Goal: Information Seeking & Learning: Understand site structure

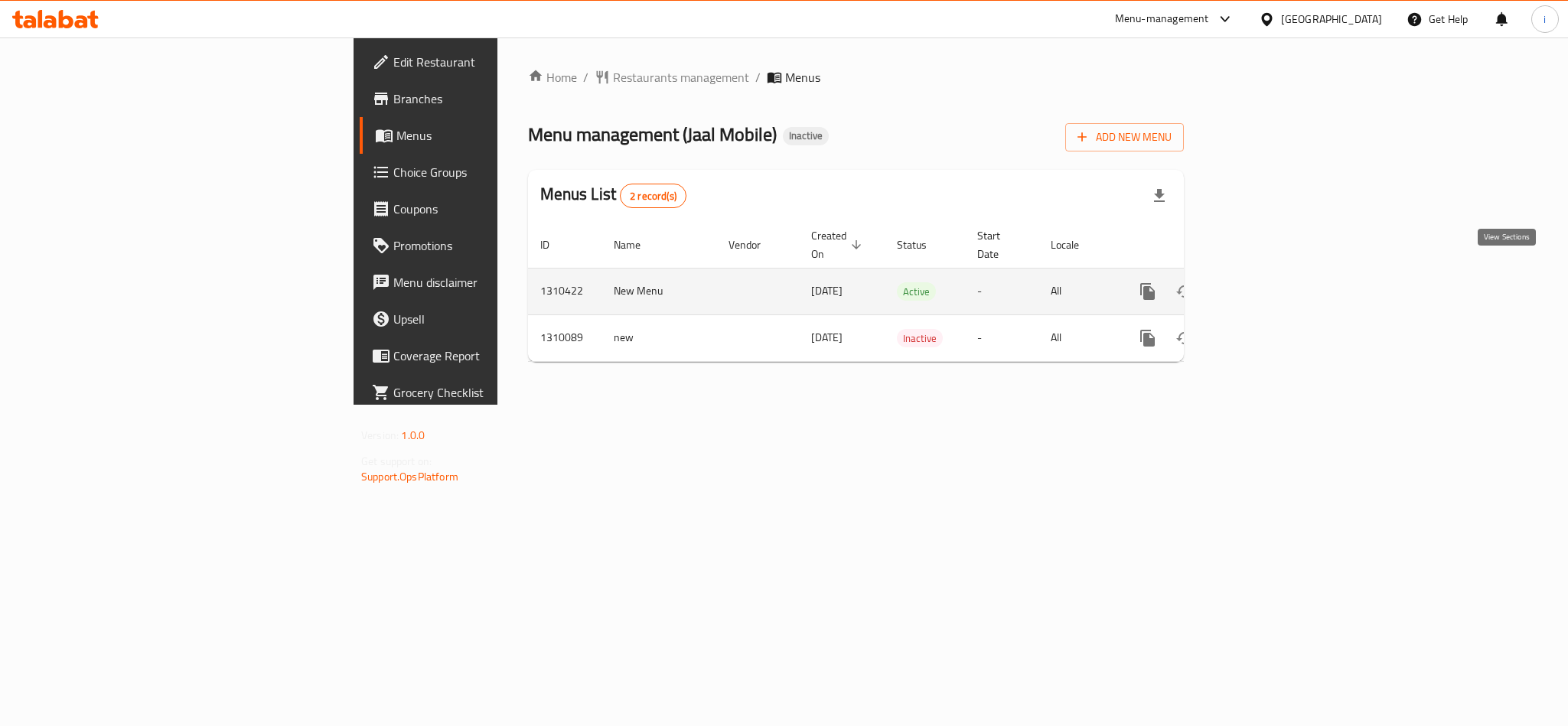
click at [1265, 285] on icon "enhanced table" at bounding box center [1258, 291] width 14 height 14
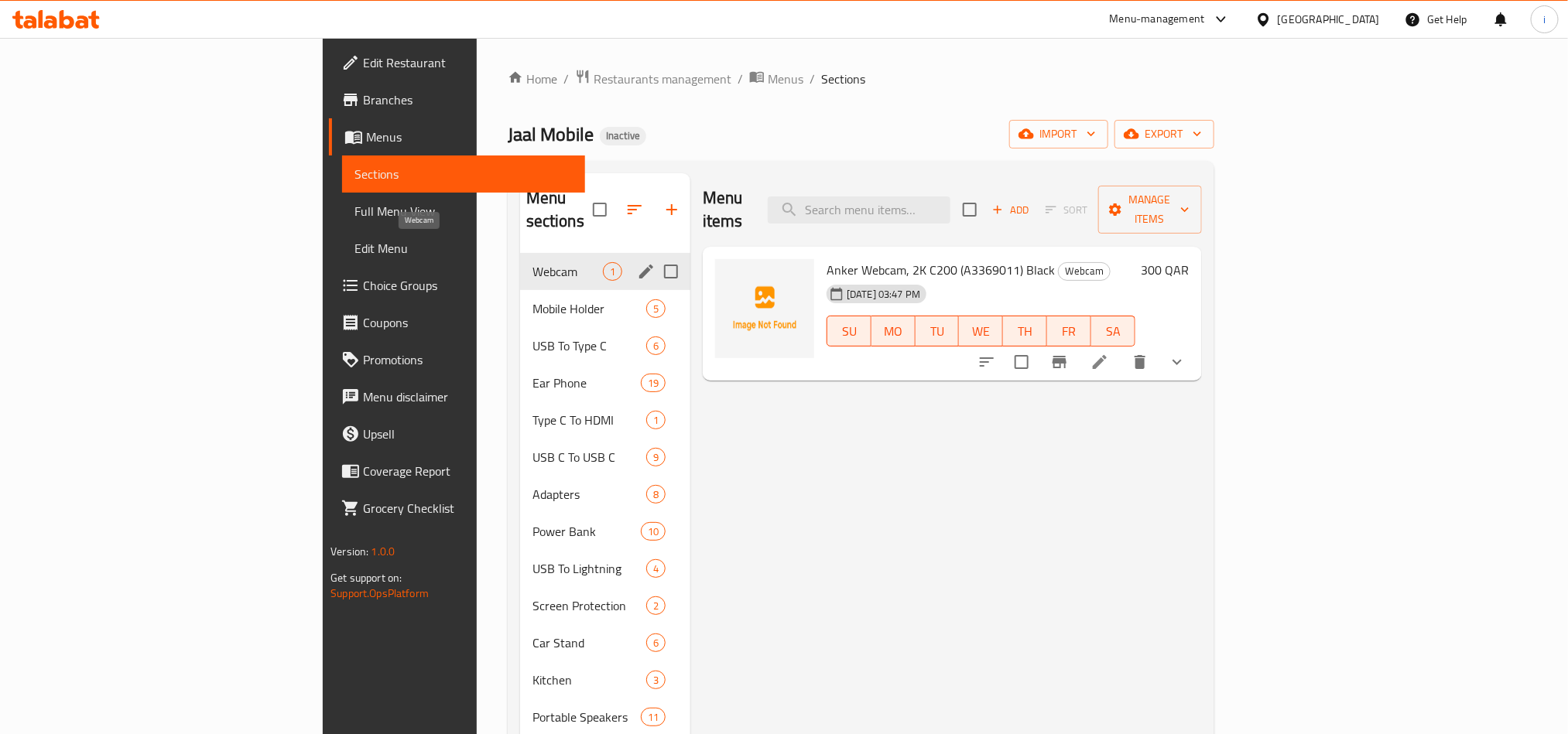
click at [532, 262] on span "Webcam" at bounding box center [567, 271] width 70 height 19
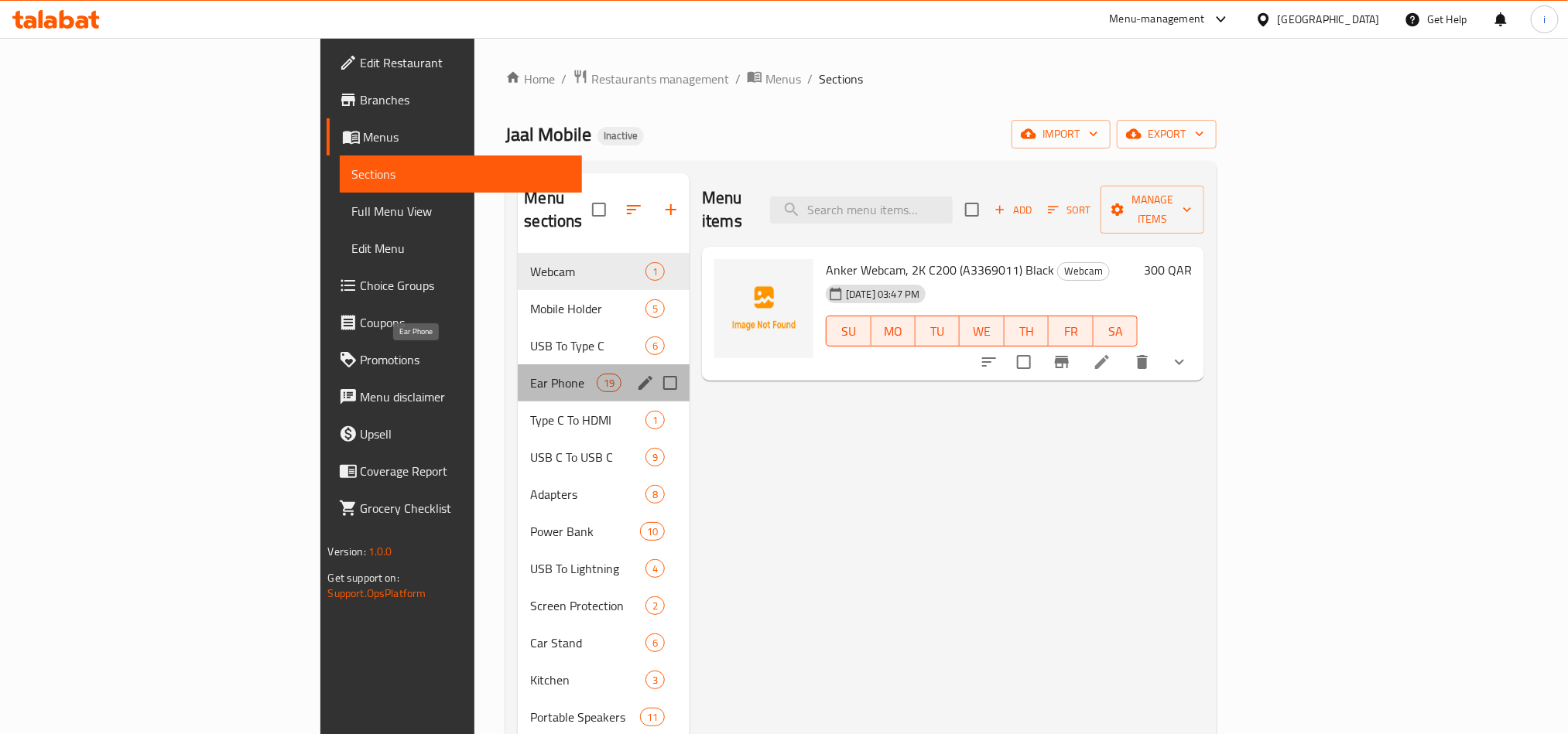
click at [530, 373] on span "Ear Phone" at bounding box center [563, 382] width 66 height 19
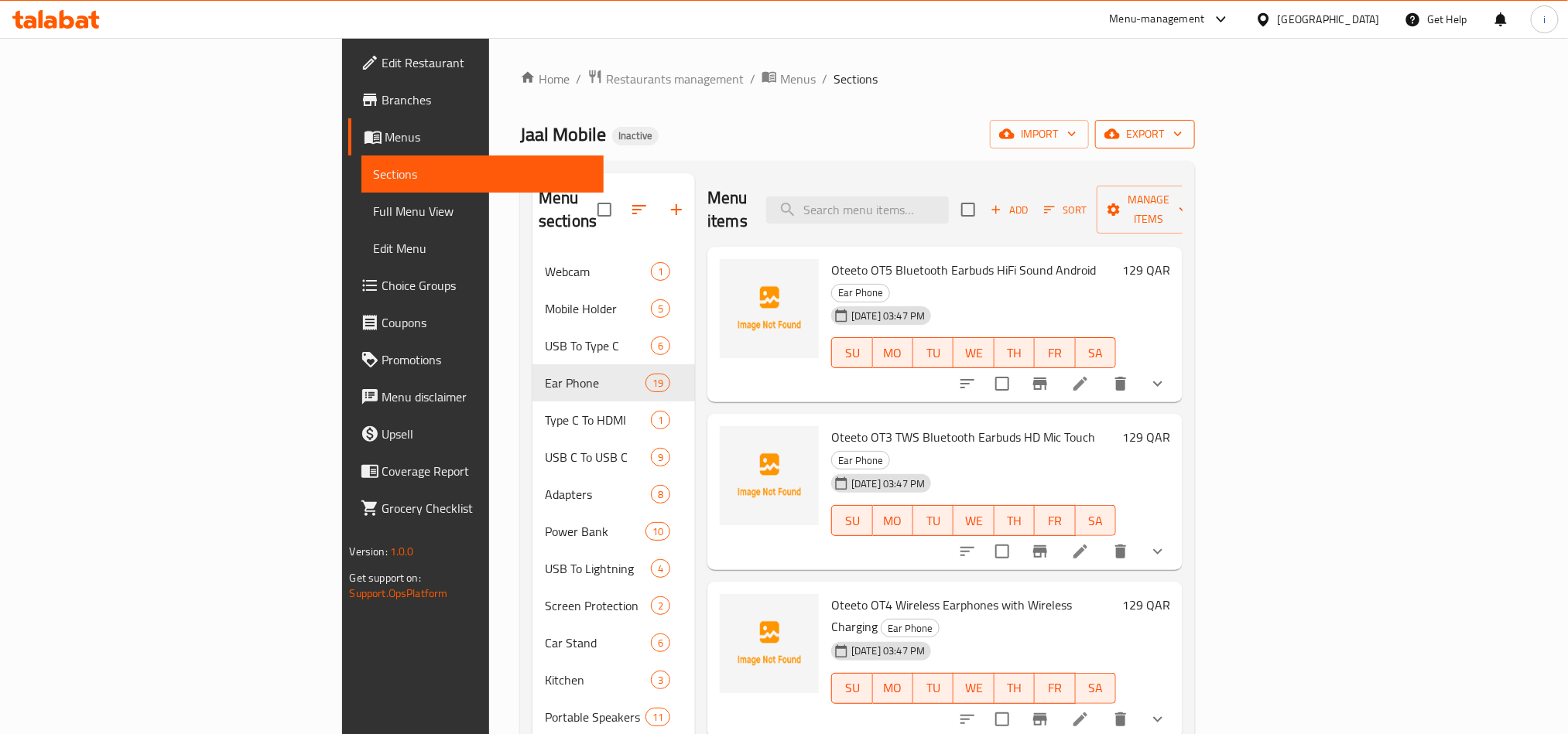
click at [1182, 129] on span "export" at bounding box center [1145, 134] width 75 height 19
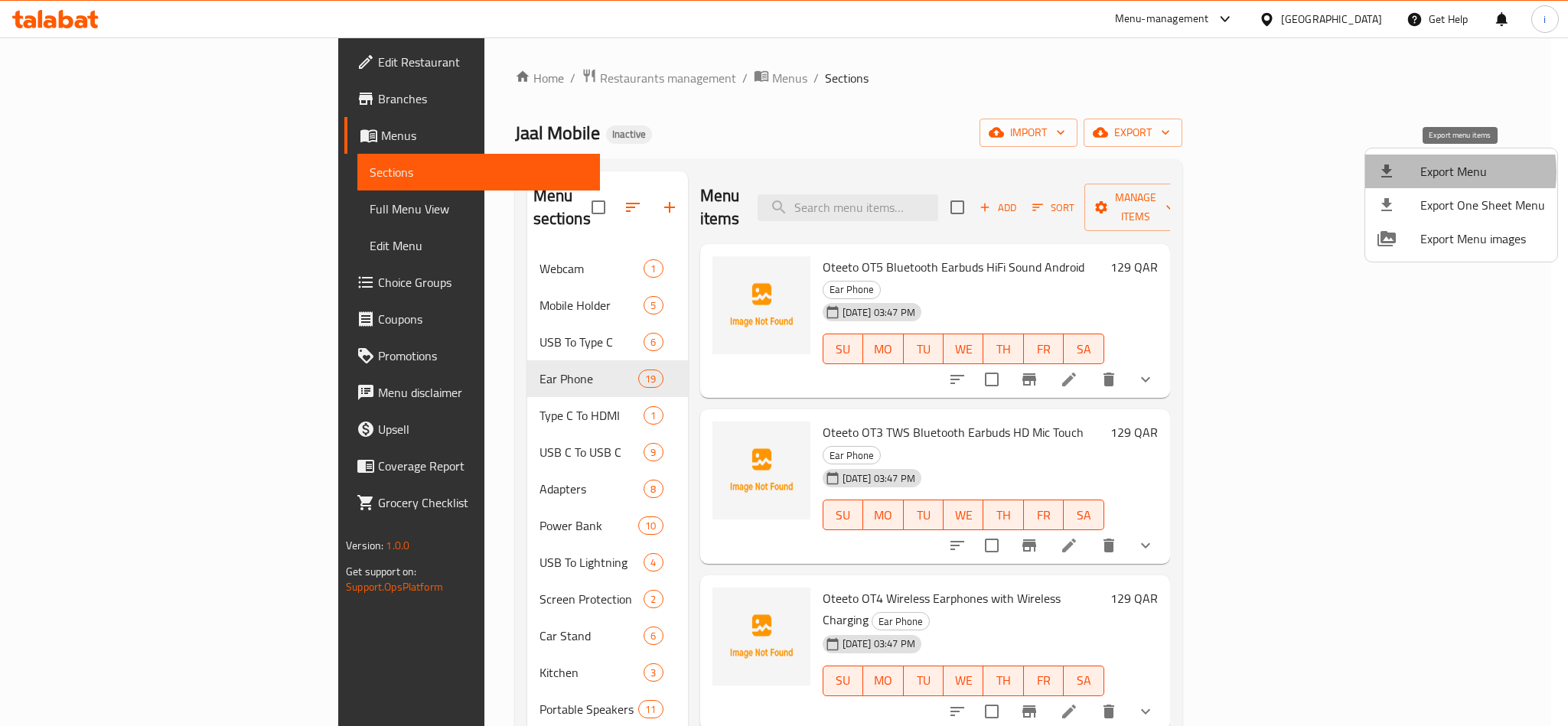
click at [1434, 172] on span "Export Menu" at bounding box center [1482, 171] width 125 height 18
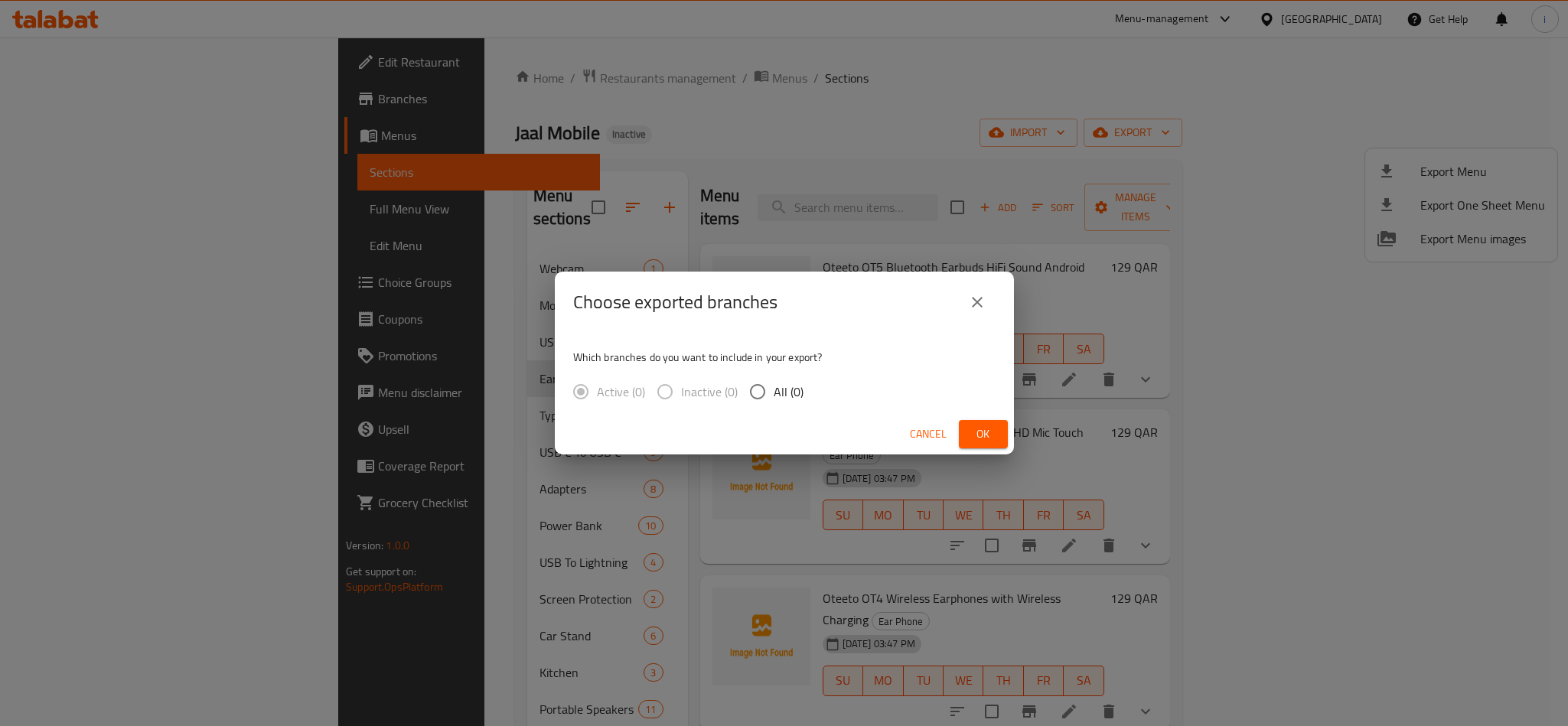
click at [758, 391] on input "All (0)" at bounding box center [757, 392] width 32 height 32
radio input "true"
click at [983, 437] on span "Ok" at bounding box center [983, 434] width 25 height 19
click at [969, 303] on icon "close" at bounding box center [977, 302] width 18 height 18
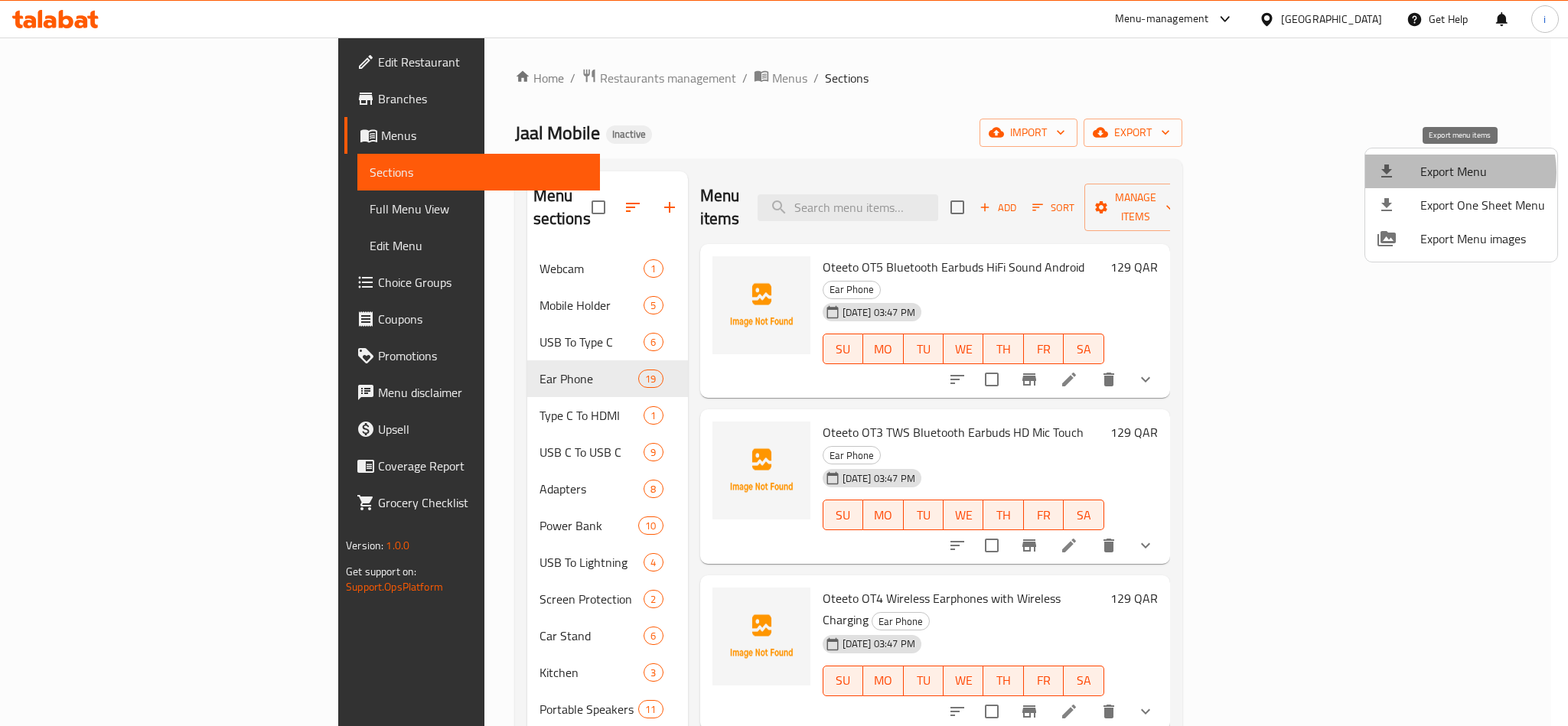
click at [1458, 172] on span "Export Menu" at bounding box center [1482, 171] width 125 height 18
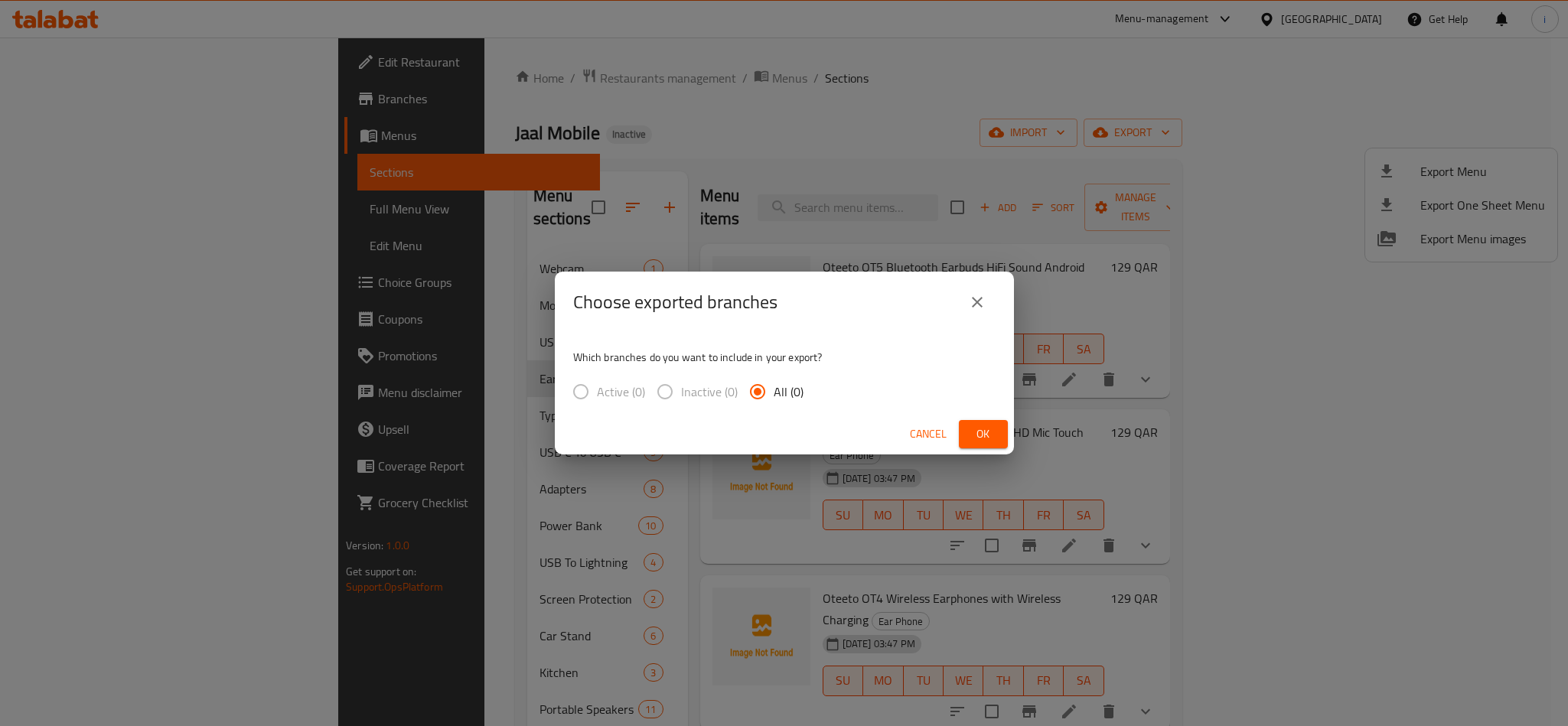
click at [577, 391] on label "Active (0)" at bounding box center [604, 392] width 80 height 32
click at [935, 438] on span "Cancel" at bounding box center [928, 434] width 37 height 19
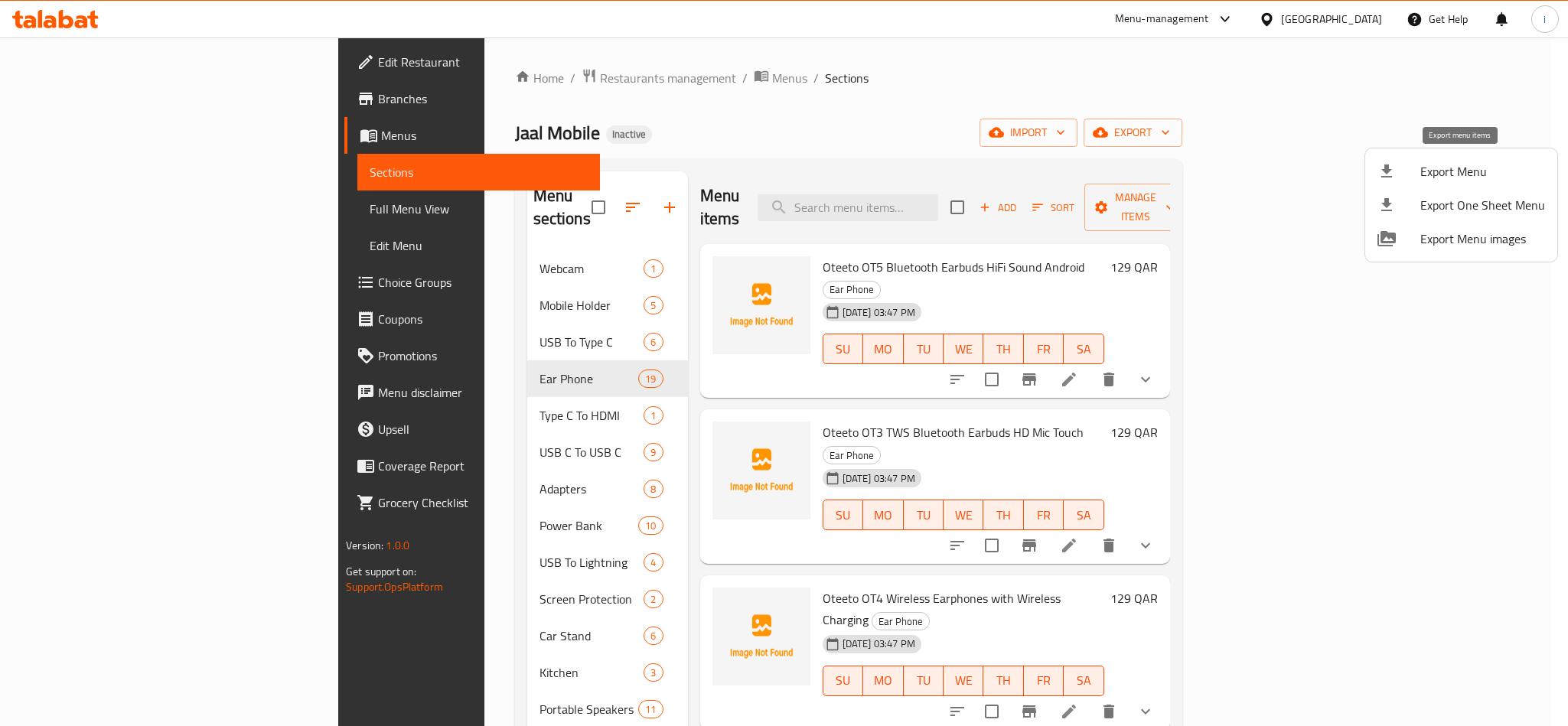
click at [1466, 166] on span "Export Menu" at bounding box center [1482, 171] width 125 height 18
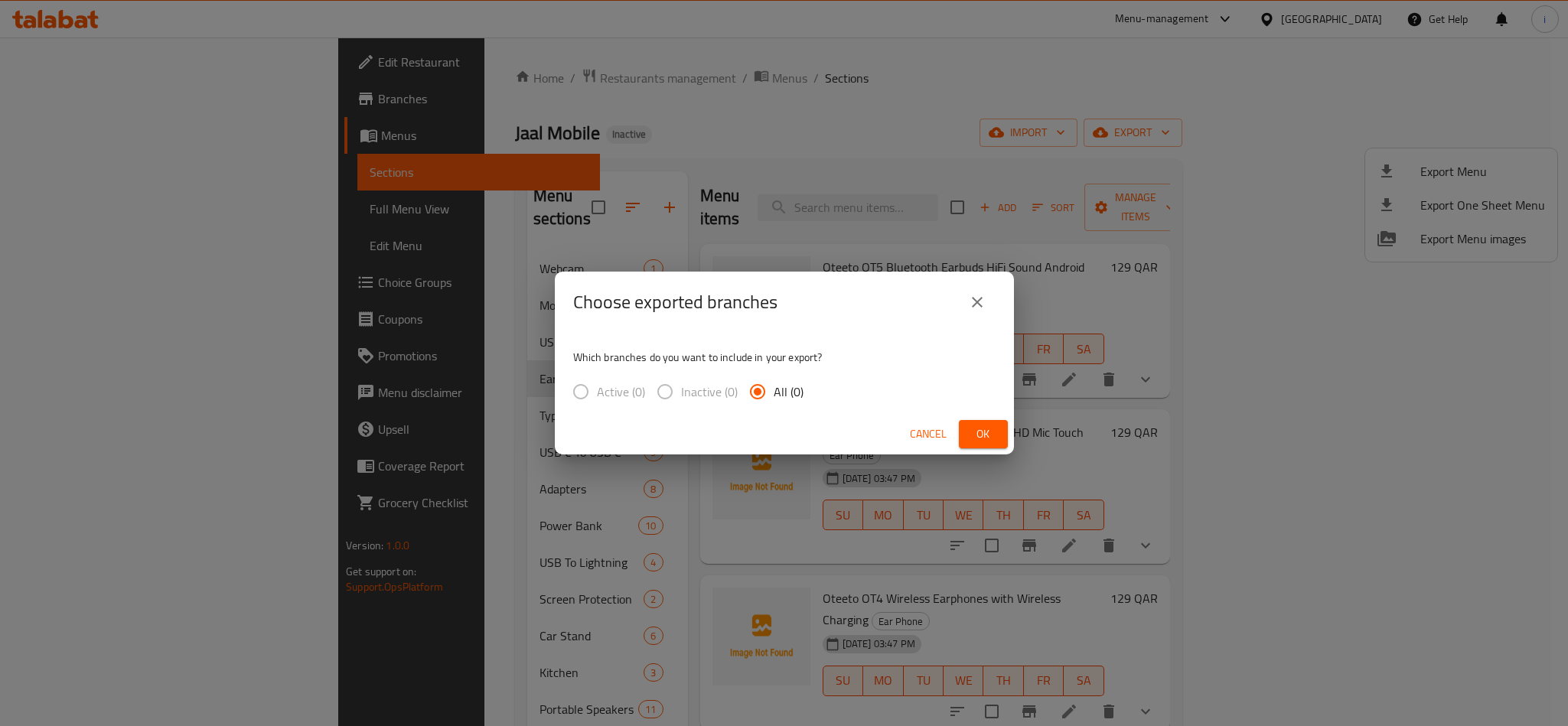
click at [999, 438] on button "Ok" at bounding box center [983, 433] width 49 height 28
click at [999, 437] on button "Ok" at bounding box center [983, 433] width 49 height 28
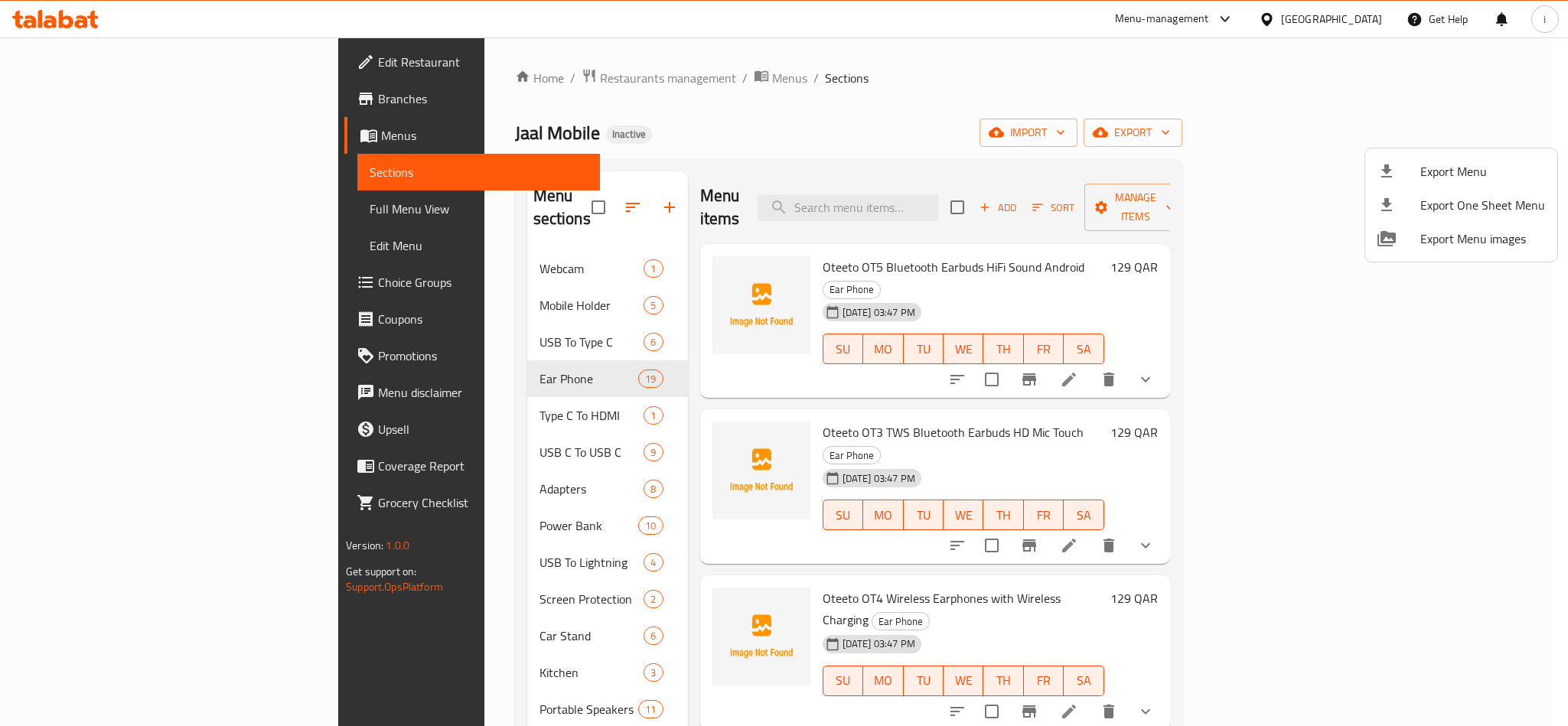
click at [397, 248] on div at bounding box center [784, 363] width 1568 height 726
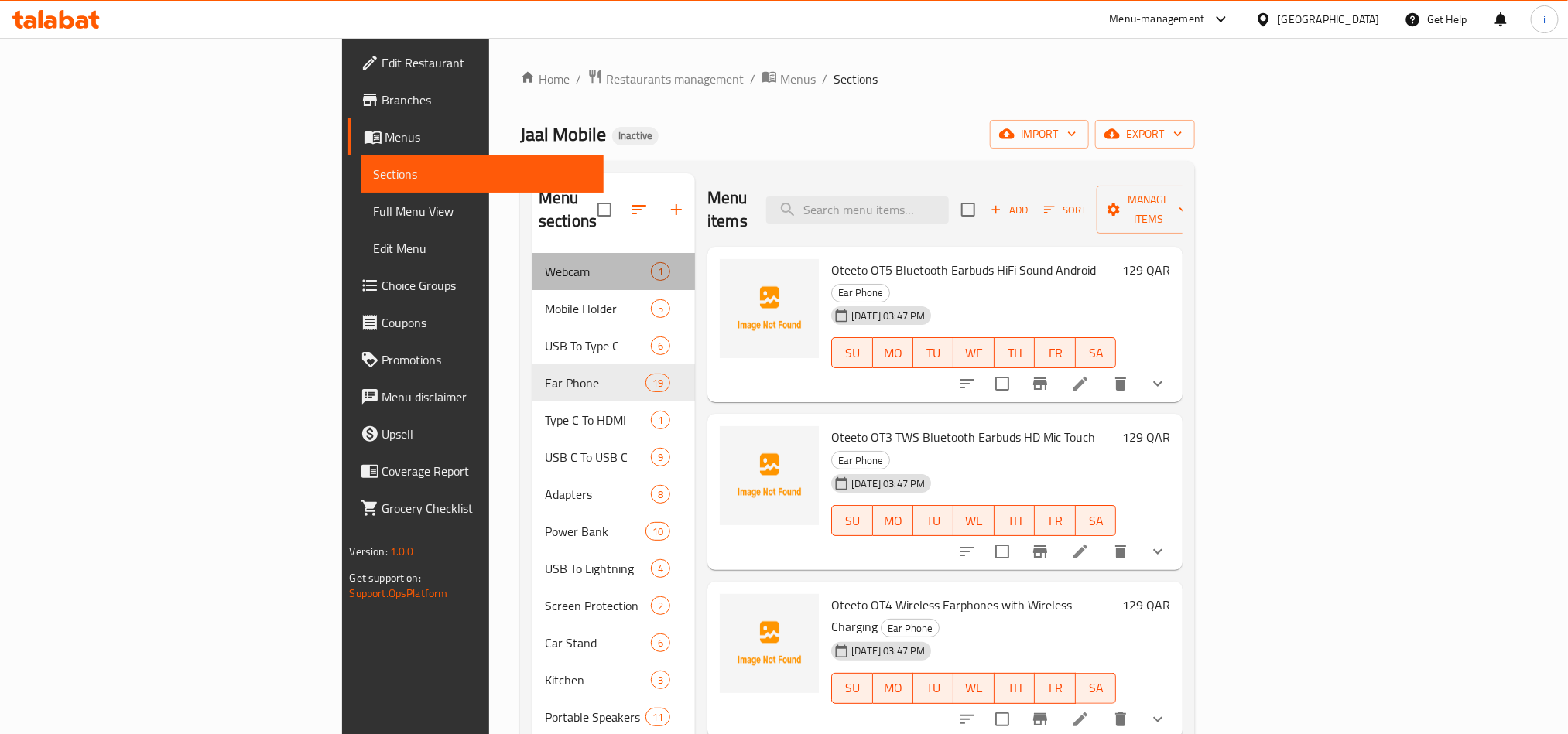
drag, startPoint x: 378, startPoint y: 247, endPoint x: 315, endPoint y: 248, distance: 63.0
click at [532, 253] on div "Webcam 1" at bounding box center [613, 272] width 163 height 37
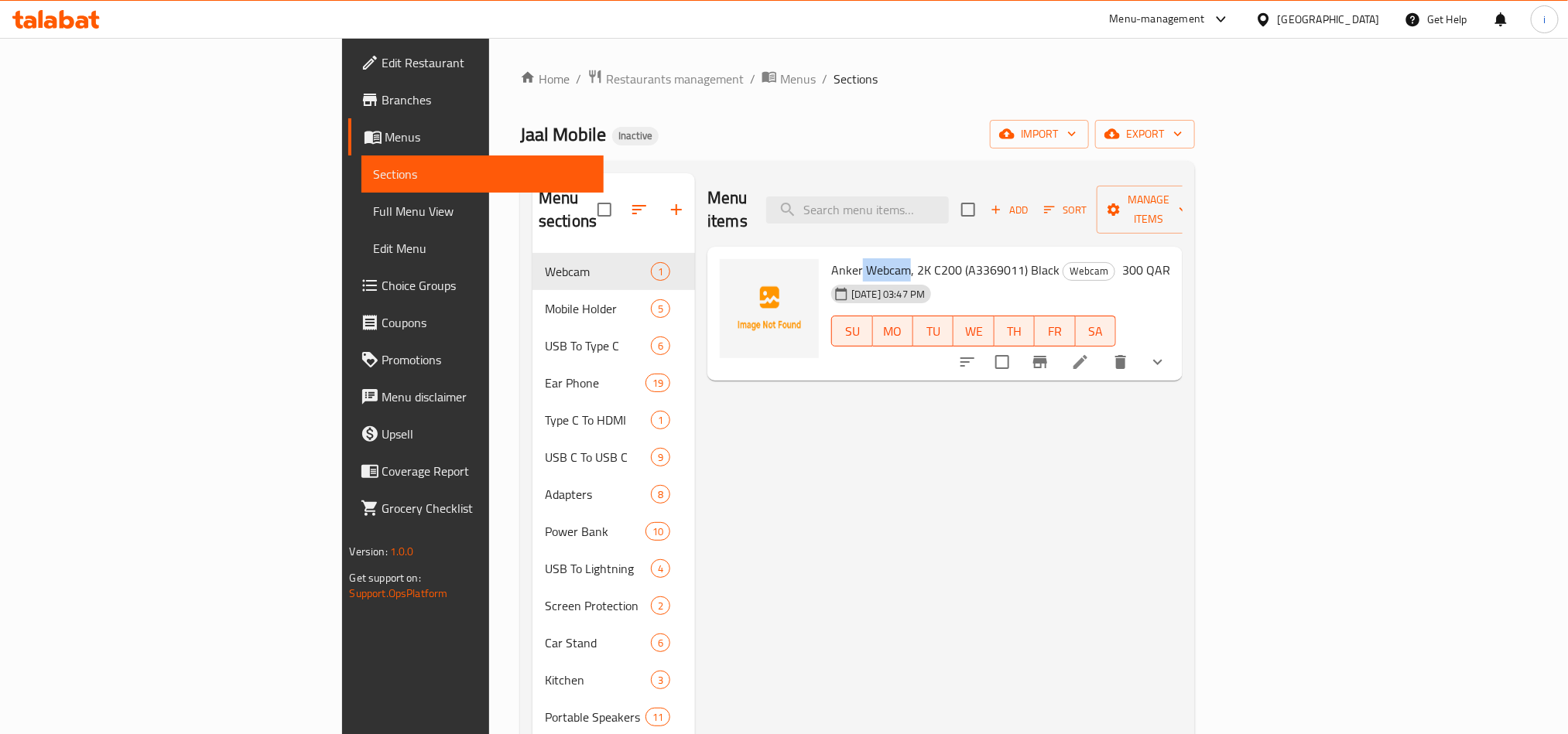
drag, startPoint x: 776, startPoint y: 251, endPoint x: 822, endPoint y: 253, distance: 46.0
click at [831, 259] on span "Anker Webcam, 2K C200 (A3369011) Black" at bounding box center [945, 270] width 228 height 23
copy span "Webcam"
click at [873, 259] on span "Anker Webcam, 2K C200 (A3369011) Black" at bounding box center [945, 270] width 228 height 23
drag, startPoint x: 746, startPoint y: 246, endPoint x: 970, endPoint y: 243, distance: 224.0
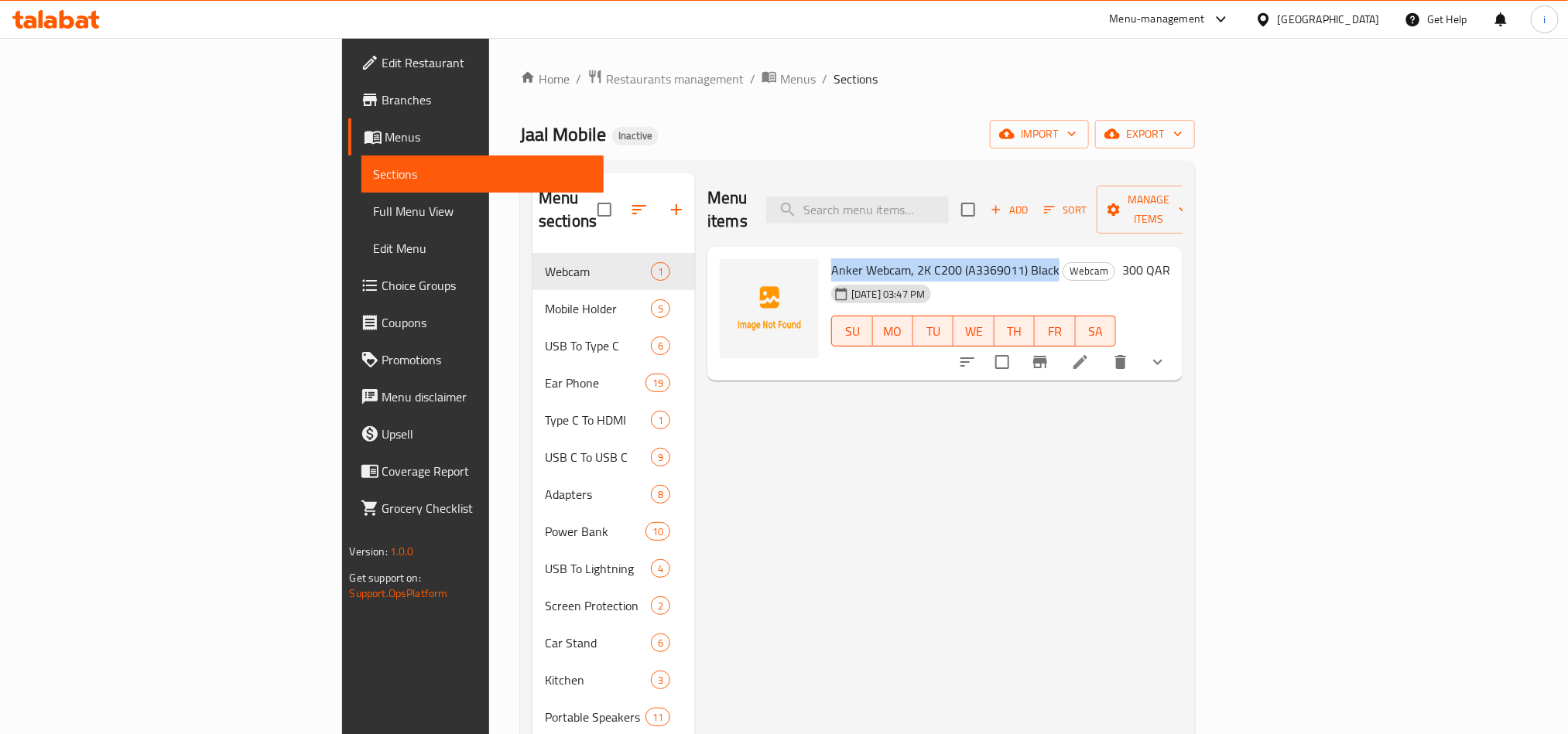
click at [970, 259] on h6 "Anker Webcam, 2K C200 (A3369011) Black Webcam" at bounding box center [974, 270] width 285 height 22
copy span "Anker Webcam, 2K C200 (A3369011) Black"
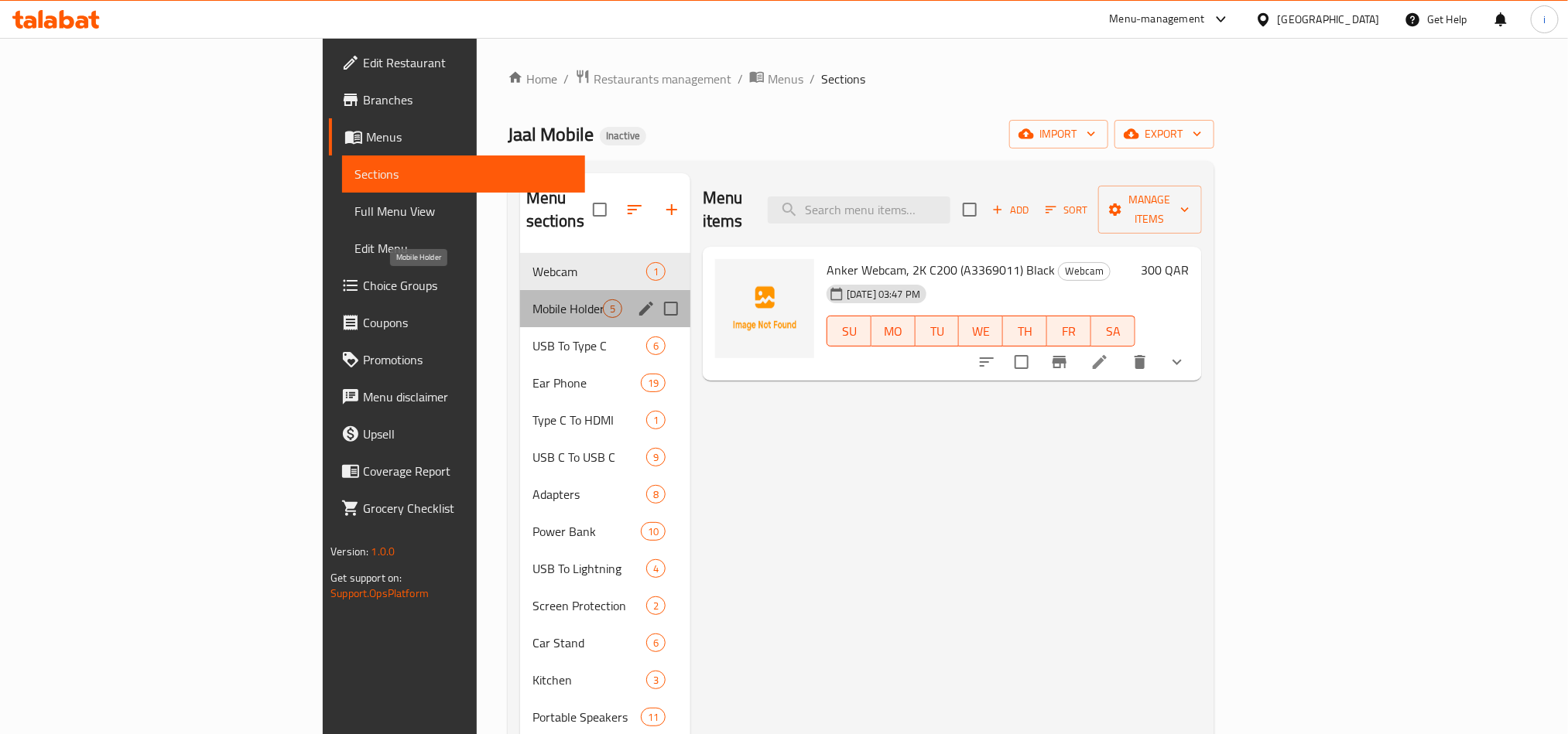
click at [532, 299] on span "Mobile Holder" at bounding box center [567, 308] width 70 height 19
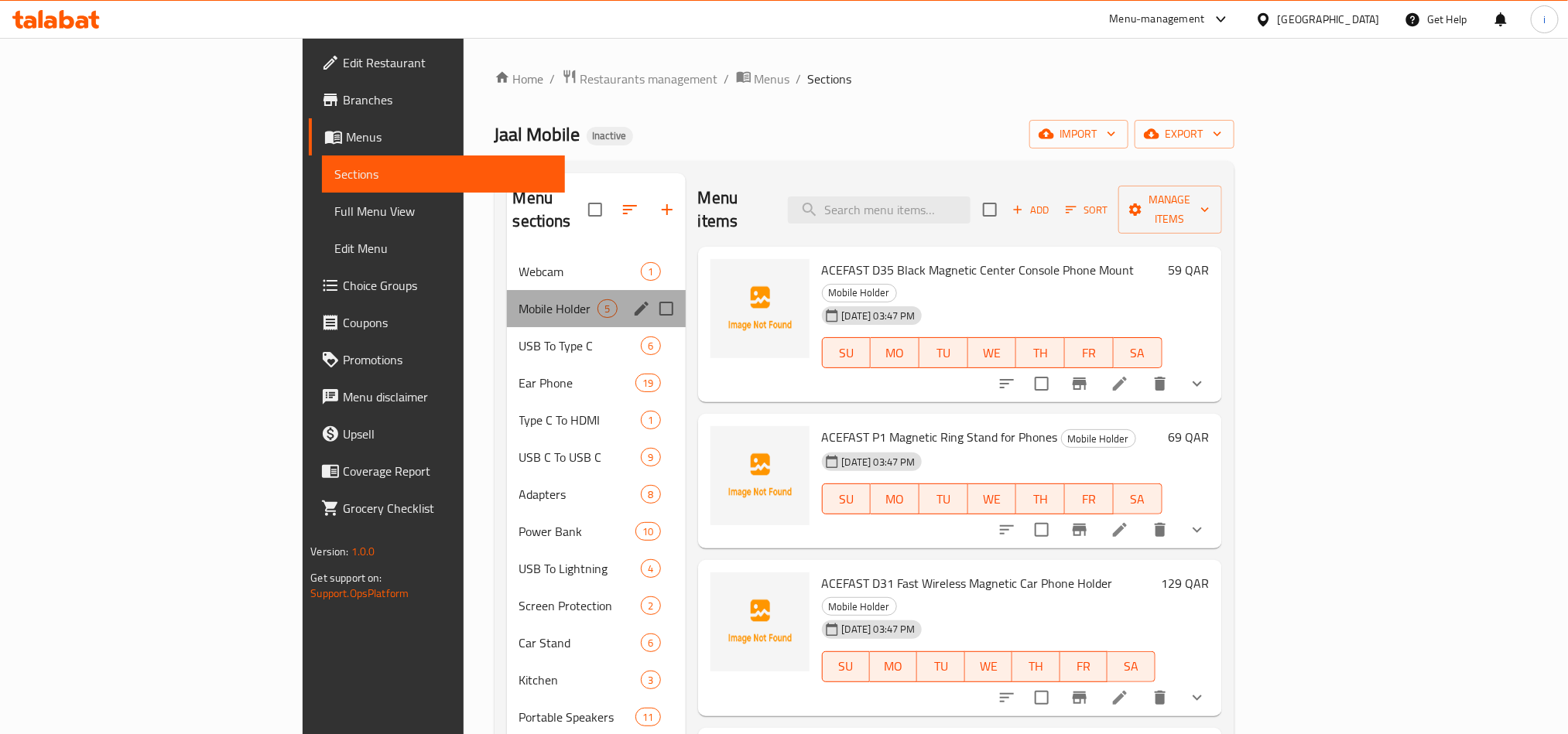
drag, startPoint x: 430, startPoint y: 285, endPoint x: 310, endPoint y: 285, distance: 120.0
click at [507, 290] on div "Mobile Holder 5" at bounding box center [596, 309] width 179 height 37
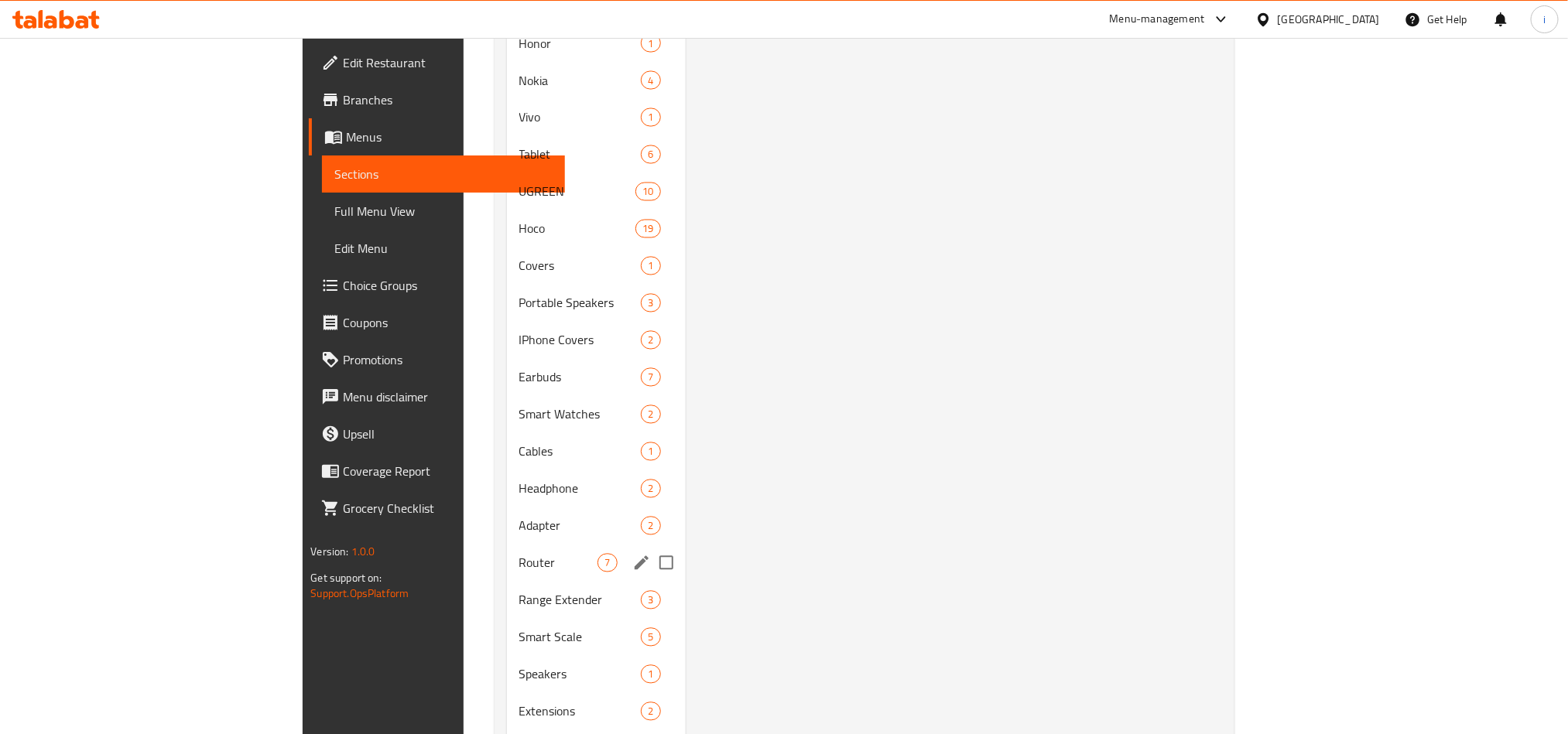
scroll to position [1511, 0]
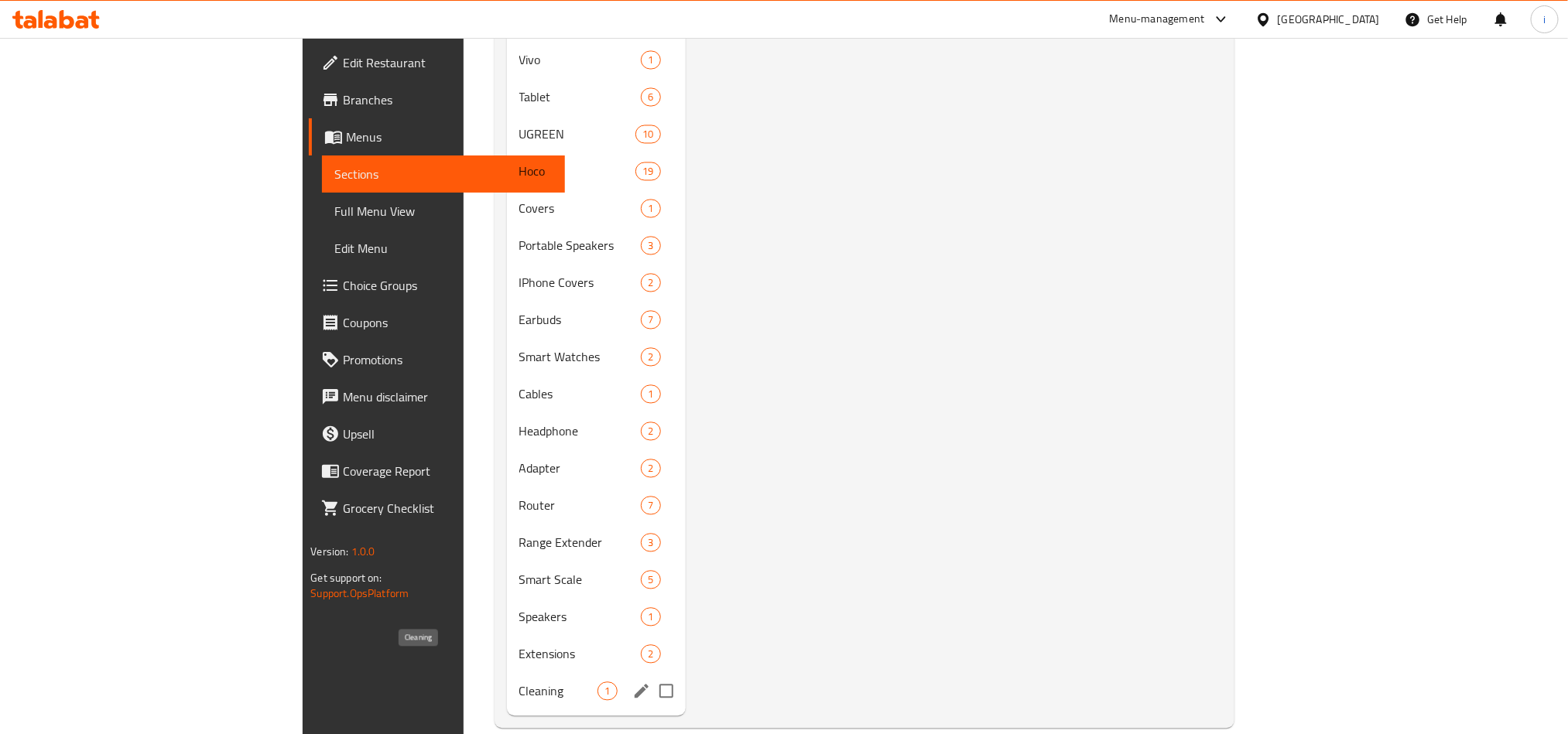
click at [519, 682] on span "Cleaning" at bounding box center [559, 691] width 79 height 19
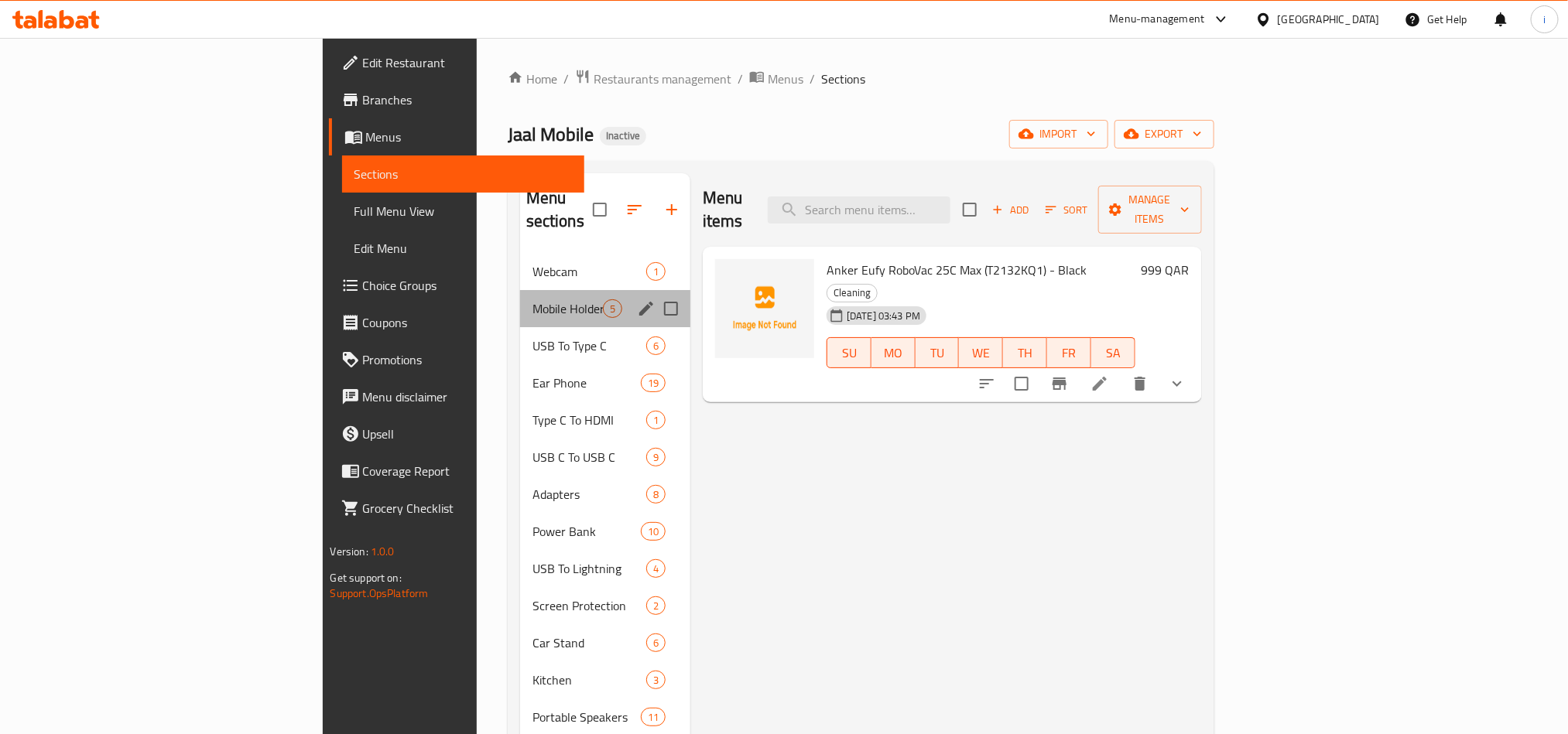
click at [520, 290] on div "Mobile Holder 5" at bounding box center [605, 309] width 171 height 37
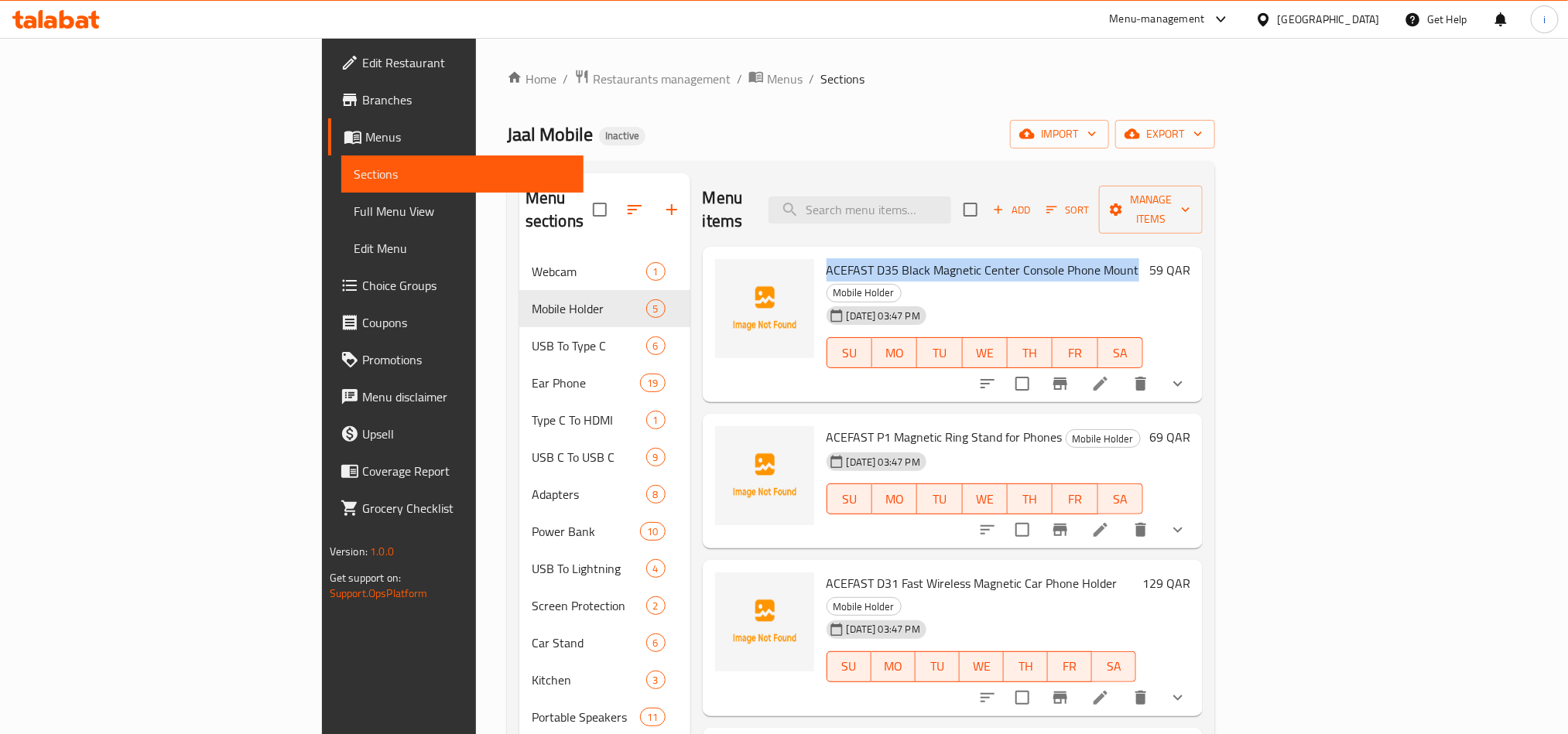
drag, startPoint x: 746, startPoint y: 248, endPoint x: 1052, endPoint y: 246, distance: 306.0
click at [1052, 259] on span "ACEFAST D35 Black Magnetic Center Console Phone Mount" at bounding box center [983, 270] width 313 height 23
copy span "ACEFAST D35 Black Magnetic Center Console Phone Mount"
click at [904, 259] on span "ACEFAST D35 Black Magnetic Center Console Phone Mount" at bounding box center [983, 270] width 313 height 23
drag, startPoint x: 1052, startPoint y: 247, endPoint x: 747, endPoint y: 232, distance: 305.4
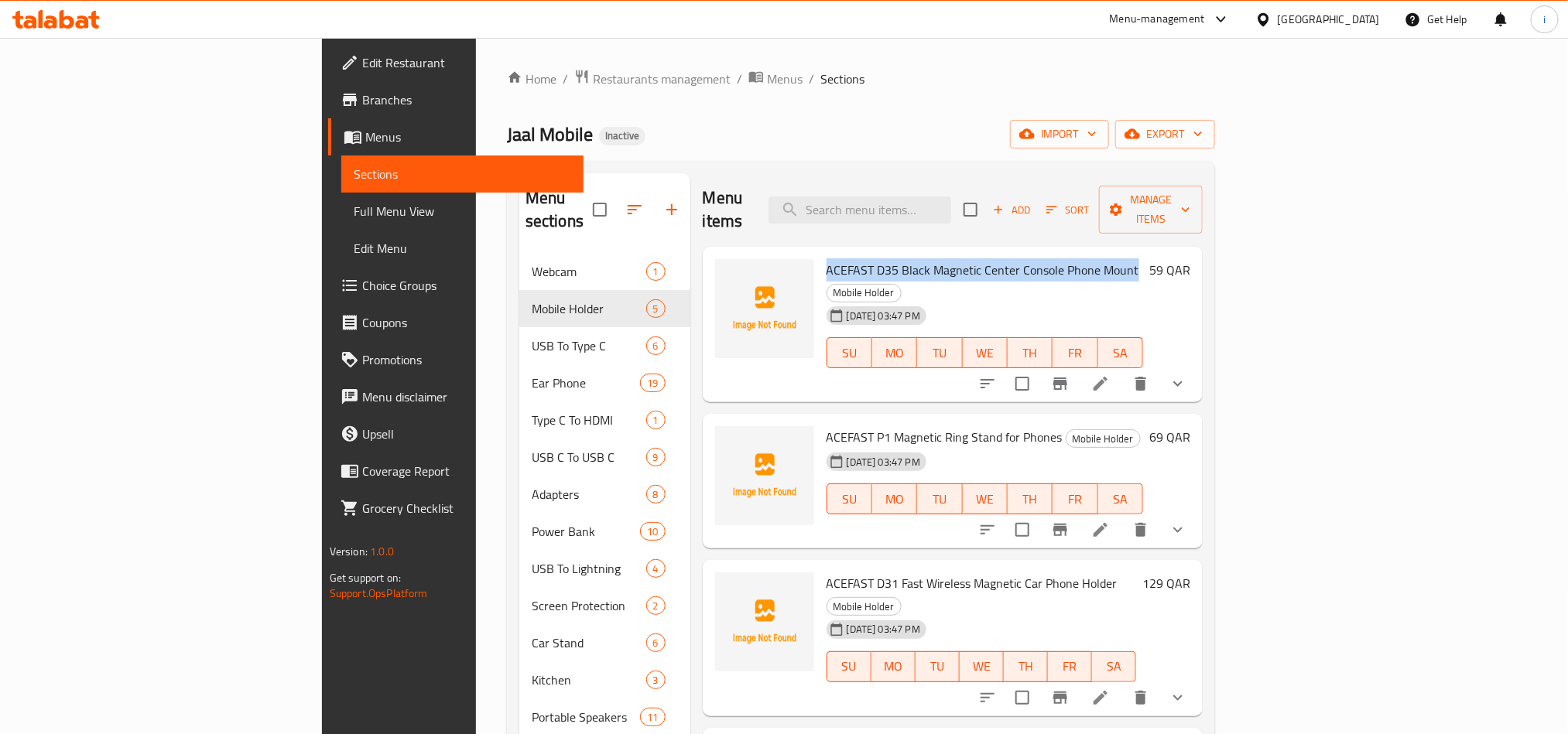
click at [820, 253] on div "ACEFAST D35 Black Magnetic Center Console Phone Mount Mobile Holder [DATE] 03:4…" at bounding box center [984, 325] width 329 height 144
click at [953, 259] on span "ACEFAST D35 Black Magnetic Center Console Phone Mount" at bounding box center [983, 270] width 313 height 23
click at [918, 259] on span "ACEFAST D35 Black Magnetic Center Console Phone Mount" at bounding box center [983, 270] width 313 height 23
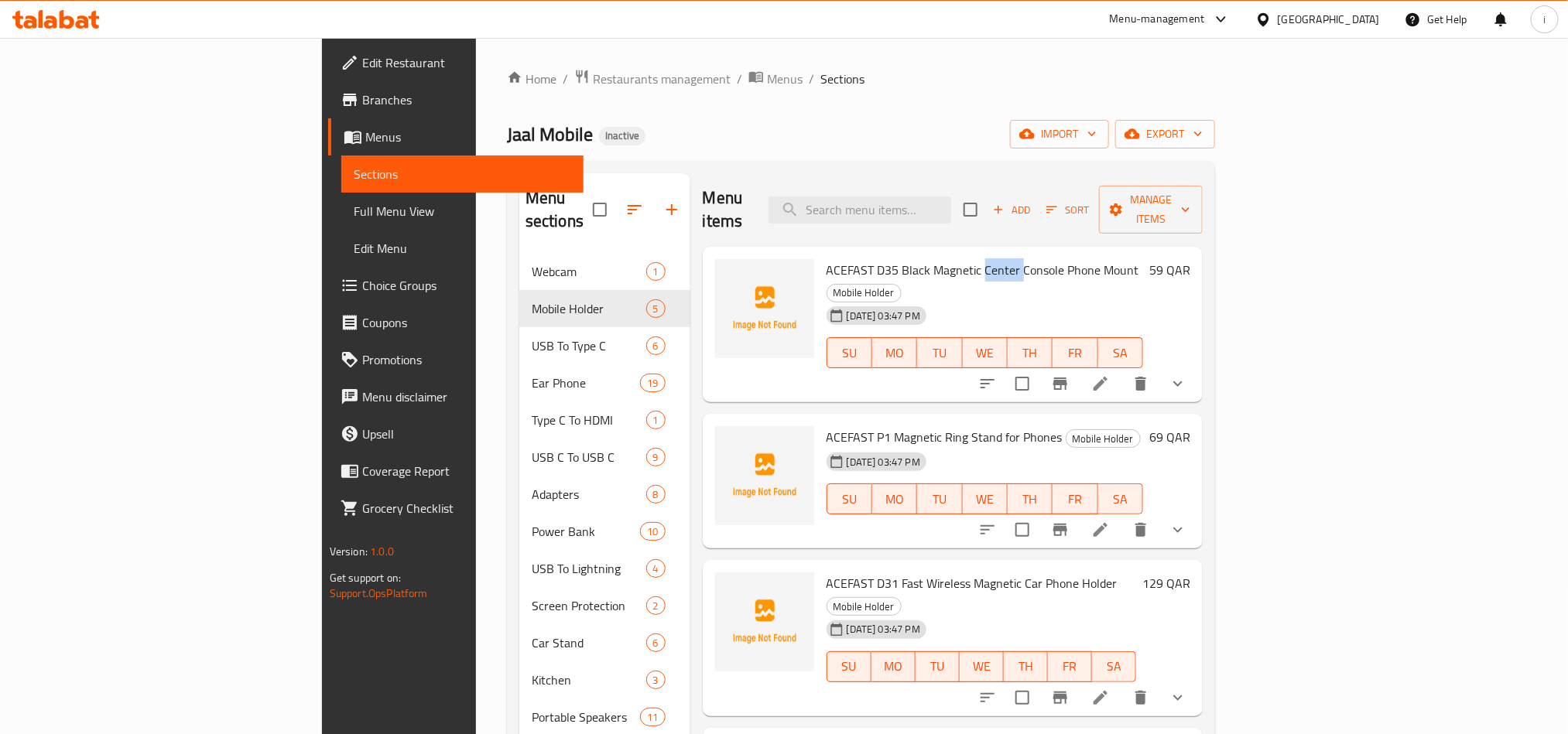
click at [918, 259] on span "ACEFAST D35 Black Magnetic Center Console Phone Mount" at bounding box center [983, 270] width 313 height 23
click at [806, 88] on ol "Home / Restaurants management / Menus / Sections" at bounding box center [861, 78] width 708 height 20
drag, startPoint x: 978, startPoint y: 390, endPoint x: 742, endPoint y: 382, distance: 236.1
click at [820, 420] on div "ACEFAST P1 Magnetic Ring Stand for Phones Mobile Holder [DATE] 03:47 PM SU MO T…" at bounding box center [984, 481] width 329 height 122
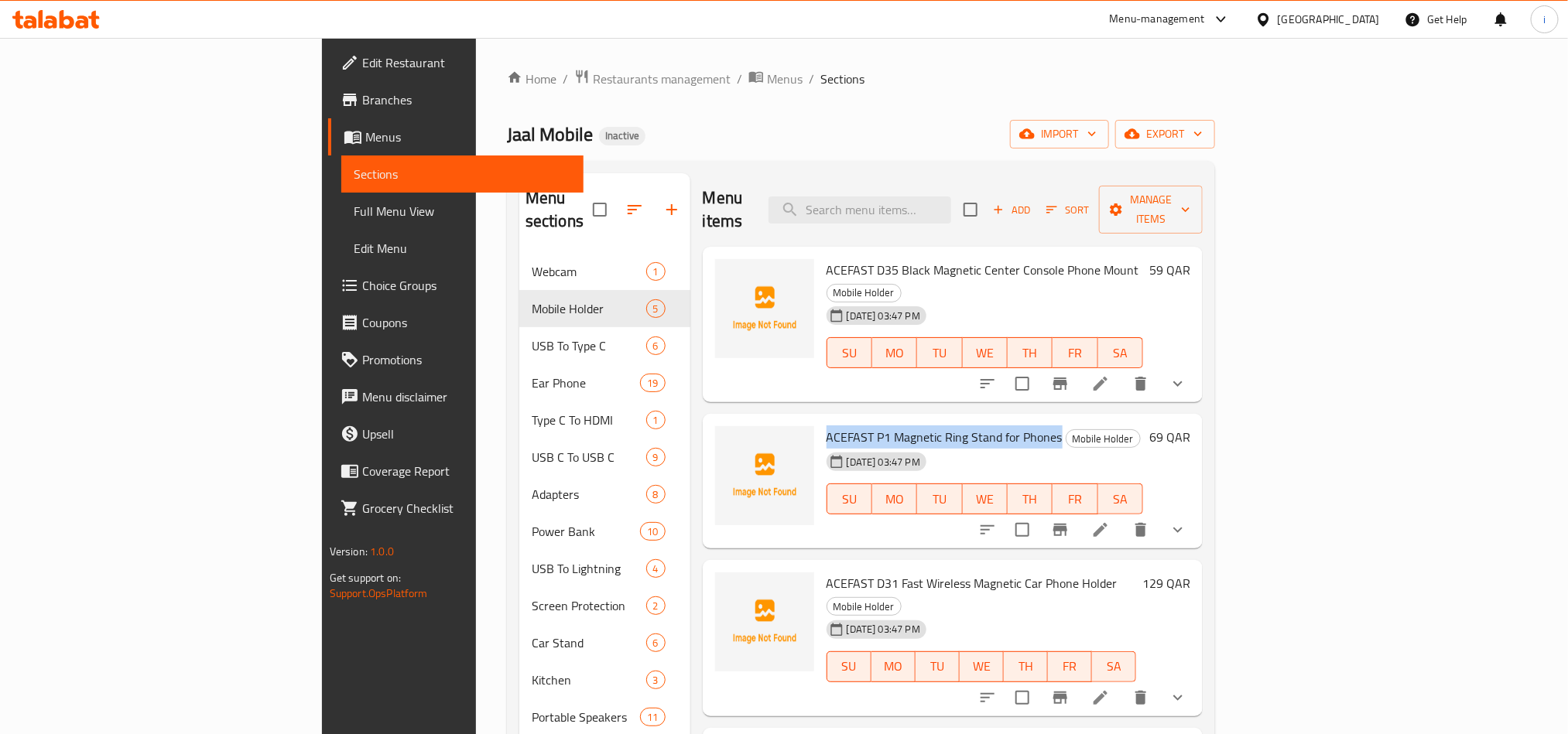
copy span "ACEFAST P1 Magnetic Ring Stand for Phones"
click at [1031, 572] on span "ACEFAST D31 Fast Wireless Magnetic Car Phone Holder" at bounding box center [972, 583] width 291 height 23
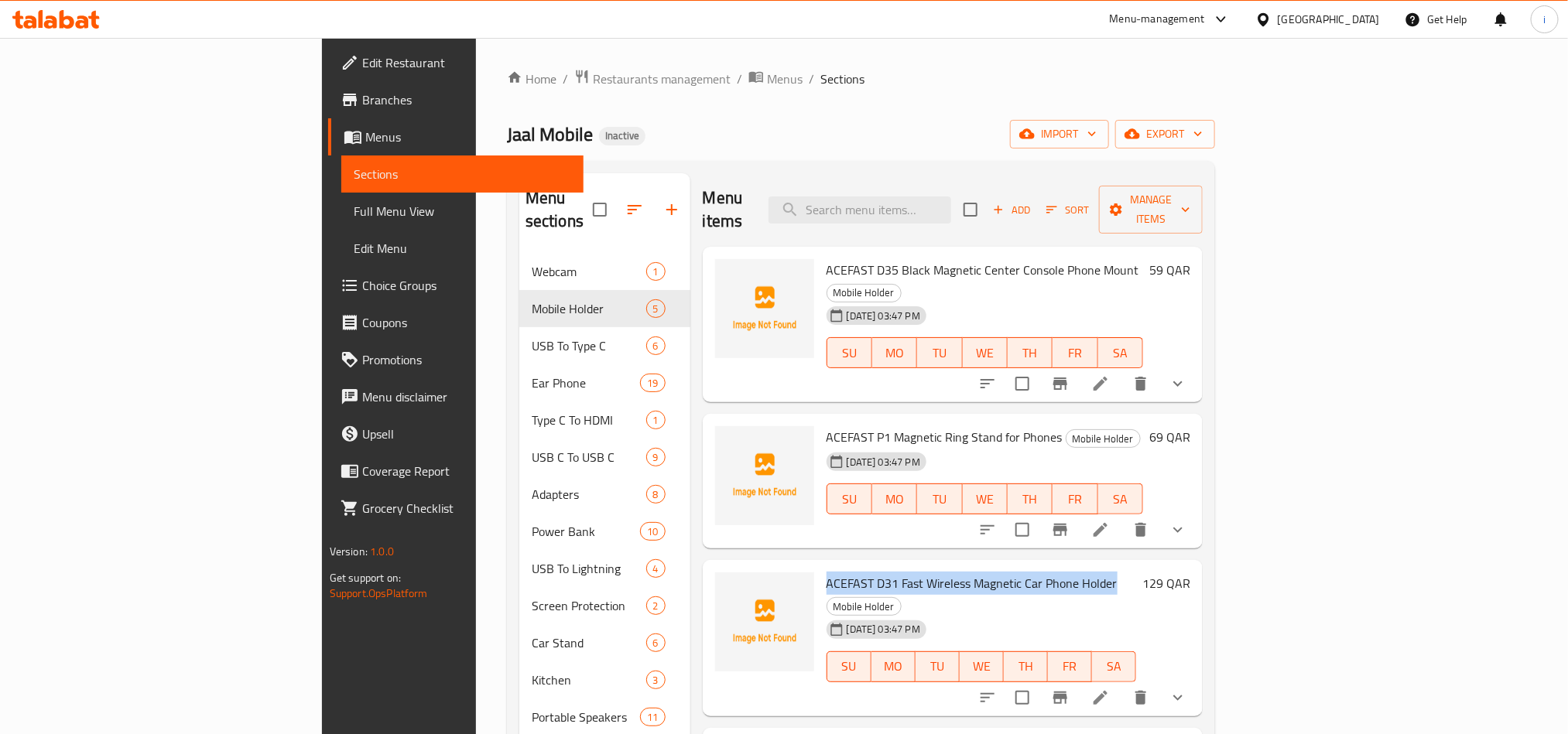
drag, startPoint x: 1034, startPoint y: 536, endPoint x: 744, endPoint y: 527, distance: 290.1
click at [820, 567] on div "ACEFAST D31 Fast Wireless Magnetic Car Phone Holder Mobile Holder [DATE] 03:47 …" at bounding box center [981, 639] width 322 height 144
copy span "ACEFAST D31 Fast Wireless Magnetic Car Phone Holder"
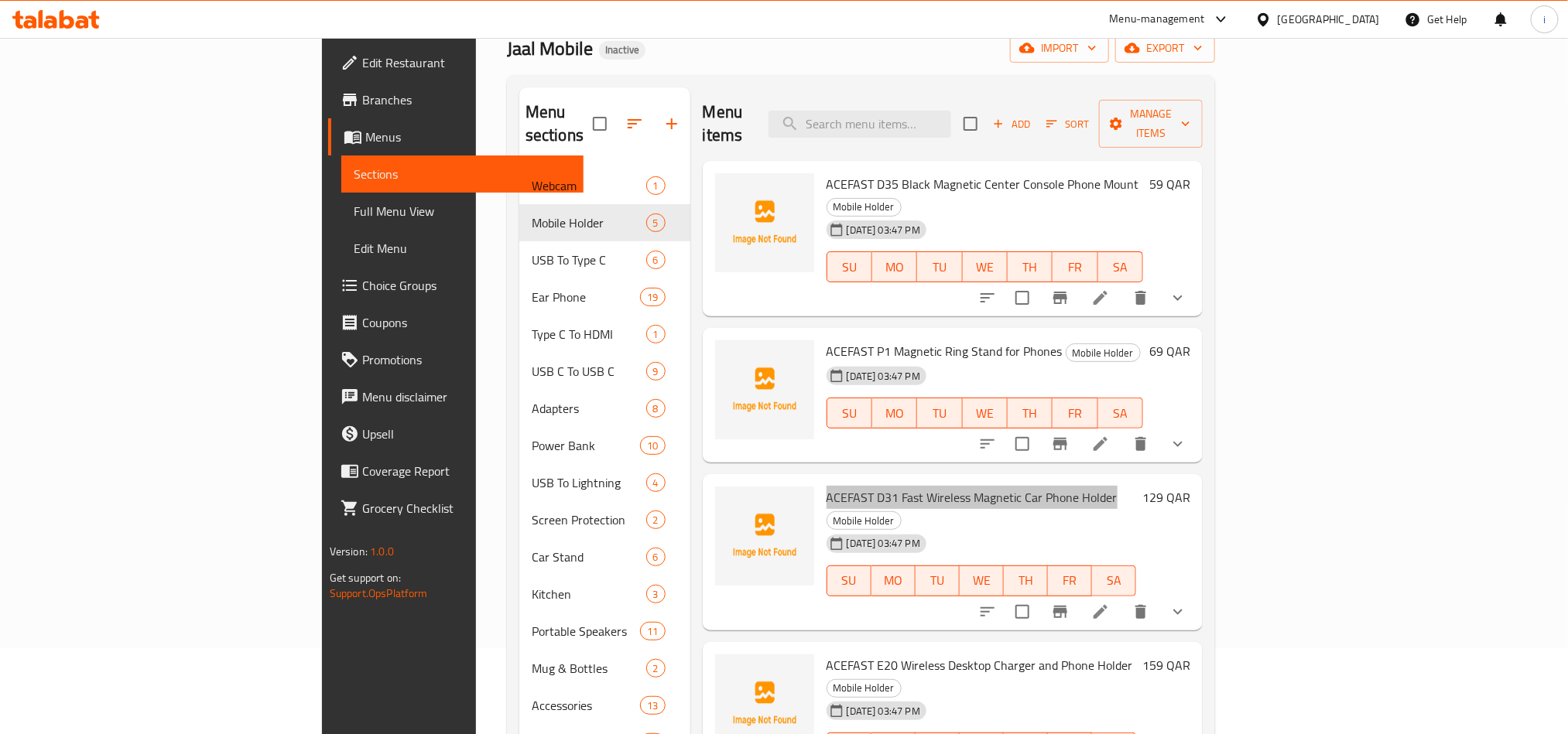
scroll to position [348, 0]
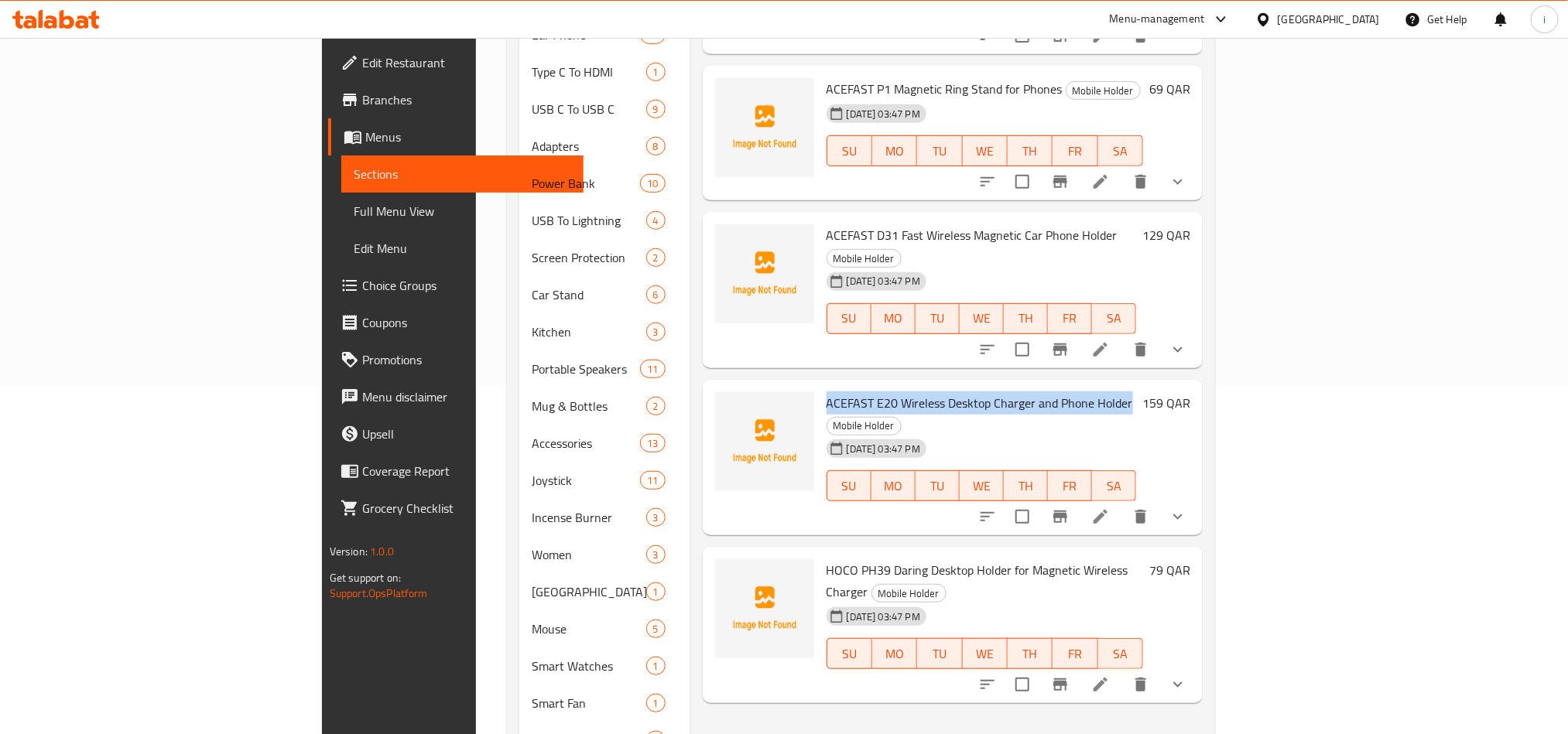
drag, startPoint x: 1047, startPoint y: 335, endPoint x: 746, endPoint y: 334, distance: 301.0
click at [826, 391] on span "ACEFAST E20 Wireless Desktop Charger and Phone Holder" at bounding box center [979, 403] width 306 height 23
copy span "ACEFAST E20 Wireless Desktop Charger and Phone Holder"
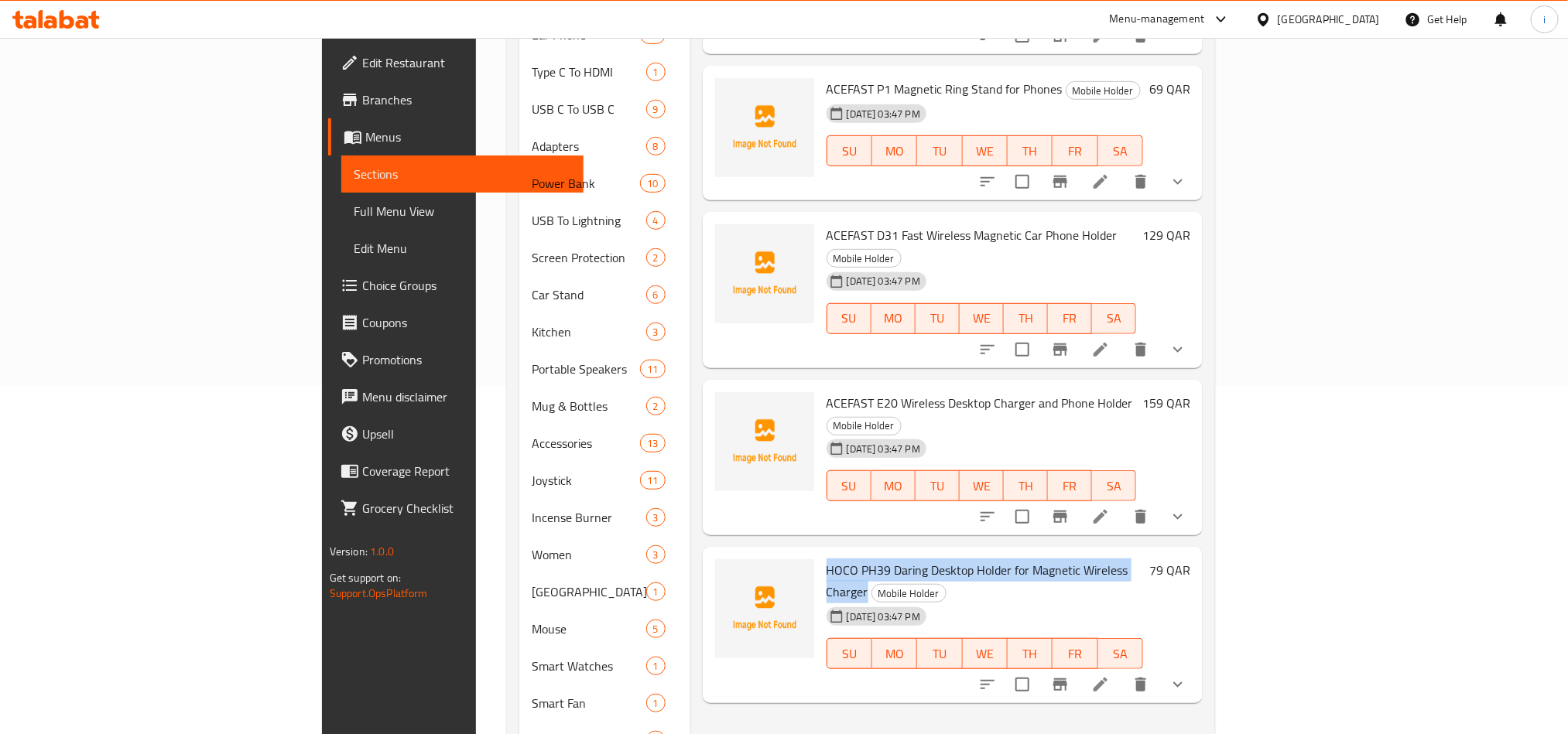
drag, startPoint x: 1088, startPoint y: 481, endPoint x: 746, endPoint y: 481, distance: 342.0
click at [826, 559] on span "HOCO PH39 Daring Desktop Holder for Magnetic Wireless Charger" at bounding box center [977, 581] width 302 height 45
copy span "HOCO PH39 Daring Desktop Holder for Magnetic Wireless Charger"
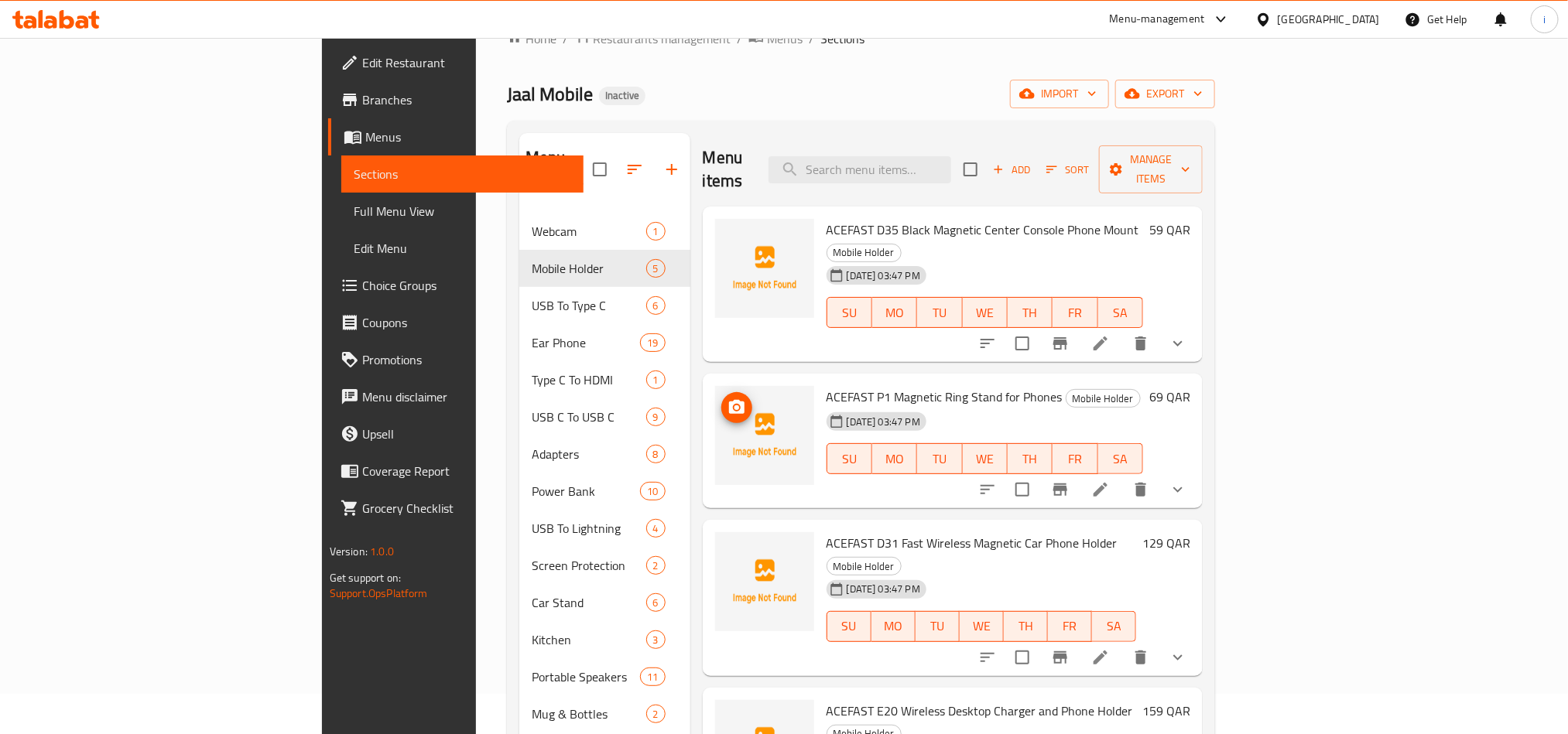
scroll to position [0, 0]
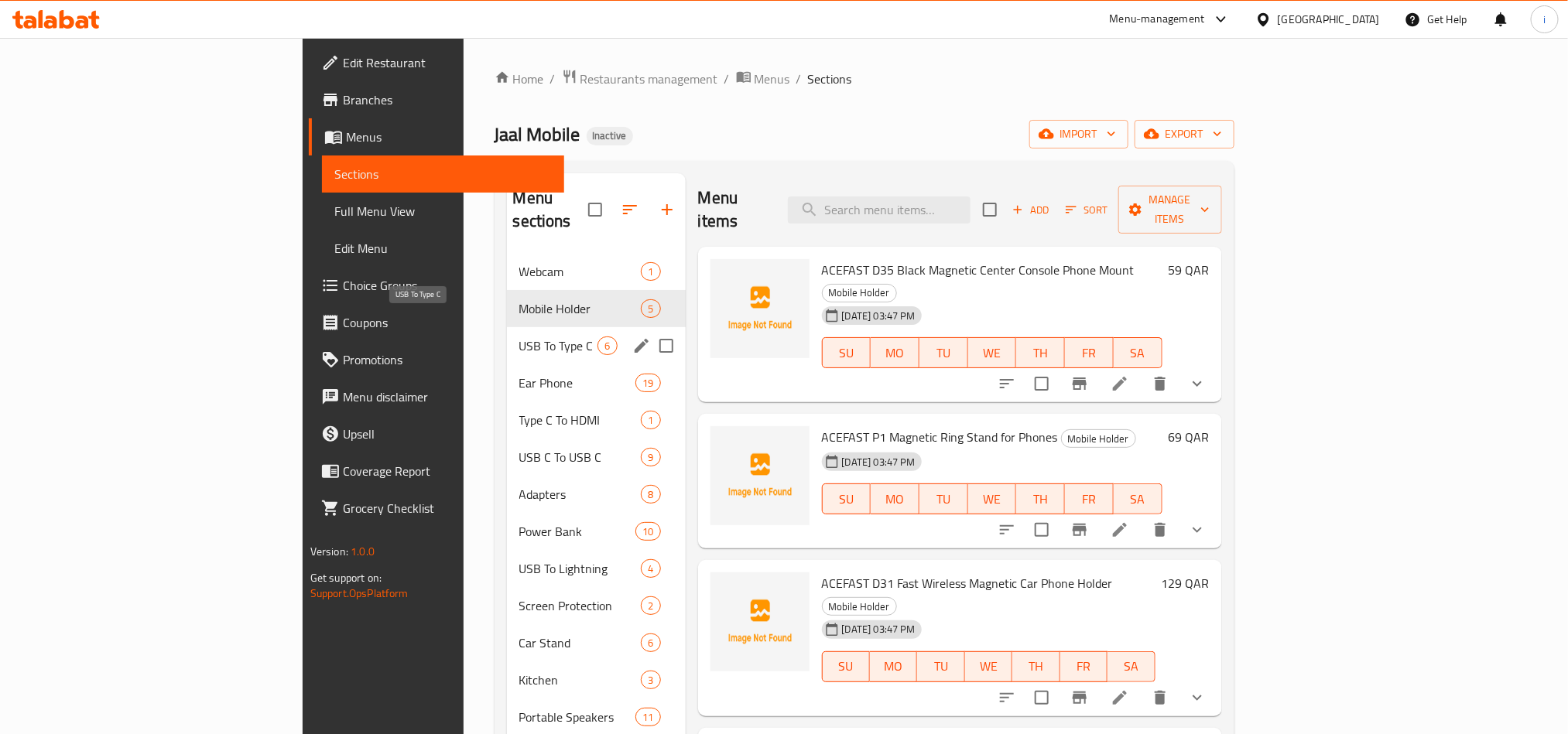
click at [519, 336] on span "USB To Type C" at bounding box center [559, 345] width 79 height 19
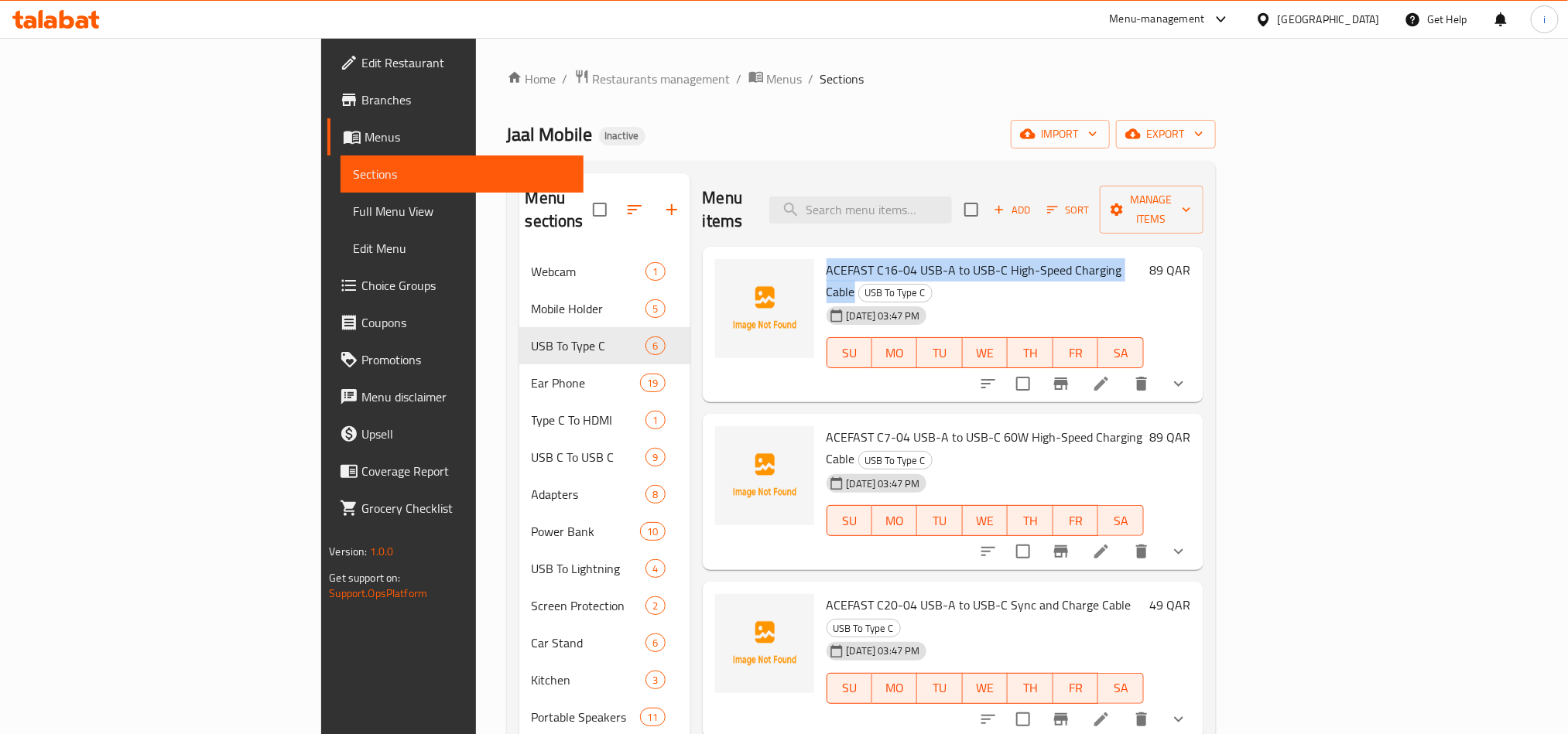
drag, startPoint x: 1067, startPoint y: 246, endPoint x: 750, endPoint y: 247, distance: 317.0
click at [826, 259] on span "ACEFAST C16-04 USB-A to USB-C High-Speed Charging Cable" at bounding box center [974, 281] width 296 height 45
copy span "ACEFAST C16-04 USB-A to USB-C High-Speed Charging Cable"
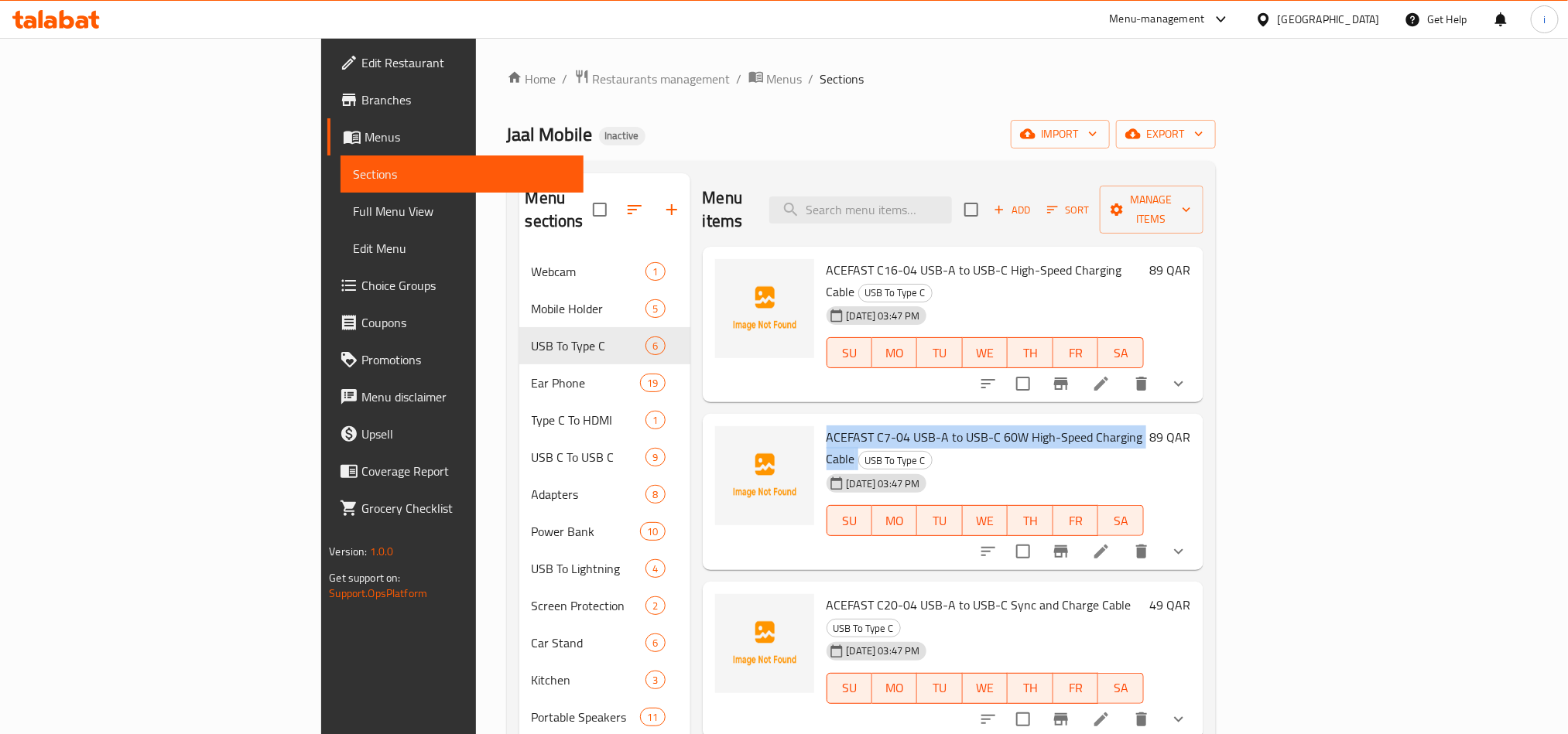
drag, startPoint x: 1091, startPoint y: 386, endPoint x: 747, endPoint y: 367, distance: 344.5
copy h6 "ACEFAST C7-04 USB-A to USB-C 60W High-Speed Charging Cable"
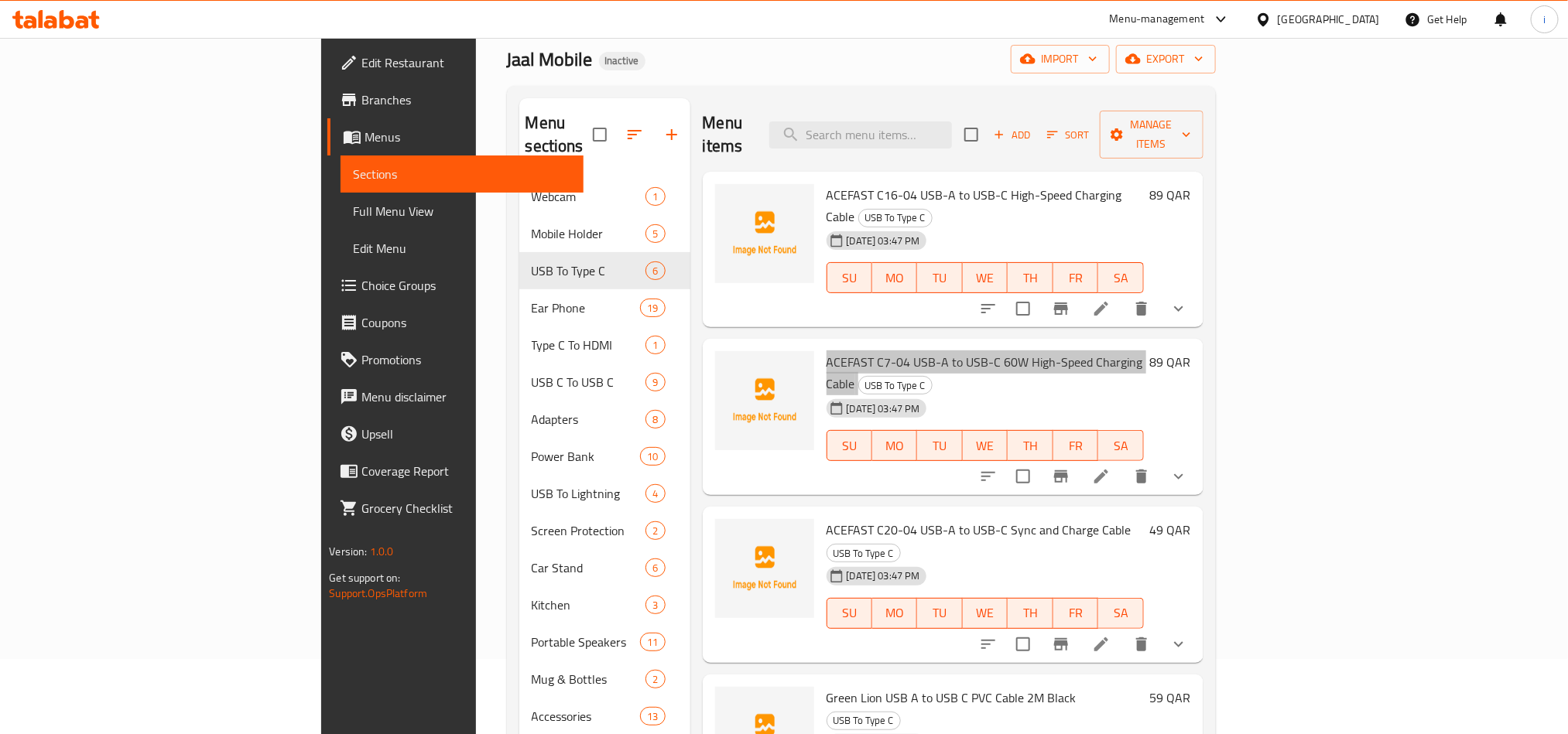
scroll to position [116, 0]
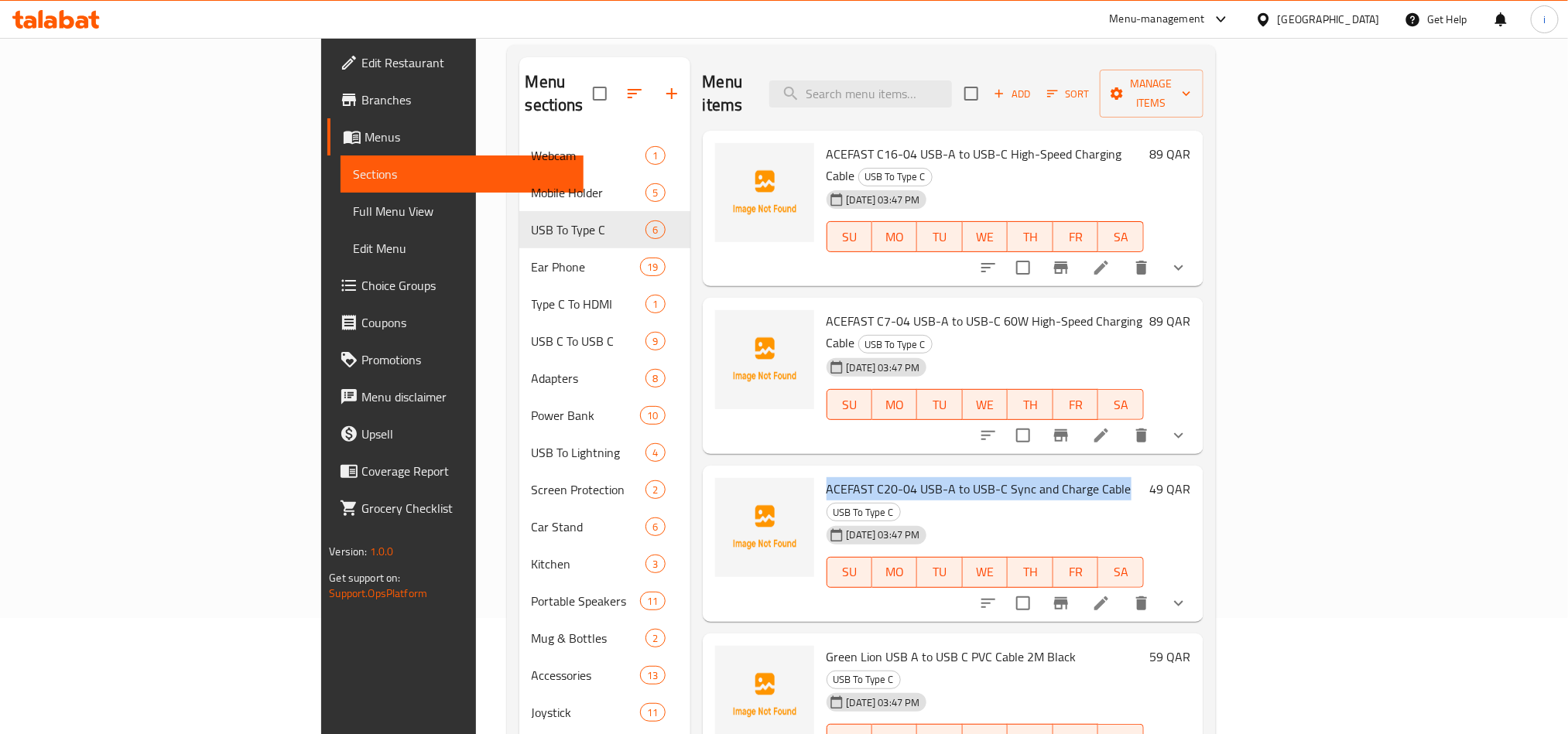
drag, startPoint x: 1045, startPoint y: 418, endPoint x: 744, endPoint y: 406, distance: 301.2
click at [820, 472] on div "ACEFAST C20-04 USB-A to USB-C Sync and Charge Cable USB To Type C [DATE] 03:47 …" at bounding box center [985, 544] width 330 height 144
copy span "ACEFAST C20-04 USB-A to USB-C Sync and Charge Cable"
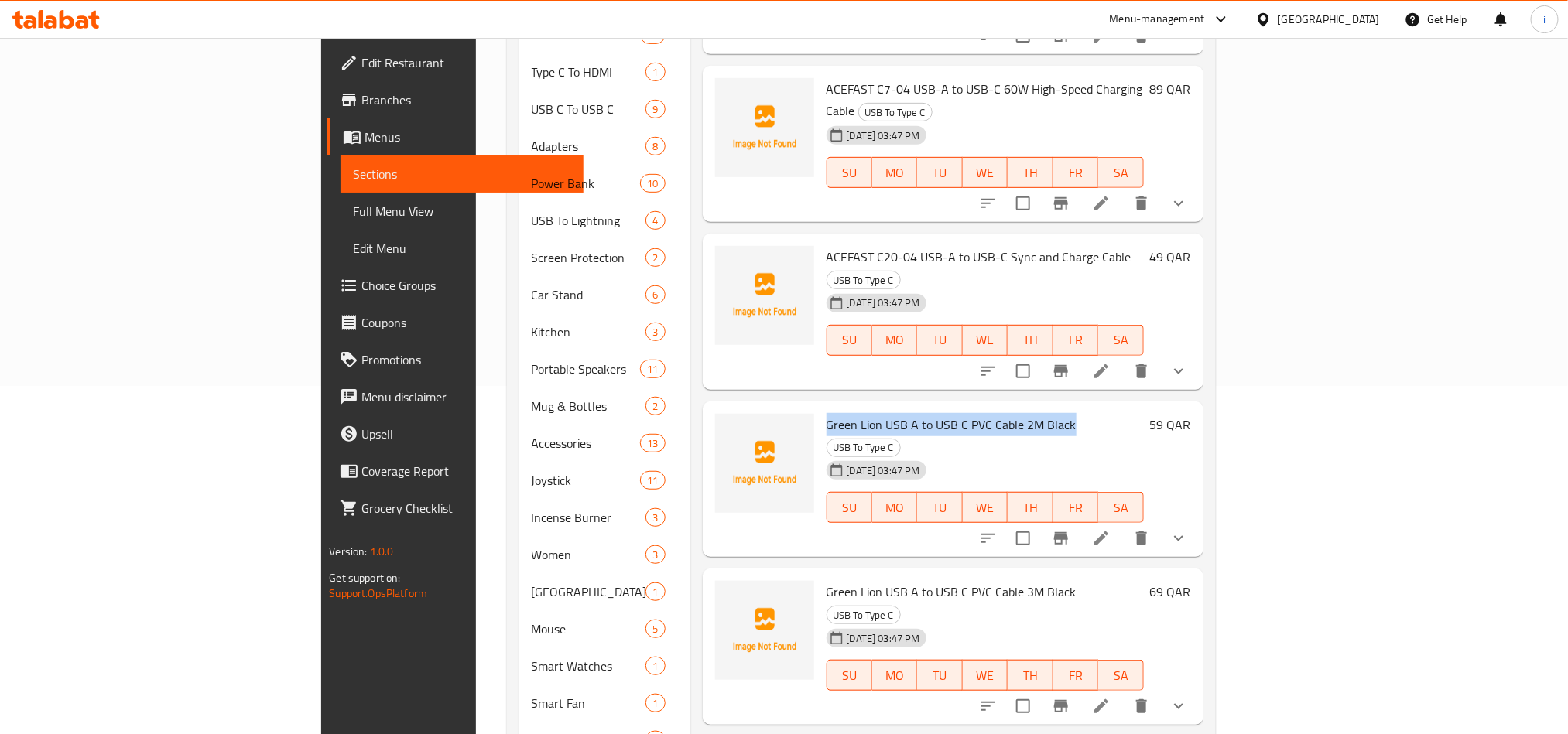
drag, startPoint x: 990, startPoint y: 334, endPoint x: 744, endPoint y: 334, distance: 246.0
click at [820, 407] on div "Green Lion USB A to USB C PVC Cable 2M Black USB To Type C [DATE] 03:47 PM SU M…" at bounding box center [985, 479] width 330 height 144
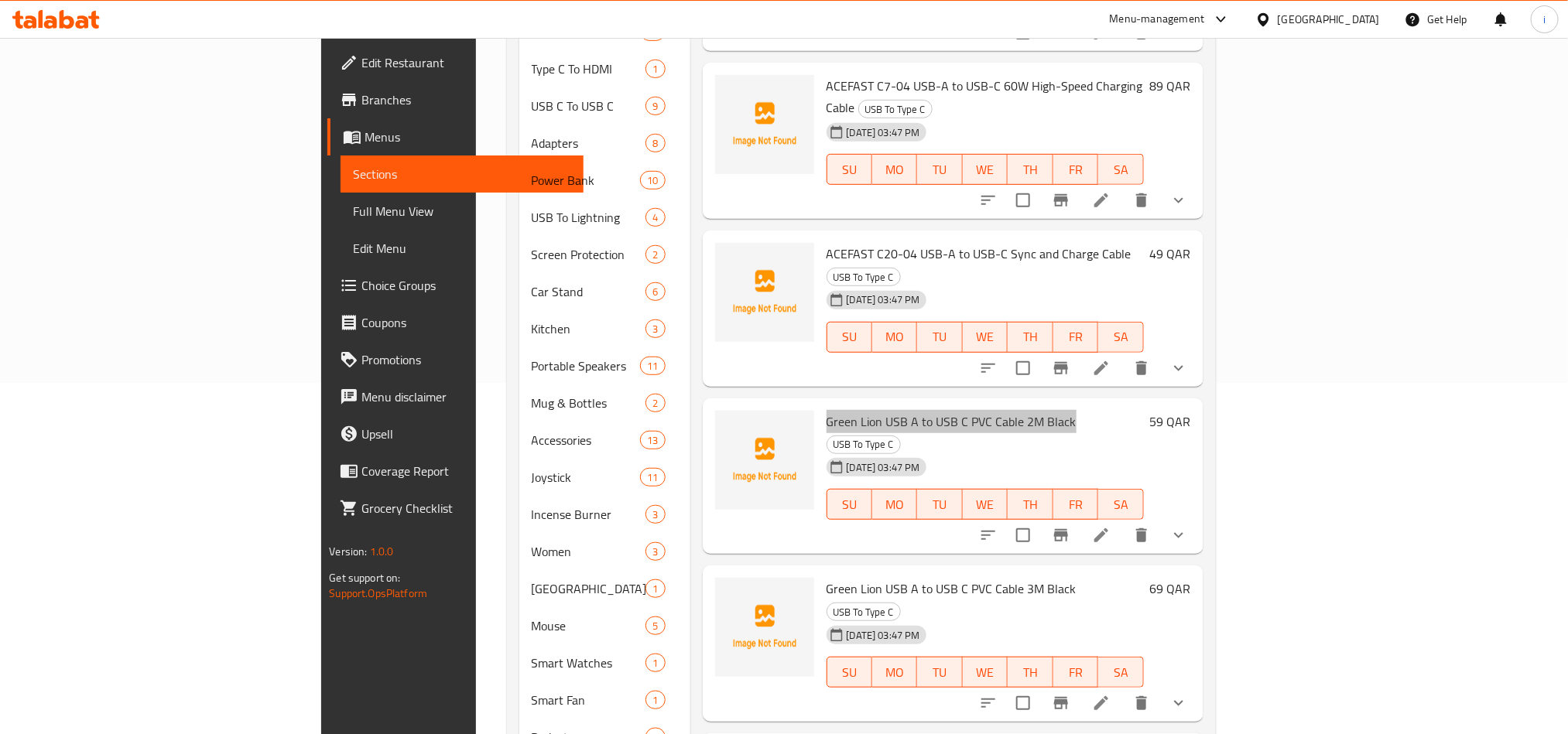
scroll to position [464, 0]
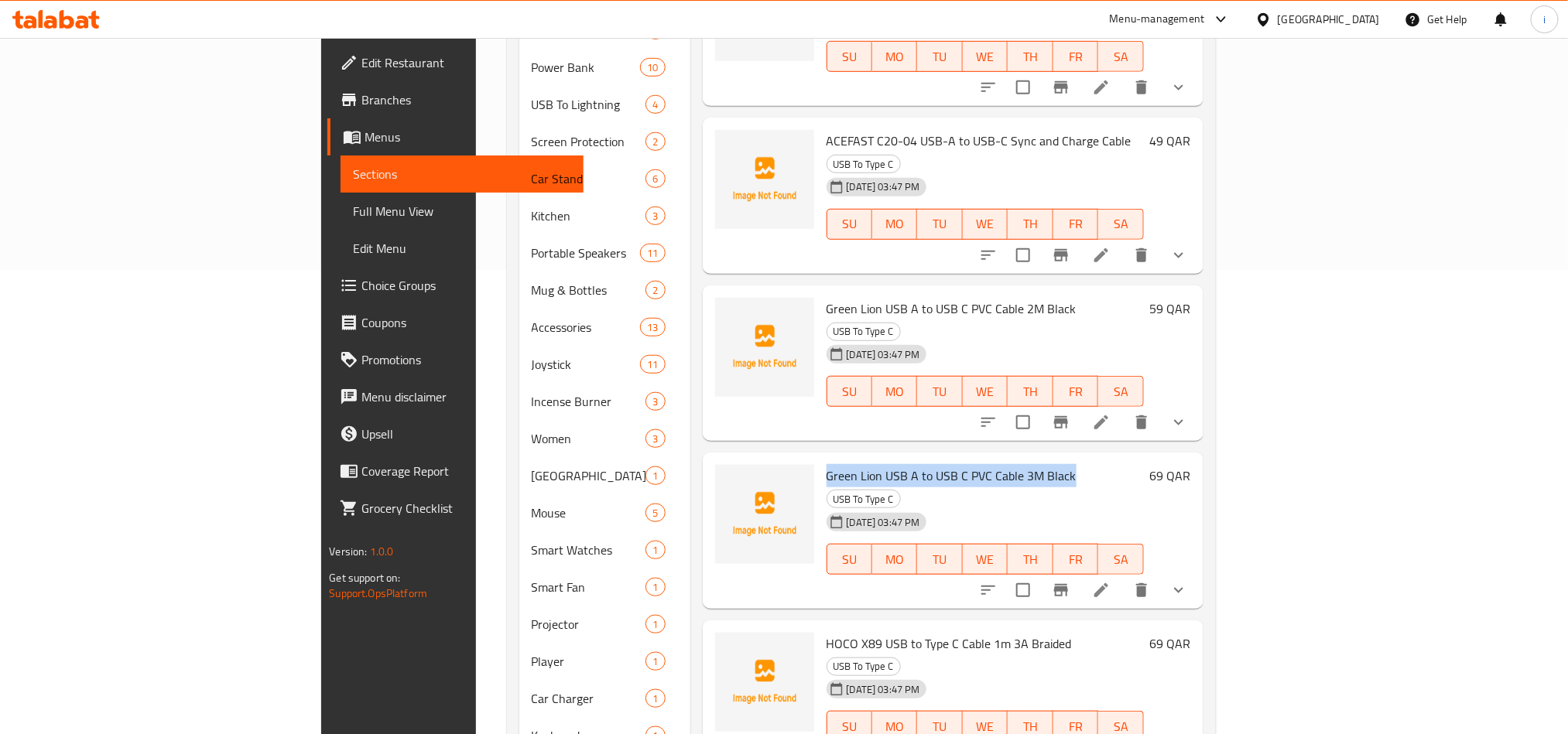
drag, startPoint x: 990, startPoint y: 368, endPoint x: 742, endPoint y: 369, distance: 248.0
click at [820, 459] on div "Green Lion USB A to USB C PVC Cable 3M Black USB To Type C [DATE] 03:47 PM SU M…" at bounding box center [985, 531] width 330 height 144
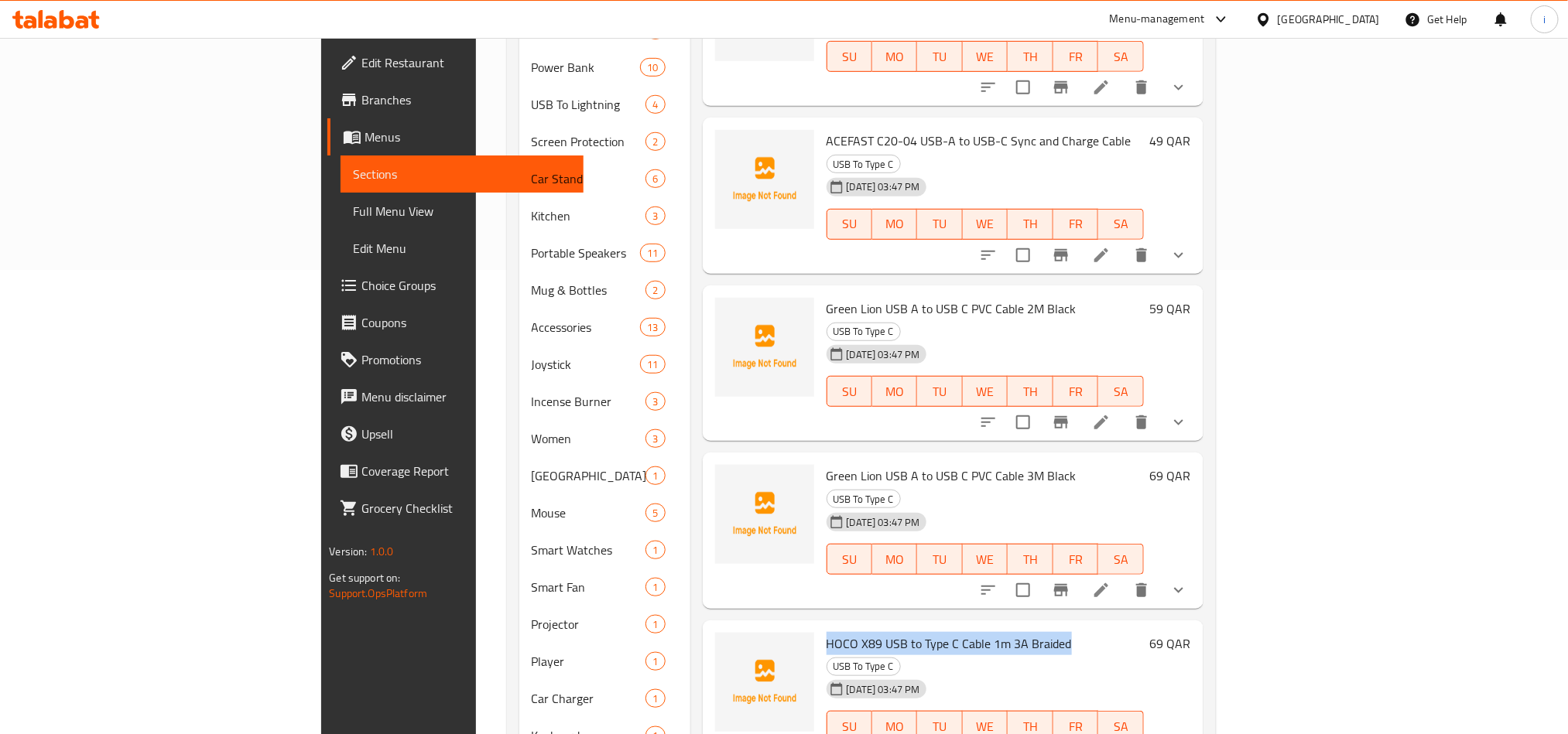
drag, startPoint x: 984, startPoint y: 511, endPoint x: 746, endPoint y: 497, distance: 238.4
click at [820, 626] on div "HOCO X89 USB to Type C Cable 1m 3A Braided USB To Type C [DATE] 03:47 PM SU MO …" at bounding box center [985, 698] width 330 height 144
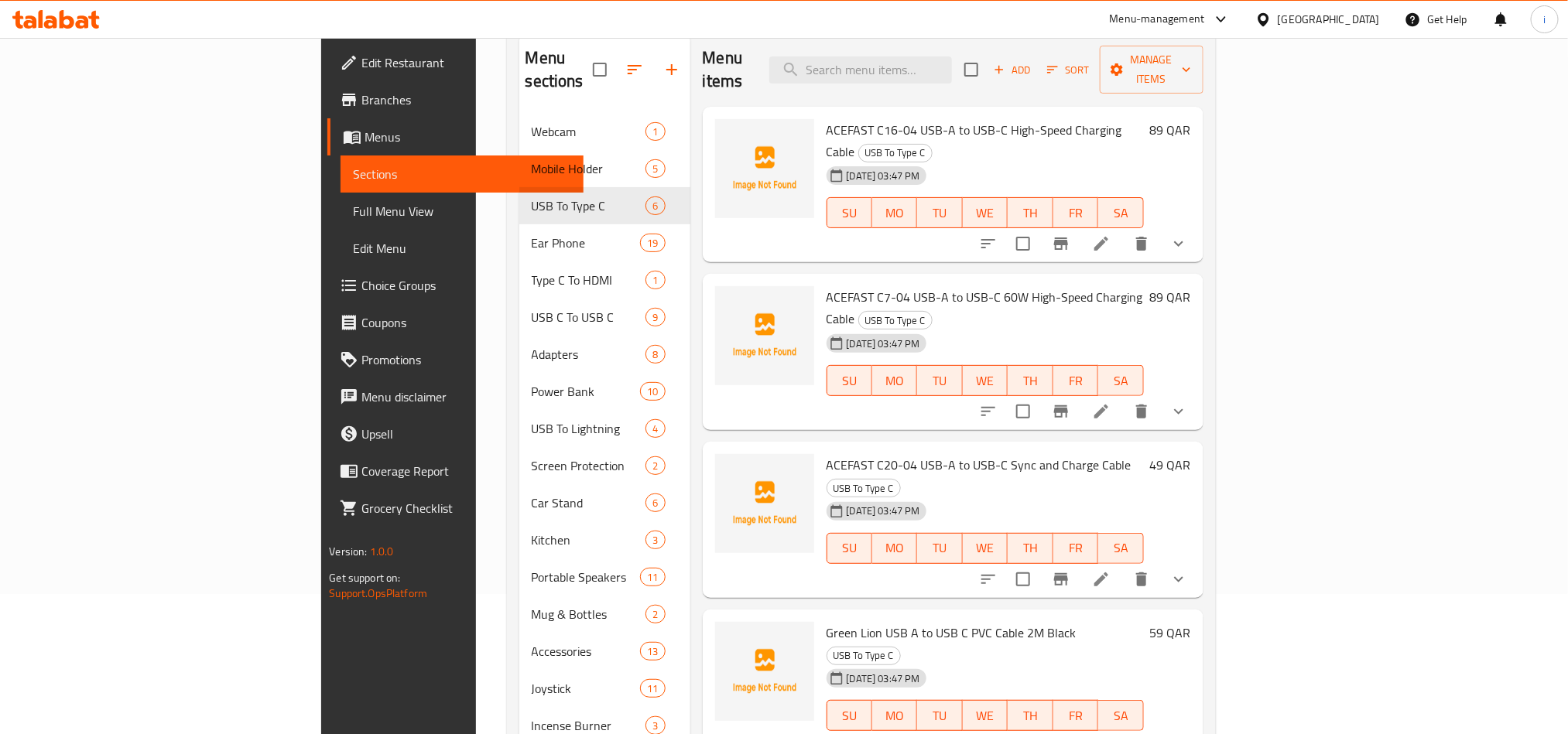
scroll to position [0, 0]
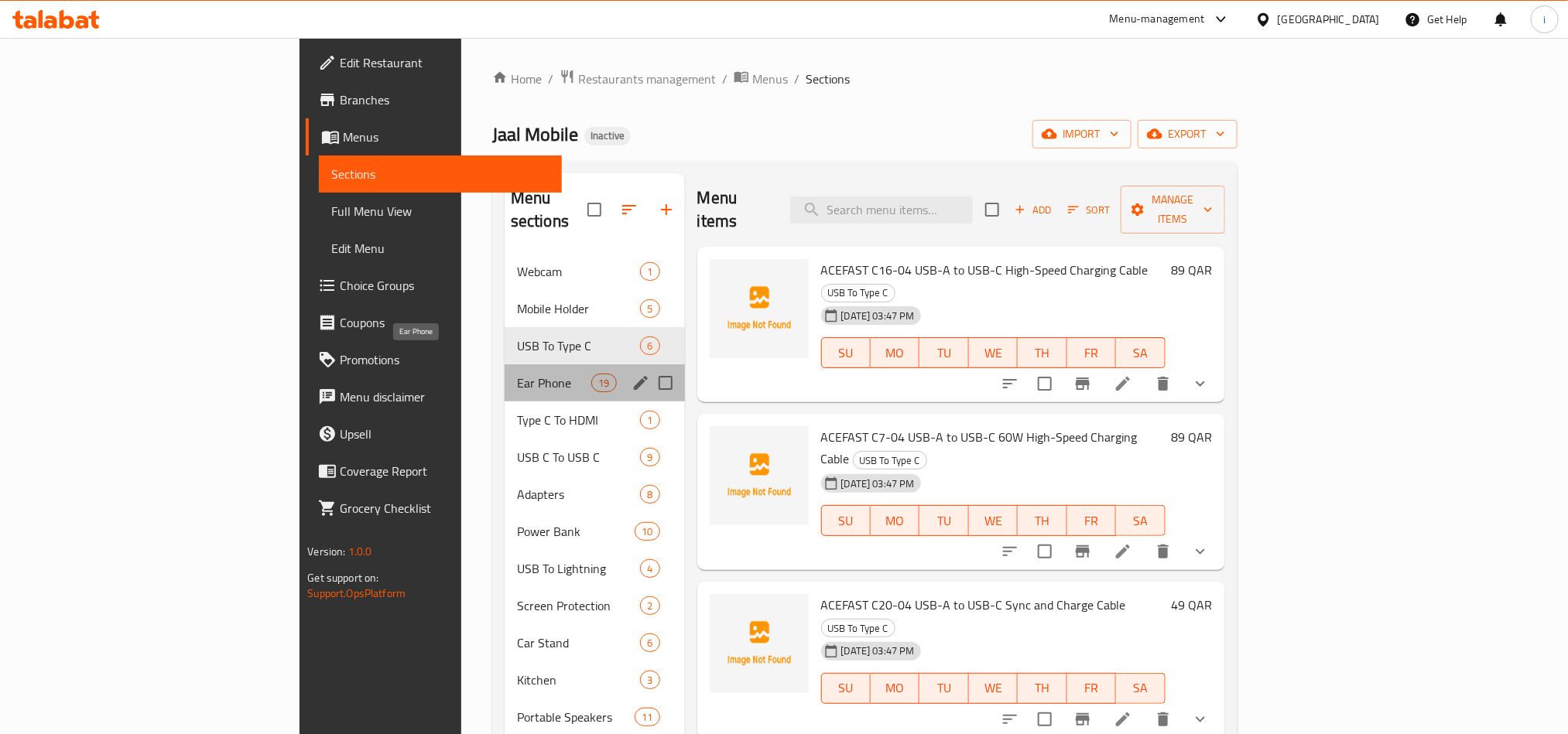
click at [517, 373] on span "Ear Phone" at bounding box center [554, 382] width 74 height 19
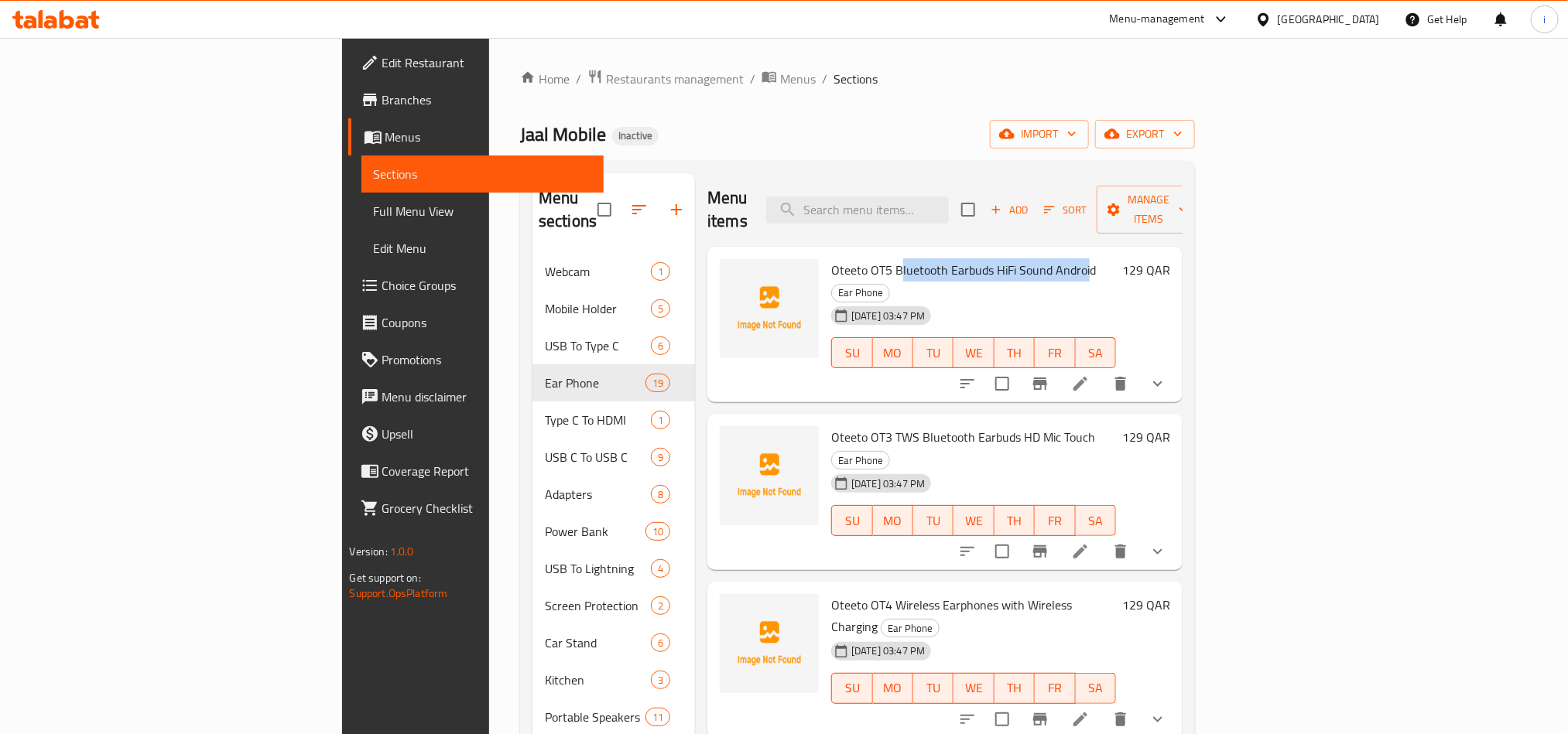
drag, startPoint x: 1004, startPoint y: 253, endPoint x: 814, endPoint y: 251, distance: 190.0
click at [831, 259] on span "Oteeto OT5 Bluetooth Earbuds HiFi Sound Android" at bounding box center [963, 270] width 264 height 23
drag, startPoint x: 744, startPoint y: 249, endPoint x: 1008, endPoint y: 249, distance: 264.0
click at [1008, 253] on div "Oteeto OT5 Bluetooth Earbuds HiFi Sound Android Ear Phone [DATE] 03:47 PM SU MO…" at bounding box center [974, 325] width 298 height 144
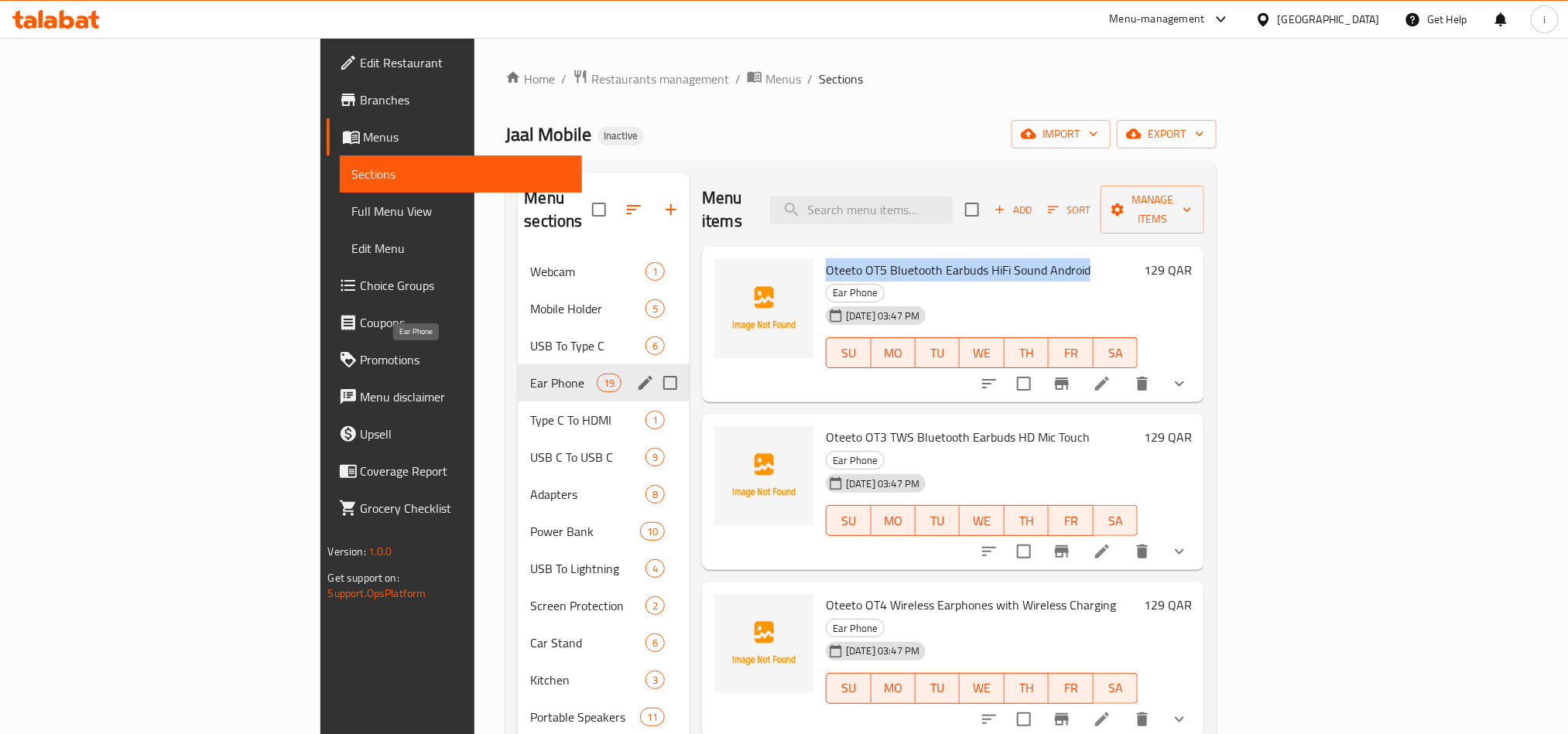
click at [530, 373] on span "Ear Phone" at bounding box center [563, 382] width 66 height 19
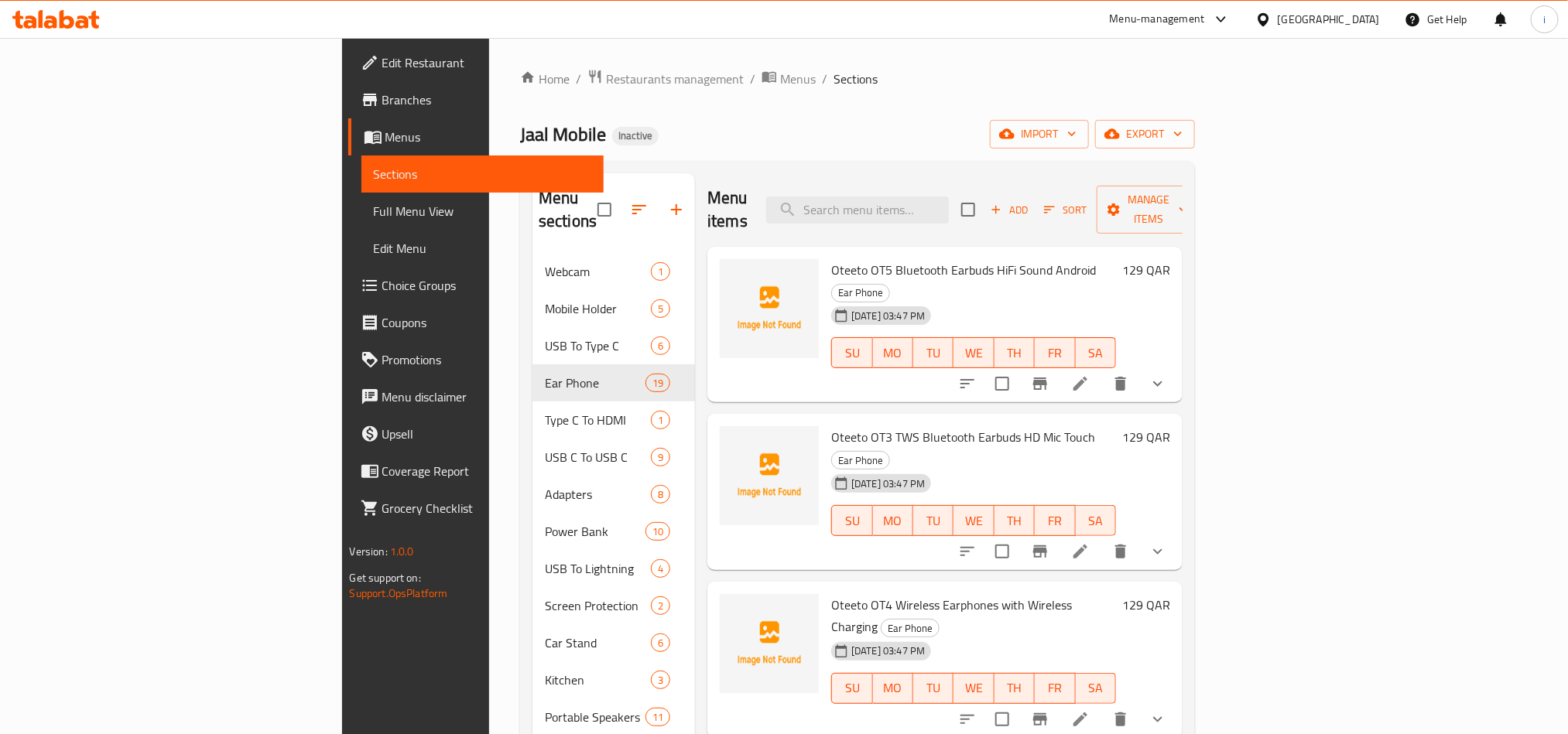
click at [845, 69] on ol "Home / Restaurants management / Menus / Sections" at bounding box center [857, 78] width 675 height 20
drag, startPoint x: 1005, startPoint y: 244, endPoint x: 743, endPoint y: 248, distance: 262.0
click at [825, 253] on div "Oteeto OT5 Bluetooth Earbuds HiFi Sound Android Ear Phone [DATE] 03:47 PM SU MO…" at bounding box center [974, 325] width 298 height 144
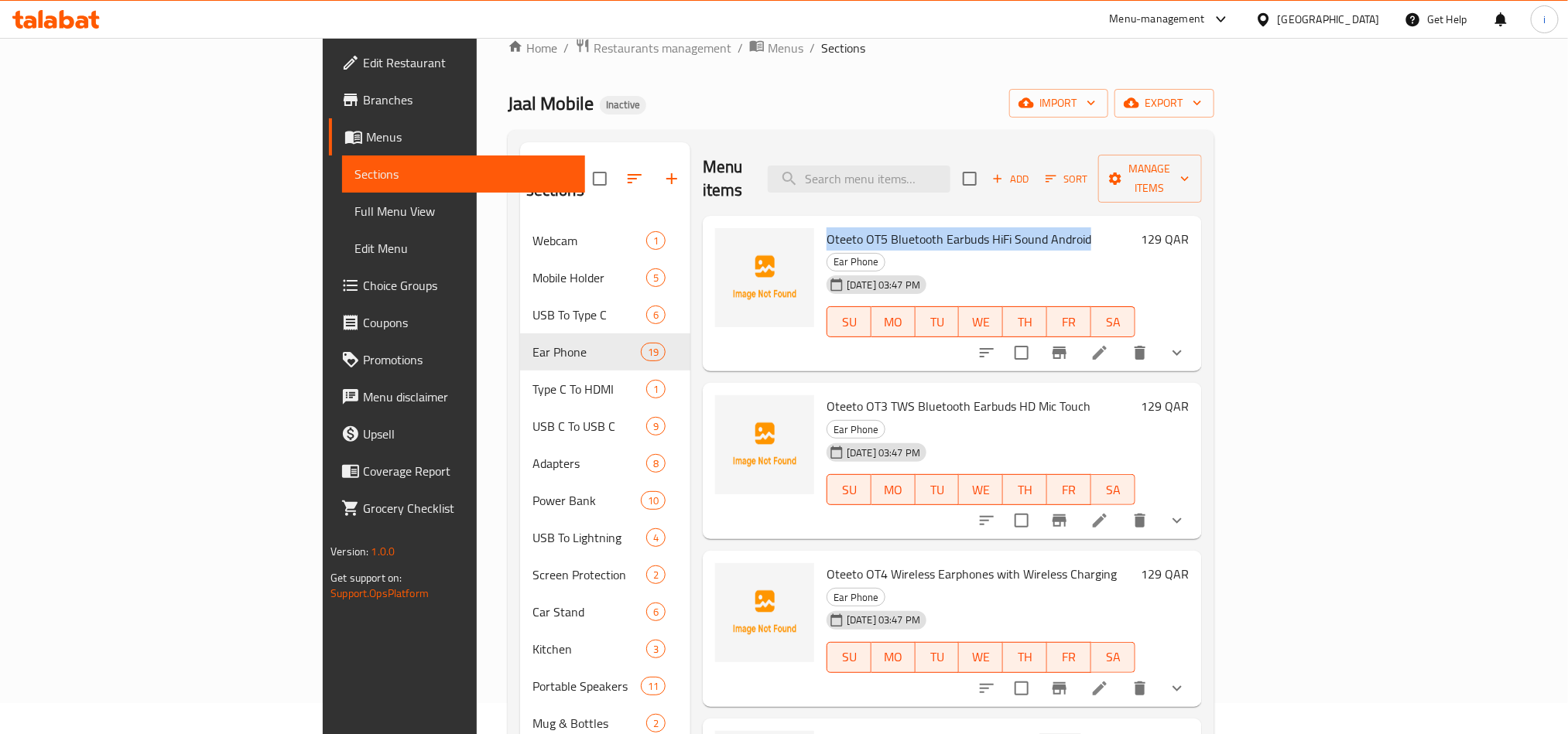
scroll to position [2, 0]
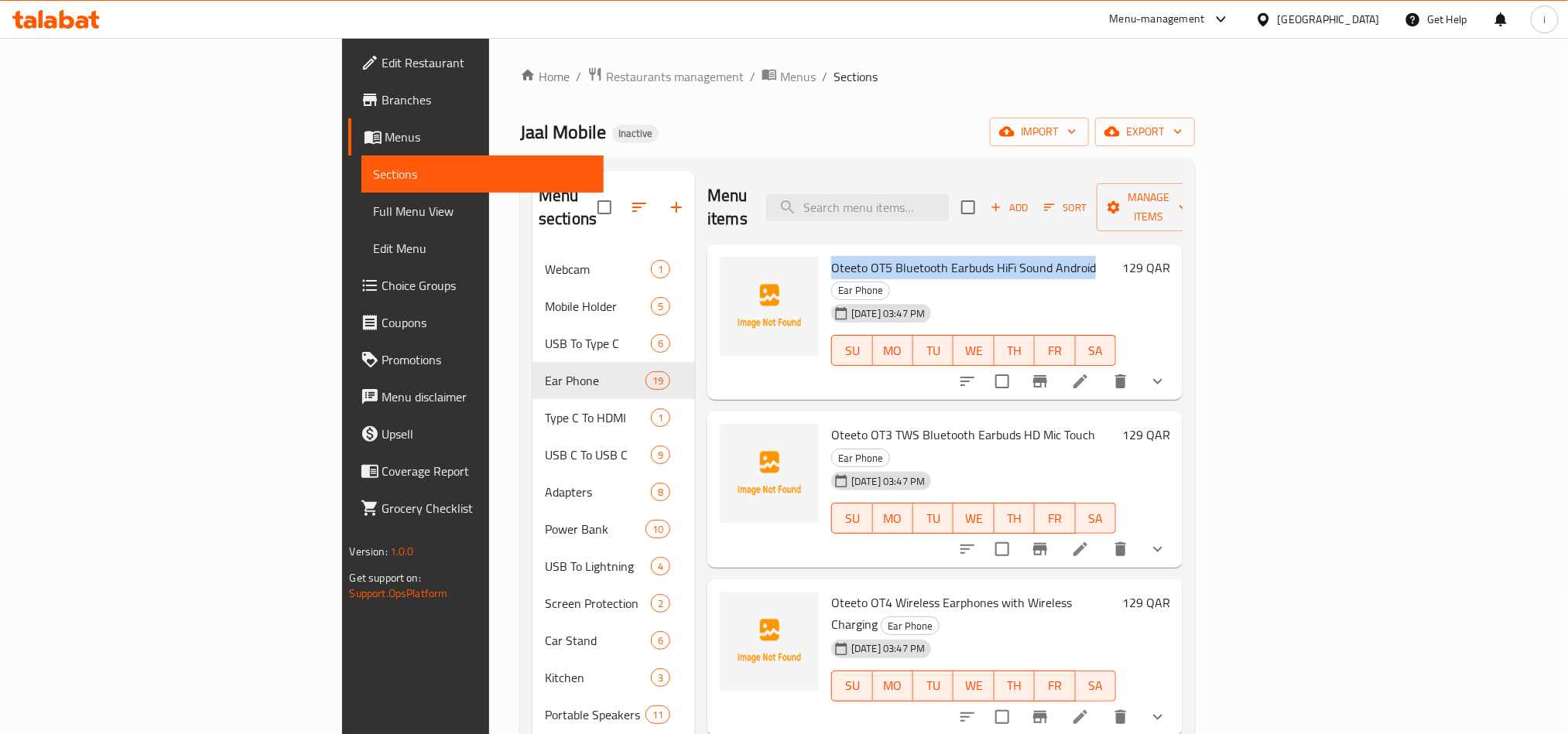
click at [903, 256] on span "Oteeto OT5 Bluetooth Earbuds HiFi Sound Android" at bounding box center [963, 268] width 264 height 23
drag, startPoint x: 1005, startPoint y: 243, endPoint x: 743, endPoint y: 243, distance: 262.0
click at [825, 251] on div "Oteeto OT5 Bluetooth Earbuds HiFi Sound Android Ear Phone [DATE] 03:47 PM SU MO…" at bounding box center [974, 323] width 298 height 144
drag, startPoint x: 1008, startPoint y: 390, endPoint x: 950, endPoint y: 392, distance: 58.0
click at [978, 424] on h6 "Oteeto OT3 TWS Bluetooth Earbuds HD Mic Touch Ear Phone" at bounding box center [974, 445] width 285 height 44
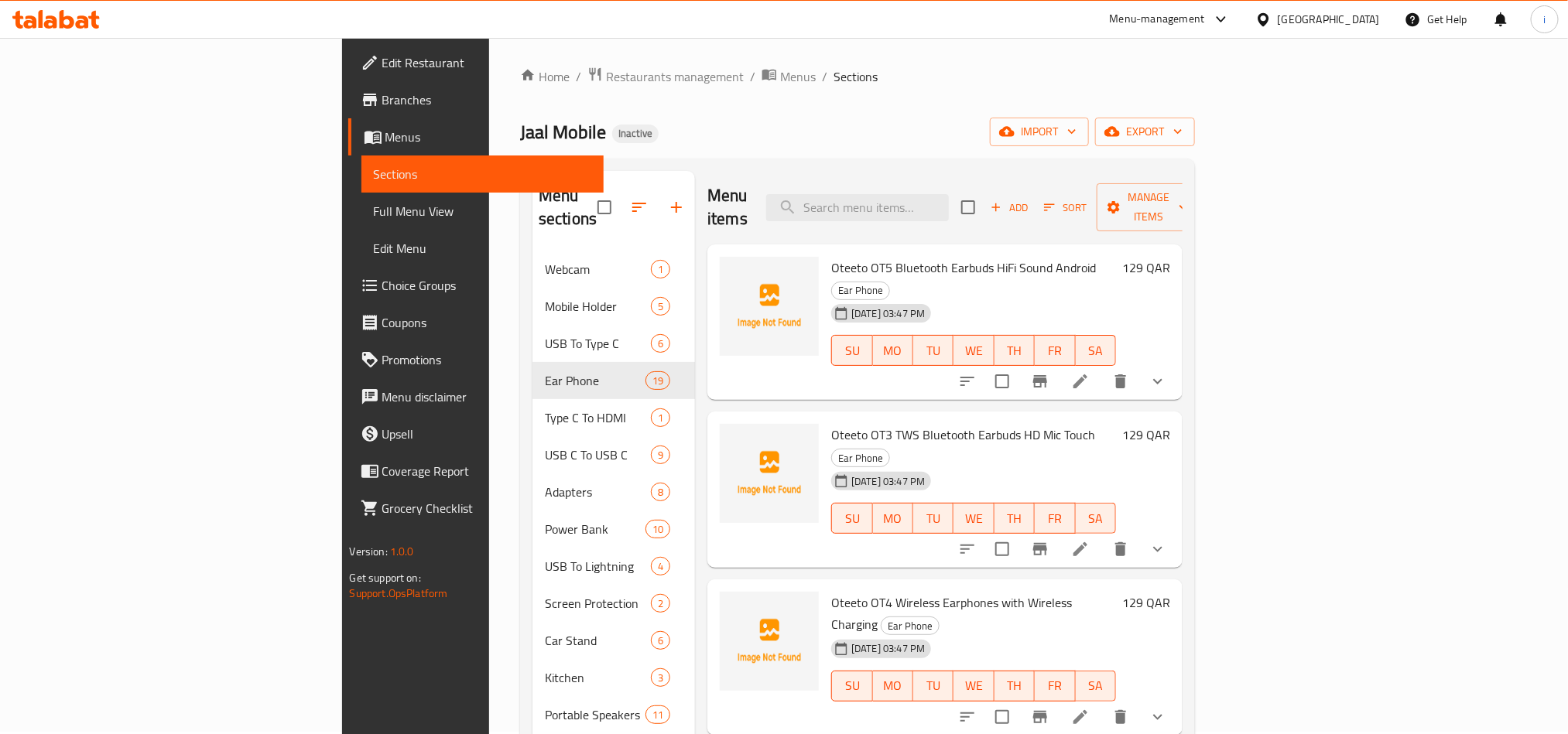
click at [960, 411] on div "Oteeto OT3 TWS Bluetooth Earbuds HD Mic Touch Ear Phone [DATE] 03:47 PM SU MO T…" at bounding box center [945, 489] width 475 height 156
drag, startPoint x: 1005, startPoint y: 388, endPoint x: 746, endPoint y: 392, distance: 259.0
click at [831, 424] on span "Oteeto OT3 TWS Bluetooth Earbuds HD Mic Touch" at bounding box center [963, 435] width 264 height 23
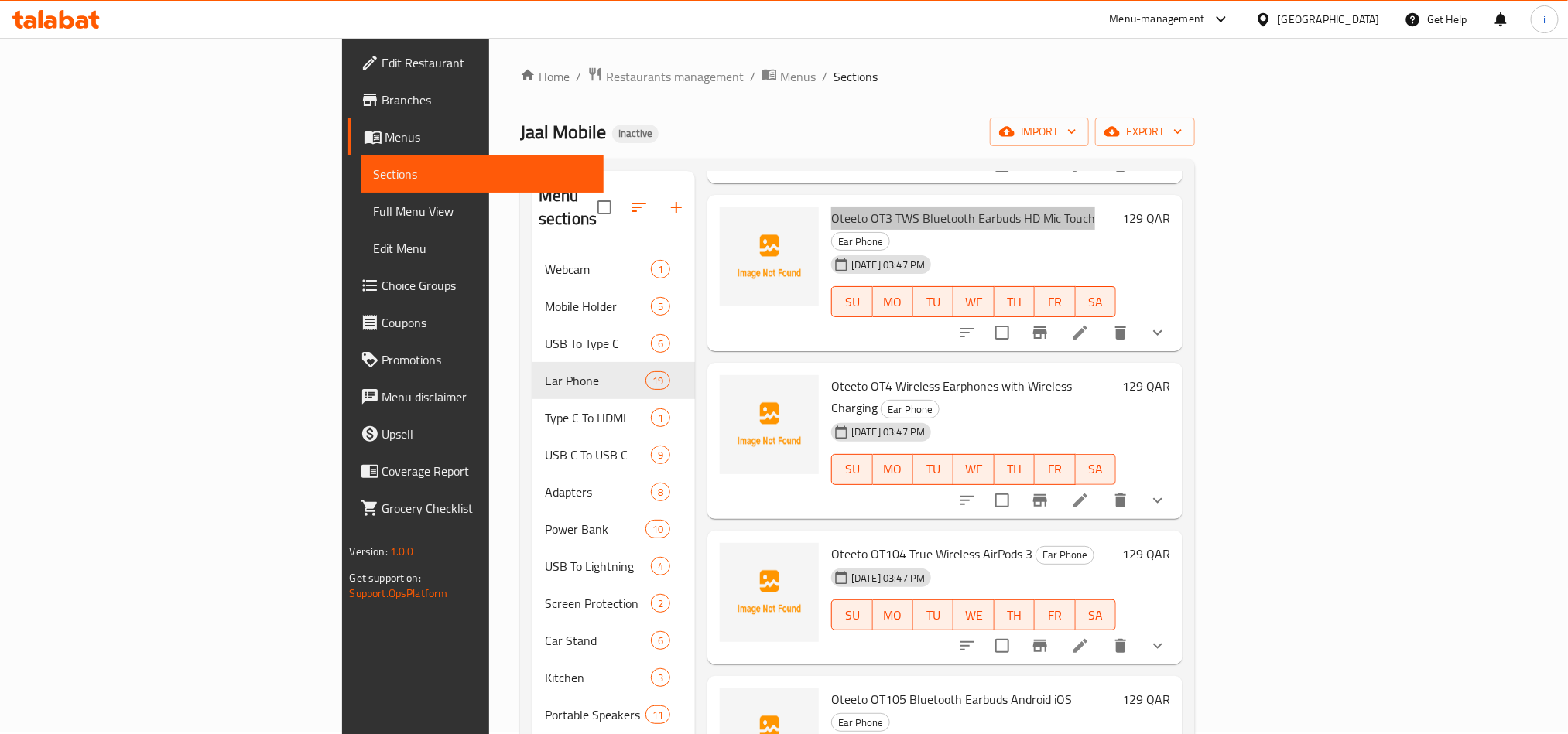
scroll to position [232, 0]
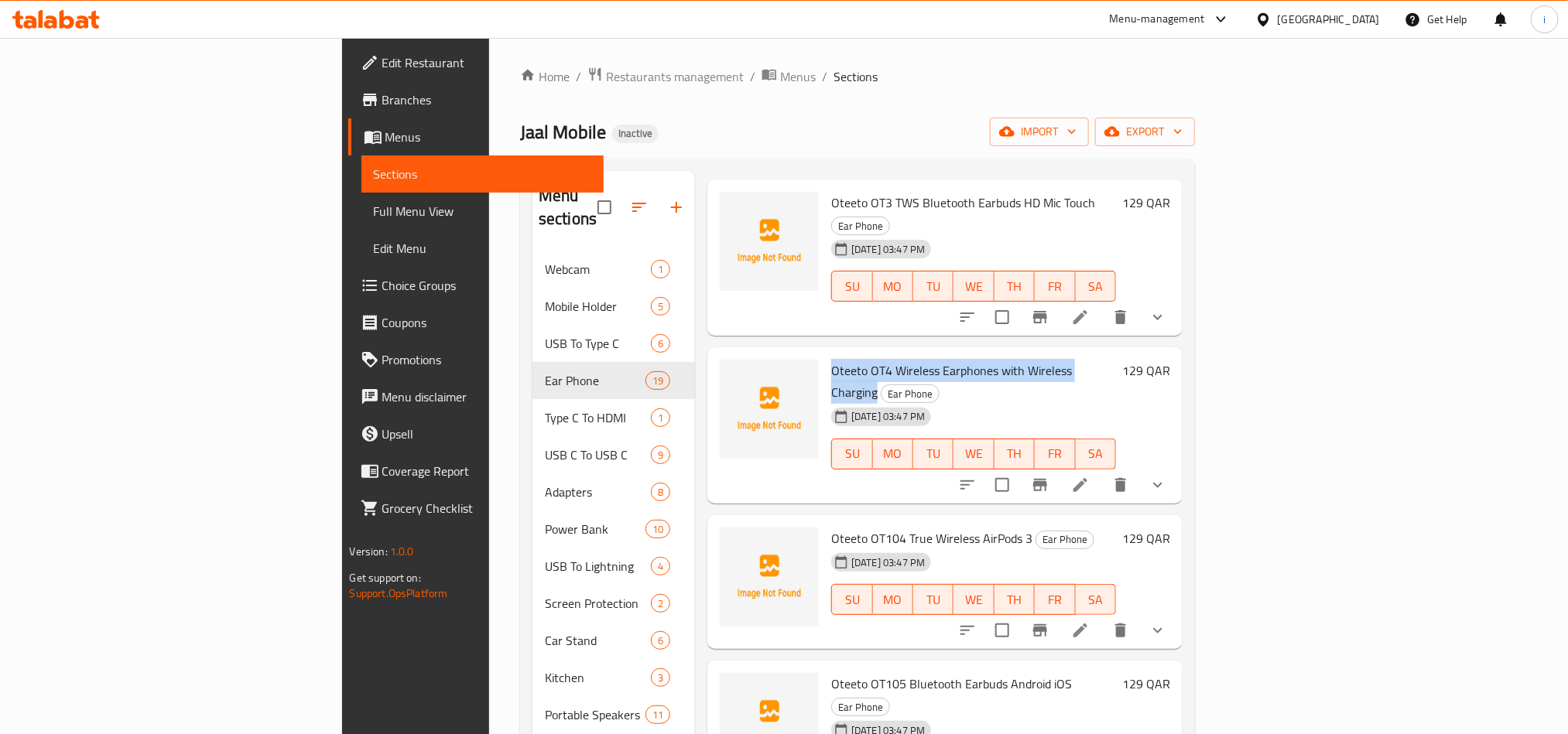
drag, startPoint x: 1034, startPoint y: 305, endPoint x: 750, endPoint y: 305, distance: 284.0
click at [831, 360] on h6 "Oteeto OT4 Wireless Earphones with Wireless Charging Ear Phone" at bounding box center [974, 382] width 285 height 44
click at [915, 527] on span "Oteeto OT104 True Wireless AirPods 3" at bounding box center [932, 538] width 201 height 23
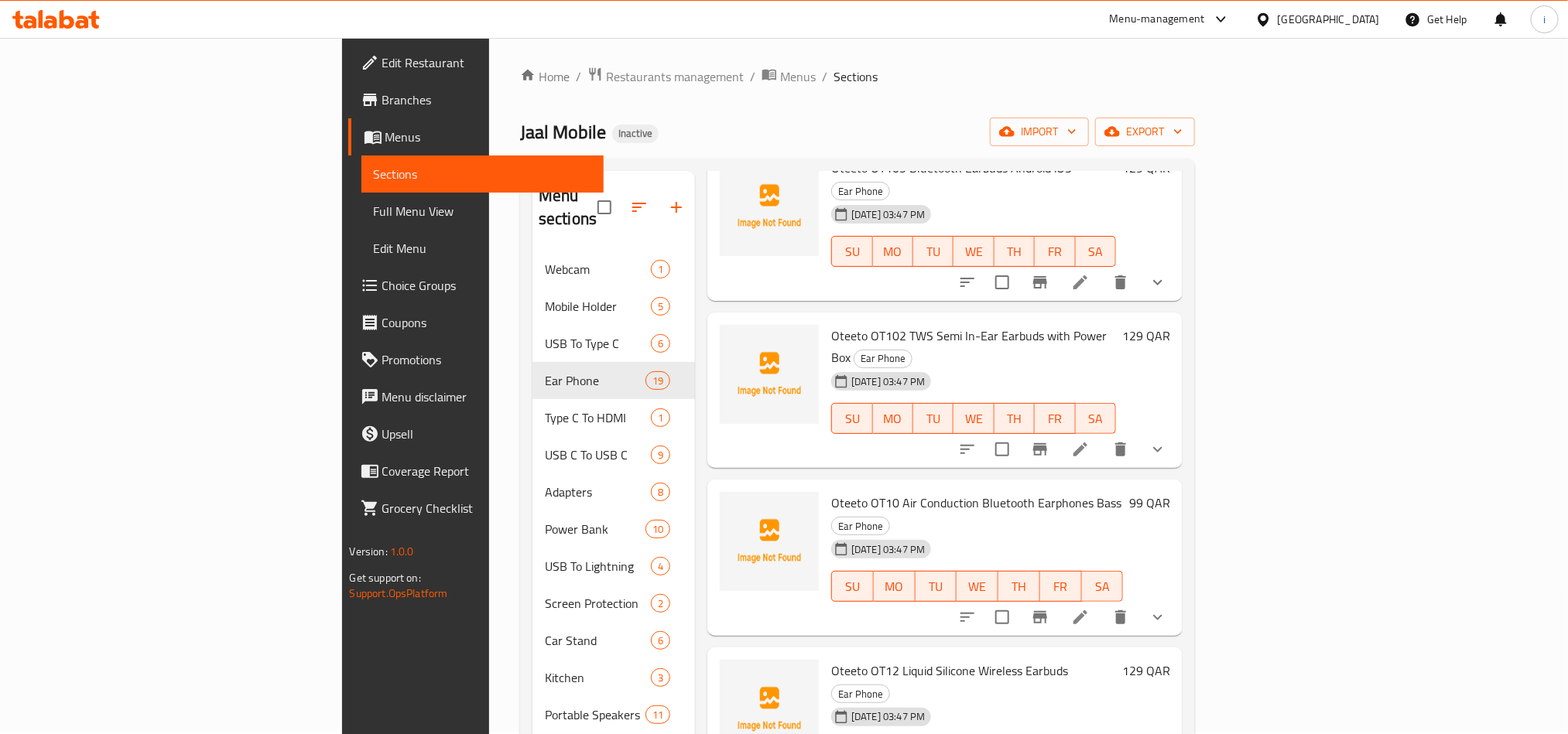
scroll to position [781, 0]
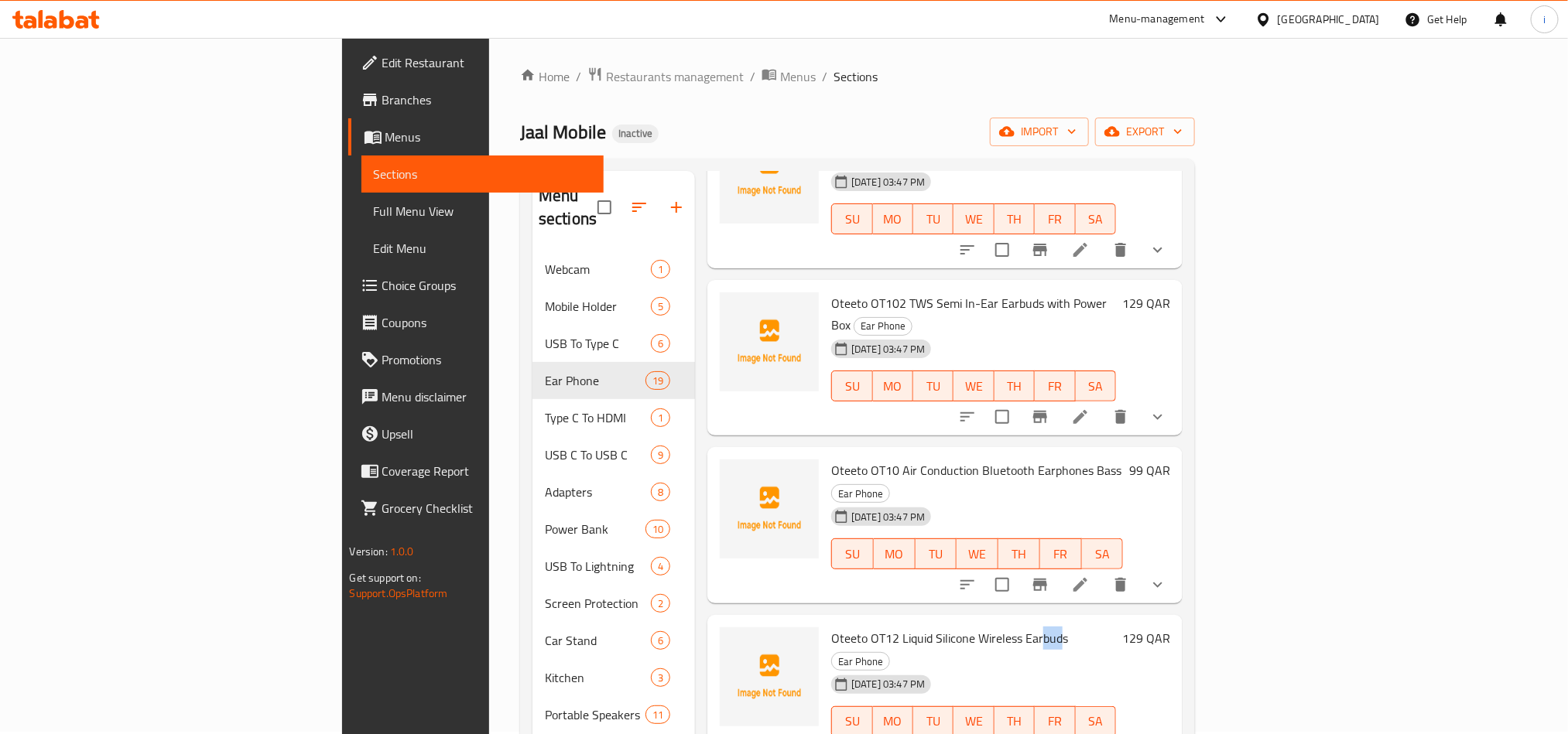
drag, startPoint x: 954, startPoint y: 487, endPoint x: 976, endPoint y: 488, distance: 22.0
click at [976, 626] on span "Oteeto OT12 Liquid Silicone Wireless Earbuds" at bounding box center [949, 638] width 237 height 23
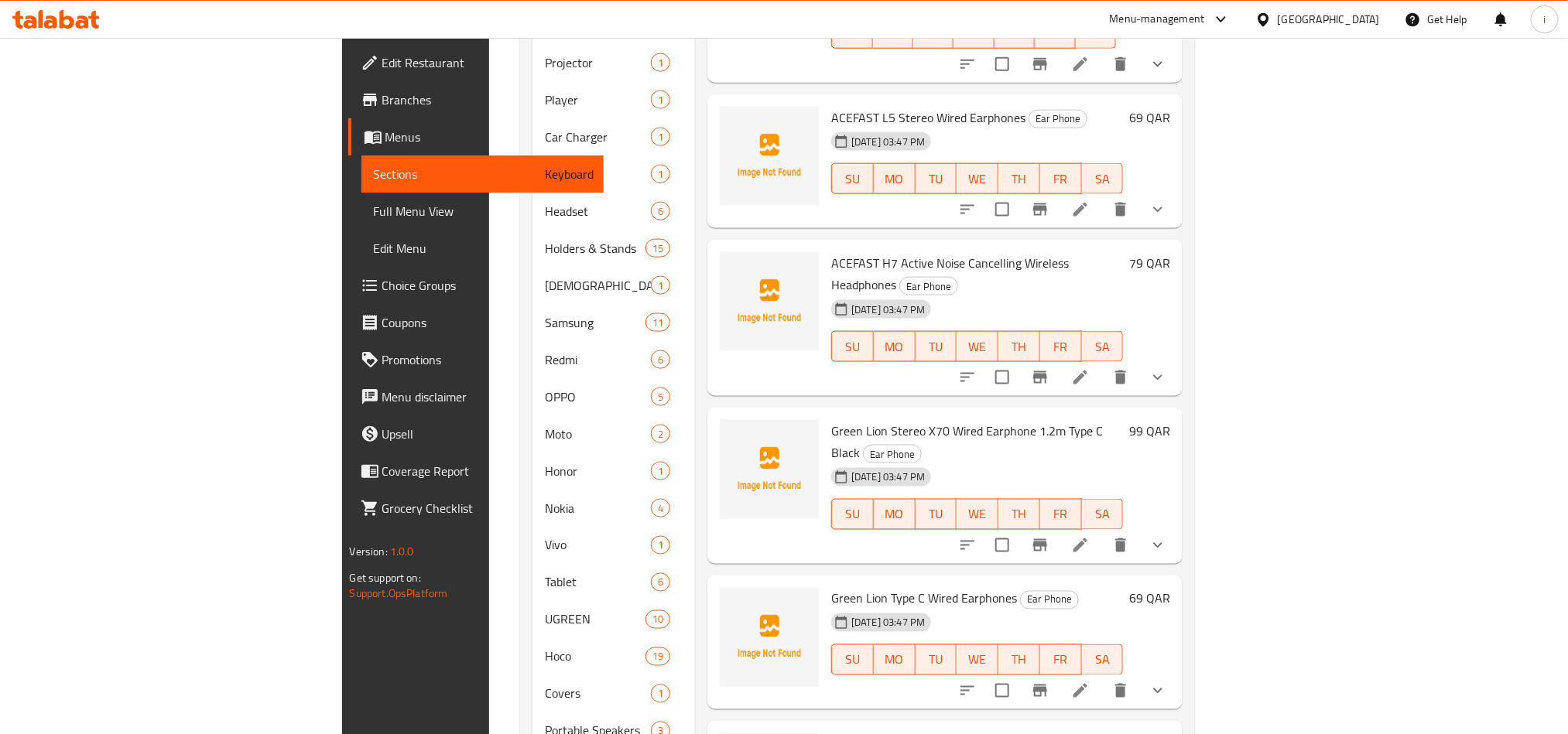
scroll to position [1162, 0]
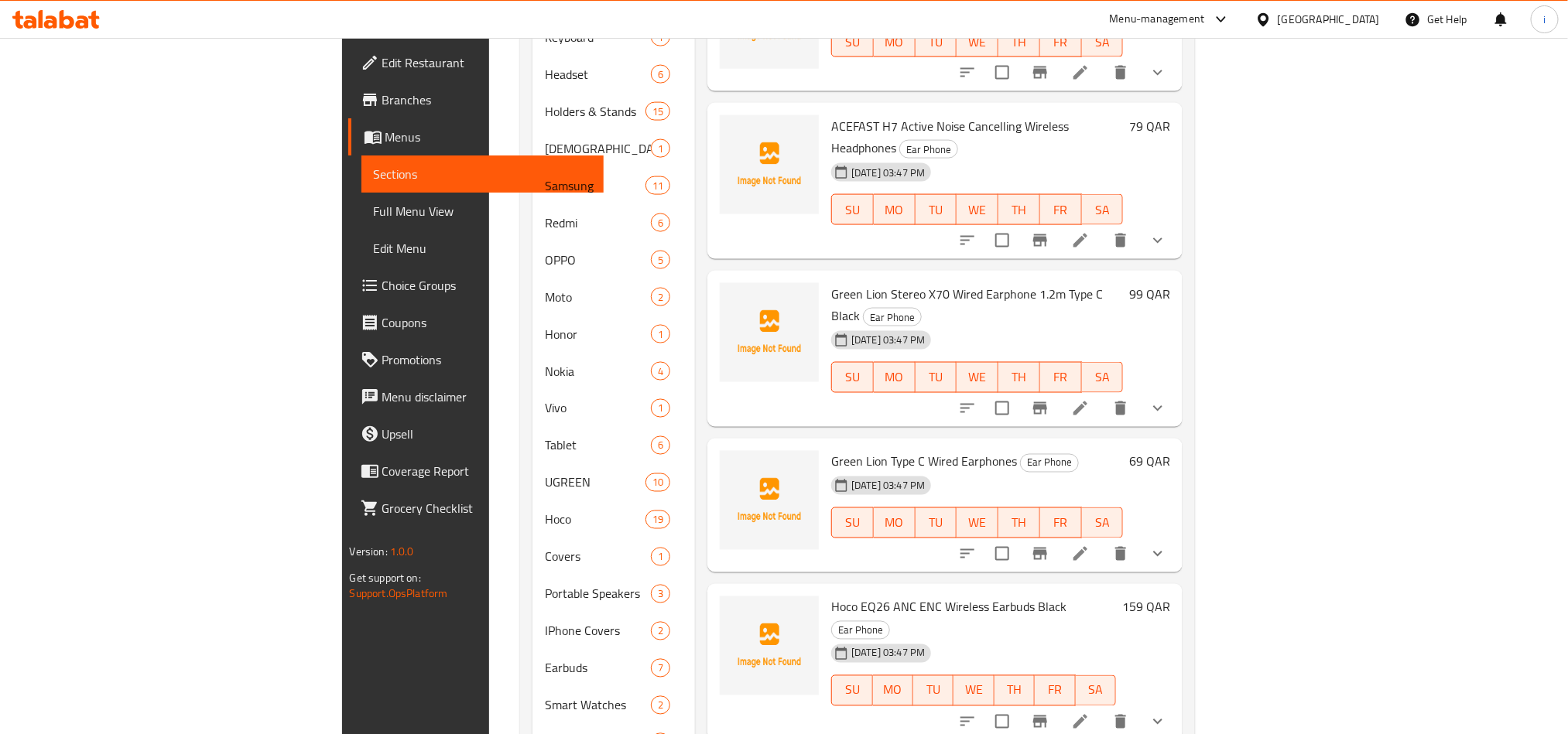
click at [897, 450] on span "Green Lion Type C Wired Earphones" at bounding box center [924, 462] width 186 height 23
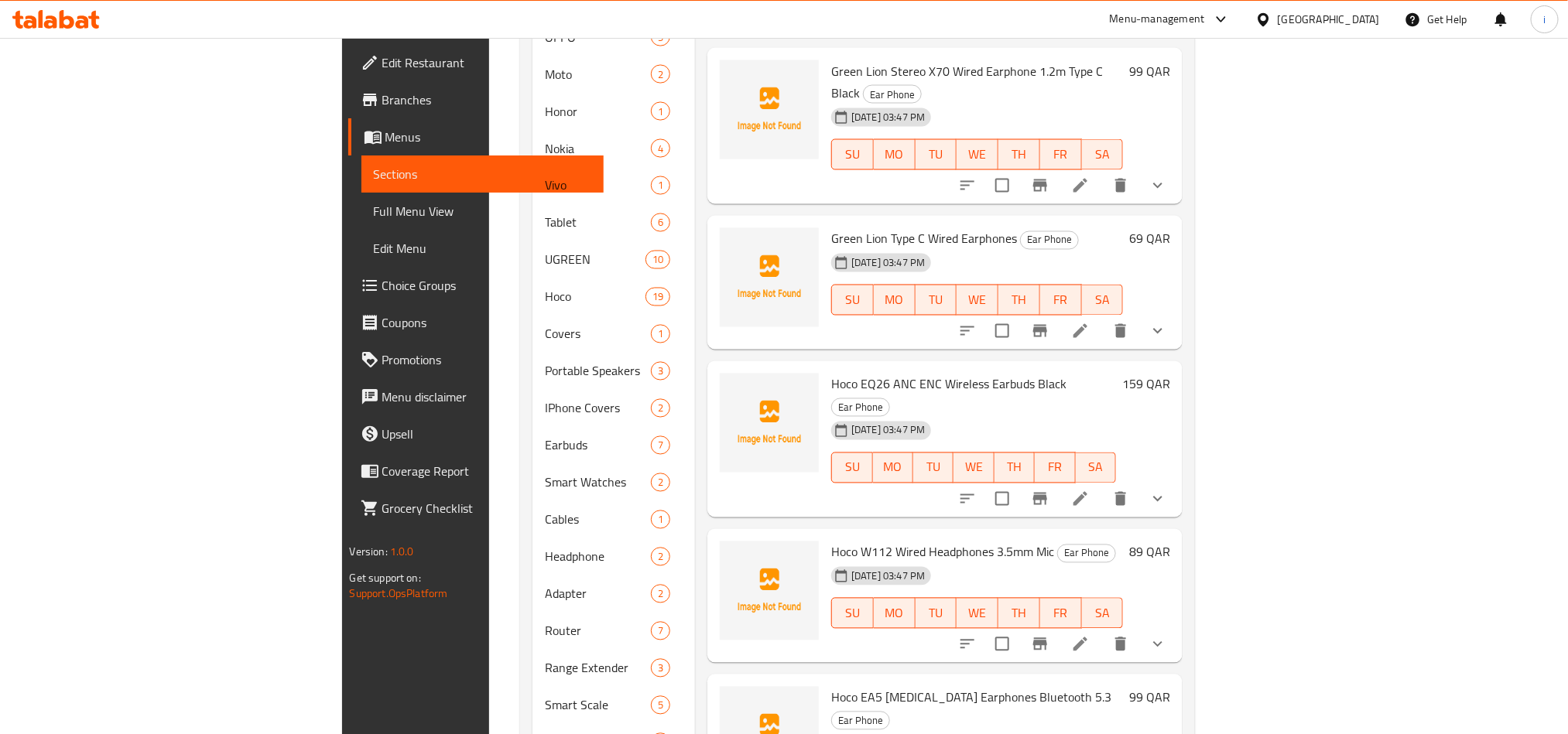
scroll to position [1395, 0]
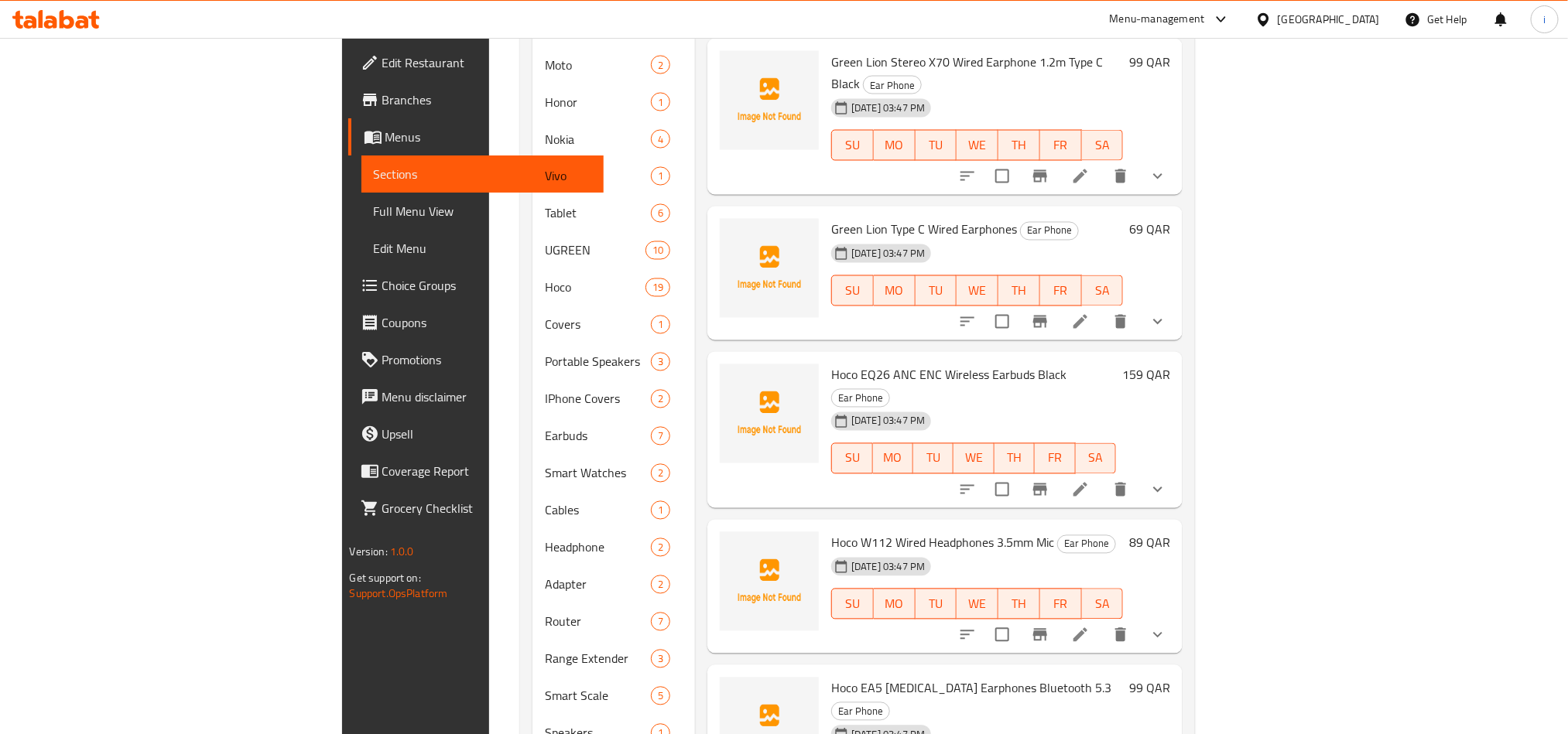
drag, startPoint x: 1018, startPoint y: 408, endPoint x: 746, endPoint y: 404, distance: 272.0
click at [831, 677] on span "Hoco EA5 [MEDICAL_DATA] Earphones Bluetooth 5.3" at bounding box center [971, 688] width 280 height 23
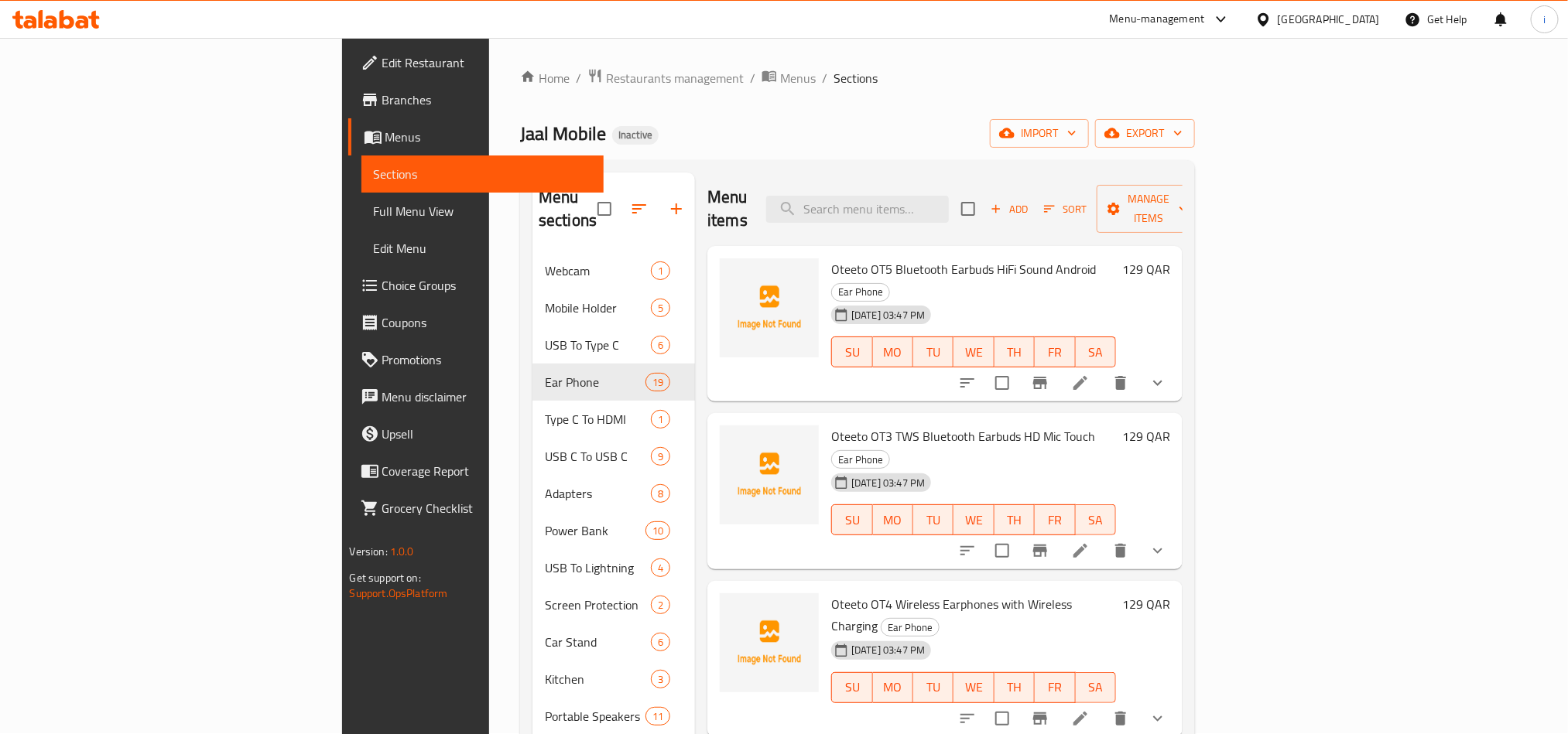
scroll to position [0, 0]
click at [949, 197] on input "search" at bounding box center [857, 209] width 183 height 27
paste input "Green Lion 7 in 1 Compact 33W PPS Power Socket Black"
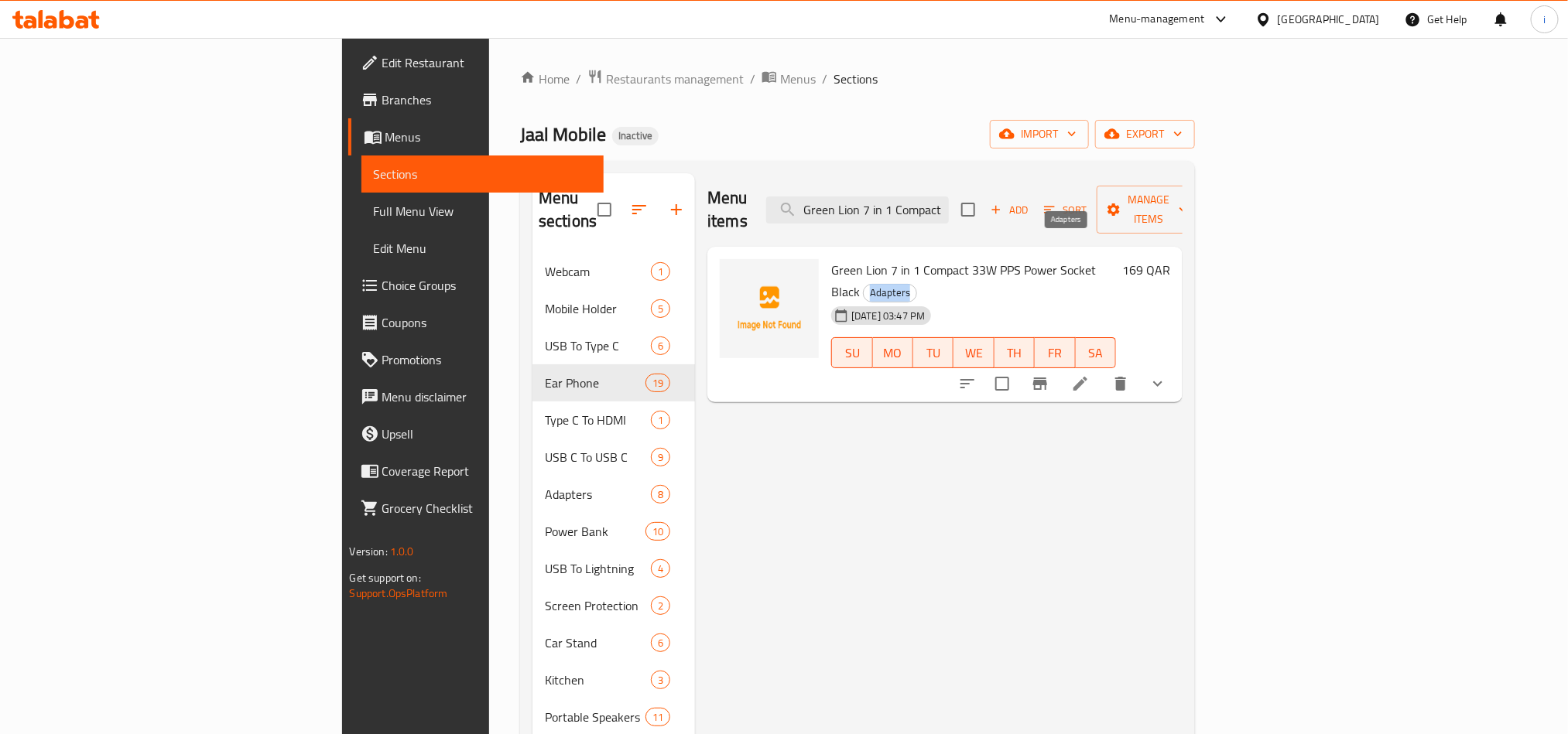
drag, startPoint x: 1047, startPoint y: 246, endPoint x: 1087, endPoint y: 255, distance: 41.0
click at [916, 284] on span "Adapters" at bounding box center [890, 293] width 53 height 18
click at [943, 196] on input "Green Lion 7 in 1 Compact 33W PPS Power Socket Black" at bounding box center [857, 209] width 183 height 27
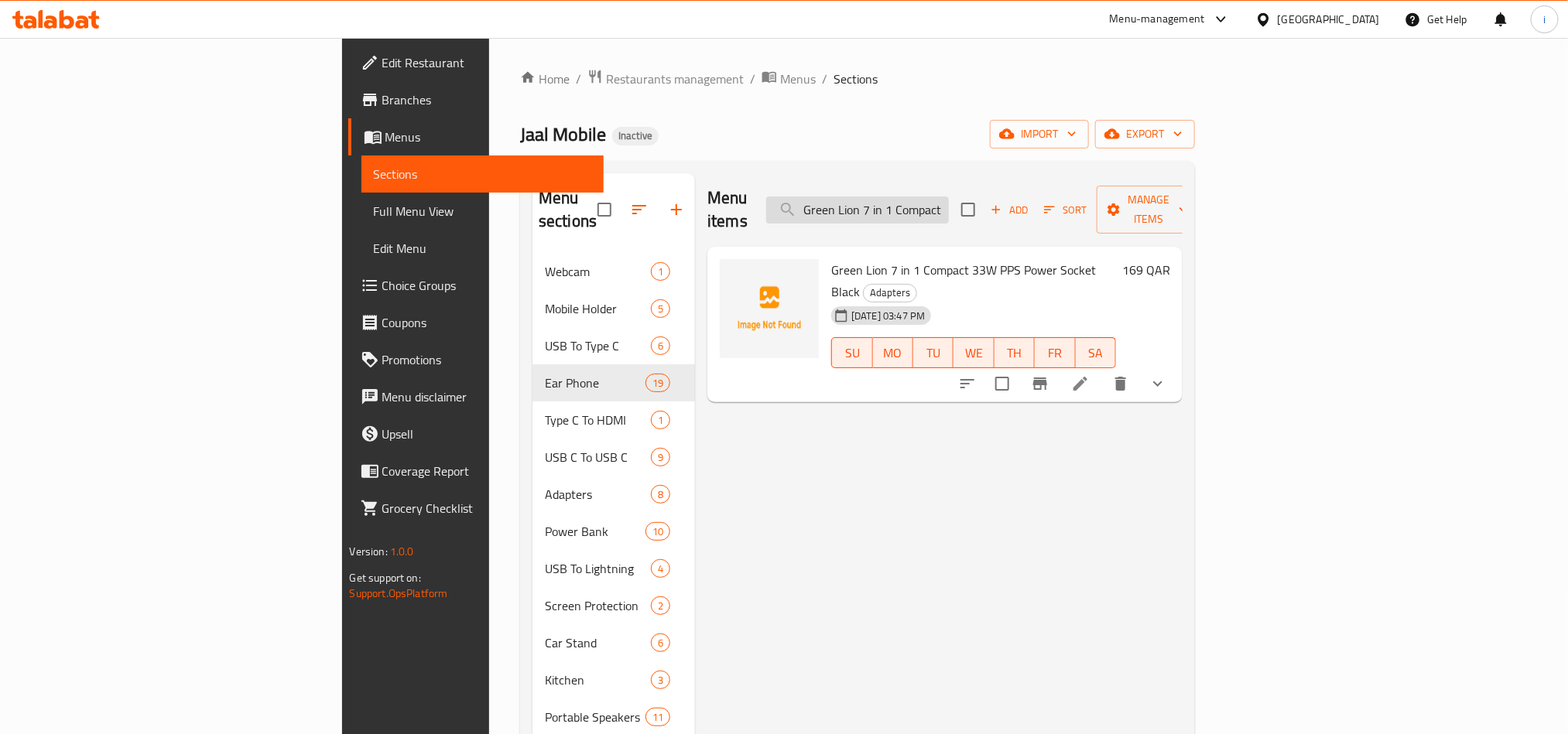
paste input "Type C Wired Earphones"
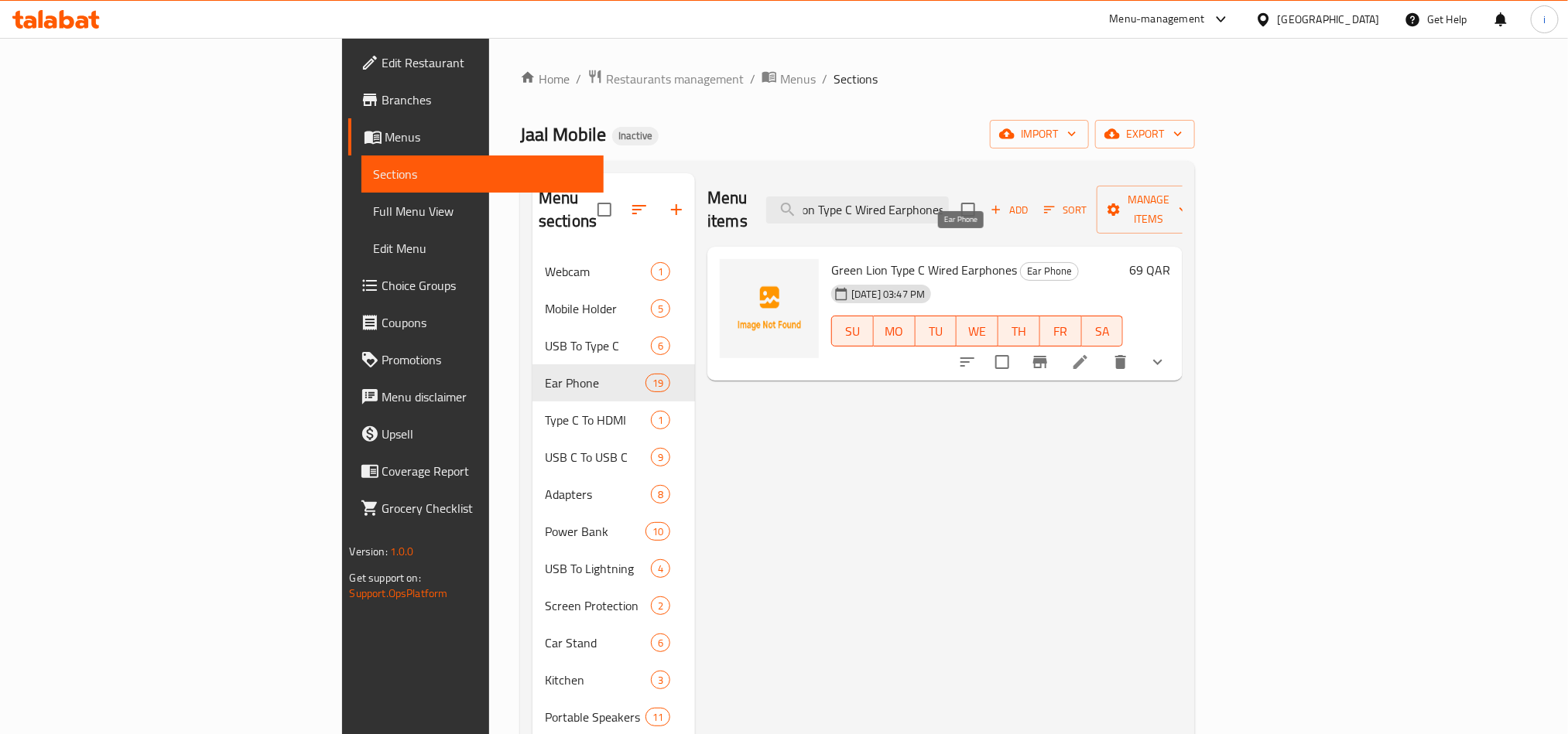
click at [1021, 262] on span "Ear Phone" at bounding box center [1049, 271] width 57 height 18
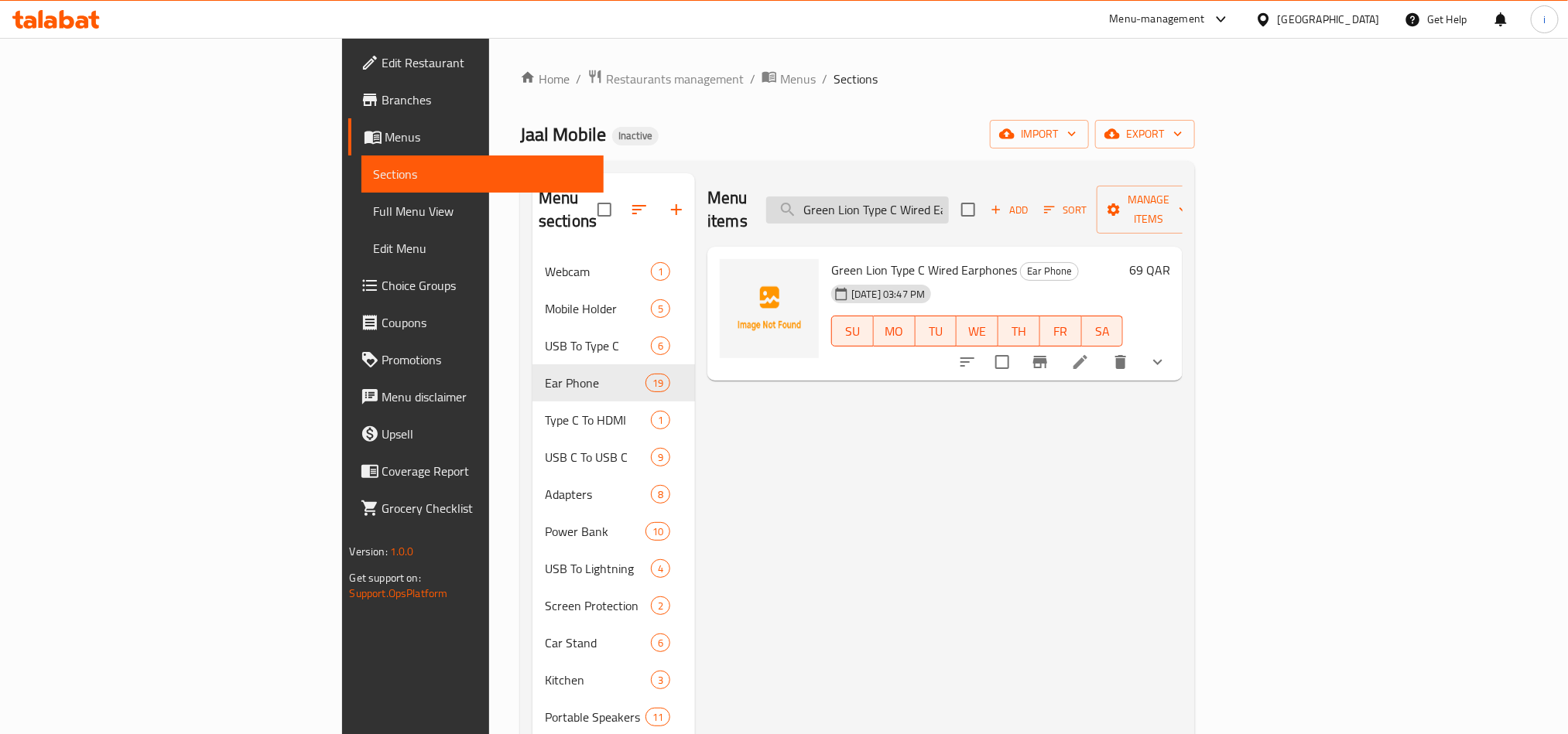
click at [936, 202] on input "Green Lion Type C Wired Earphones" at bounding box center [857, 209] width 183 height 27
paste input "Hoco EQ26 ANC ENC Wireless Earbuds Black"
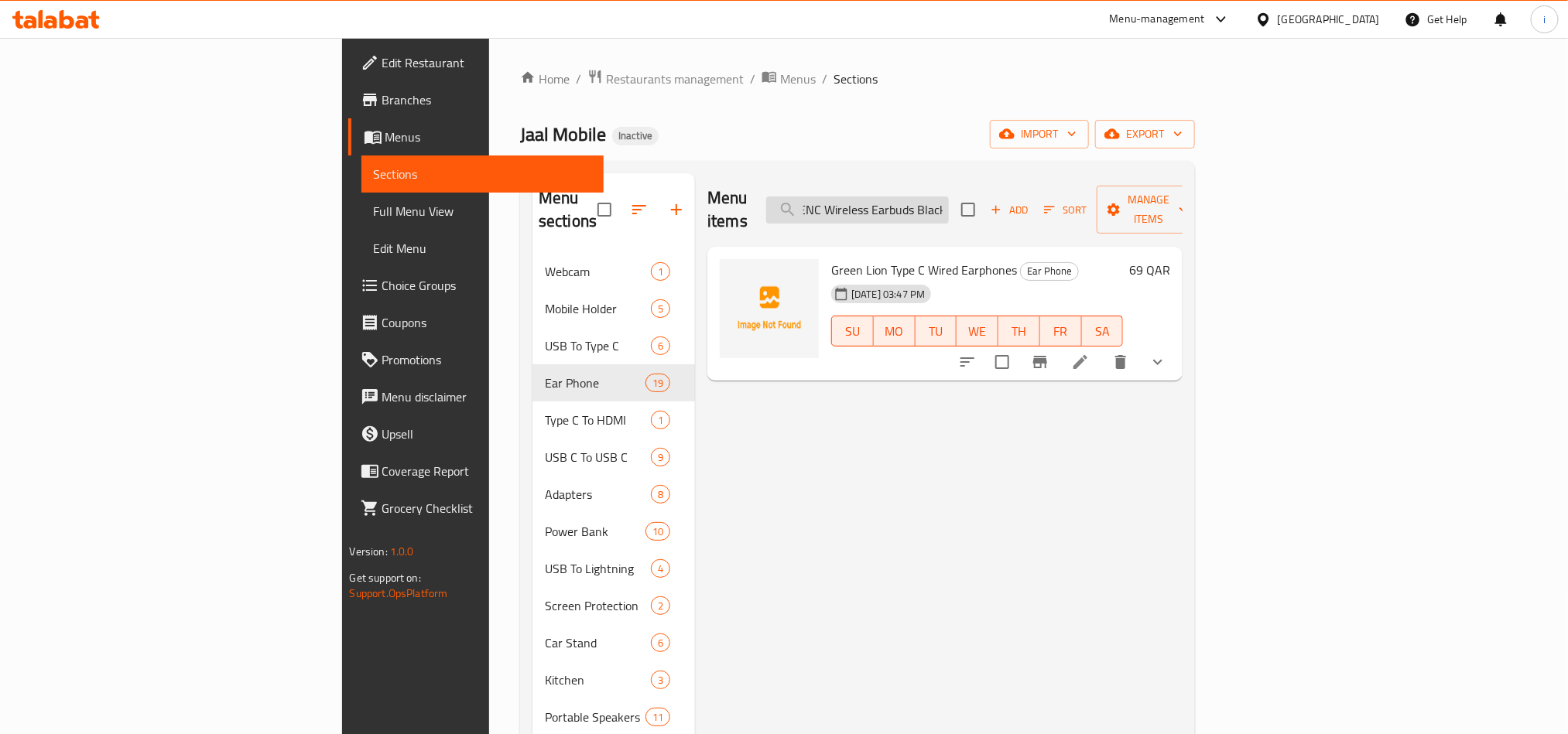
type input "Hoco EQ26 ANC ENC Wireless Earbuds Black"
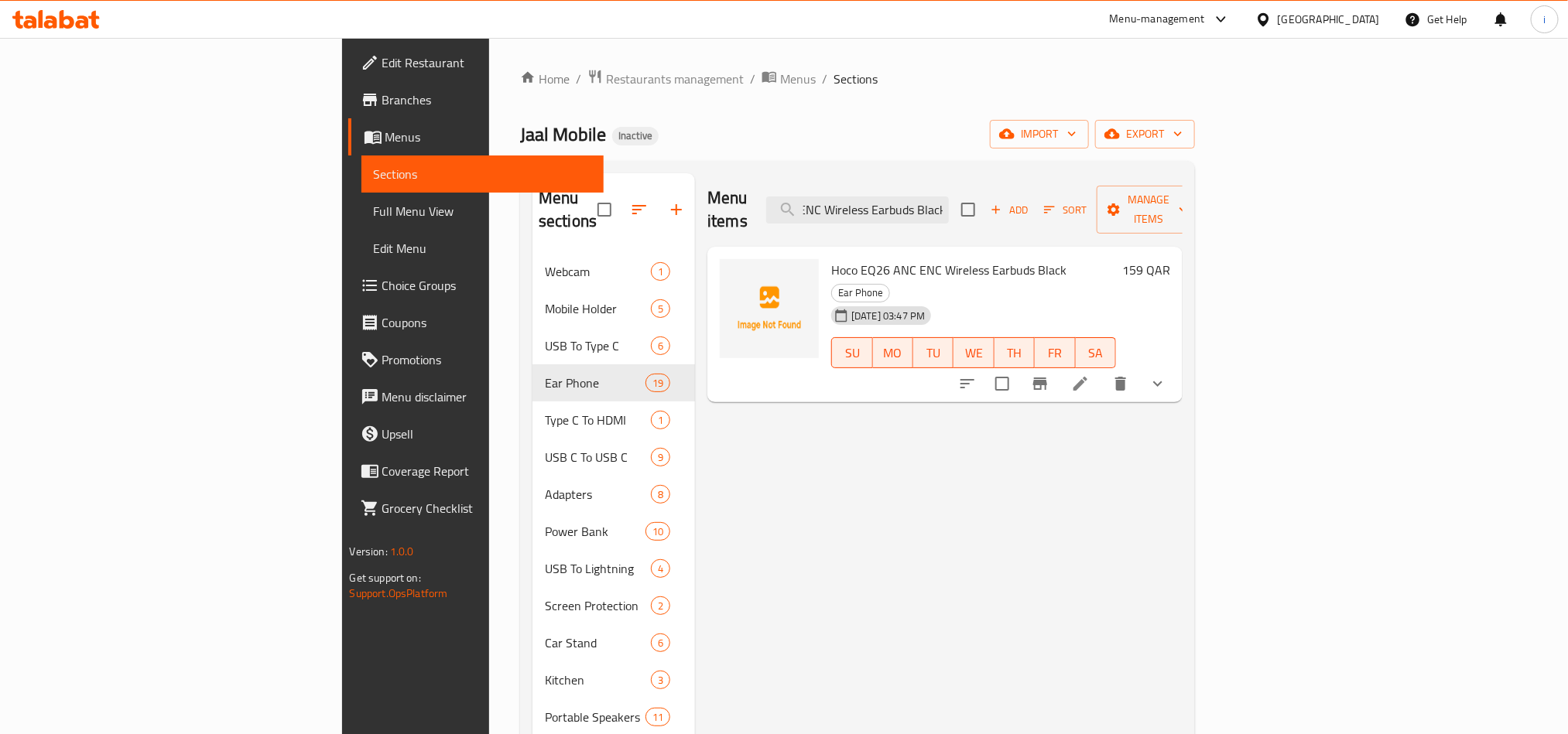
scroll to position [0, 0]
click at [949, 200] on input "Hoco EQ26 ANC ENC Wireless Earbuds Black" at bounding box center [857, 209] width 183 height 27
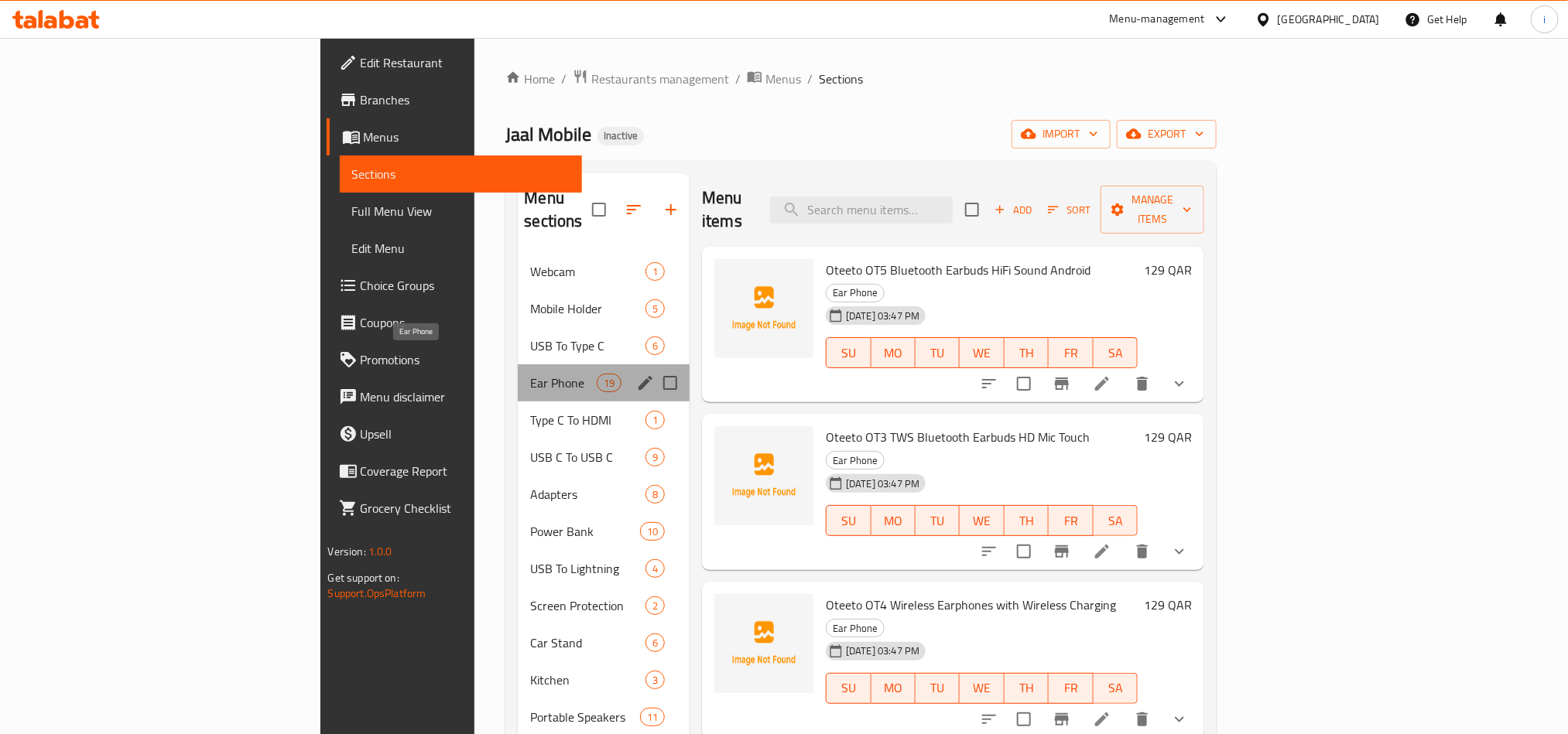
click at [530, 373] on span "Ear Phone" at bounding box center [563, 382] width 66 height 19
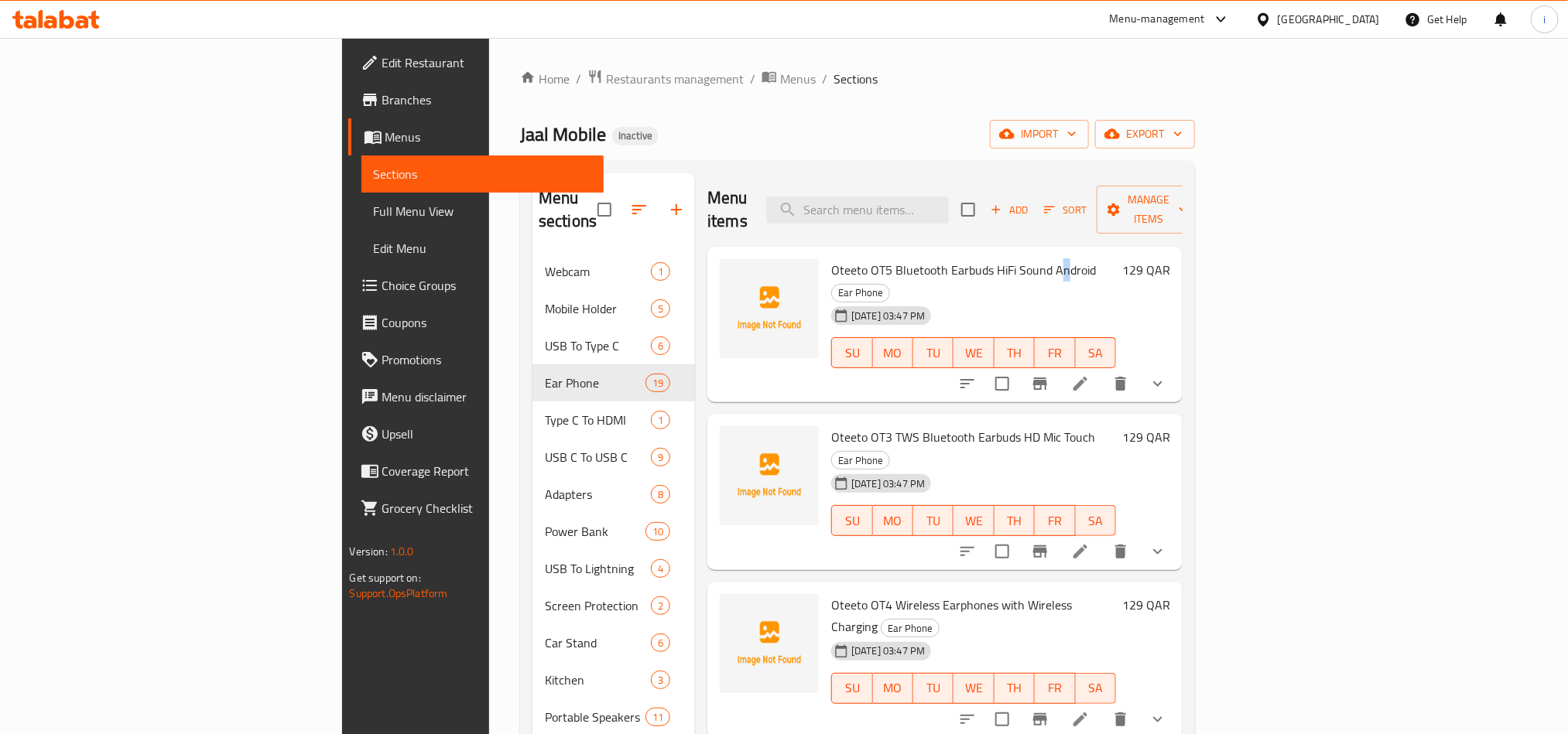
drag, startPoint x: 982, startPoint y: 246, endPoint x: 974, endPoint y: 246, distance: 8.0
click at [974, 259] on span "Oteeto OT5 Bluetooth Earbuds HiFi Sound Android" at bounding box center [963, 270] width 264 height 23
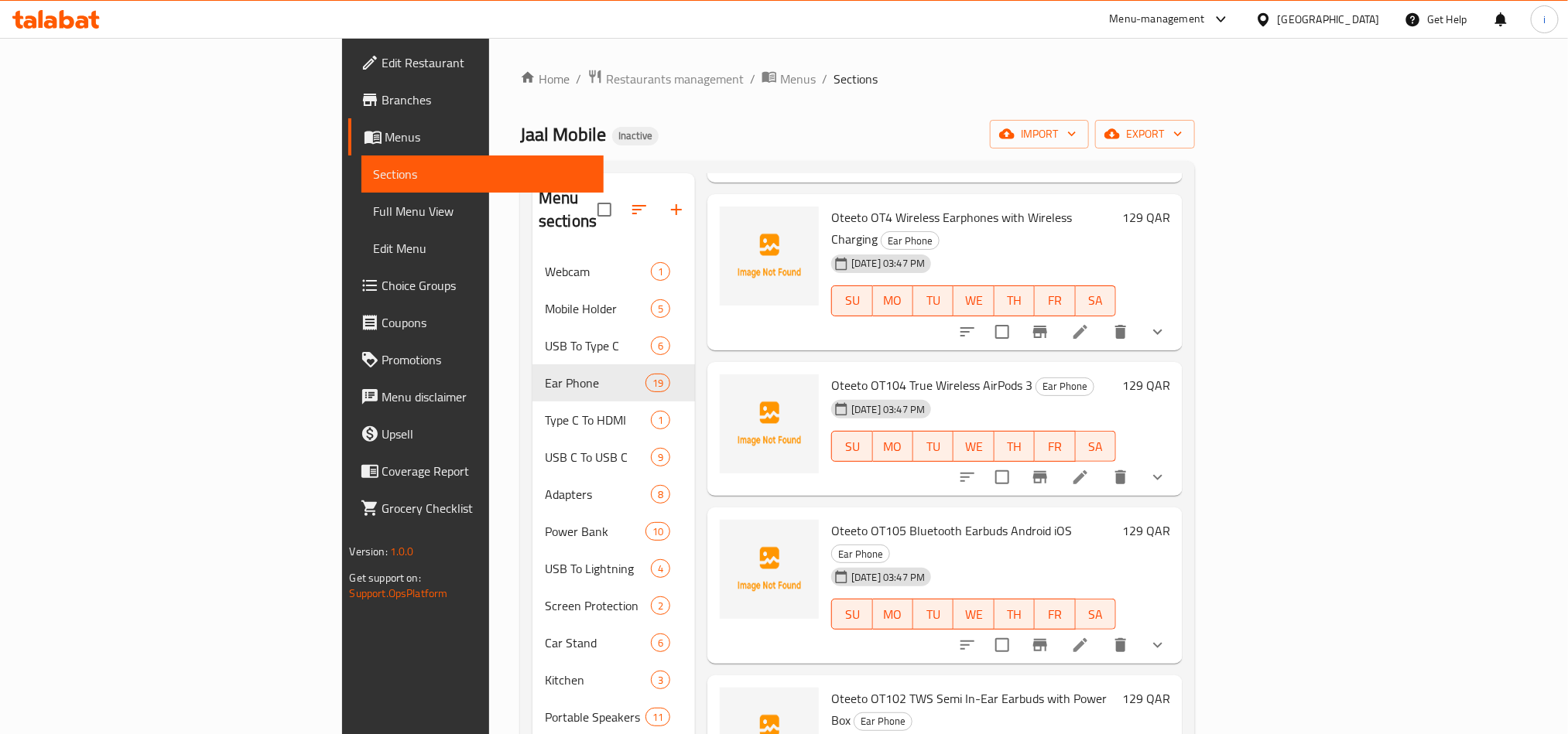
scroll to position [348, 0]
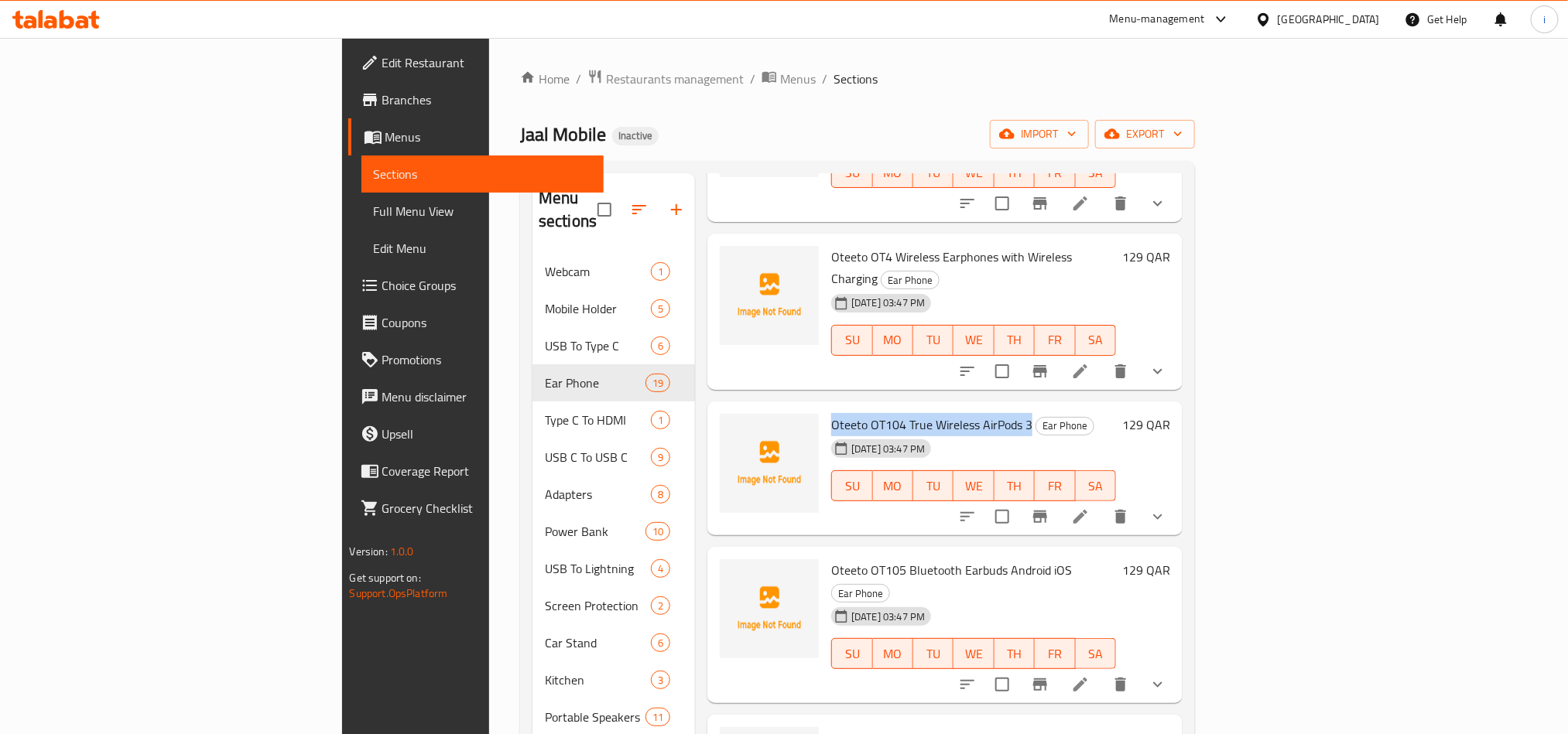
drag, startPoint x: 944, startPoint y: 333, endPoint x: 747, endPoint y: 330, distance: 197.0
click at [831, 413] on span "Oteeto OT104 True Wireless AirPods 3" at bounding box center [932, 424] width 201 height 23
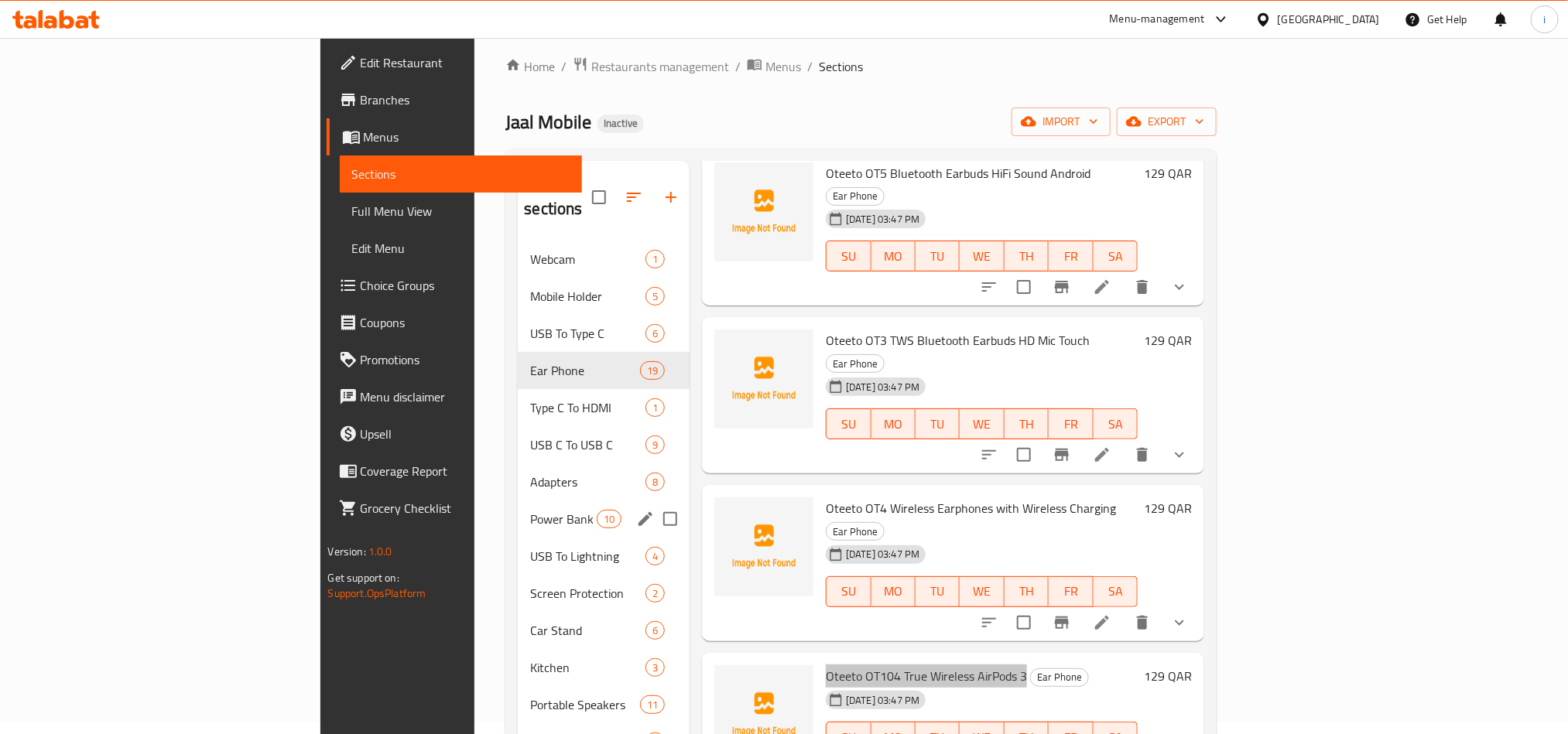
scroll to position [0, 0]
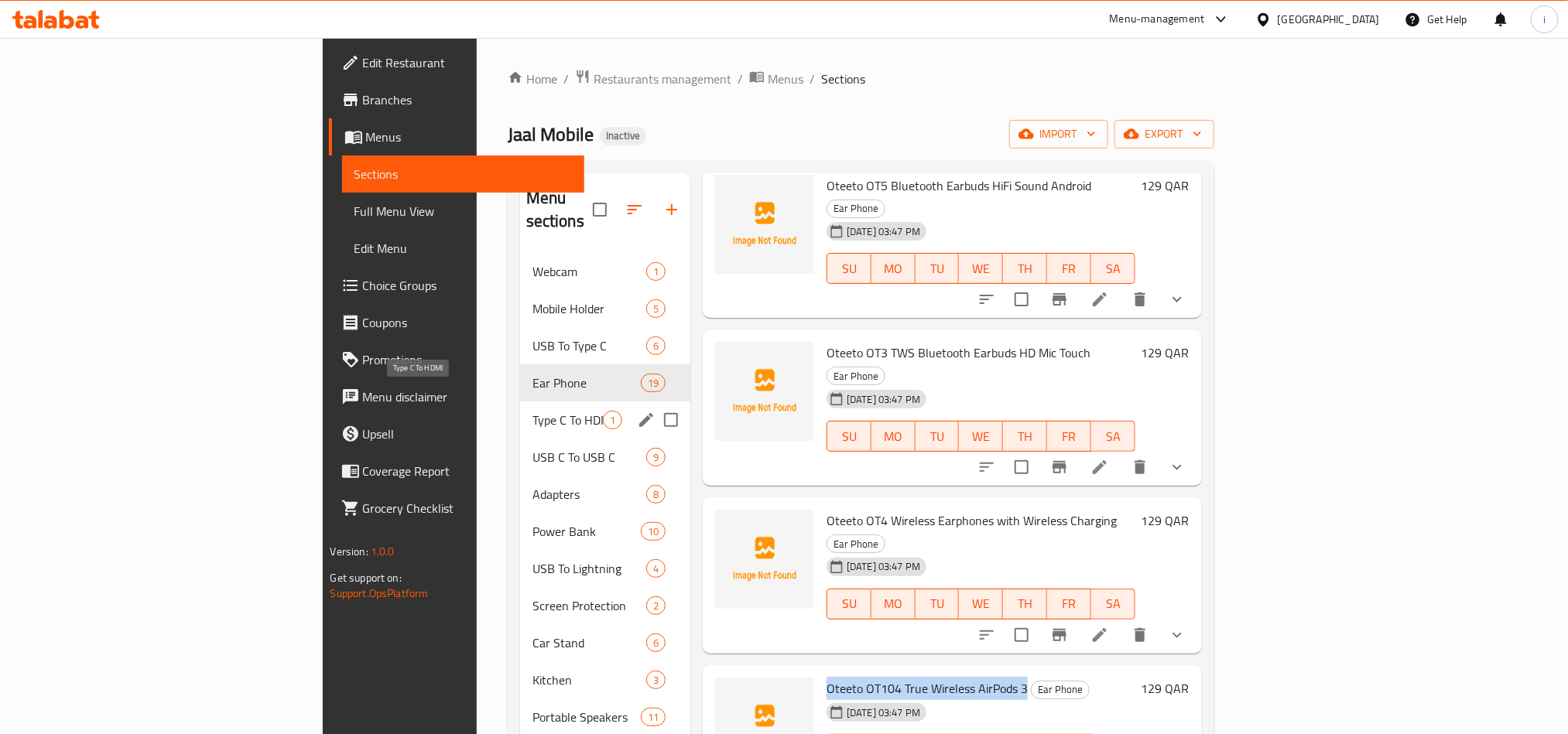
click at [532, 411] on span "Type C To HDMI" at bounding box center [567, 420] width 70 height 19
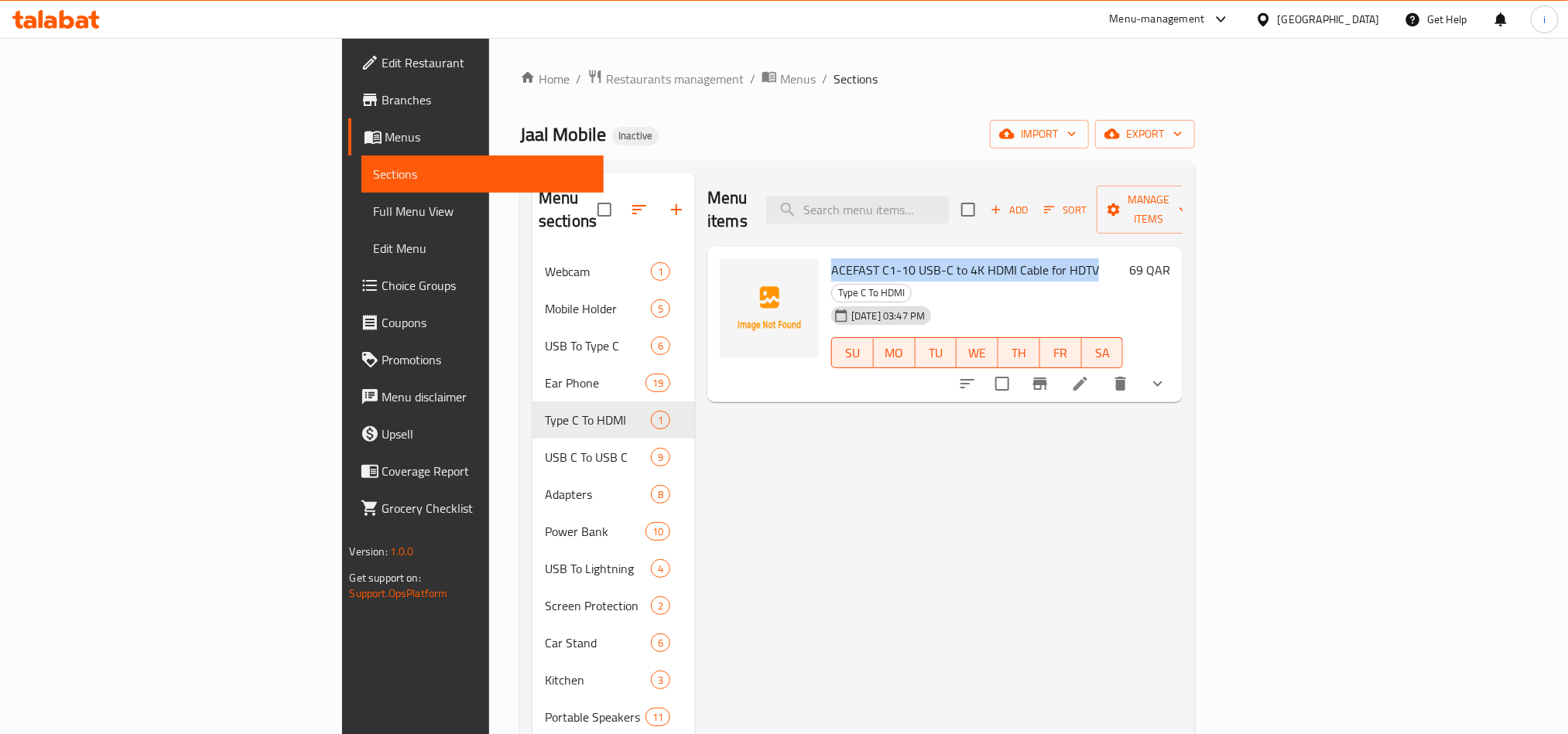
drag, startPoint x: 1010, startPoint y: 249, endPoint x: 748, endPoint y: 248, distance: 262.0
click at [831, 259] on h6 "ACEFAST C1-10 USB-C to 4K HDMI Cable for HDTV Type C To HDMI" at bounding box center [977, 281] width 292 height 44
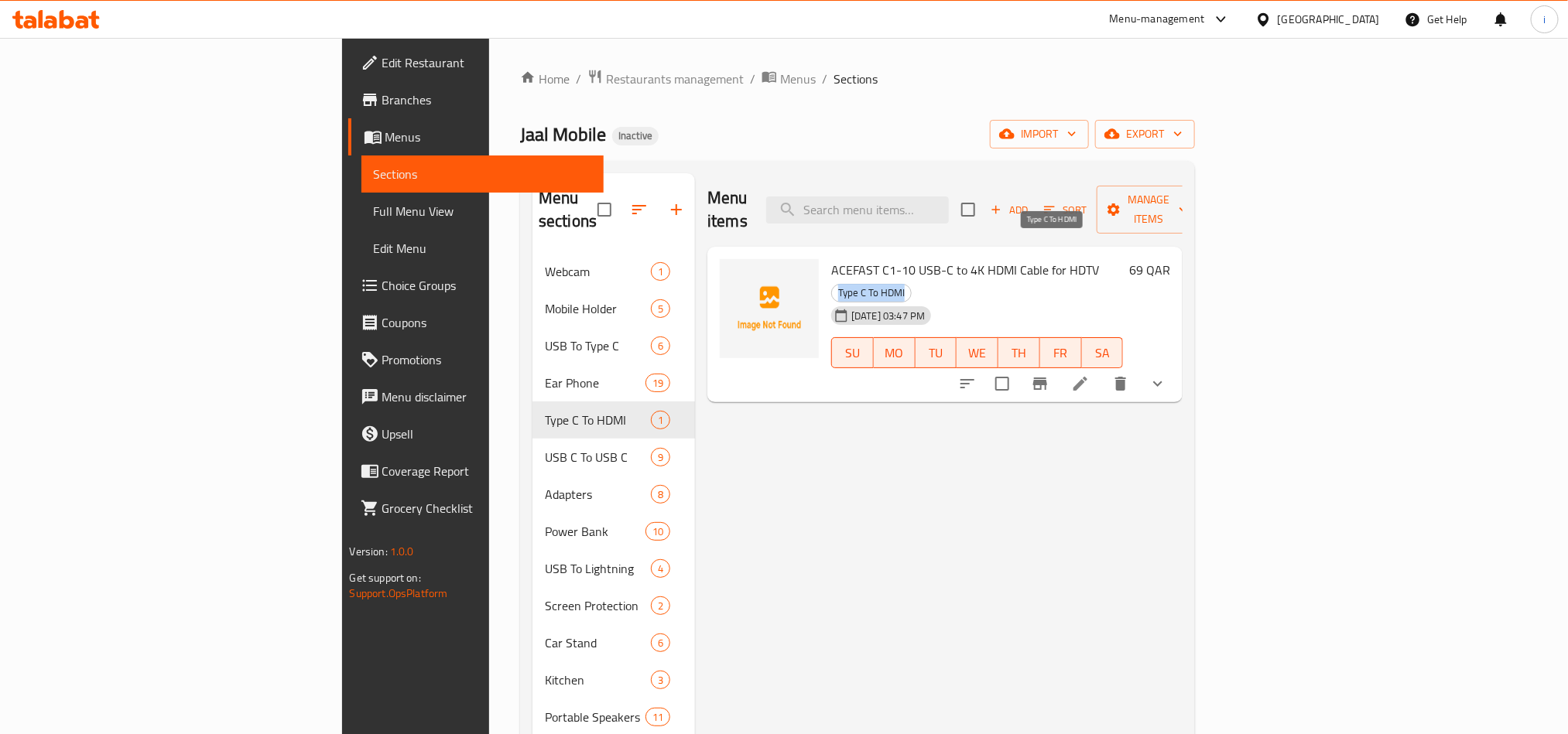
drag, startPoint x: 1088, startPoint y: 247, endPoint x: 1020, endPoint y: 243, distance: 68.1
click at [911, 284] on span "Type C To HDMI" at bounding box center [872, 293] width 79 height 18
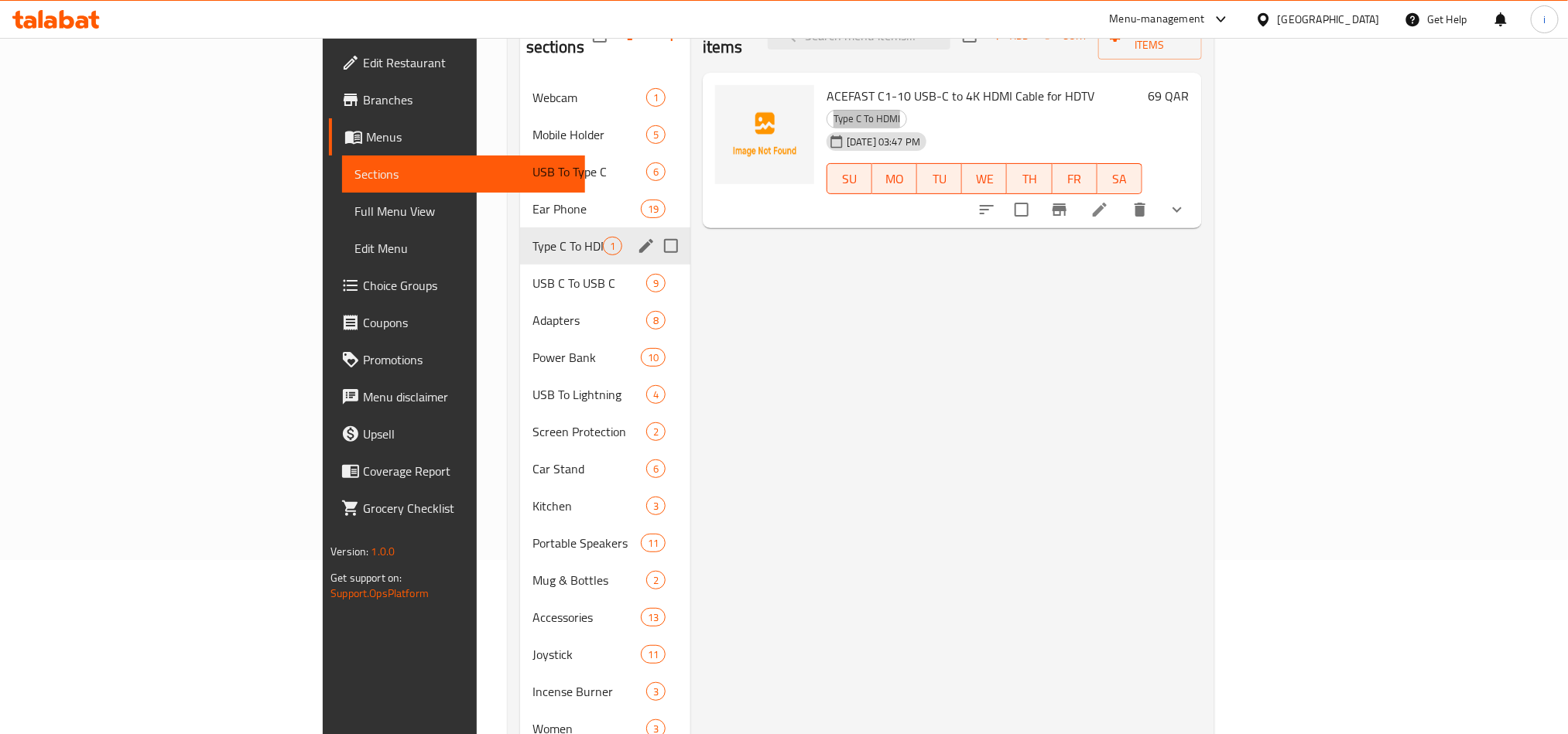
scroll to position [232, 0]
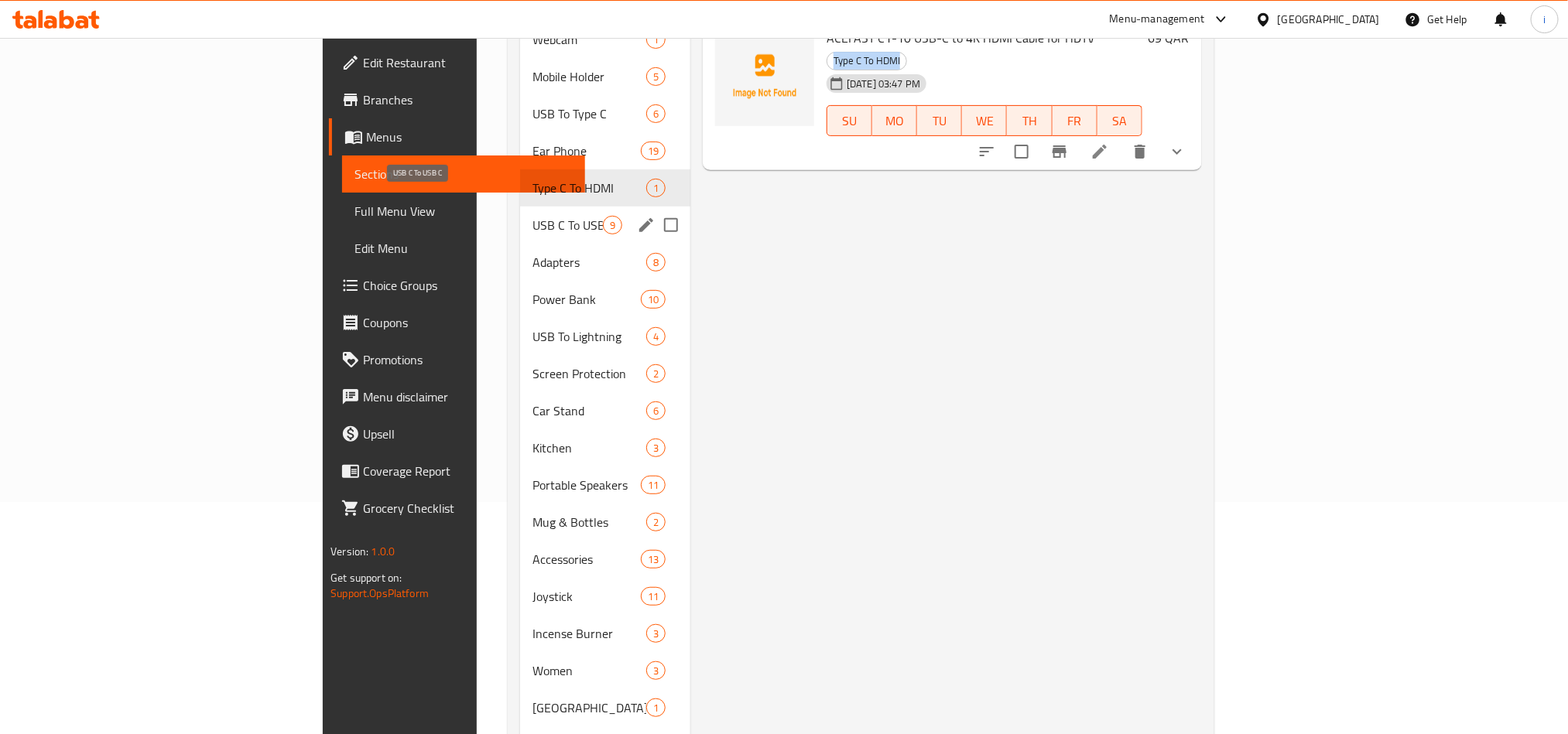
click at [532, 216] on span "USB C To USB C" at bounding box center [567, 225] width 70 height 19
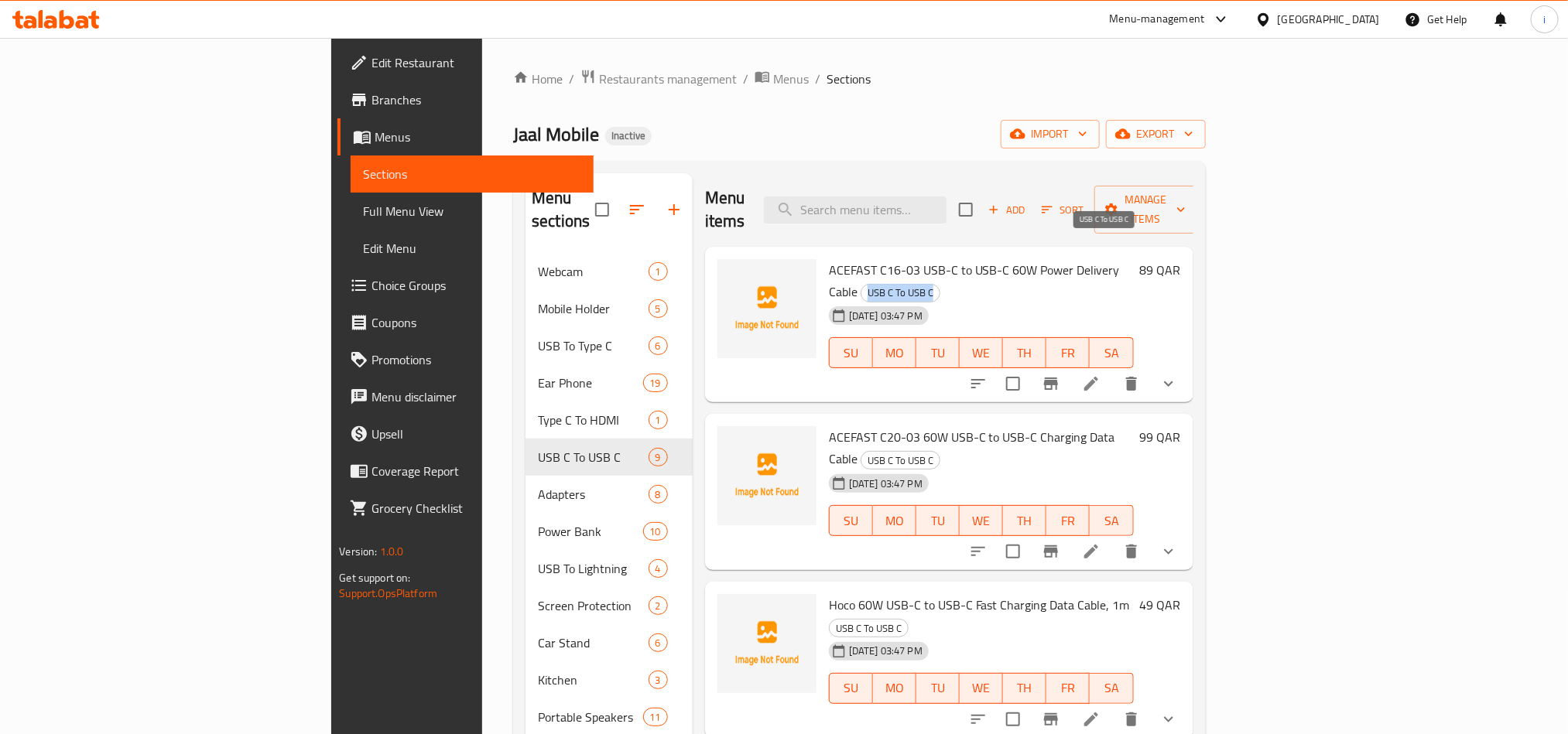
drag, startPoint x: 1072, startPoint y: 240, endPoint x: 1141, endPoint y: 247, distance: 69.4
click at [940, 284] on span "USB C To USB C" at bounding box center [900, 293] width 78 height 18
click at [946, 209] on input "search" at bounding box center [856, 209] width 183 height 27
paste input "Green Lion USB A to USB C PVC Cable 2M Black"
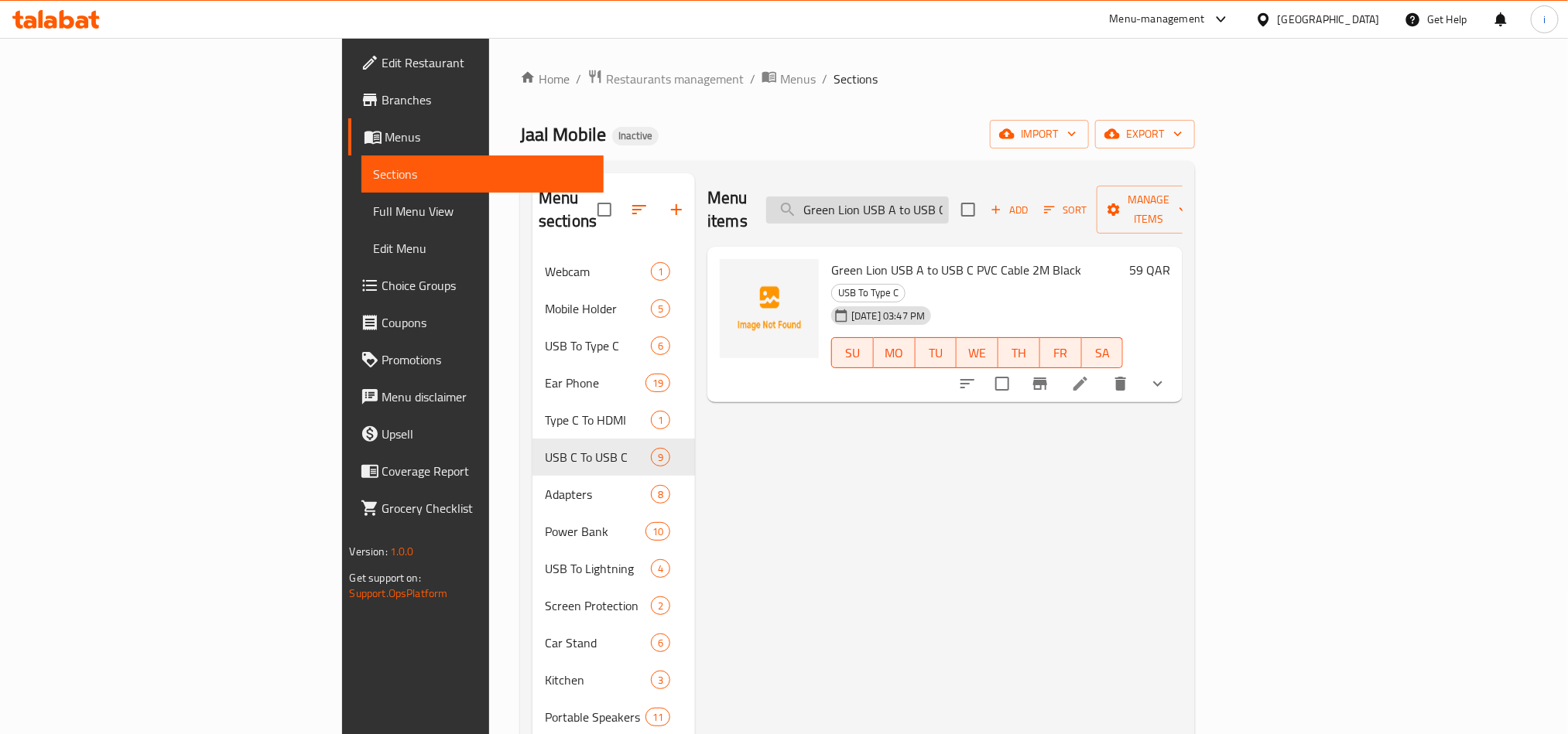
click at [949, 207] on input "Green Lion USB A to USB C PVC Cable 2M Black" at bounding box center [857, 209] width 183 height 27
paste input "3"
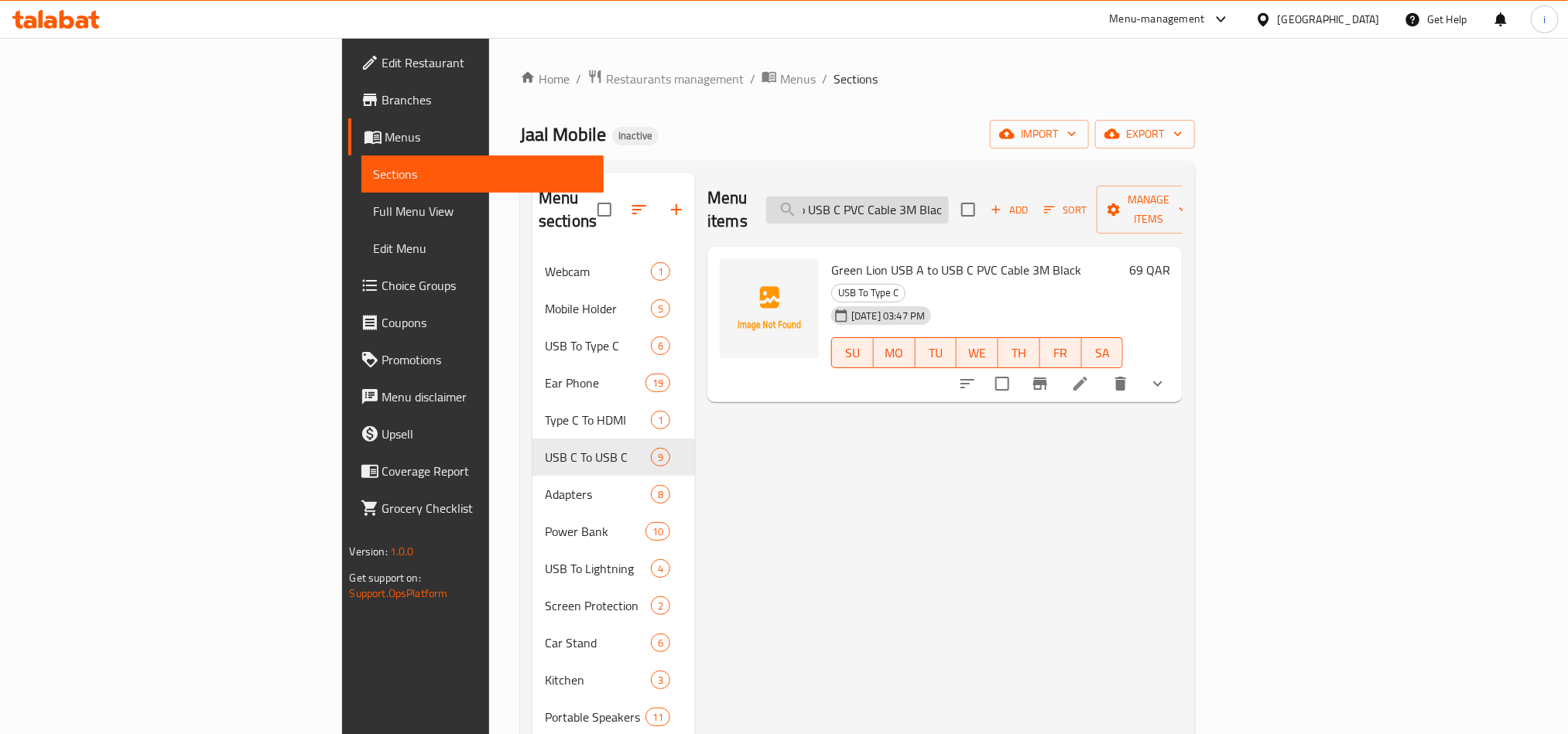
type input "Green Lion USB A to USB C PVC Cable 3M Black"
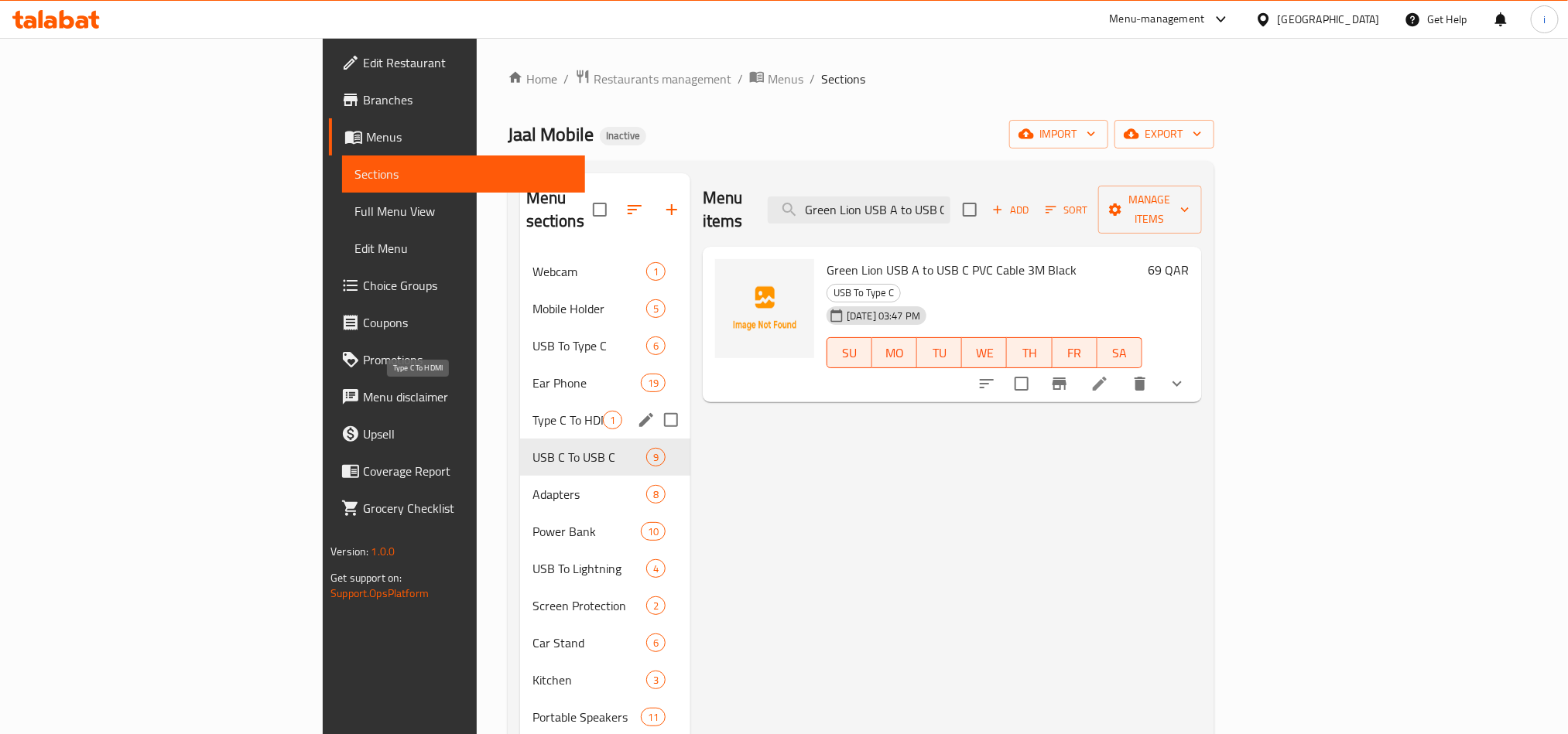
click at [532, 411] on span "Type C To HDMI" at bounding box center [567, 420] width 70 height 19
click at [532, 448] on span "USB C To USB C" at bounding box center [567, 457] width 70 height 19
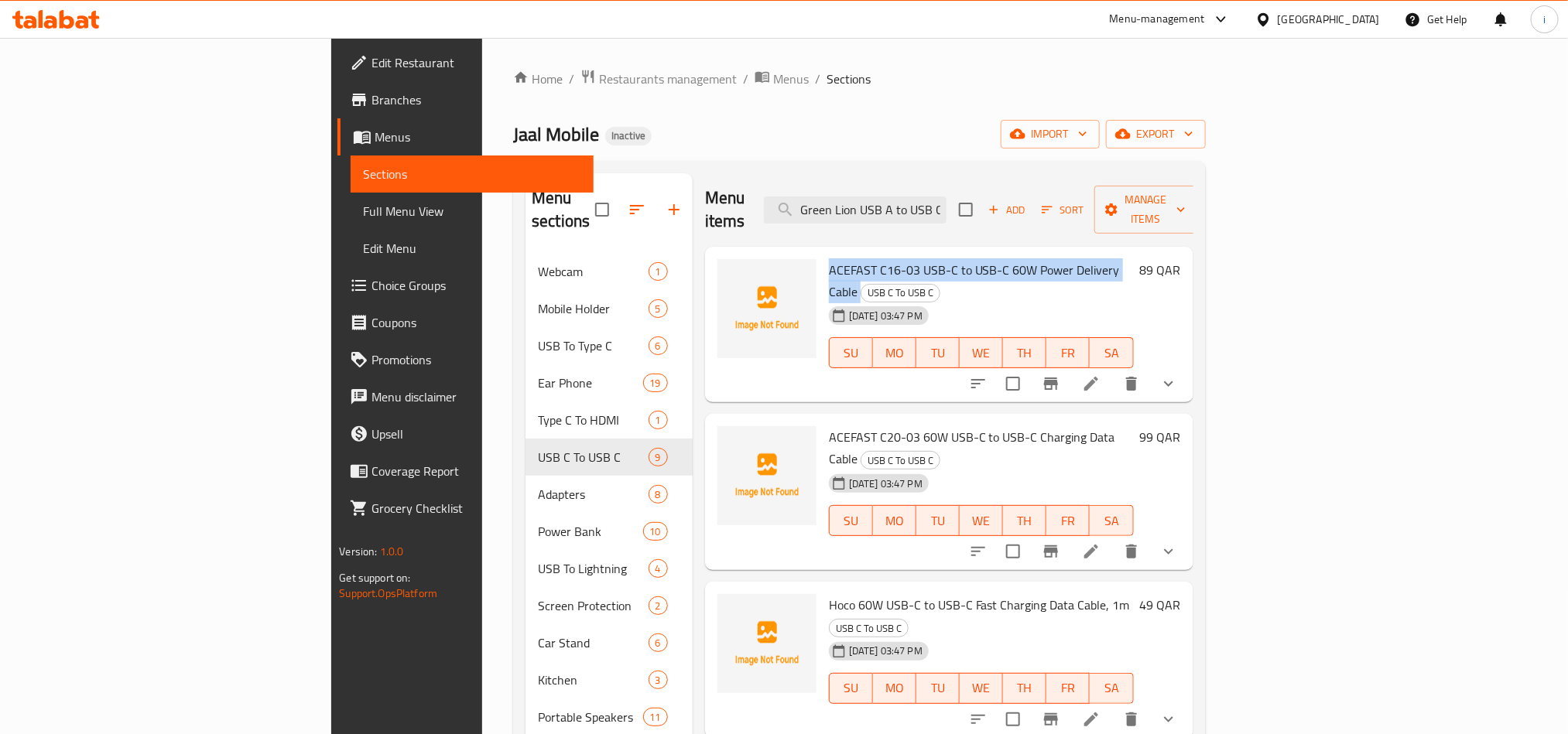
drag, startPoint x: 1066, startPoint y: 243, endPoint x: 746, endPoint y: 249, distance: 320.1
click at [829, 259] on h6 "ACEFAST C16-03 USB-C to USB-C 60W Power Delivery Cable USB C To USB C" at bounding box center [981, 281] width 305 height 44
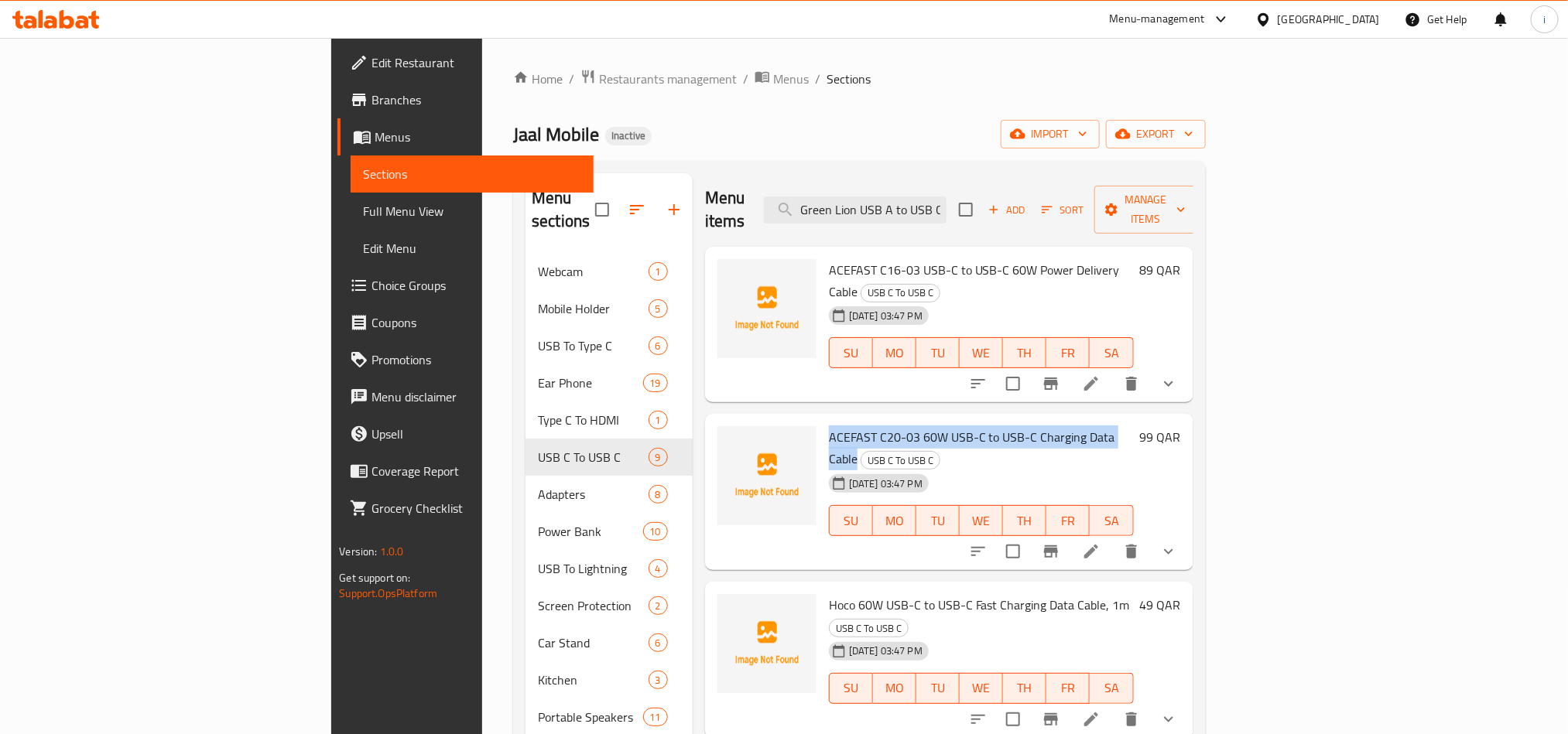
drag, startPoint x: 1054, startPoint y: 393, endPoint x: 739, endPoint y: 390, distance: 315.0
click at [822, 420] on div "ACEFAST C20-03 60W USB-C to USB-C Charging Data Cable USB C To USB C [DATE] 03:…" at bounding box center [981, 492] width 317 height 144
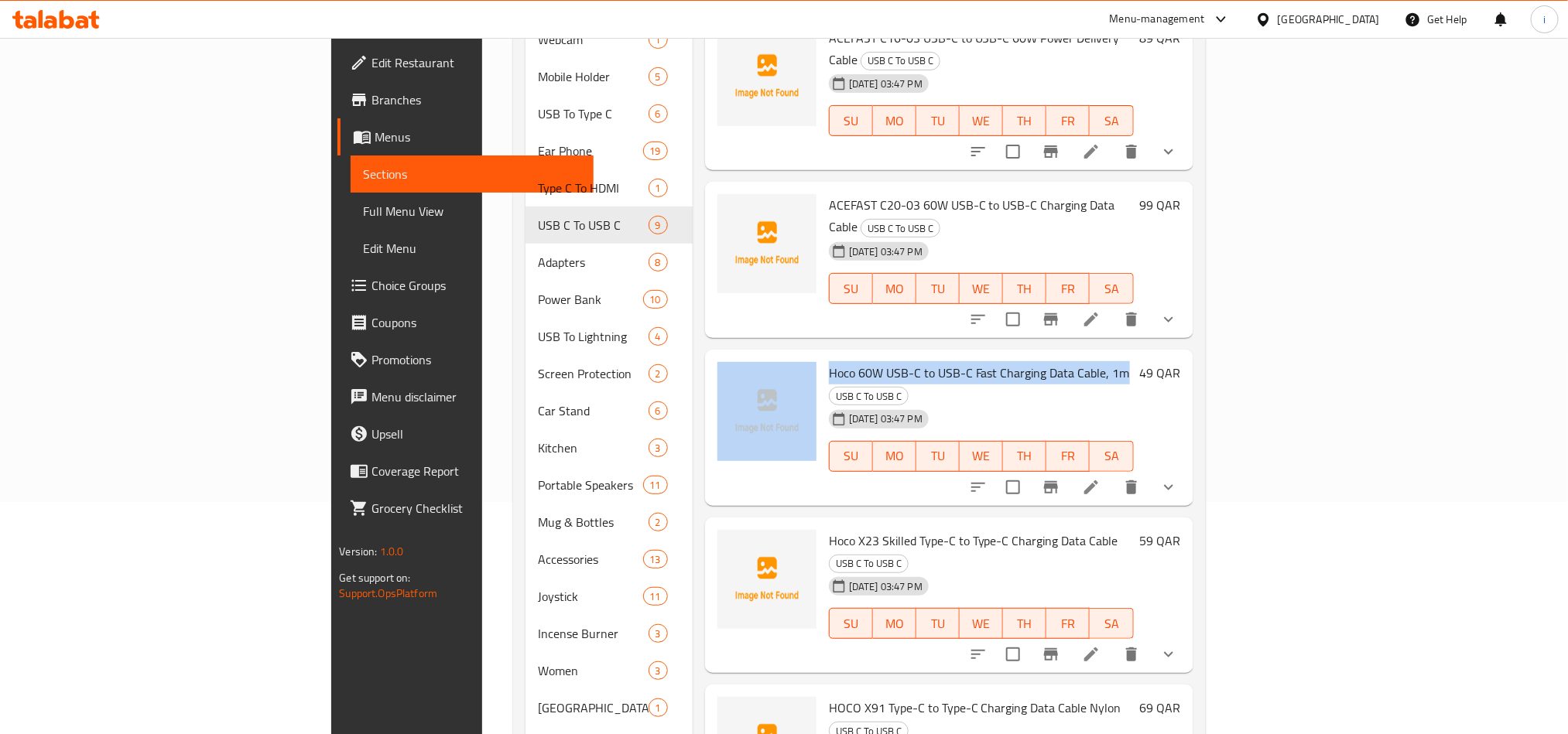
drag, startPoint x: 1042, startPoint y: 310, endPoint x: 738, endPoint y: 302, distance: 304.1
click at [738, 356] on div "Hoco 60W USB-C to USB-C Fast Charging Data Cable, 1m USB C To USB C [DATE] 03:4…" at bounding box center [949, 428] width 476 height 144
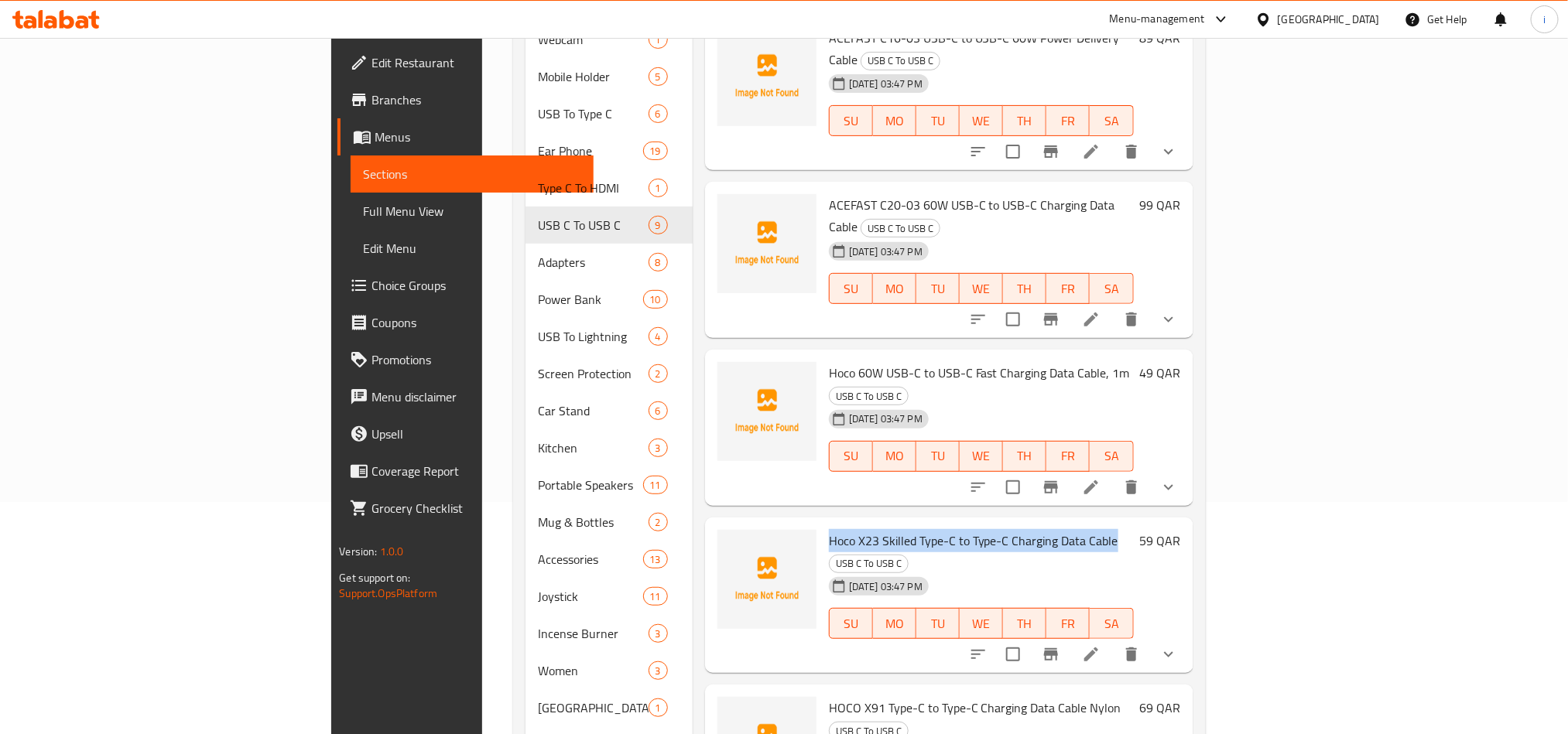
drag, startPoint x: 1032, startPoint y: 455, endPoint x: 750, endPoint y: 450, distance: 282.0
click at [829, 530] on h6 "Hoco X23 Skilled Type-C to Type-C Charging Data Cable USB C To USB C" at bounding box center [981, 552] width 305 height 44
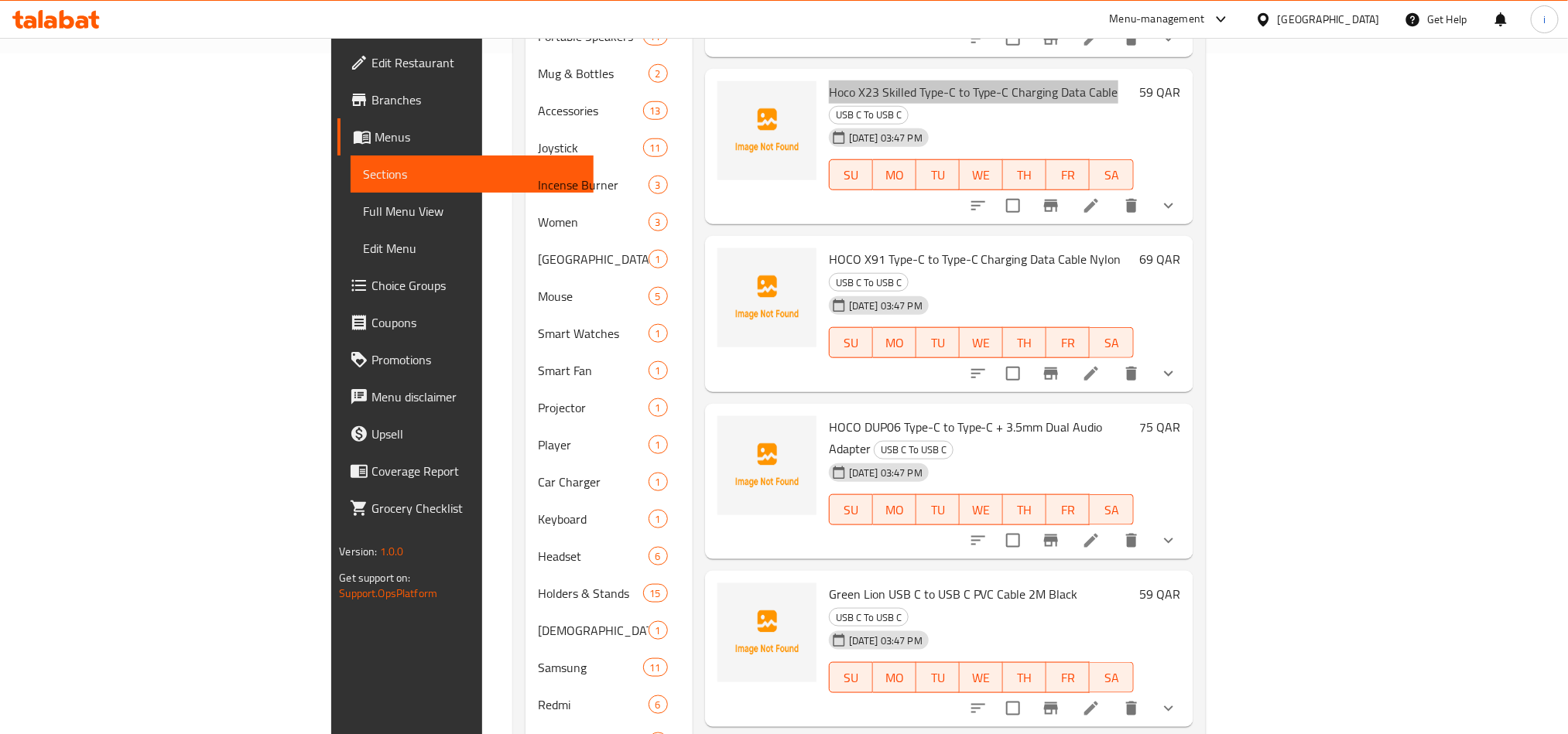
scroll to position [696, 0]
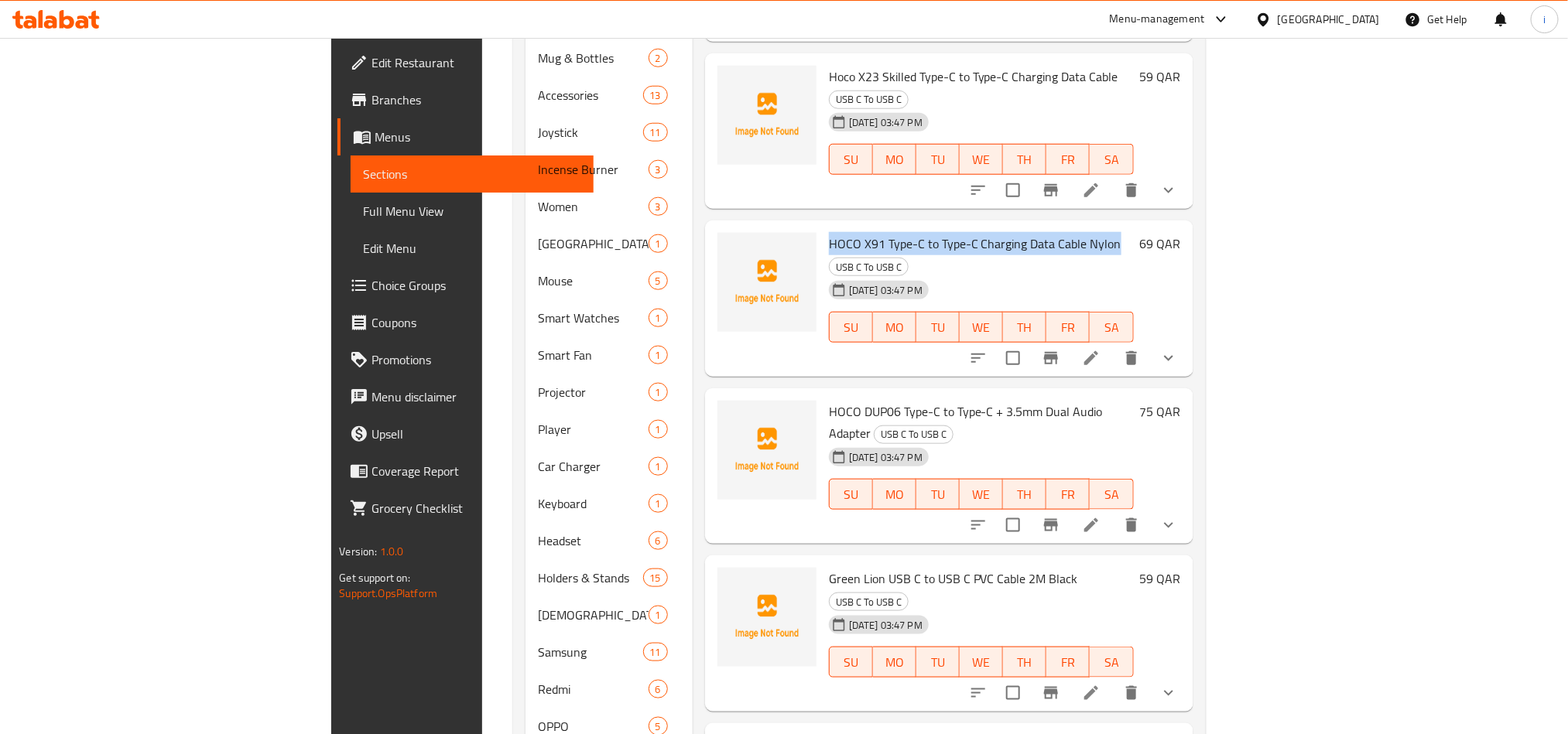
drag, startPoint x: 1033, startPoint y: 137, endPoint x: 747, endPoint y: 135, distance: 286.0
click at [829, 233] on h6 "HOCO X91 Type-C to Type-C Charging Data Cable Nylon USB C To USB C" at bounding box center [981, 255] width 305 height 44
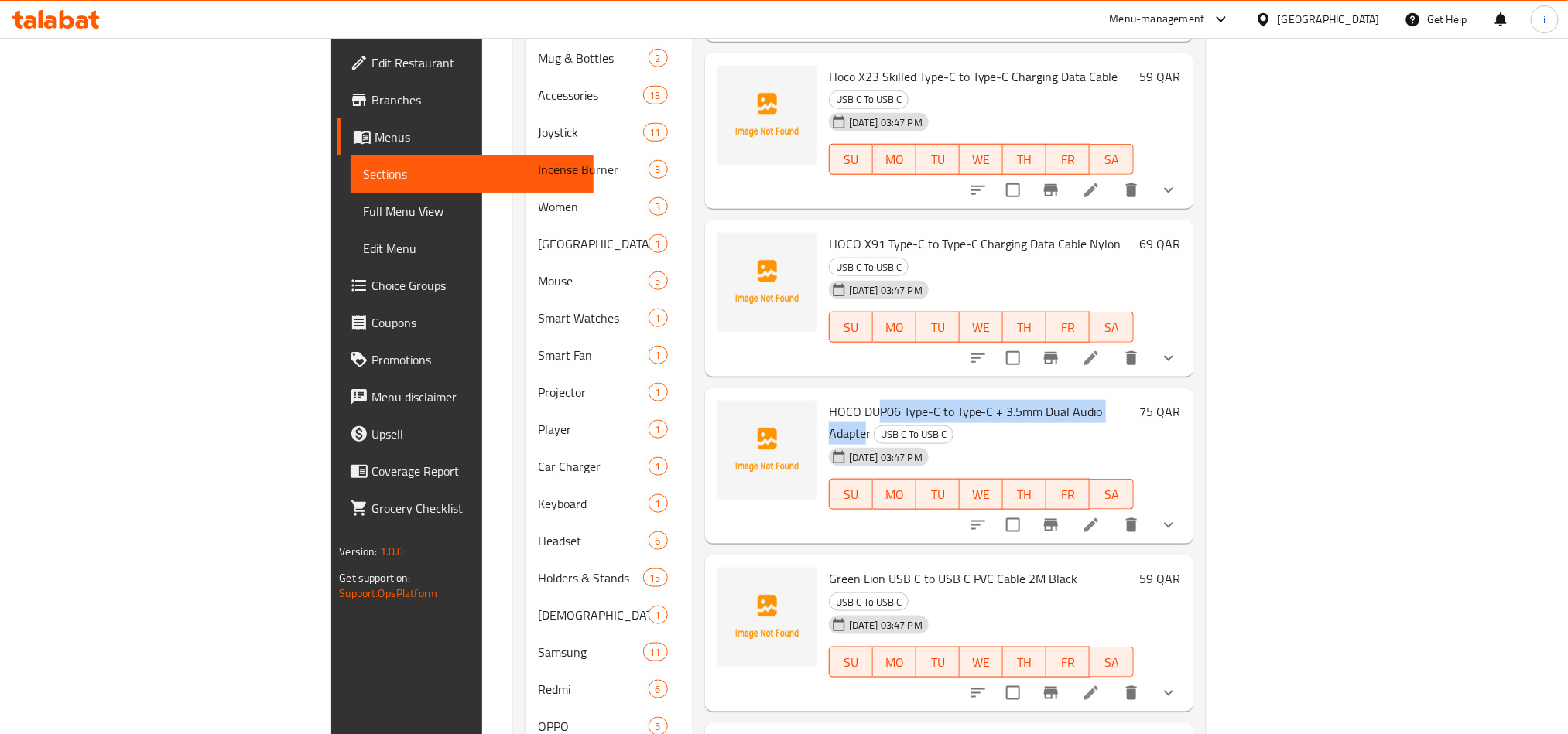
drag, startPoint x: 1059, startPoint y: 276, endPoint x: 792, endPoint y: 279, distance: 267.0
click at [829, 400] on span "HOCO DUP06 Type-C to Type-C + 3.5mm Dual Audio Adapter" at bounding box center [966, 423] width 274 height 45
drag, startPoint x: 1063, startPoint y: 279, endPoint x: 747, endPoint y: 285, distance: 316.1
click at [829, 401] on h6 "HOCO DUP06 Type-C to Type-C + 3.5mm Dual Audio Adapter USB C To USB C" at bounding box center [981, 423] width 305 height 44
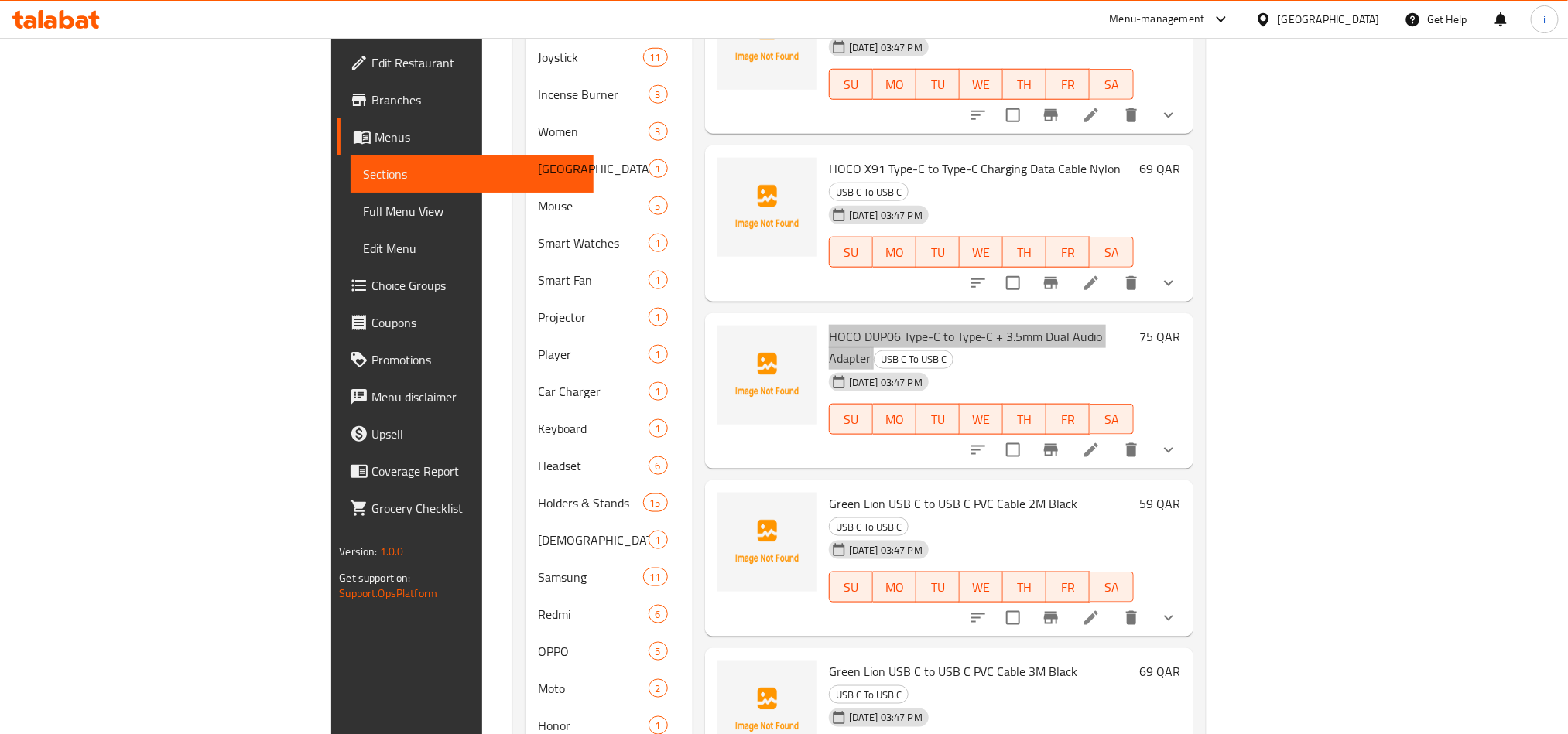
scroll to position [928, 0]
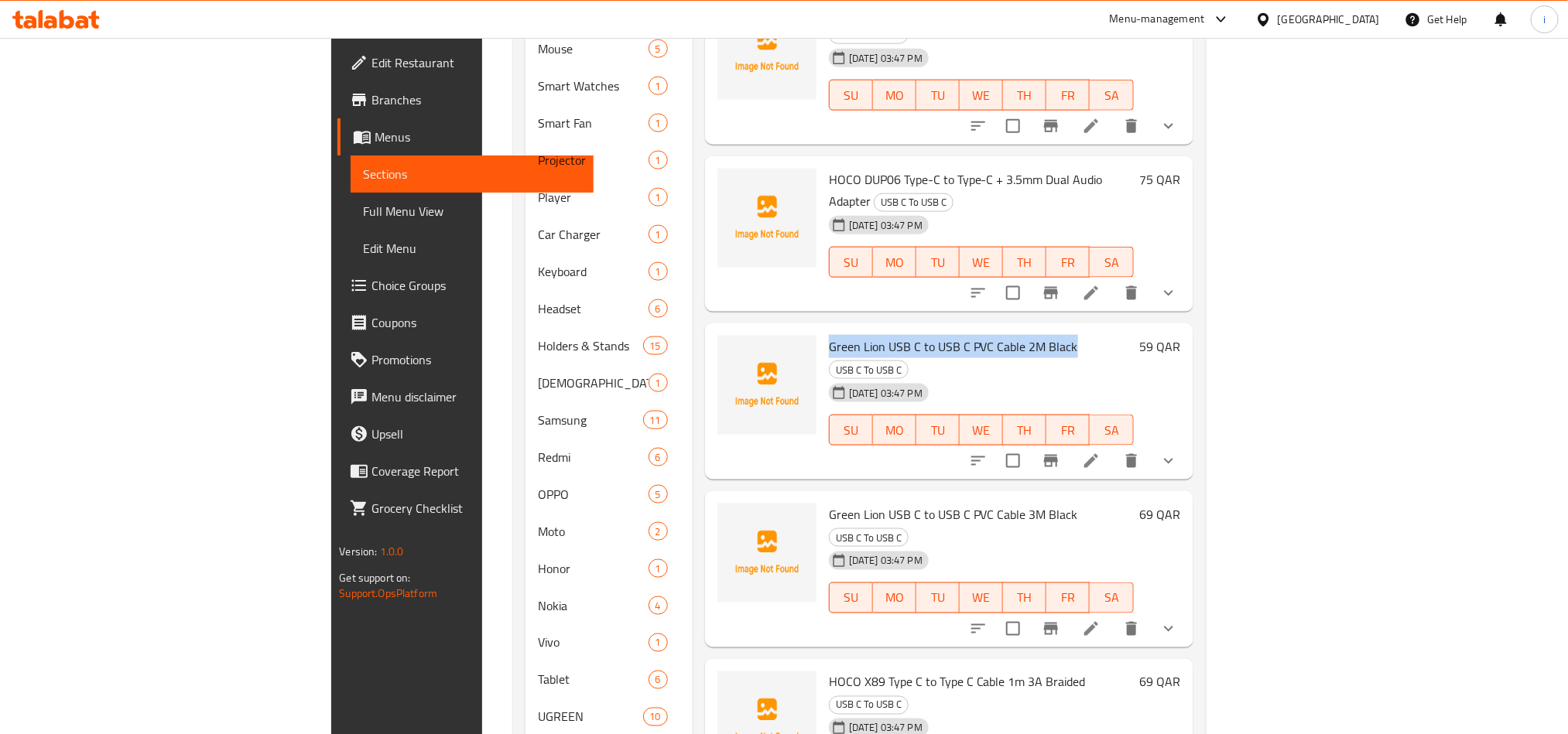
drag, startPoint x: 987, startPoint y: 191, endPoint x: 746, endPoint y: 197, distance: 241.1
click at [829, 335] on span "Green Lion USB C to USB C PVC Cable 2M Black" at bounding box center [953, 346] width 249 height 23
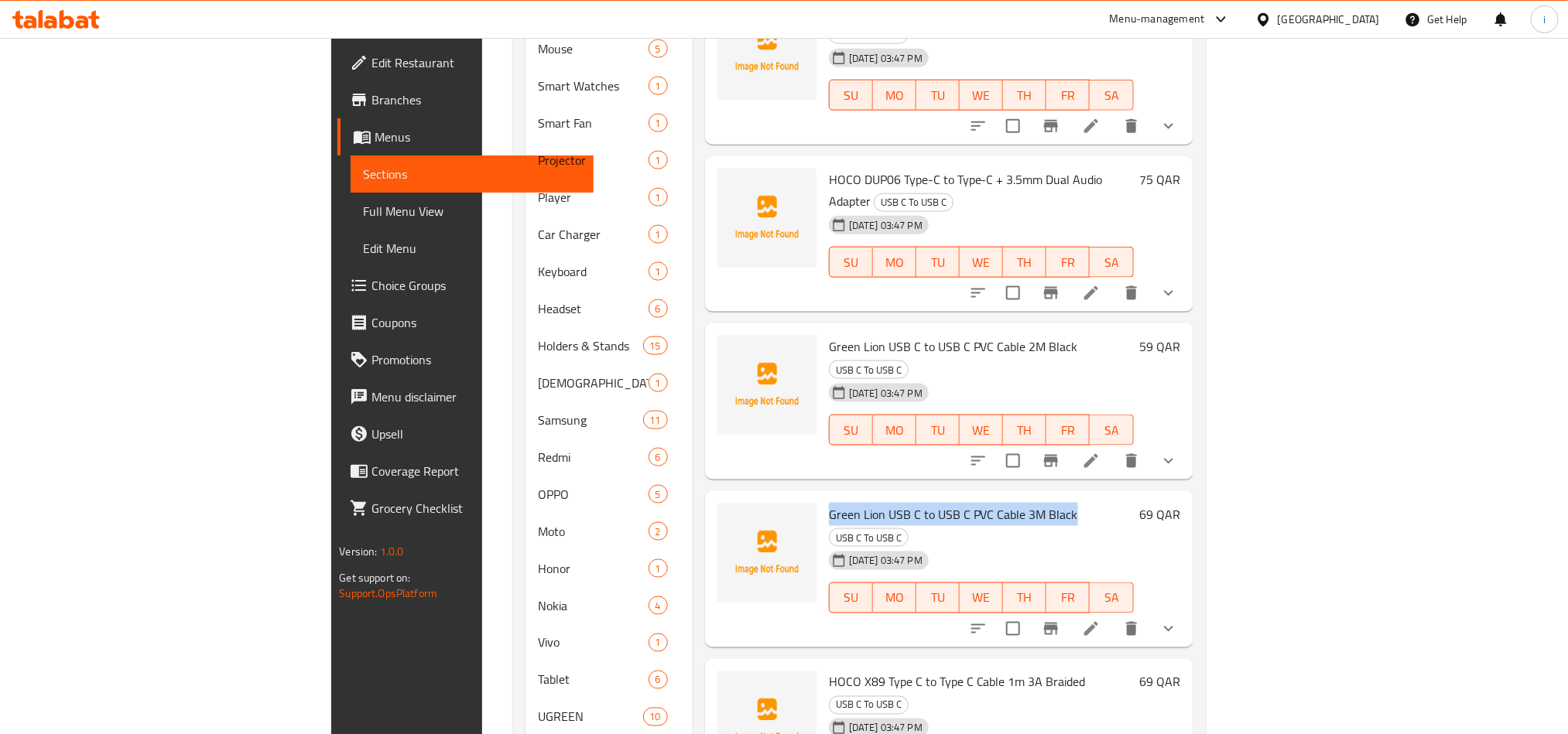
drag, startPoint x: 989, startPoint y: 337, endPoint x: 746, endPoint y: 341, distance: 243.0
click at [829, 504] on h6 "Green Lion USB C to USB C PVC Cable 3M Black USB C To USB C" at bounding box center [981, 525] width 305 height 44
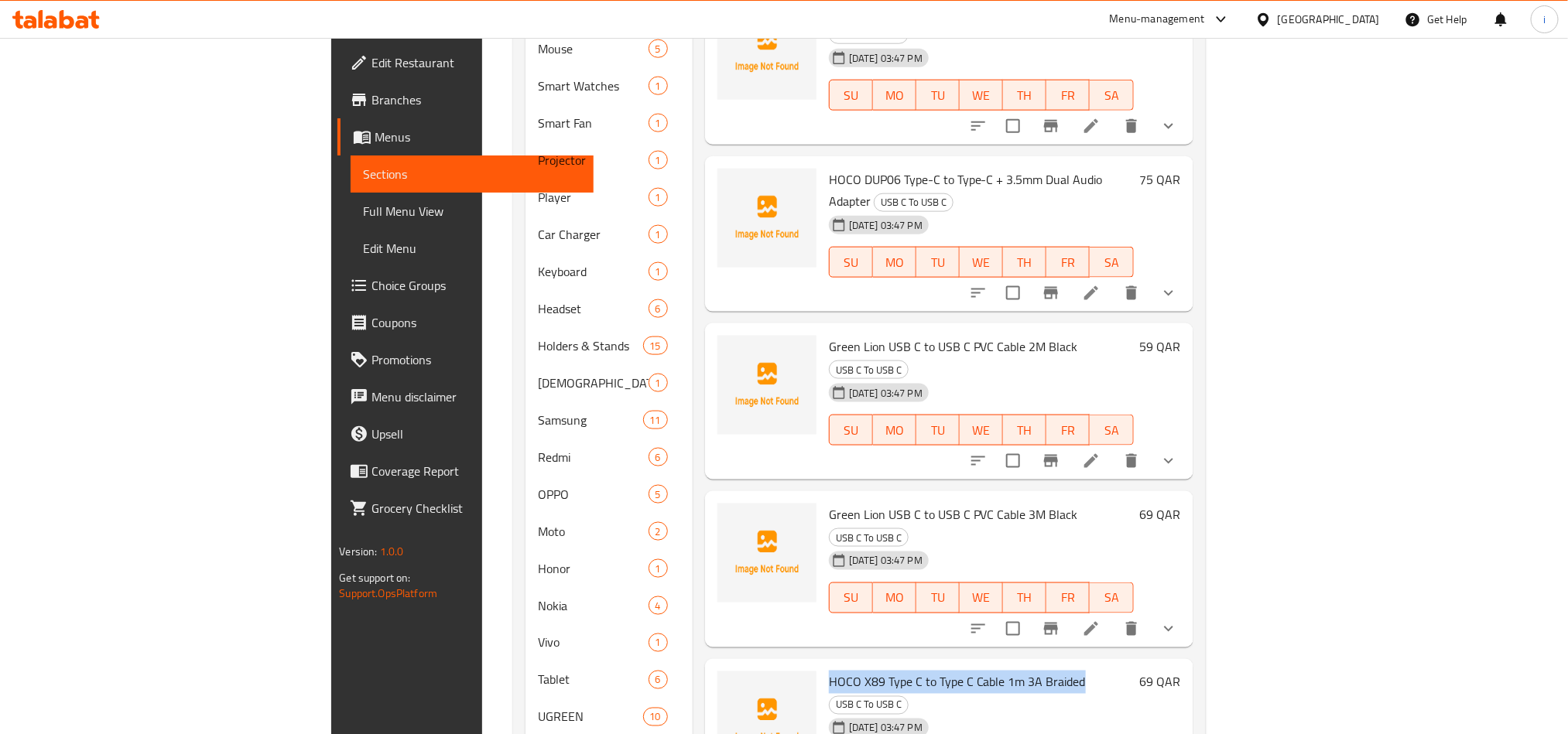
drag, startPoint x: 996, startPoint y: 485, endPoint x: 750, endPoint y: 474, distance: 246.2
click at [829, 671] on span "HOCO X89 Type C to Type C Cable 1m 3A Braided" at bounding box center [957, 682] width 257 height 23
click at [908, 687] on div "Menu items Green Lion USB A to USB C PVC Cable 3M Black Add Sort Manage items A…" at bounding box center [943, 272] width 501 height 2054
drag, startPoint x: 1000, startPoint y: 486, endPoint x: 804, endPoint y: 483, distance: 196.0
click at [829, 672] on h6 "HOCO X89 Type C to Type C Cable 1m 3A Braided USB C To USB C" at bounding box center [981, 694] width 305 height 44
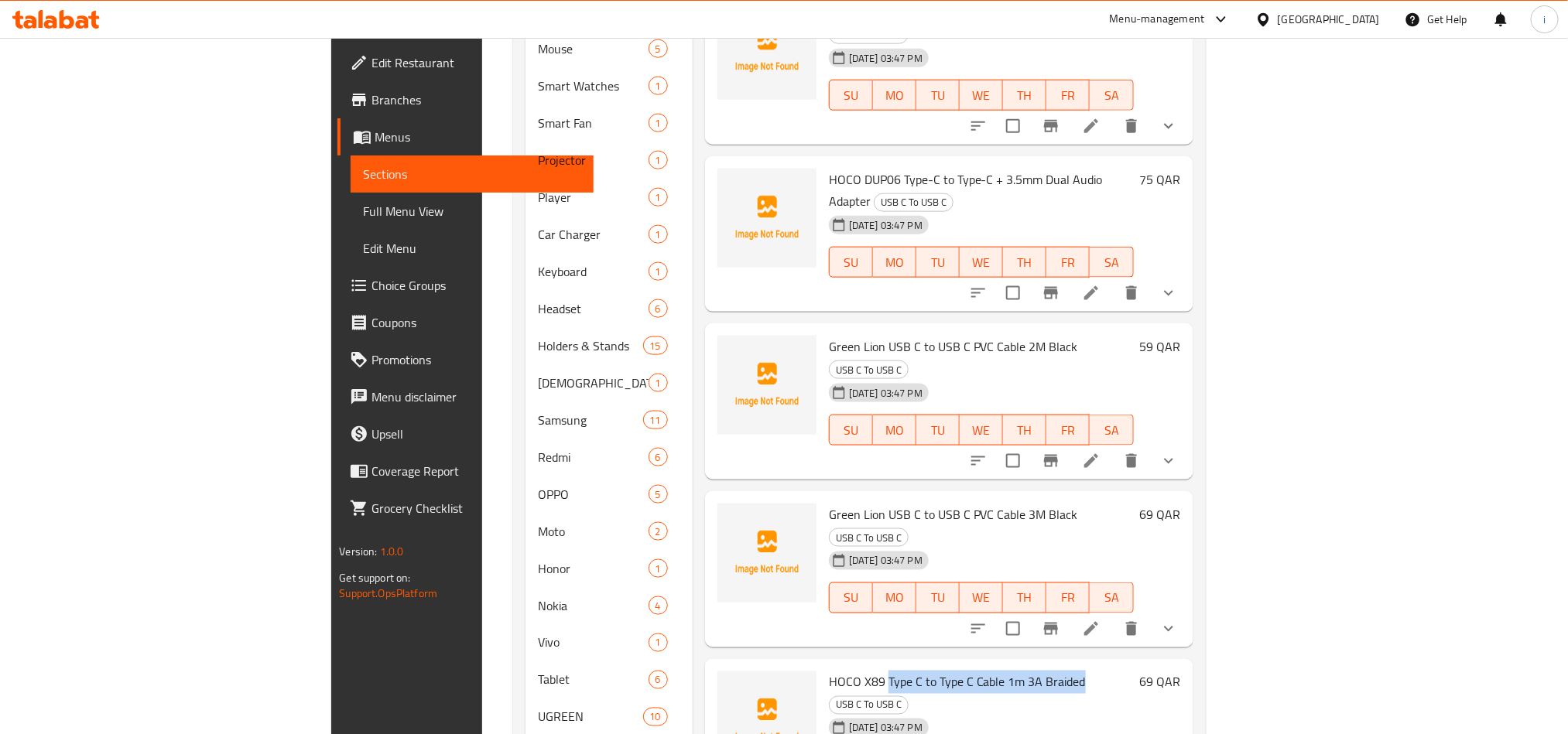
click at [829, 671] on span "HOCO X89 Type C to Type C Cable 1m 3A Braided" at bounding box center [957, 682] width 257 height 23
click at [908, 696] on span "USB C To USB C" at bounding box center [869, 705] width 78 height 18
drag, startPoint x: 1076, startPoint y: 487, endPoint x: 1005, endPoint y: 485, distance: 71.0
click at [908, 696] on span "USB C To USB C" at bounding box center [869, 705] width 78 height 18
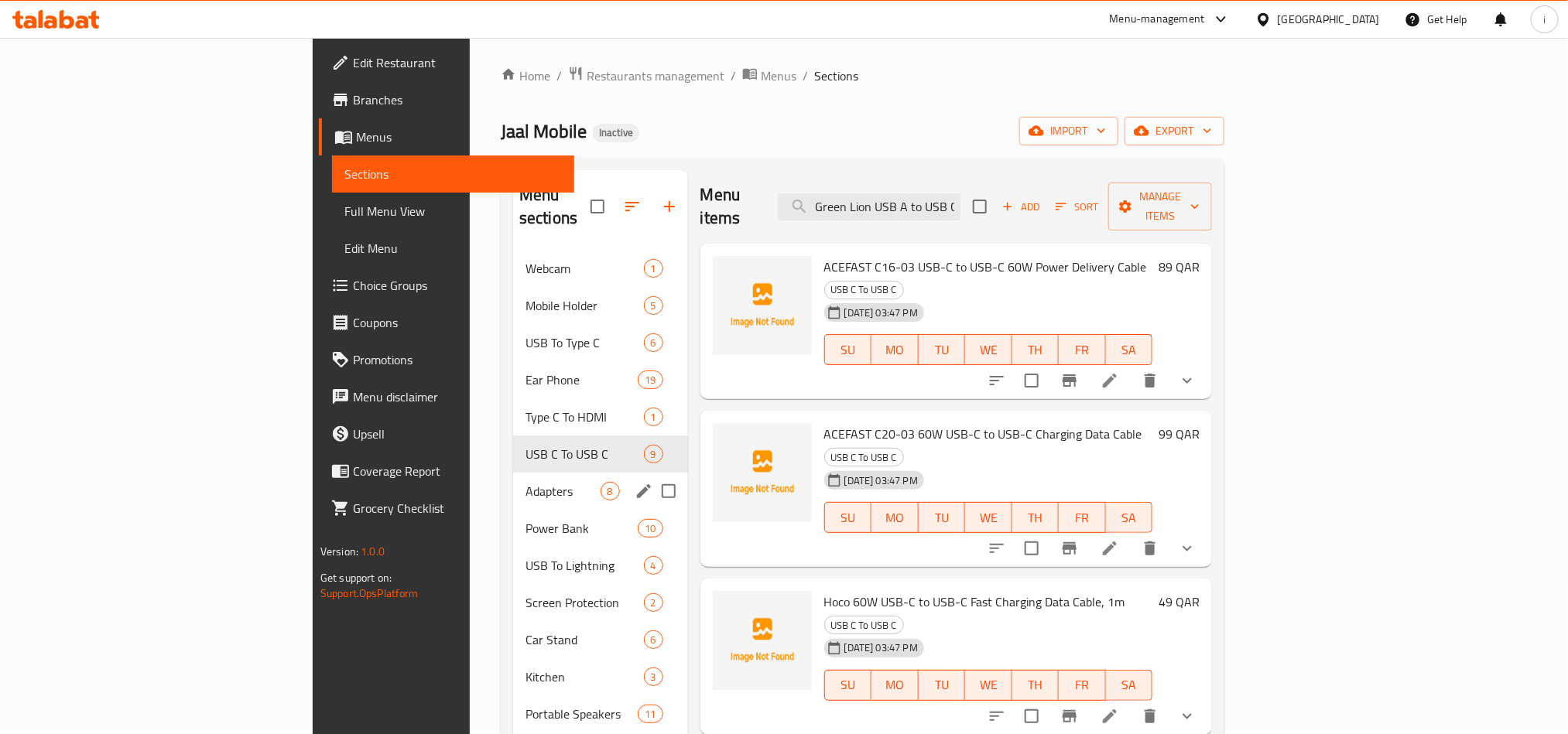
scroll to position [0, 0]
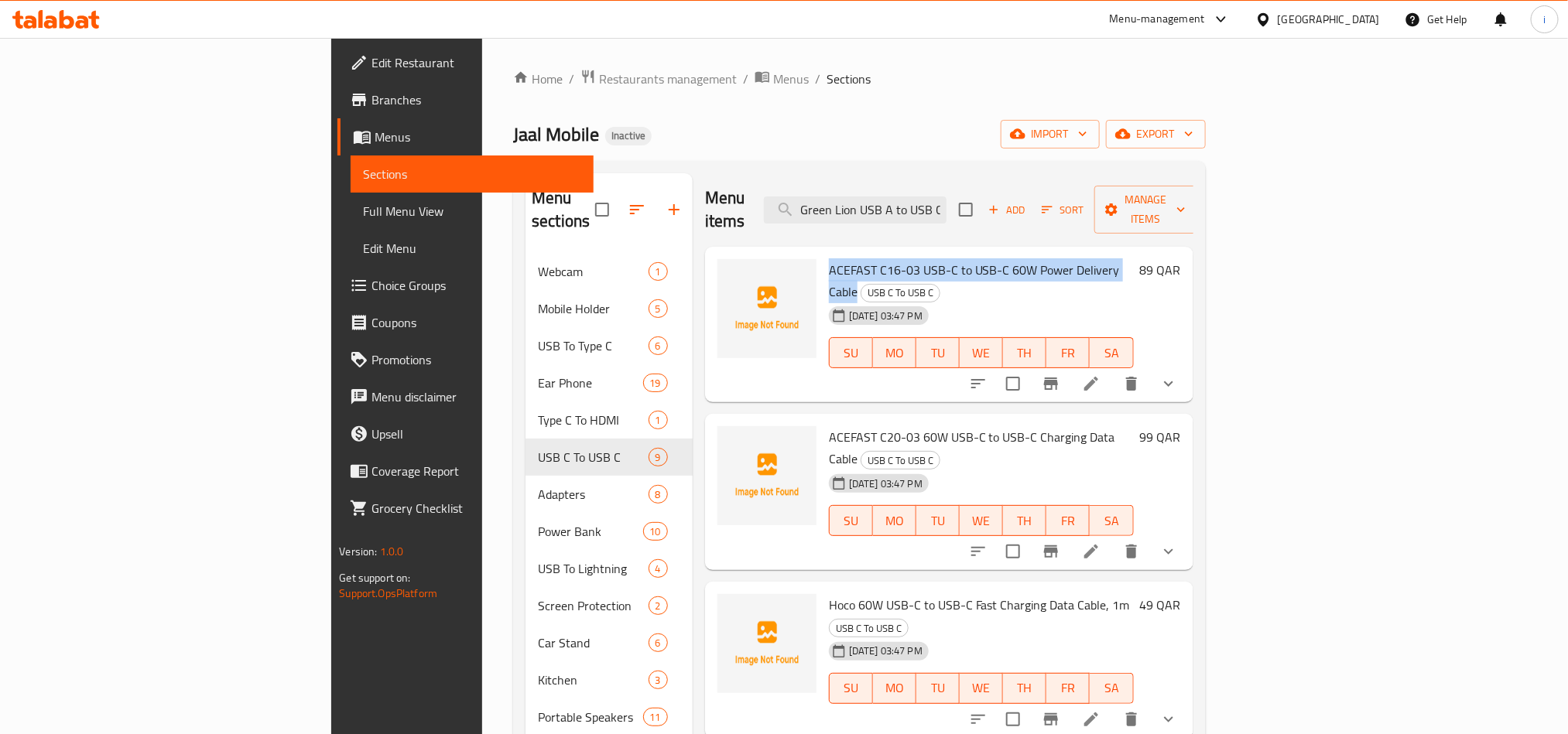
drag, startPoint x: 1063, startPoint y: 246, endPoint x: 747, endPoint y: 242, distance: 316.0
click at [829, 259] on h6 "ACEFAST C16-03 USB-C to USB-C 60W Power Delivery Cable USB C To USB C" at bounding box center [981, 281] width 305 height 44
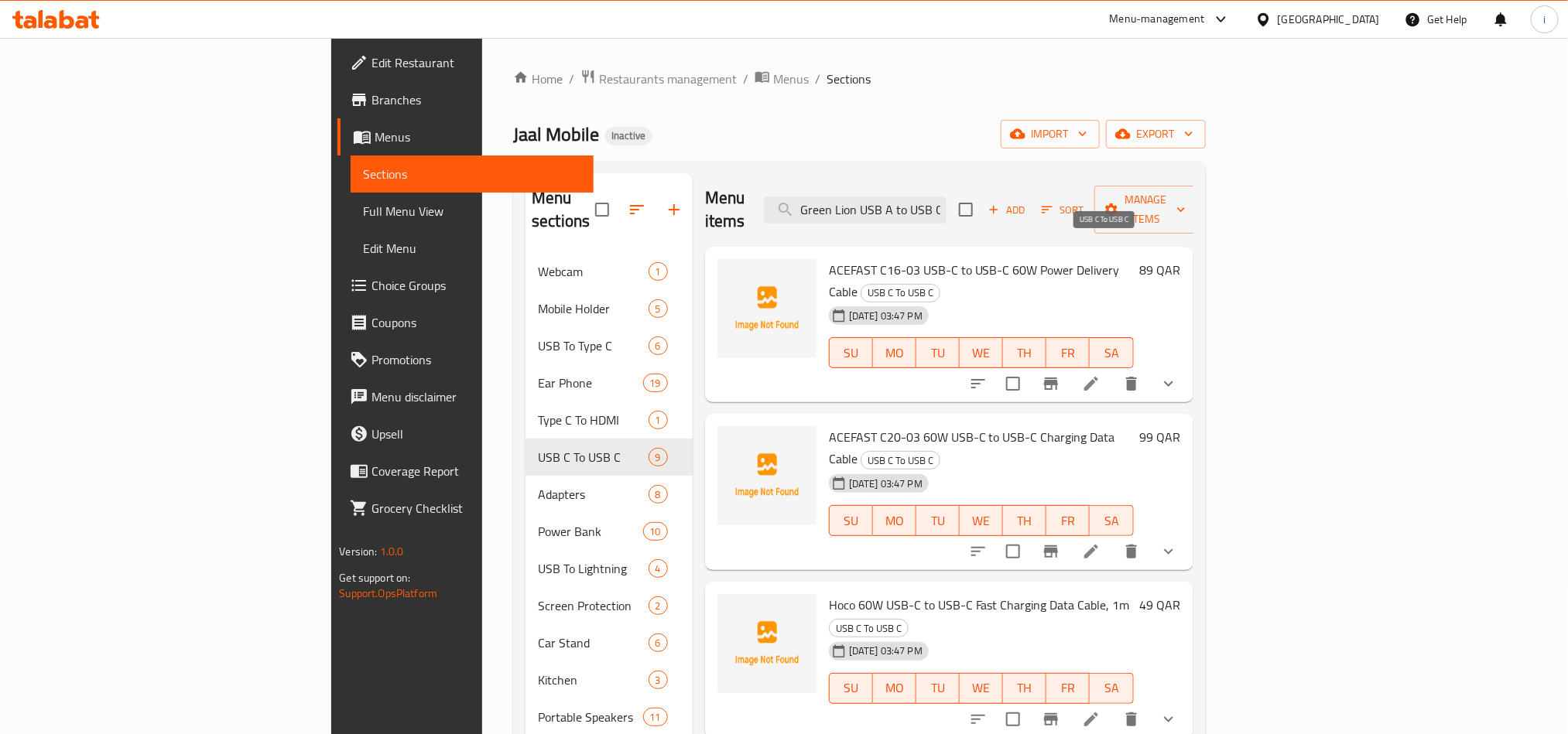
click at [940, 284] on span "USB C To USB C" at bounding box center [900, 293] width 78 height 18
drag, startPoint x: 1056, startPoint y: 393, endPoint x: 746, endPoint y: 392, distance: 310.0
click at [829, 425] on span "ACEFAST C20-03 60W USB-C to USB-C Charging Data Cable" at bounding box center [972, 448] width 286 height 45
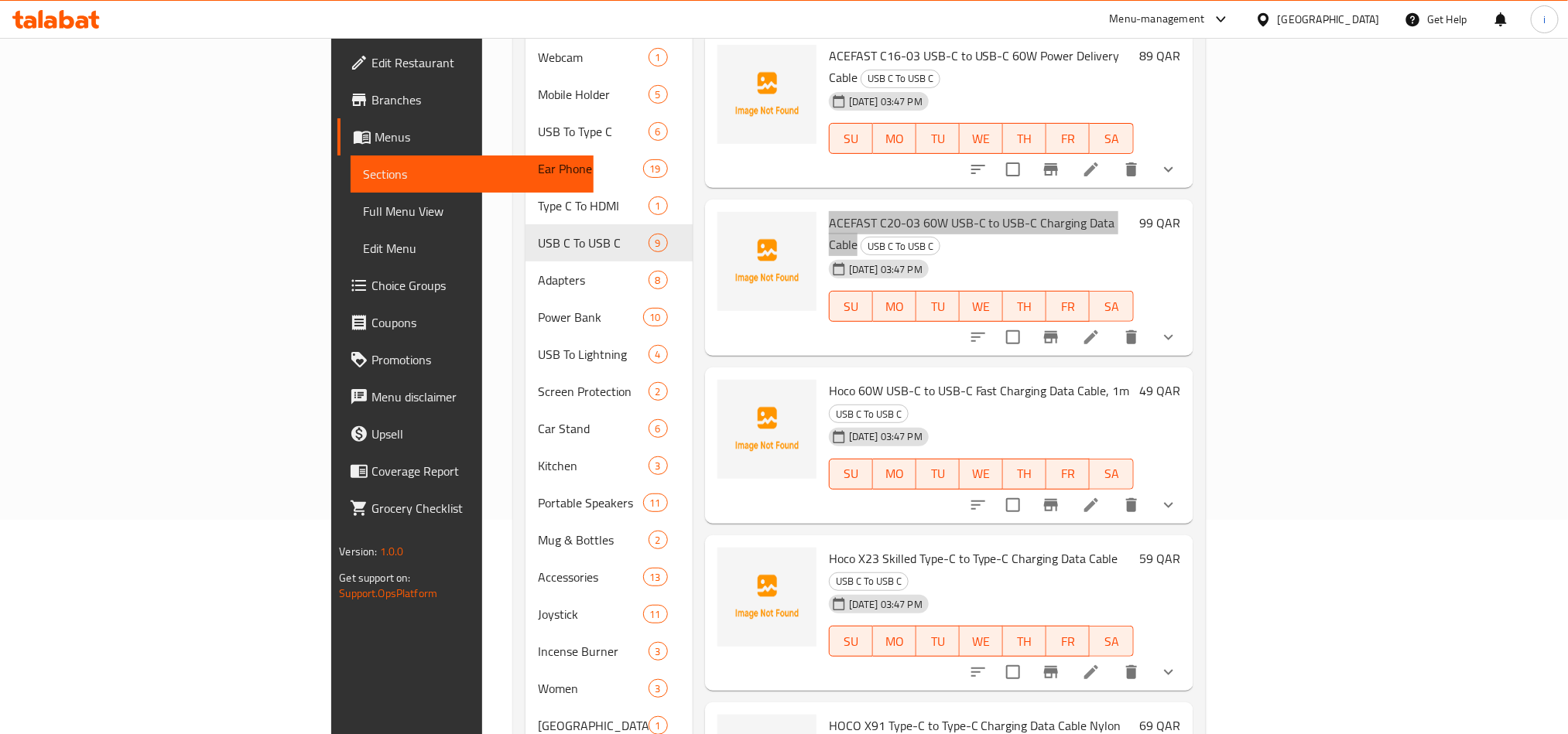
scroll to position [232, 0]
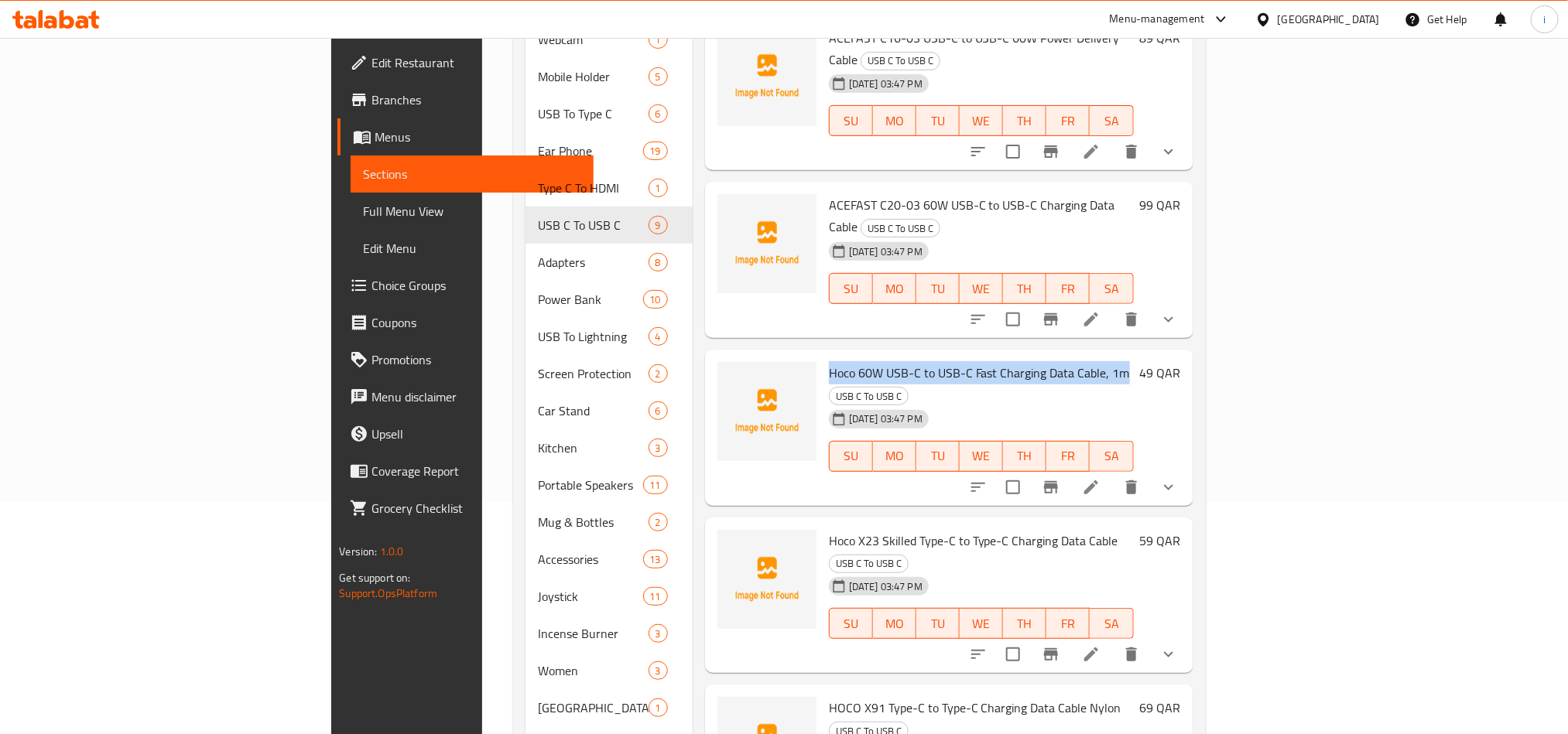
drag, startPoint x: 1043, startPoint y: 305, endPoint x: 748, endPoint y: 299, distance: 295.1
click at [829, 362] on h6 "Hoco 60W USB-C to USB-C Fast Charging Data Cable, 1m USB C To USB C" at bounding box center [981, 384] width 305 height 44
click at [940, 220] on span "USB C To USB C" at bounding box center [900, 229] width 78 height 18
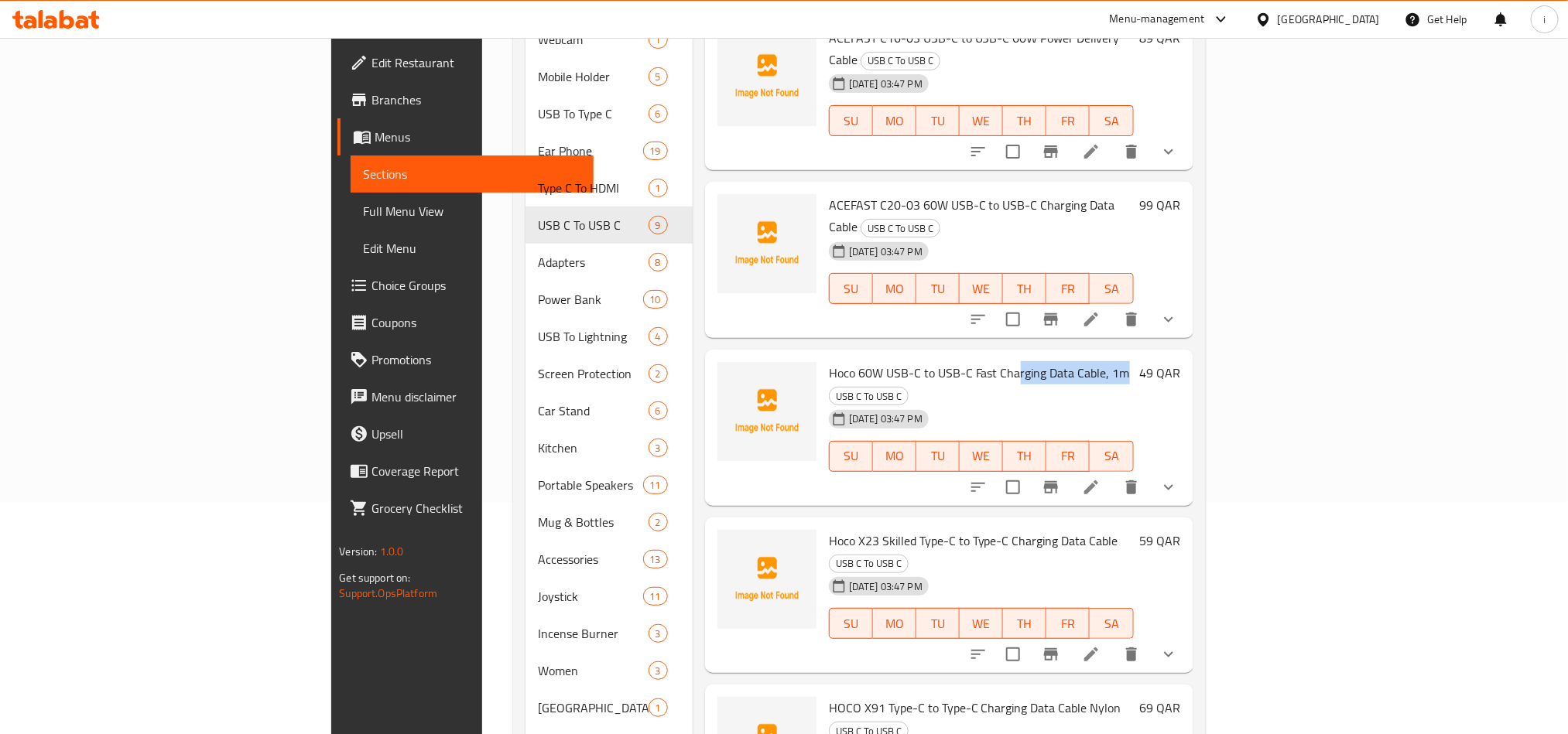
drag, startPoint x: 1038, startPoint y: 306, endPoint x: 932, endPoint y: 304, distance: 106.0
click at [932, 361] on span "Hoco 60W USB-C to USB-C Fast Charging Data Cable, 1m" at bounding box center [979, 373] width 301 height 23
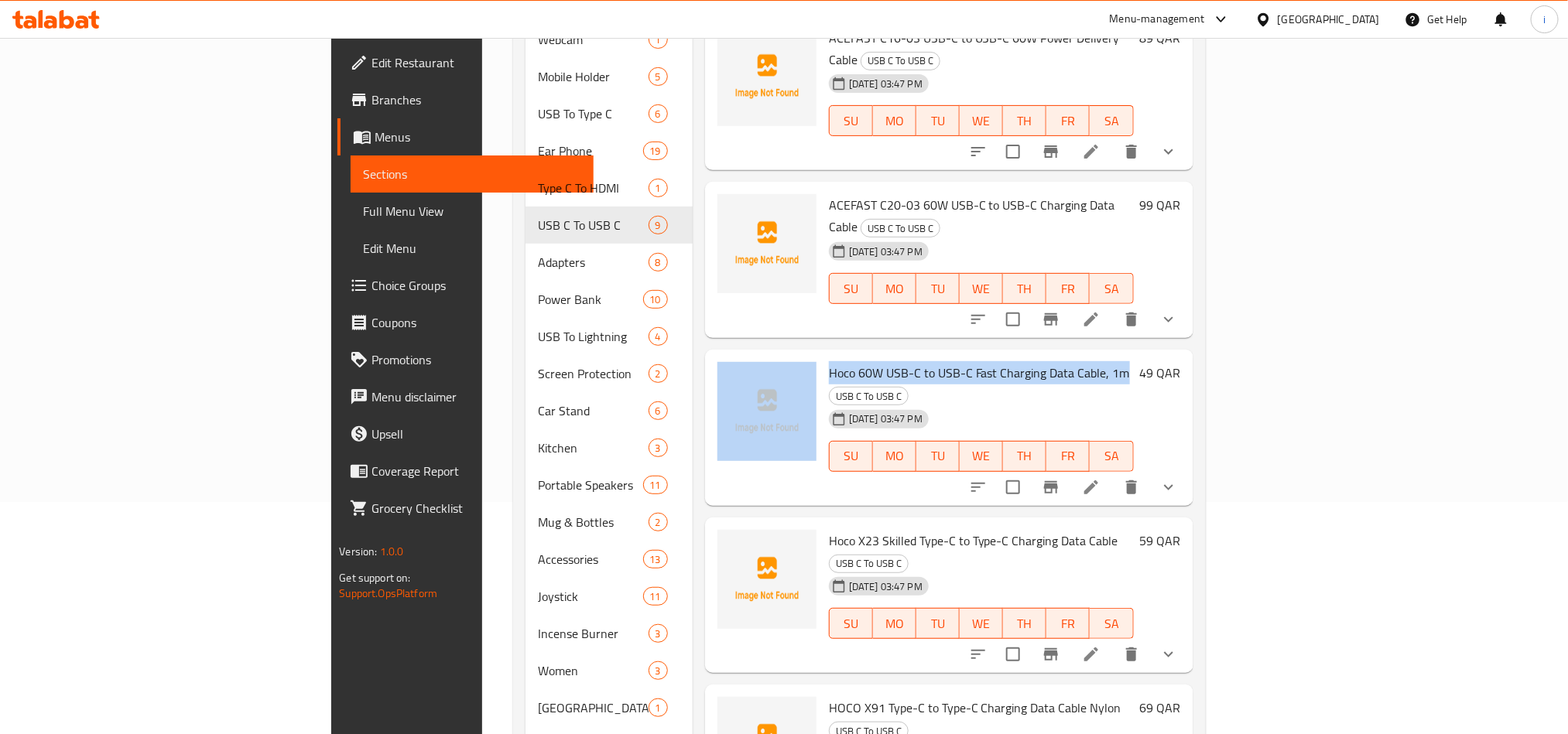
drag, startPoint x: 1042, startPoint y: 306, endPoint x: 736, endPoint y: 311, distance: 306.0
click at [736, 356] on div "Hoco 60W USB-C to USB-C Fast Charging Data Cable, 1m USB C To USB C [DATE] 03:4…" at bounding box center [949, 428] width 476 height 144
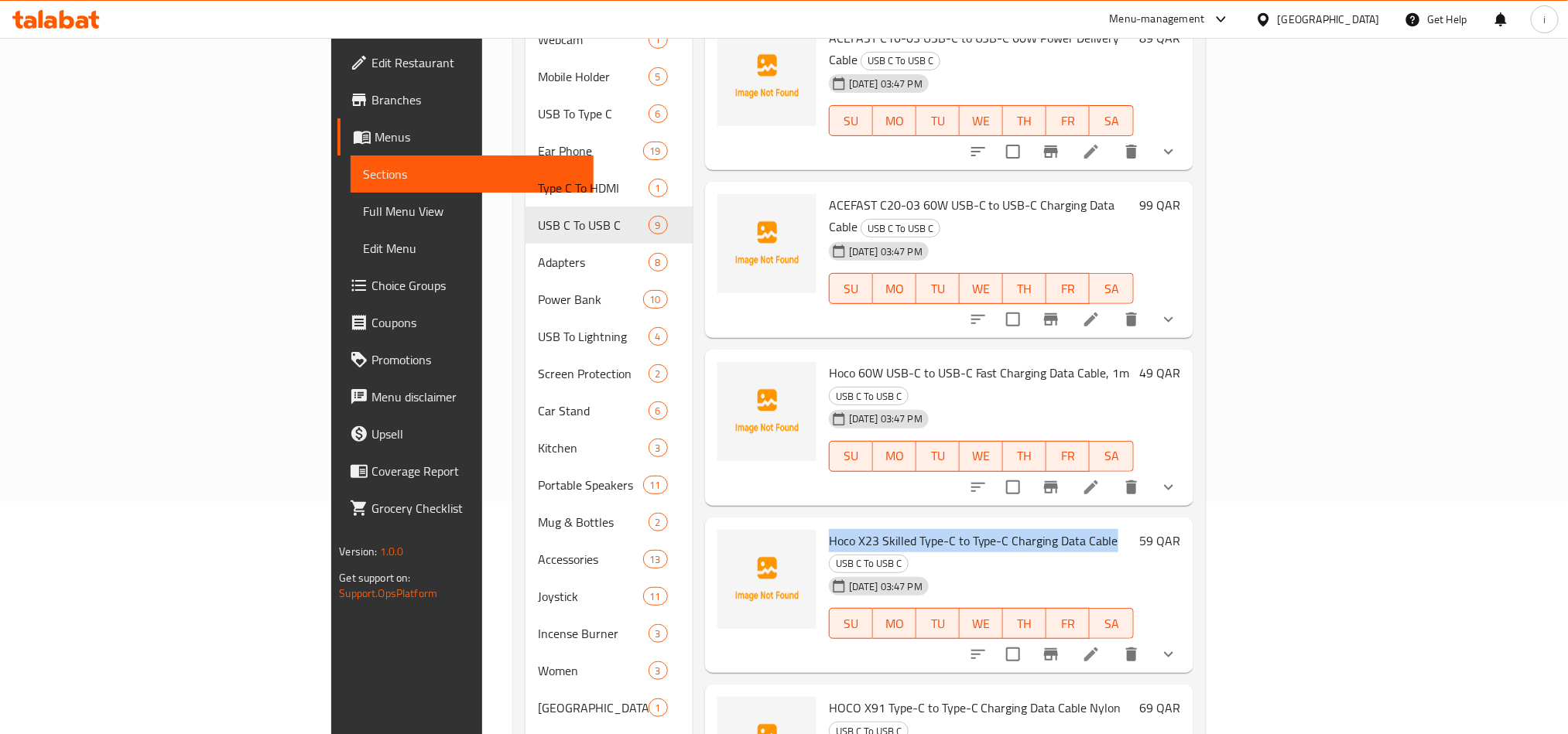
drag, startPoint x: 1033, startPoint y: 450, endPoint x: 748, endPoint y: 432, distance: 285.6
click at [748, 517] on div "Hoco X23 Skilled Type-C to Type-C Charging Data Cable USB C To USB C [DATE] 03:…" at bounding box center [949, 595] width 488 height 156
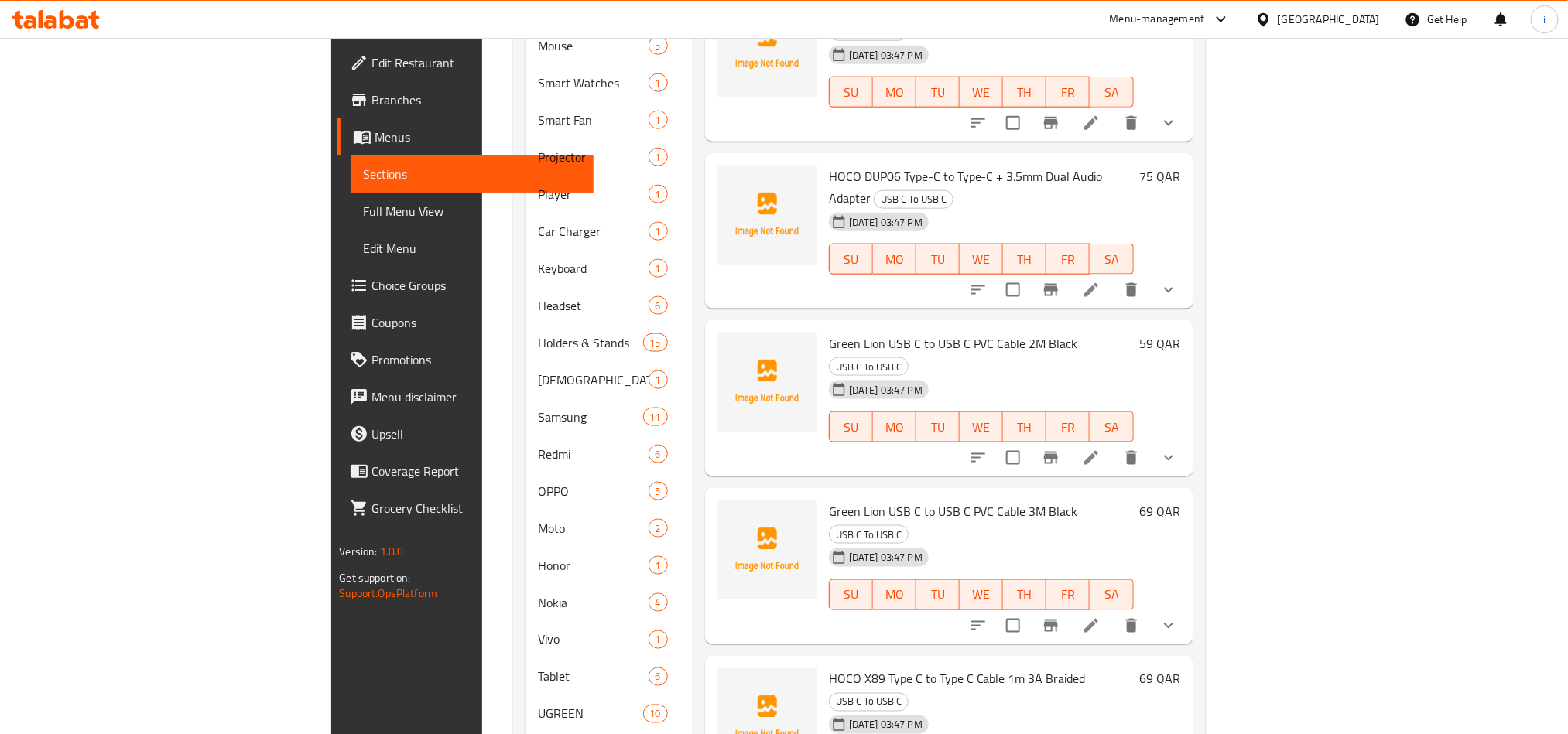
scroll to position [930, 0]
drag, startPoint x: 996, startPoint y: 483, endPoint x: 746, endPoint y: 478, distance: 250.0
click at [829, 669] on span "HOCO X89 Type C to Type C Cable 1m 3A Braided" at bounding box center [957, 680] width 257 height 23
drag, startPoint x: 1005, startPoint y: 483, endPoint x: 1077, endPoint y: 488, distance: 72.2
click at [908, 694] on span "USB C To USB C" at bounding box center [869, 702] width 78 height 18
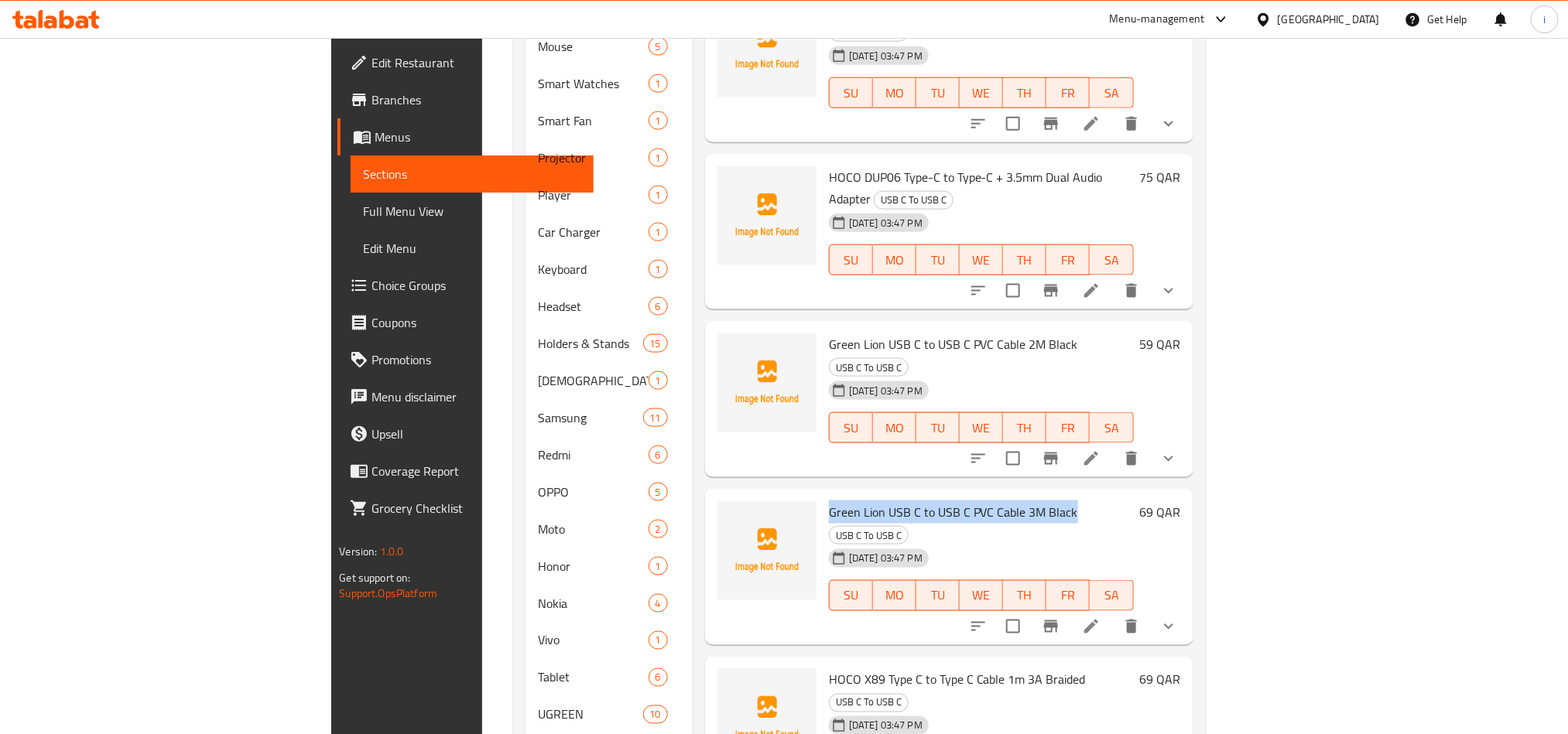
drag, startPoint x: 987, startPoint y: 339, endPoint x: 746, endPoint y: 336, distance: 241.0
click at [829, 500] on span "Green Lion USB C to USB C PVC Cable 3M Black" at bounding box center [953, 512] width 249 height 23
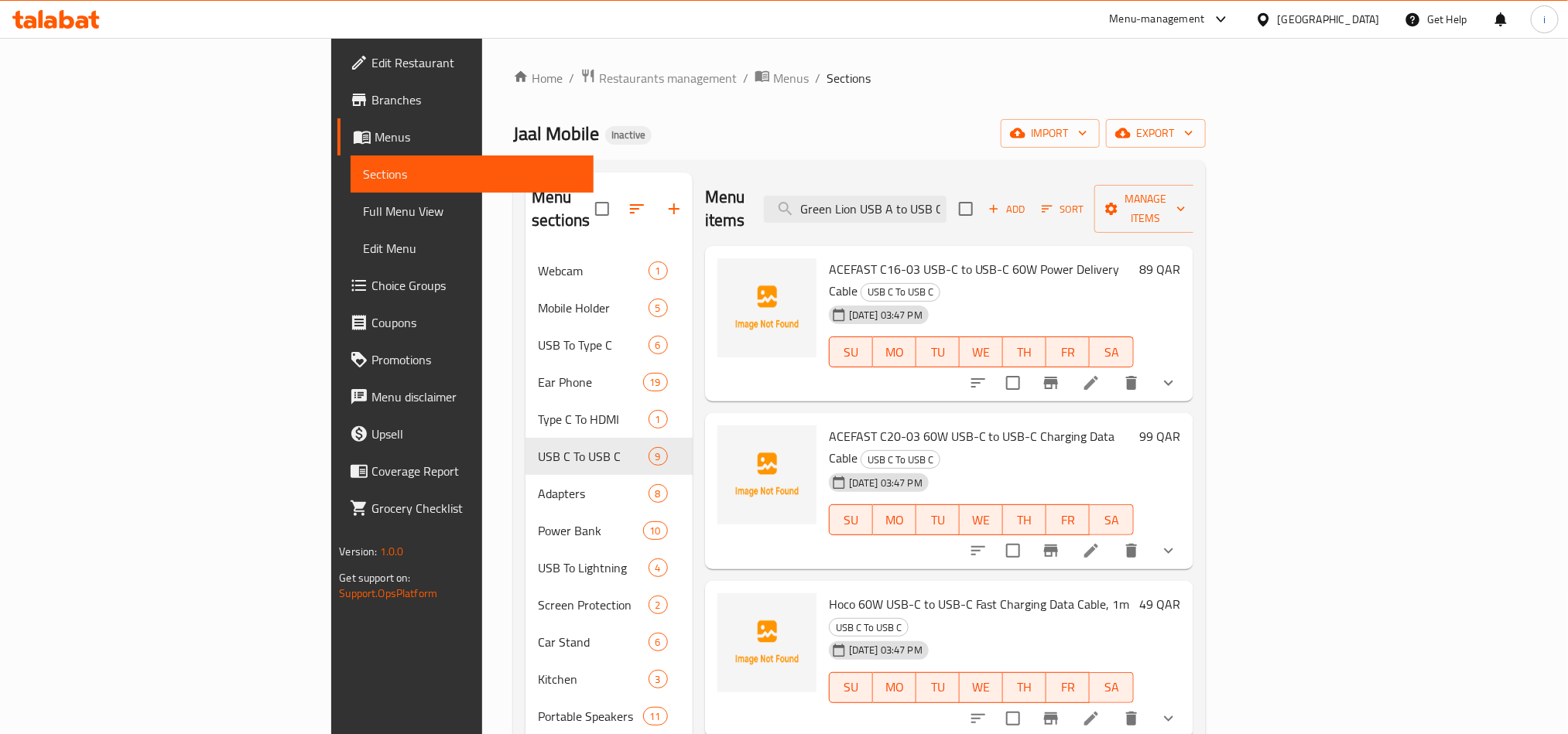
scroll to position [0, 0]
click at [864, 259] on span "ACEFAST C16-03 USB-C to USB-C 60W Power Delivery Cable" at bounding box center [974, 281] width 291 height 45
click at [920, 425] on span "ACEFAST C20-03 60W USB-C to USB-C Charging Data Cable" at bounding box center [972, 448] width 286 height 45
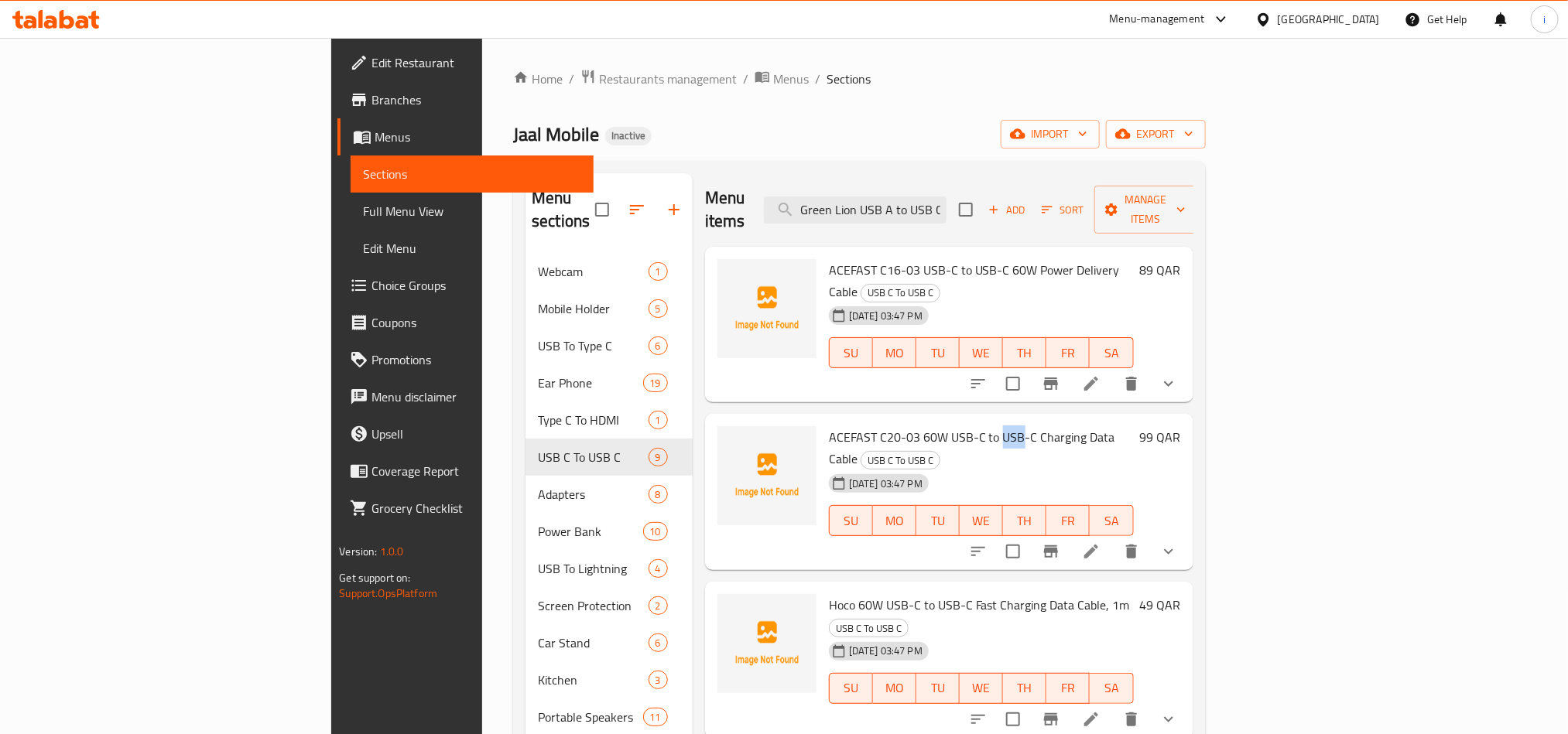
click at [920, 425] on span "ACEFAST C20-03 60W USB-C to USB-C Charging Data Cable" at bounding box center [972, 448] width 286 height 45
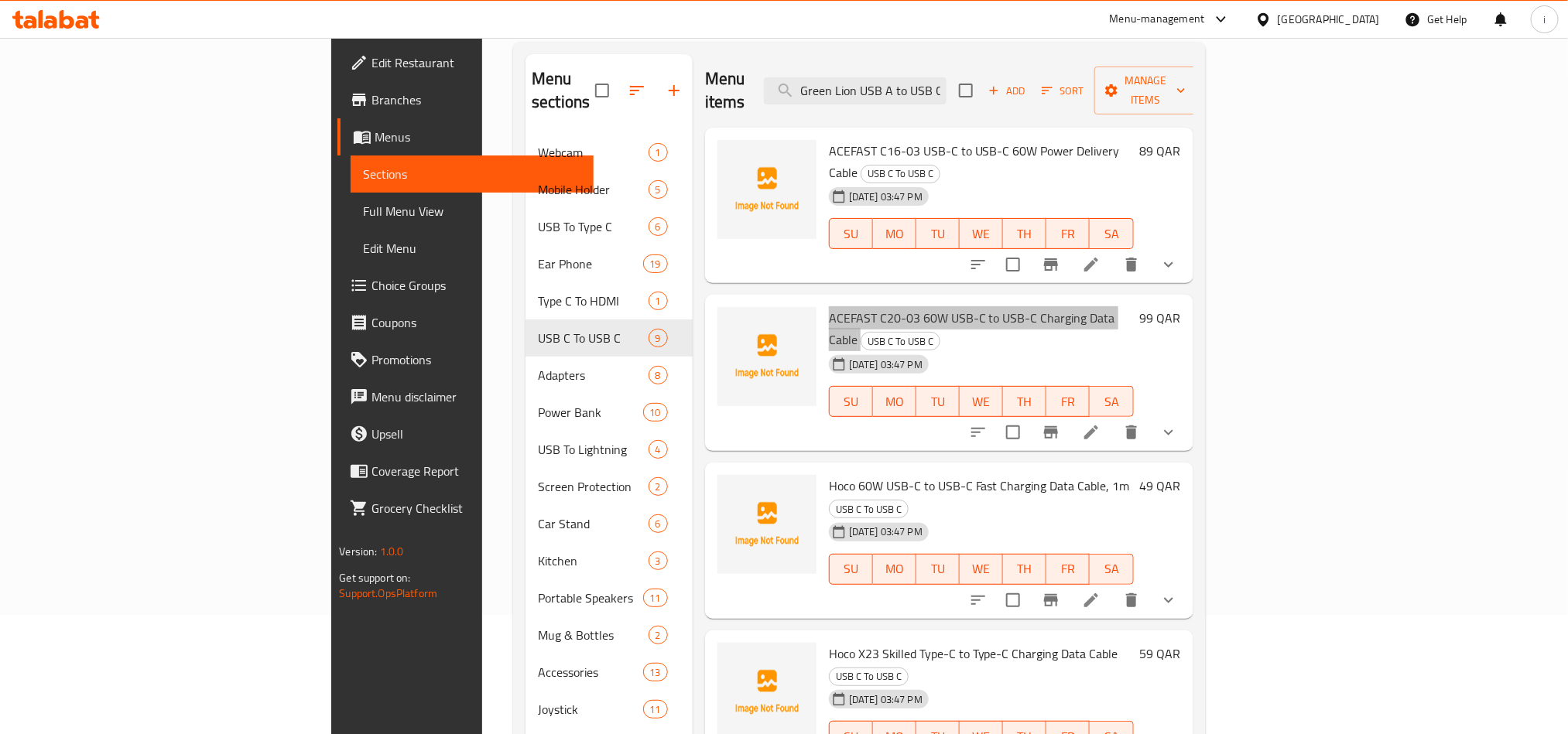
scroll to position [118, 0]
click at [932, 475] on span "Hoco 60W USB-C to USB-C Fast Charging Data Cable, 1m" at bounding box center [979, 487] width 301 height 23
click at [931, 475] on span "Hoco 60W USB-C to USB-C Fast Charging Data Cable, 1m" at bounding box center [979, 487] width 301 height 23
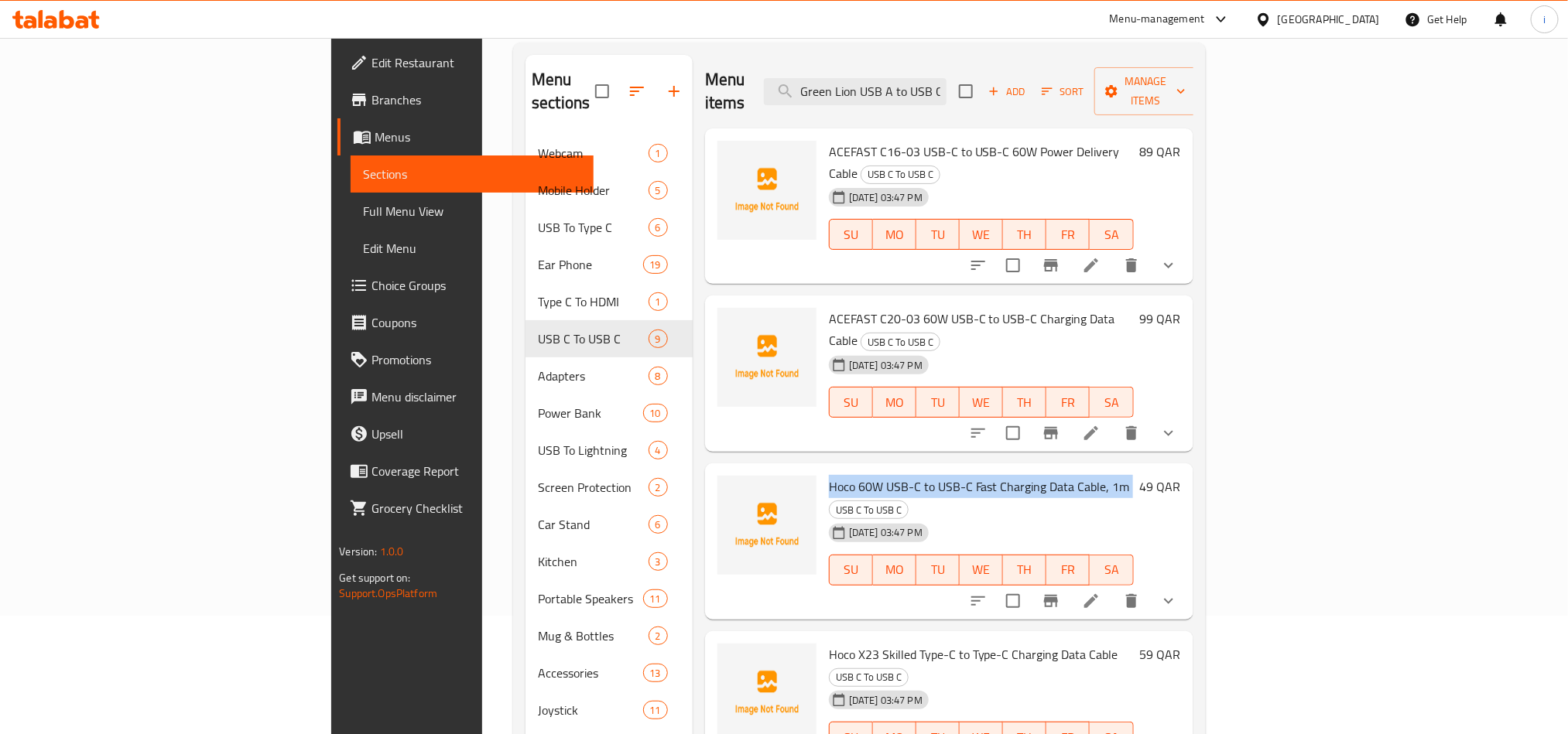
click at [931, 475] on span "Hoco 60W USB-C to USB-C Fast Charging Data Cable, 1m" at bounding box center [979, 487] width 301 height 23
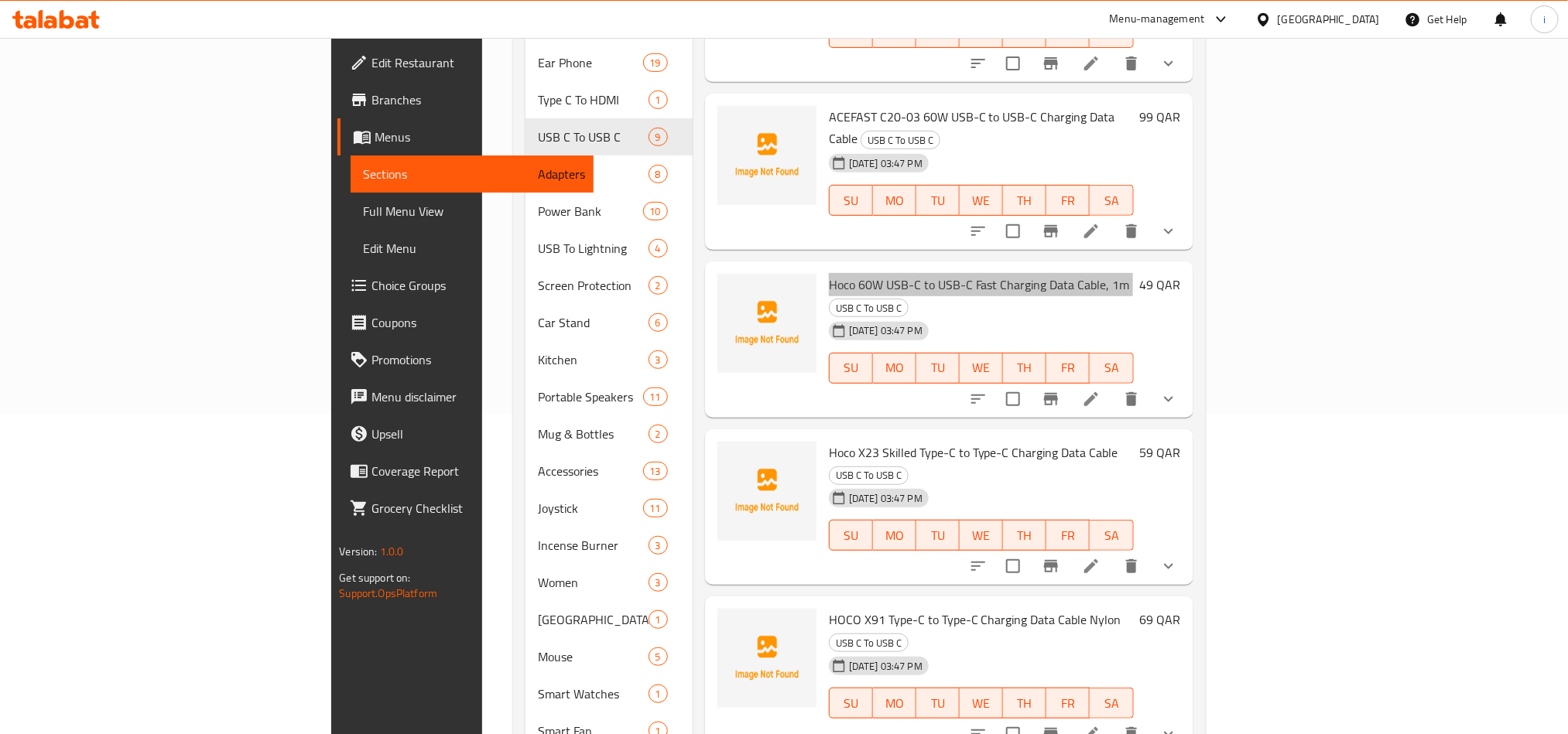
scroll to position [348, 0]
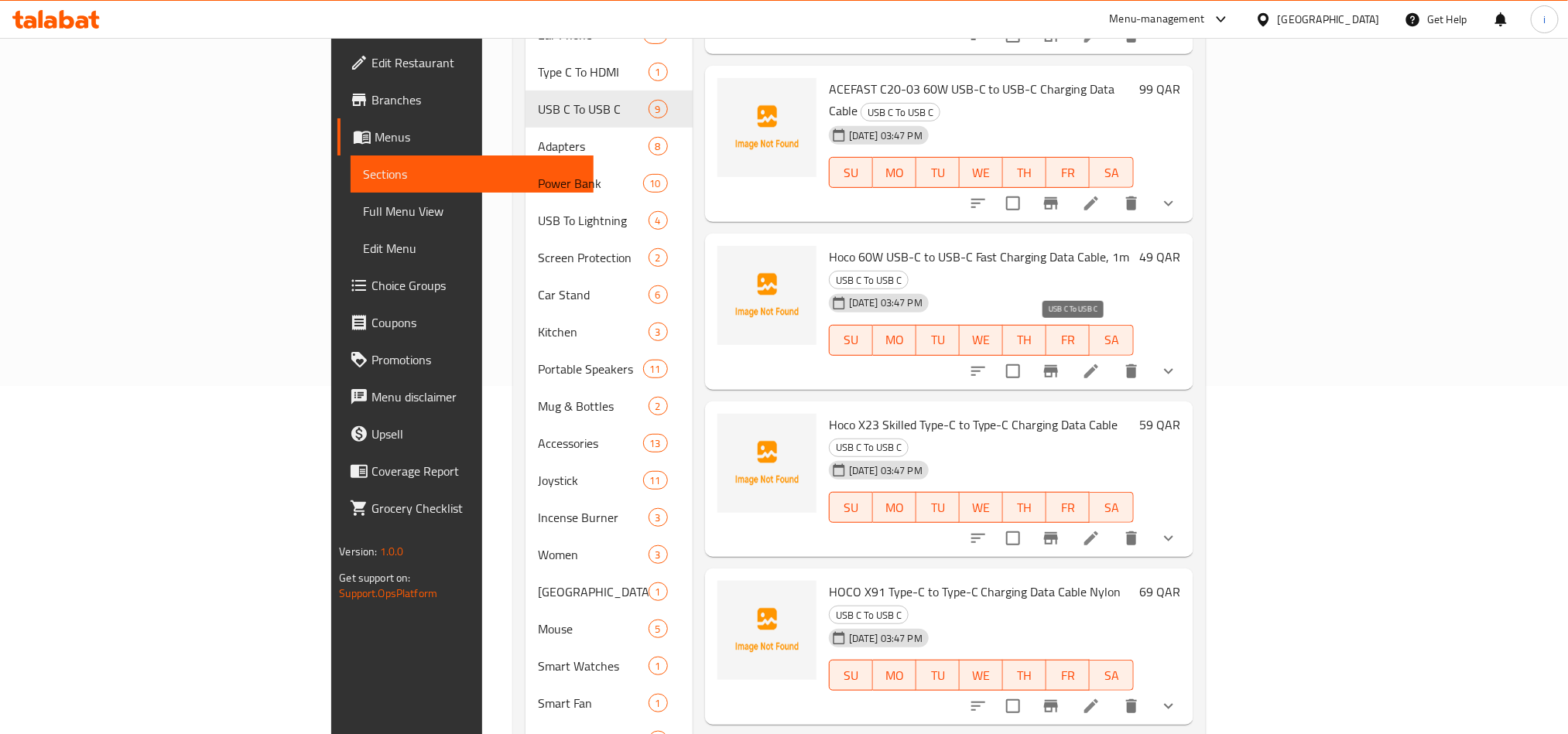
click at [908, 439] on span "USB C To USB C" at bounding box center [869, 448] width 78 height 18
drag, startPoint x: 1029, startPoint y: 335, endPoint x: 743, endPoint y: 318, distance: 286.5
click at [822, 407] on div "Hoco X23 Skilled Type-C to Type-C Charging Data Cable USB C To USB C [DATE] 03:…" at bounding box center [981, 479] width 317 height 144
drag, startPoint x: 1033, startPoint y: 477, endPoint x: 747, endPoint y: 478, distance: 286.0
click at [829, 581] on h6 "HOCO X91 Type-C to Type-C Charging Data Cable Nylon USB C To USB C" at bounding box center [981, 603] width 305 height 44
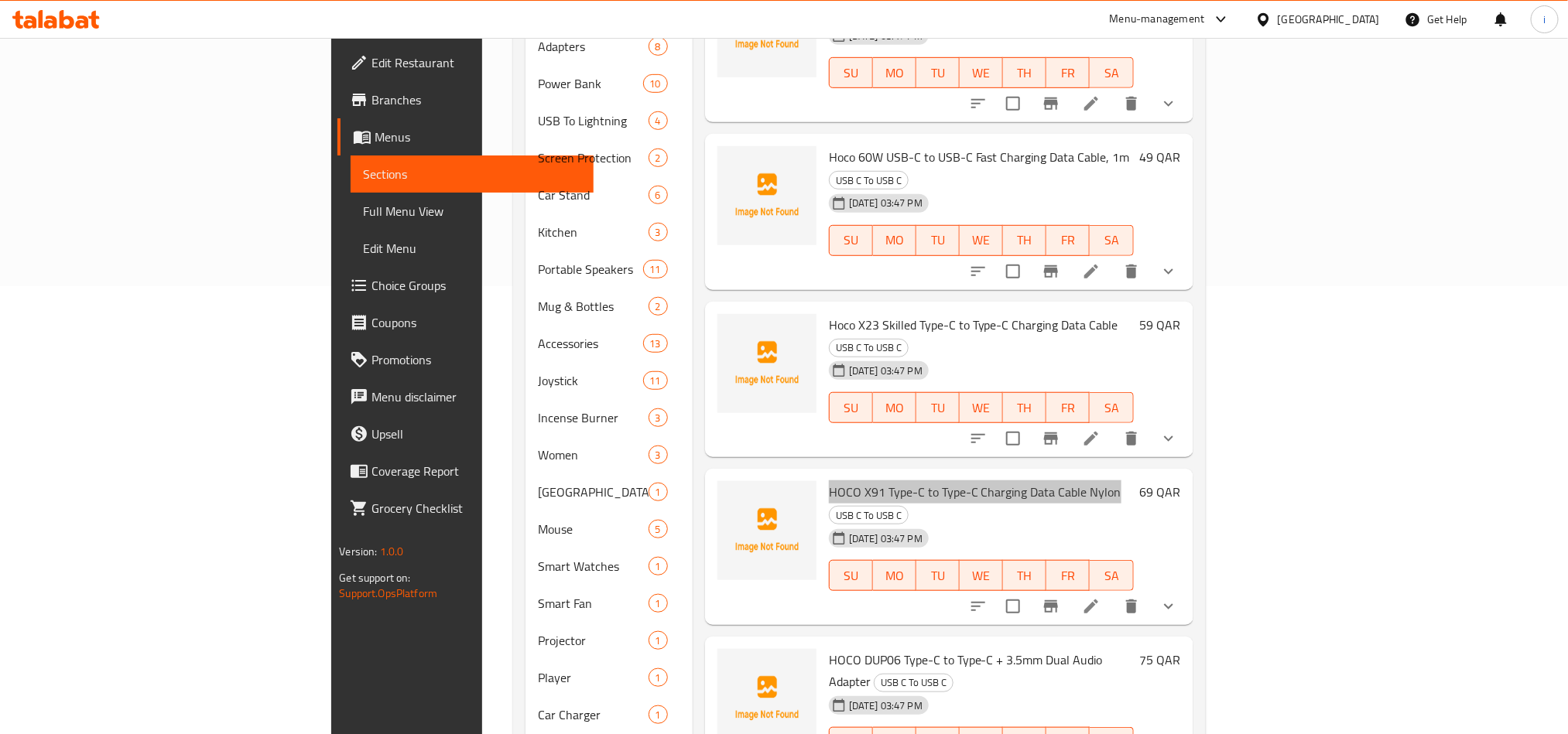
scroll to position [580, 0]
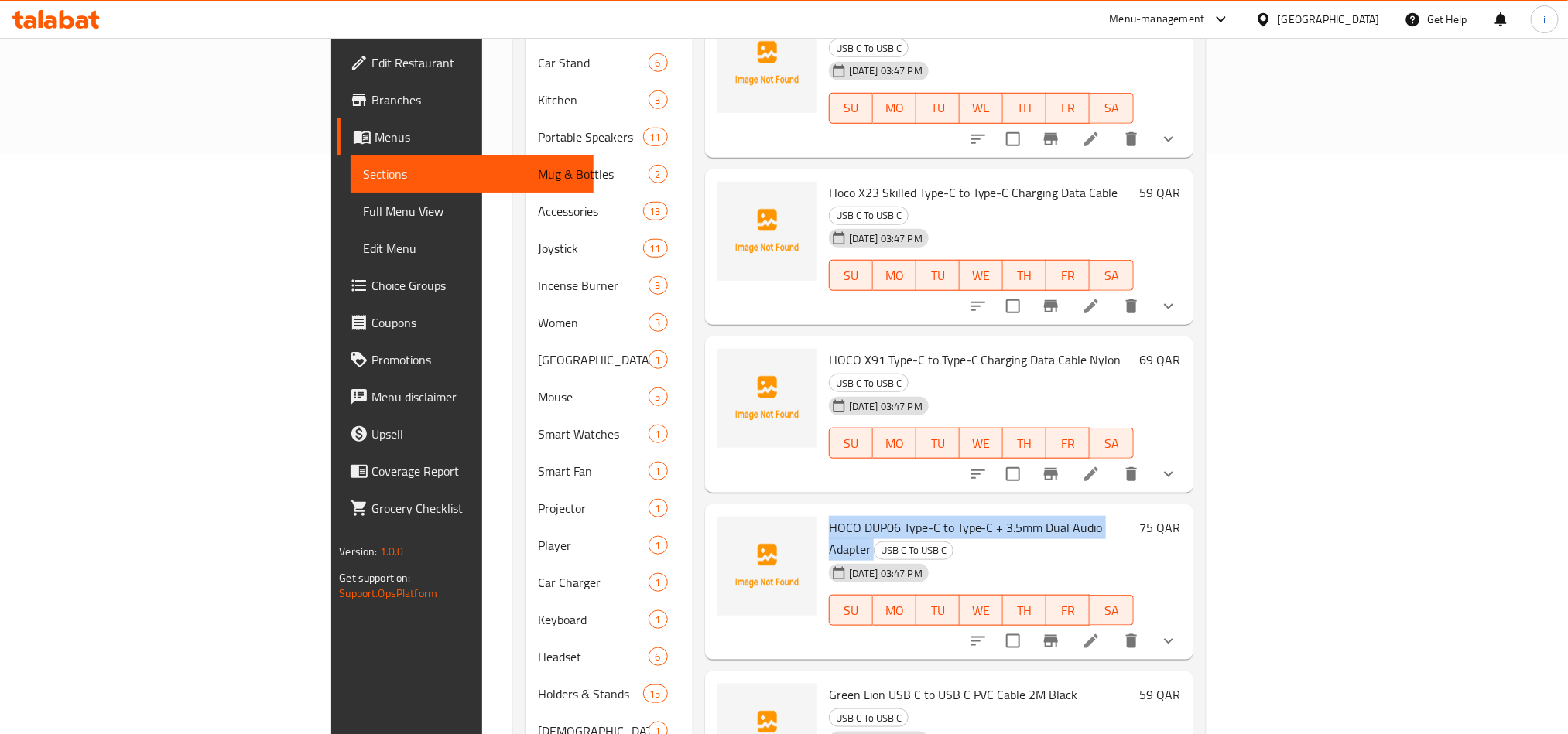
drag, startPoint x: 1063, startPoint y: 390, endPoint x: 746, endPoint y: 392, distance: 317.0
click at [829, 517] on h6 "HOCO DUP06 Type-C to Type-C + 3.5mm Dual Audio Adapter USB C To USB C" at bounding box center [981, 538] width 305 height 44
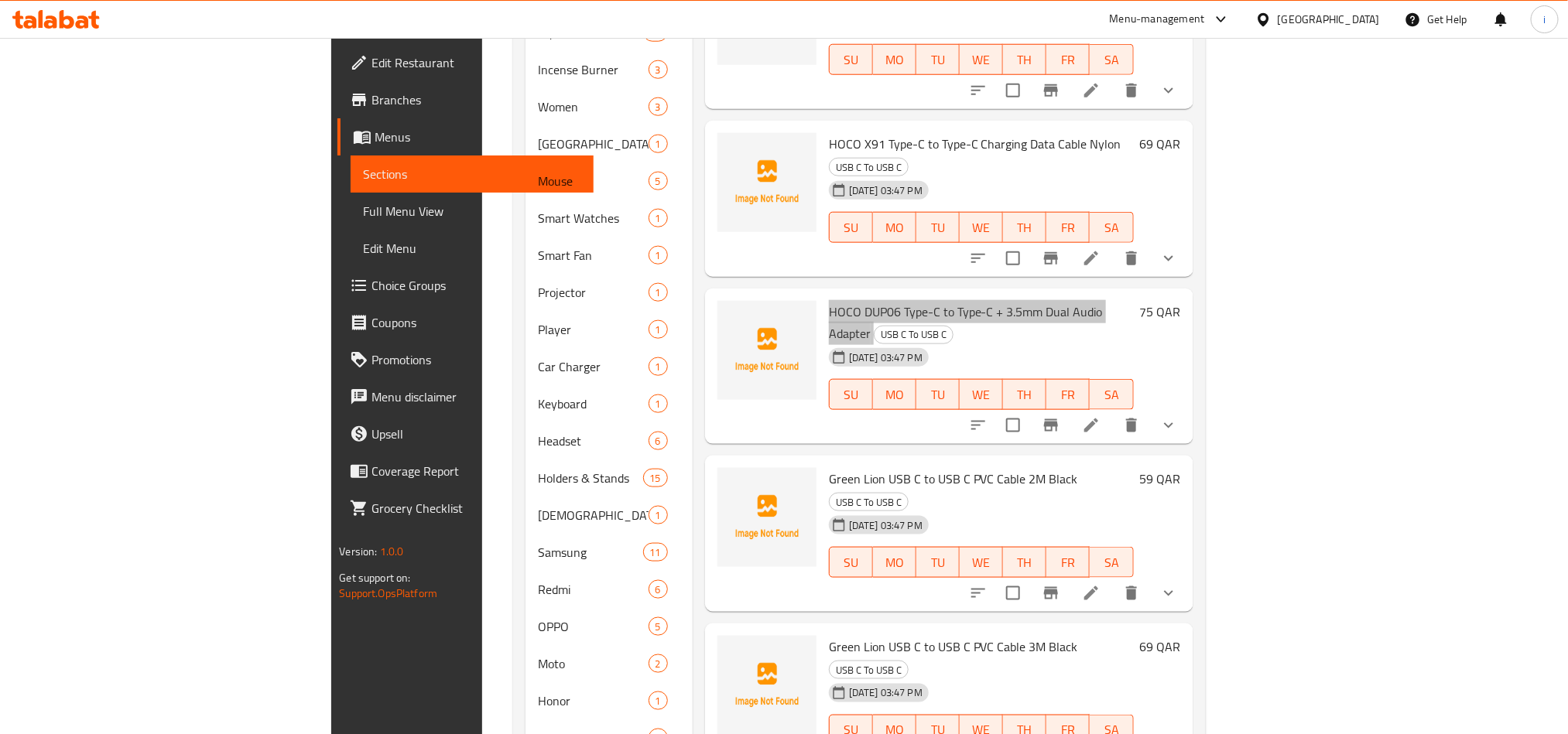
scroll to position [812, 0]
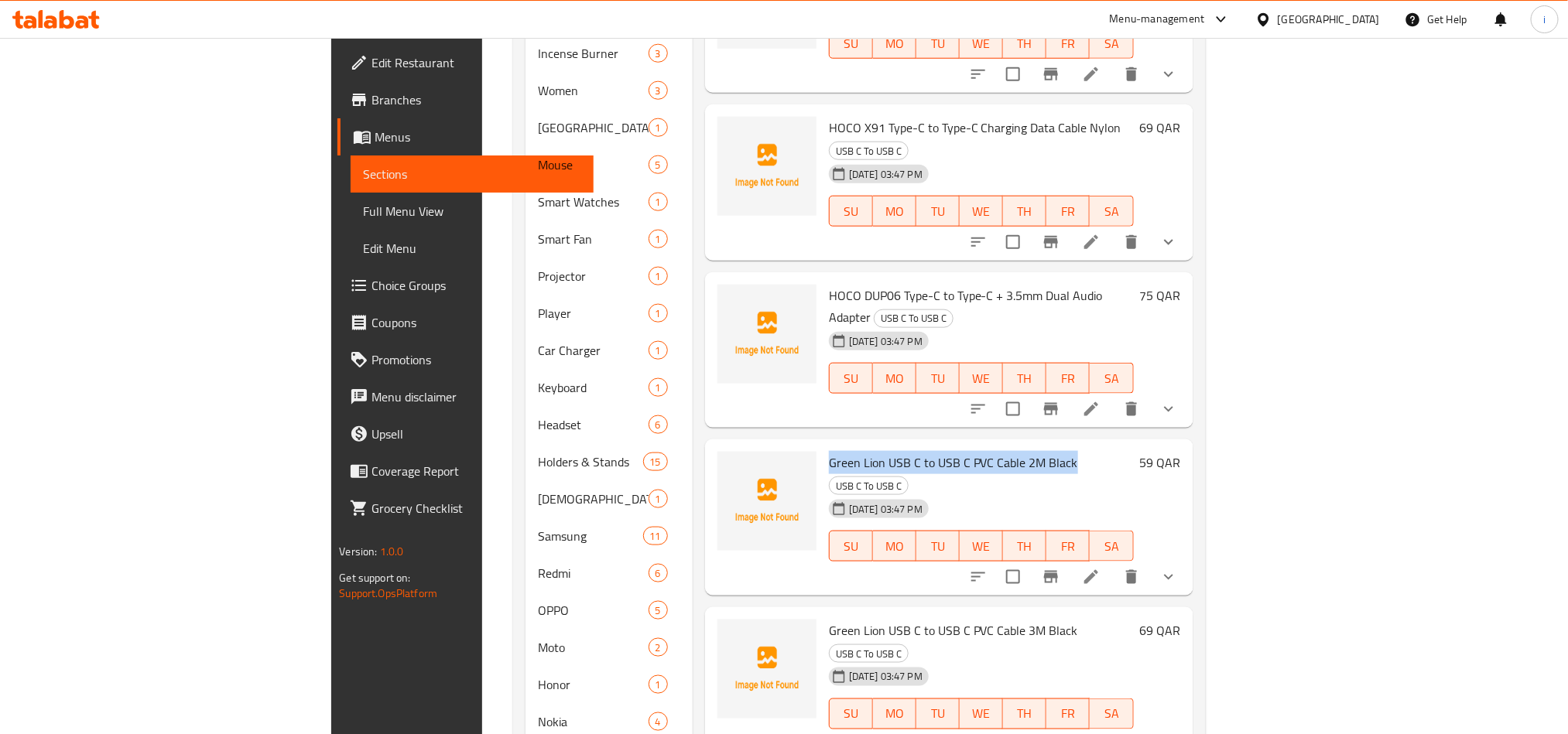
drag, startPoint x: 989, startPoint y: 311, endPoint x: 746, endPoint y: 310, distance: 243.0
click at [829, 452] on h6 "Green Lion USB C to USB C PVC Cable 2M Black USB C To USB C" at bounding box center [981, 474] width 305 height 44
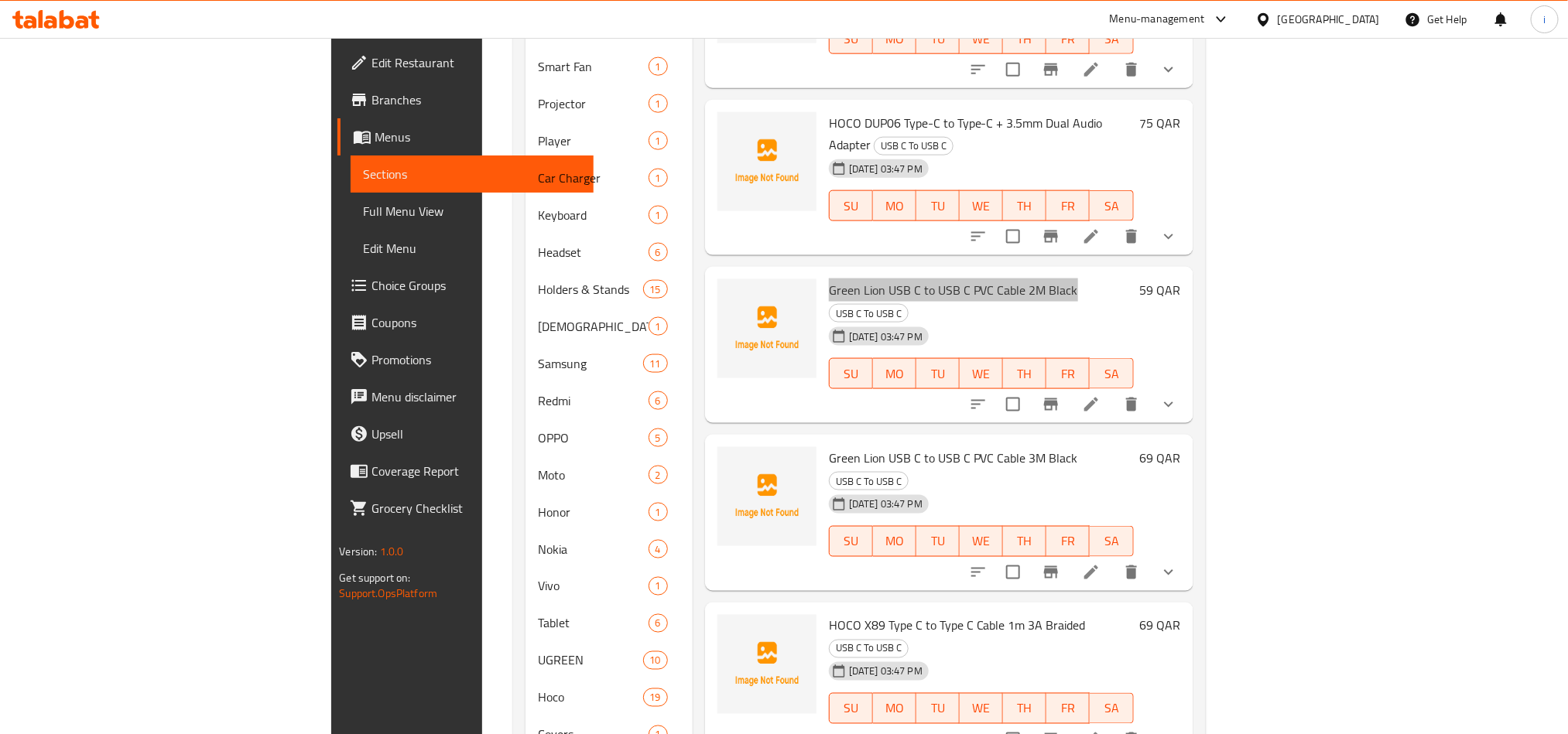
scroll to position [1044, 0]
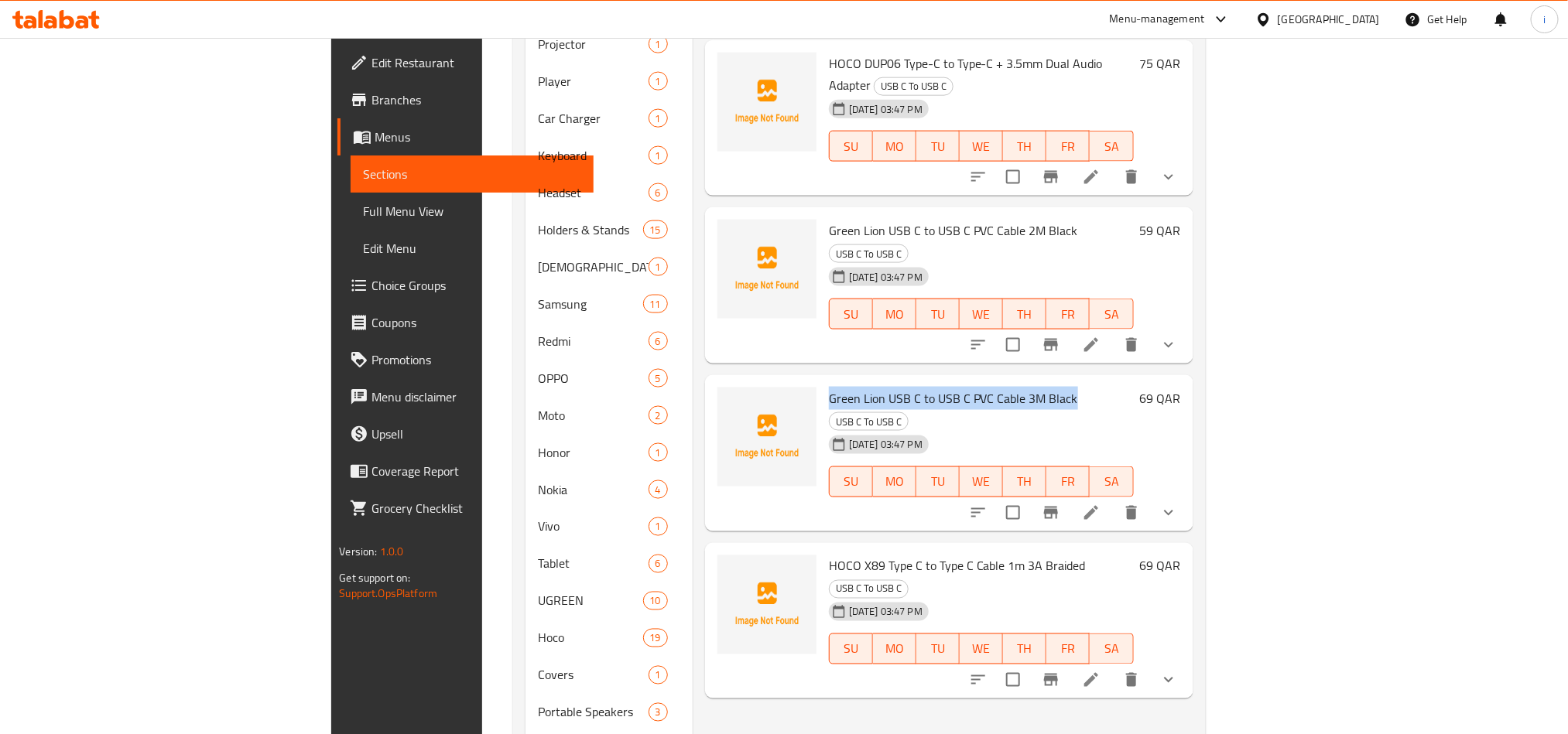
drag, startPoint x: 987, startPoint y: 225, endPoint x: 743, endPoint y: 226, distance: 244.0
click at [822, 382] on div "Green Lion USB C to USB C PVC Cable 3M Black USB C To USB C [DATE] 03:47 PM SU …" at bounding box center [981, 453] width 317 height 144
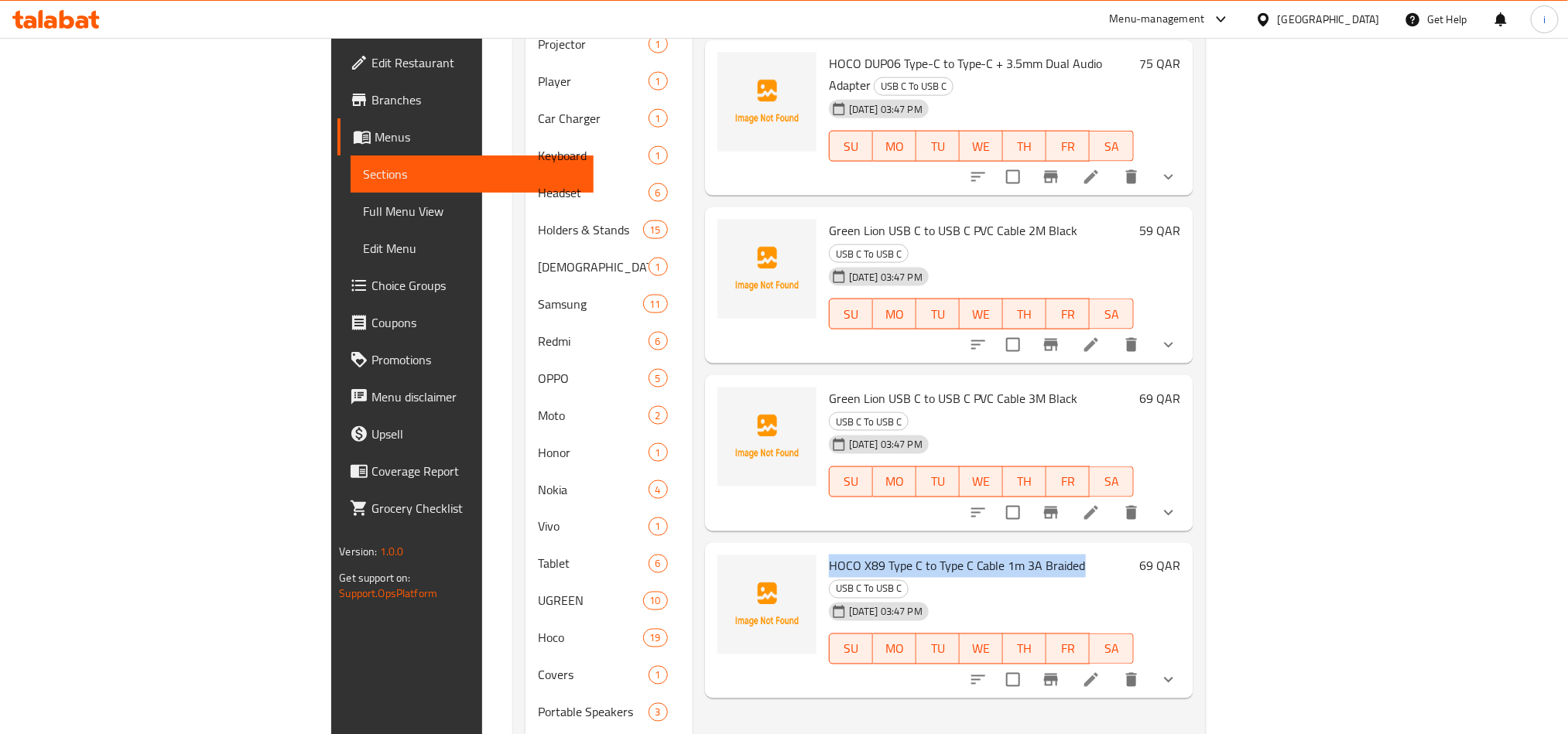
drag, startPoint x: 997, startPoint y: 369, endPoint x: 742, endPoint y: 365, distance: 255.0
click at [822, 549] on div "HOCO X89 Type C to Type C Cable 1m 3A Braided USB C To USB C [DATE] 03:47 PM SU…" at bounding box center [981, 621] width 317 height 144
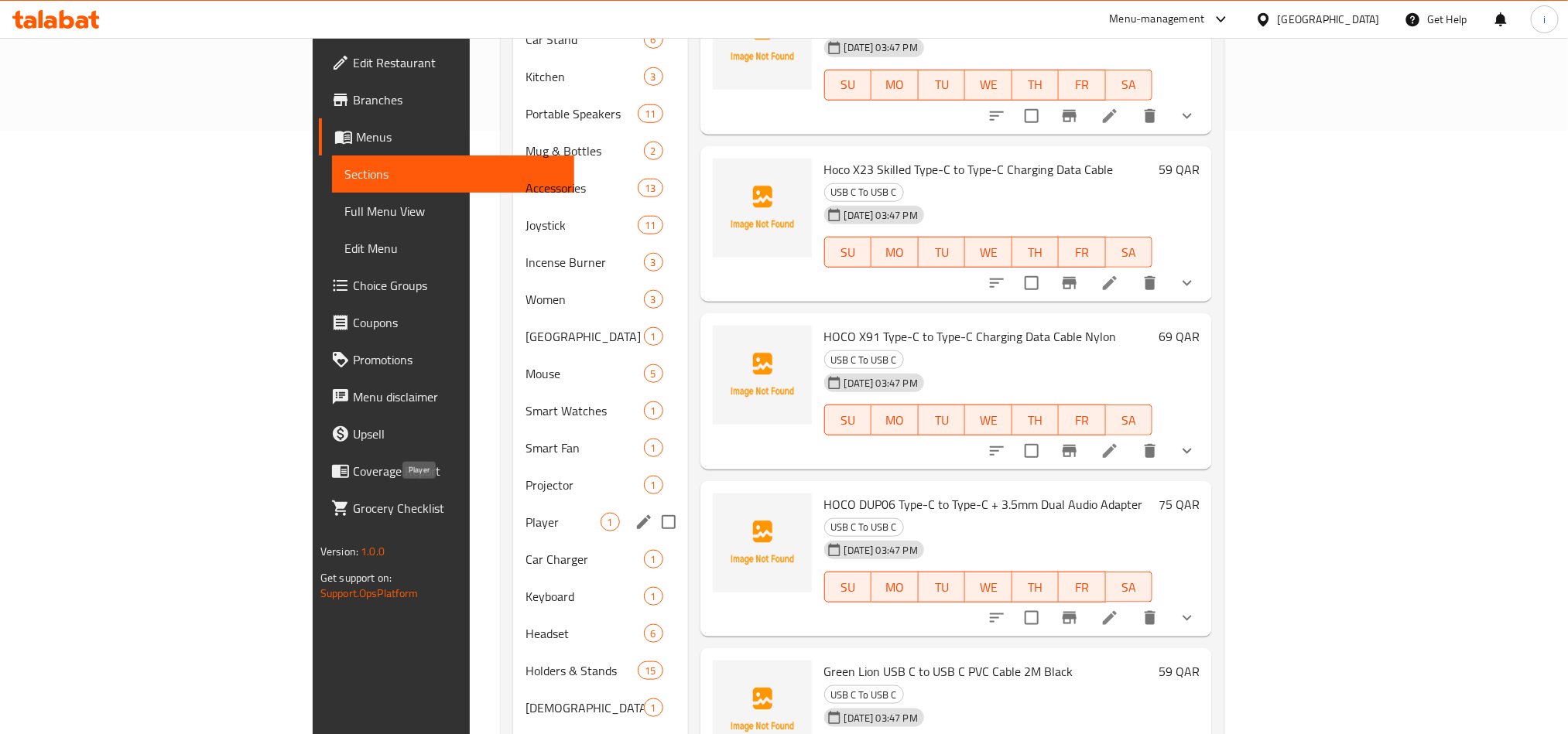
scroll to position [0, 0]
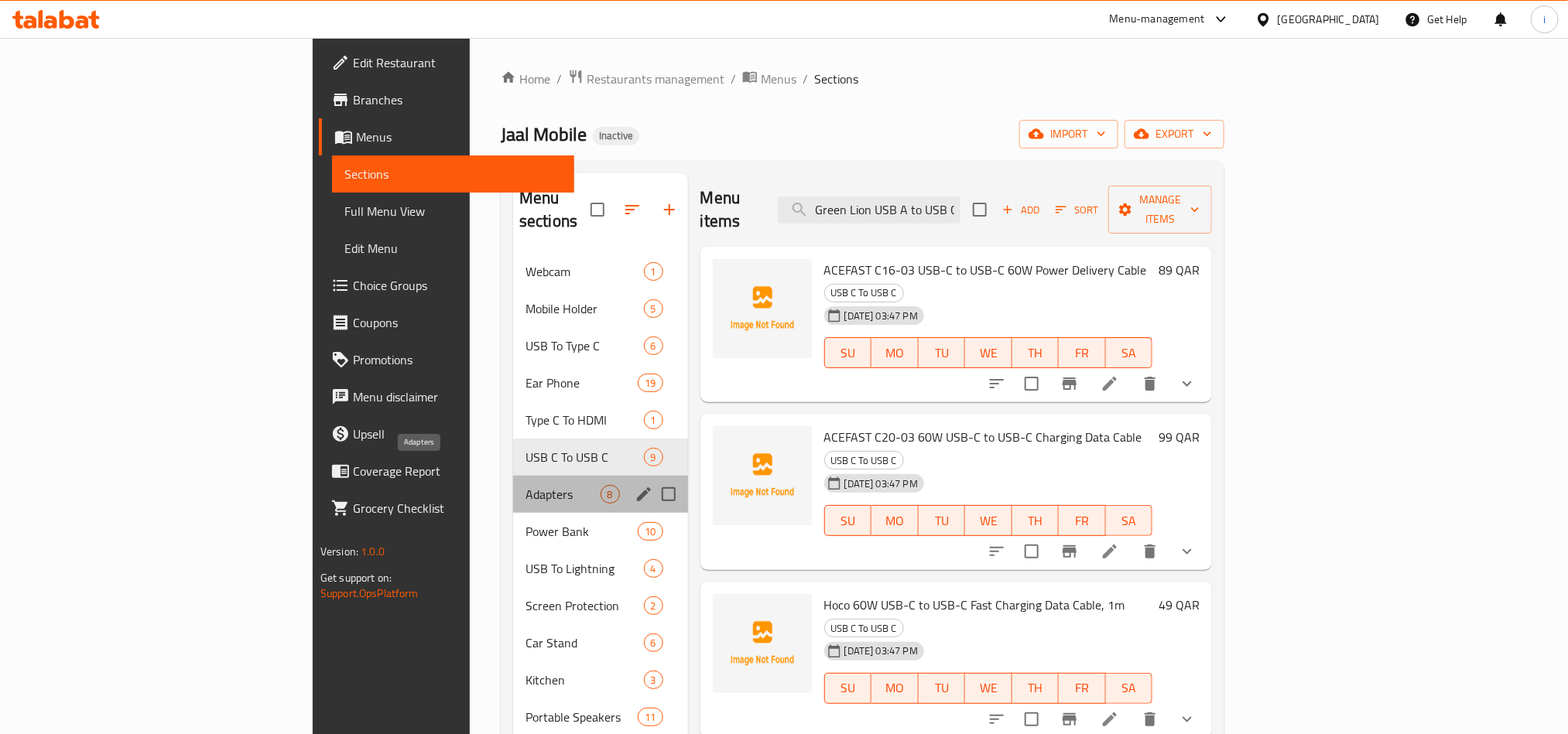
click at [526, 485] on span "Adapters" at bounding box center [563, 494] width 75 height 19
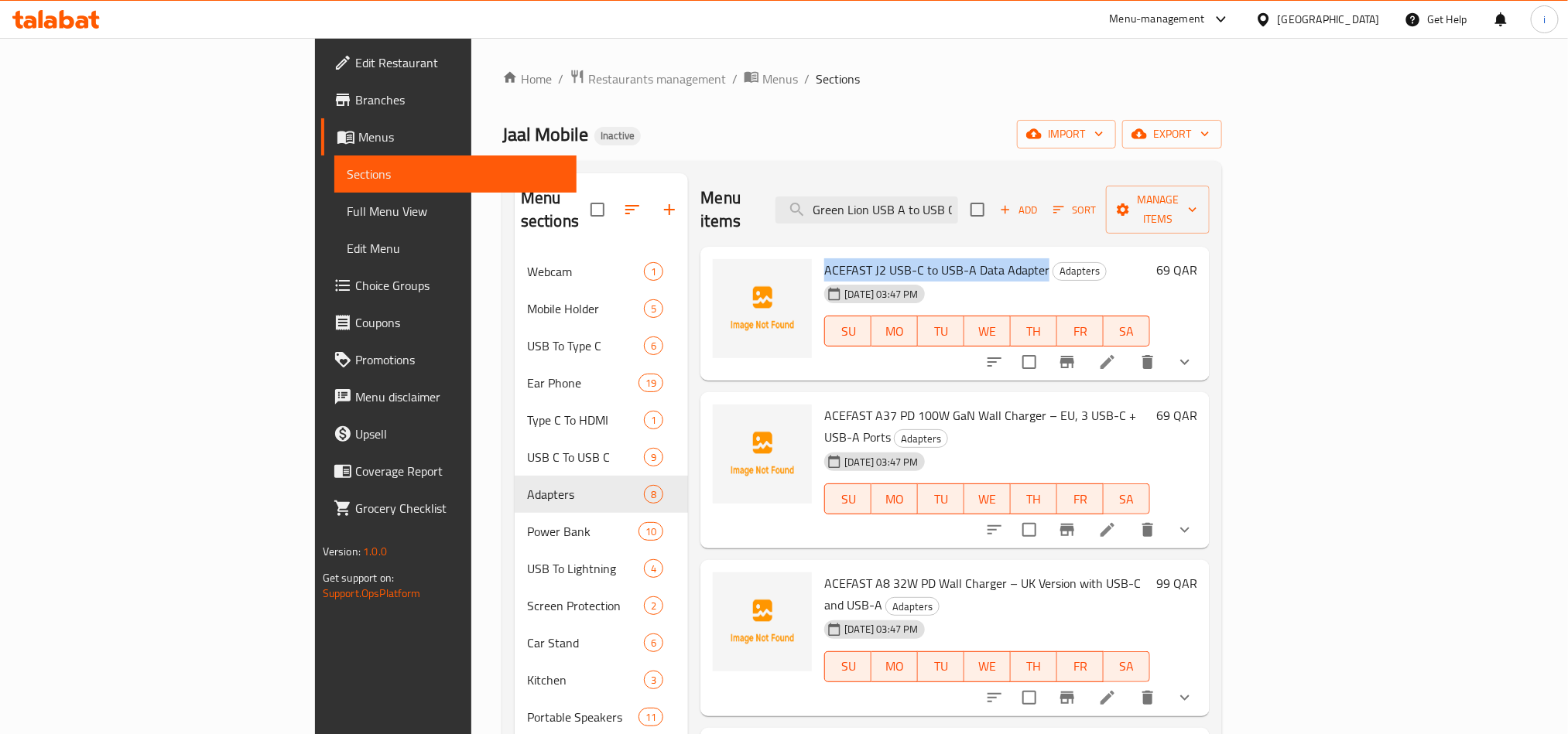
drag, startPoint x: 966, startPoint y: 243, endPoint x: 746, endPoint y: 240, distance: 220.0
click at [824, 259] on h6 "ACEFAST J2 USB-C to USB-A Data Adapter Adapters" at bounding box center [987, 270] width 326 height 22
click at [1054, 262] on span "Adapters" at bounding box center [1080, 271] width 53 height 18
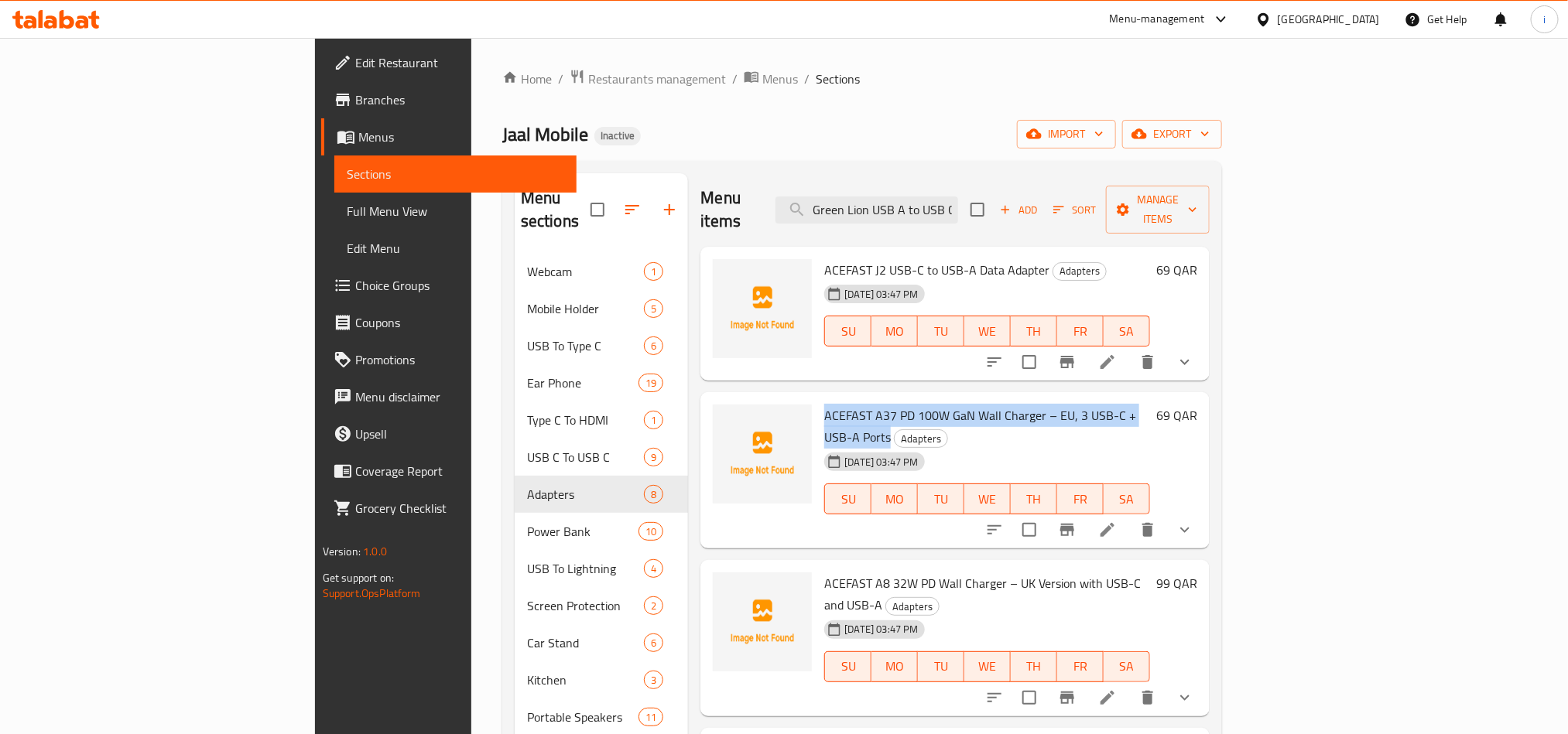
drag, startPoint x: 1118, startPoint y: 390, endPoint x: 746, endPoint y: 390, distance: 372.0
click at [824, 404] on span "ACEFAST A37 PD 100W GaN Wall Charger – EU, 3 USB-C + USB-A Ports" at bounding box center [980, 427] width 312 height 45
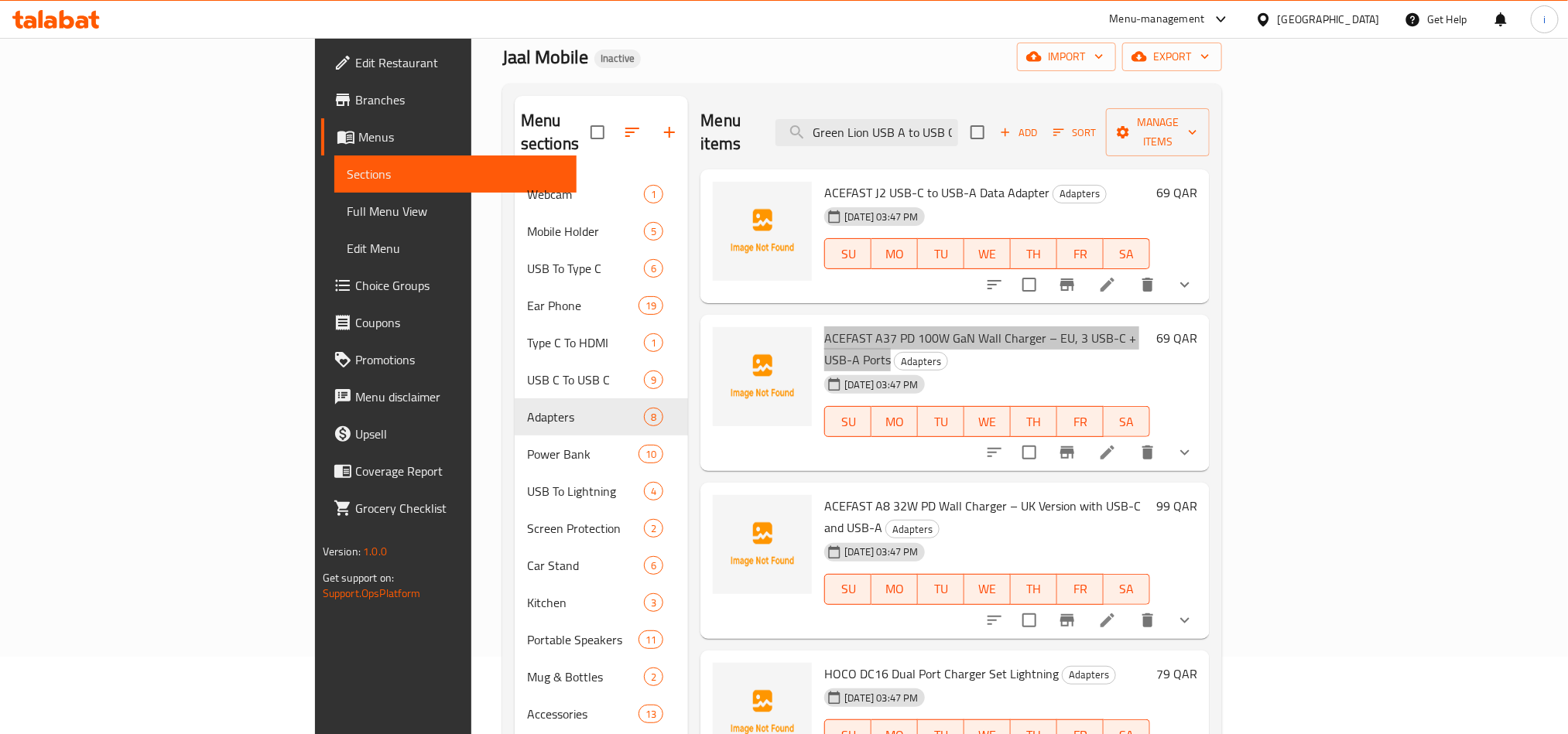
scroll to position [116, 0]
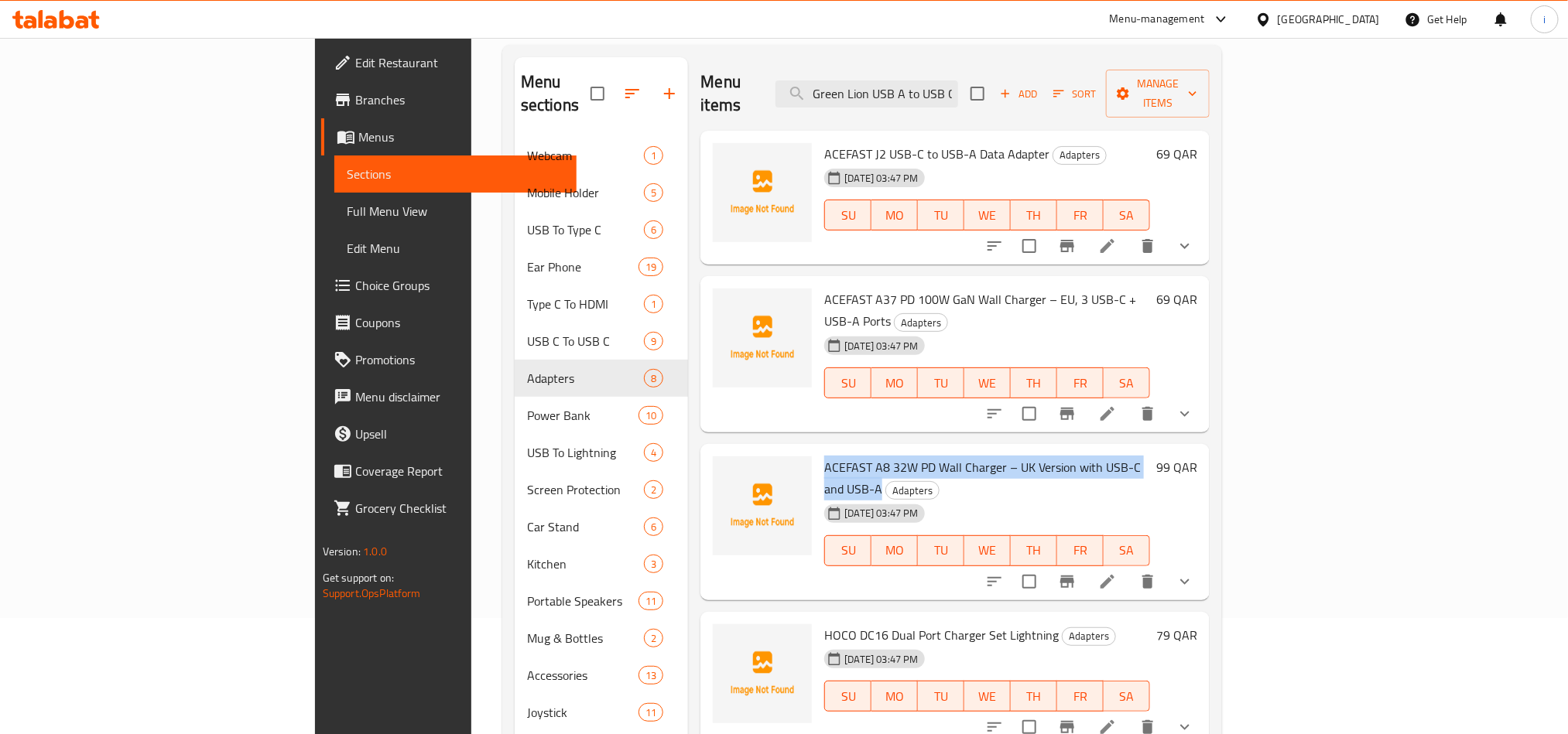
drag, startPoint x: 1117, startPoint y: 425, endPoint x: 742, endPoint y: 421, distance: 375.0
click at [818, 450] on div "ACEFAST A8 32W PD Wall Charger – [GEOGRAPHIC_DATA] Version with USB-C and USB-A…" at bounding box center [987, 522] width 338 height 144
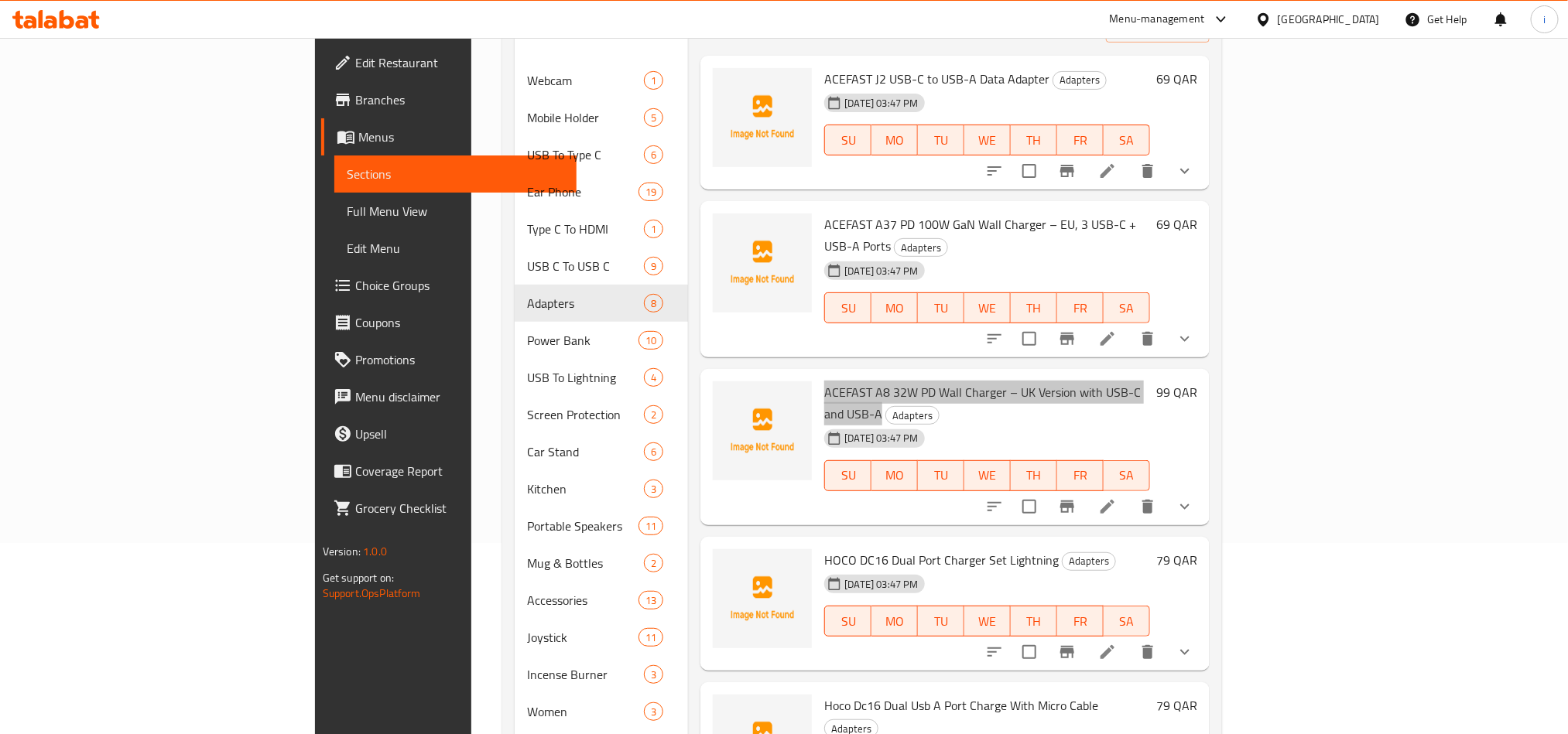
scroll to position [232, 0]
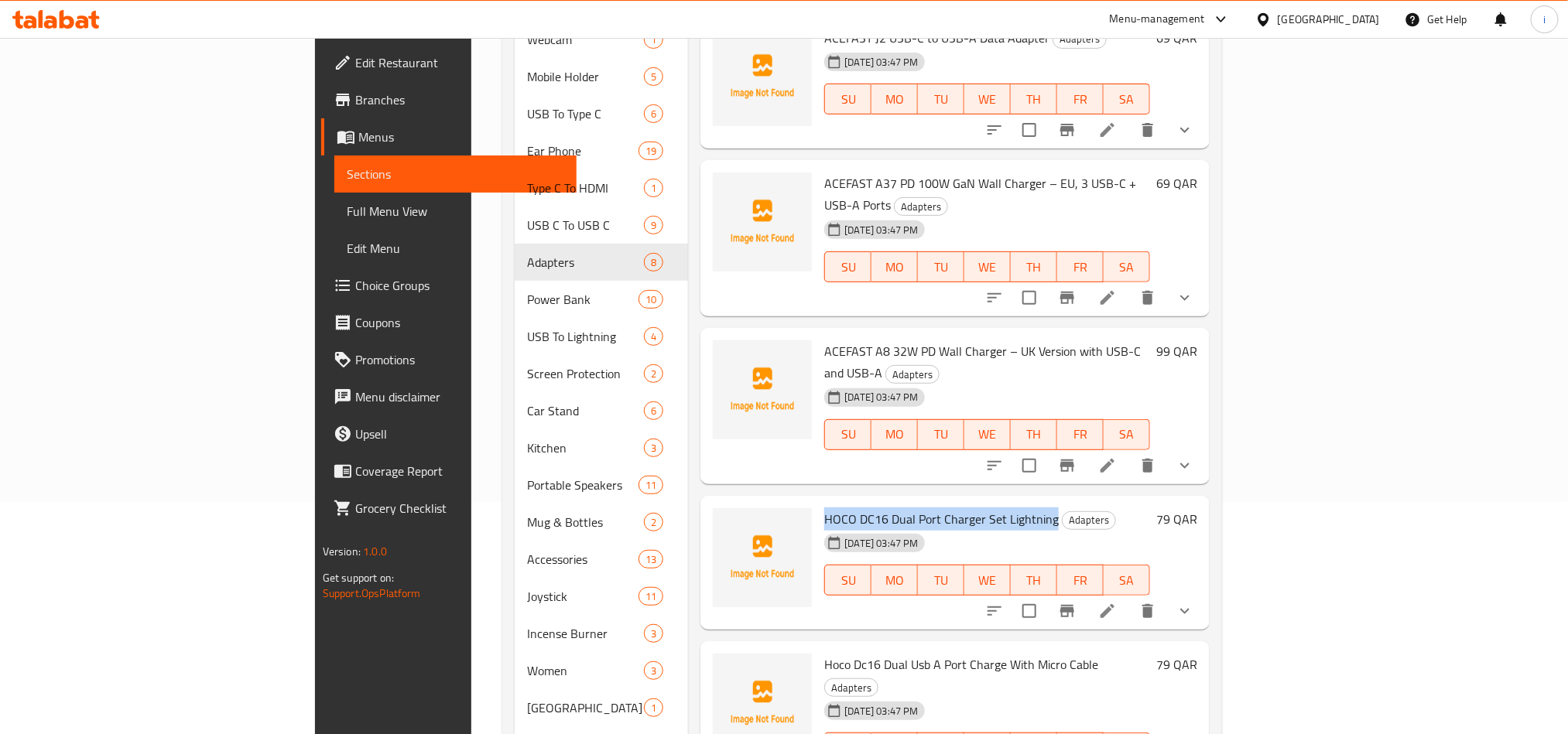
drag, startPoint x: 971, startPoint y: 453, endPoint x: 747, endPoint y: 450, distance: 224.0
click at [824, 508] on span "HOCO DC16 Dual Port Charger Set Lightning" at bounding box center [941, 519] width 235 height 23
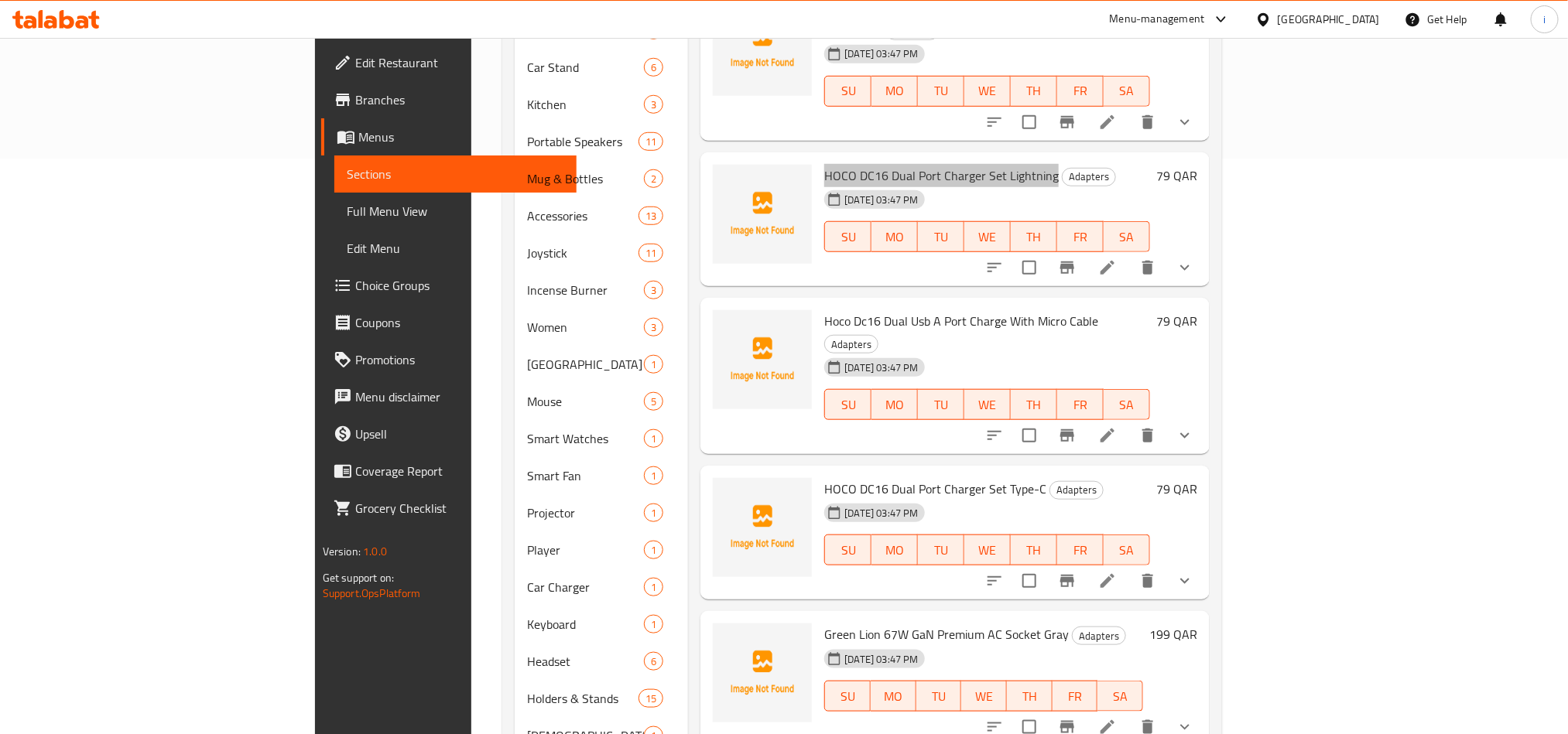
scroll to position [580, 0]
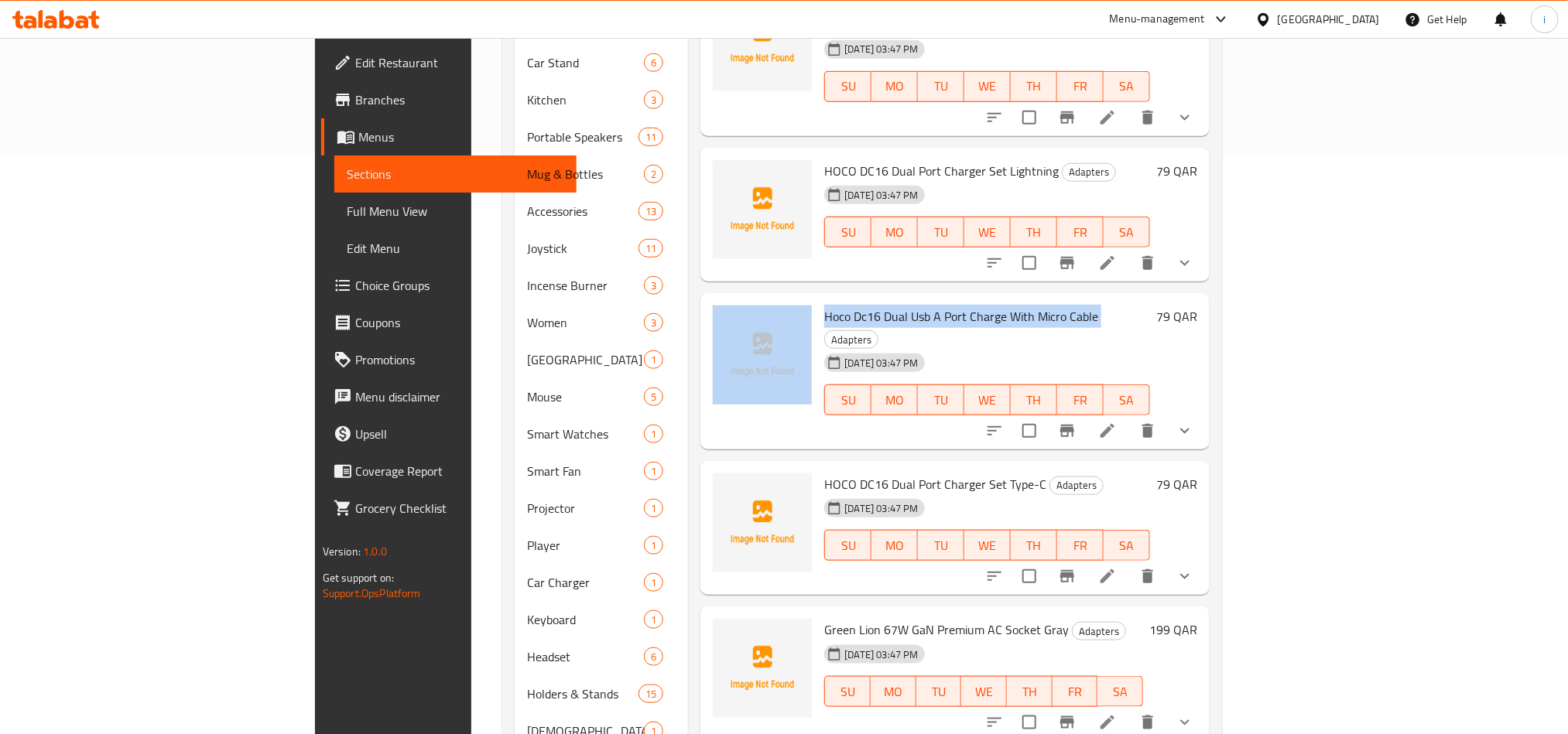
drag, startPoint x: 1018, startPoint y: 254, endPoint x: 733, endPoint y: 251, distance: 285.0
click at [733, 299] on div "Hoco Dc16 Dual Usb A Port Charge With Micro Cable Adapters [DATE] 03:47 PM SU M…" at bounding box center [955, 371] width 497 height 144
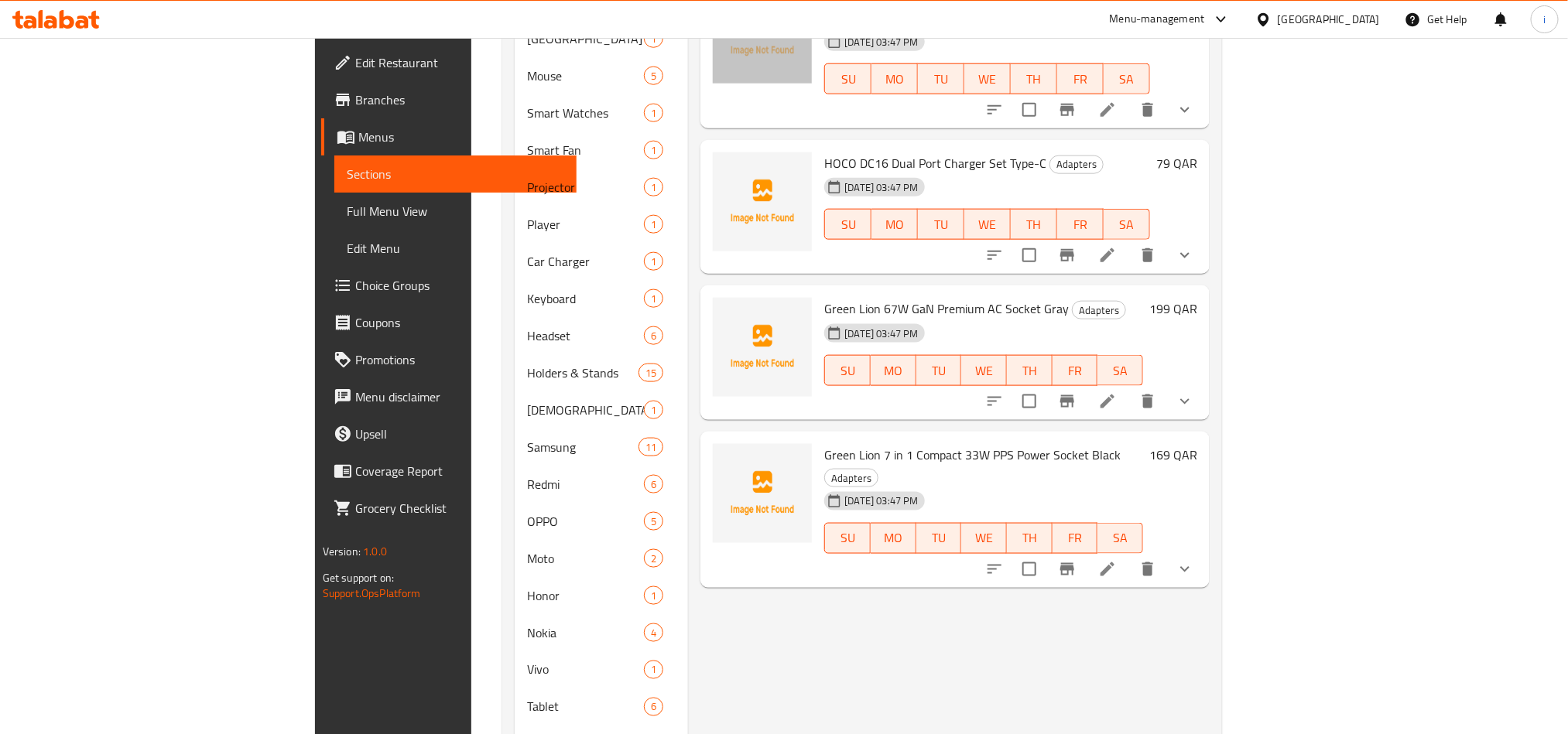
scroll to position [928, 0]
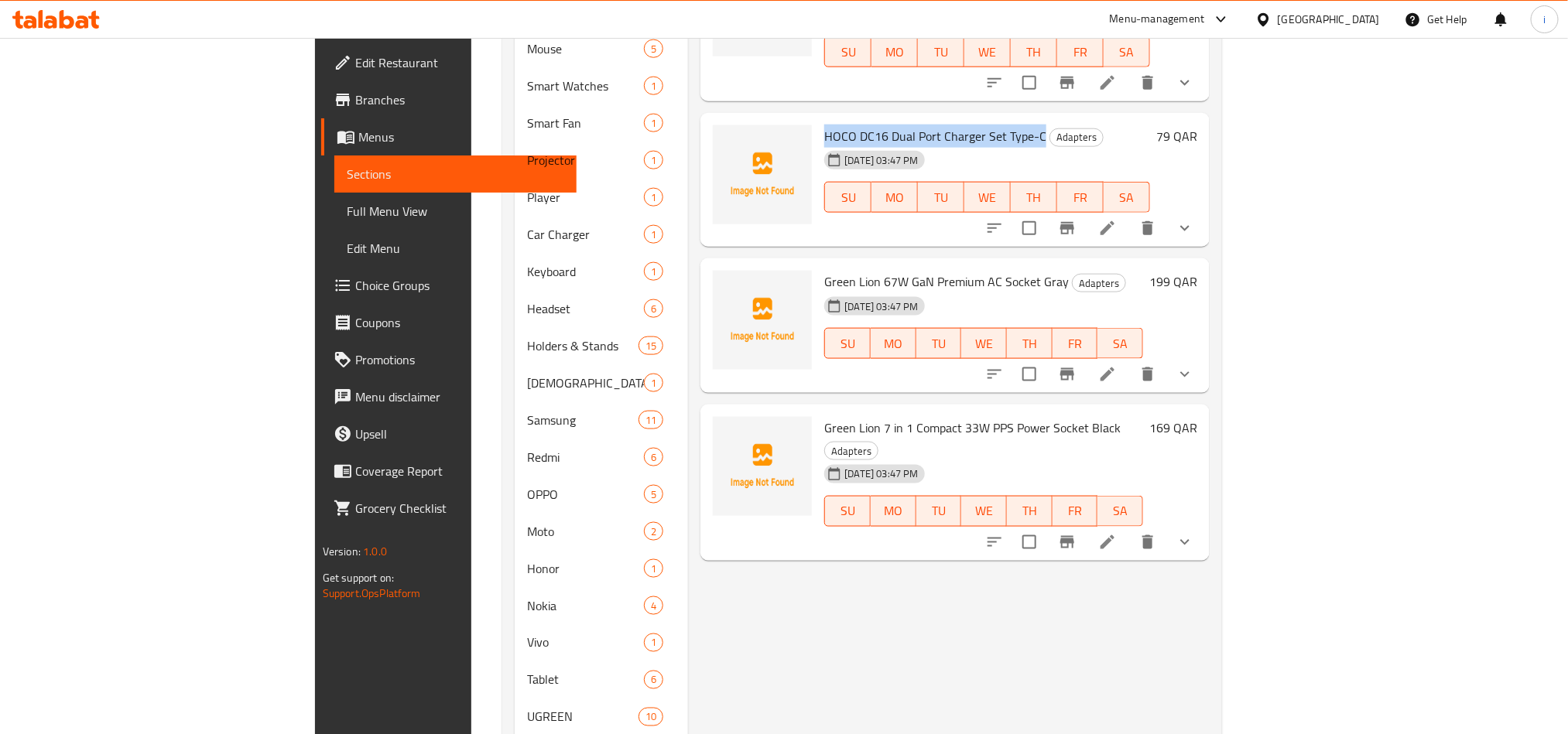
drag, startPoint x: 962, startPoint y: 43, endPoint x: 748, endPoint y: 40, distance: 214.0
click at [824, 125] on h6 "HOCO DC16 Dual Port Charger Set Type-C Adapters" at bounding box center [987, 136] width 326 height 22
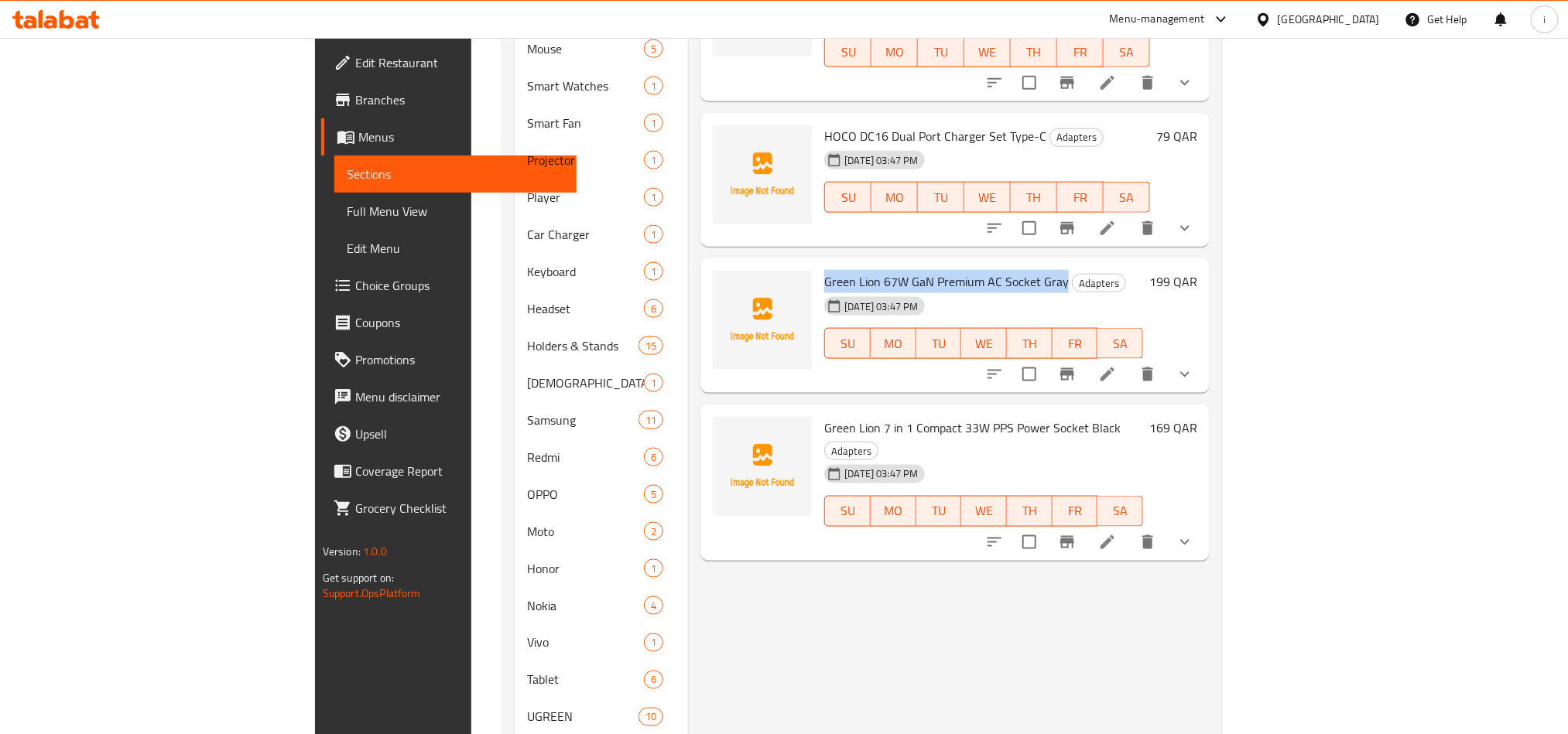
drag, startPoint x: 984, startPoint y: 200, endPoint x: 739, endPoint y: 193, distance: 245.1
click at [818, 264] on div "Green Lion 67W GaN Premium AC Socket Gray Adapters [DATE] 03:47 PM SU MO TU WE …" at bounding box center [984, 325] width 332 height 122
drag, startPoint x: 1032, startPoint y: 340, endPoint x: 1004, endPoint y: 336, distance: 28.3
click at [1004, 416] on span "Green Lion 7 in 1 Compact 33W PPS Power Socket Black" at bounding box center [972, 428] width 297 height 23
click at [877, 442] on span "Adapters" at bounding box center [851, 451] width 53 height 18
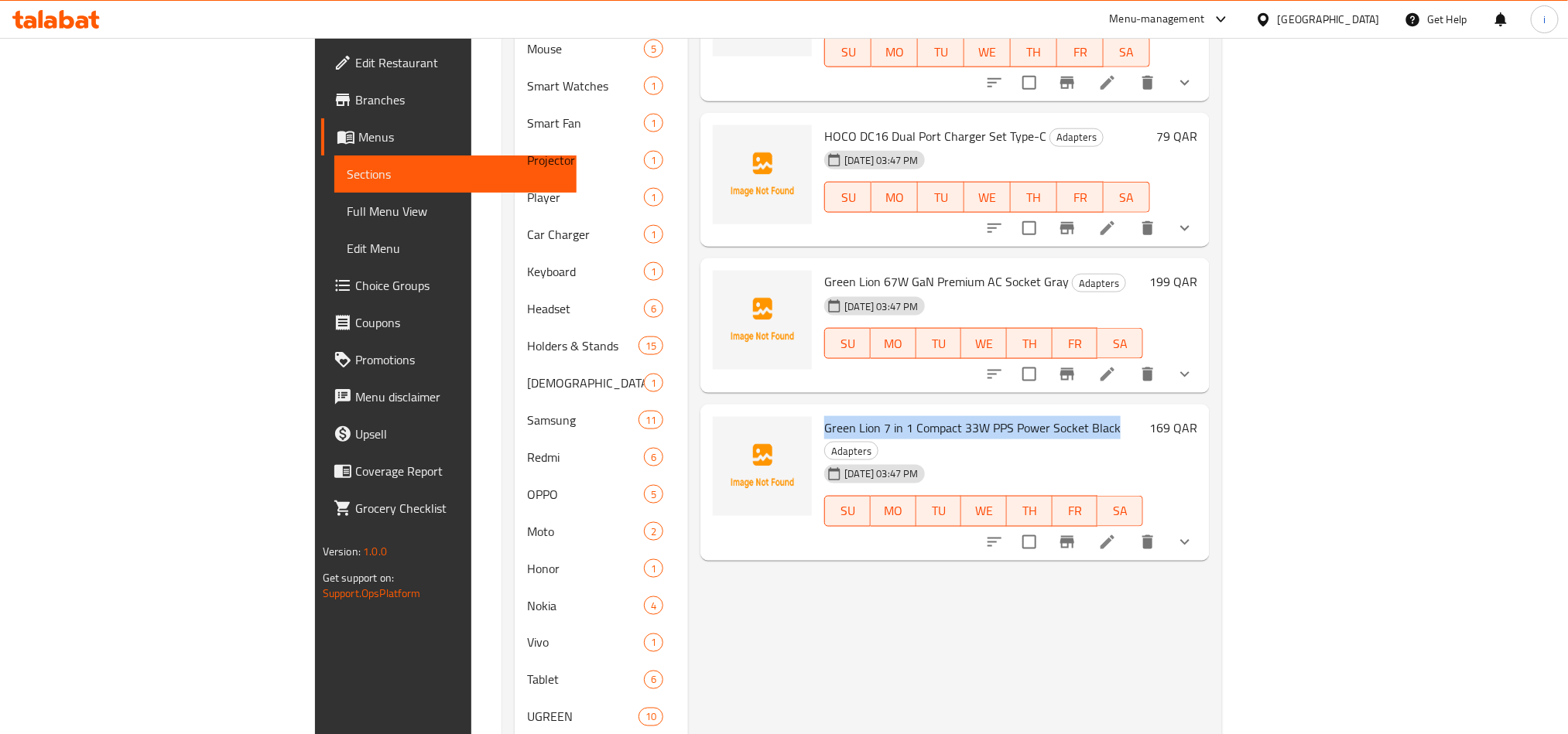
drag, startPoint x: 1038, startPoint y: 337, endPoint x: 746, endPoint y: 331, distance: 292.1
click at [824, 417] on h6 "Green Lion 7 in 1 Compact 33W PPS Power Socket Black Adapters" at bounding box center [983, 439] width 319 height 44
click at [920, 631] on div "Menu items Green Lion USB A to USB C PVC Cable 3M Black Add Sort Manage items A…" at bounding box center [949, 272] width 522 height 2054
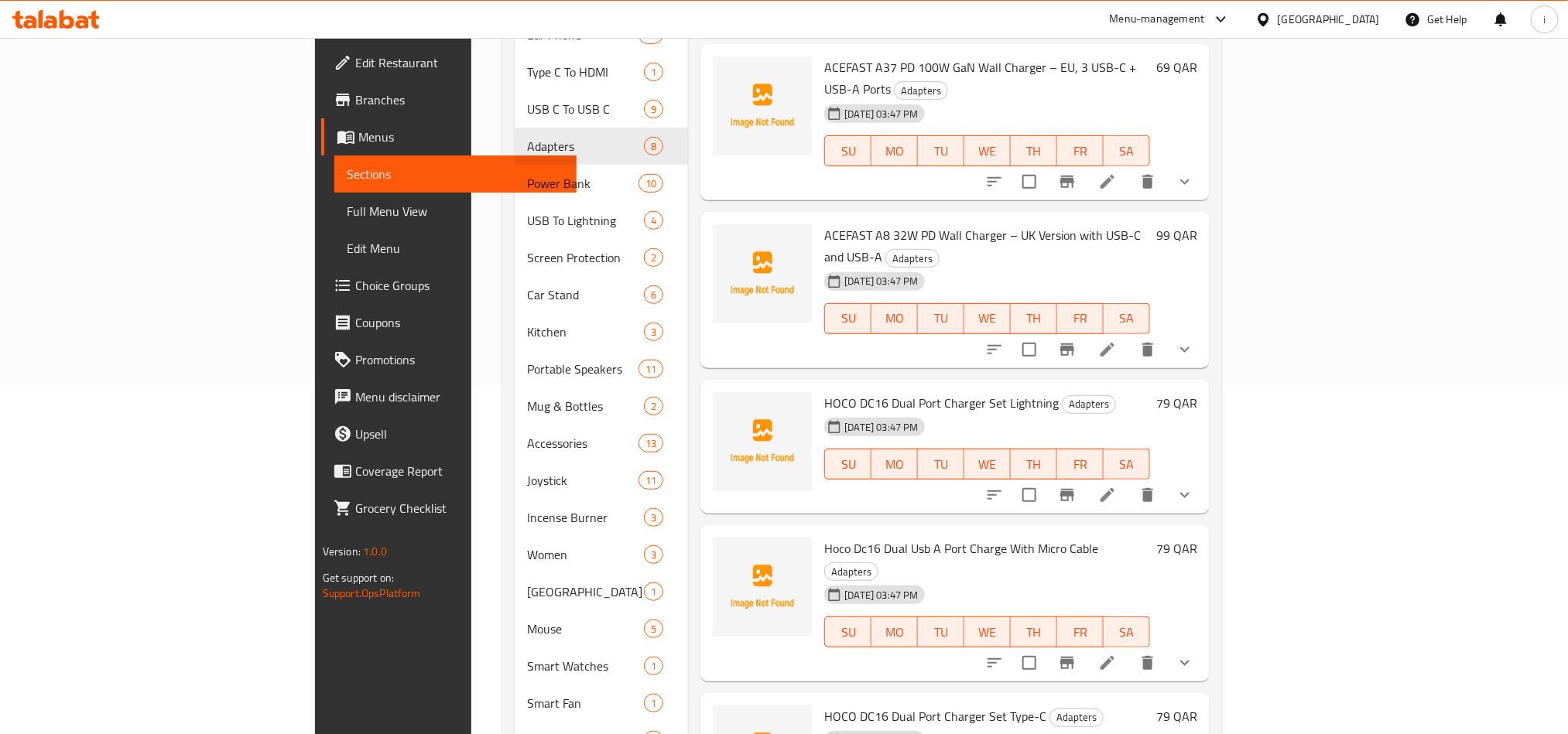
scroll to position [0, 0]
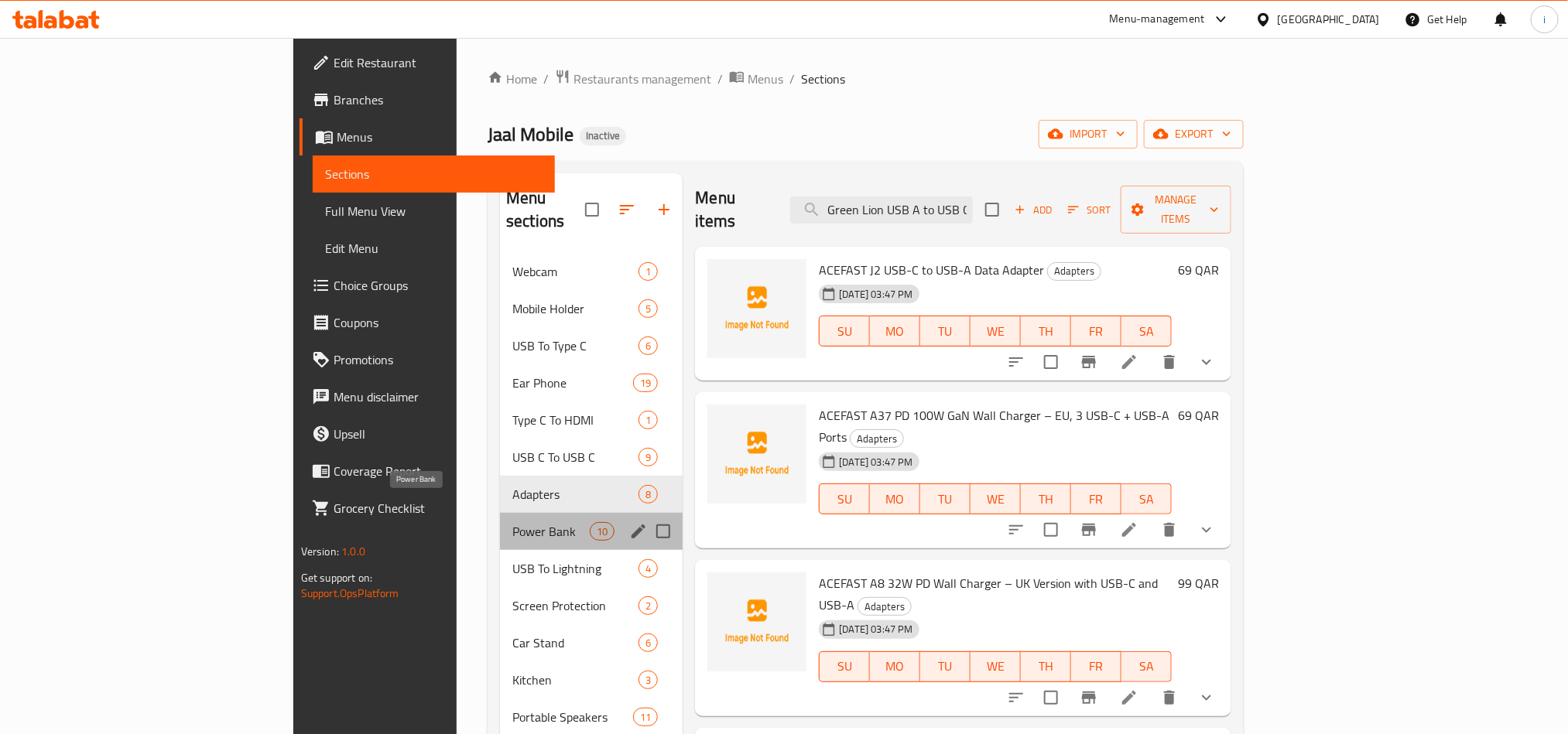
click at [513, 522] on span "Power Bank" at bounding box center [552, 531] width 78 height 19
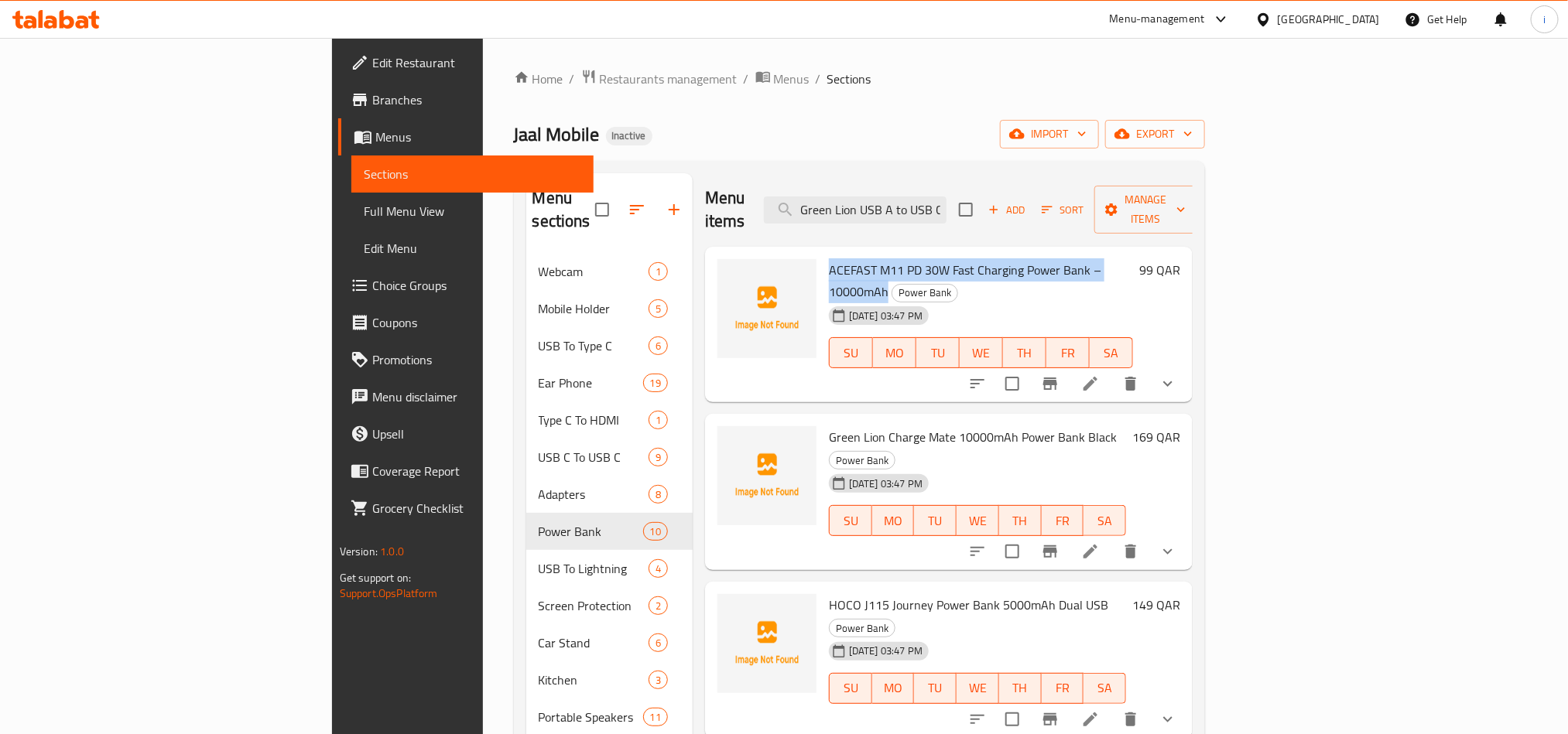
drag, startPoint x: 1077, startPoint y: 247, endPoint x: 824, endPoint y: 246, distance: 253.0
click at [829, 259] on h6 "ACEFAST M11 PD 30W Fast Charging Power Bank – 10000mAh Power Bank" at bounding box center [981, 281] width 304 height 44
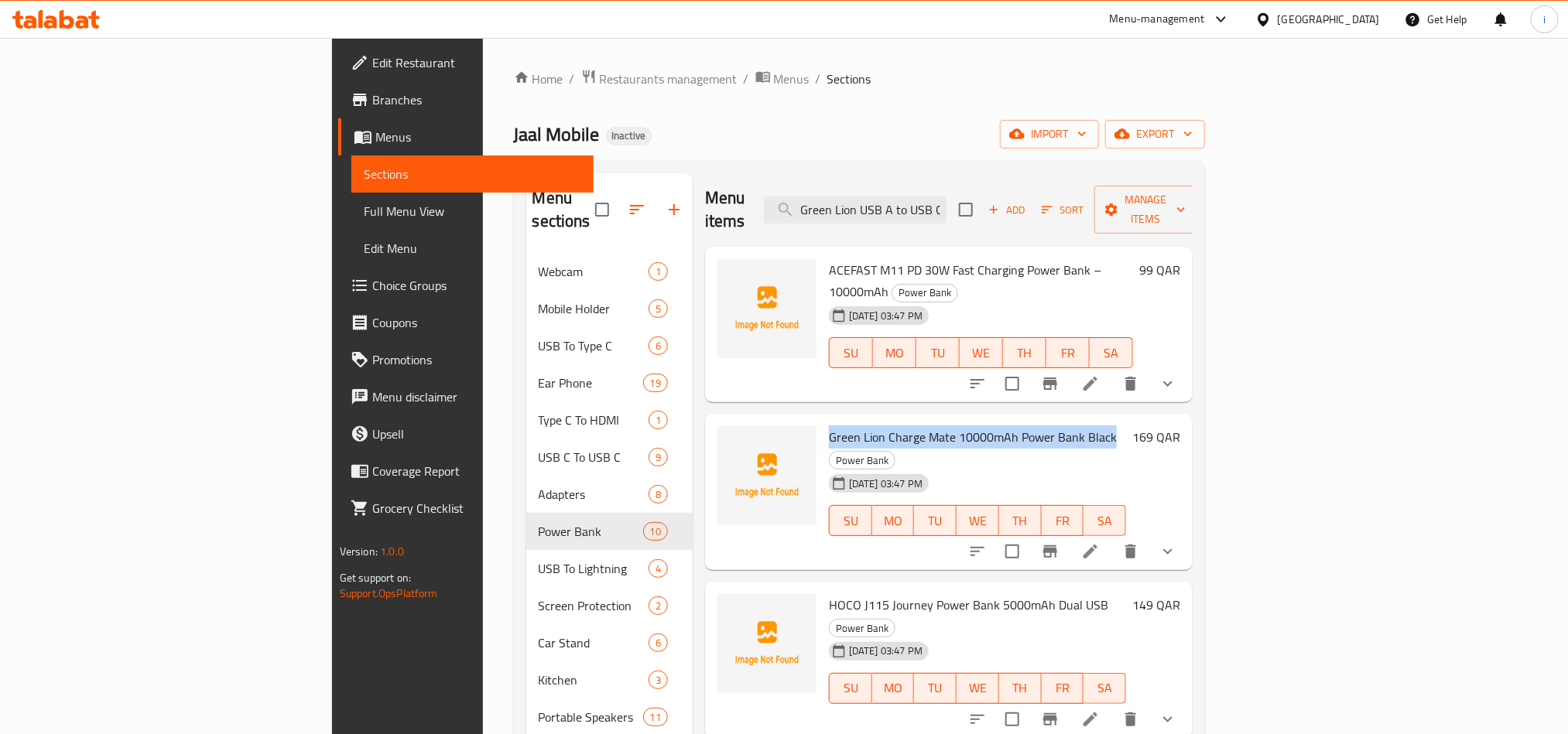
drag, startPoint x: 1027, startPoint y: 390, endPoint x: 746, endPoint y: 387, distance: 281.0
click at [829, 425] on span "Green Lion Charge Mate 10000mAh Power Bank Black" at bounding box center [973, 437] width 288 height 23
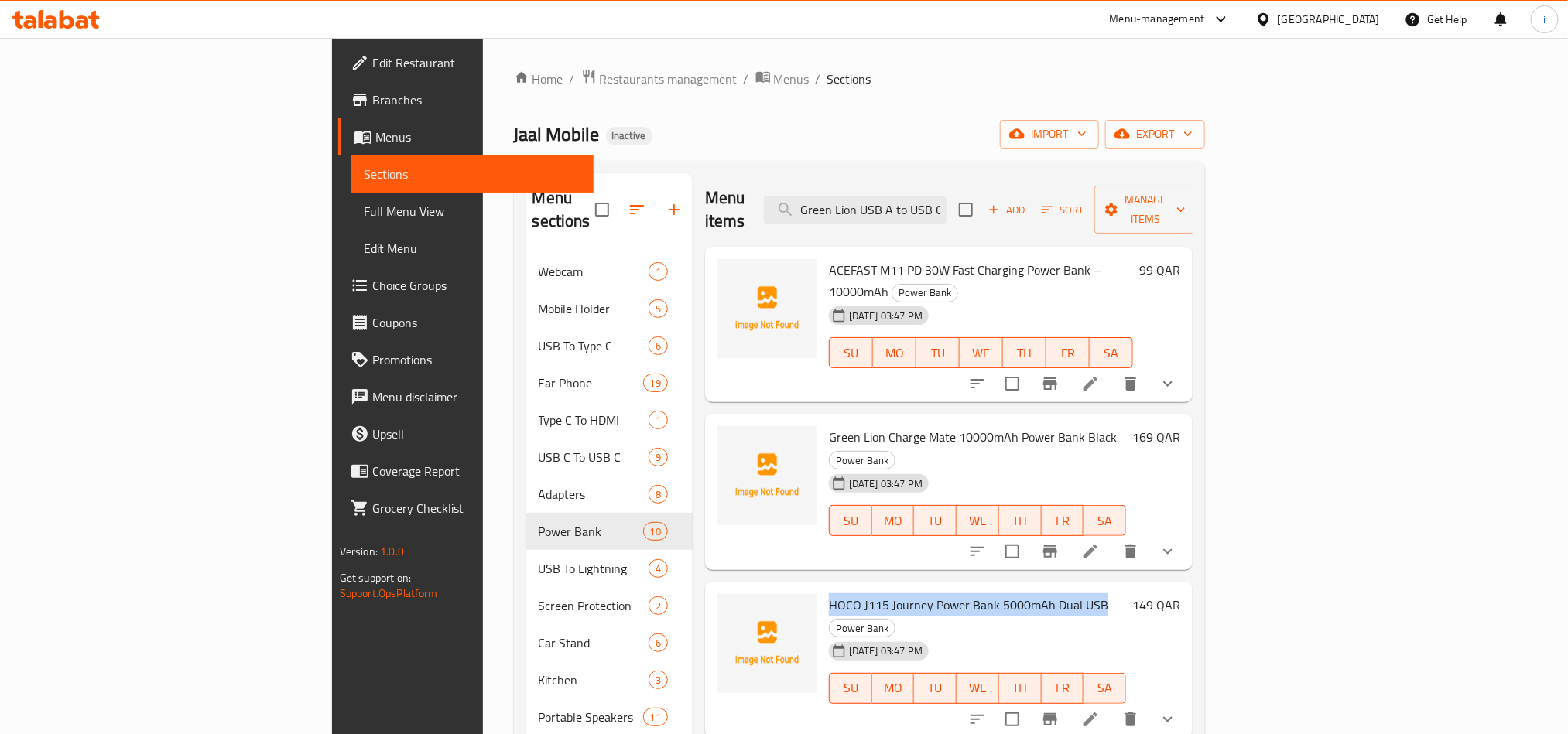
drag, startPoint x: 1018, startPoint y: 534, endPoint x: 746, endPoint y: 525, distance: 272.1
click at [822, 588] on div "HOCO J115 Journey Power Bank 5000mAh Dual USB Power Bank [DATE] 03:47 PM SU MO …" at bounding box center [977, 660] width 310 height 144
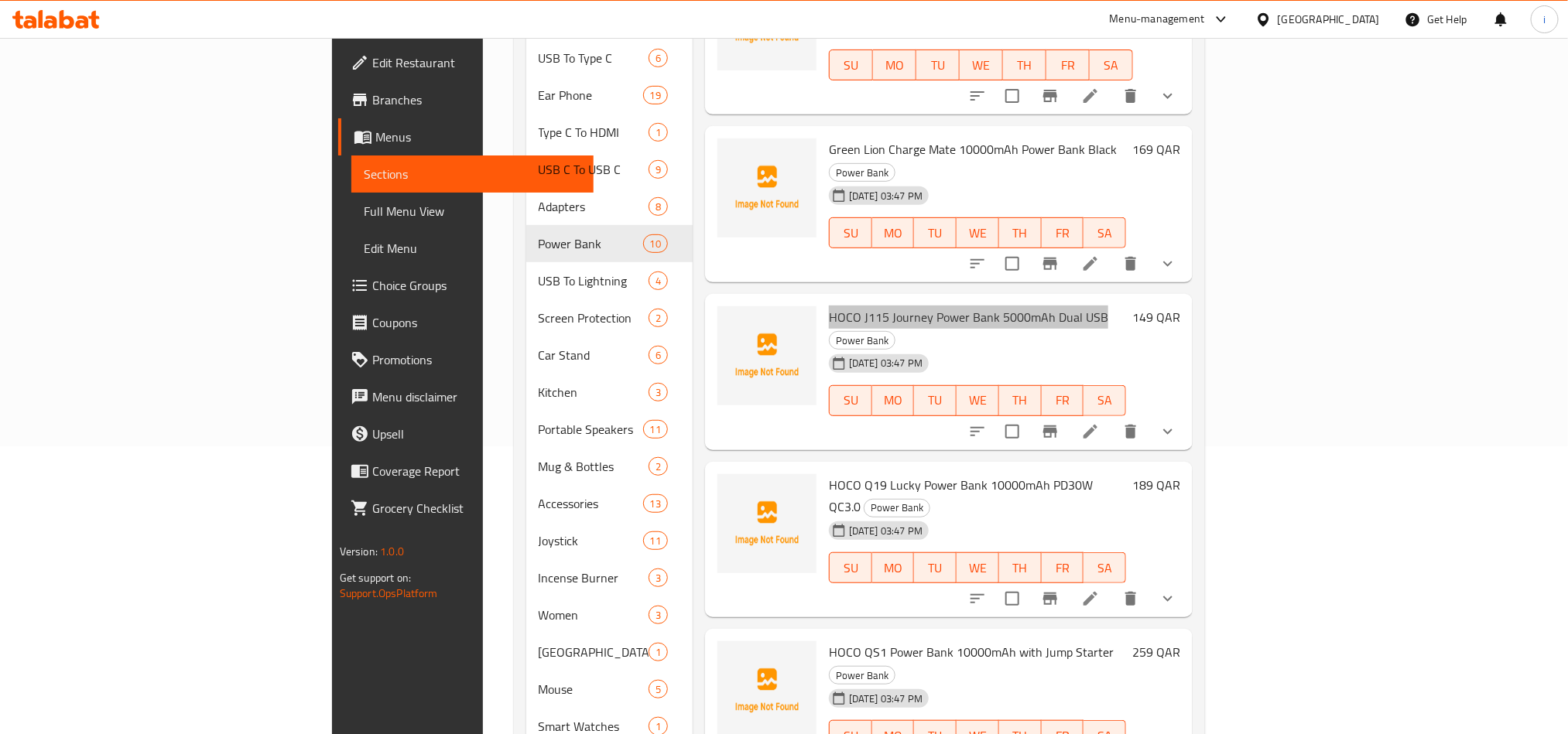
scroll to position [348, 0]
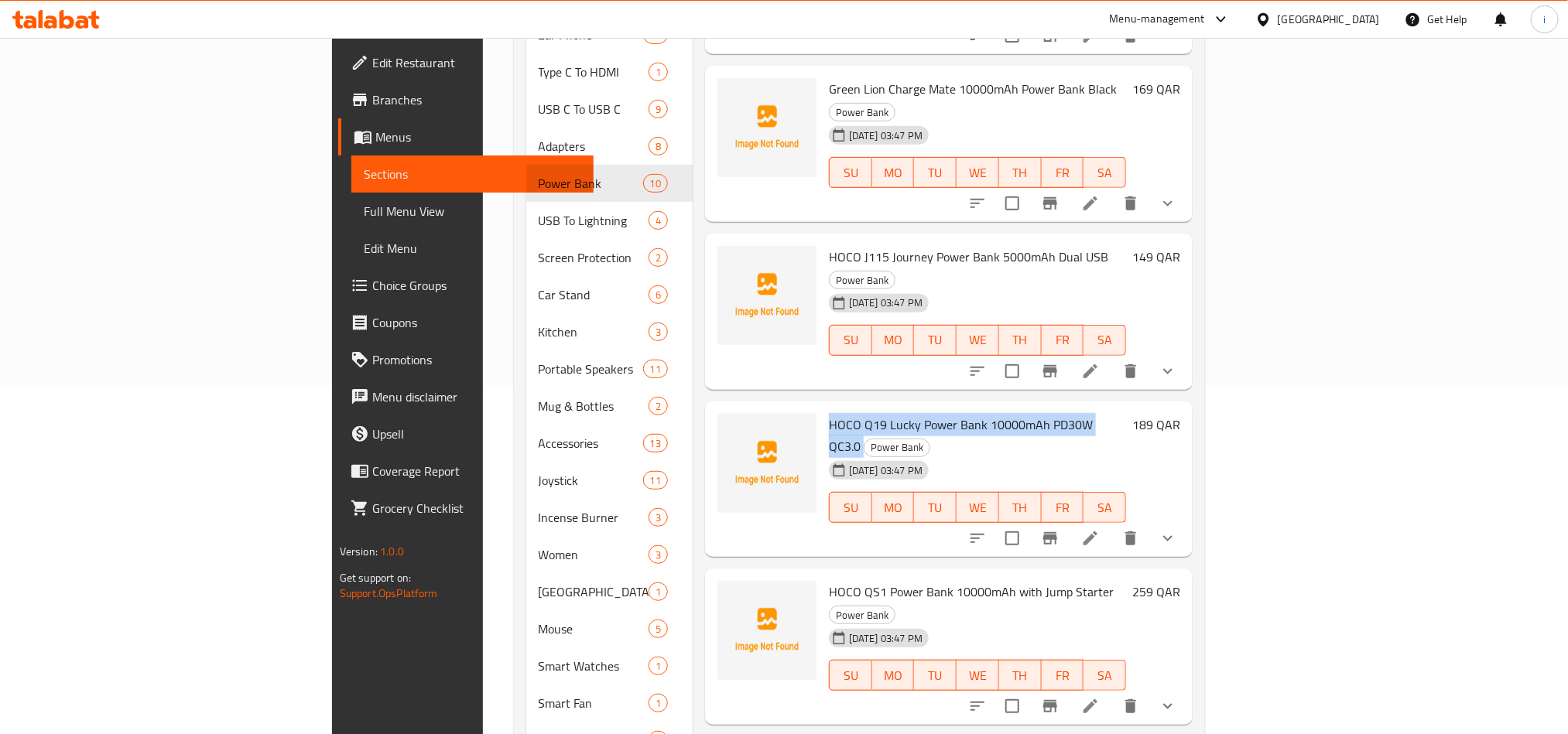
drag, startPoint x: 1040, startPoint y: 334, endPoint x: 746, endPoint y: 337, distance: 294.0
click at [829, 414] on h6 "HOCO Q19 Lucky Power Bank 10000mAh PD30W QC3.0 Power Bank" at bounding box center [978, 436] width 298 height 44
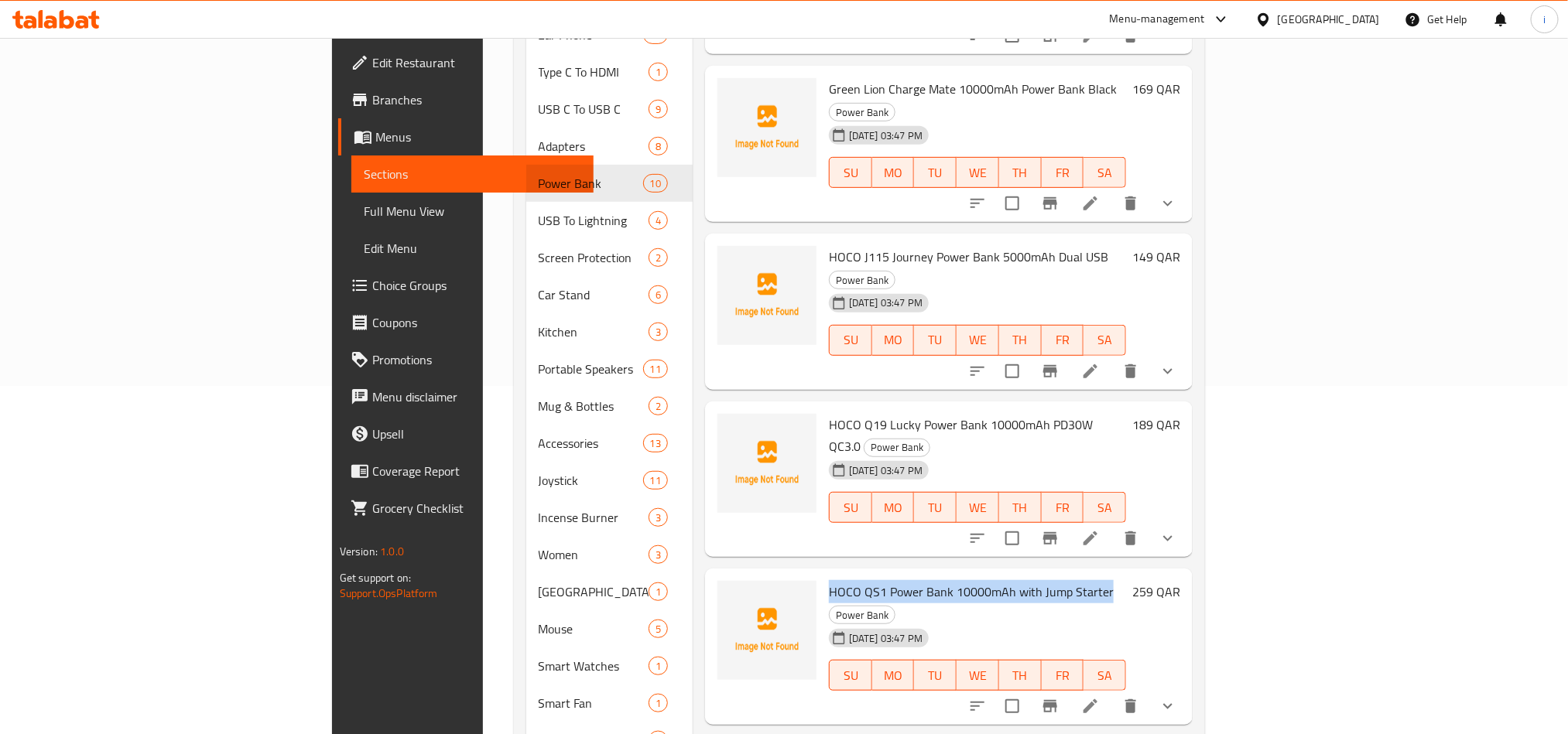
drag, startPoint x: 1021, startPoint y: 481, endPoint x: 746, endPoint y: 483, distance: 275.0
click at [829, 580] on span "HOCO QS1 Power Bank 10000mAh with Jump Starter" at bounding box center [971, 592] width 285 height 23
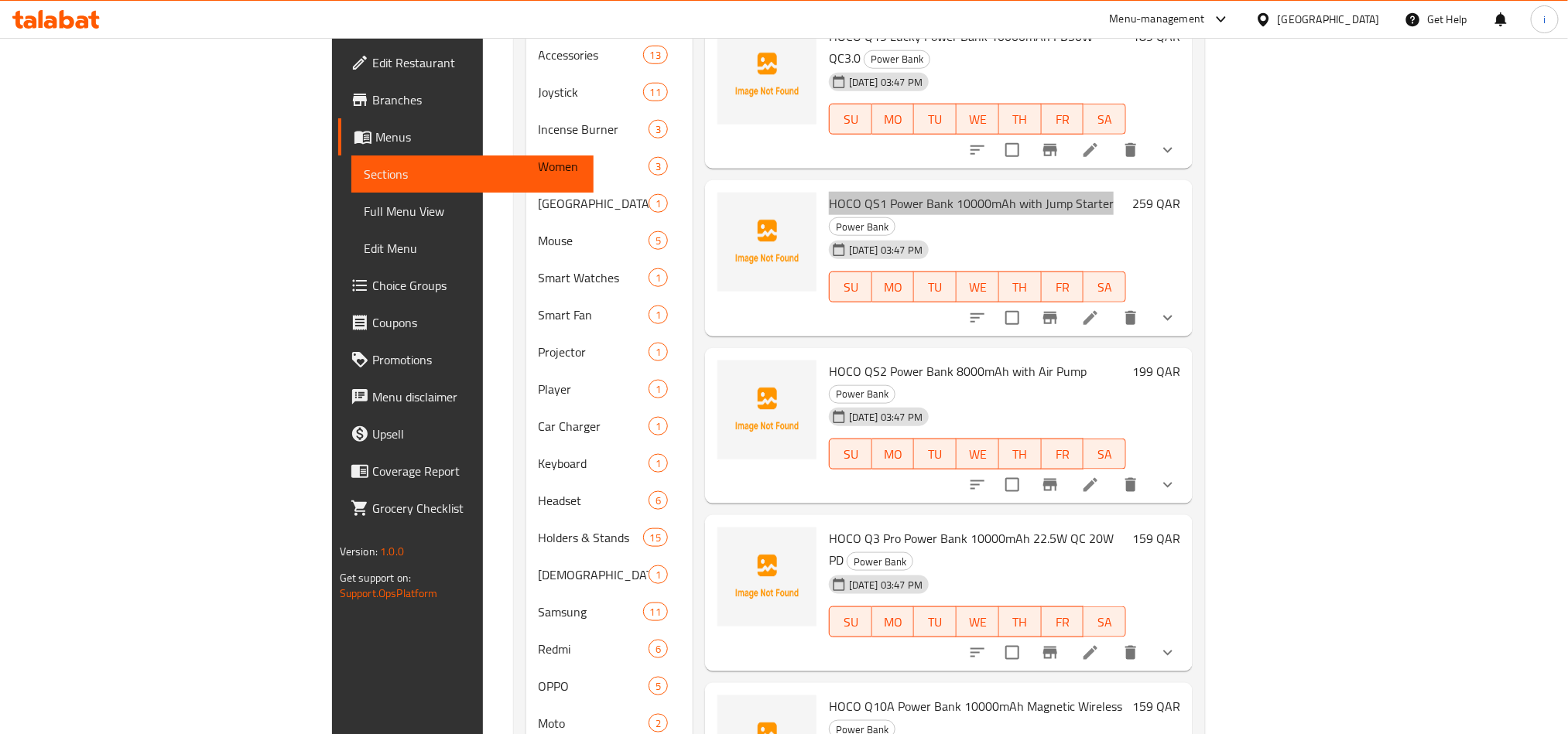
scroll to position [812, 0]
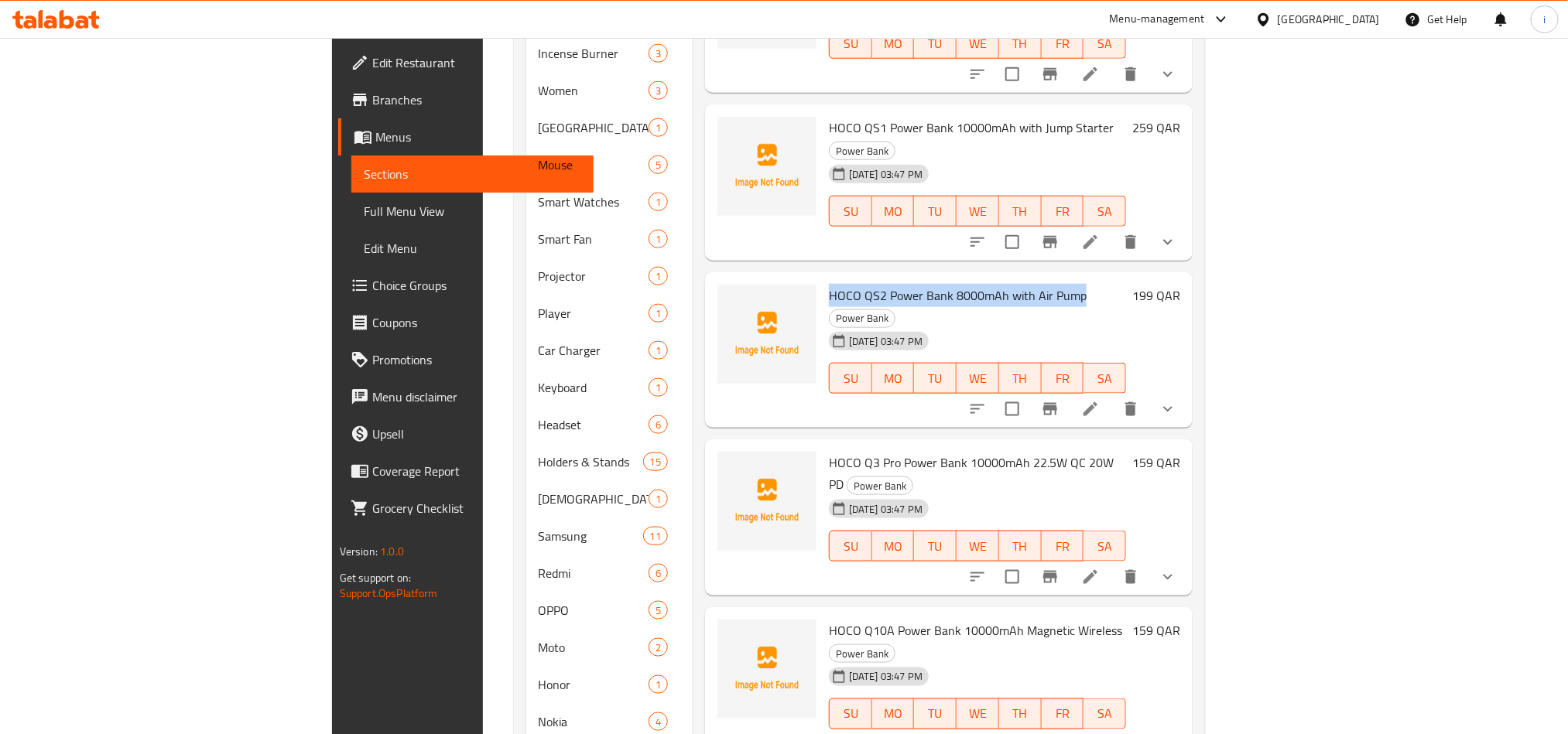
drag, startPoint x: 1000, startPoint y: 166, endPoint x: 746, endPoint y: 171, distance: 254.0
click at [829, 285] on h6 "HOCO QS2 Power Bank 8000mAh with Air Pump Power Bank" at bounding box center [978, 306] width 298 height 44
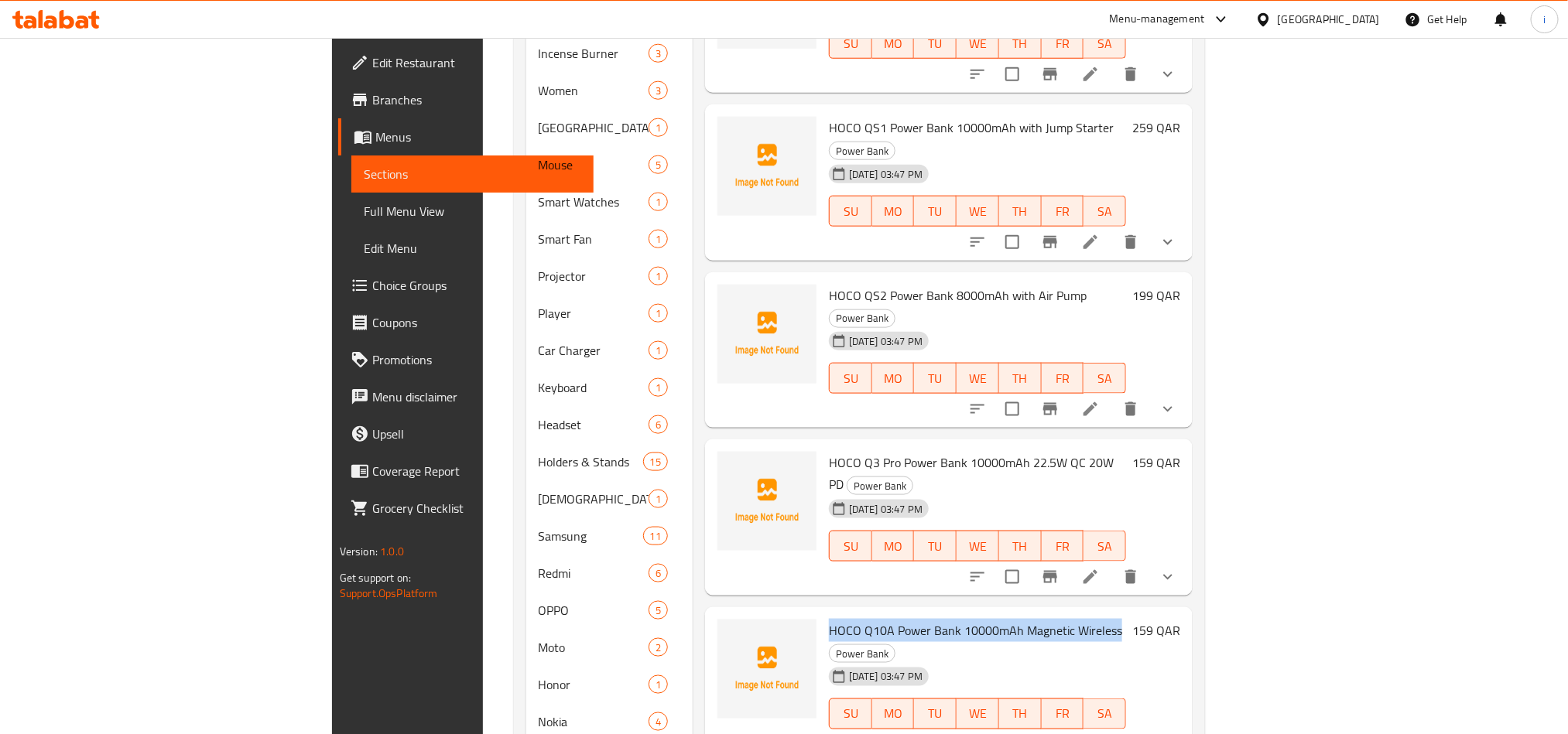
drag, startPoint x: 1033, startPoint y: 459, endPoint x: 748, endPoint y: 453, distance: 285.1
click at [829, 619] on span "HOCO Q10A Power Bank 10000mAh Magnetic Wireless" at bounding box center [975, 631] width 294 height 23
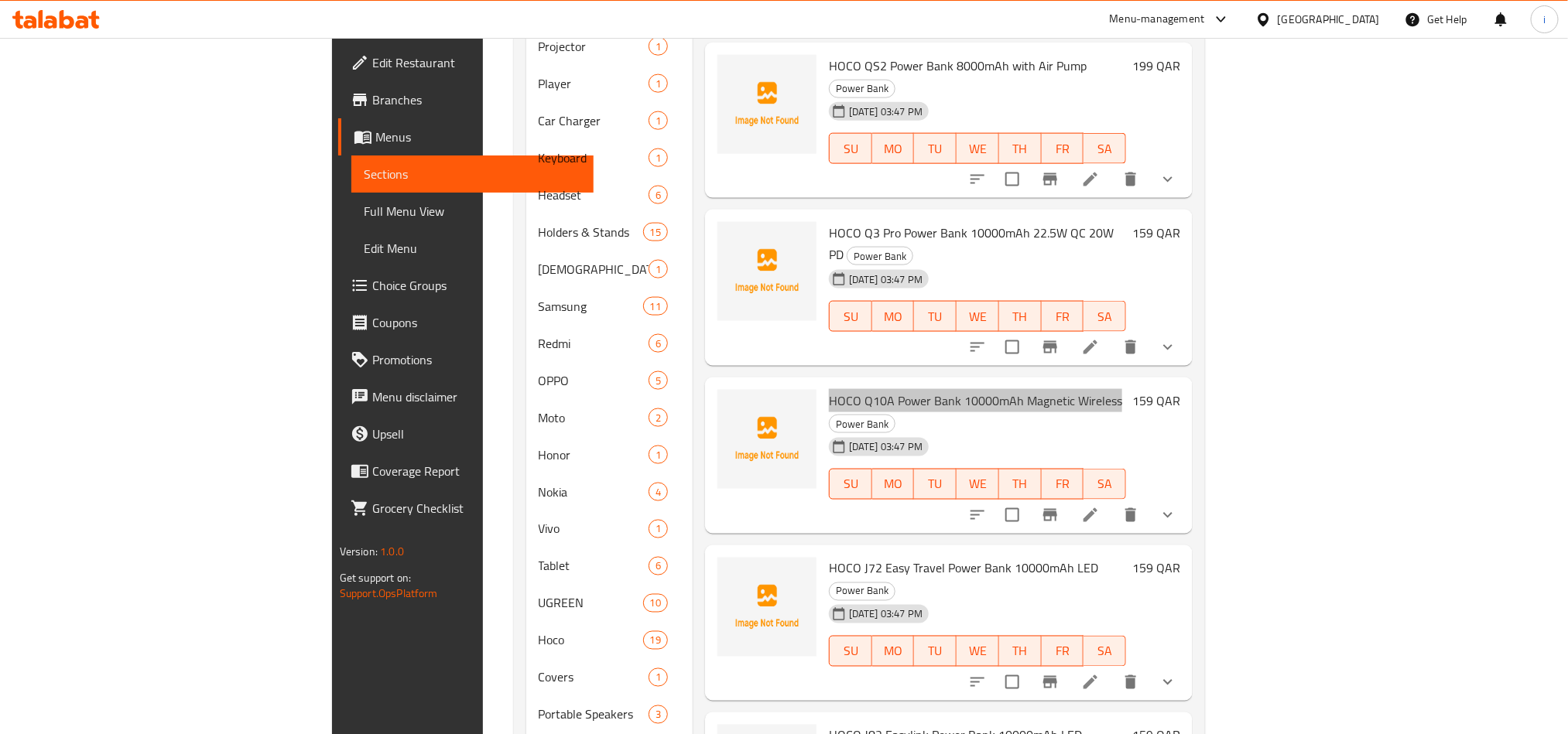
scroll to position [1044, 0]
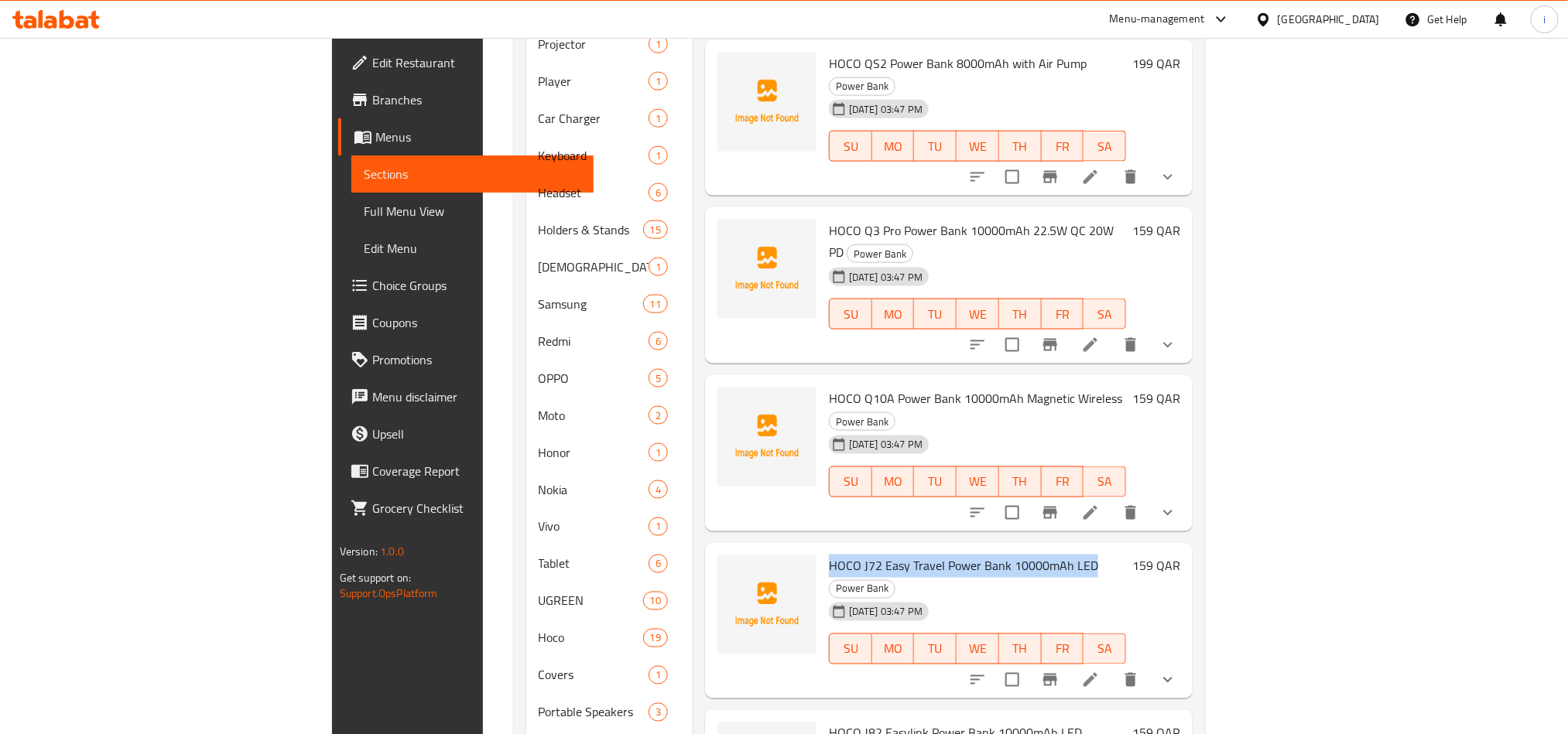
drag, startPoint x: 1008, startPoint y: 369, endPoint x: 747, endPoint y: 371, distance: 261.0
click at [829, 555] on span "HOCO J72 Easy Travel Power Bank 10000mAh LED" at bounding box center [963, 566] width 269 height 23
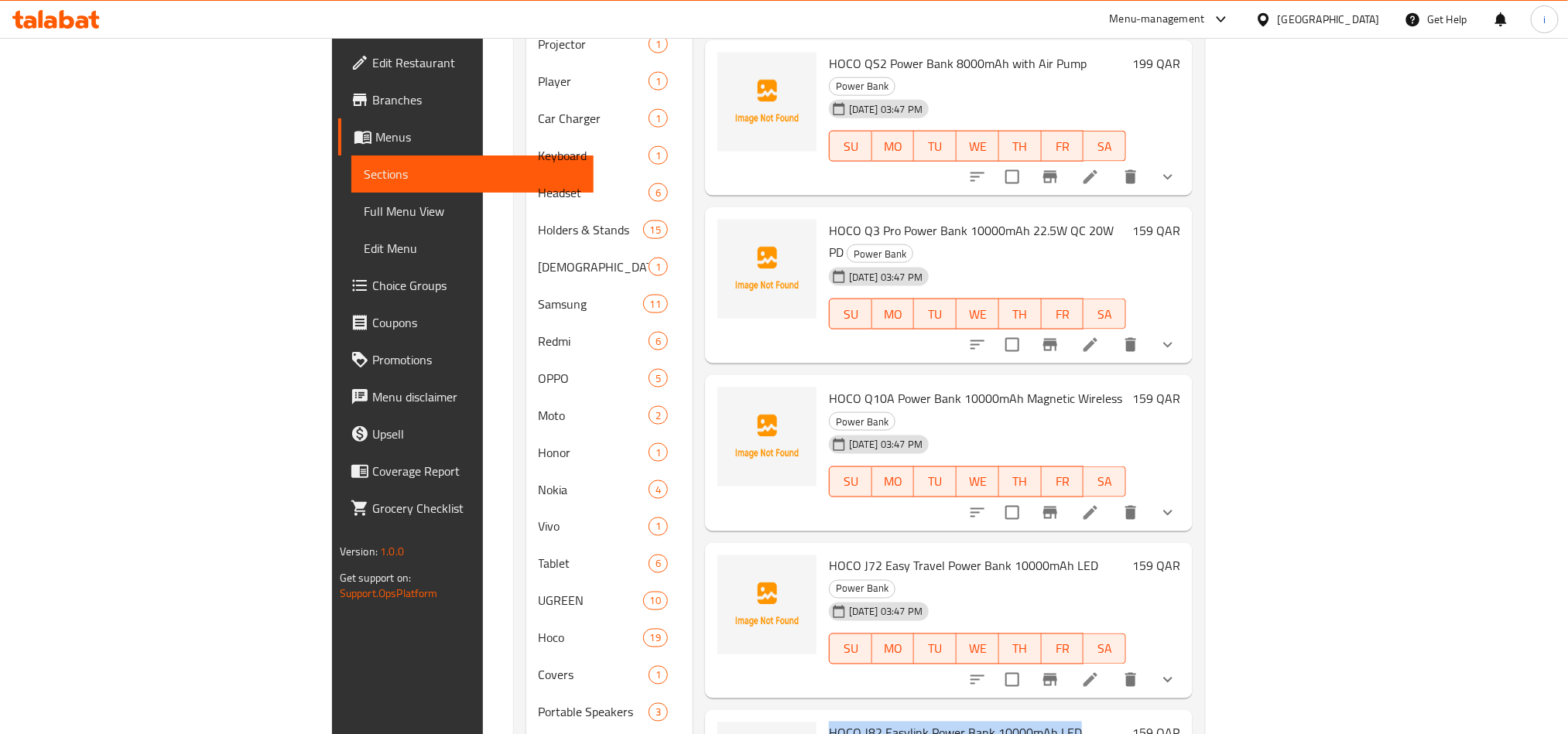
drag, startPoint x: 991, startPoint y: 515, endPoint x: 746, endPoint y: 504, distance: 245.2
click at [829, 722] on span "HOCO J82 Easylink Power Bank 10000mAh LED" at bounding box center [955, 733] width 253 height 23
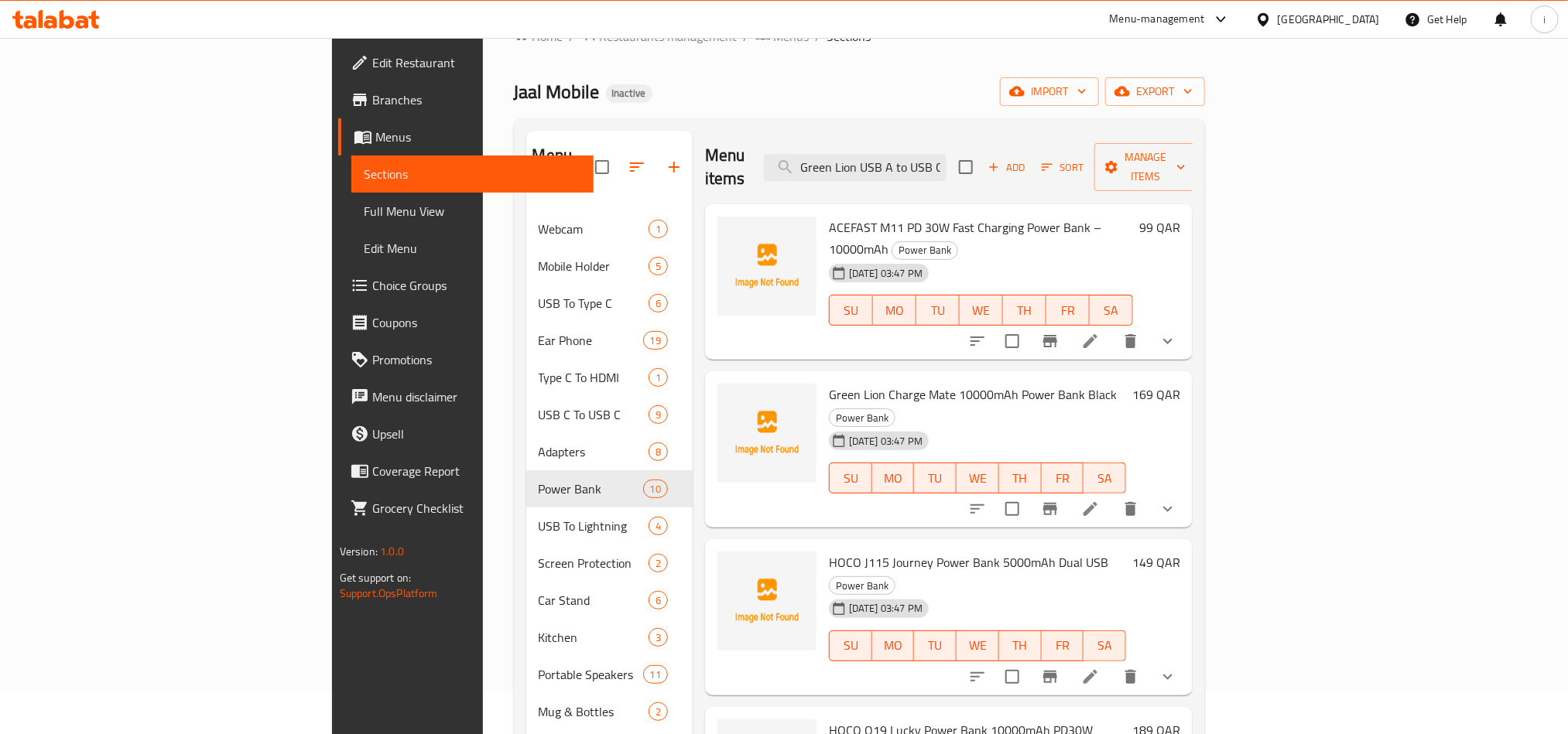
scroll to position [0, 0]
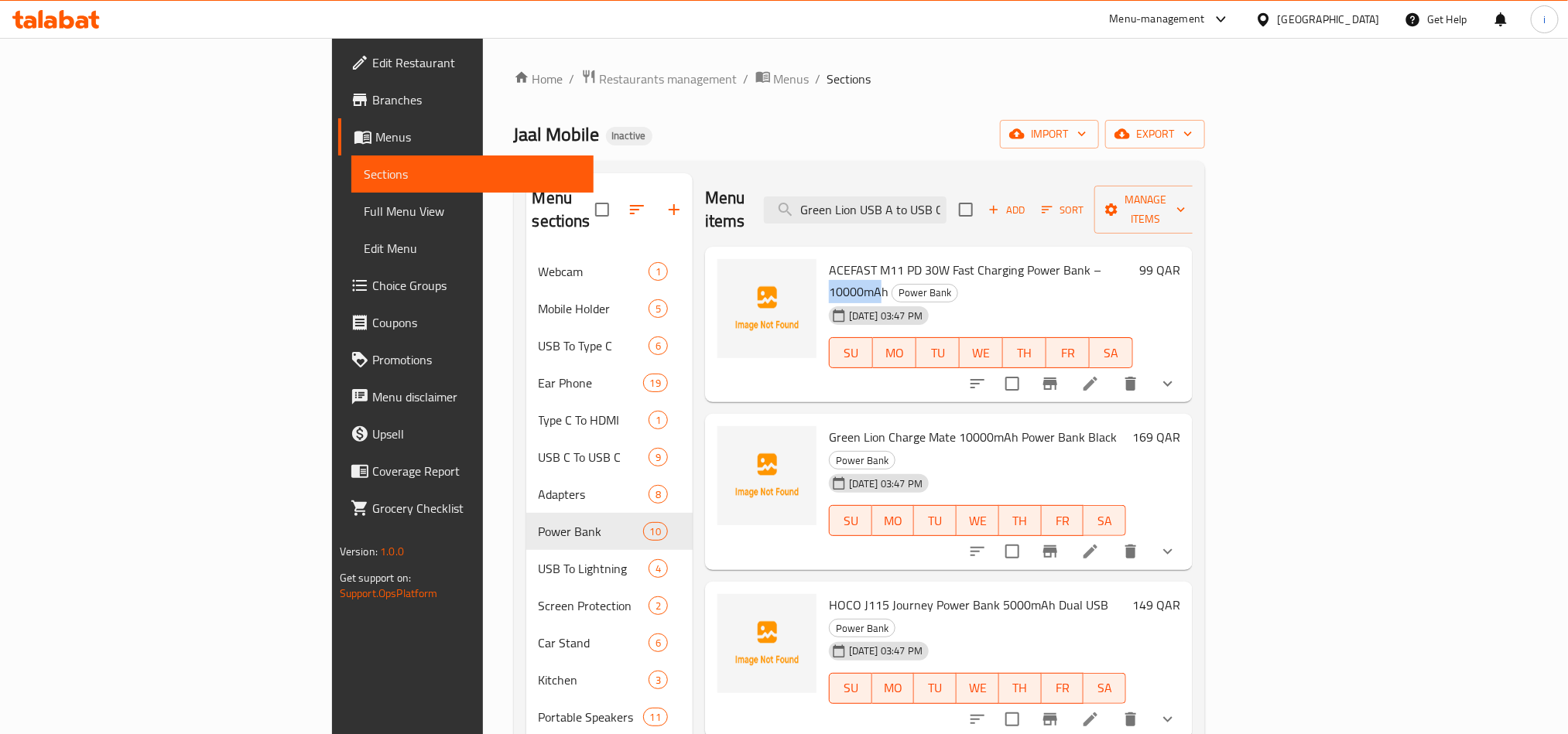
drag, startPoint x: 1017, startPoint y: 247, endPoint x: 1068, endPoint y: 248, distance: 51.0
click at [1068, 259] on span "ACEFAST M11 PD 30W Fast Charging Power Bank – 10000mAh" at bounding box center [965, 281] width 273 height 45
drag, startPoint x: 978, startPoint y: 397, endPoint x: 1020, endPoint y: 398, distance: 42.0
click at [1020, 425] on span "Green Lion Charge Mate 10000mAh Power Bank Black" at bounding box center [973, 437] width 288 height 23
drag, startPoint x: 966, startPoint y: 542, endPoint x: 1013, endPoint y: 542, distance: 47.0
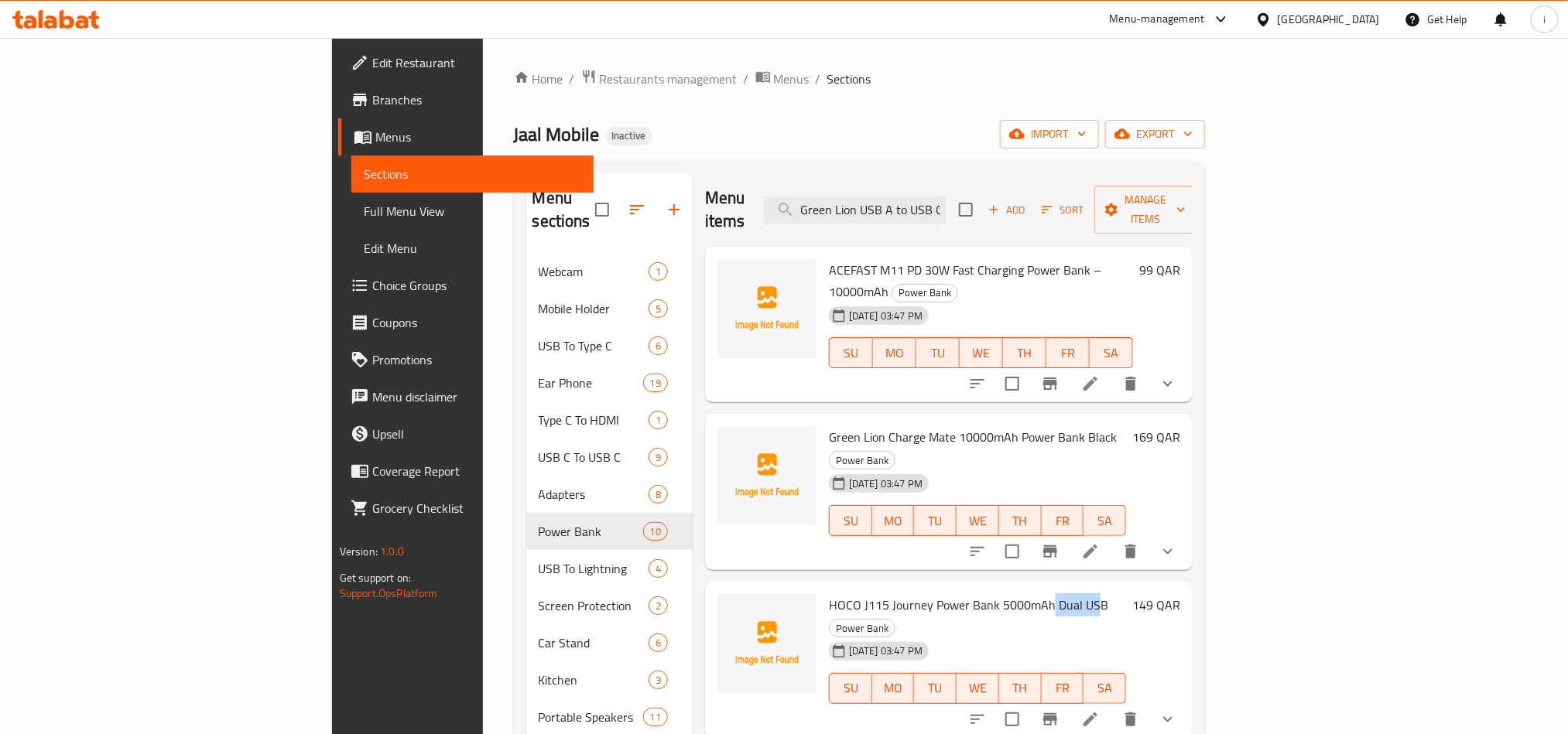
click at [1013, 593] on span "HOCO J115 Journey Power Bank 5000mAh Dual USB" at bounding box center [968, 605] width 279 height 23
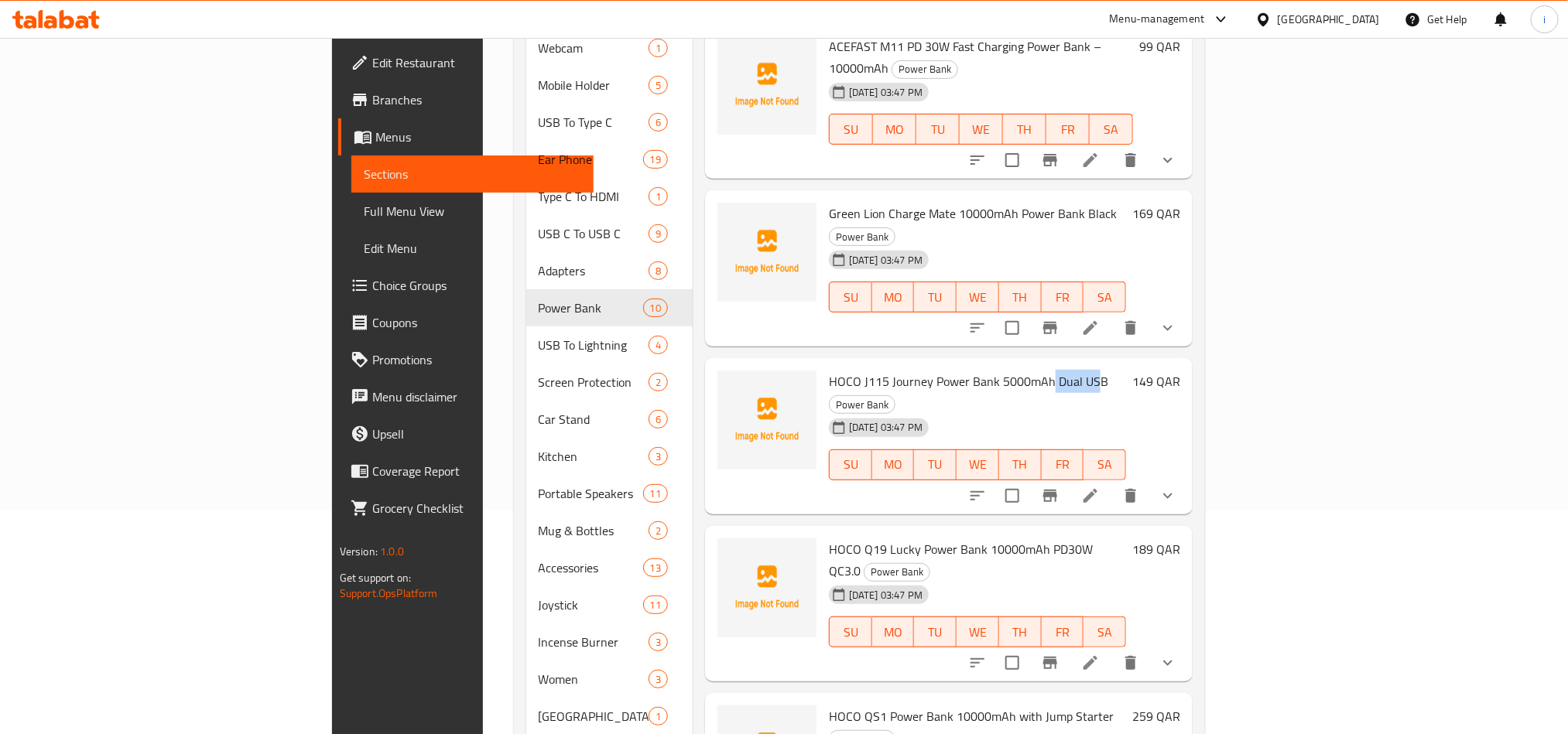
scroll to position [232, 0]
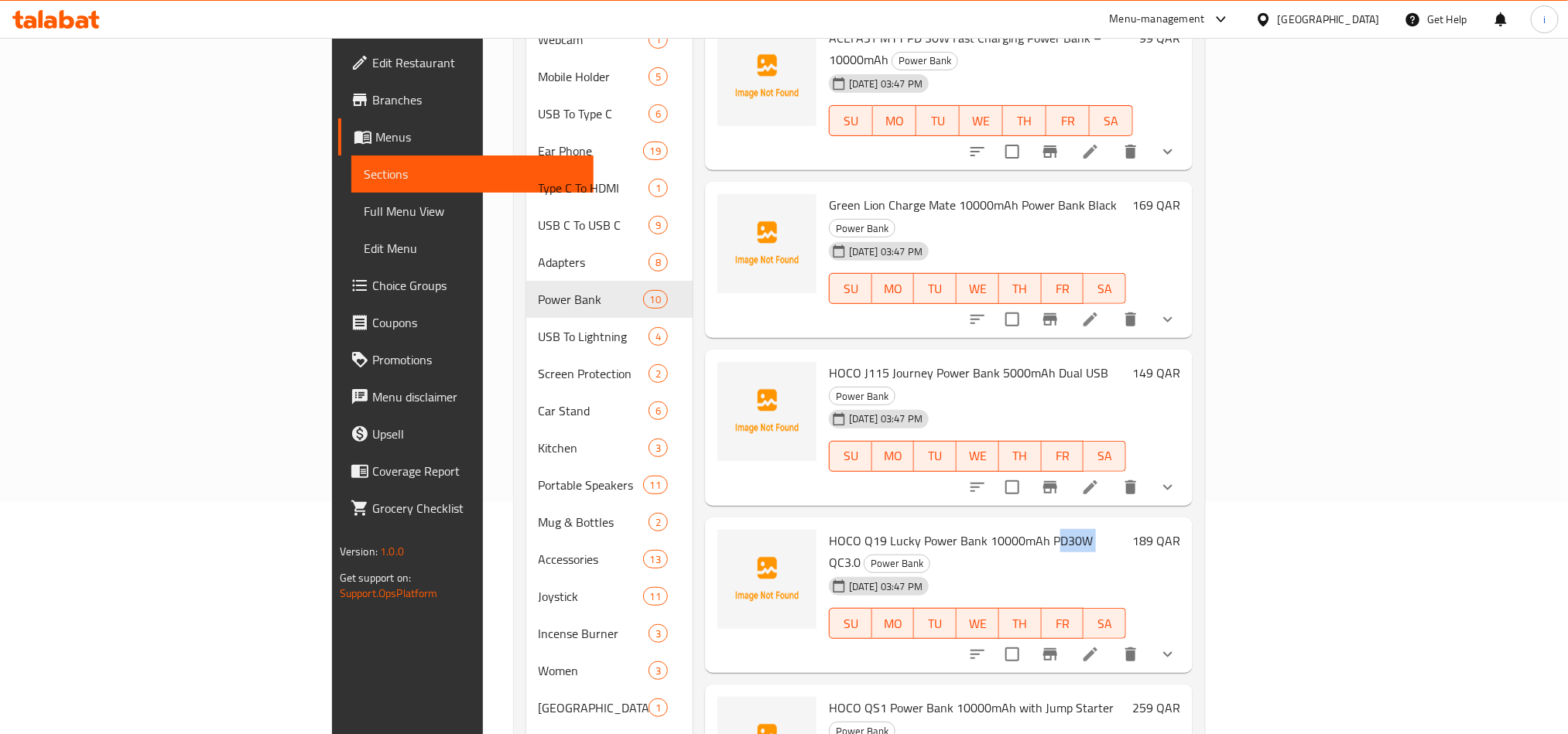
drag, startPoint x: 975, startPoint y: 453, endPoint x: 1010, endPoint y: 453, distance: 35.0
click at [1010, 529] on span "HOCO Q19 Lucky Power Bank 10000mAh PD30W QC3.0" at bounding box center [961, 552] width 264 height 45
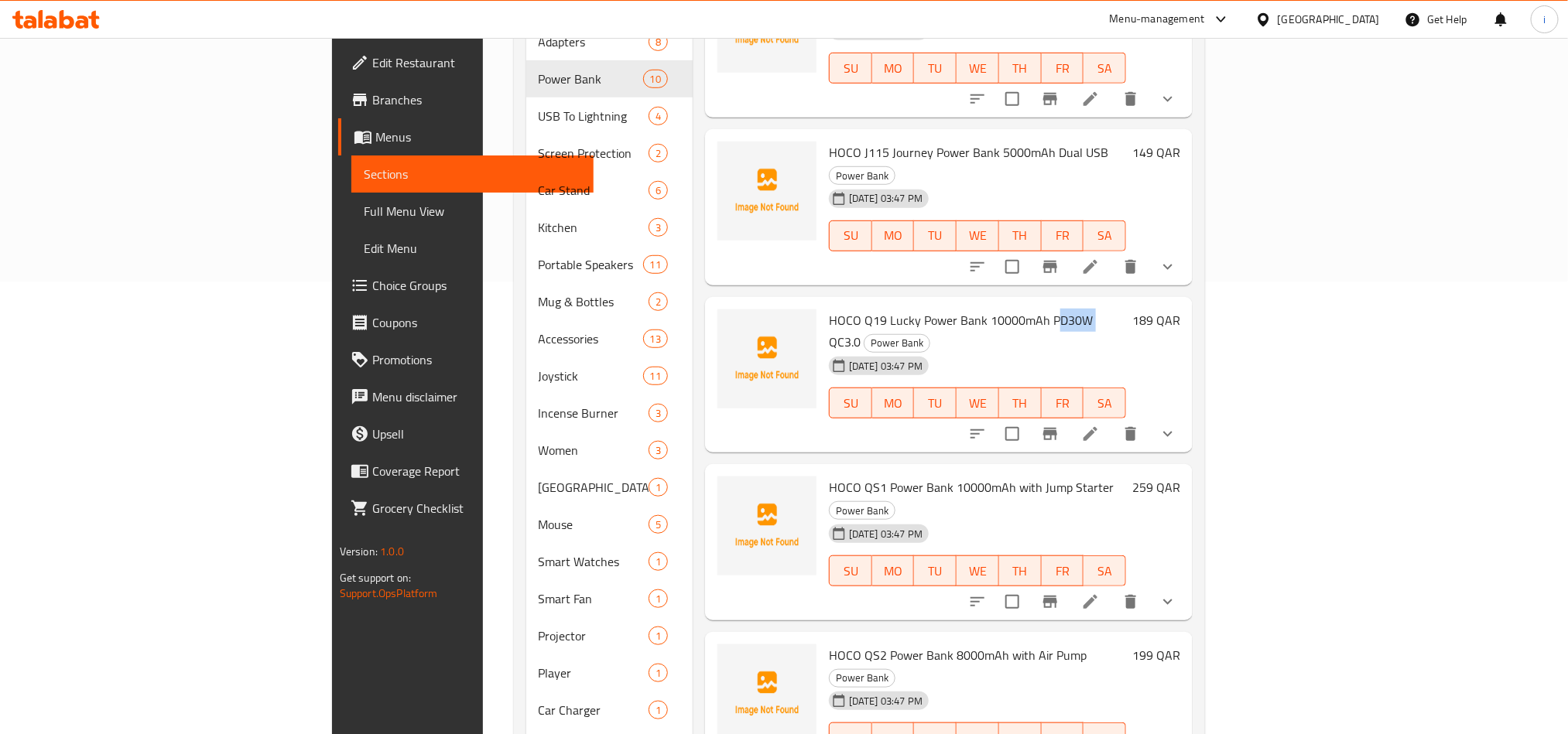
scroll to position [464, 0]
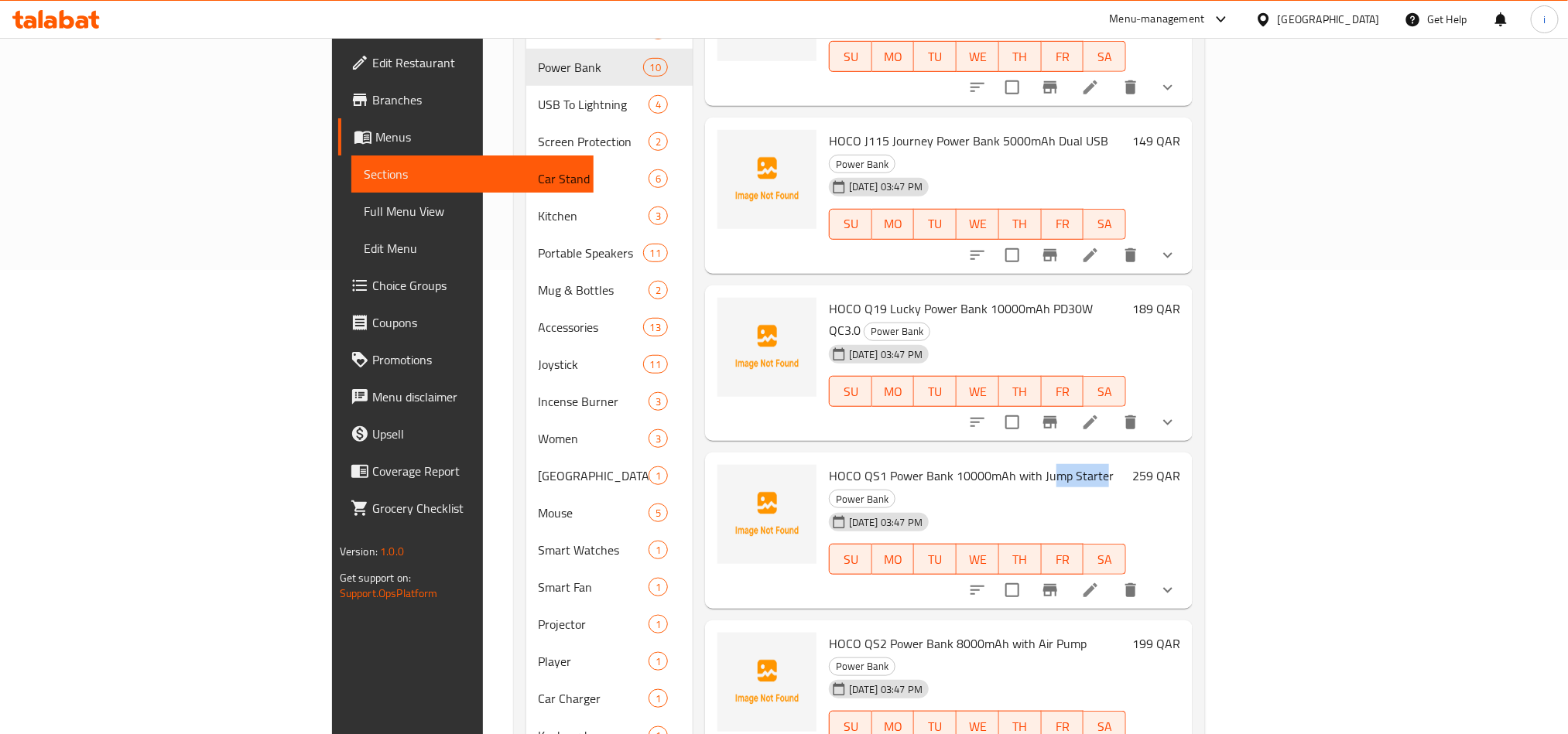
drag, startPoint x: 968, startPoint y: 369, endPoint x: 1019, endPoint y: 369, distance: 51.0
click at [1019, 464] on span "HOCO QS1 Power Bank 10000mAh with Jump Starter" at bounding box center [971, 475] width 285 height 23
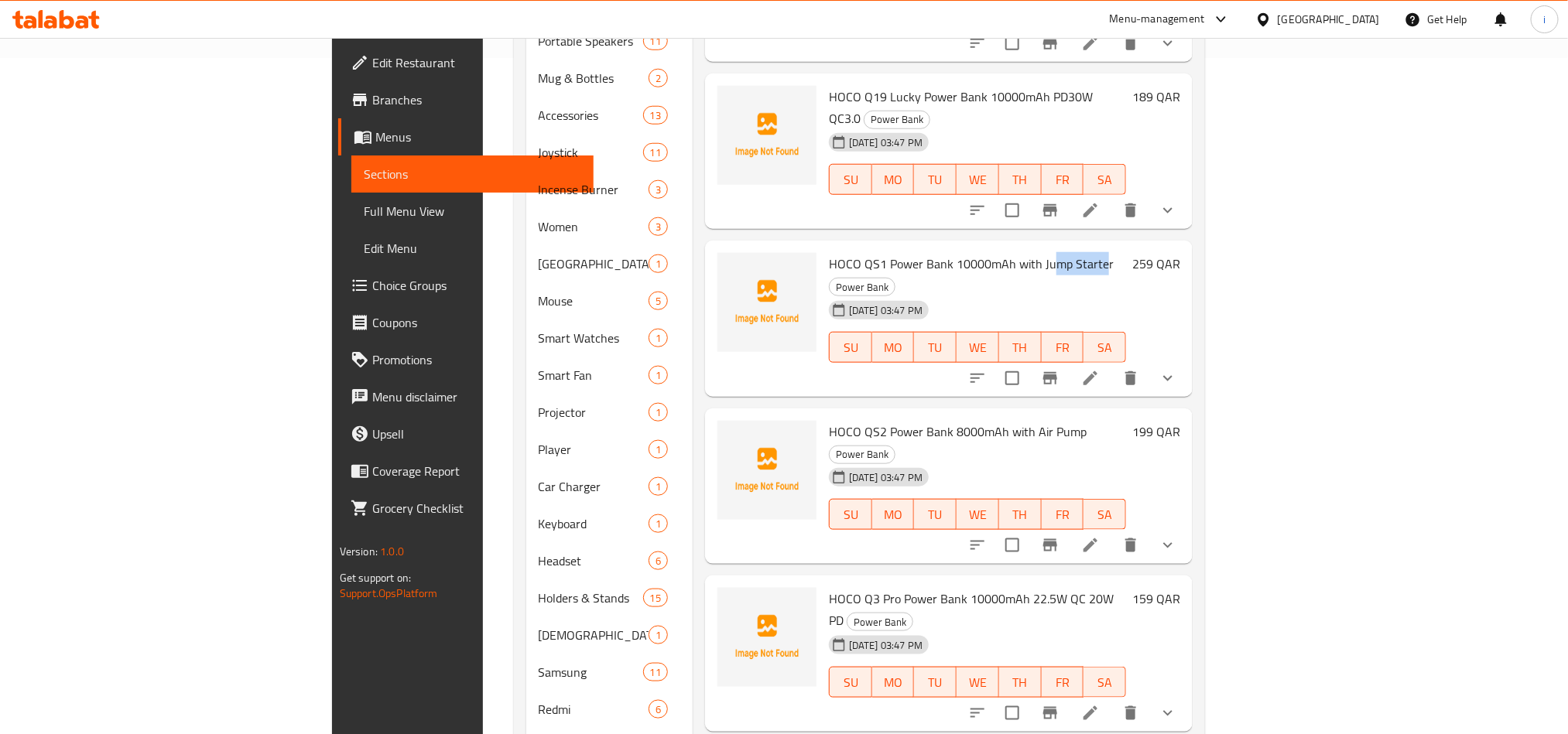
scroll to position [696, 0]
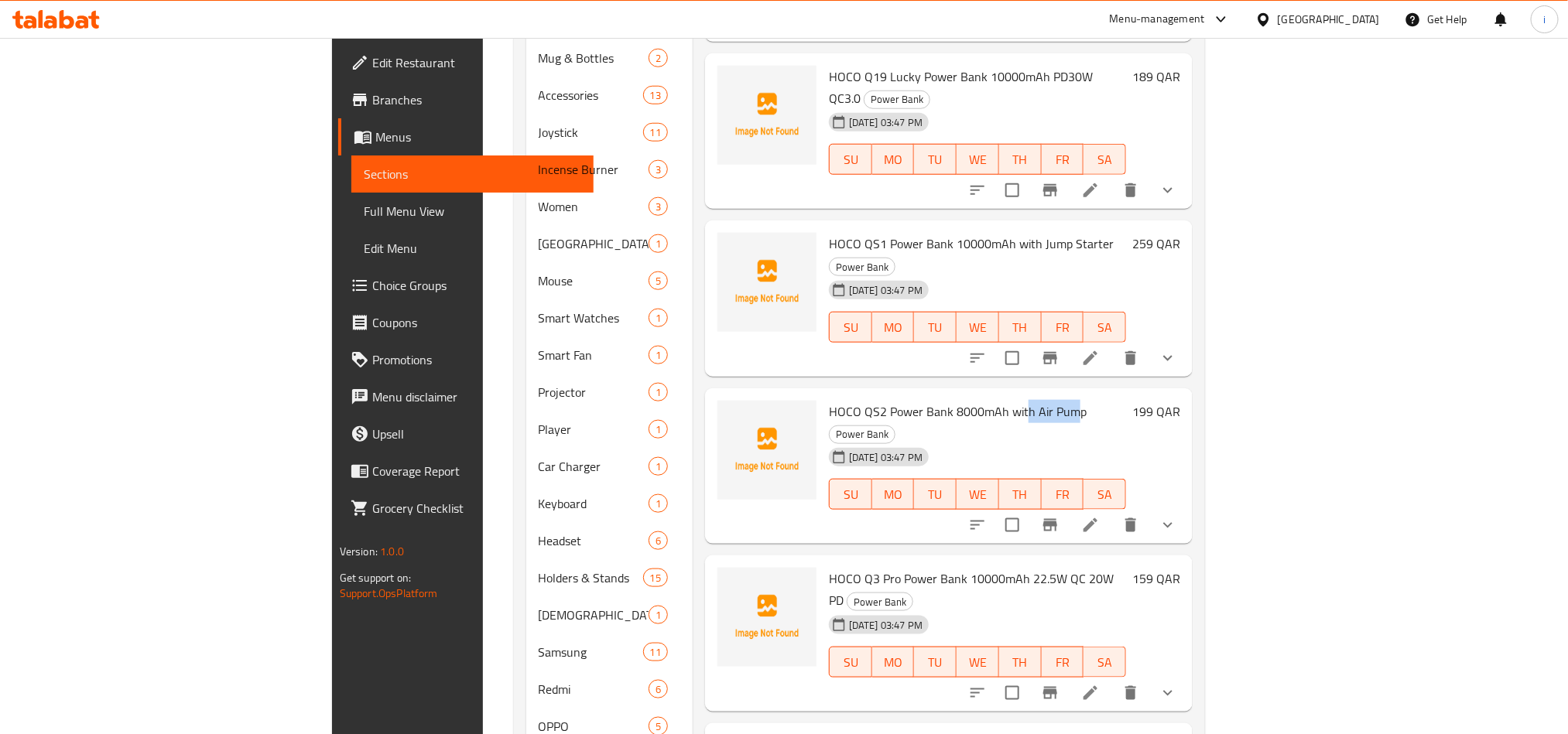
drag, startPoint x: 940, startPoint y: 281, endPoint x: 992, endPoint y: 281, distance: 52.0
click at [992, 400] on span "HOCO QS2 Power Bank 8000mAh with Air Pump" at bounding box center [957, 411] width 258 height 23
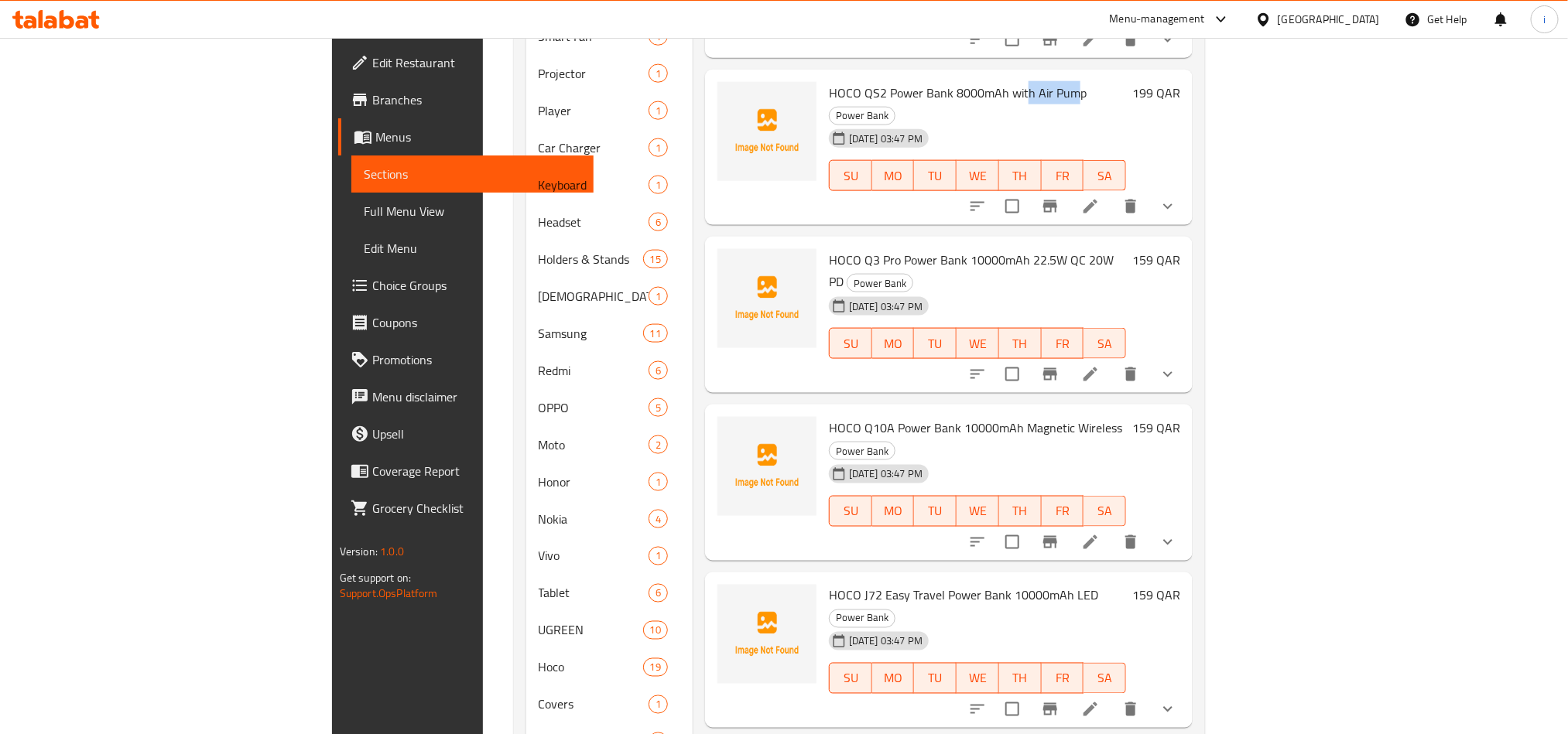
scroll to position [1044, 0]
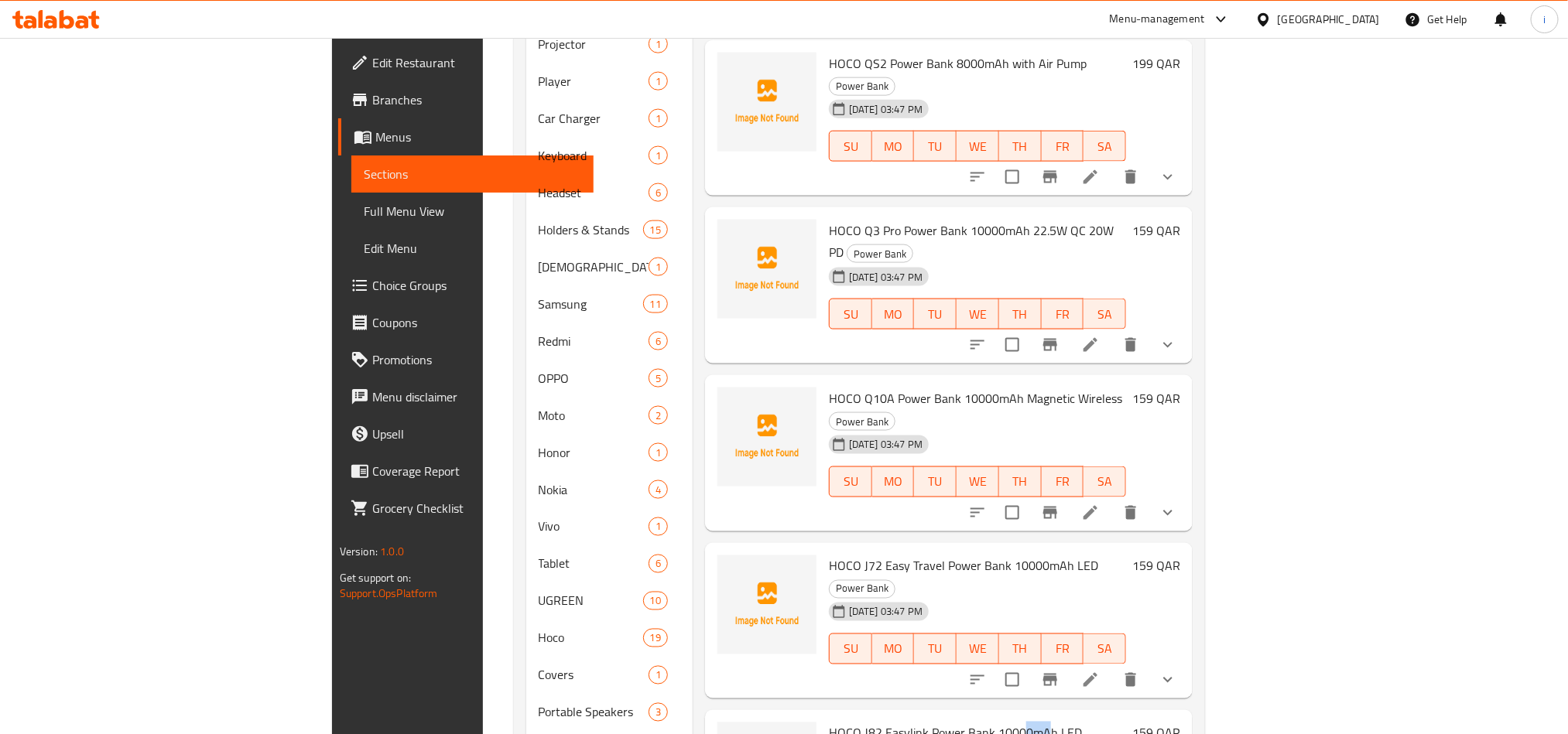
drag, startPoint x: 941, startPoint y: 523, endPoint x: 962, endPoint y: 522, distance: 21.0
click at [962, 722] on span "HOCO J82 Easylink Power Bank 10000mAh LED" at bounding box center [955, 733] width 253 height 23
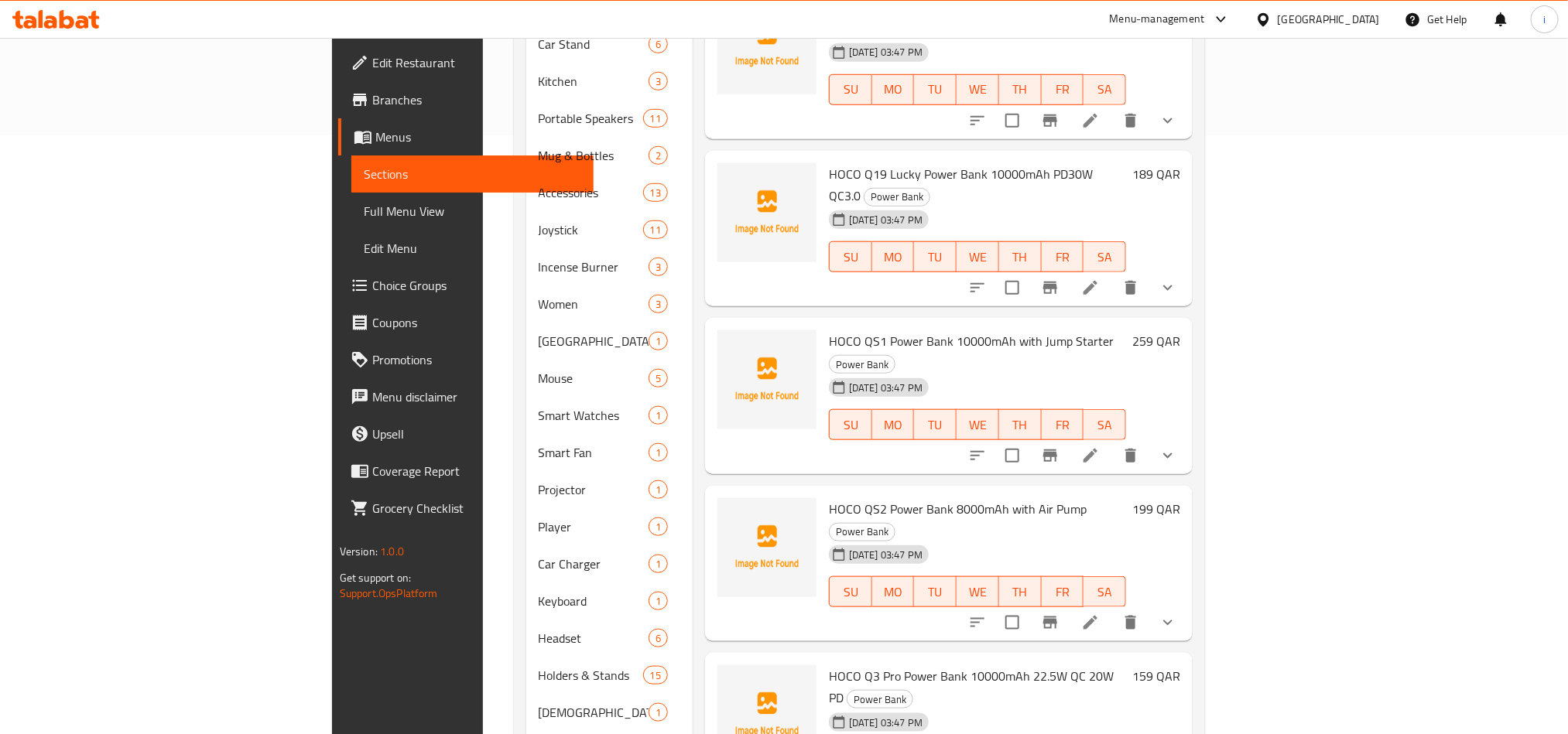
scroll to position [580, 0]
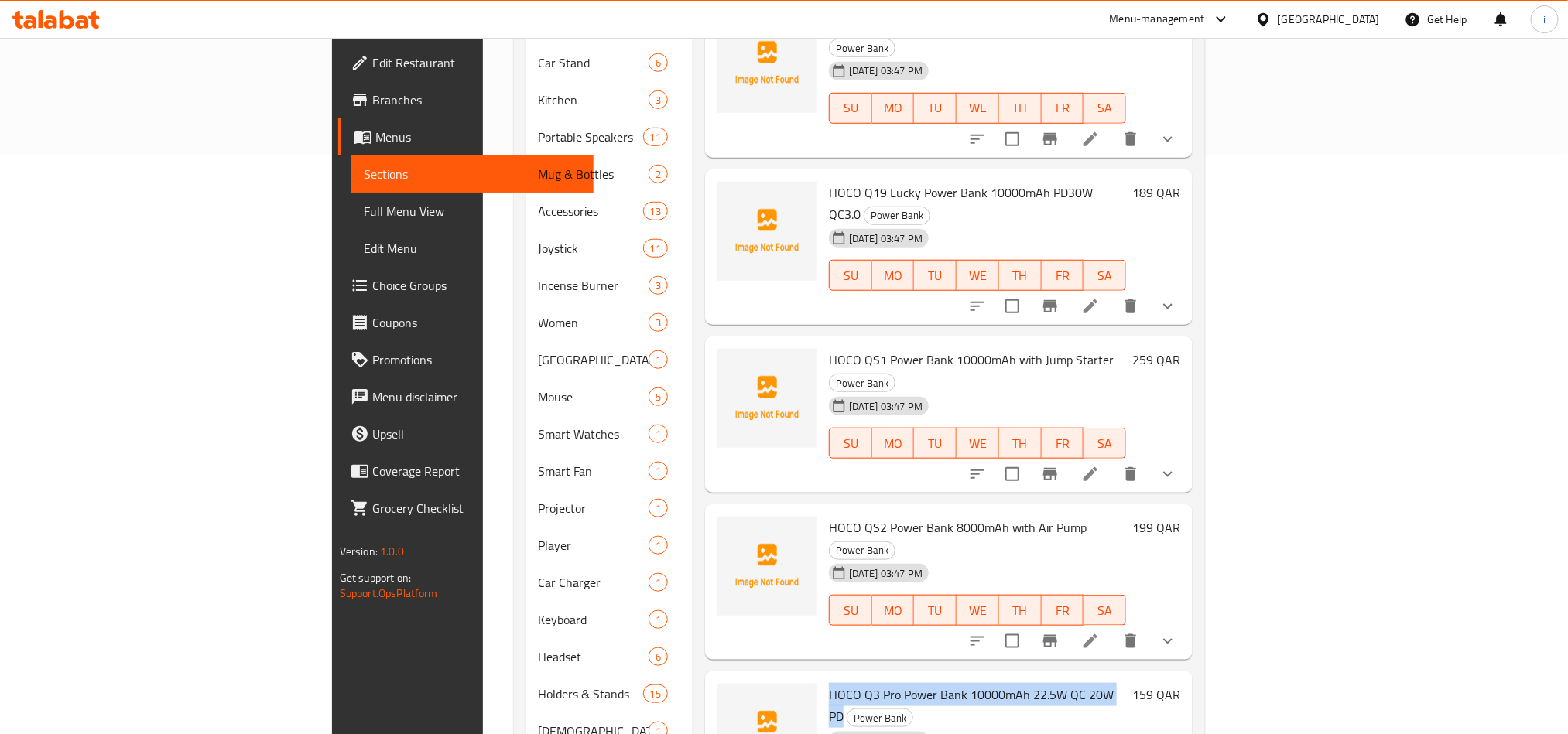
drag, startPoint x: 1043, startPoint y: 539, endPoint x: 747, endPoint y: 532, distance: 296.1
click at [829, 684] on h6 "HOCO Q3 Pro Power Bank 10000mAh 22.5W QC 20W PD Power Bank" at bounding box center [978, 706] width 298 height 44
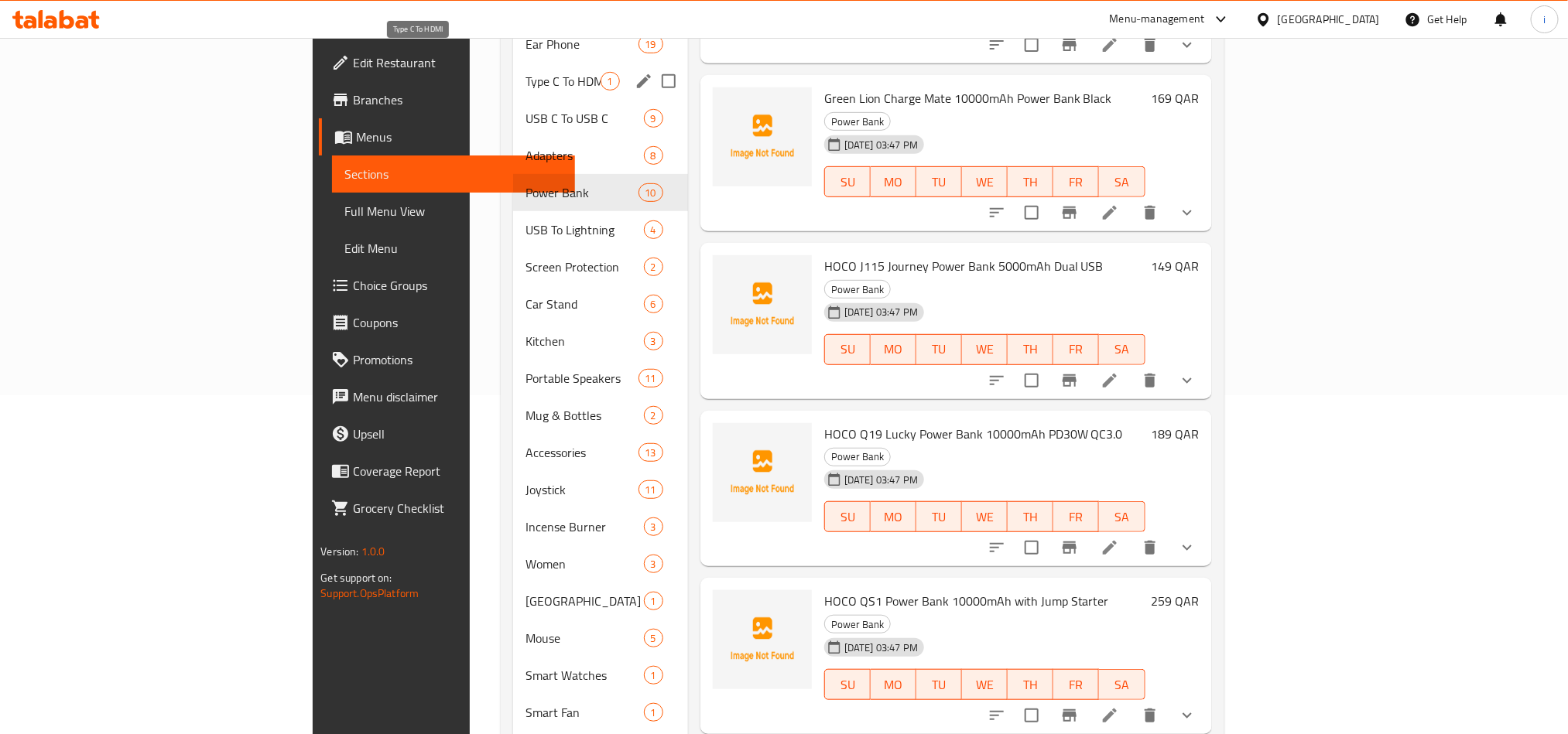
scroll to position [348, 0]
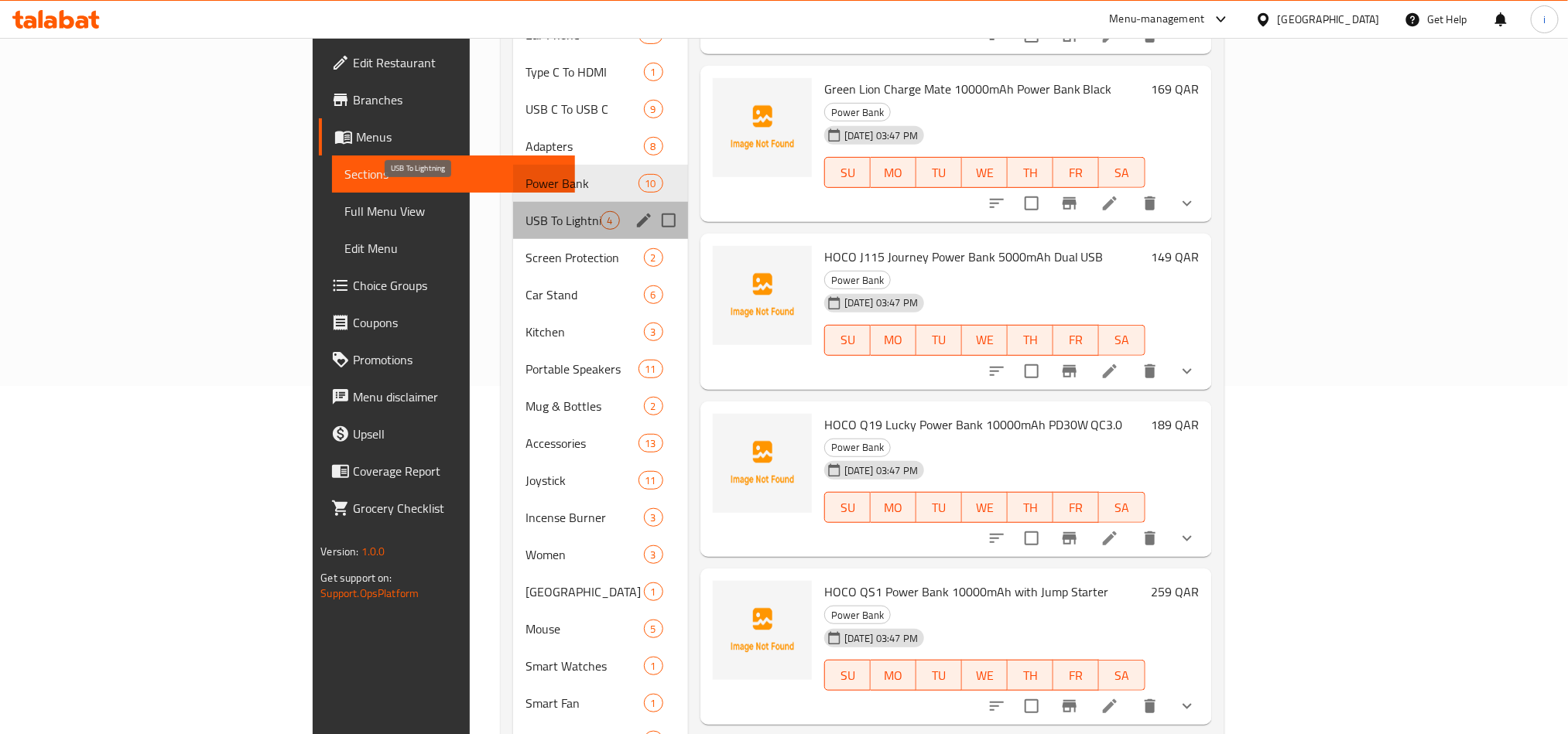
click at [526, 211] on span "USB To Lightning" at bounding box center [563, 220] width 74 height 19
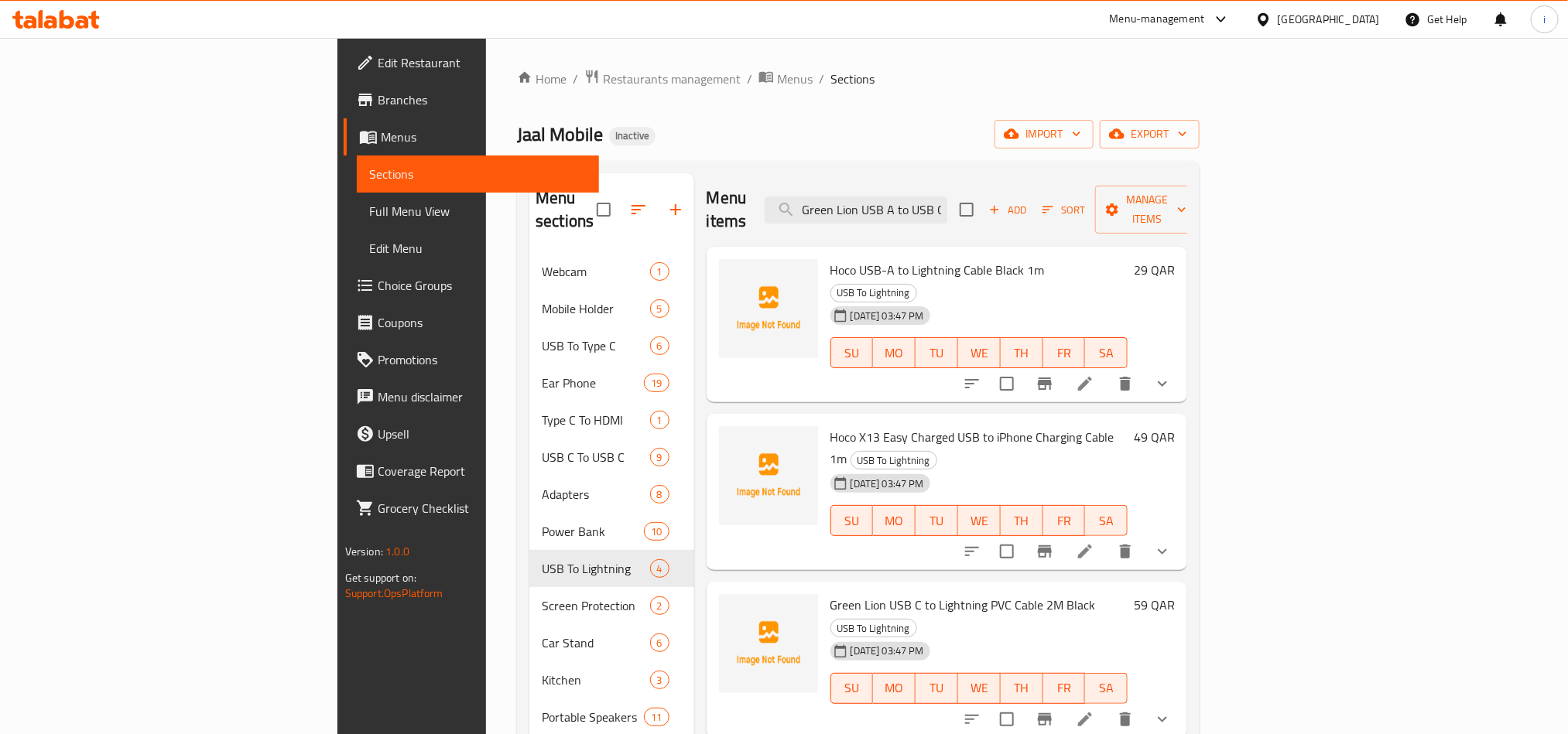
drag, startPoint x: 954, startPoint y: 251, endPoint x: 748, endPoint y: 254, distance: 206.0
click at [830, 259] on span "Hoco USB-A to Lightning Cable Black 1m" at bounding box center [937, 270] width 214 height 23
drag, startPoint x: 1046, startPoint y: 393, endPoint x: 743, endPoint y: 393, distance: 303.0
click at [824, 420] on div "Hoco X13 Easy Charged USB to iPhone Charging Cable 1m USB To Lightning [DATE] 0…" at bounding box center [978, 492] width 310 height 144
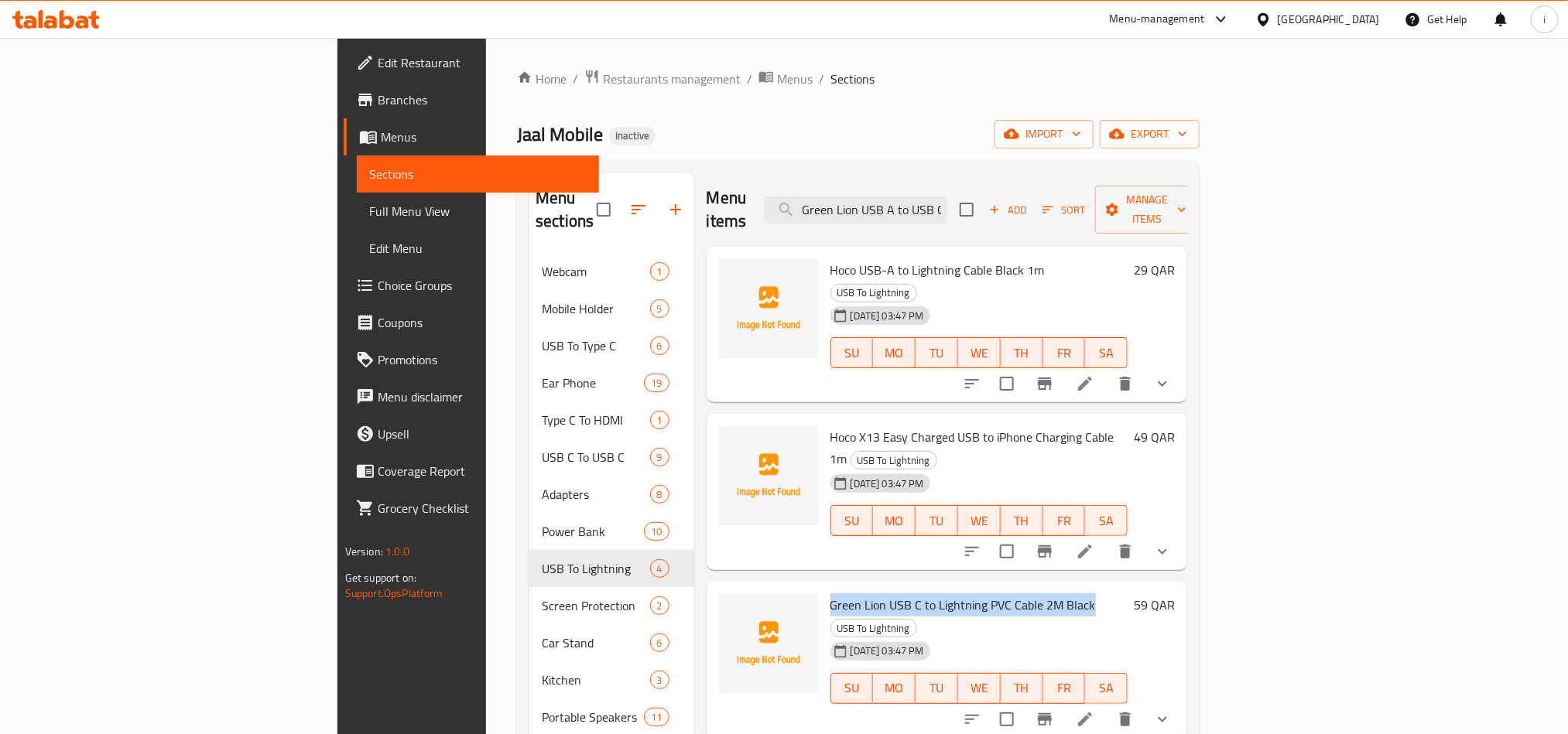
drag, startPoint x: 1004, startPoint y: 541, endPoint x: 744, endPoint y: 537, distance: 260.0
click at [824, 588] on div "Green Lion USB C to Lightning PVC Cable 2M Black USB To Lightning [DATE] 03:47 …" at bounding box center [978, 660] width 310 height 144
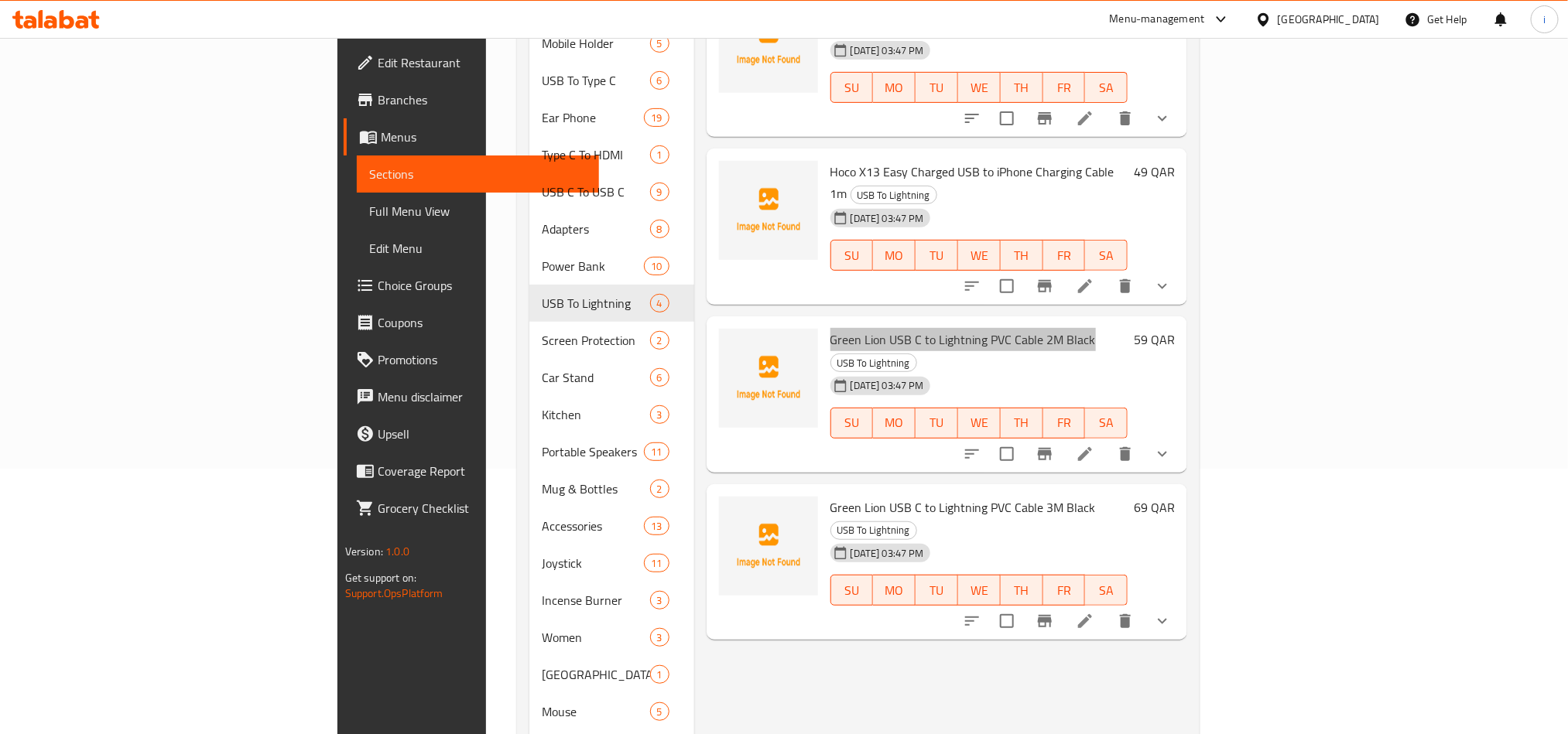
scroll to position [348, 0]
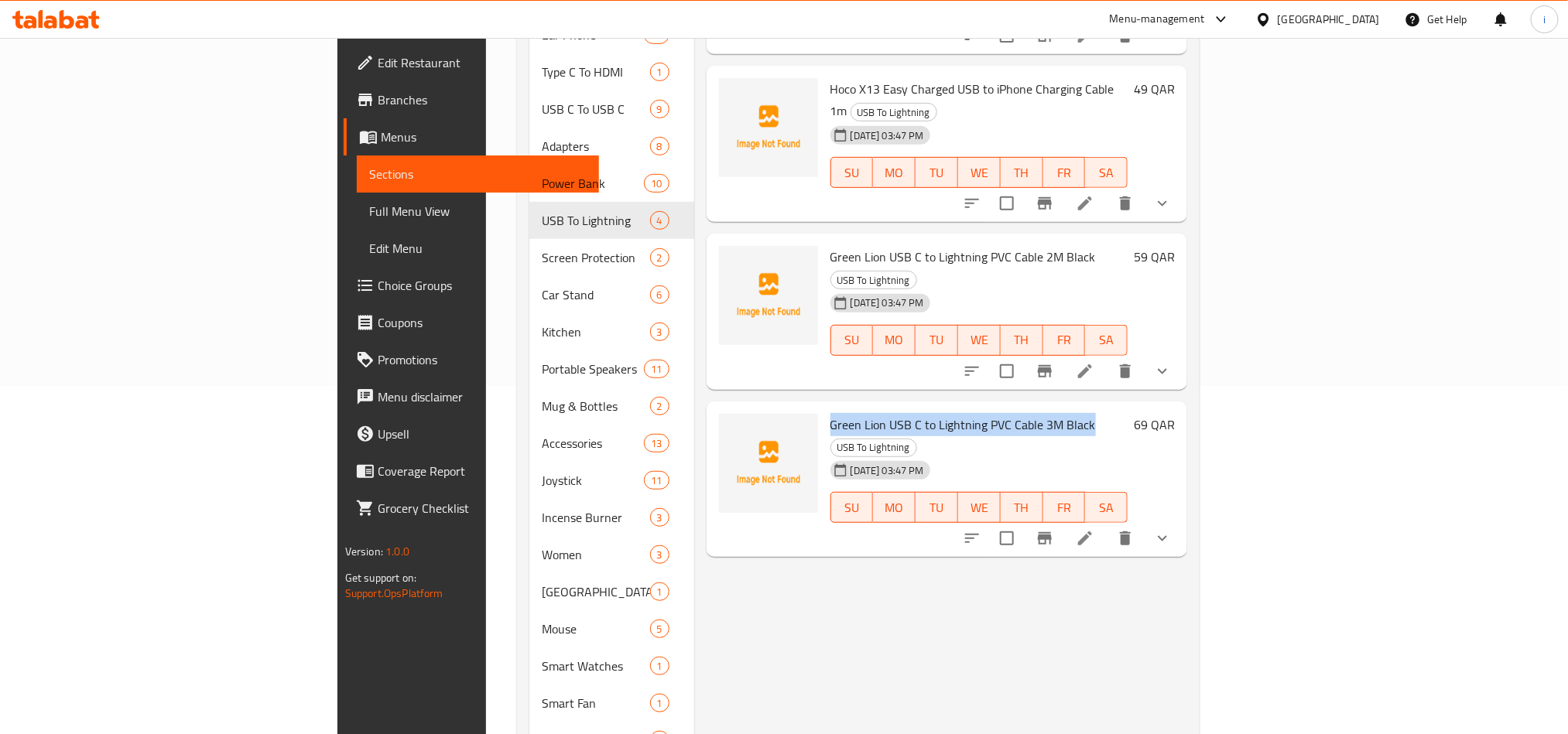
drag, startPoint x: 983, startPoint y: 337, endPoint x: 758, endPoint y: 334, distance: 225.0
click at [830, 413] on span "Green Lion USB C to Lightning PVC Cable 3M Black" at bounding box center [963, 424] width 265 height 23
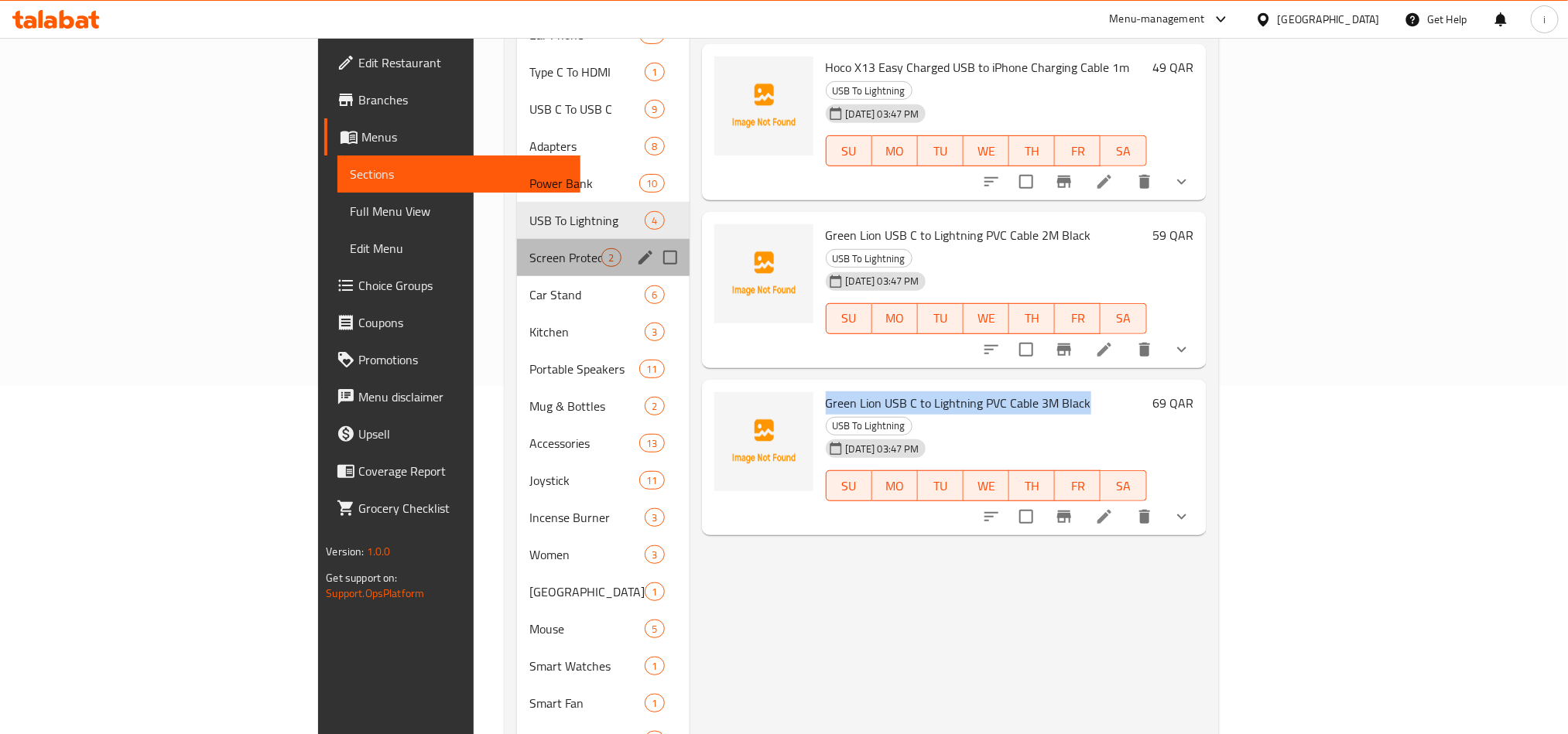
click at [517, 244] on div "Screen Protection 2" at bounding box center [602, 258] width 172 height 37
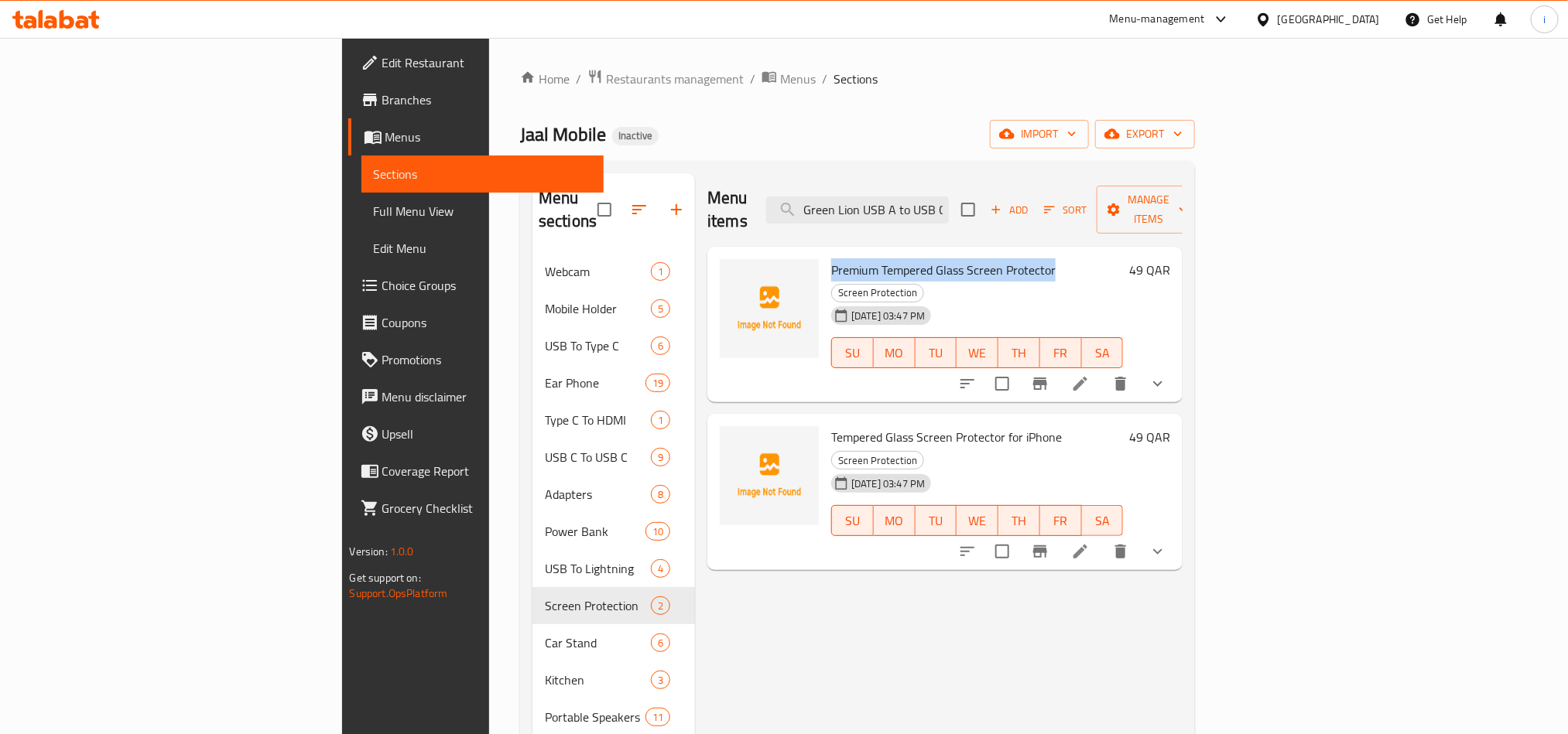
drag, startPoint x: 969, startPoint y: 248, endPoint x: 742, endPoint y: 246, distance: 227.0
click at [825, 253] on div "Premium Tempered Glass Screen Protector Screen Protection [DATE] 03:47 PM SU MO…" at bounding box center [977, 325] width 304 height 144
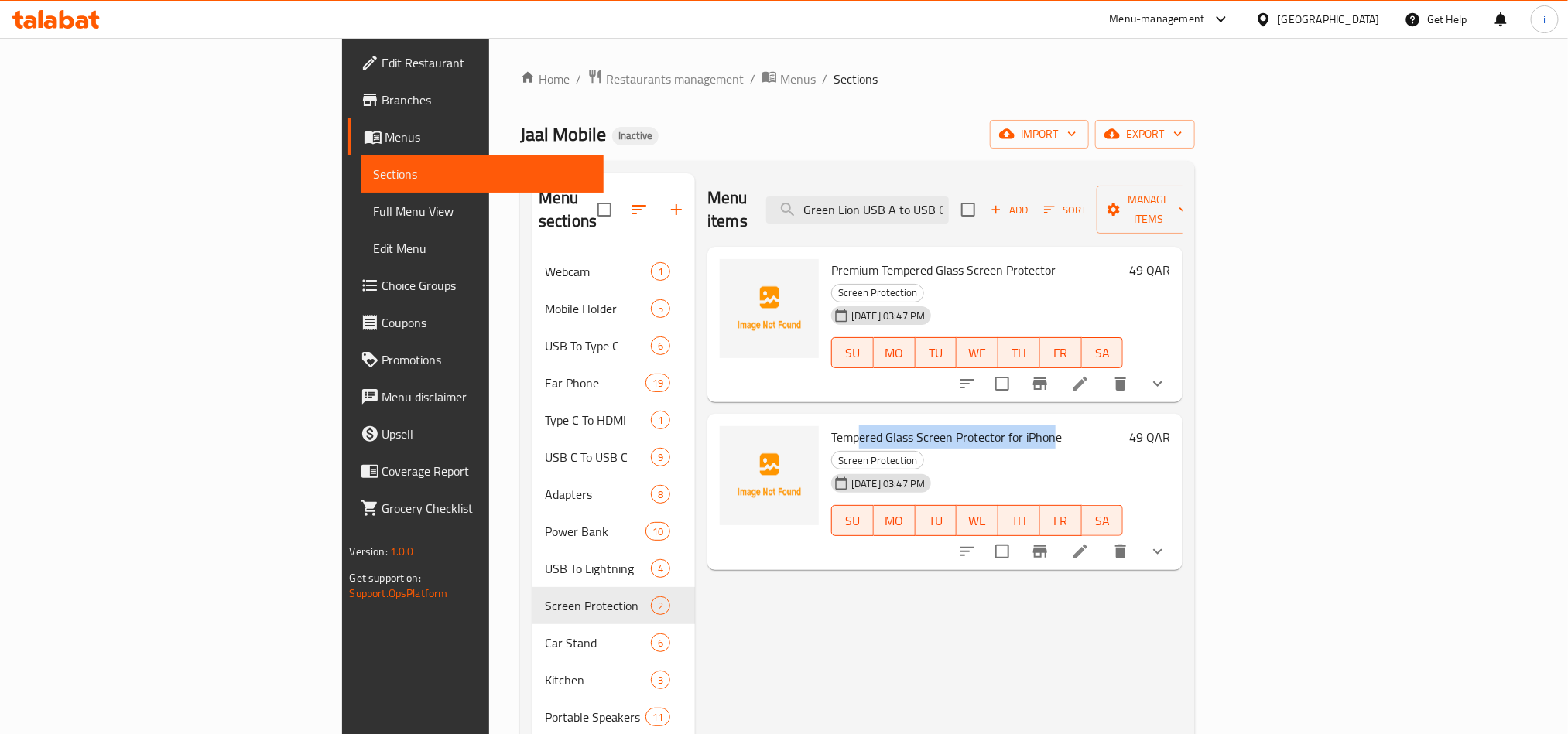
drag, startPoint x: 971, startPoint y: 392, endPoint x: 771, endPoint y: 393, distance: 200.0
click at [831, 425] on span "Tempered Glass Screen Protector for iPhone" at bounding box center [946, 437] width 230 height 23
drag, startPoint x: 976, startPoint y: 394, endPoint x: 742, endPoint y: 392, distance: 234.0
click at [825, 420] on div "Tempered Glass Screen Protector for iPhone Screen Protection [DATE] 03:47 PM SU…" at bounding box center [977, 492] width 304 height 144
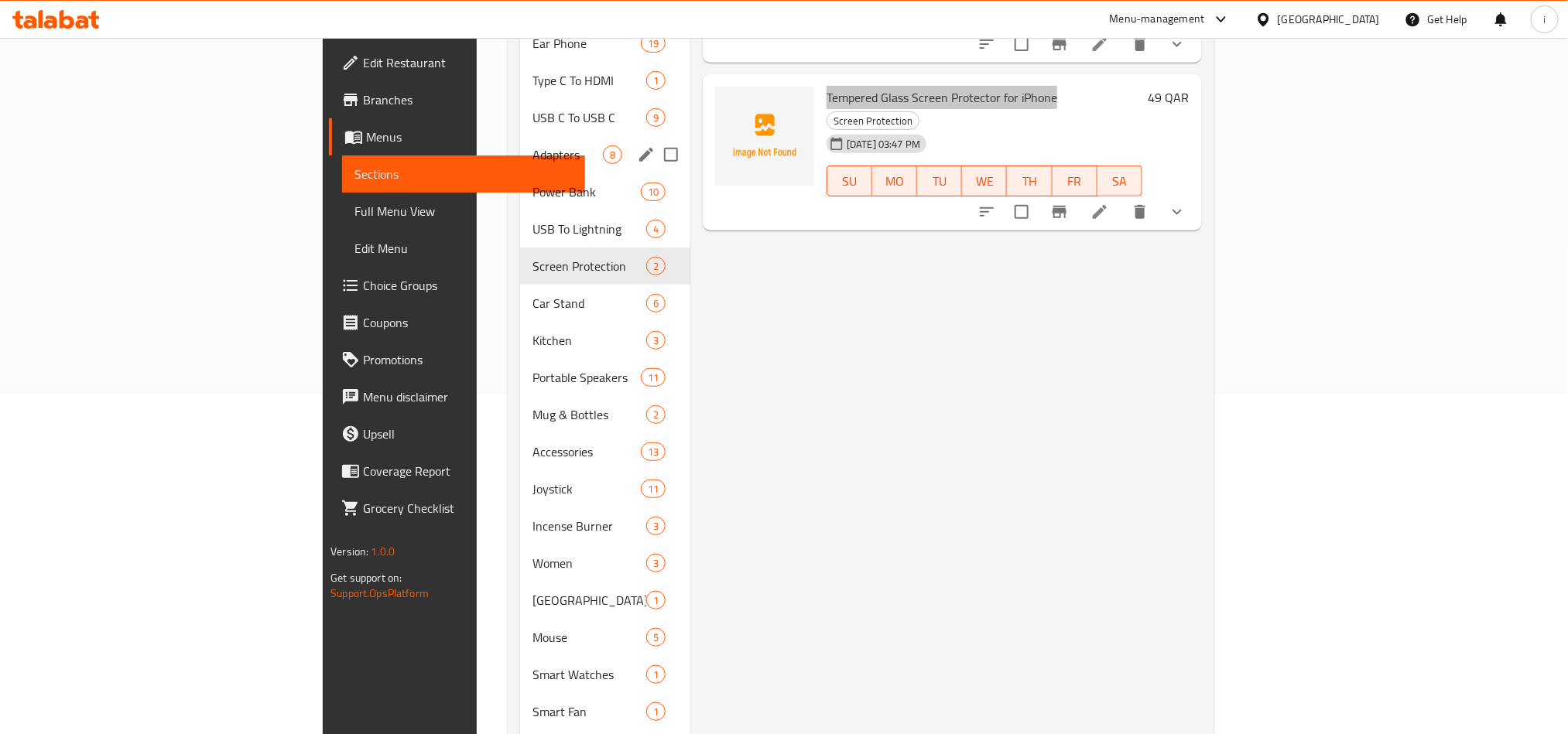
scroll to position [348, 0]
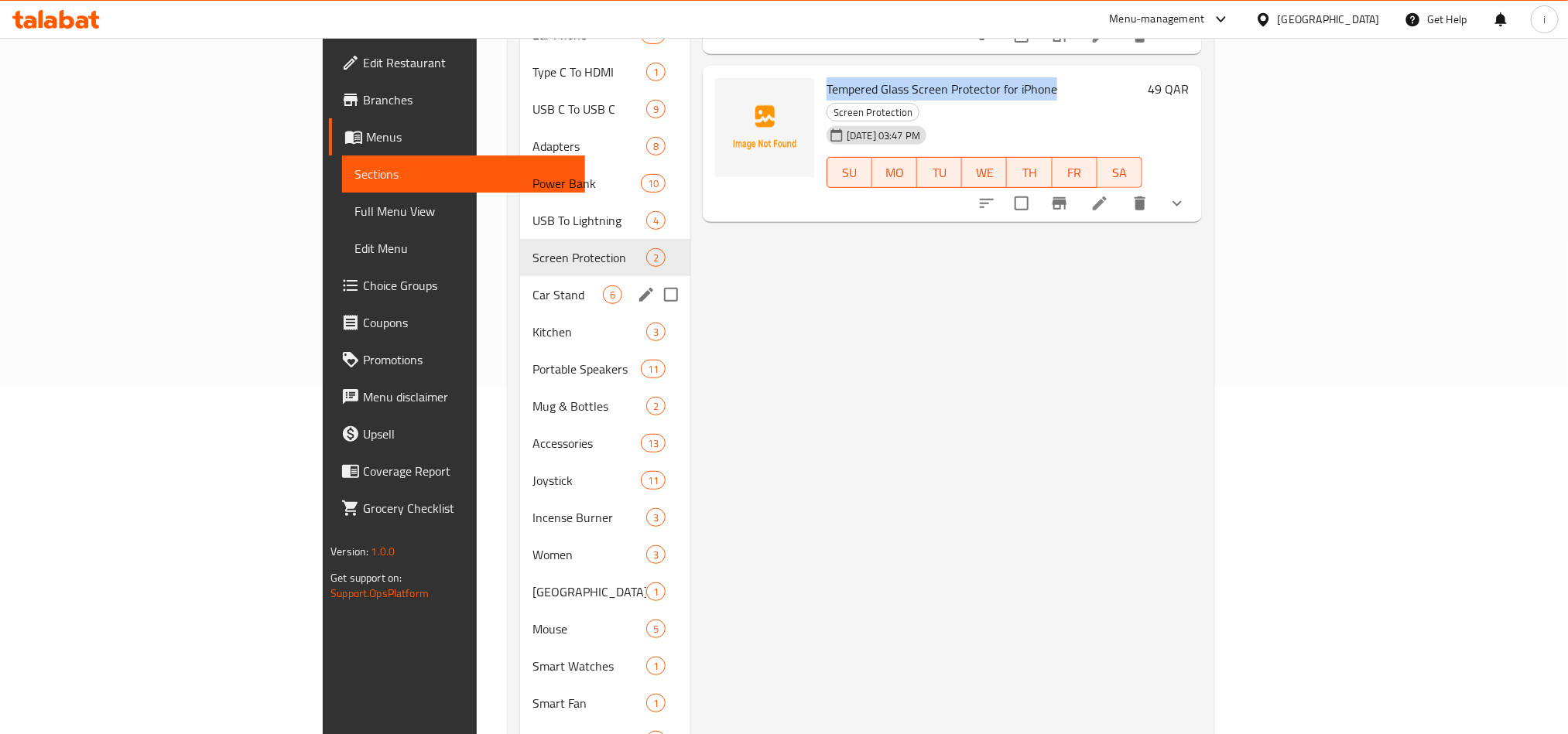
click at [532, 285] on span "Car Stand" at bounding box center [567, 294] width 70 height 19
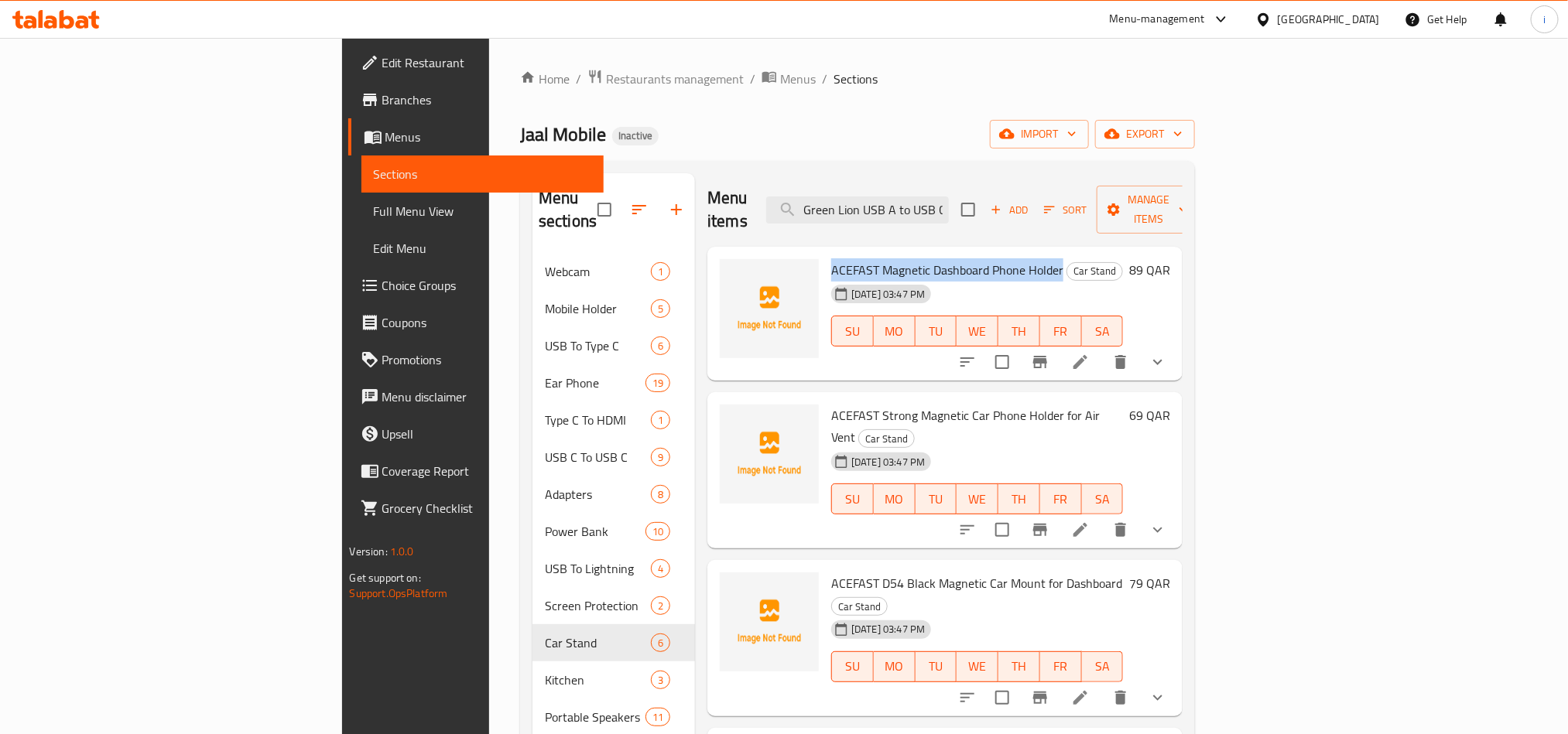
drag, startPoint x: 976, startPoint y: 248, endPoint x: 748, endPoint y: 249, distance: 228.0
click at [831, 259] on span "ACEFAST Magnetic Dashboard Phone Holder" at bounding box center [947, 270] width 232 height 23
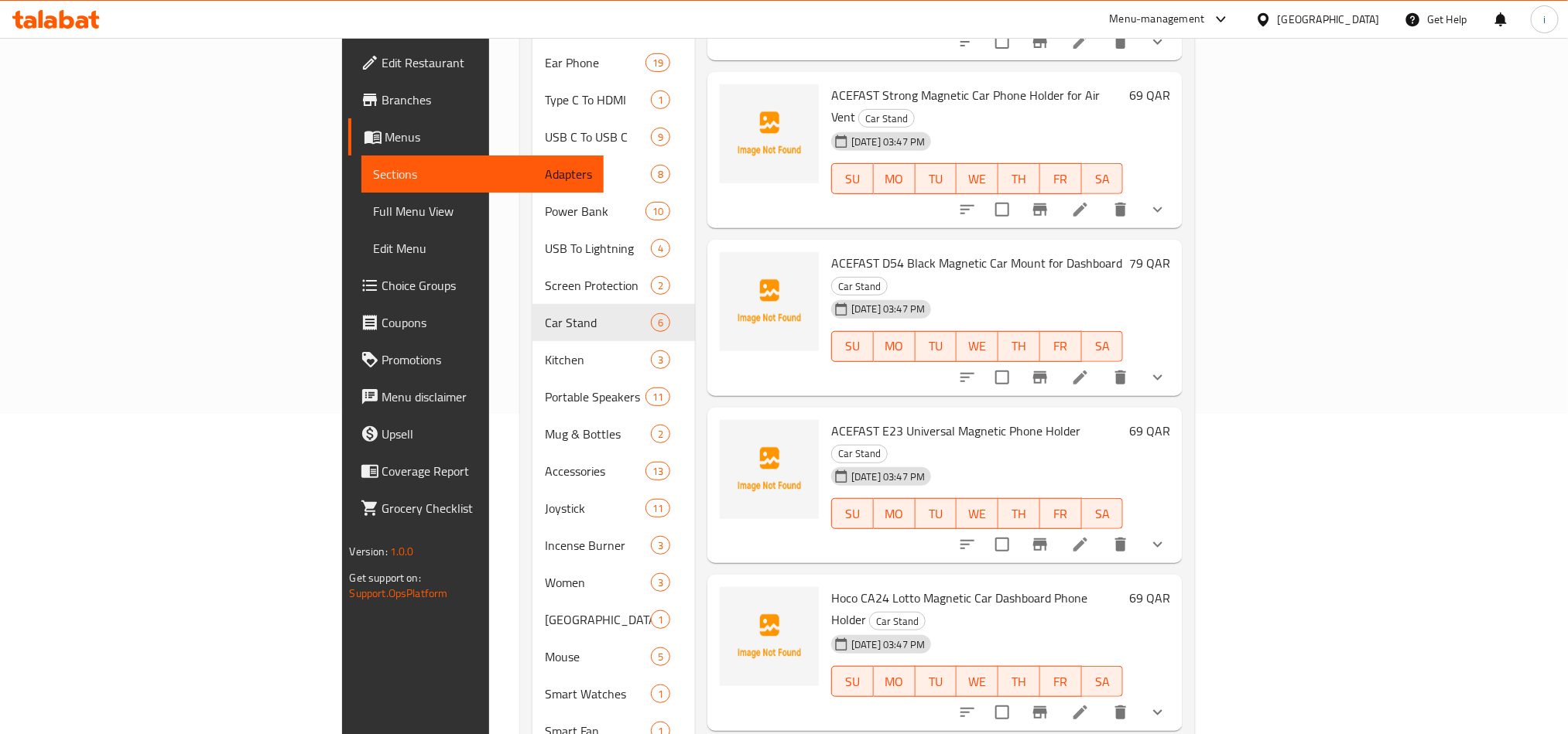
scroll to position [348, 0]
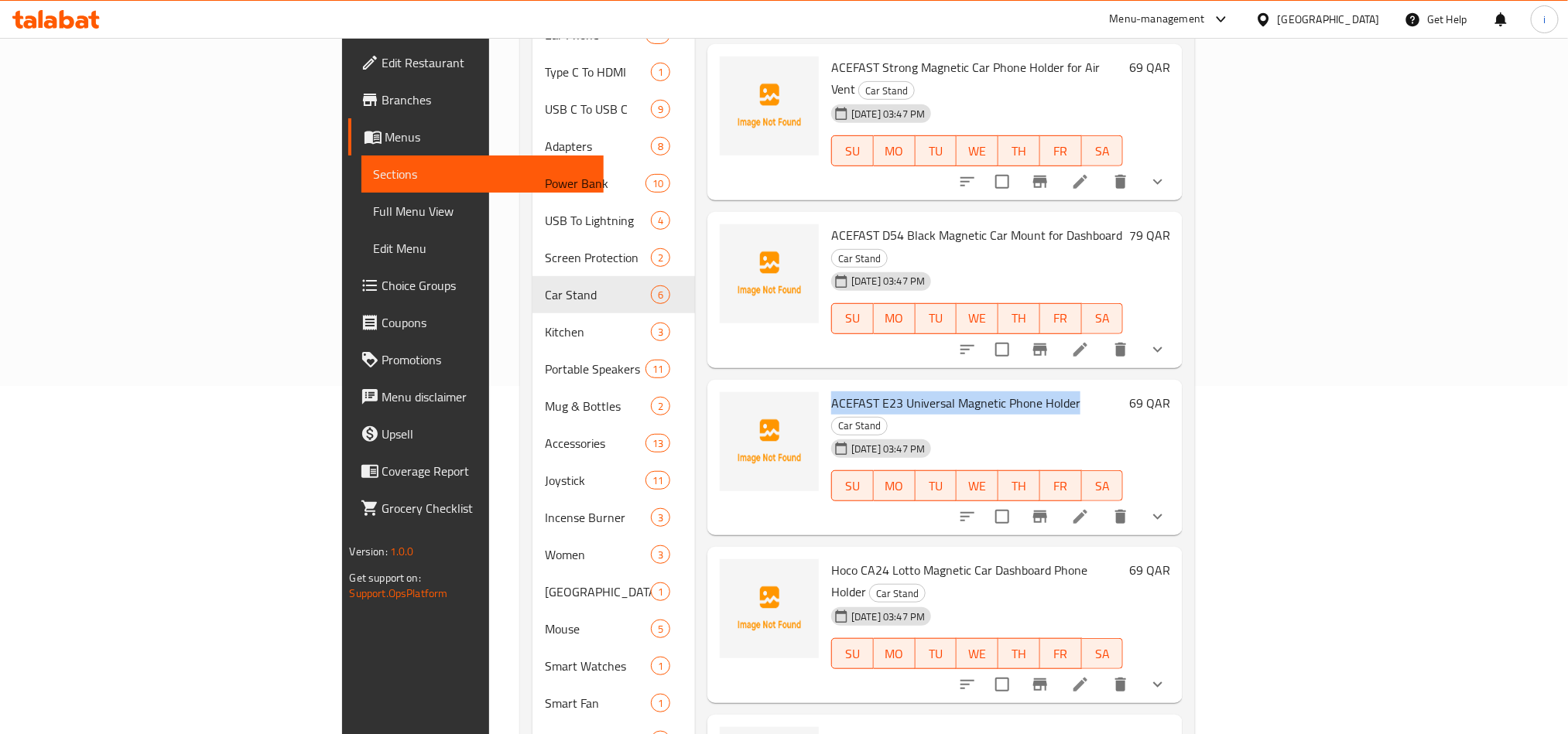
drag, startPoint x: 992, startPoint y: 337, endPoint x: 742, endPoint y: 333, distance: 250.0
click at [825, 386] on div "ACEFAST E23 Universal Magnetic Phone Holder Car Stand [DATE] 03:47 PM SU MO TU …" at bounding box center [977, 458] width 304 height 144
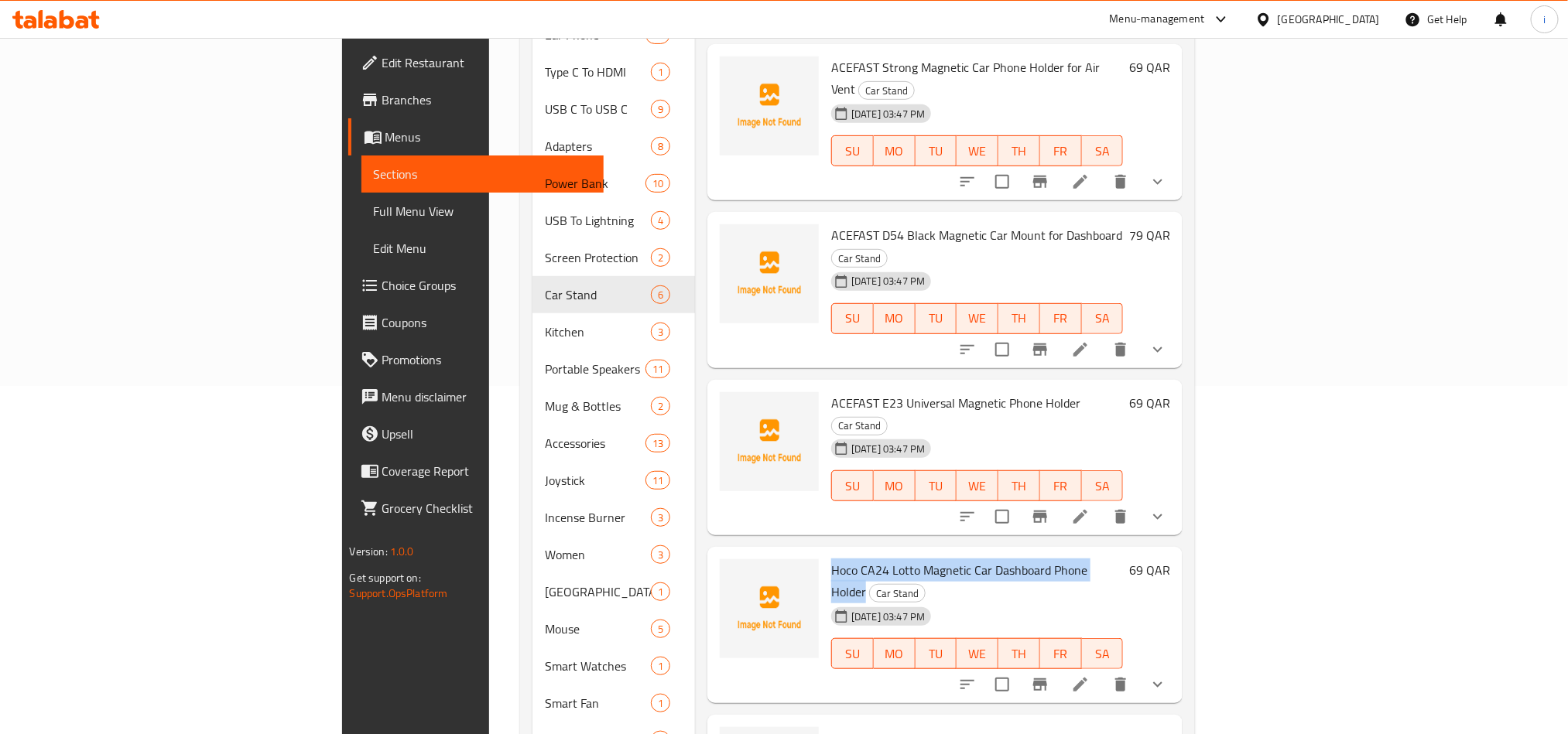
drag, startPoint x: 1038, startPoint y: 483, endPoint x: 741, endPoint y: 474, distance: 297.1
click at [825, 553] on div "Hoco CA24 Lotto Magnetic Car Dashboard Phone Holder Car Stand [DATE] 03:47 PM S…" at bounding box center [977, 625] width 304 height 144
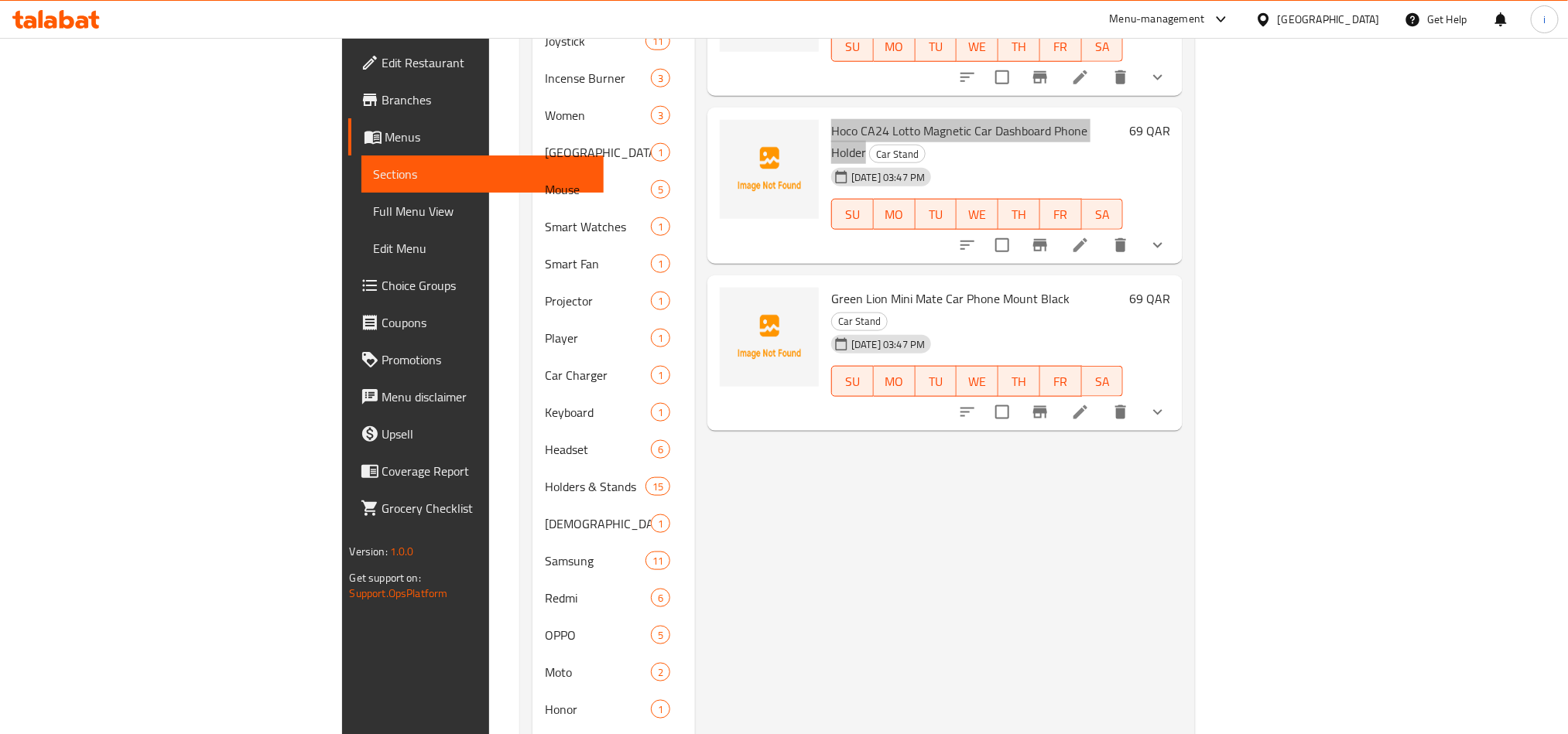
scroll to position [812, 0]
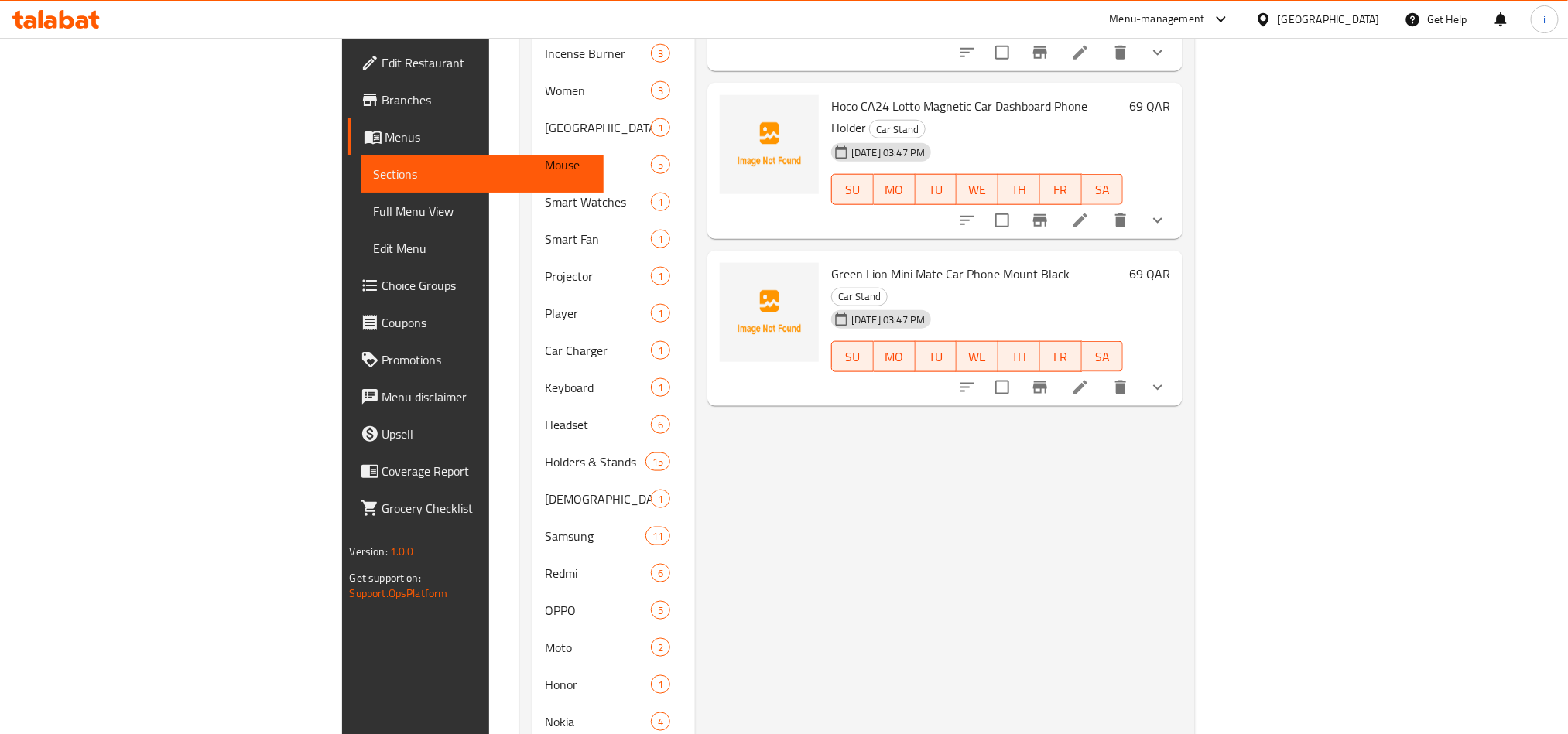
click at [970, 453] on div "Menu items Green Lion USB A to USB C PVC Cable 3M Black Add Sort Manage items A…" at bounding box center [938, 387] width 488 height 2054
click at [957, 406] on div "Menu items Green Lion USB A to USB C PVC Cable 3M Black Add Sort Manage items A…" at bounding box center [938, 387] width 488 height 2054
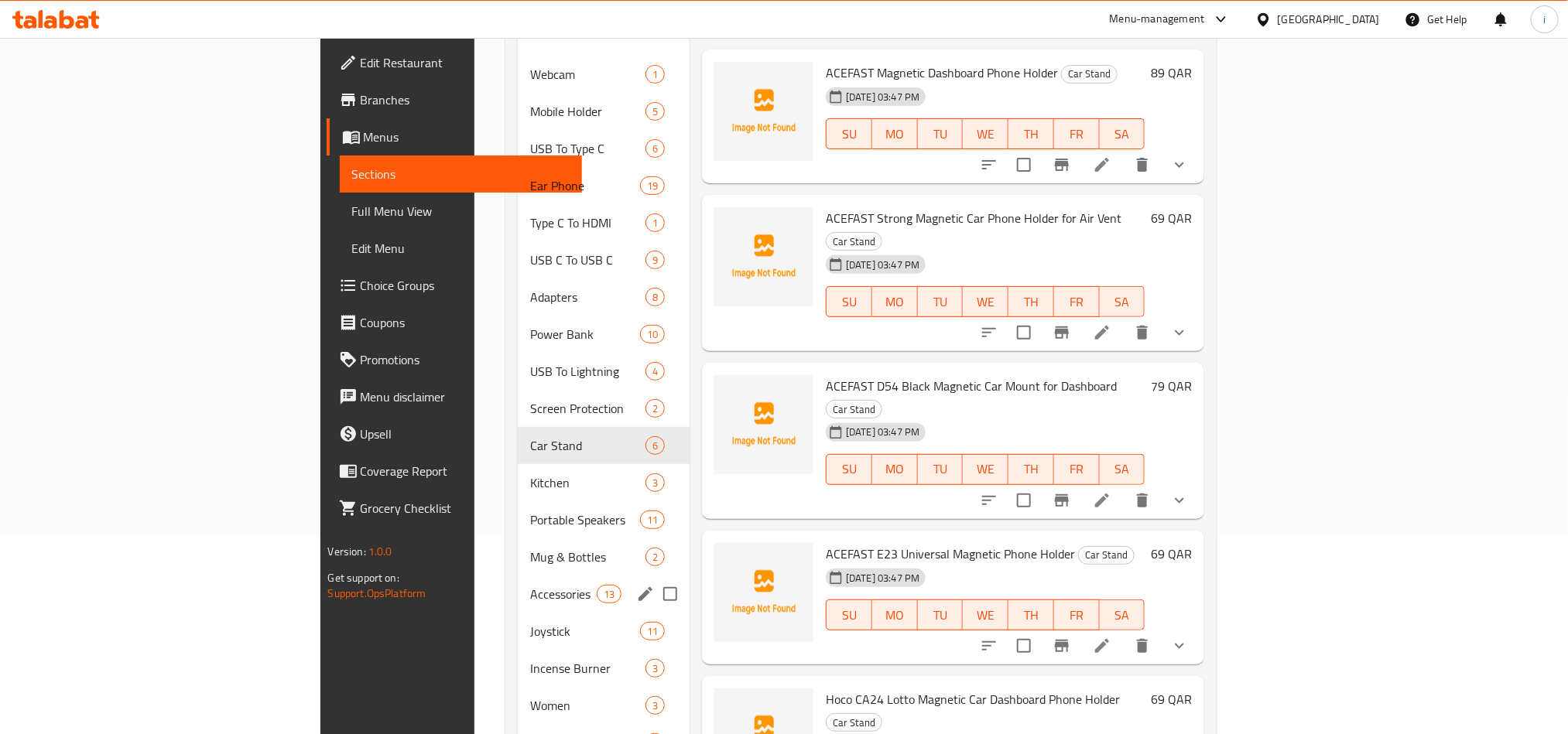
scroll to position [116, 0]
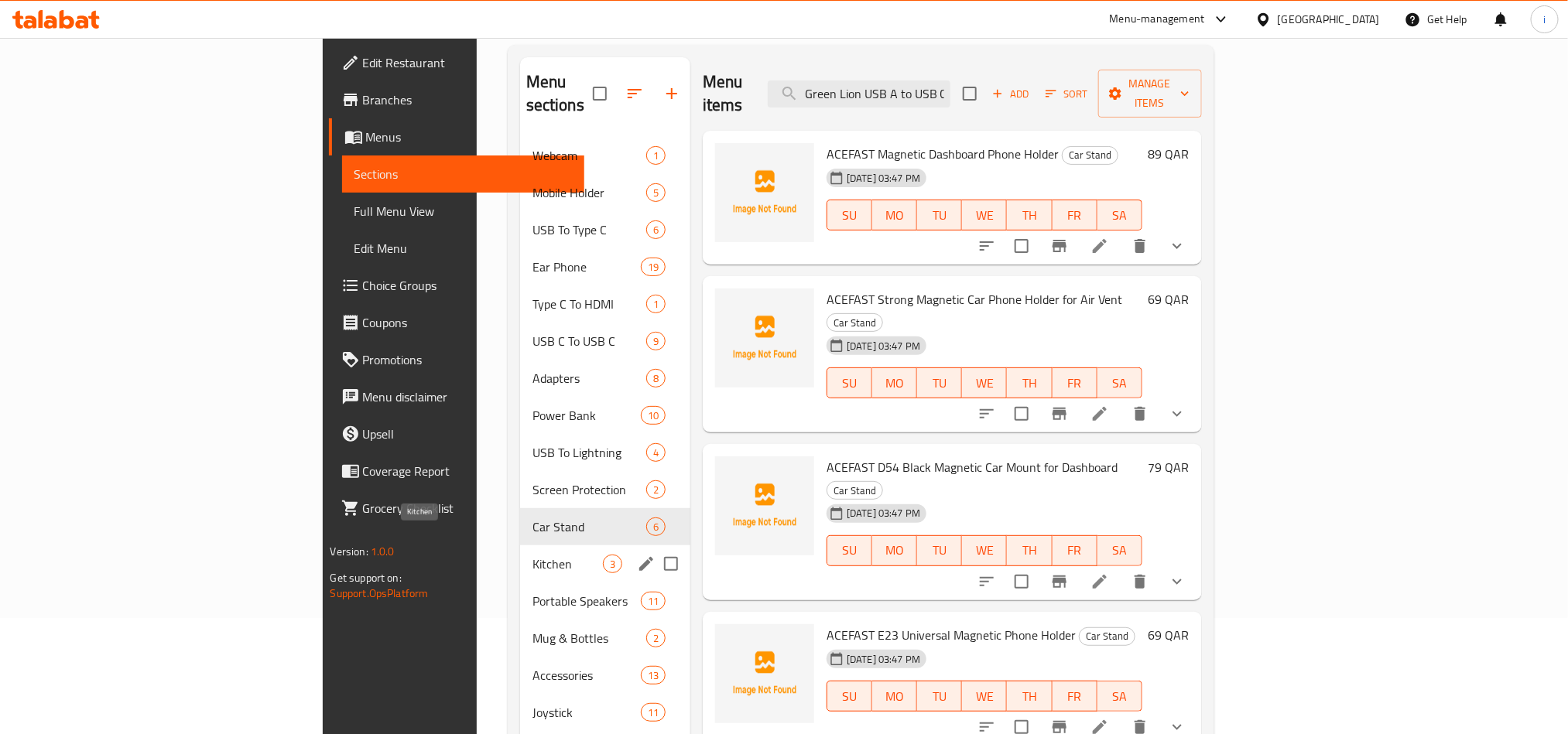
click at [532, 555] on span "Kitchen" at bounding box center [567, 563] width 70 height 19
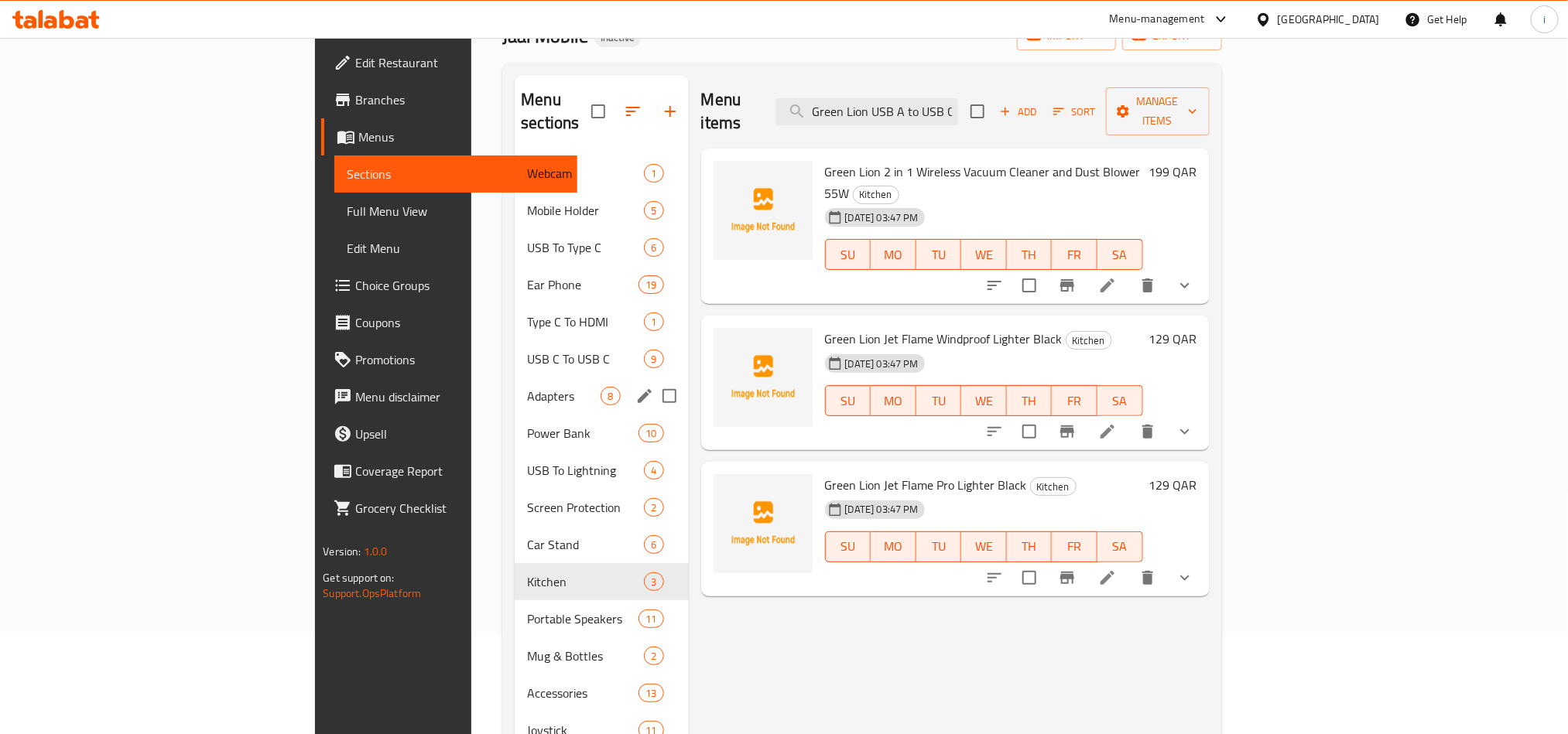
scroll to position [232, 0]
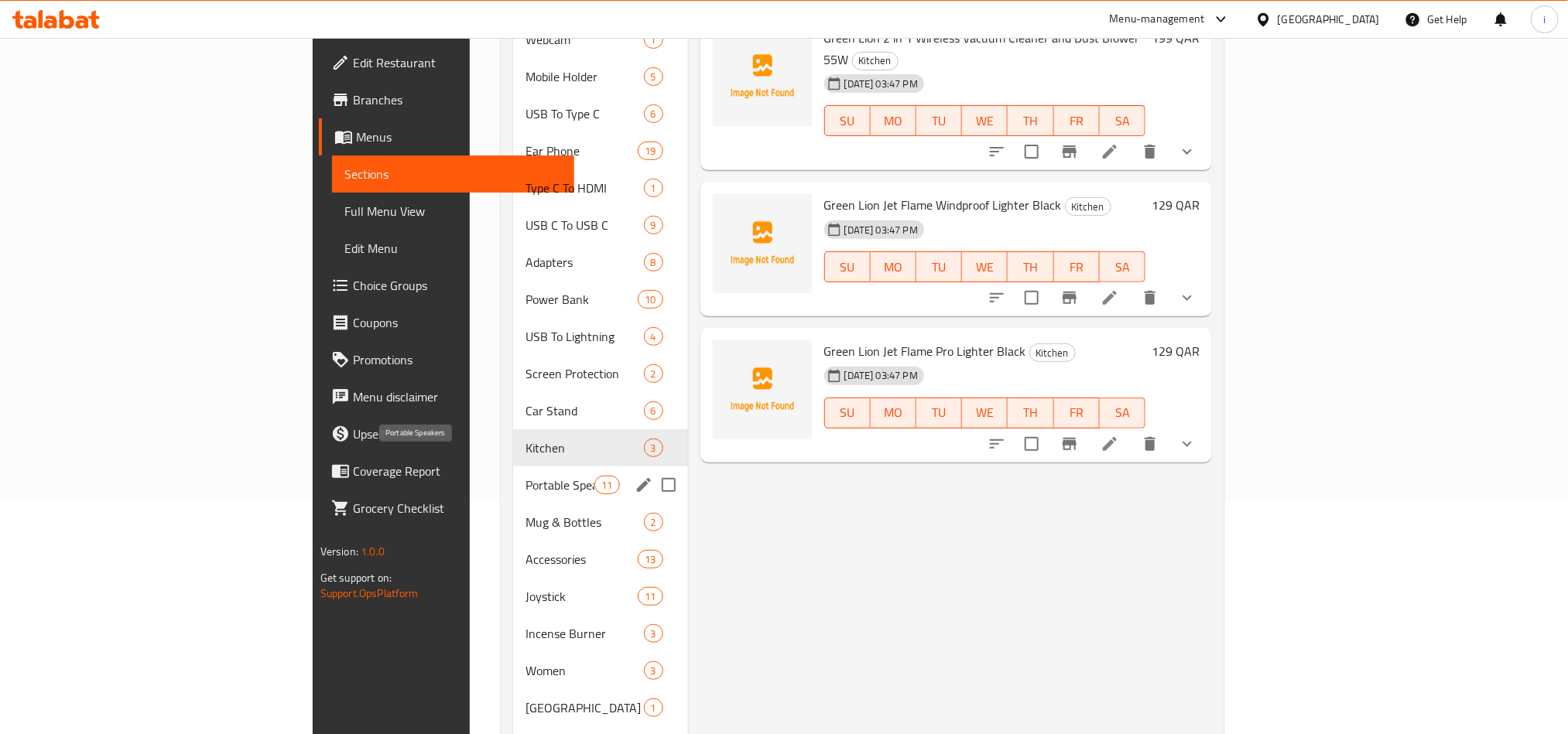
click at [526, 476] on span "Portable Speakers" at bounding box center [560, 485] width 70 height 19
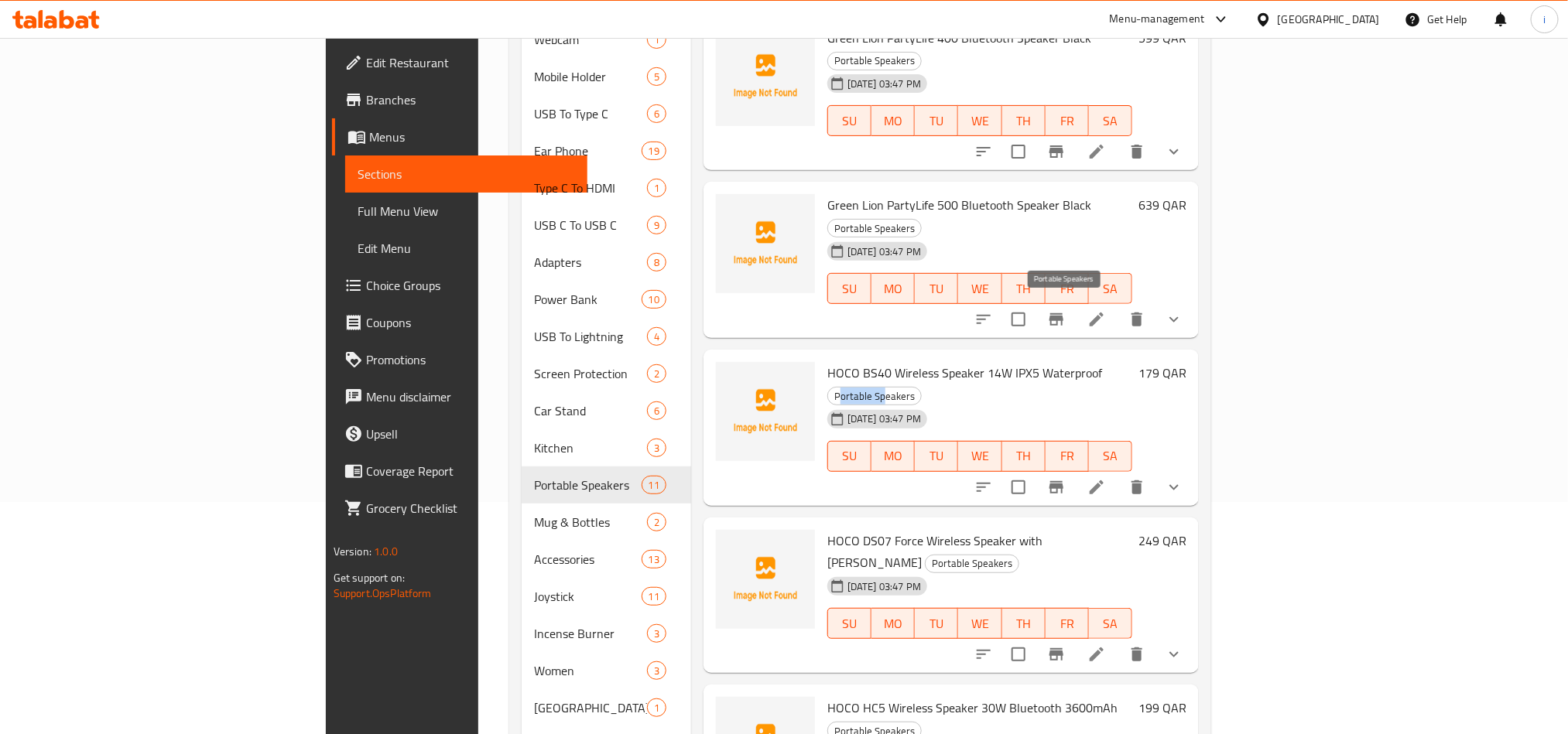
drag, startPoint x: 1031, startPoint y: 310, endPoint x: 1075, endPoint y: 312, distance: 44.0
click at [921, 387] on span "Portable Speakers" at bounding box center [874, 396] width 93 height 18
drag, startPoint x: 1108, startPoint y: 306, endPoint x: 1021, endPoint y: 304, distance: 87.0
click at [921, 387] on span "Portable Speakers" at bounding box center [874, 396] width 93 height 18
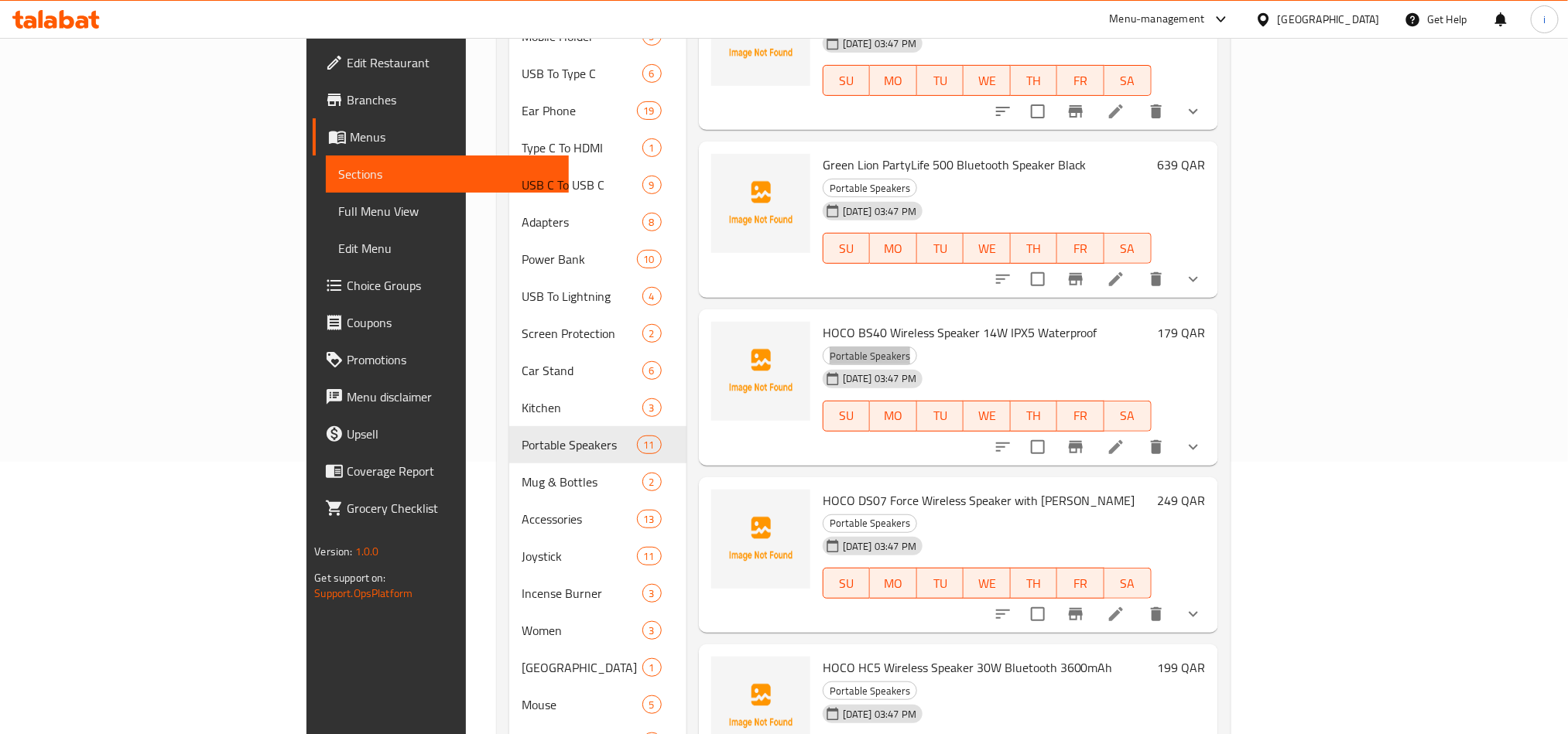
scroll to position [232, 0]
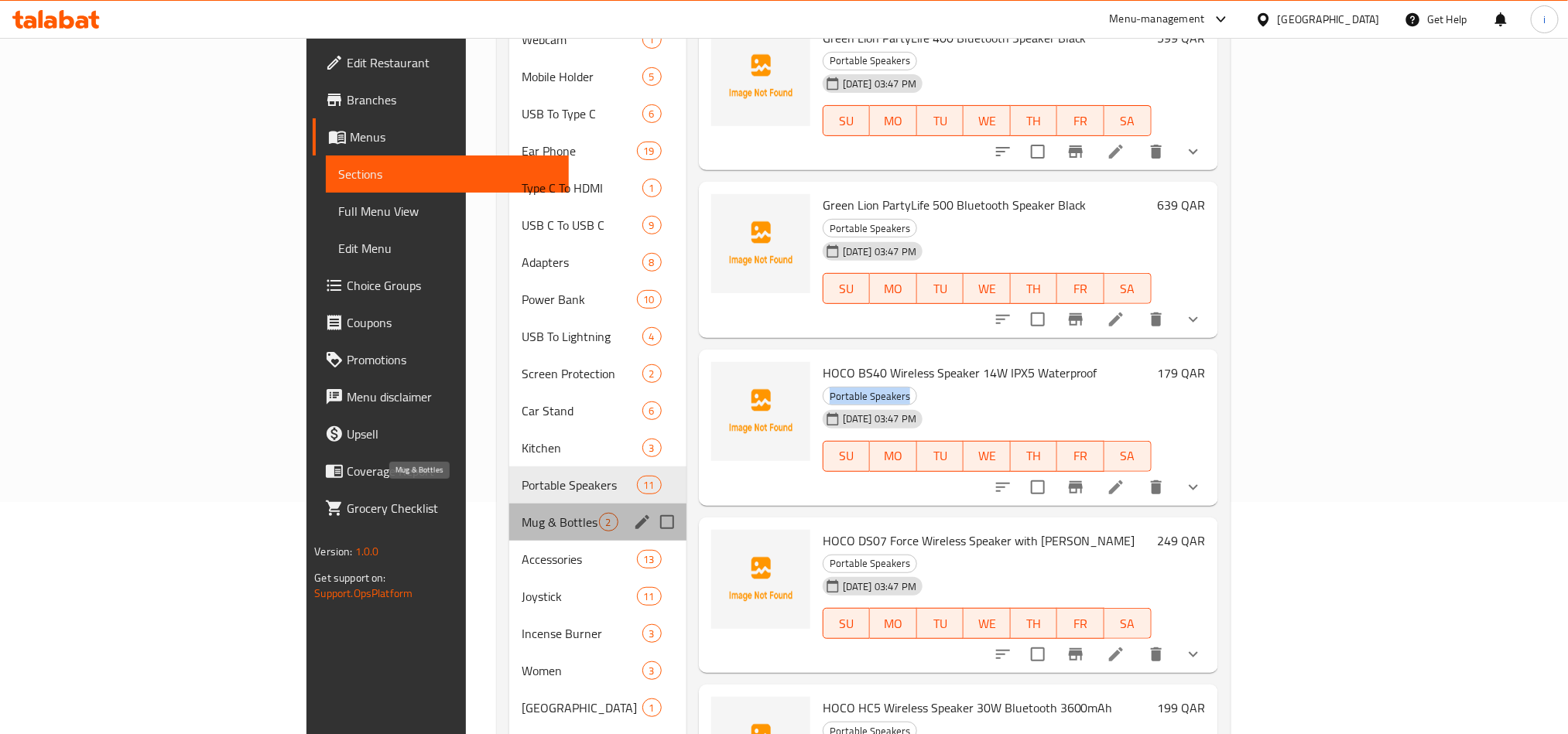
click at [522, 513] on span "Mug & Bottles" at bounding box center [560, 522] width 78 height 19
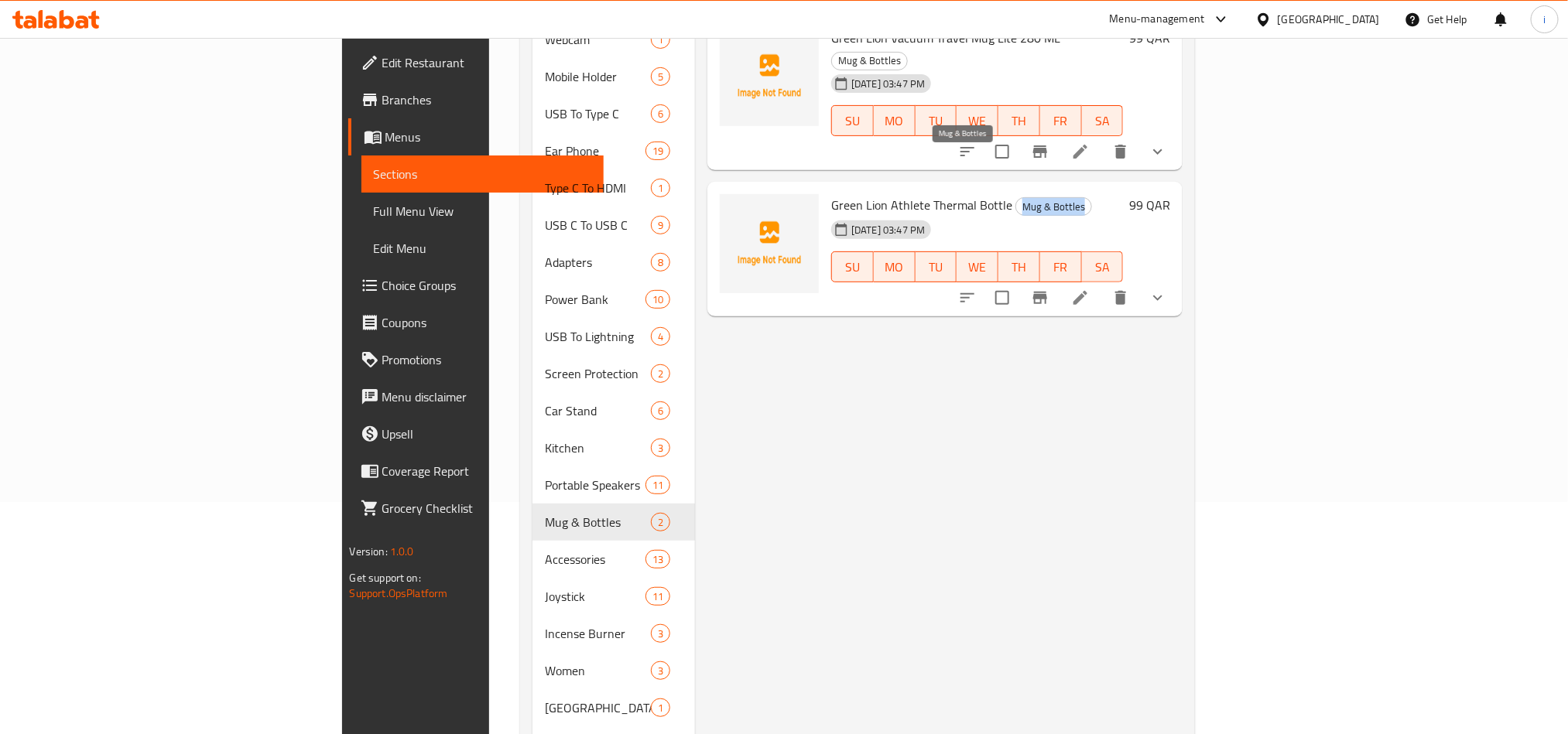
drag, startPoint x: 928, startPoint y: 160, endPoint x: 1000, endPoint y: 165, distance: 72.2
click at [1000, 194] on h6 "Green Lion Athlete Thermal Bottle Mug & Bottles" at bounding box center [977, 205] width 292 height 22
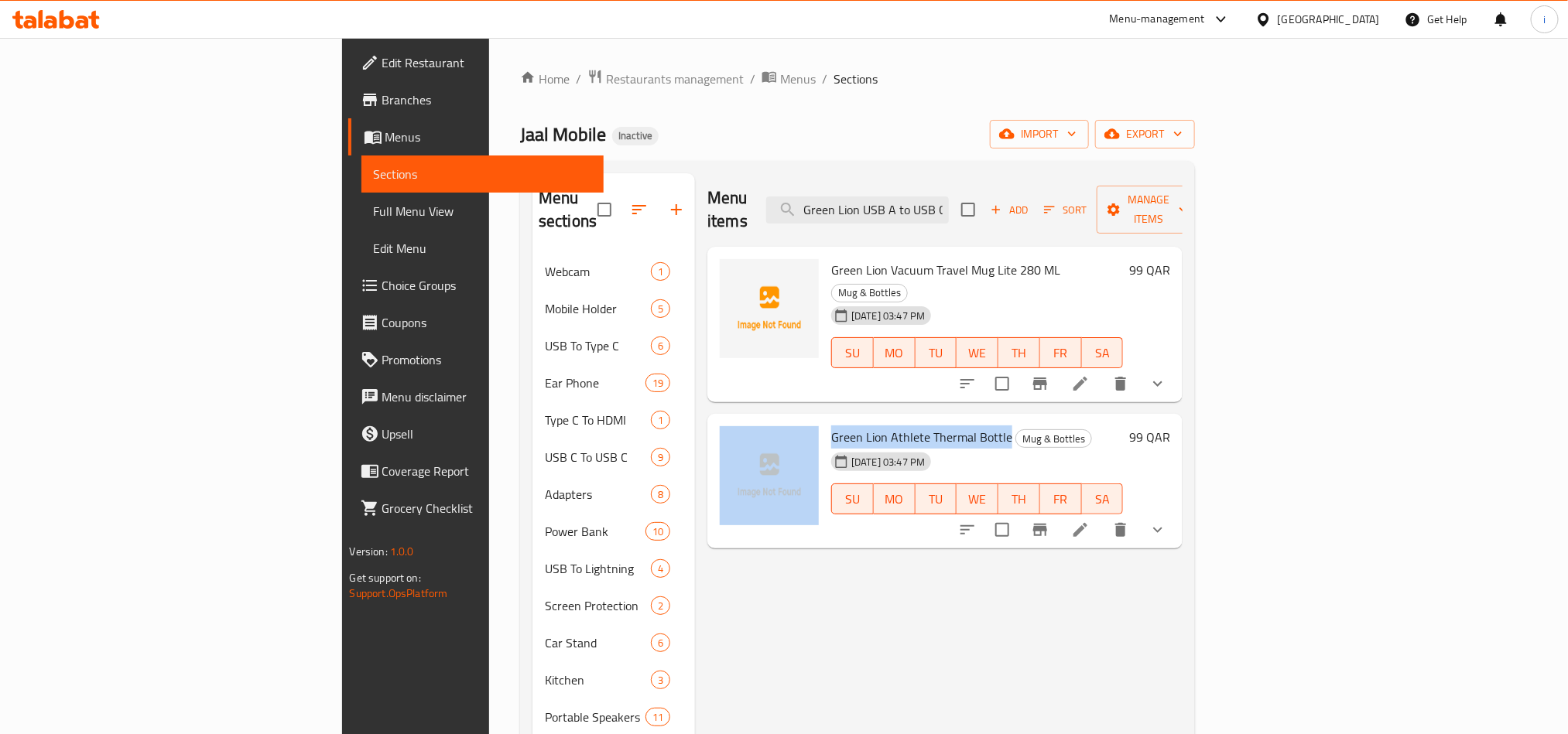
drag, startPoint x: 922, startPoint y: 390, endPoint x: 738, endPoint y: 376, distance: 184.5
click at [738, 420] on div "Green Lion Athlete Thermal Bottle Mug & Bottles [DATE] 03:47 PM SU MO TU WE TH …" at bounding box center [945, 481] width 463 height 122
click at [825, 420] on div "Green Lion Athlete Thermal Bottle Mug & Bottles [DATE] 03:47 PM SU MO TU WE TH …" at bounding box center [977, 481] width 304 height 122
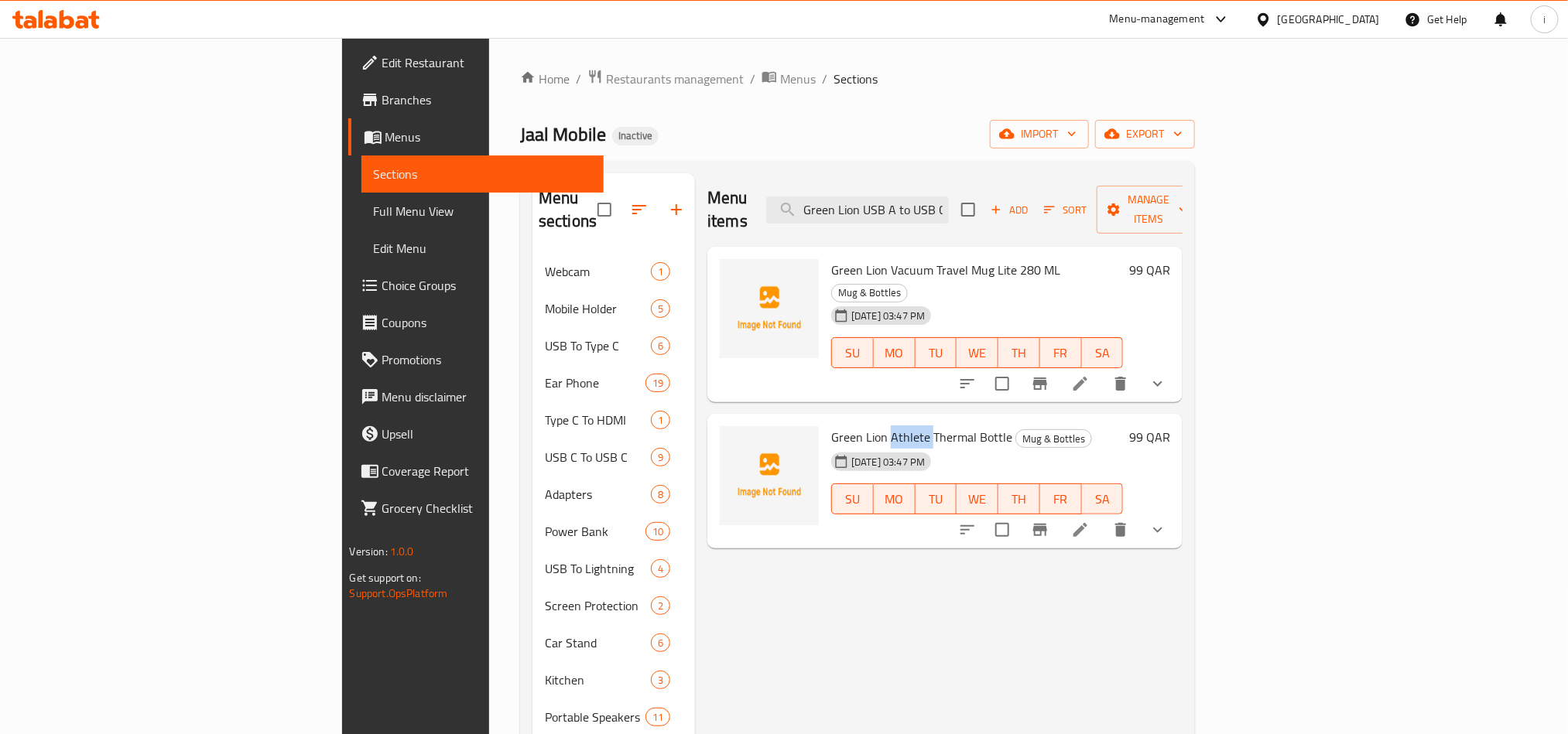
click at [825, 420] on div "Green Lion Athlete Thermal Bottle Mug & Bottles [DATE] 03:47 PM SU MO TU WE TH …" at bounding box center [977, 481] width 304 height 122
drag, startPoint x: 980, startPoint y: 246, endPoint x: 1045, endPoint y: 249, distance: 65.1
click at [907, 284] on span "Mug & Bottles" at bounding box center [869, 293] width 75 height 18
drag, startPoint x: 885, startPoint y: 550, endPoint x: 966, endPoint y: 500, distance: 95.2
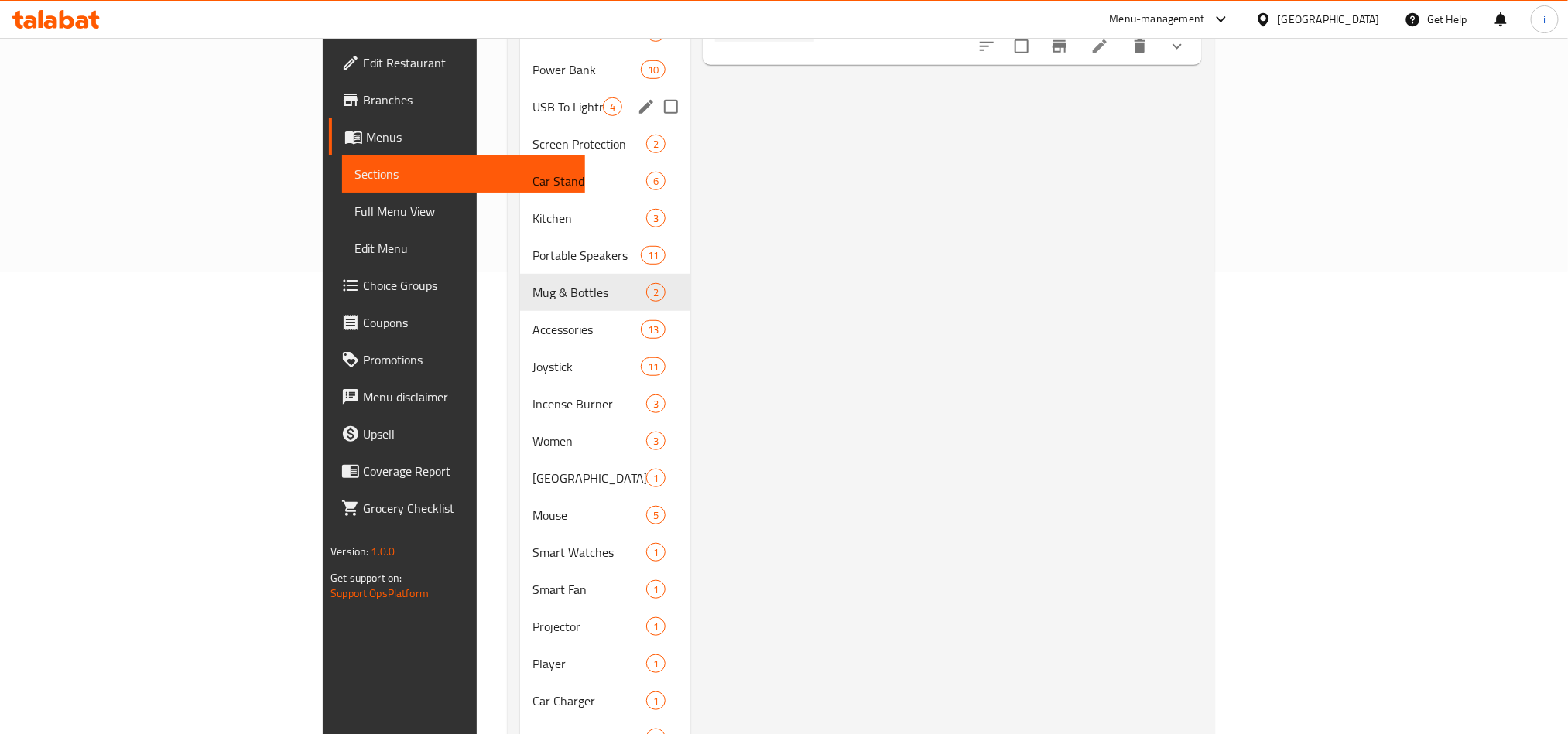
scroll to position [464, 0]
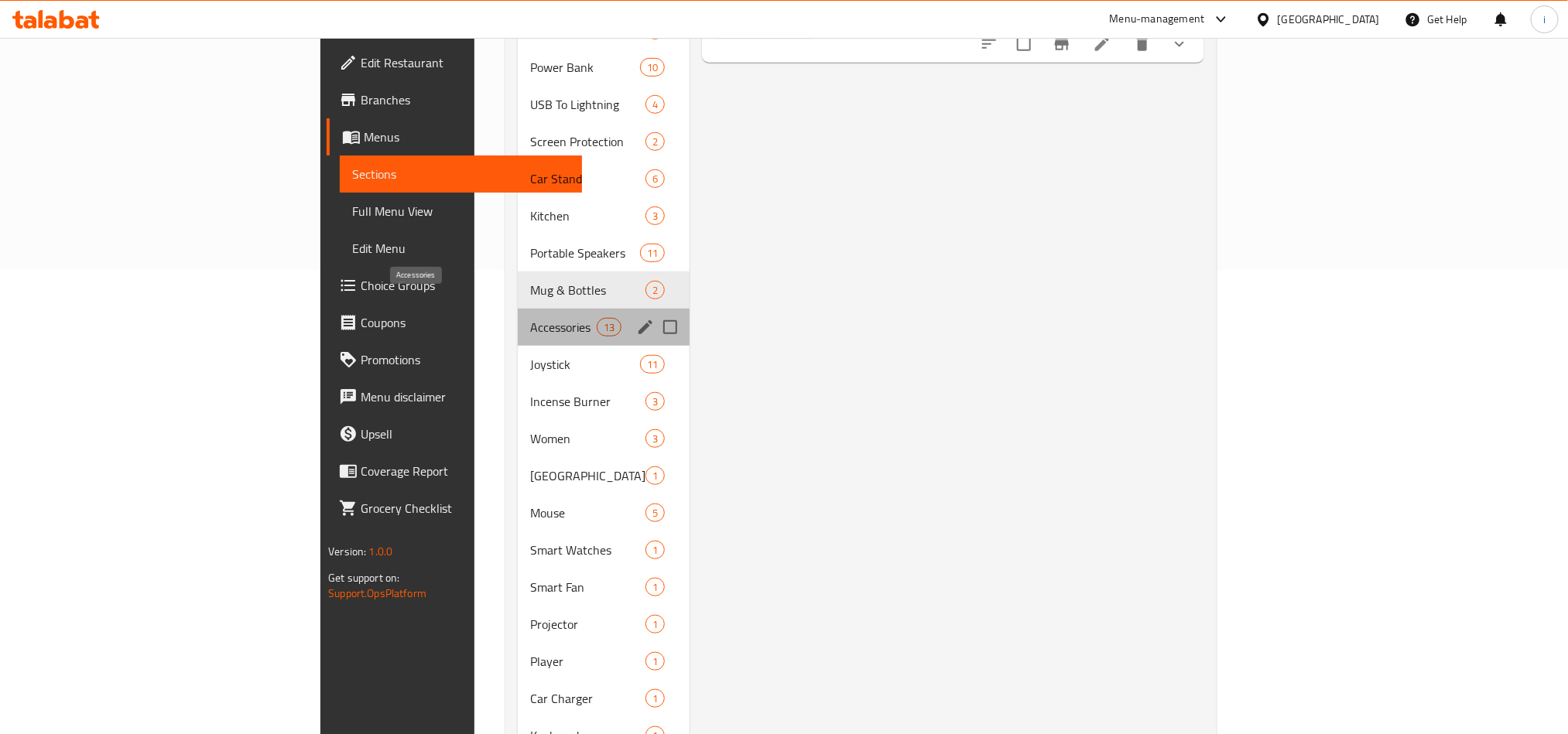
click at [530, 318] on span "Accessories" at bounding box center [563, 327] width 66 height 19
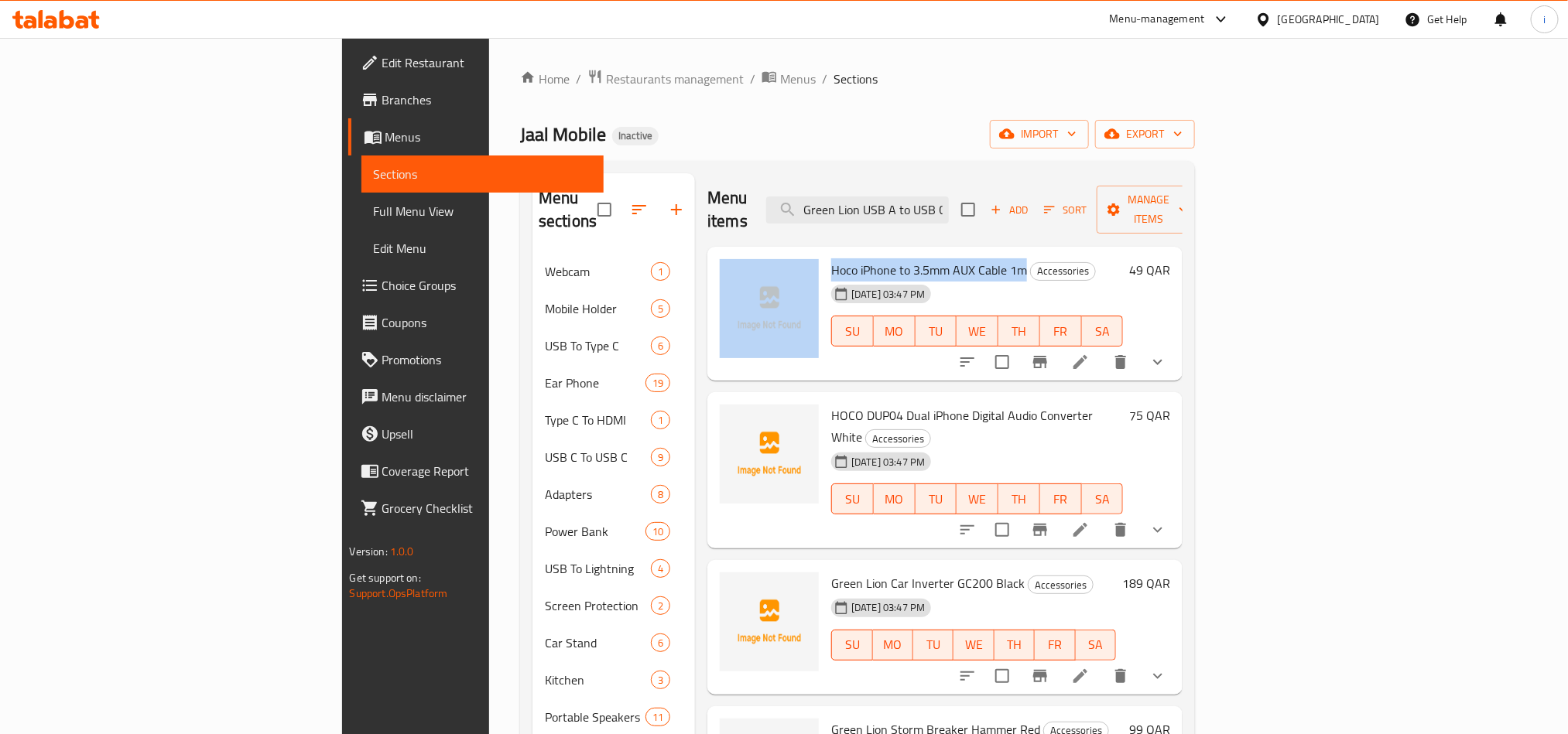
drag, startPoint x: 939, startPoint y: 243, endPoint x: 737, endPoint y: 238, distance: 202.1
click at [737, 253] on div "Hoco iPhone to 3.5mm AUX Cable 1m Accessories [DATE] 03:47 PM SU MO TU WE TH FR…" at bounding box center [945, 314] width 463 height 122
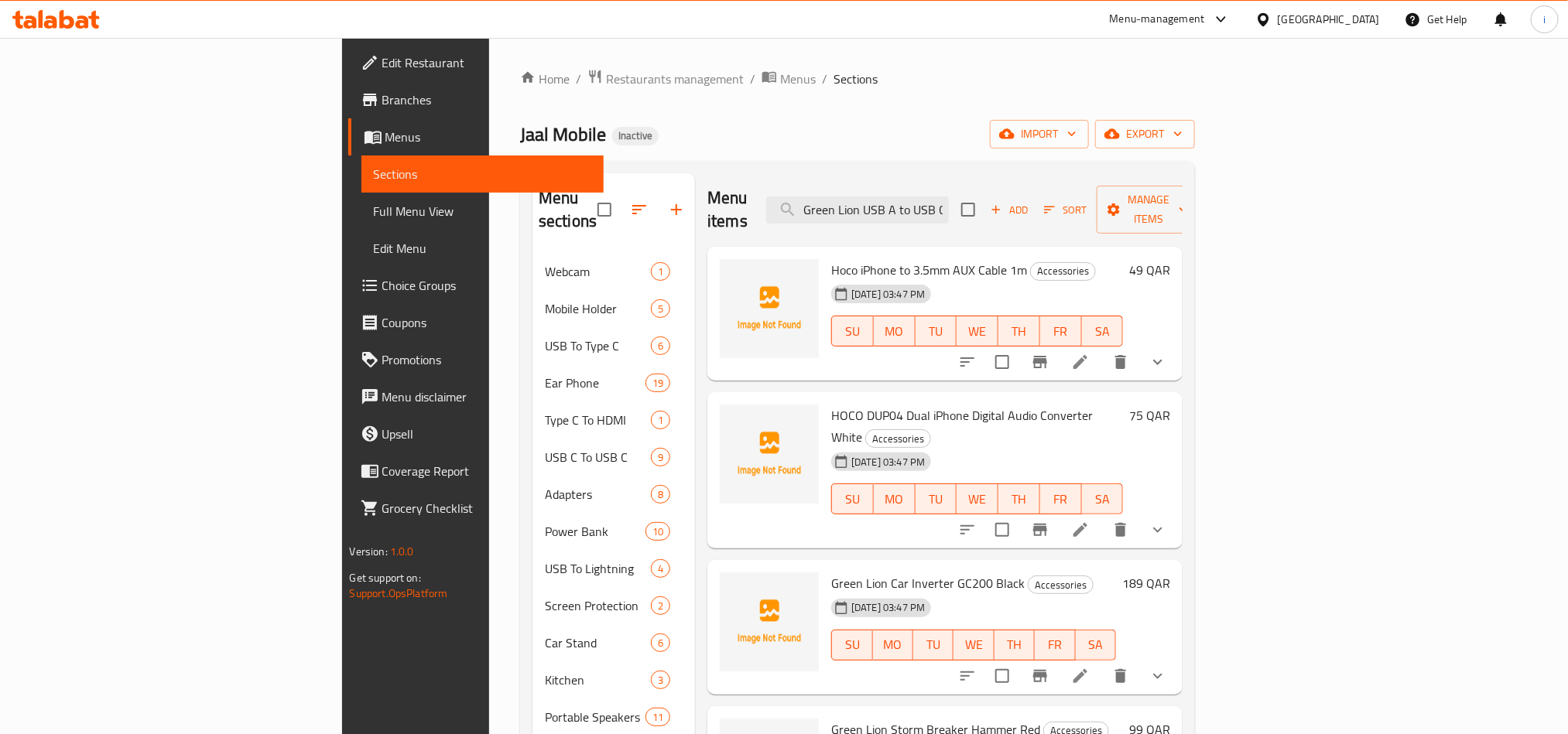
click at [954, 133] on div "Jaal Mobile Inactive import export" at bounding box center [857, 133] width 675 height 28
drag, startPoint x: 941, startPoint y: 248, endPoint x: 747, endPoint y: 239, distance: 194.2
click at [831, 259] on h6 "Hoco iPhone to 3.5mm AUX Cable 1m Accessories" at bounding box center [977, 270] width 292 height 22
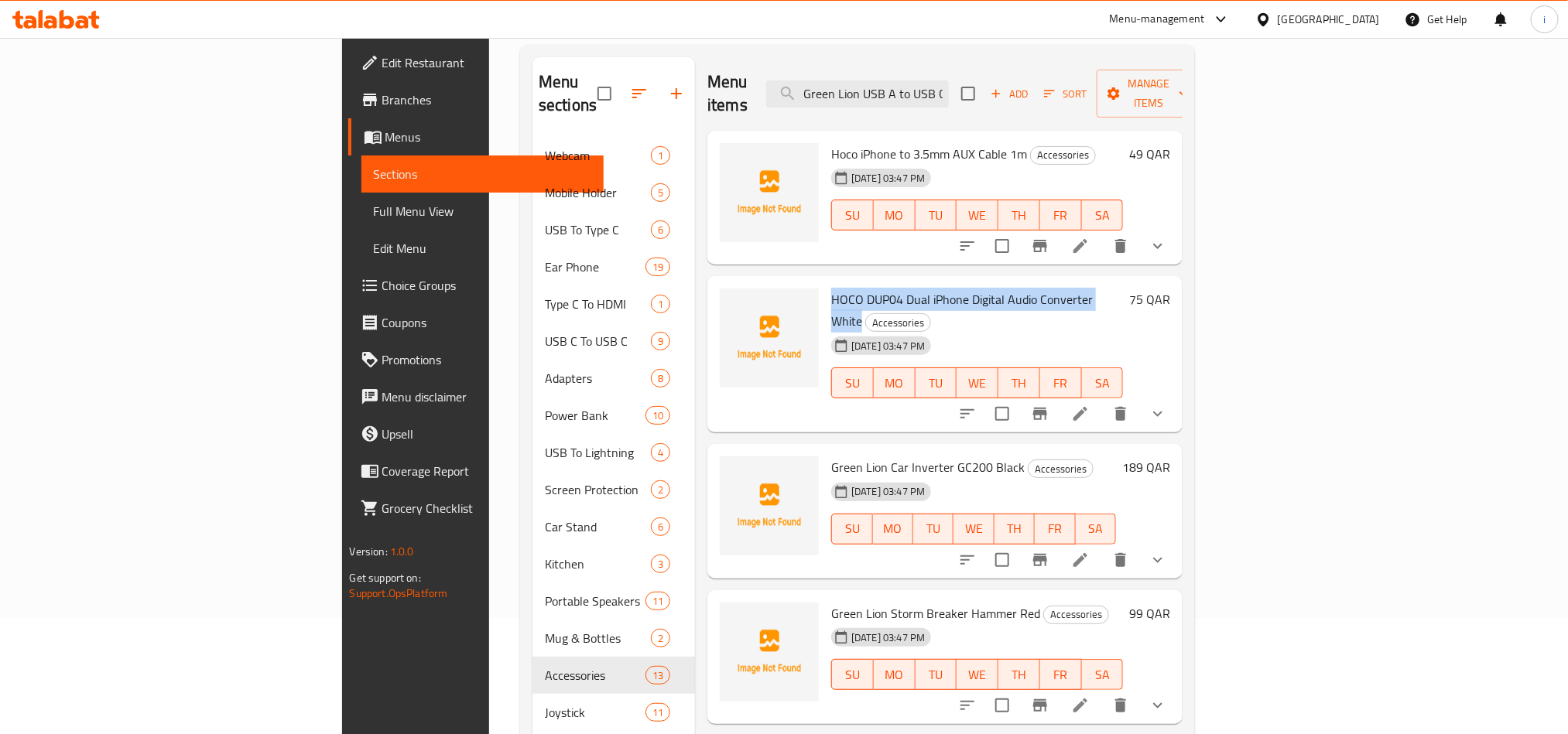
drag, startPoint x: 1034, startPoint y: 281, endPoint x: 747, endPoint y: 262, distance: 287.6
click at [825, 282] on div "HOCO DUP04 Dual iPhone Digital Audio Converter White Accessories [DATE] 03:47 P…" at bounding box center [977, 354] width 304 height 144
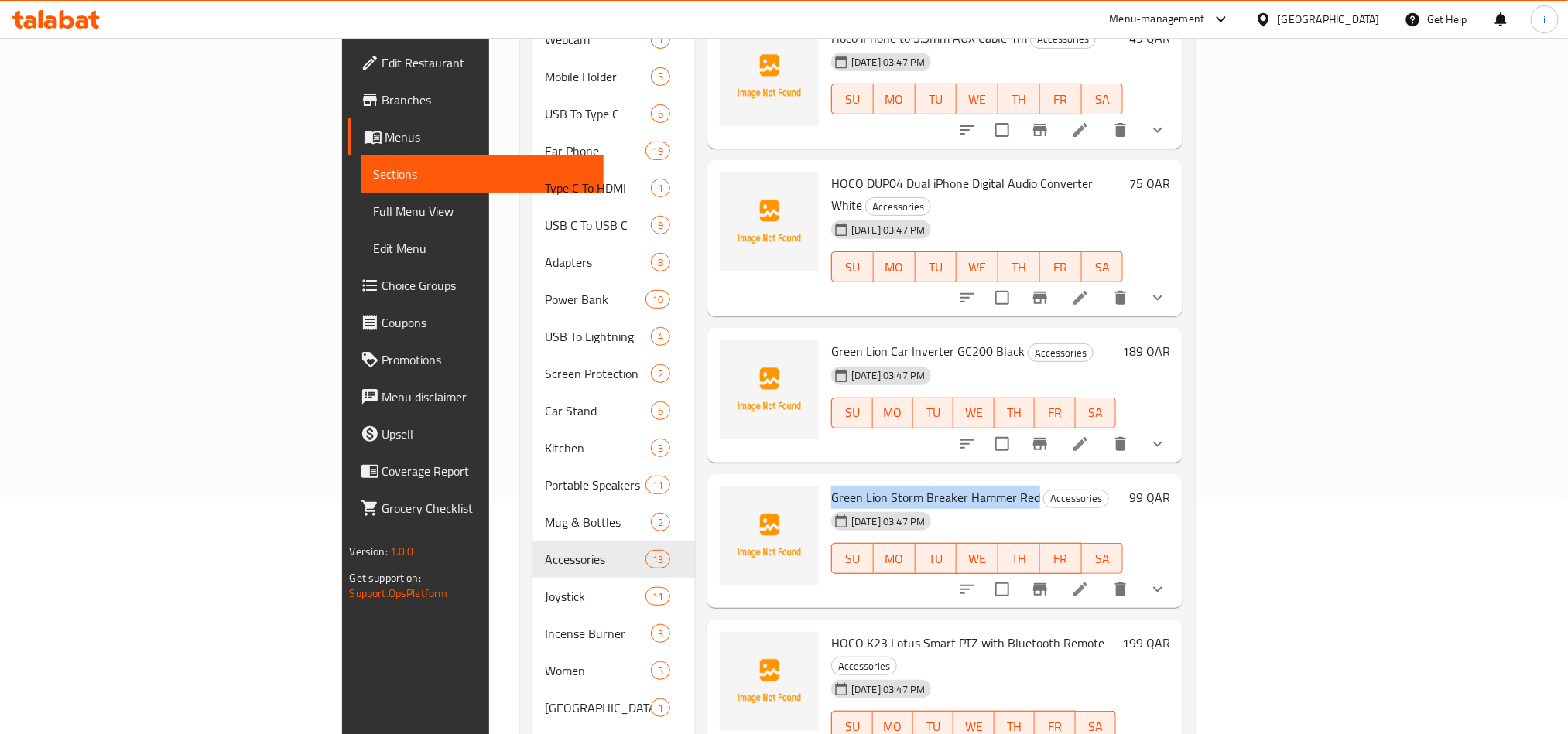
drag, startPoint x: 952, startPoint y: 453, endPoint x: 741, endPoint y: 437, distance: 211.6
click at [825, 480] on div "Green Lion Storm Breaker Hammer Red Accessories [DATE] 03:47 PM SU MO TU WE TH …" at bounding box center [977, 541] width 304 height 122
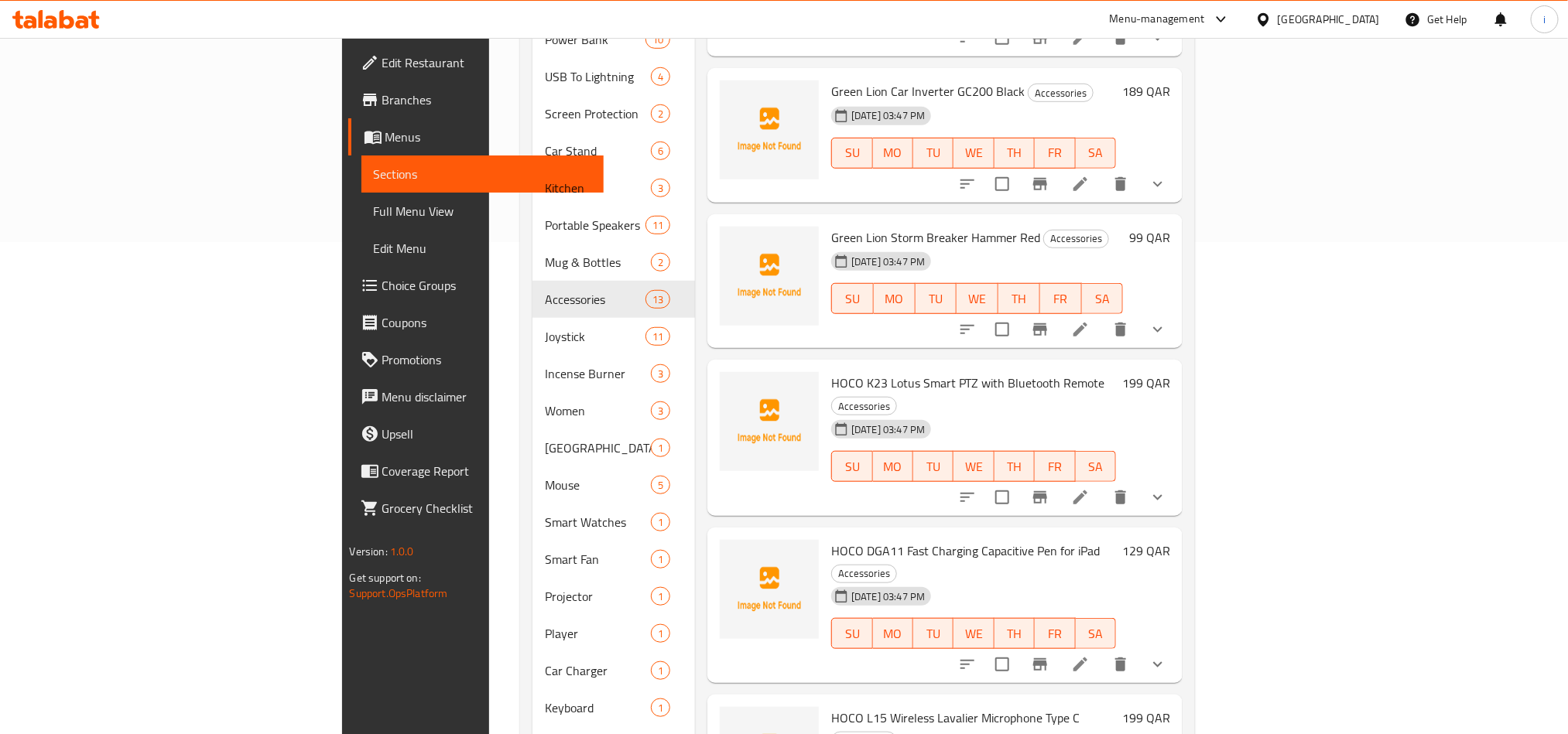
scroll to position [580, 0]
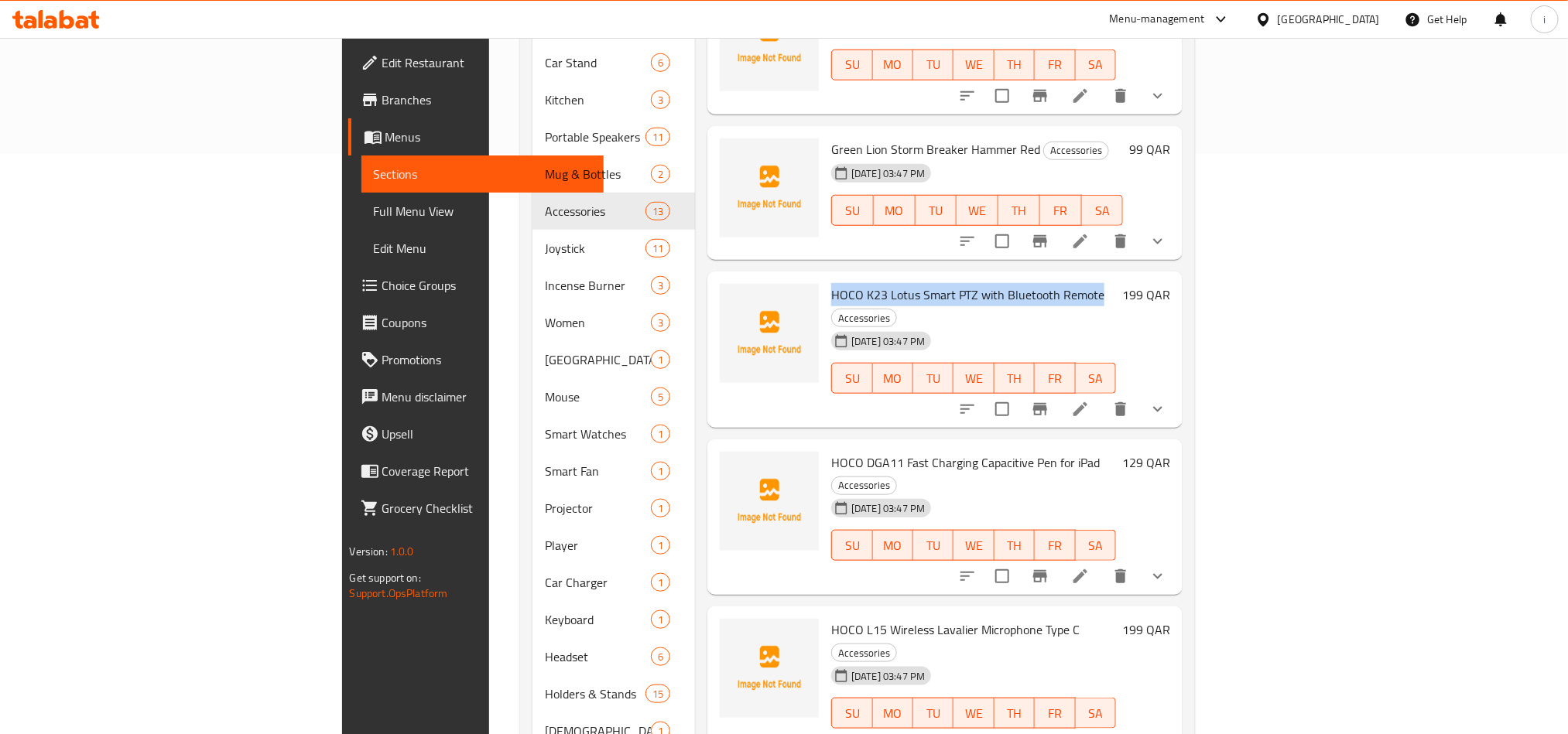
drag, startPoint x: 1012, startPoint y: 244, endPoint x: 747, endPoint y: 233, distance: 265.2
click at [825, 278] on div "HOCO K23 Lotus Smart PTZ with Bluetooth Remote Accessories [DATE] 03:47 PM SU M…" at bounding box center [974, 350] width 298 height 144
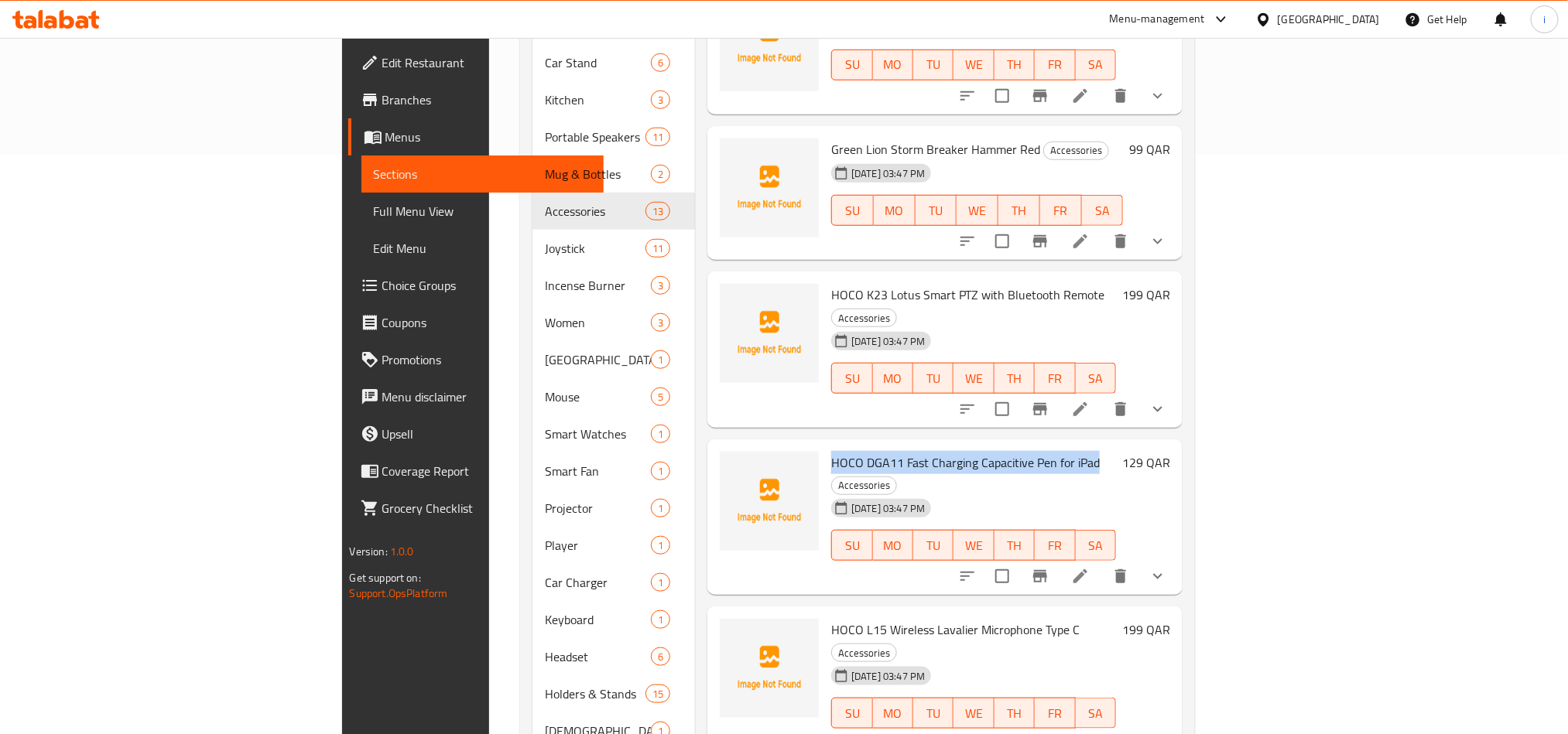
drag, startPoint x: 1011, startPoint y: 400, endPoint x: 742, endPoint y: 386, distance: 269.4
click at [825, 445] on div "HOCO DGA11 Fast Charging Capacitive Pen for iPad Accessories [DATE] 03:47 PM SU…" at bounding box center [974, 517] width 298 height 144
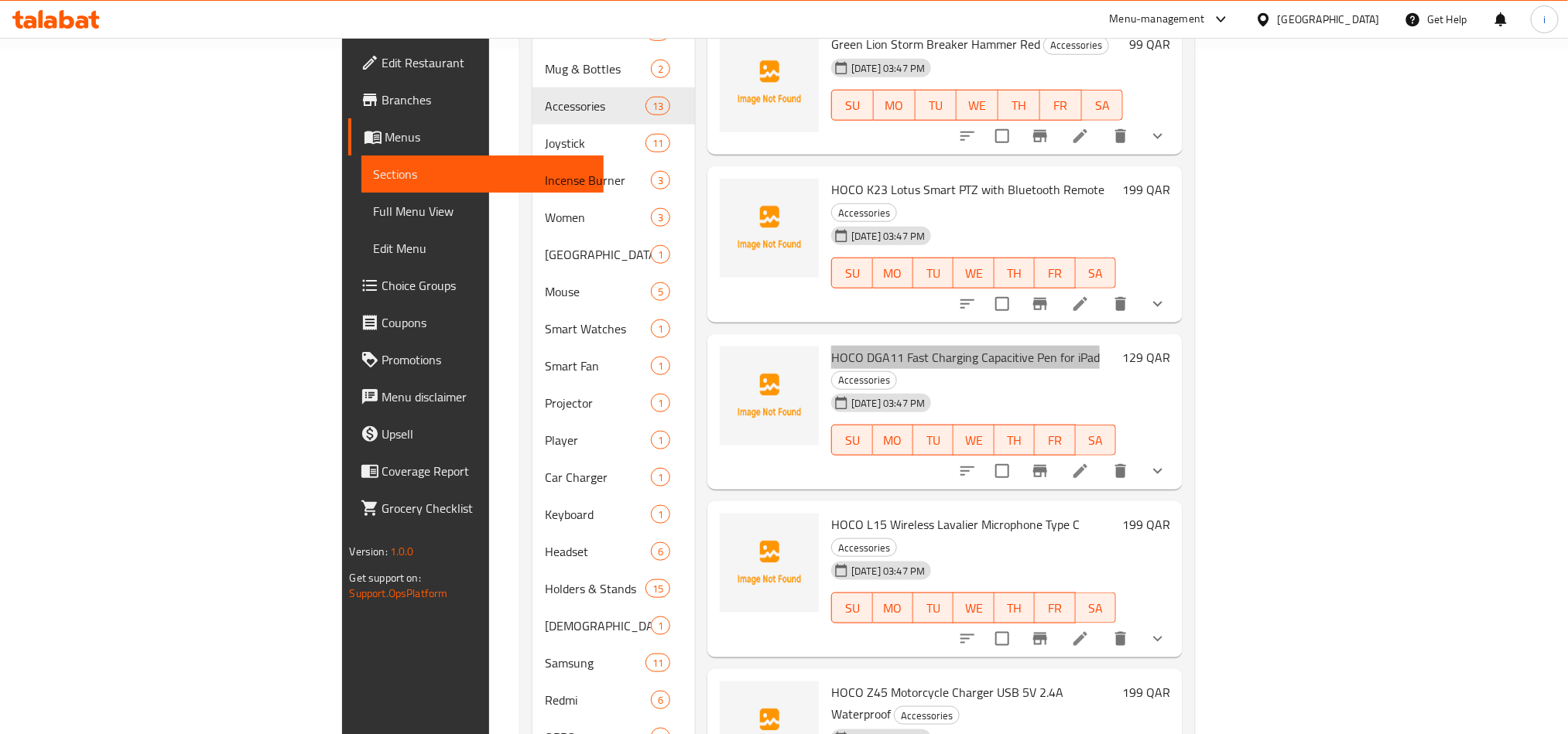
scroll to position [812, 0]
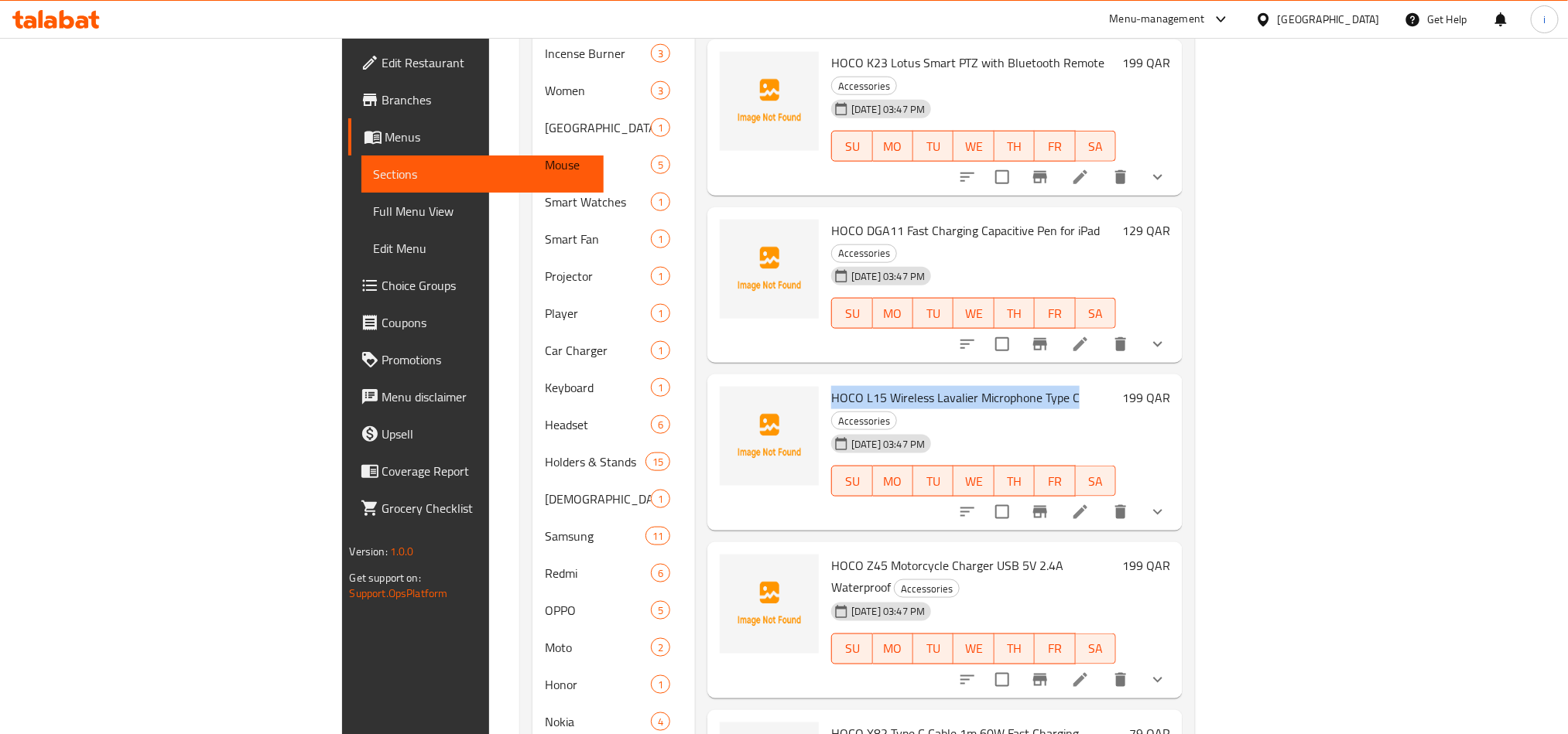
drag, startPoint x: 991, startPoint y: 306, endPoint x: 741, endPoint y: 302, distance: 250.0
click at [825, 381] on div "HOCO L15 Wireless Lavalier Microphone Type C Accessories [DATE] 03:47 PM SU MO …" at bounding box center [974, 453] width 298 height 144
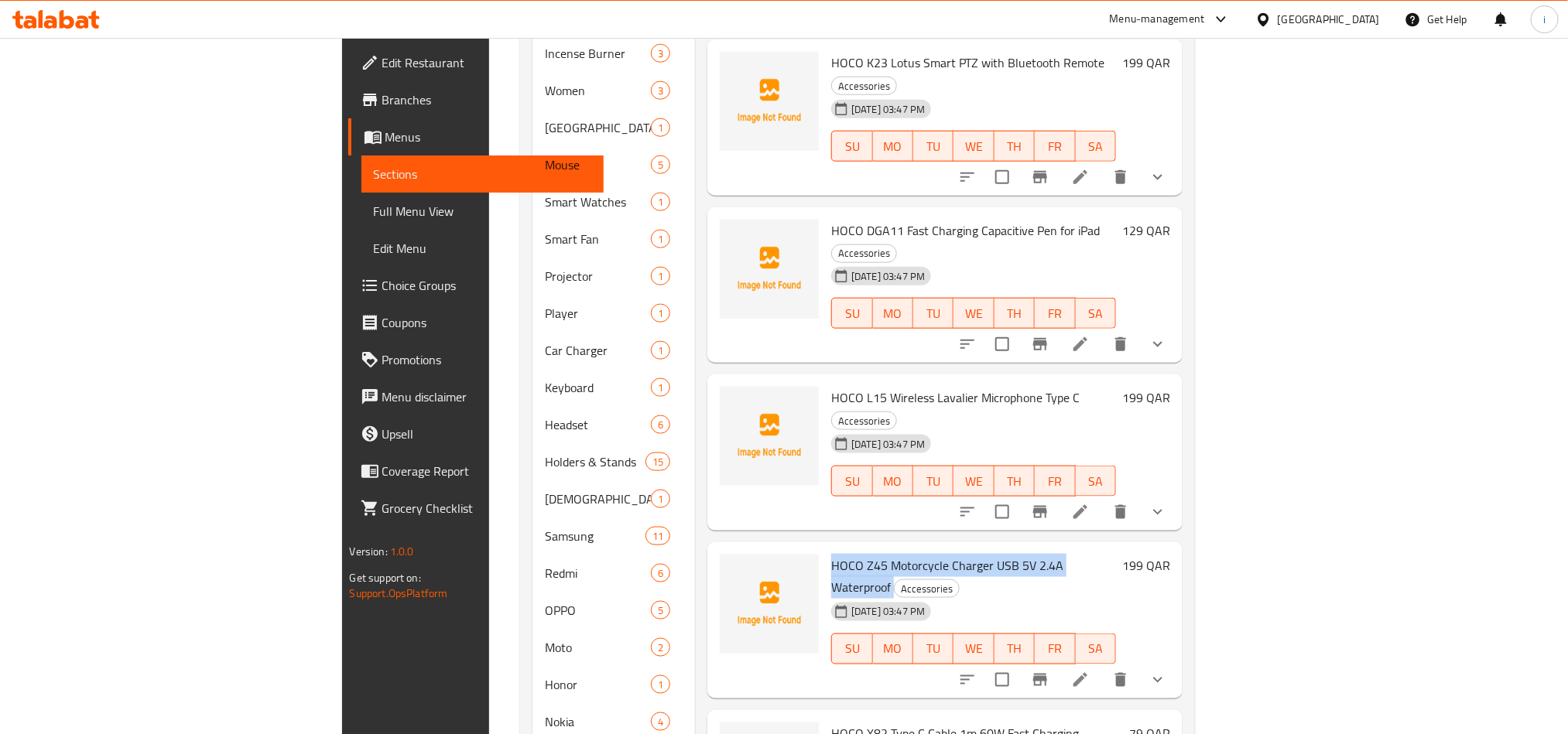
drag, startPoint x: 1038, startPoint y: 455, endPoint x: 747, endPoint y: 450, distance: 291.0
click at [831, 555] on h6 "HOCO Z45 Motorcycle Charger USB 5V 2.4A Waterproof Accessories" at bounding box center [974, 576] width 285 height 44
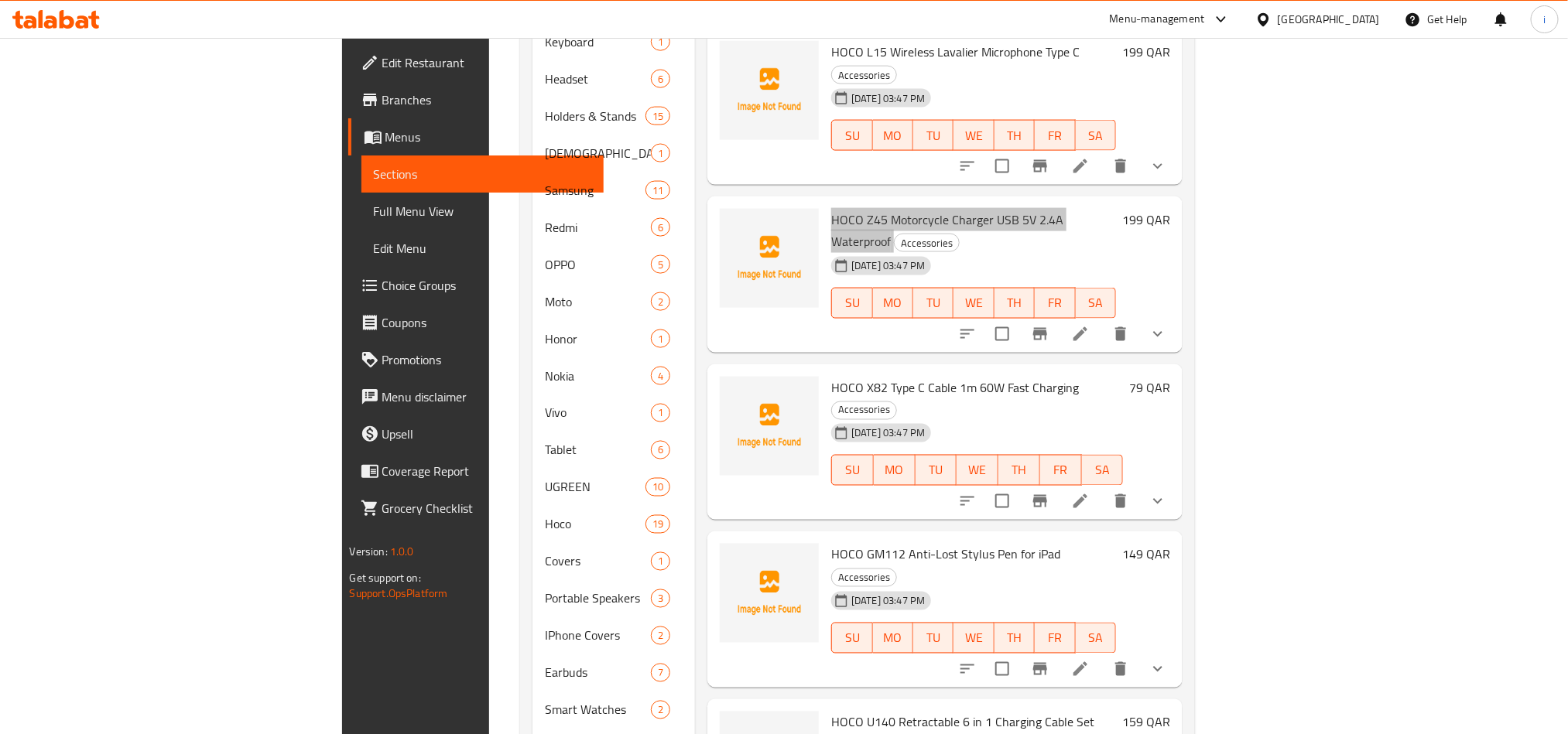
scroll to position [1161, 0]
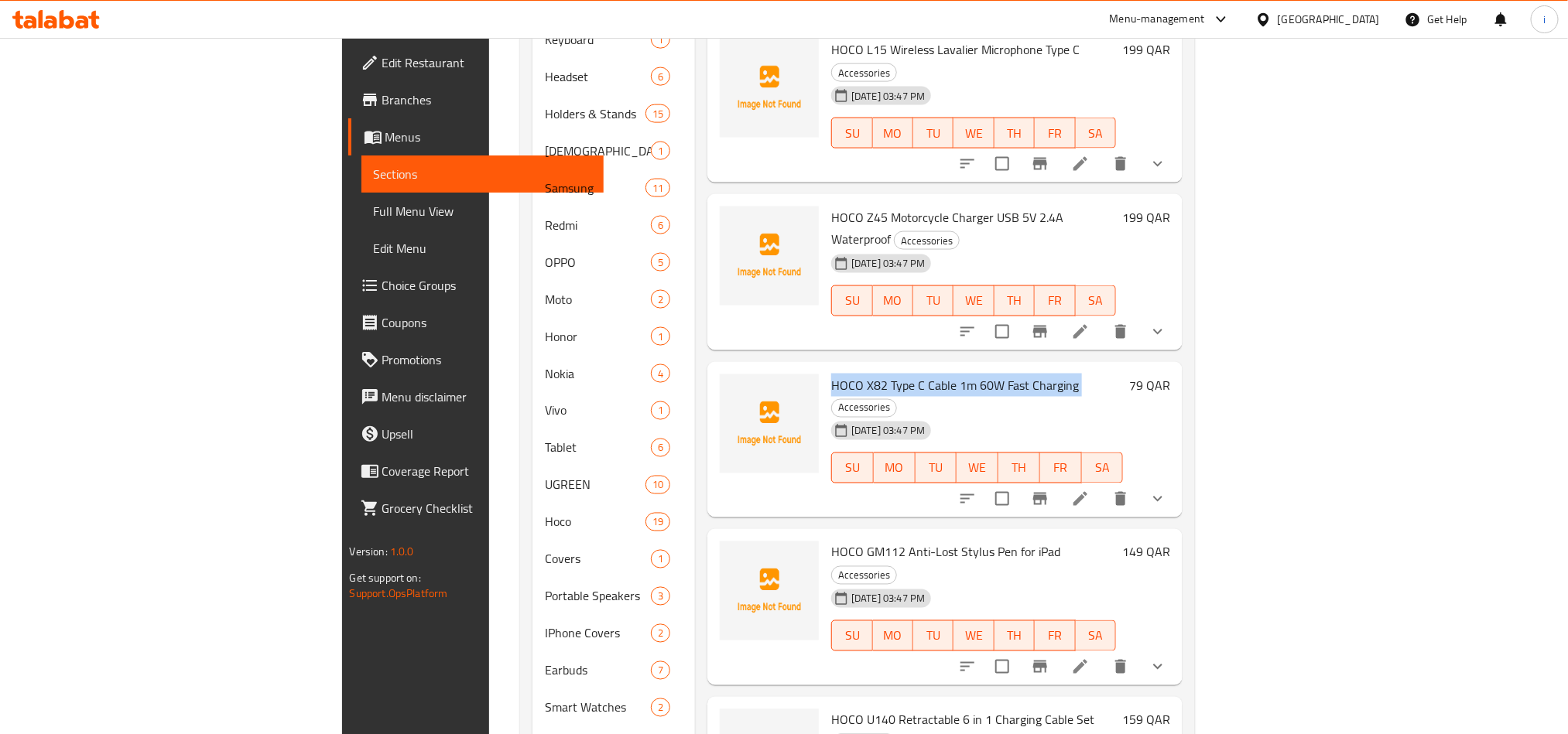
drag, startPoint x: 991, startPoint y: 258, endPoint x: 739, endPoint y: 258, distance: 252.0
click at [825, 369] on div "HOCO X82 Type C Cable 1m 60W Fast Charging Accessories [DATE] 03:47 PM SU MO TU…" at bounding box center [977, 441] width 304 height 144
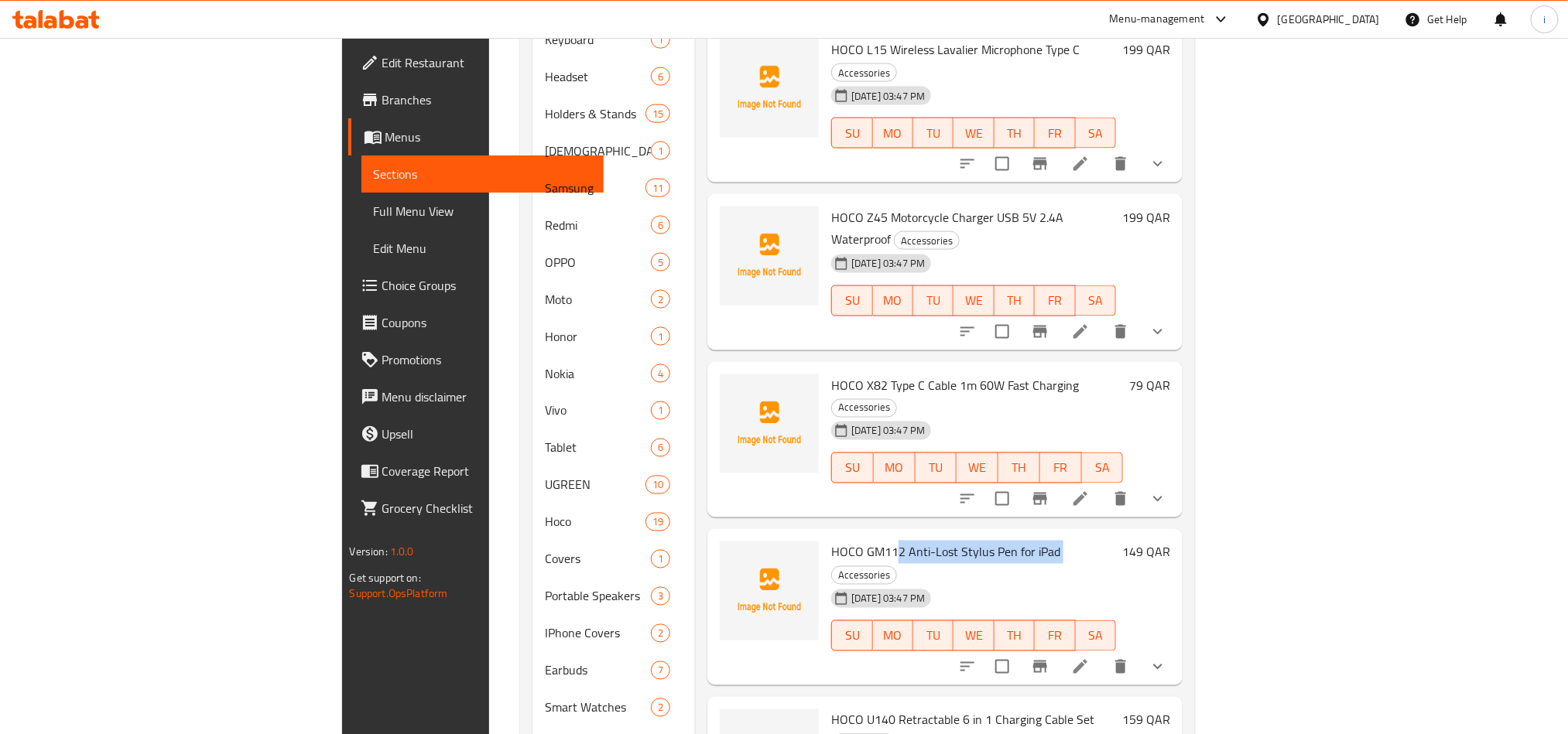
drag, startPoint x: 973, startPoint y: 404, endPoint x: 813, endPoint y: 399, distance: 160.1
click at [831, 542] on h6 "HOCO GM112 Anti-Lost Stylus Pen for iPad Accessories" at bounding box center [974, 563] width 285 height 44
click at [831, 541] on span "HOCO GM112 Anti-Lost Stylus Pen for iPad" at bounding box center [945, 552] width 229 height 23
drag, startPoint x: 969, startPoint y: 399, endPoint x: 746, endPoint y: 390, distance: 223.2
click at [831, 541] on span "HOCO GM112 Anti-Lost Stylus Pen for iPad" at bounding box center [945, 552] width 229 height 23
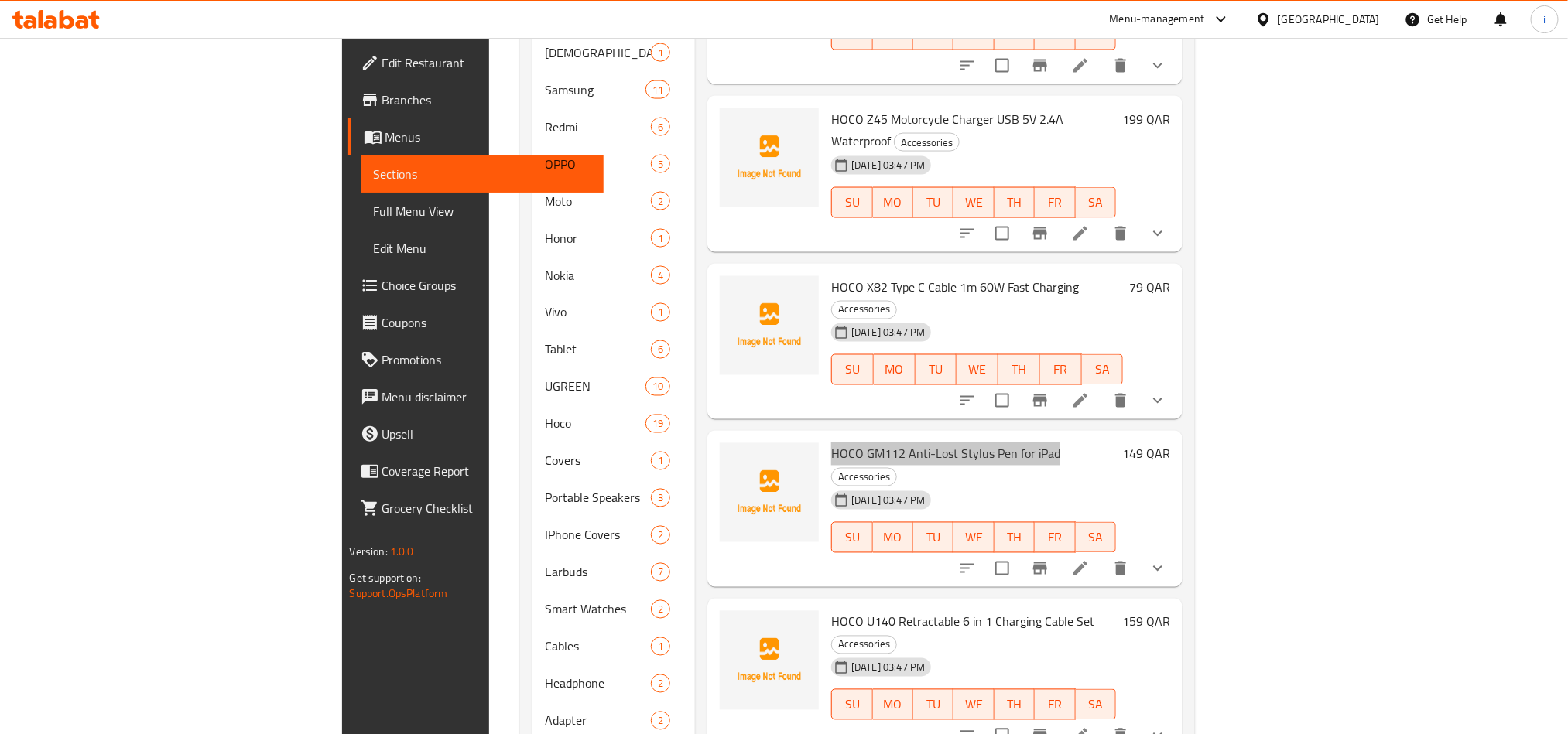
scroll to position [1393, 0]
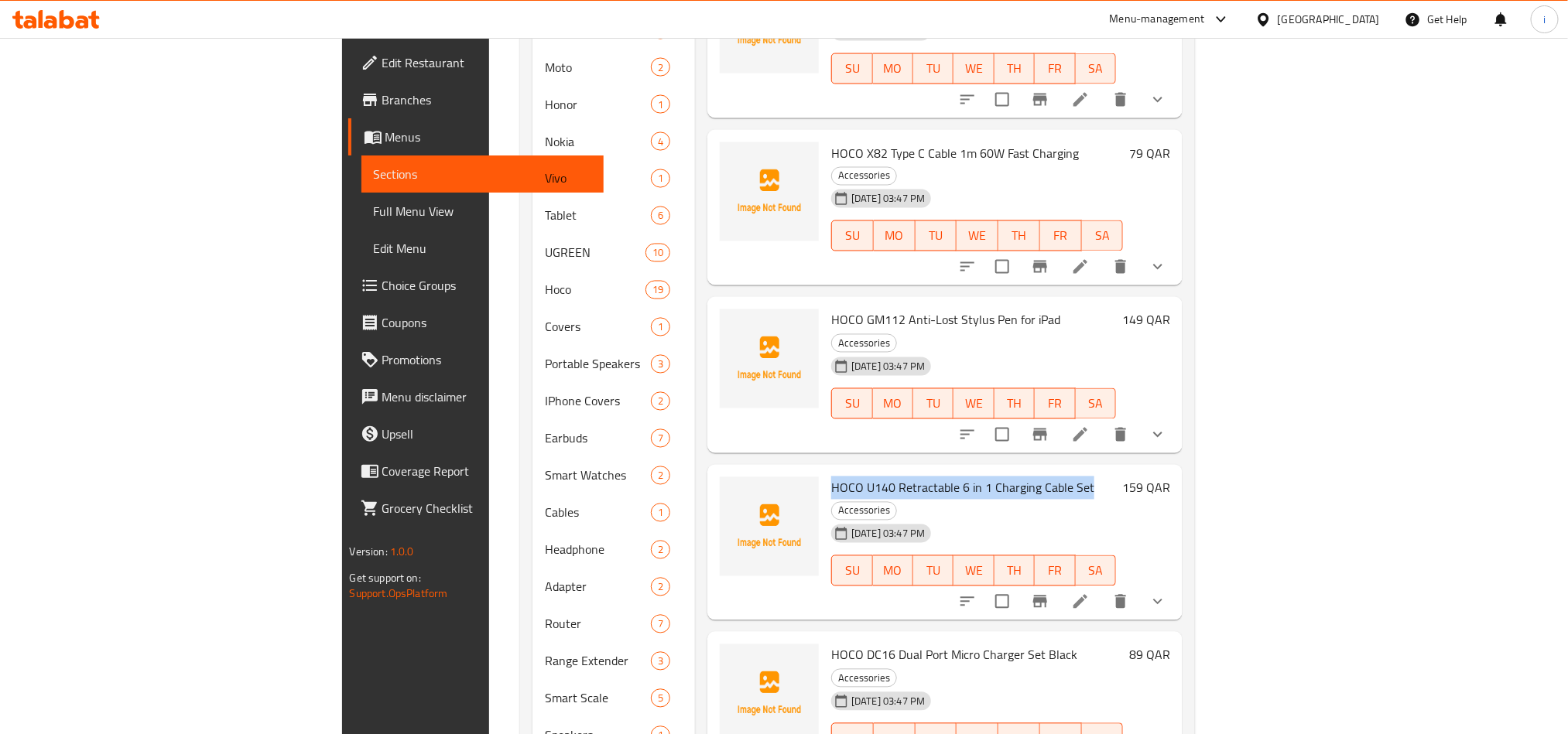
drag, startPoint x: 1000, startPoint y: 316, endPoint x: 743, endPoint y: 311, distance: 257.0
click at [825, 471] on div "HOCO U140 Retractable 6 in 1 Charging Cable Set Accessories [DATE] 03:47 PM SU …" at bounding box center [974, 543] width 298 height 144
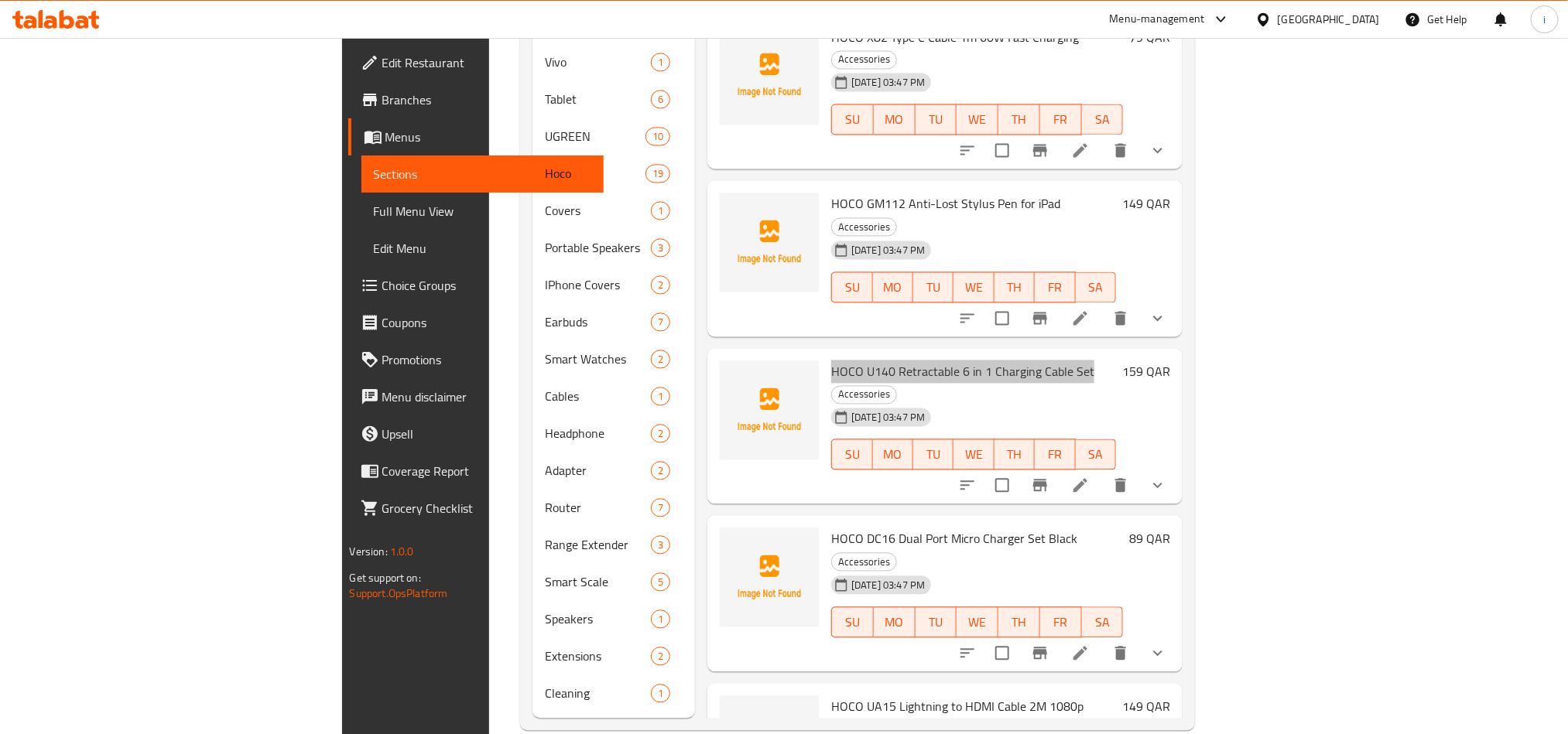
scroll to position [1511, 0]
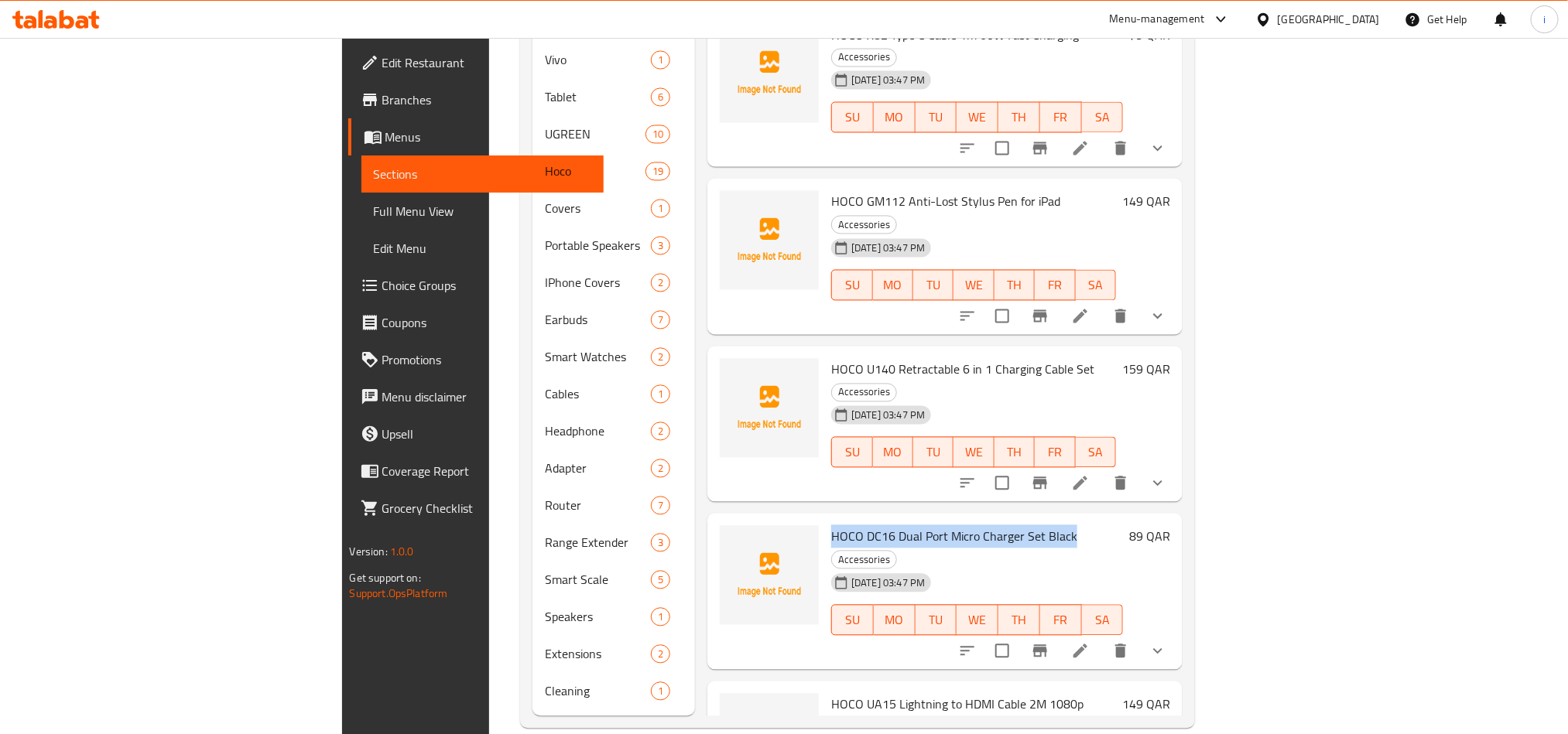
drag, startPoint x: 984, startPoint y: 341, endPoint x: 750, endPoint y: 332, distance: 234.2
click at [831, 525] on span "HOCO DC16 Dual Port Micro Charger Set Black" at bounding box center [954, 537] width 246 height 23
drag, startPoint x: 996, startPoint y: 488, endPoint x: 955, endPoint y: 483, distance: 41.3
click at [955, 694] on h6 "HOCO UA15 Lightning to HDMI Cable 2M 1080p Accessories" at bounding box center [974, 715] width 285 height 44
click at [955, 694] on span "HOCO UA15 Lightning to HDMI Cable 2M 1080p" at bounding box center [957, 705] width 252 height 23
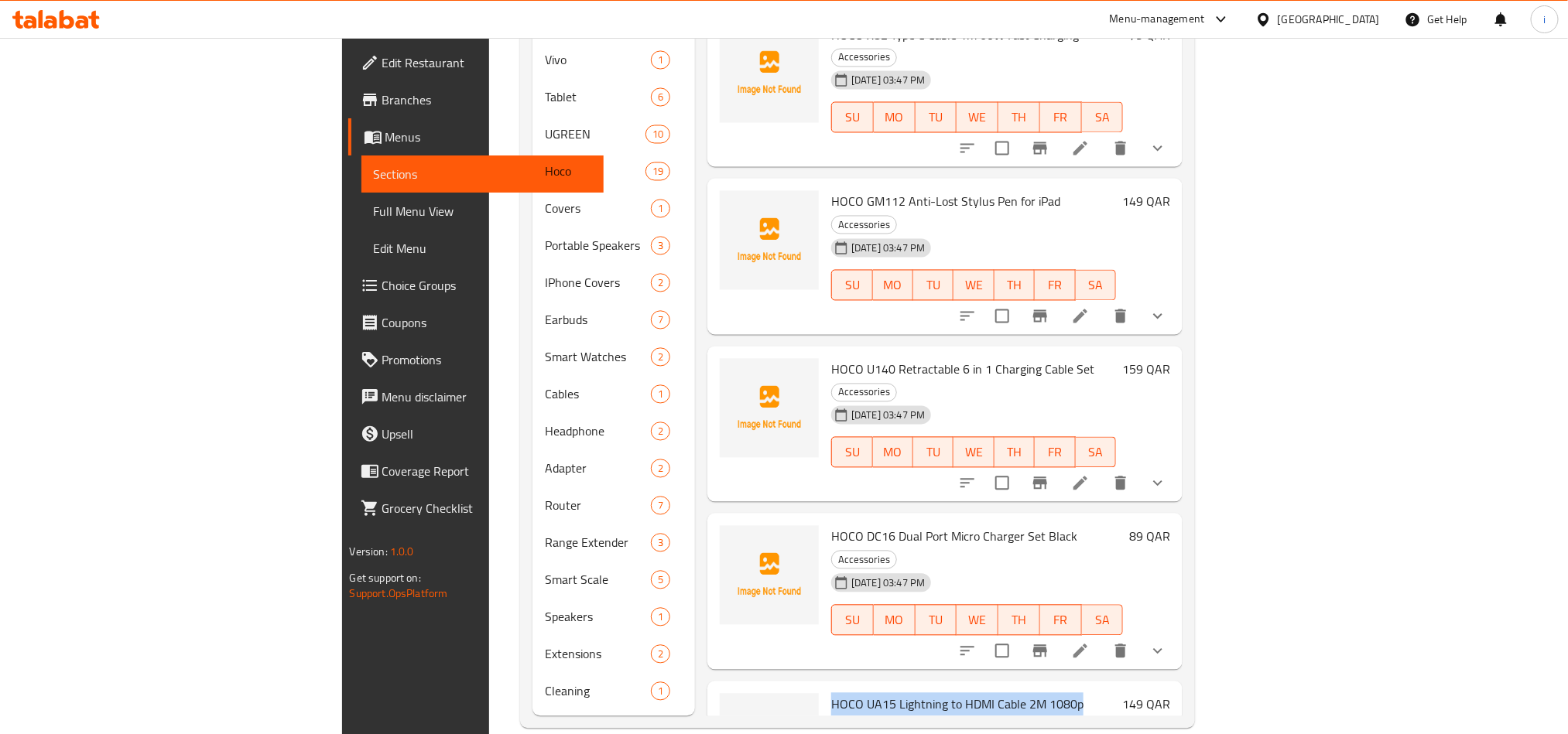
drag, startPoint x: 994, startPoint y: 485, endPoint x: 746, endPoint y: 476, distance: 248.2
click at [831, 694] on h6 "HOCO UA15 Lightning to HDMI Cable 2M 1080p Accessories" at bounding box center [974, 715] width 285 height 44
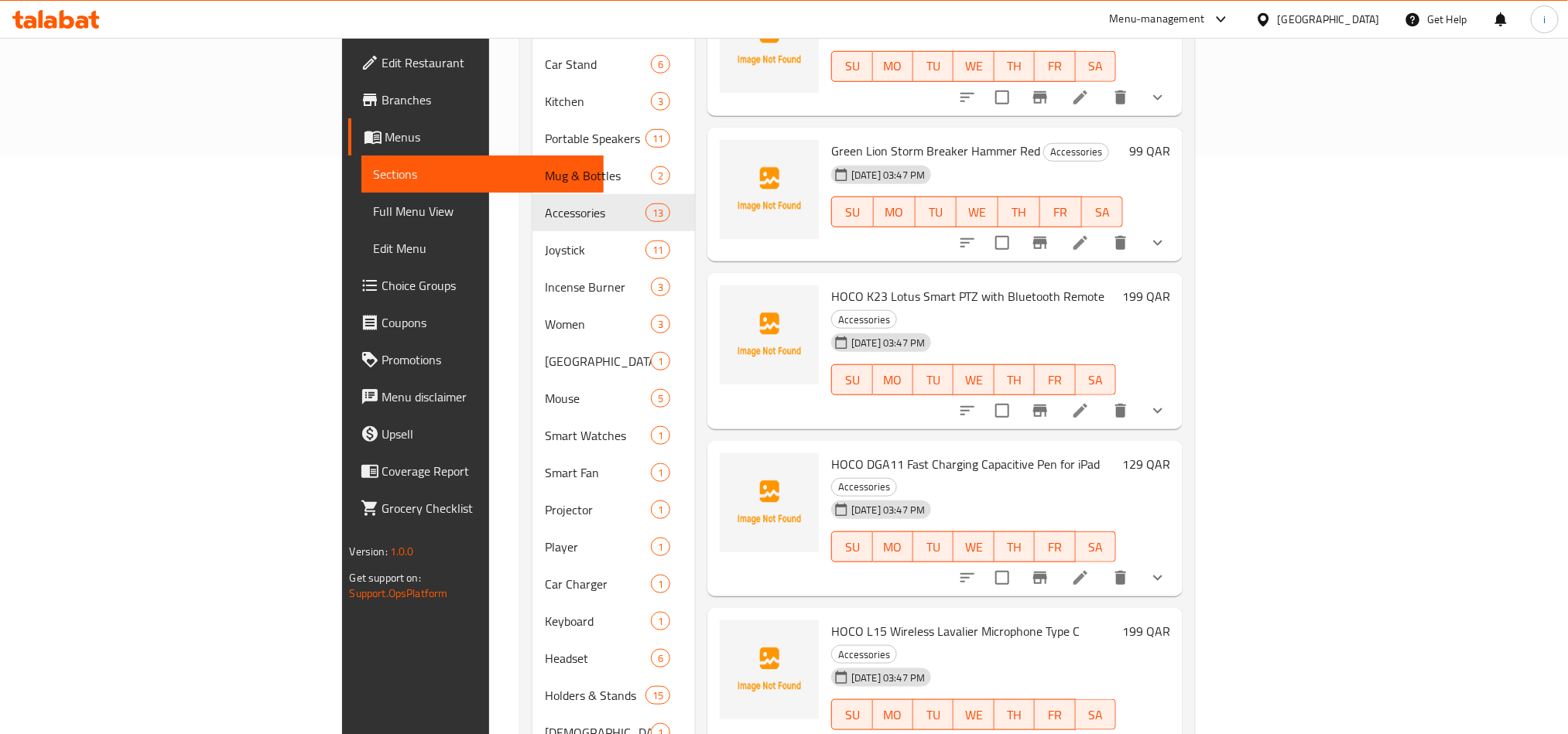
scroll to position [580, 0]
click at [1015, 284] on h6 "HOCO K23 Lotus Smart PTZ with Bluetooth Remote Accessories" at bounding box center [974, 306] width 285 height 44
click at [897, 309] on div "Accessories" at bounding box center [864, 318] width 66 height 19
drag, startPoint x: 1015, startPoint y: 247, endPoint x: 744, endPoint y: 235, distance: 271.3
click at [825, 278] on div "HOCO K23 Lotus Smart PTZ with Bluetooth Remote Accessories [DATE] 03:47 PM SU M…" at bounding box center [974, 350] width 298 height 144
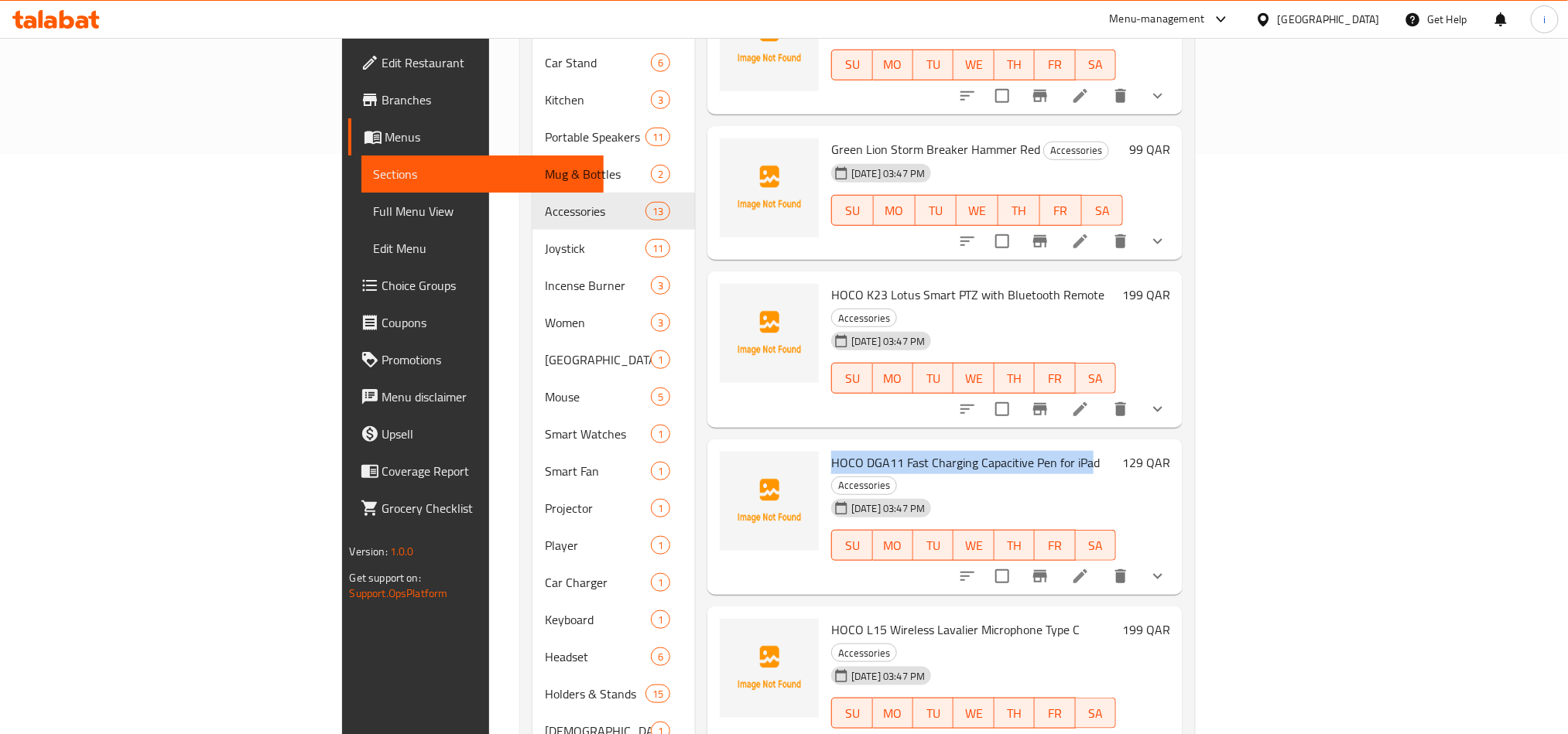
drag, startPoint x: 1008, startPoint y: 402, endPoint x: 744, endPoint y: 393, distance: 264.2
click at [825, 445] on div "HOCO DGA11 Fast Charging Capacitive Pen for iPad Accessories [DATE] 03:47 PM SU…" at bounding box center [974, 517] width 298 height 144
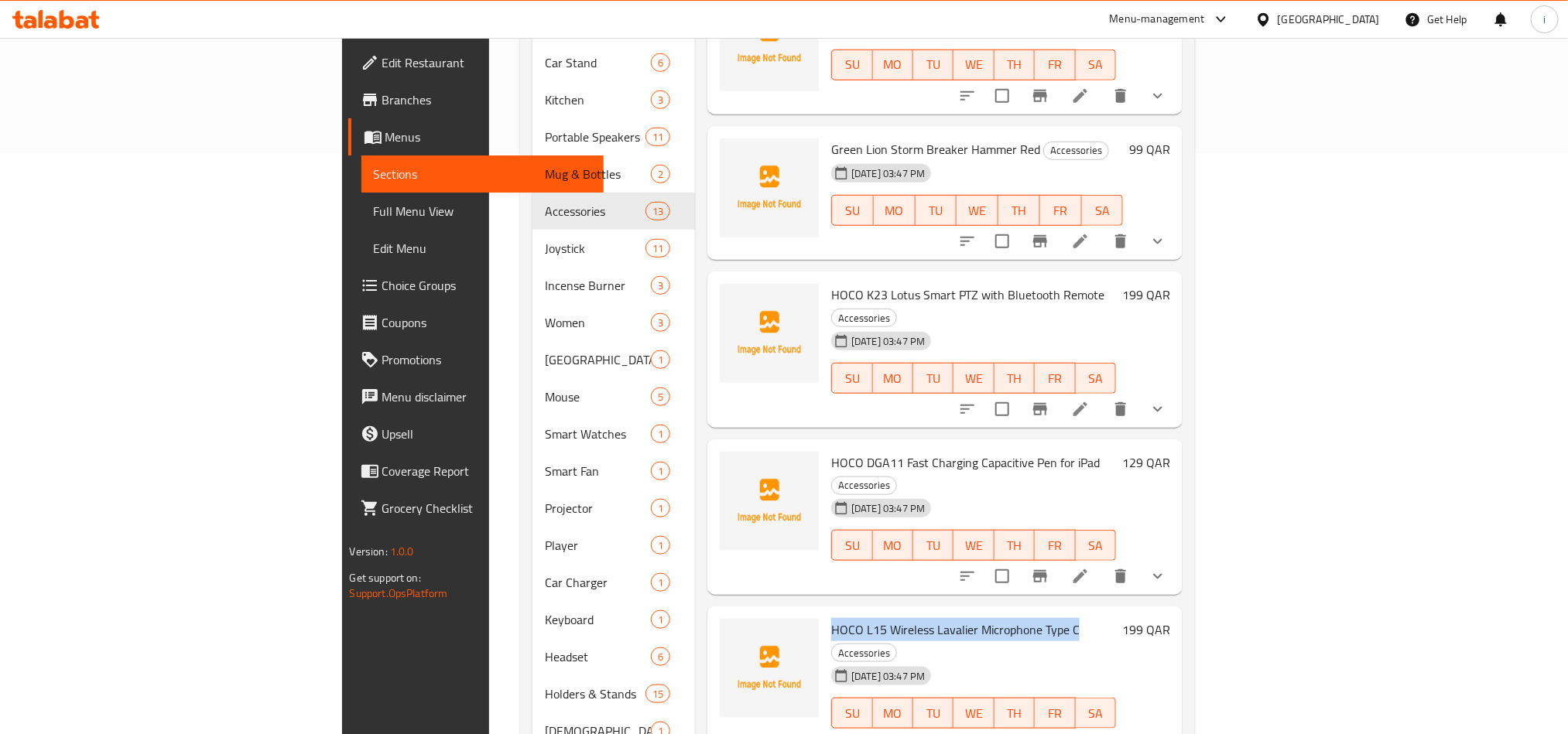
drag, startPoint x: 989, startPoint y: 546, endPoint x: 758, endPoint y: 539, distance: 231.1
click at [825, 613] on div "HOCO L15 Wireless Lavalier Microphone Type C Accessories [DATE] 03:47 PM SU MO …" at bounding box center [974, 685] width 298 height 144
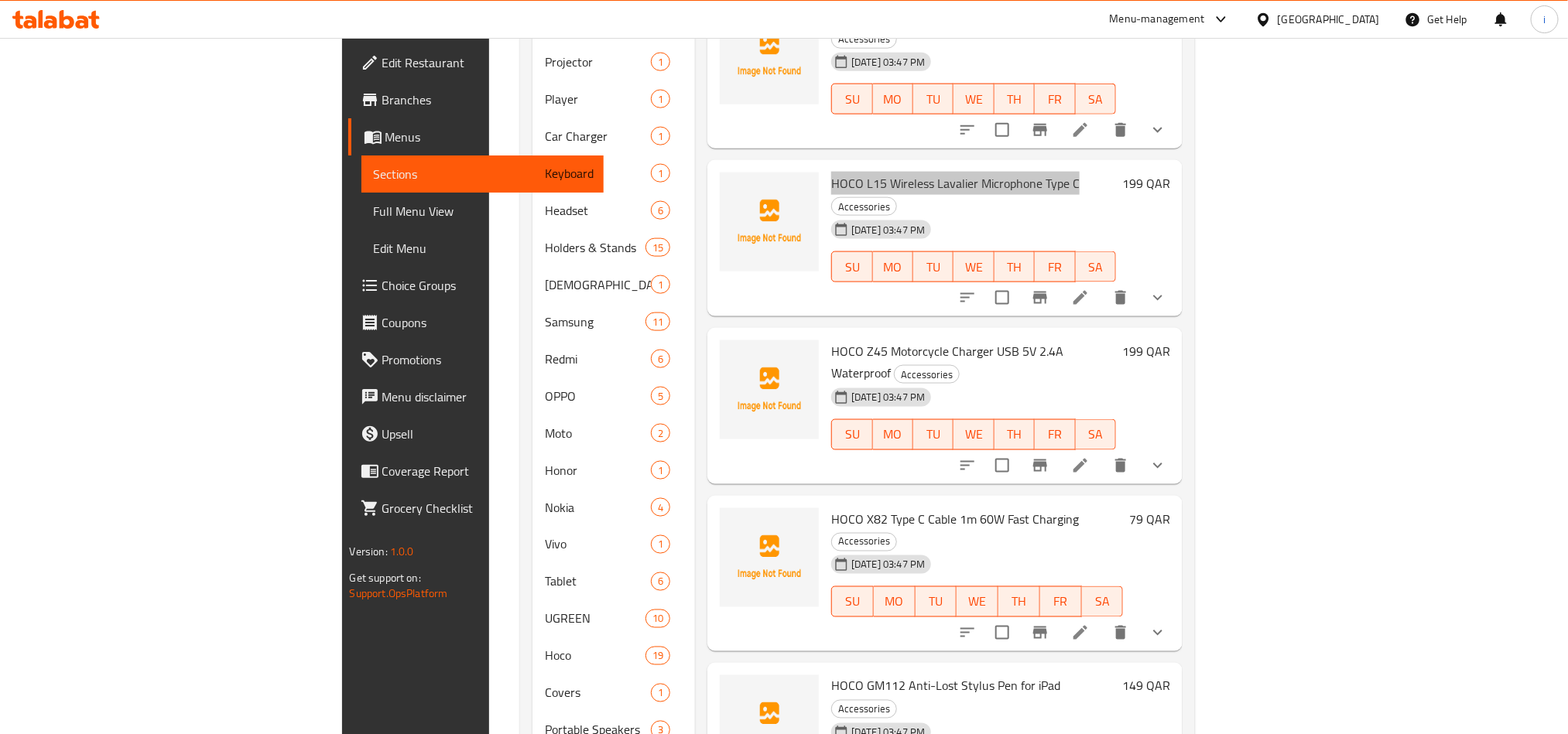
scroll to position [1044, 0]
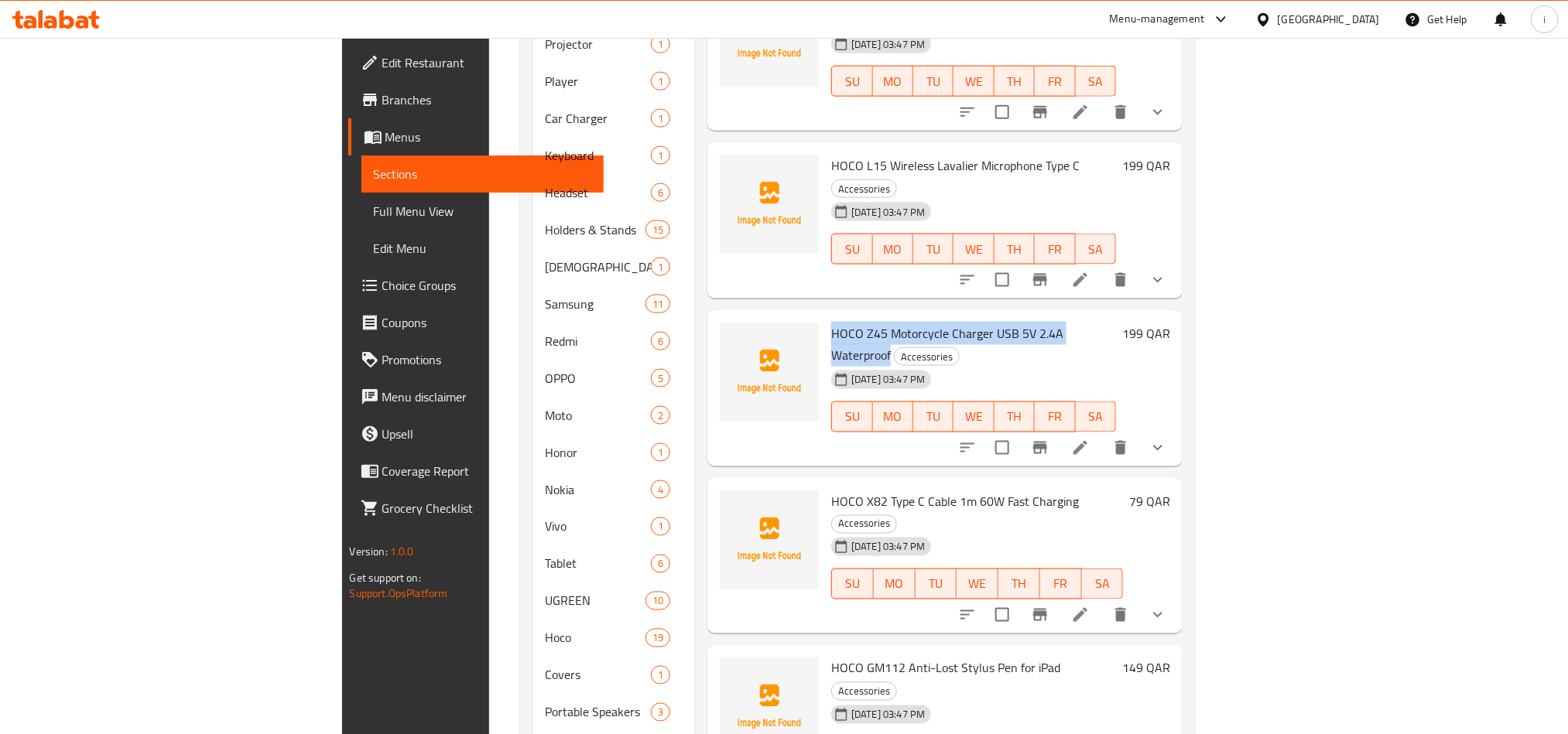
drag, startPoint x: 1033, startPoint y: 228, endPoint x: 746, endPoint y: 214, distance: 287.3
click at [831, 322] on span "HOCO Z45 Motorcycle Charger USB 5V 2.4A Waterproof" at bounding box center [947, 344] width 232 height 45
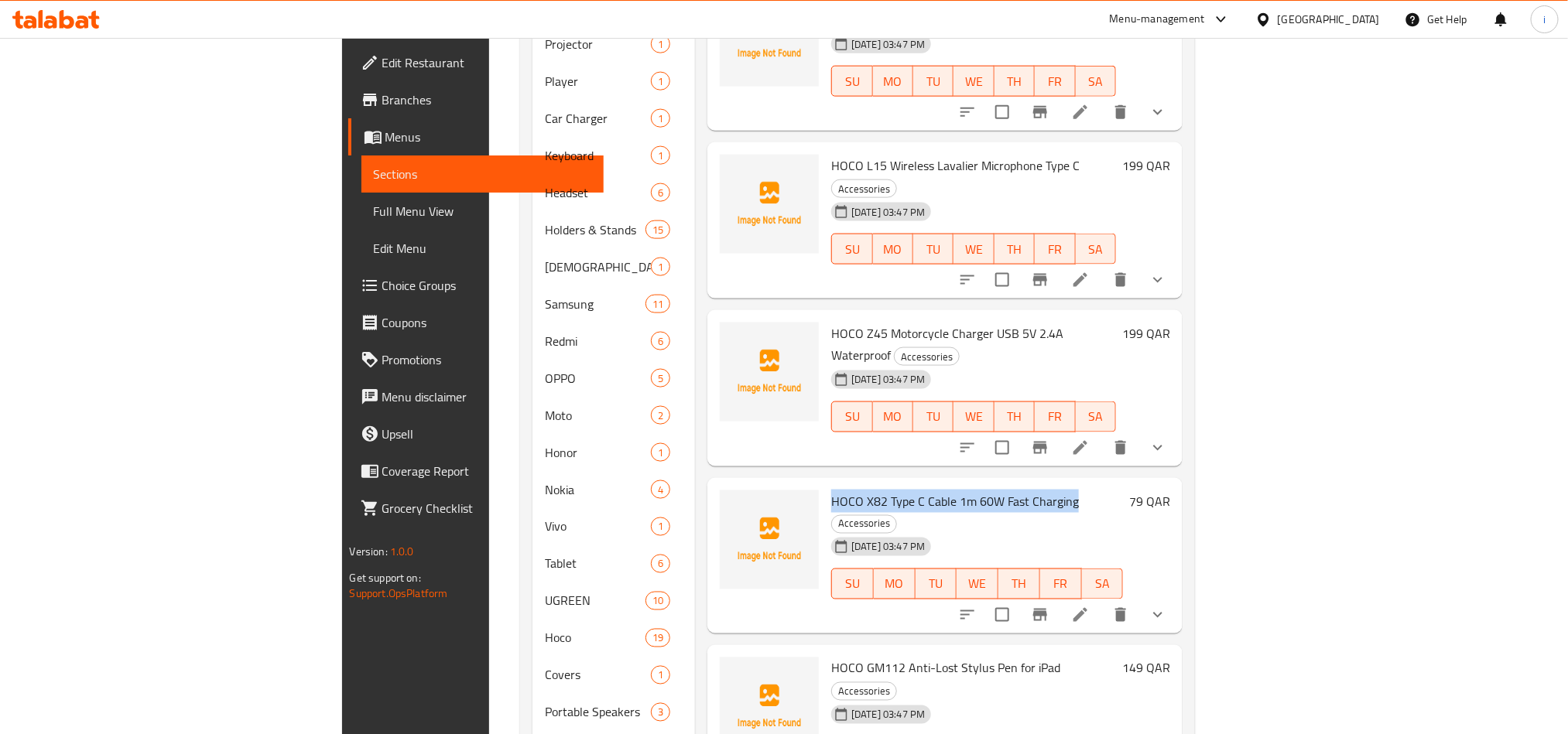
drag, startPoint x: 989, startPoint y: 372, endPoint x: 748, endPoint y: 371, distance: 241.0
click at [831, 491] on h6 "HOCO X82 Type C Cable 1m 60W Fast Charging Accessories" at bounding box center [977, 513] width 292 height 44
click at [969, 657] on h6 "HOCO GM112 Anti-Lost Stylus Pen for iPad Accessories" at bounding box center [974, 679] width 285 height 44
click at [955, 657] on span "HOCO GM112 Anti-Lost Stylus Pen for iPad" at bounding box center [945, 669] width 229 height 23
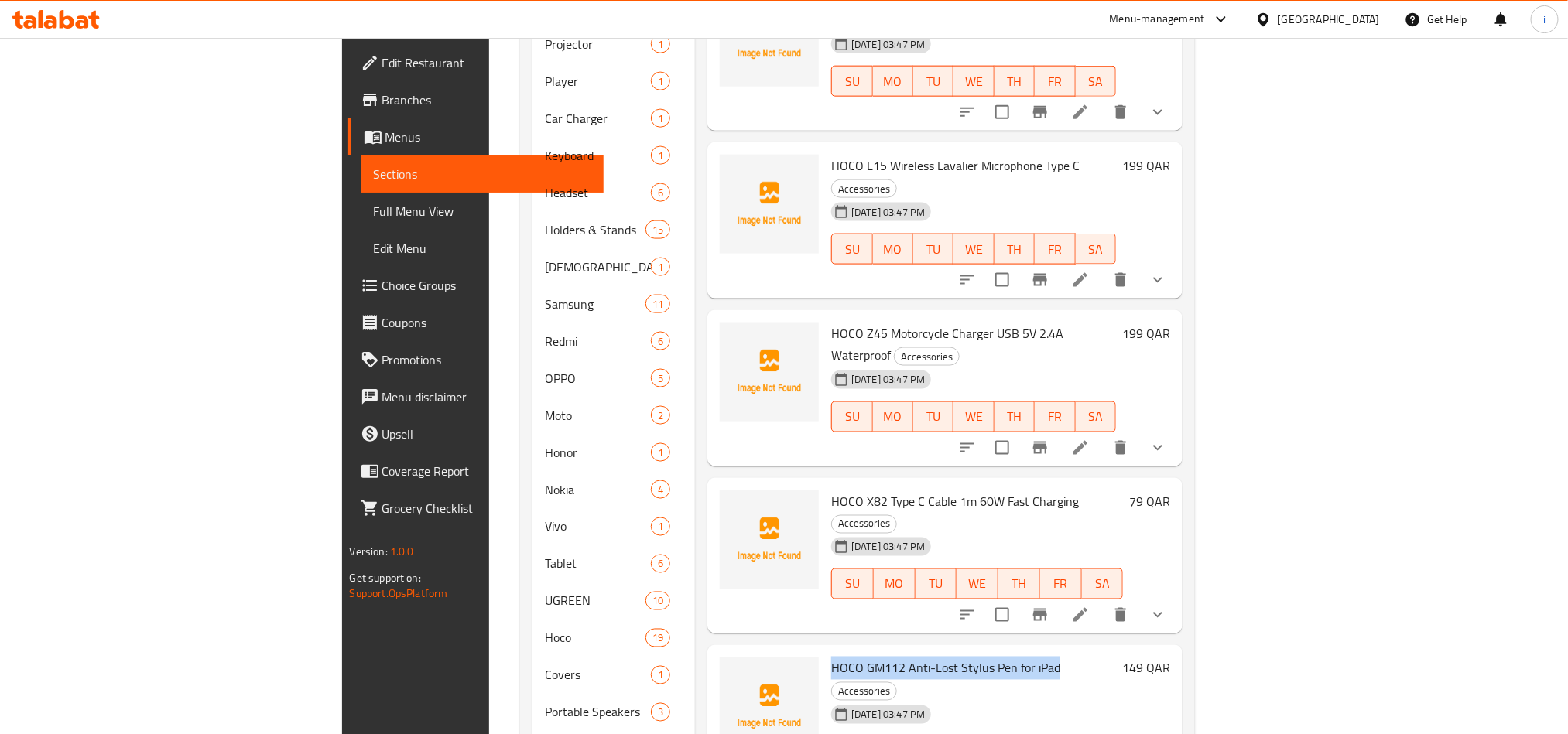
drag, startPoint x: 971, startPoint y: 518, endPoint x: 748, endPoint y: 507, distance: 223.3
click at [831, 657] on h6 "HOCO GM112 Anti-Lost Stylus Pen for iPad Accessories" at bounding box center [974, 679] width 285 height 44
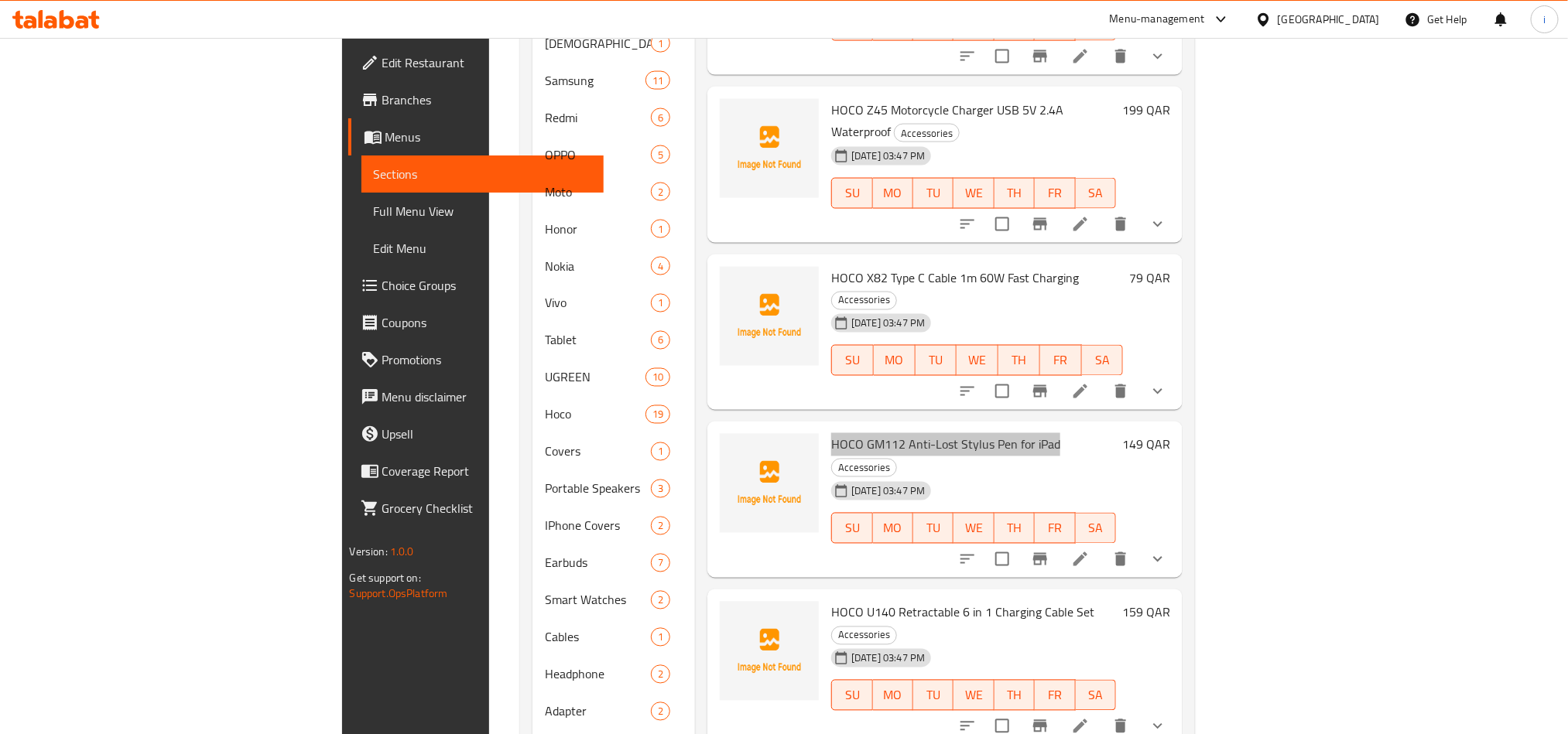
scroll to position [1276, 0]
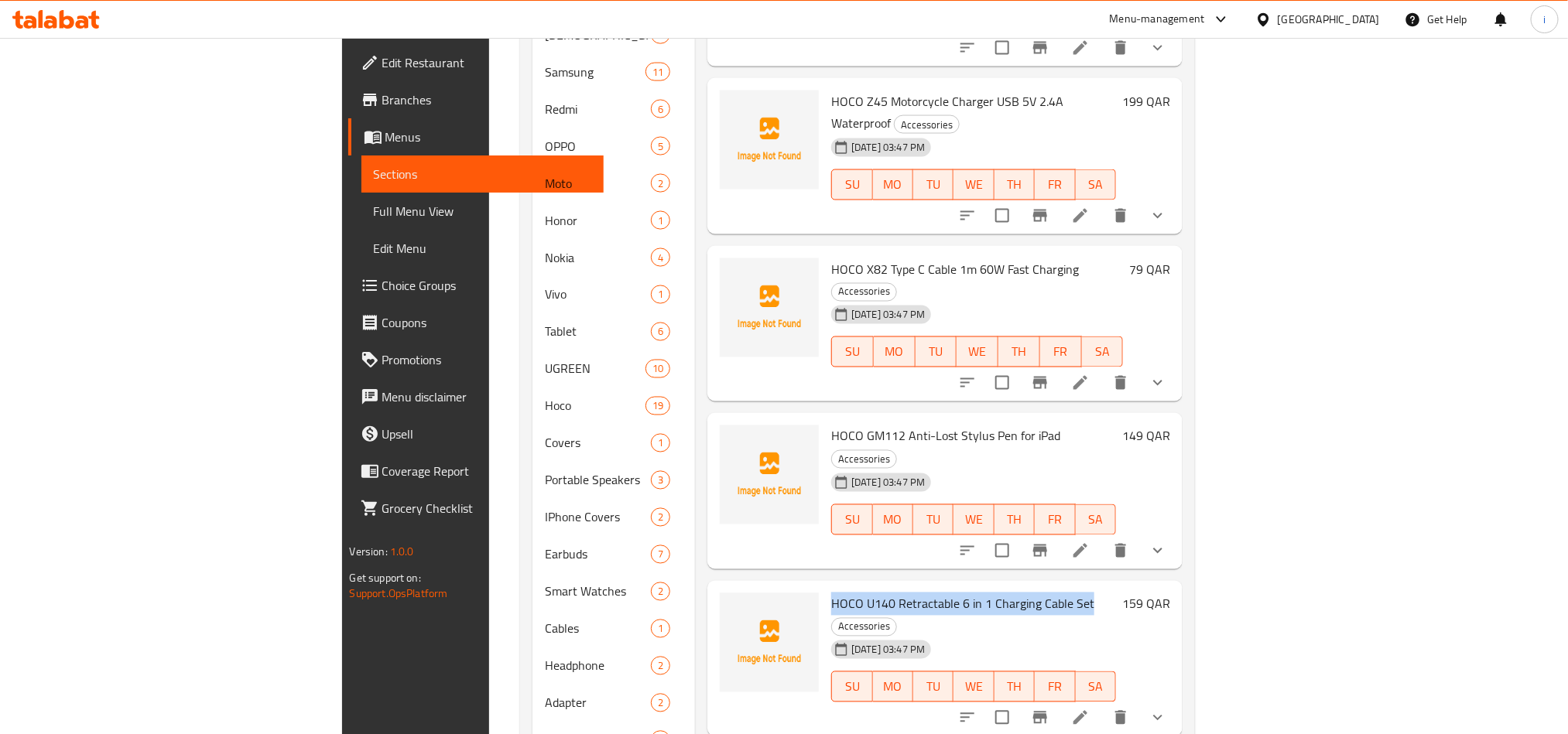
drag, startPoint x: 1001, startPoint y: 425, endPoint x: 746, endPoint y: 423, distance: 255.0
click at [831, 593] on span "HOCO U140 Retractable 6 in 1 Charging Cable Set" at bounding box center [962, 604] width 263 height 23
drag, startPoint x: 984, startPoint y: 578, endPoint x: 748, endPoint y: 557, distance: 236.9
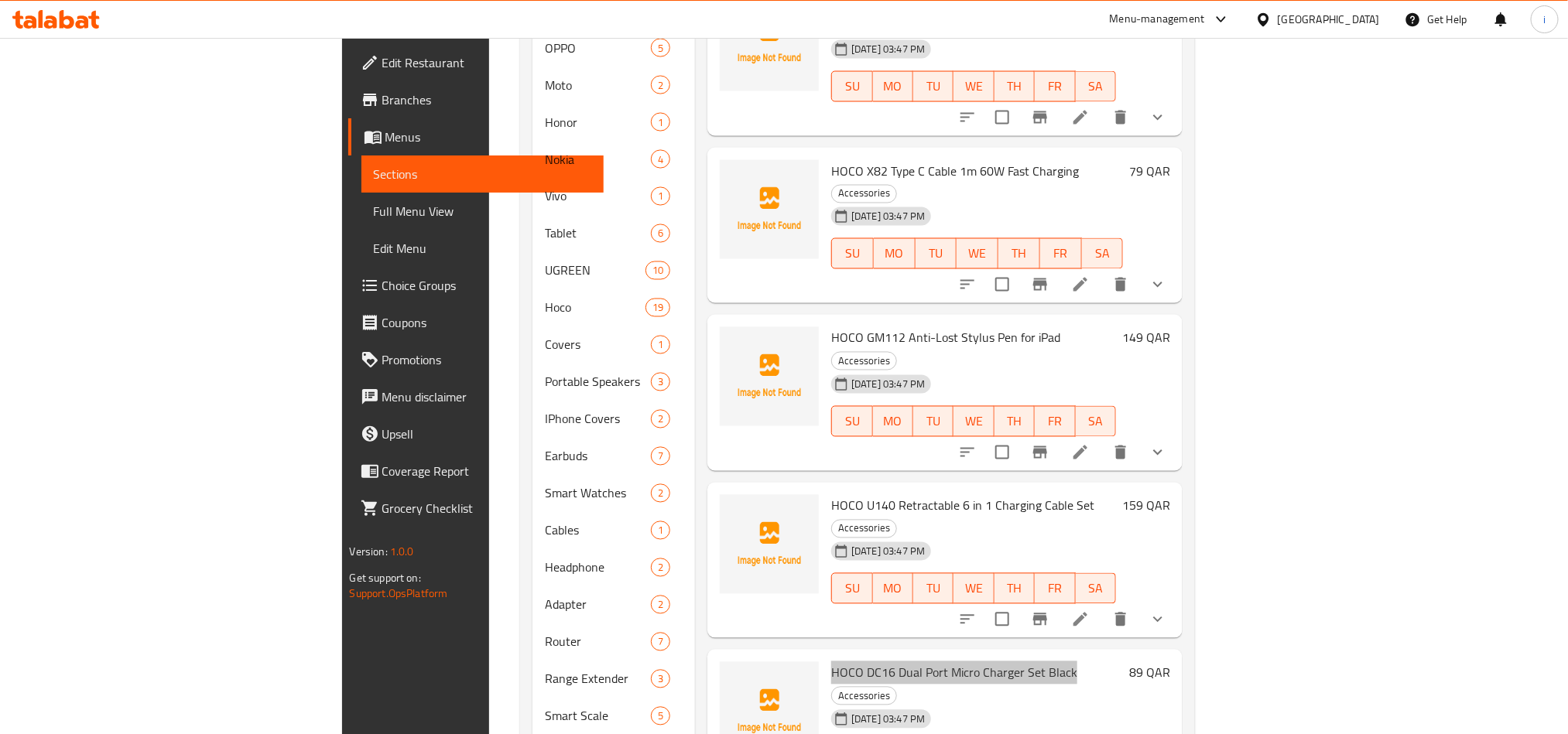
scroll to position [1511, 0]
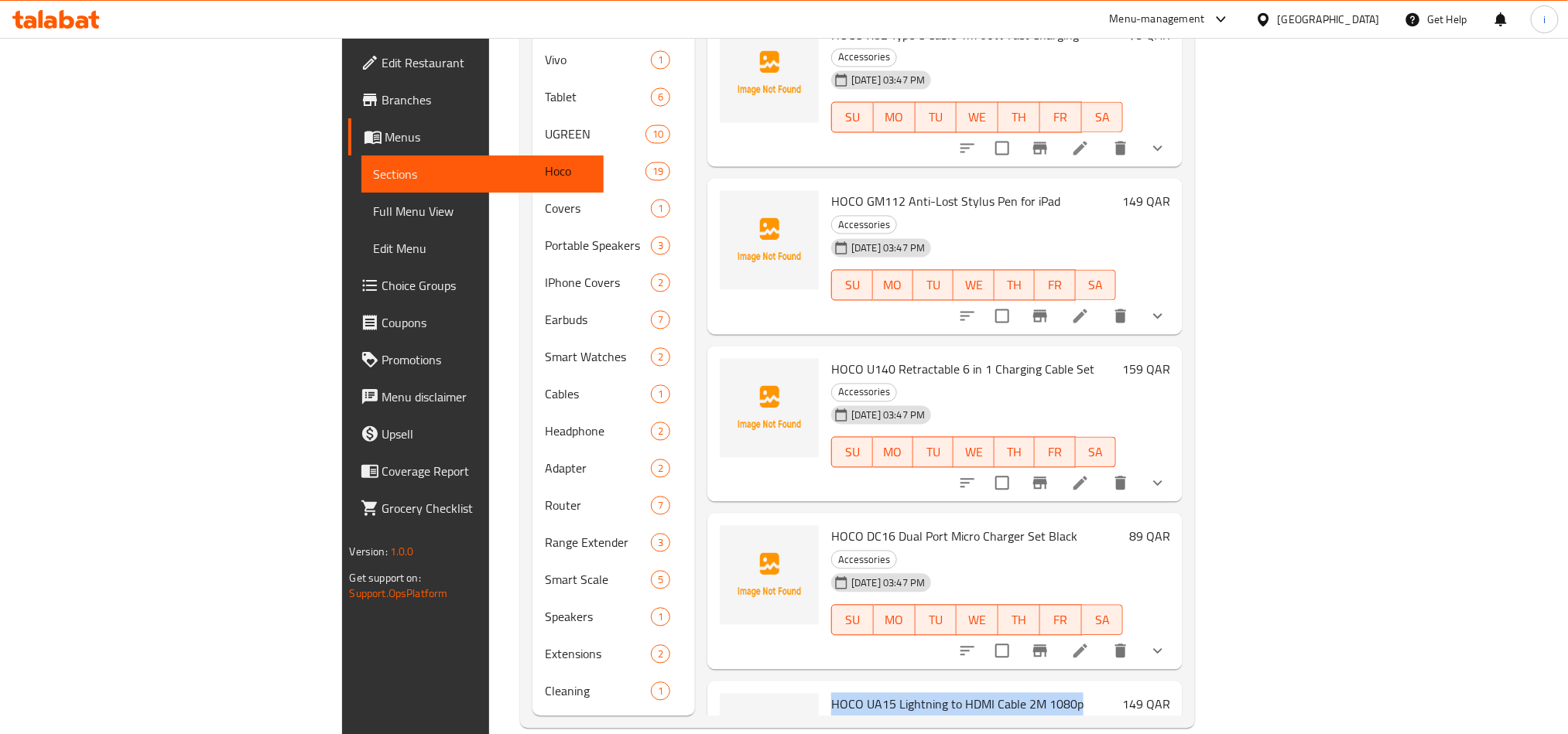
drag, startPoint x: 992, startPoint y: 490, endPoint x: 748, endPoint y: 478, distance: 244.3
click at [831, 694] on span "HOCO UA15 Lightning to HDMI Cable 2M 1080p" at bounding box center [957, 705] width 252 height 23
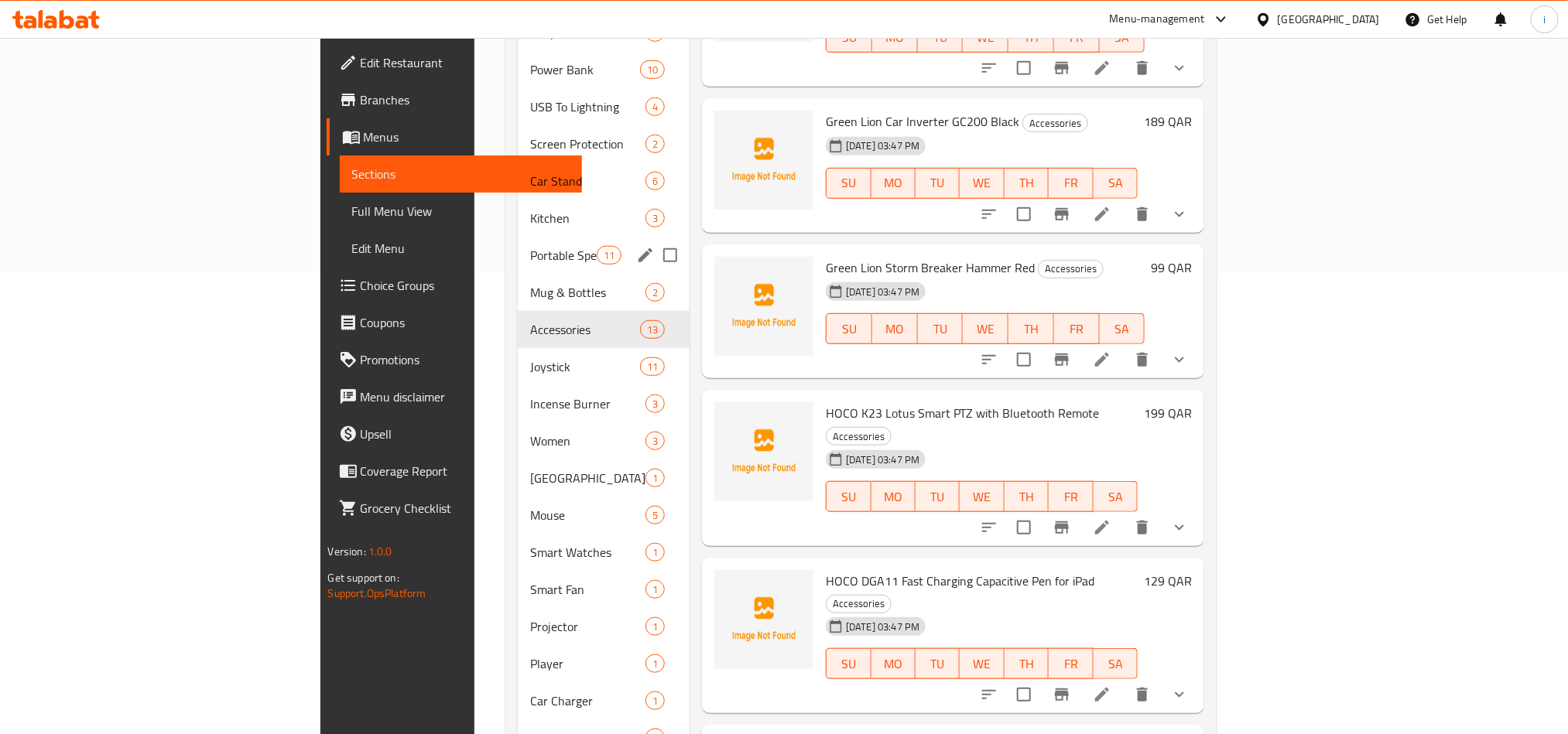
scroll to position [466, 0]
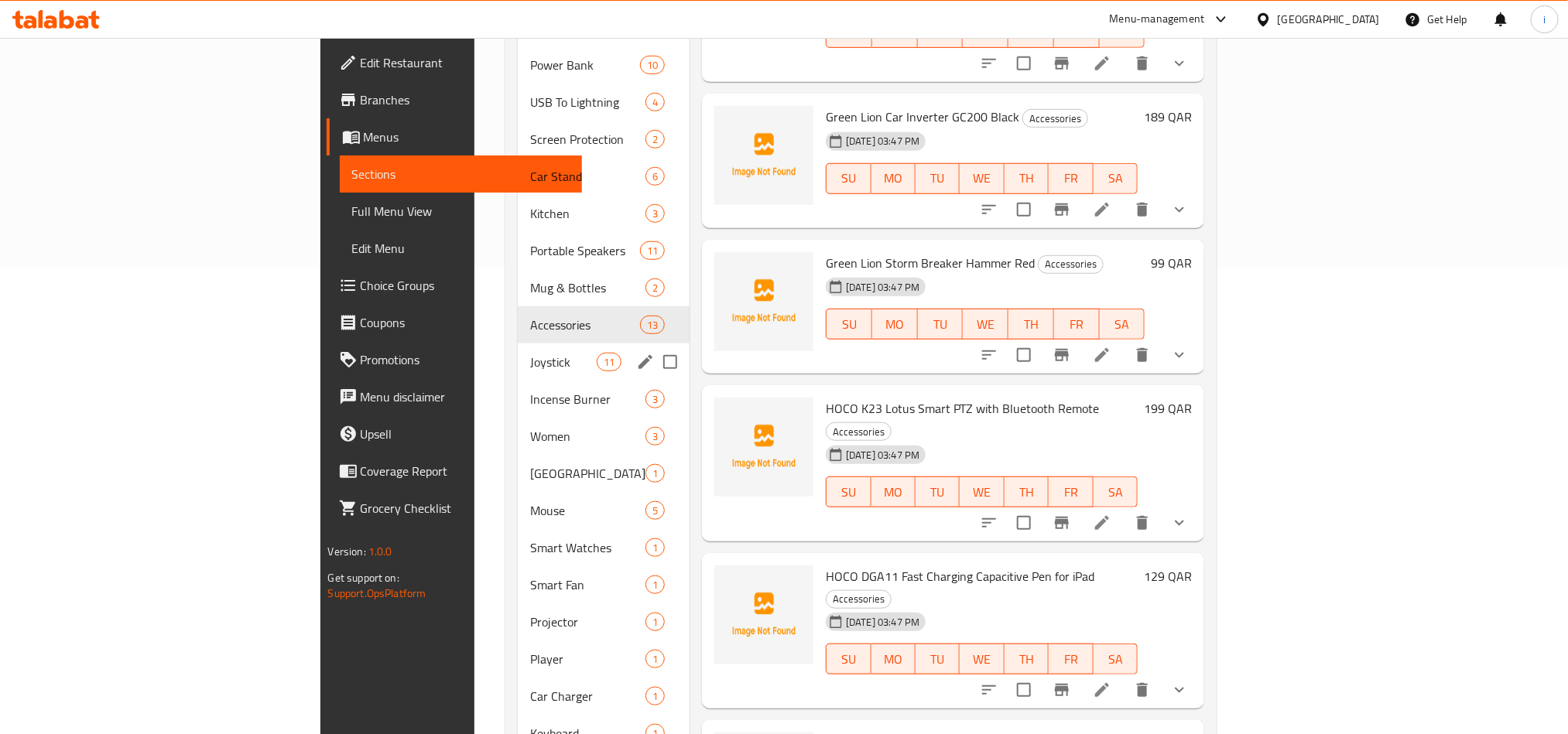
click at [518, 351] on div "Joystick 11" at bounding box center [603, 362] width 171 height 37
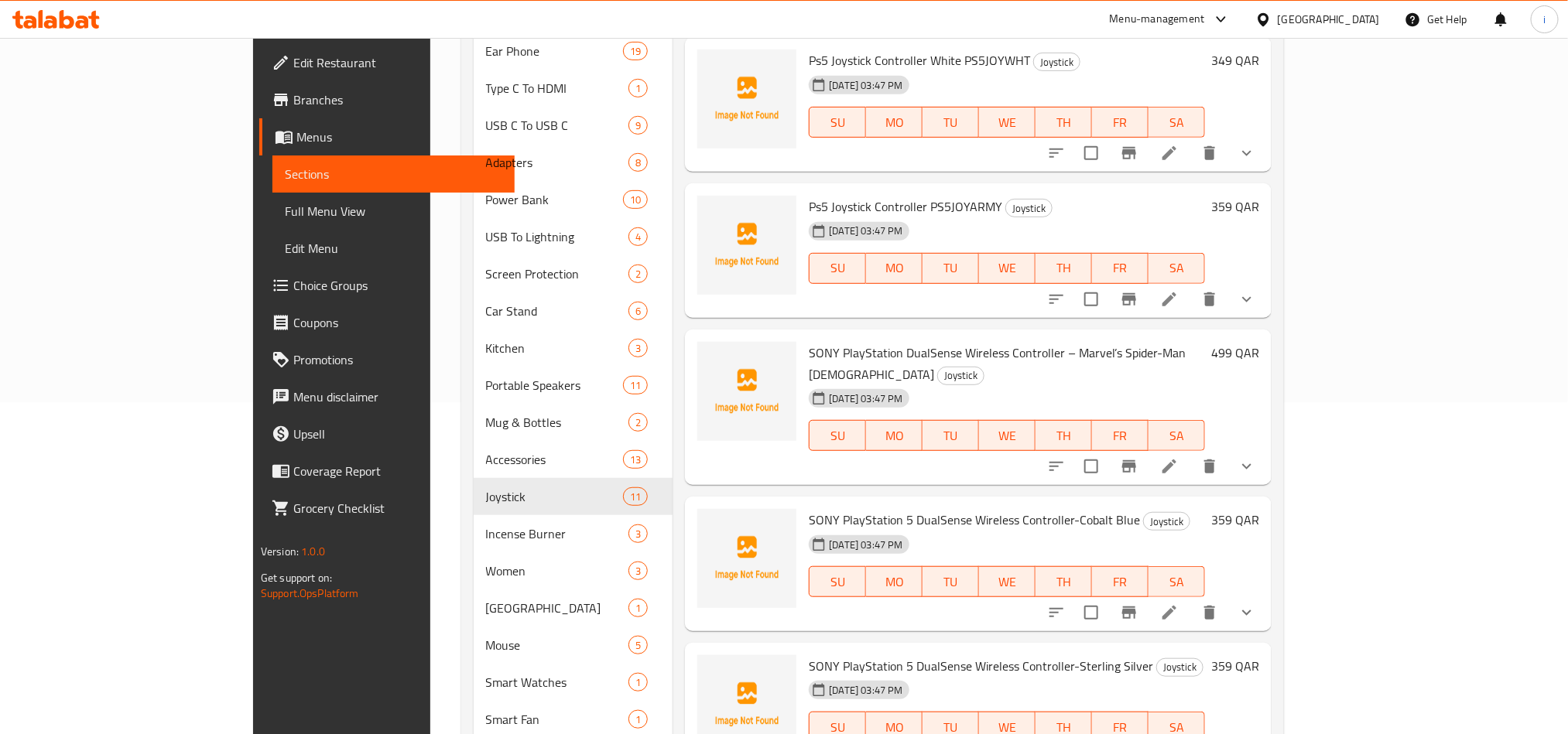
scroll to position [348, 0]
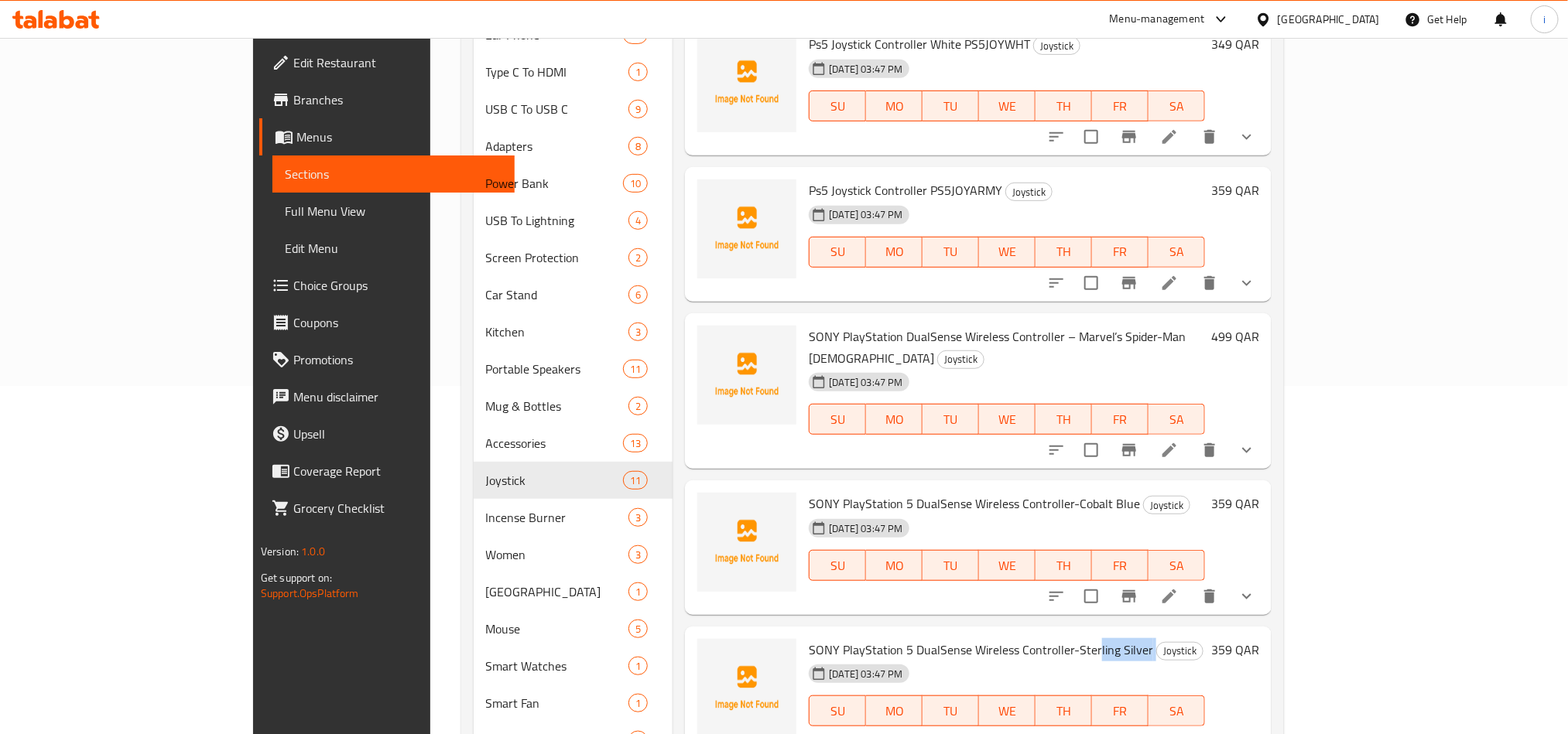
drag, startPoint x: 1031, startPoint y: 632, endPoint x: 1091, endPoint y: 618, distance: 61.6
click at [1091, 639] on h6 "SONY PlayStation 5 DualSense Wireless Controller-Sterling Silver Joystick" at bounding box center [1007, 650] width 396 height 22
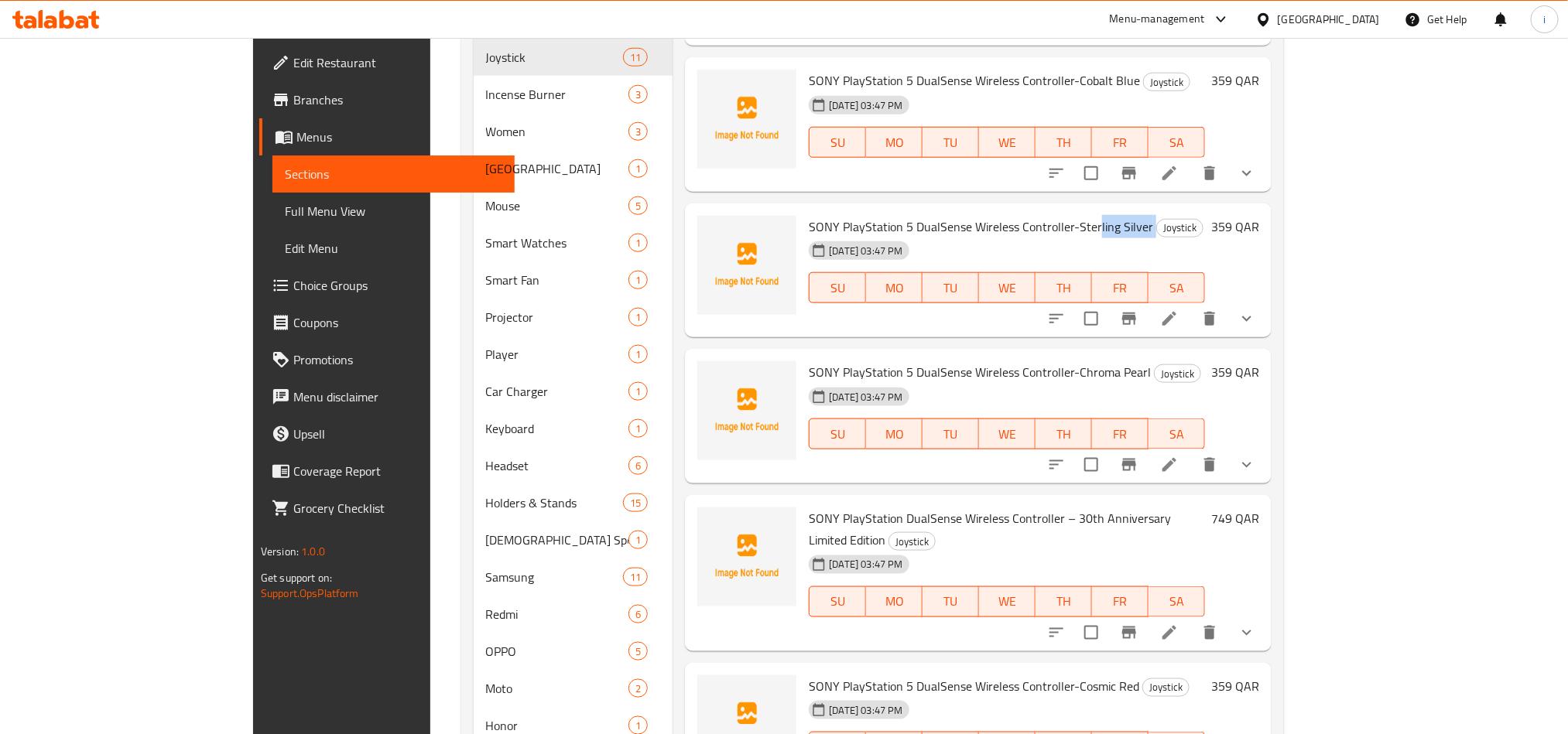
scroll to position [812, 0]
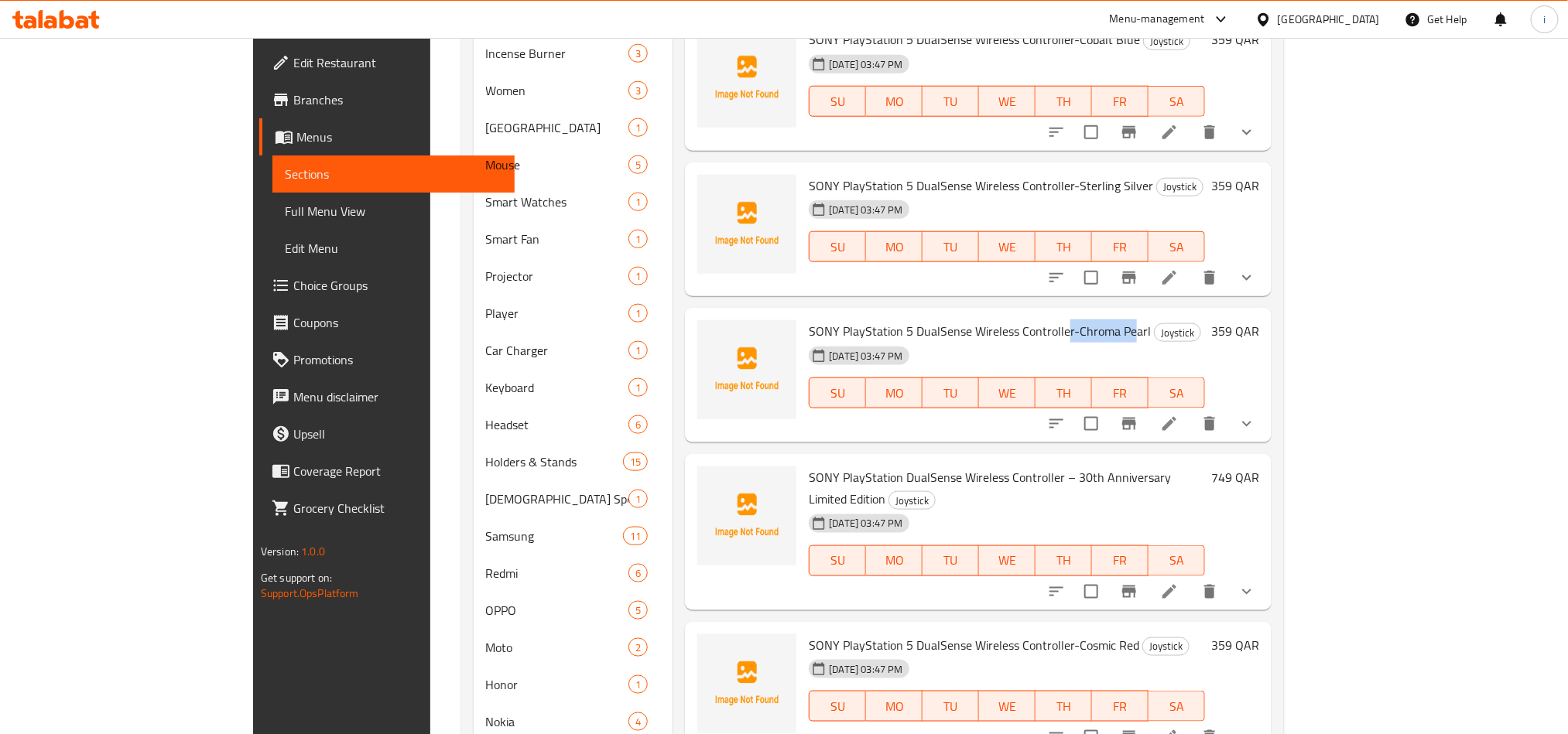
drag, startPoint x: 1004, startPoint y: 307, endPoint x: 1067, endPoint y: 311, distance: 63.1
click at [1067, 319] on span "SONY PlayStation 5 DualSense Wireless Controller-Chroma Pearl" at bounding box center [979, 331] width 342 height 23
click at [1052, 319] on span "SONY PlayStation 5 DualSense Wireless Controller-Chroma Pearl" at bounding box center [979, 331] width 342 height 23
drag, startPoint x: 1101, startPoint y: 450, endPoint x: 1152, endPoint y: 456, distance: 51.4
click at [1152, 466] on span "SONY PlayStation DualSense Wireless Controller – 30th Anniversary Limited Editi…" at bounding box center [990, 488] width 362 height 45
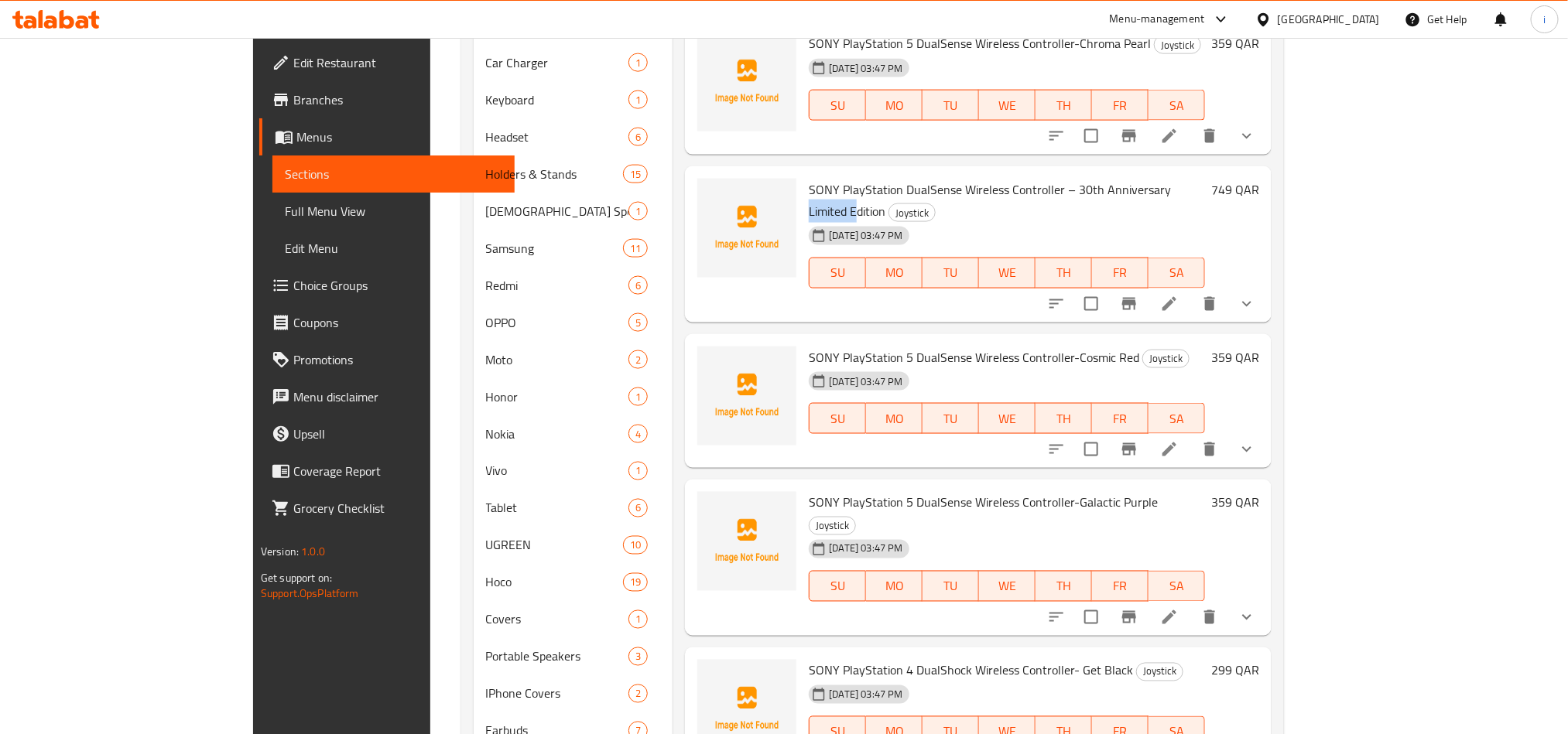
scroll to position [1161, 0]
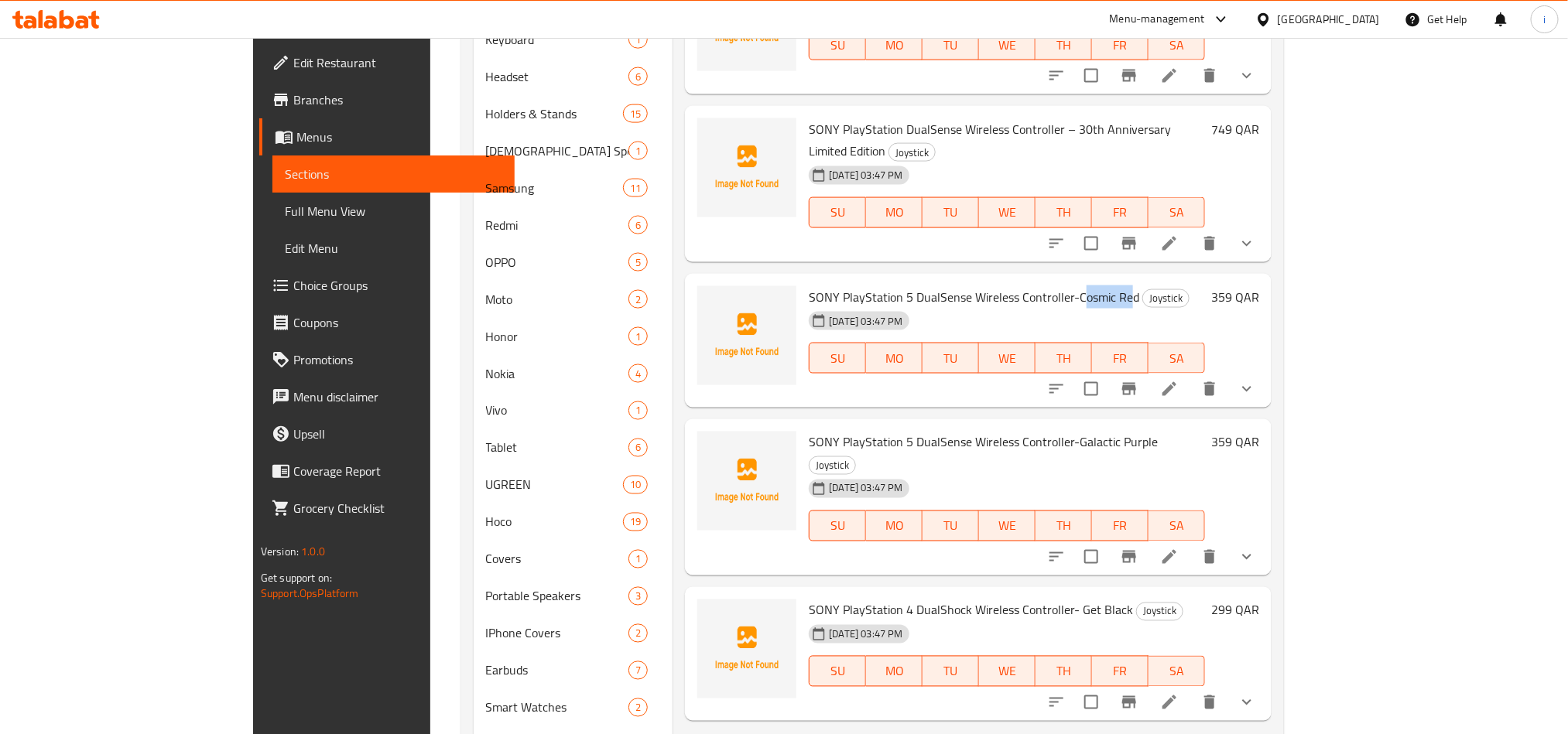
drag, startPoint x: 1016, startPoint y: 251, endPoint x: 1066, endPoint y: 251, distance: 50.0
click at [1066, 285] on span "SONY PlayStation 5 DualSense Wireless Controller-Cosmic Red" at bounding box center [974, 297] width 331 height 23
drag, startPoint x: 1050, startPoint y: 395, endPoint x: 1087, endPoint y: 398, distance: 37.1
click at [1087, 431] on span "SONY PlayStation 5 DualSense Wireless Controller-Galactic Purple" at bounding box center [983, 442] width 349 height 23
drag, startPoint x: 1029, startPoint y: 550, endPoint x: 1041, endPoint y: 549, distance: 12.0
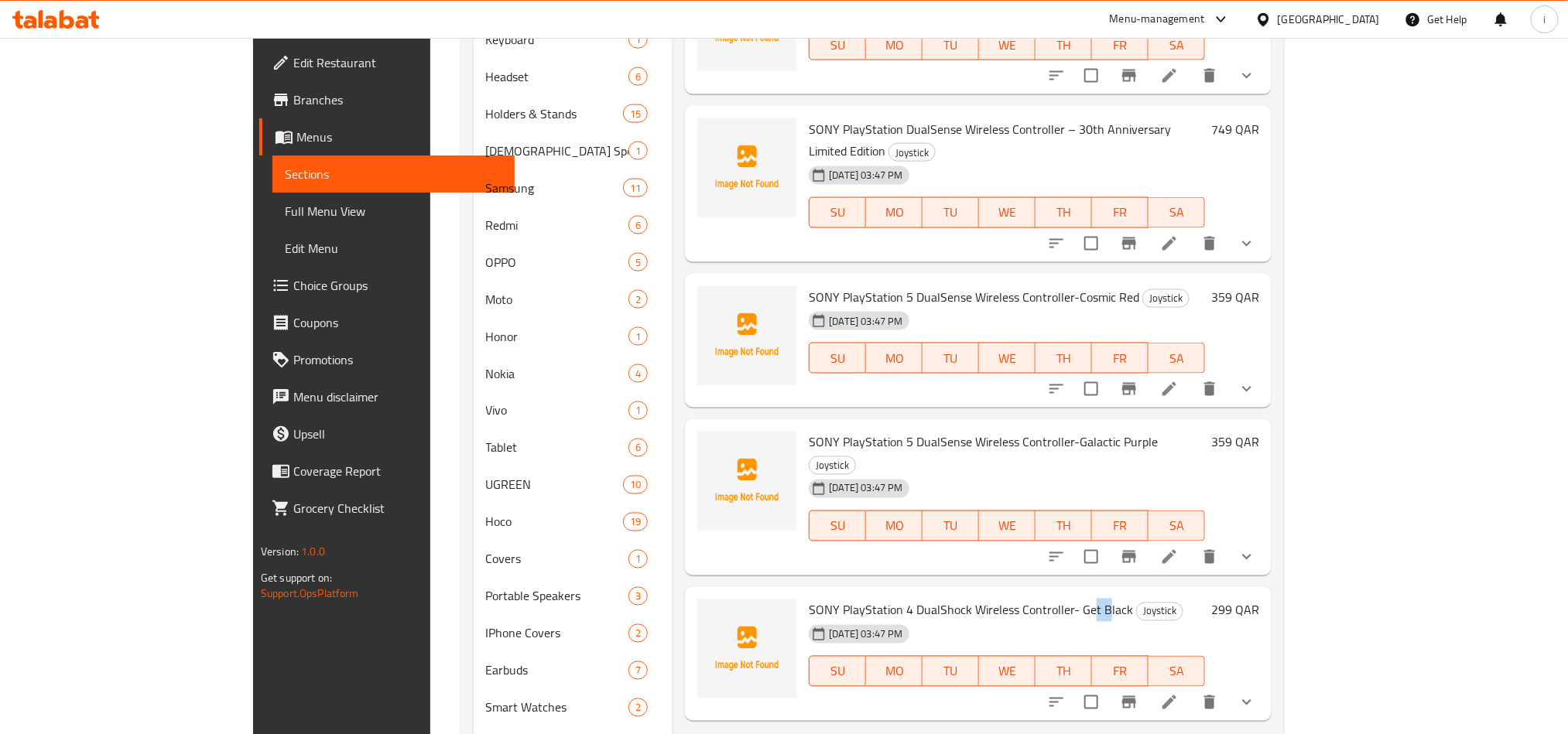
click at [1041, 599] on span "SONY PlayStation 4 DualShock Wireless Controller- Get Black" at bounding box center [970, 610] width 324 height 23
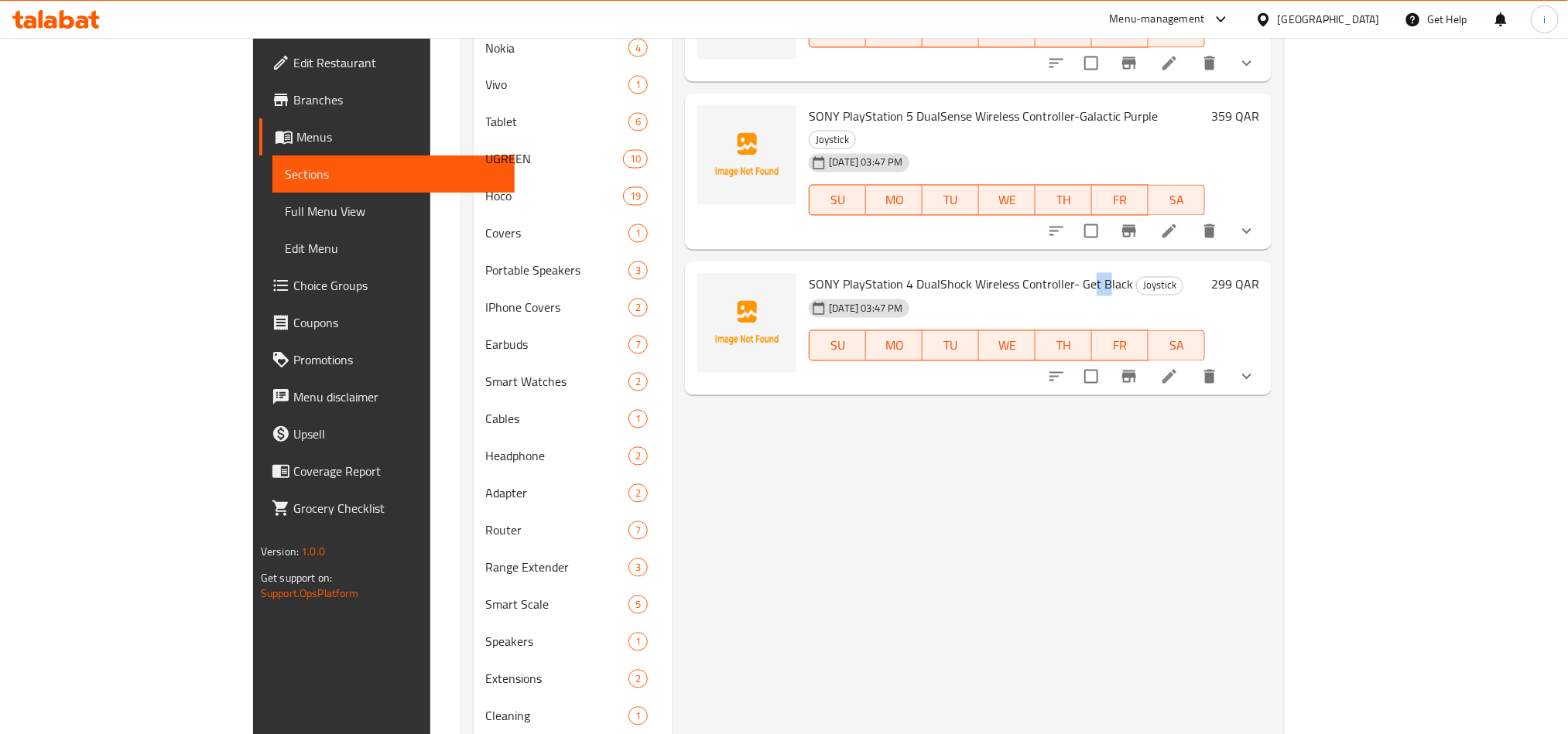
scroll to position [1508, 0]
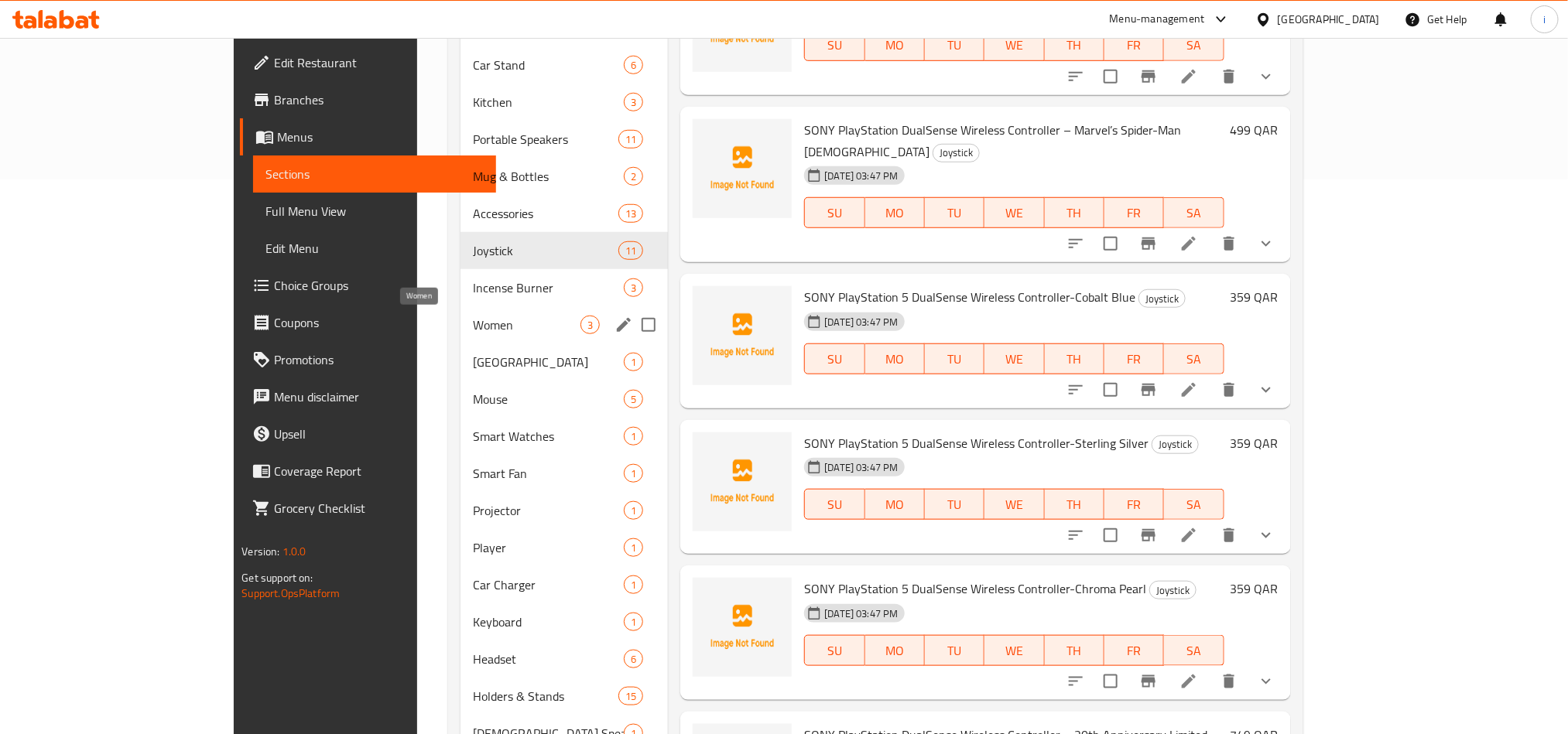
scroll to position [464, 0]
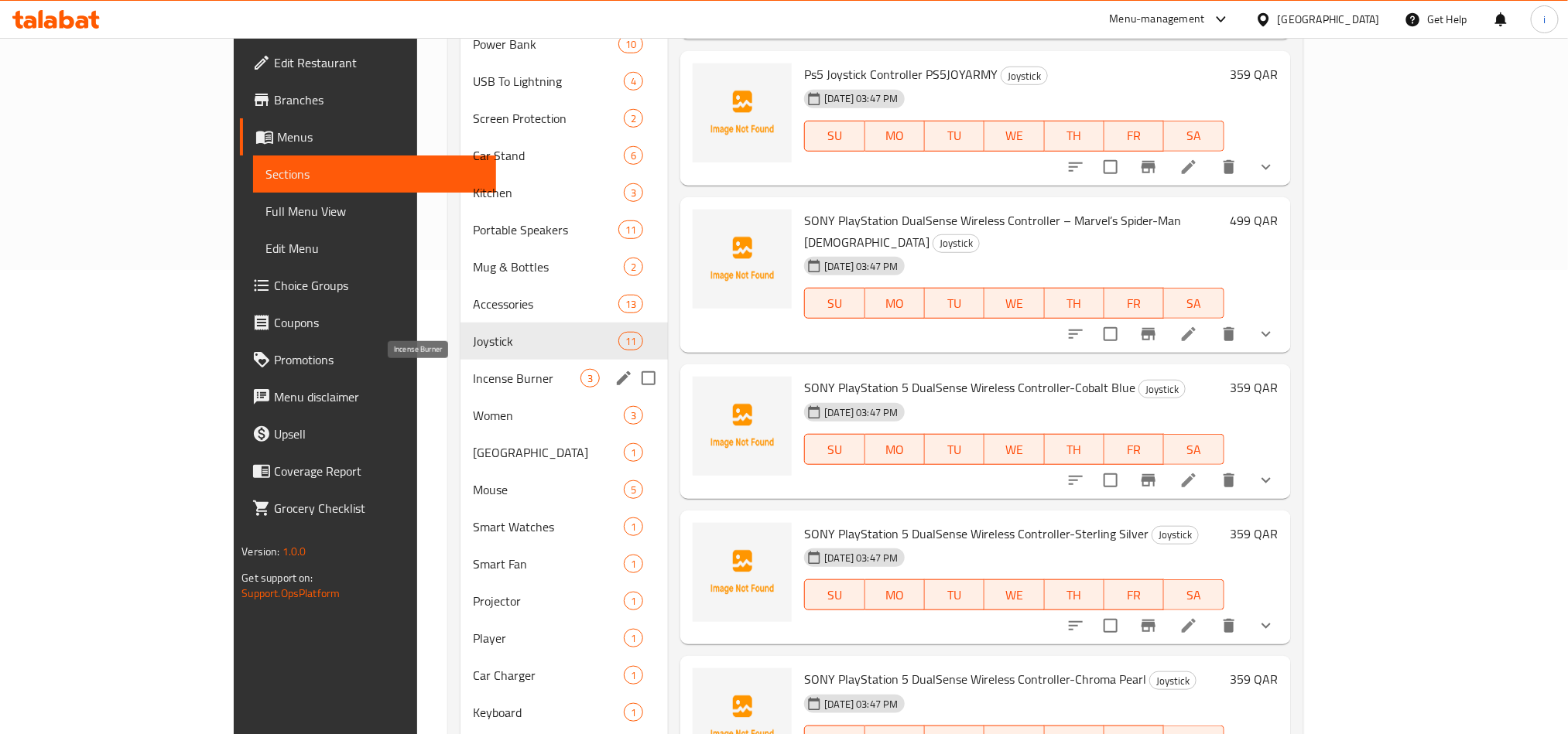
click at [473, 371] on span "Incense Burner" at bounding box center [526, 378] width 108 height 19
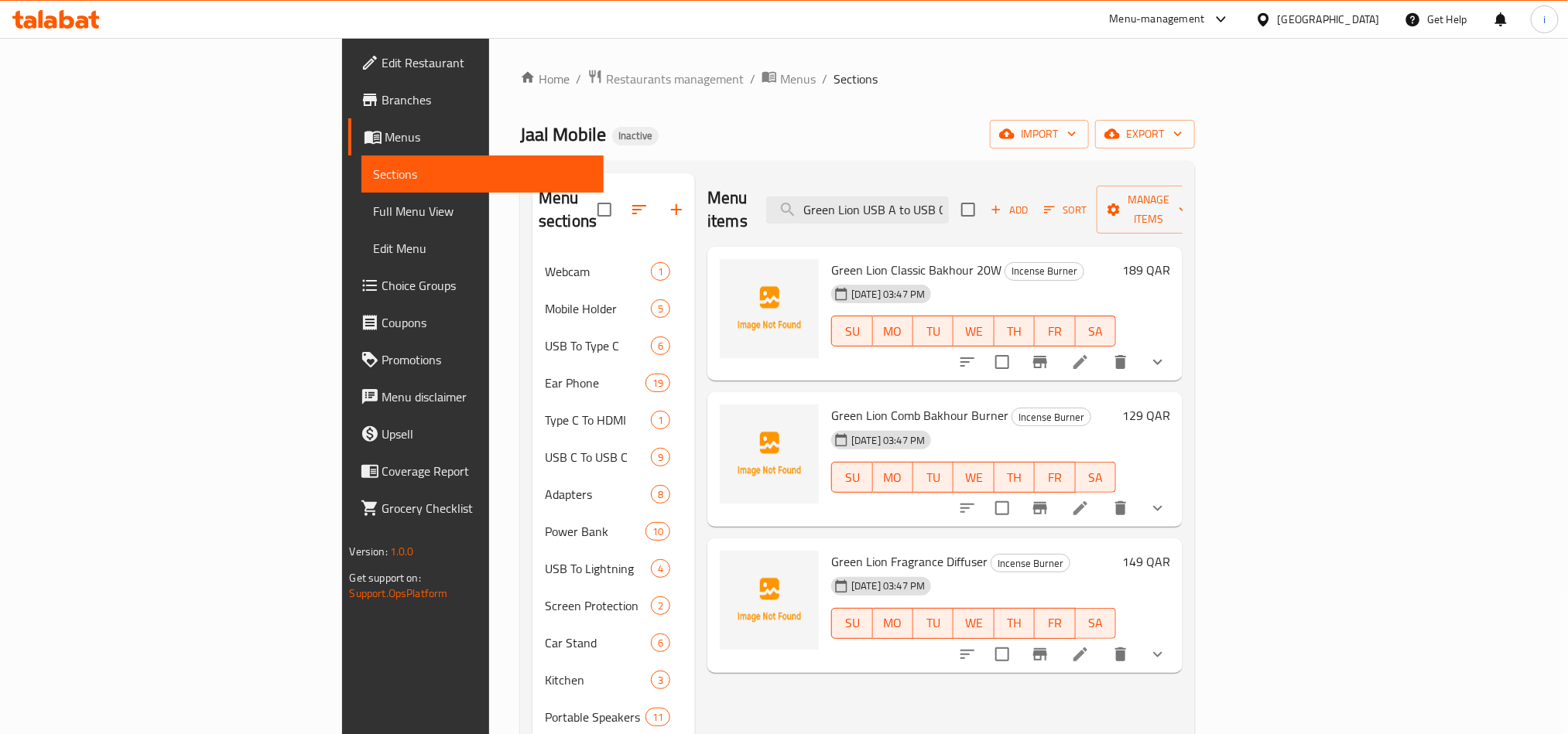
click at [1005, 262] on span "Incense Burner" at bounding box center [1044, 271] width 78 height 18
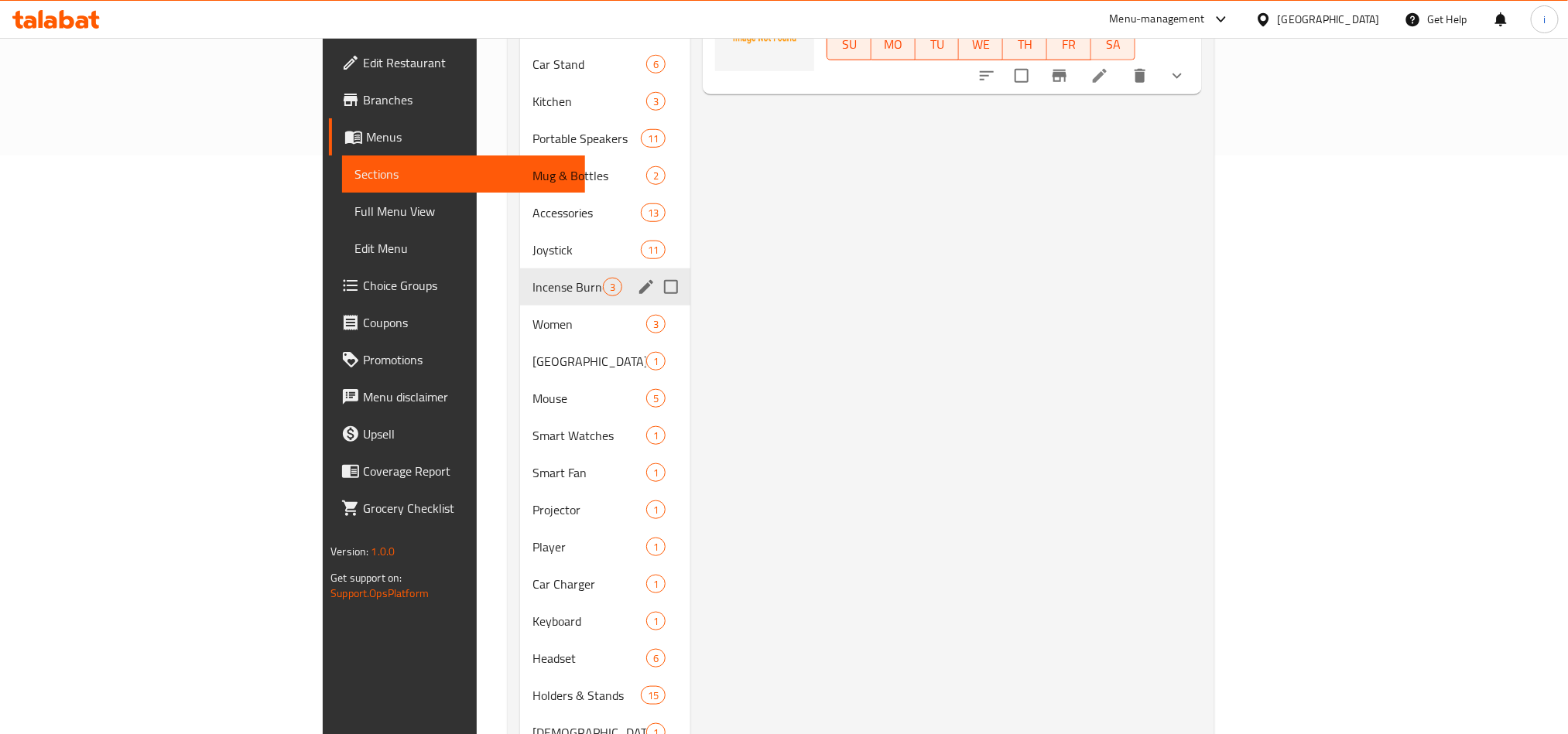
scroll to position [580, 0]
click at [532, 314] on span "Women" at bounding box center [567, 323] width 70 height 19
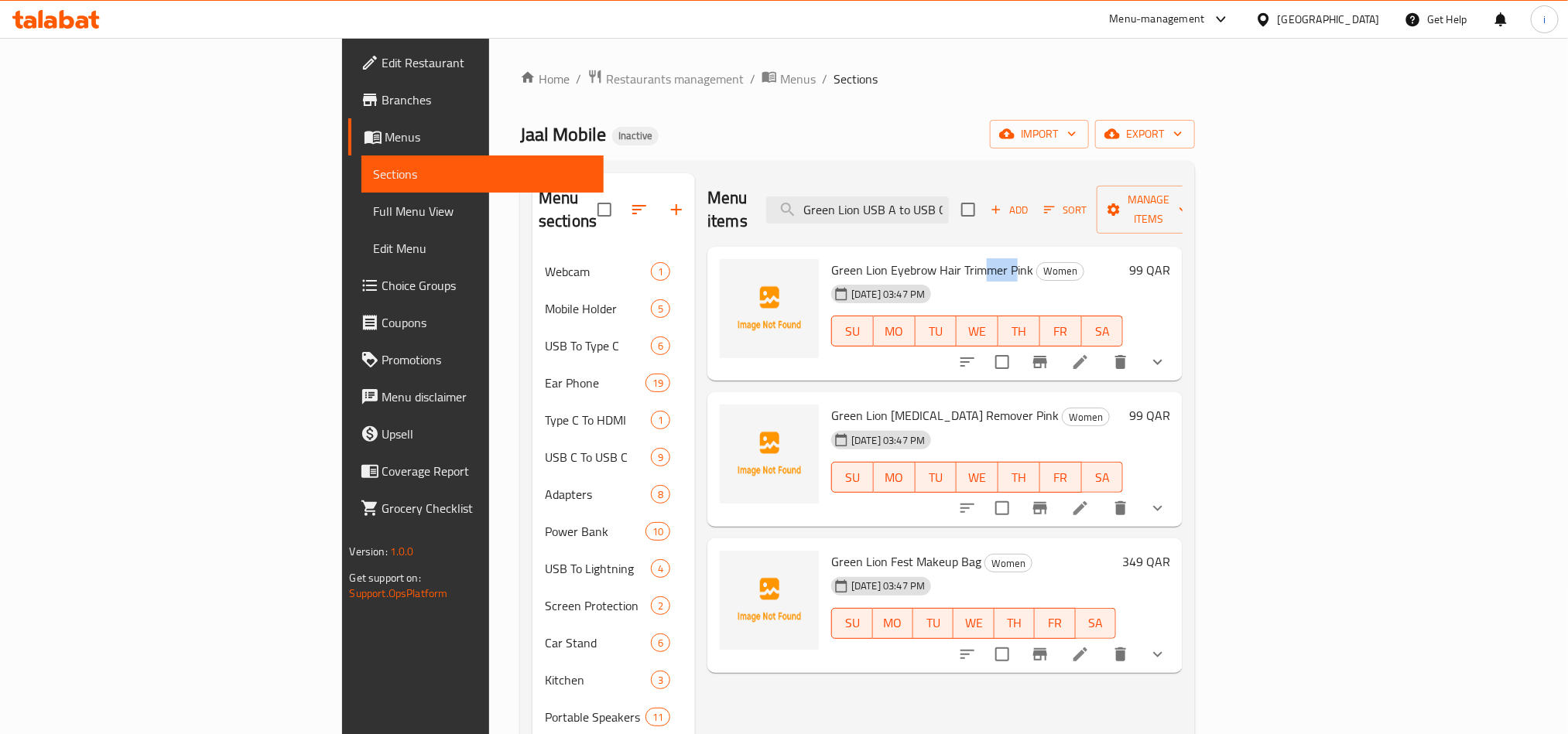
drag, startPoint x: 903, startPoint y: 254, endPoint x: 928, endPoint y: 255, distance: 25.0
click at [928, 259] on span "Green Lion Eyebrow Hair Trimmer Pink" at bounding box center [932, 270] width 202 height 23
drag, startPoint x: 880, startPoint y: 386, endPoint x: 907, endPoint y: 388, distance: 27.1
click at [907, 404] on span "Green Lion [MEDICAL_DATA] Remover Pink" at bounding box center [945, 416] width 227 height 23
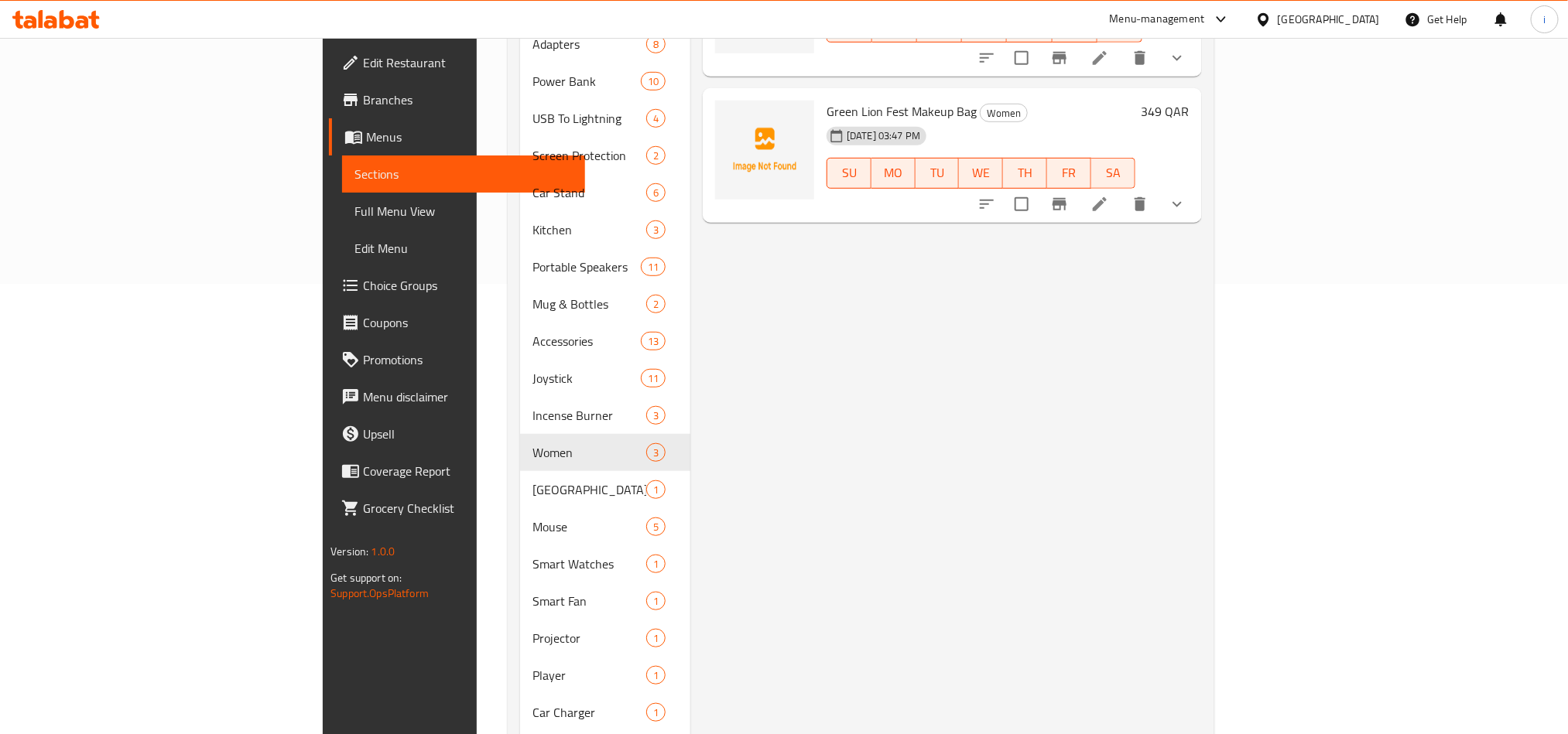
scroll to position [464, 0]
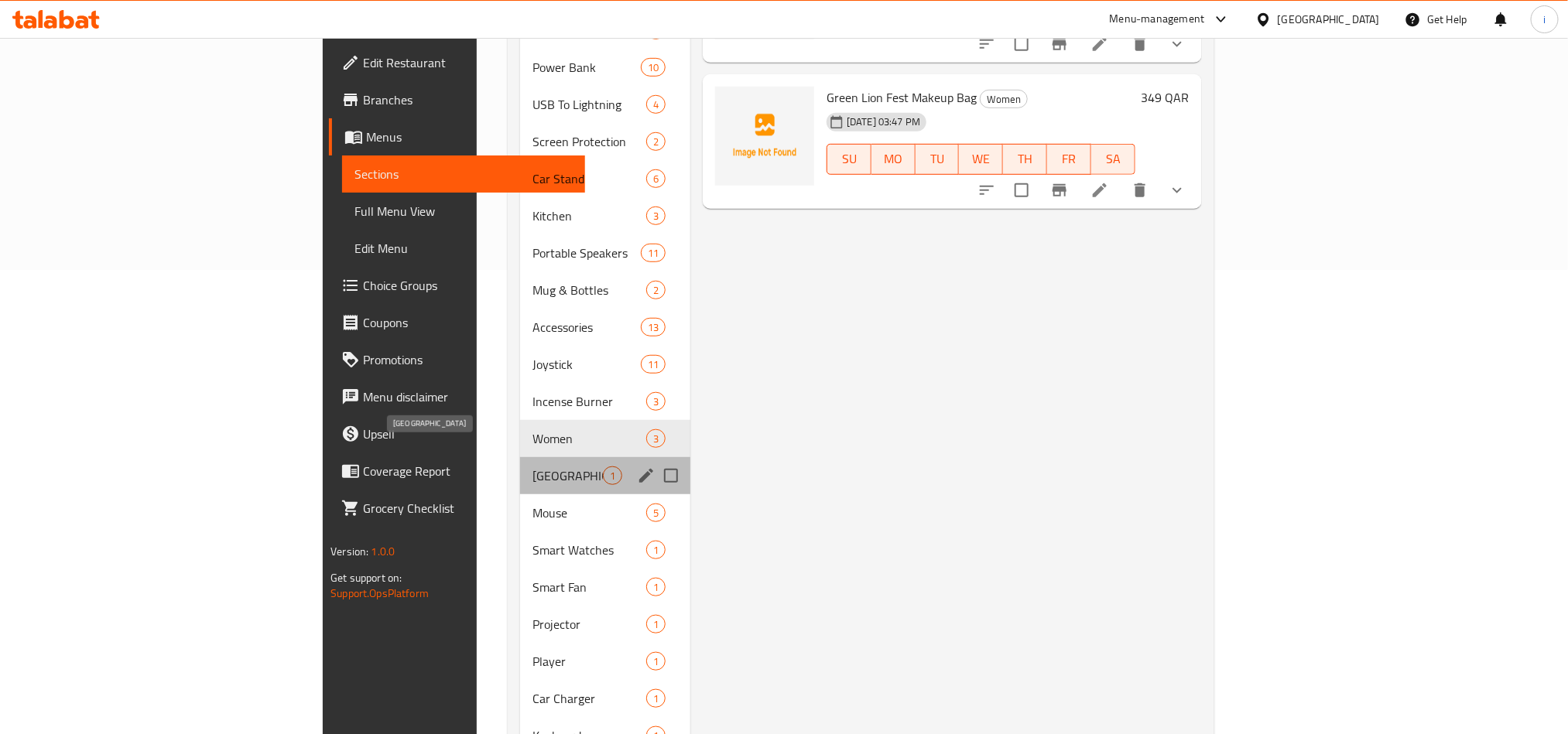
click at [532, 466] on span "[GEOGRAPHIC_DATA]" at bounding box center [567, 475] width 70 height 19
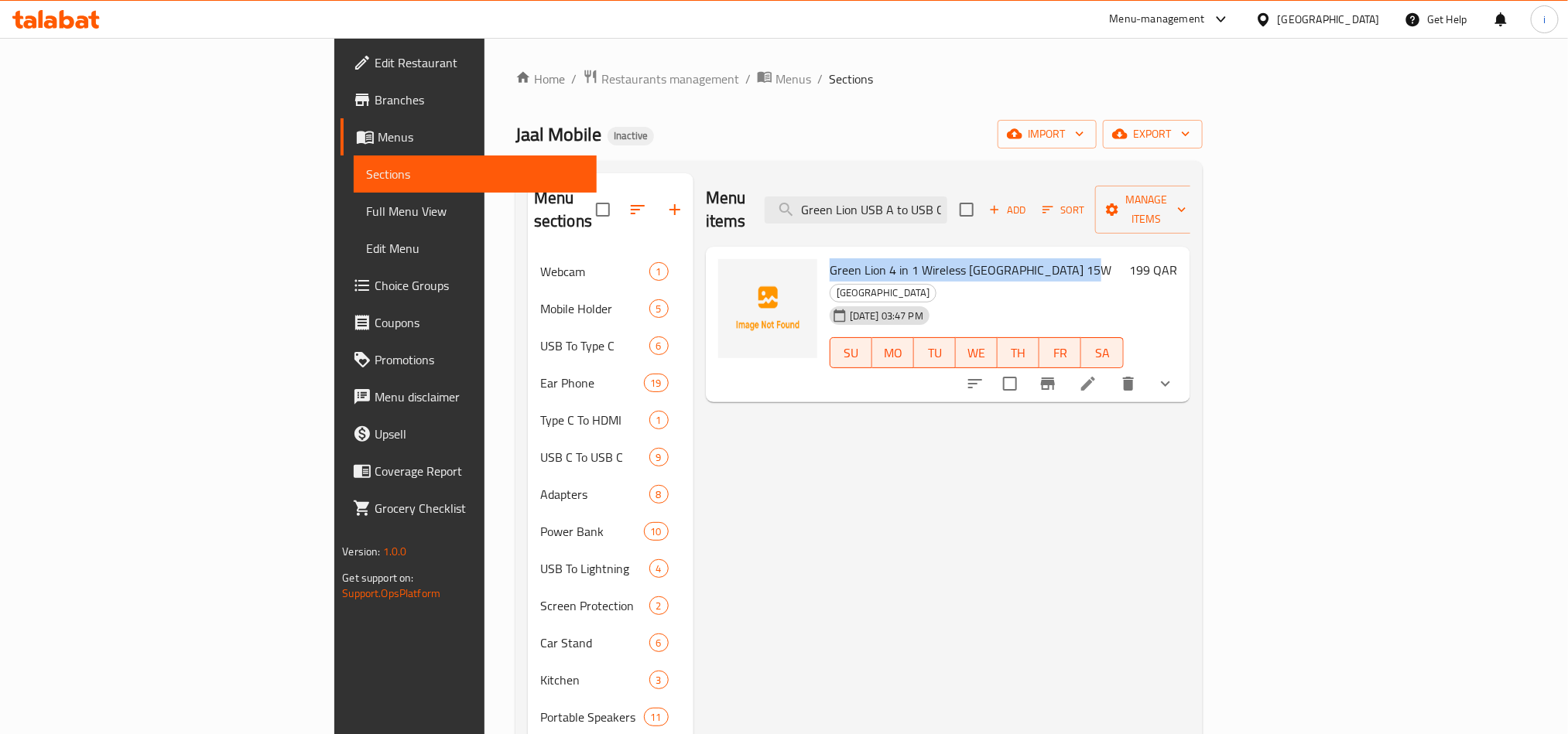
drag, startPoint x: 992, startPoint y: 249, endPoint x: 744, endPoint y: 237, distance: 248.3
click at [823, 253] on div "Green Lion 4 in 1 Wireless [GEOGRAPHIC_DATA] 15W [GEOGRAPHIC_DATA] [DATE] 03:47…" at bounding box center [976, 325] width 306 height 144
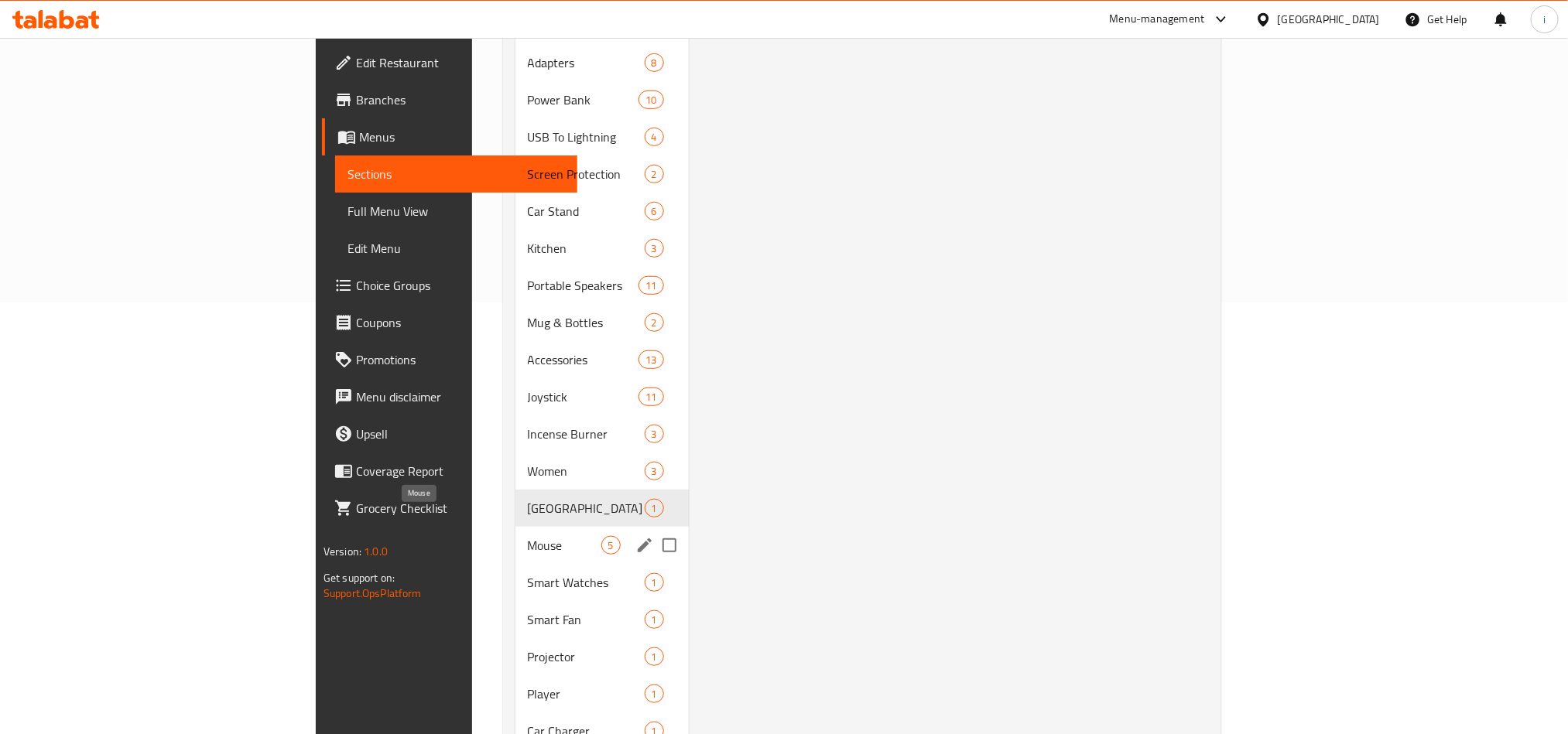
scroll to position [464, 0]
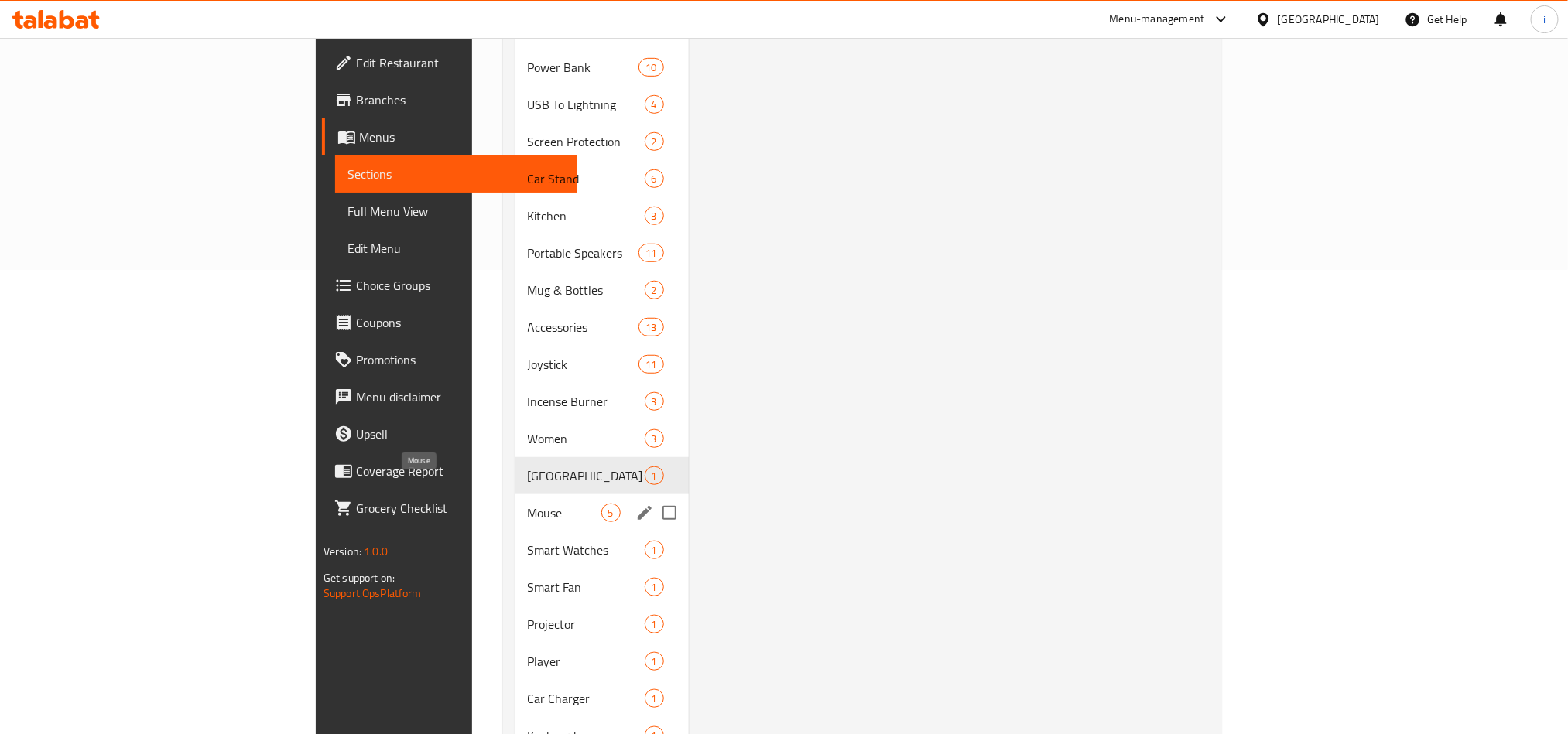
drag, startPoint x: 370, startPoint y: 490, endPoint x: 467, endPoint y: 466, distance: 99.9
click at [528, 504] on span "Mouse" at bounding box center [564, 513] width 74 height 19
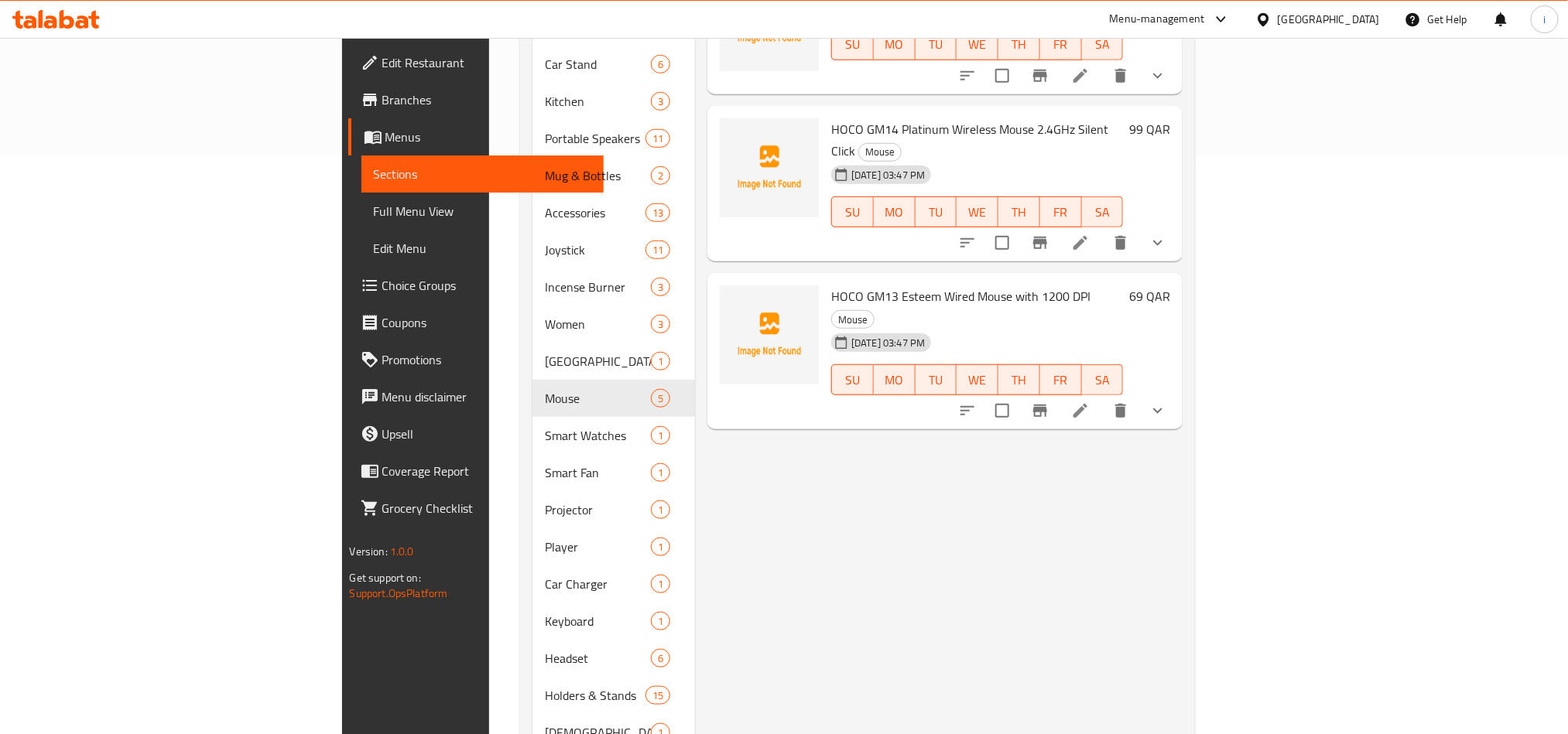
scroll to position [580, 0]
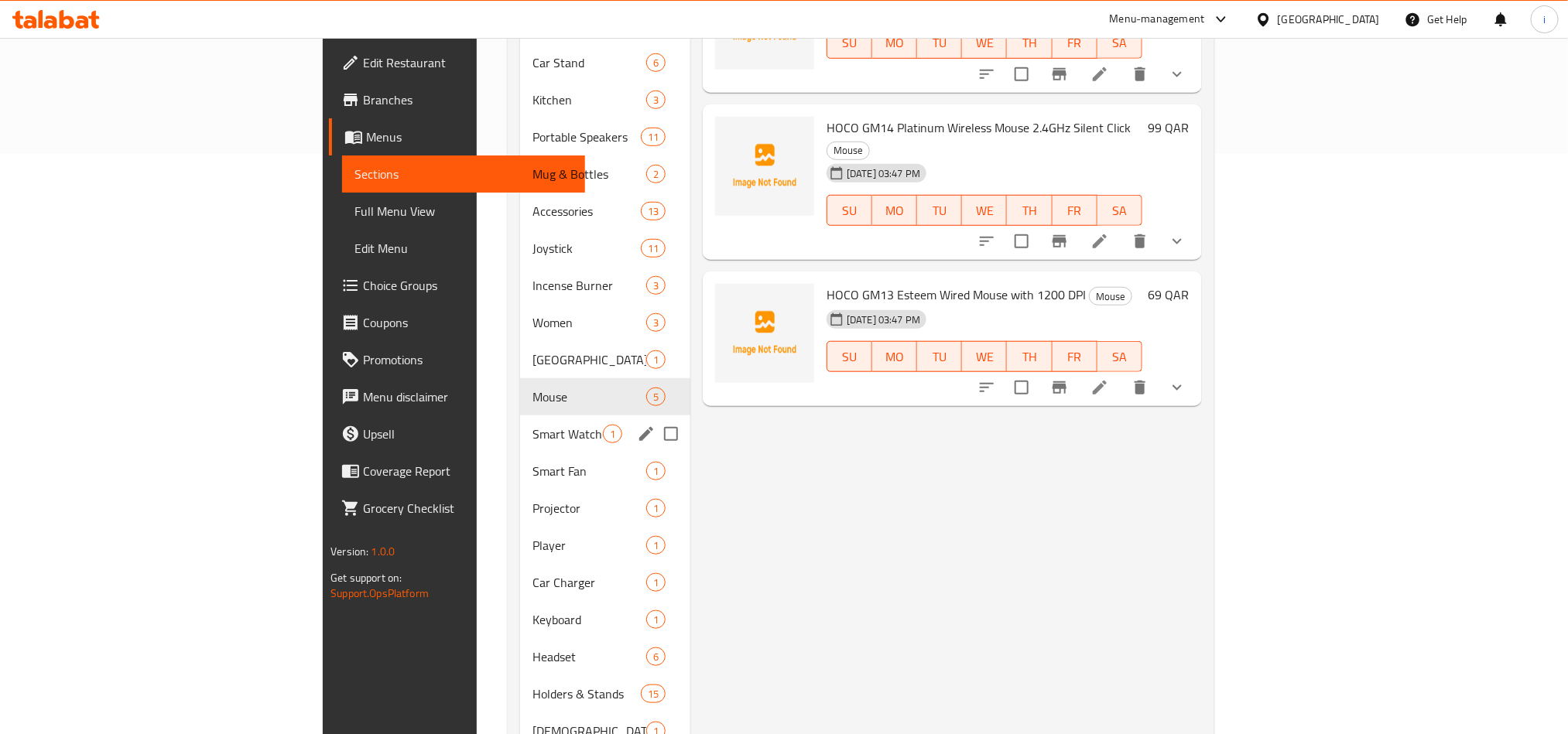
click at [532, 424] on span "Smart Watches" at bounding box center [567, 433] width 70 height 19
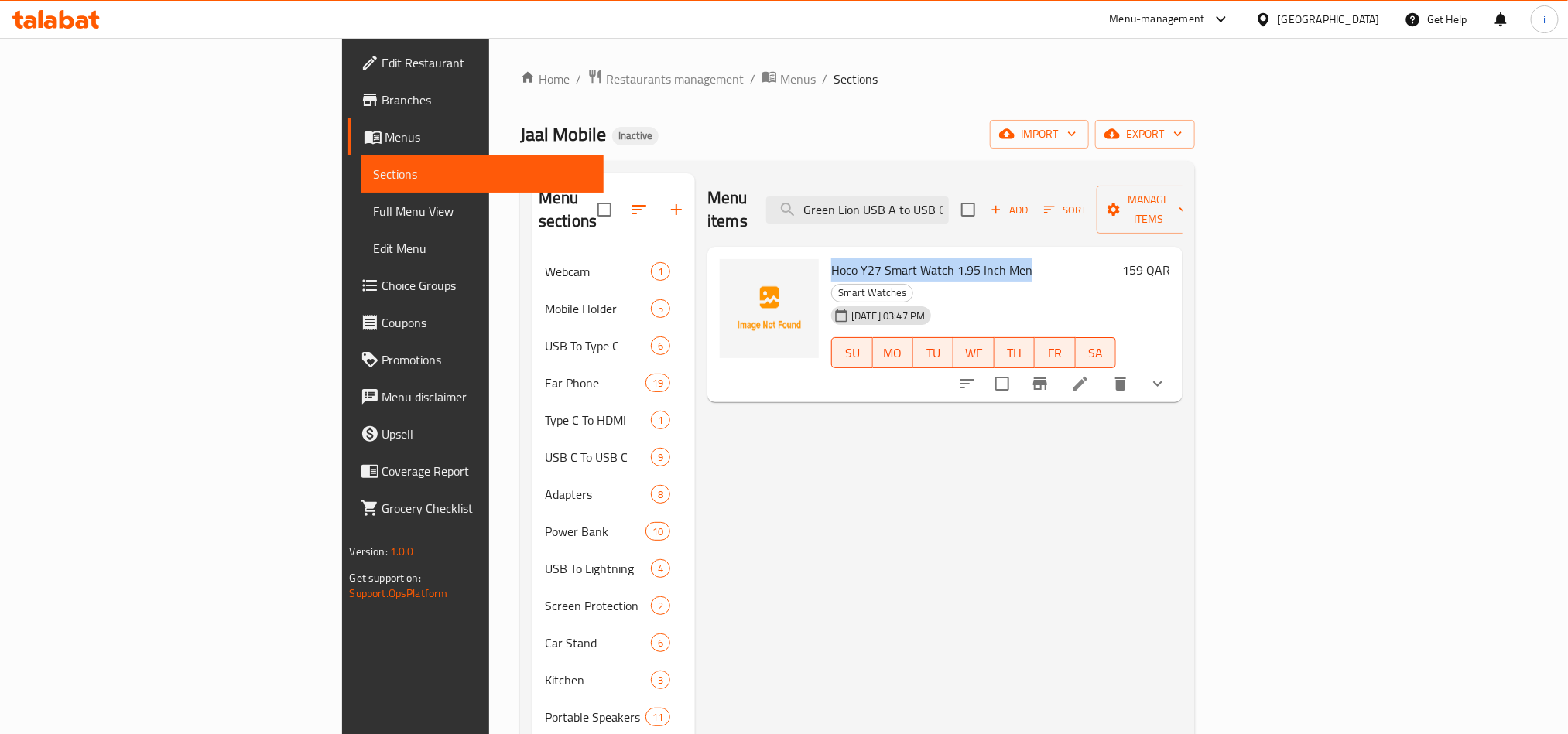
drag, startPoint x: 940, startPoint y: 246, endPoint x: 747, endPoint y: 244, distance: 193.0
click at [831, 259] on span "Hoco Y27 Smart Watch 1.95 Inch Men" at bounding box center [932, 270] width 201 height 23
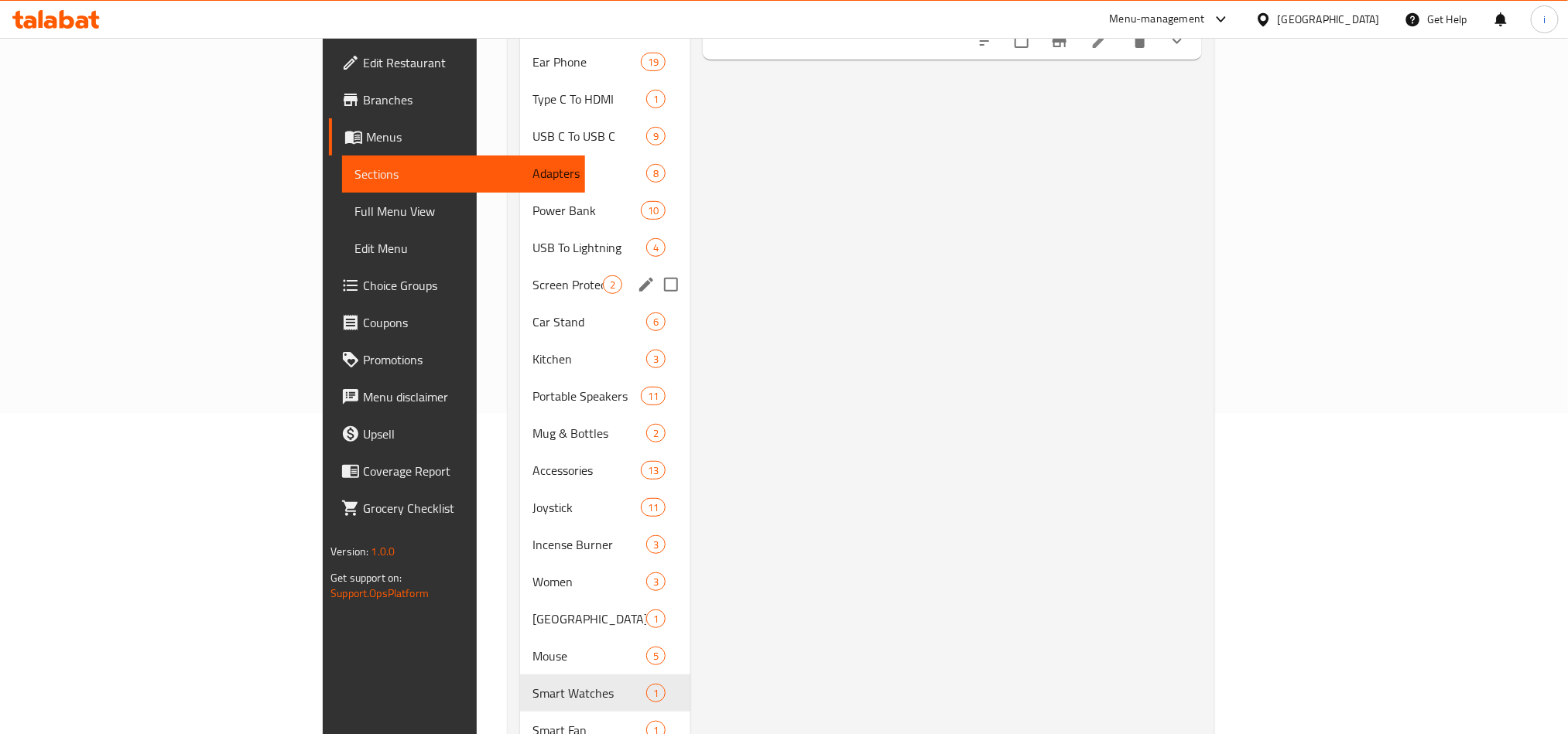
scroll to position [464, 0]
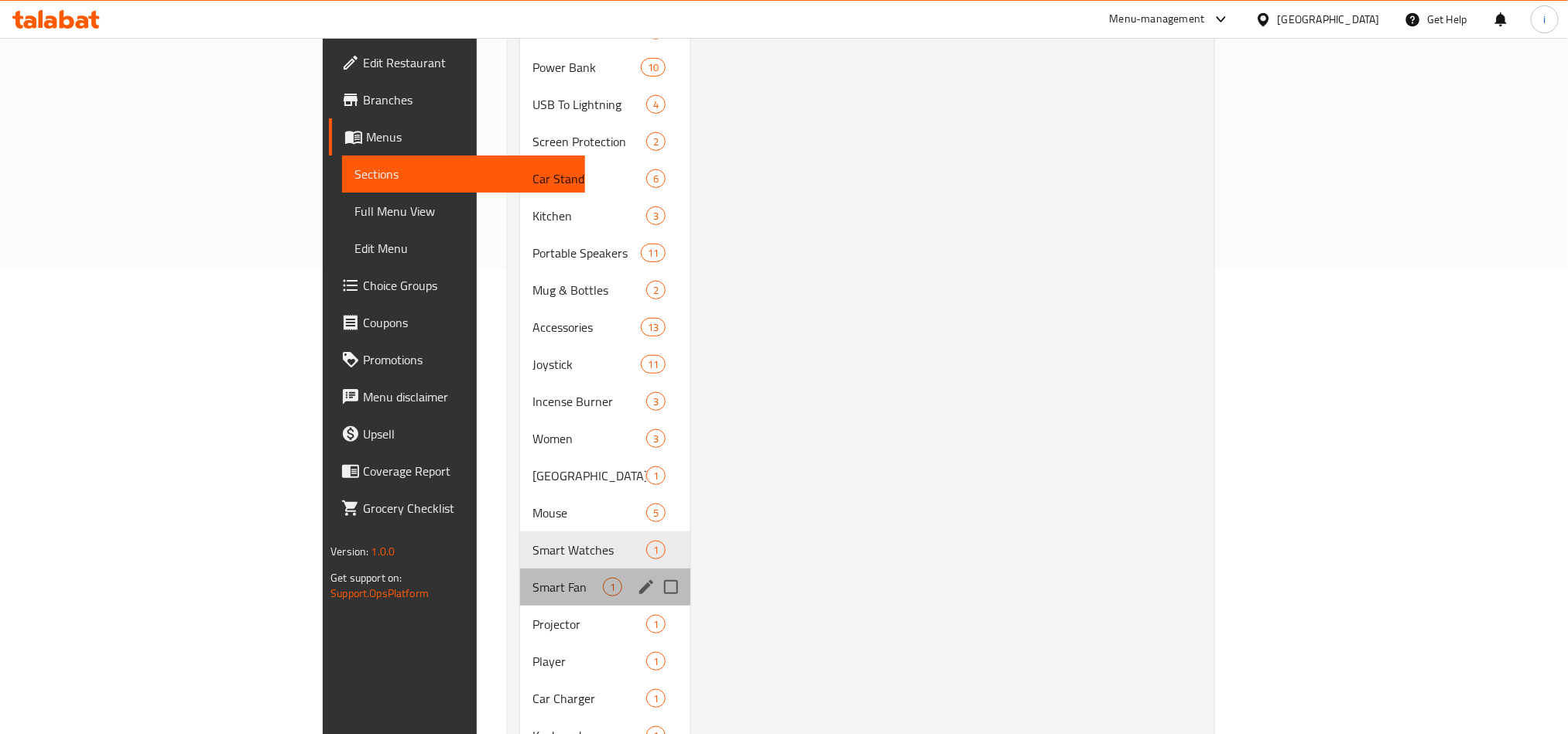
click at [520, 573] on div "Smart Fan 1" at bounding box center [605, 587] width 171 height 37
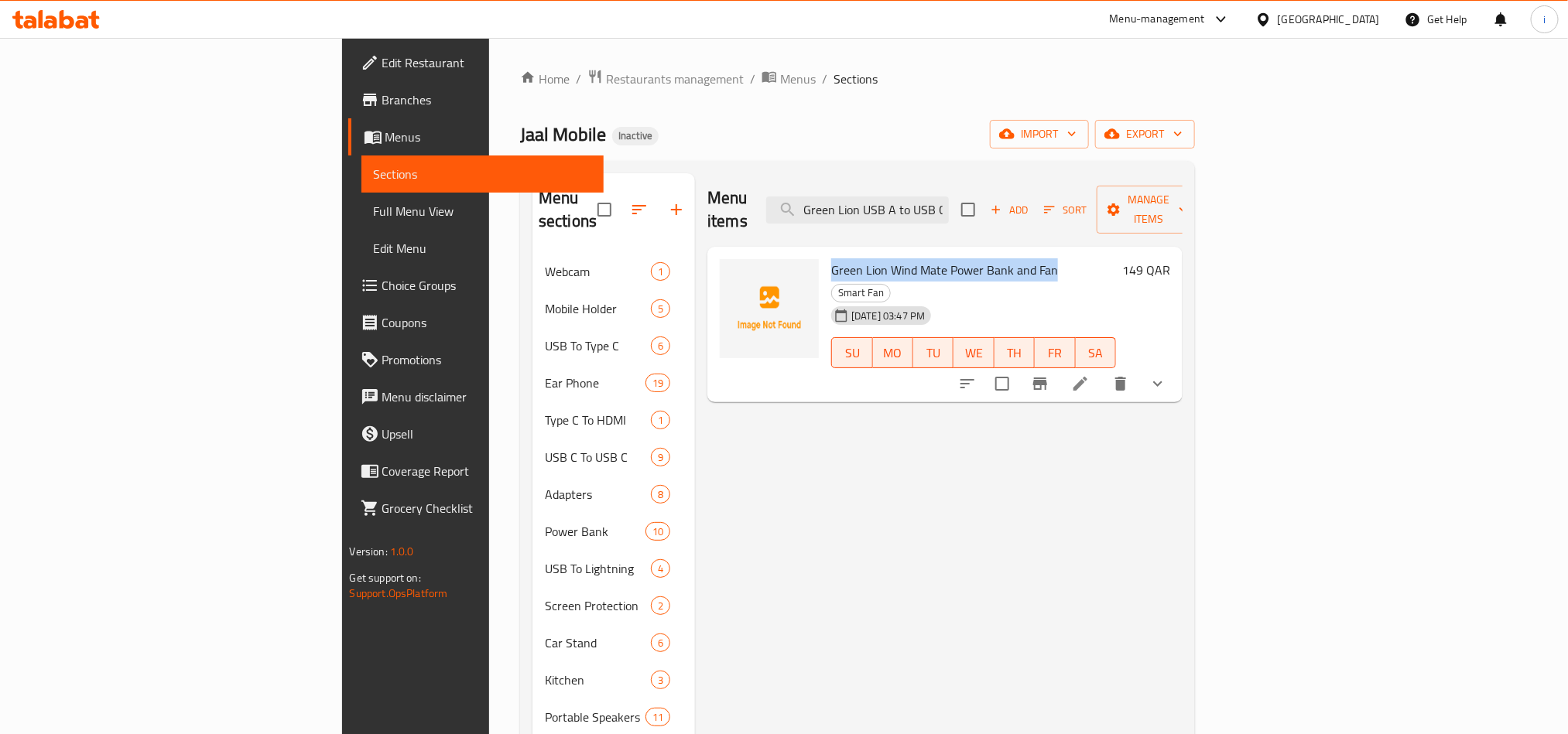
drag, startPoint x: 968, startPoint y: 254, endPoint x: 746, endPoint y: 235, distance: 222.8
click at [831, 259] on span "Green Lion Wind Mate Power Bank and Fan" at bounding box center [945, 270] width 226 height 23
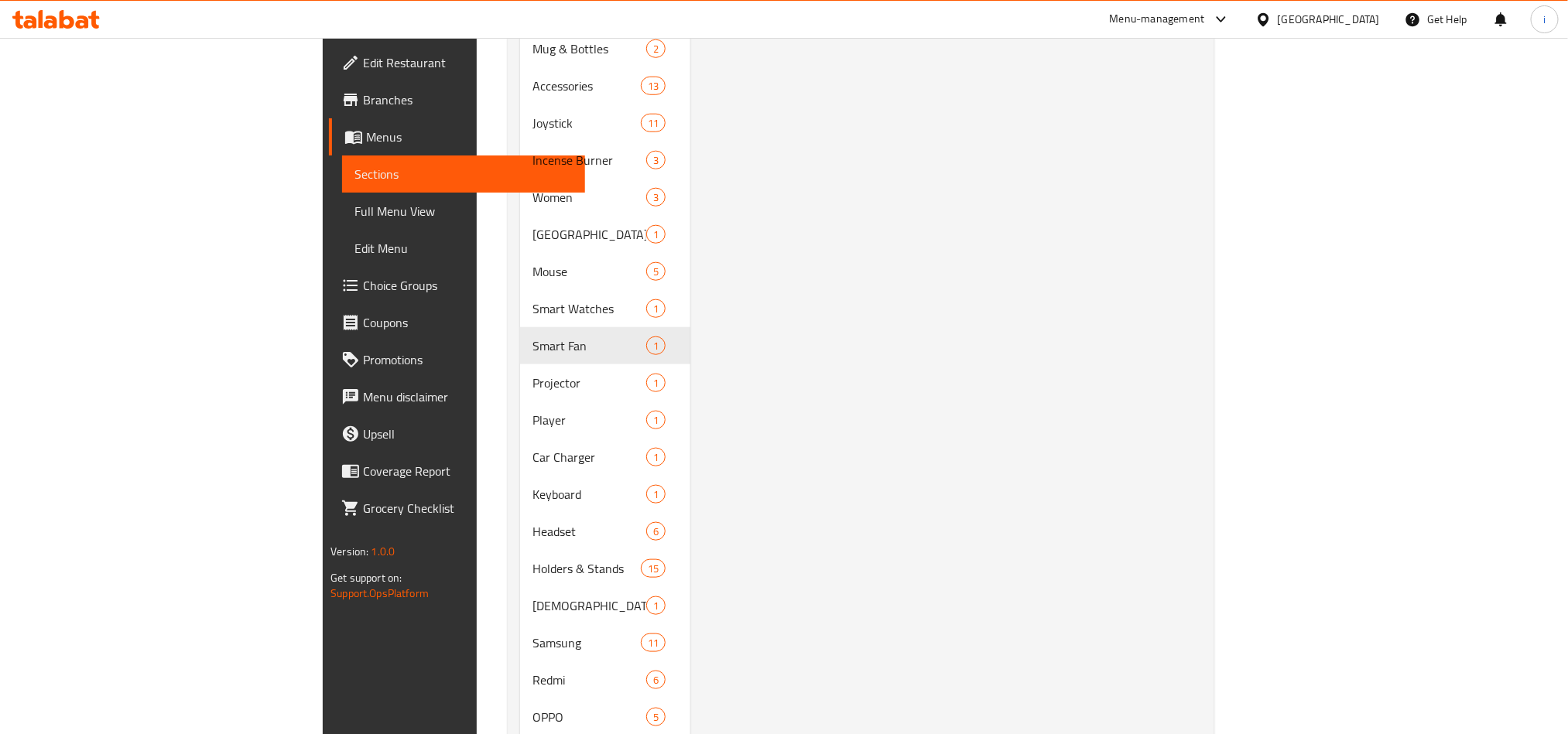
scroll to position [583, 0]
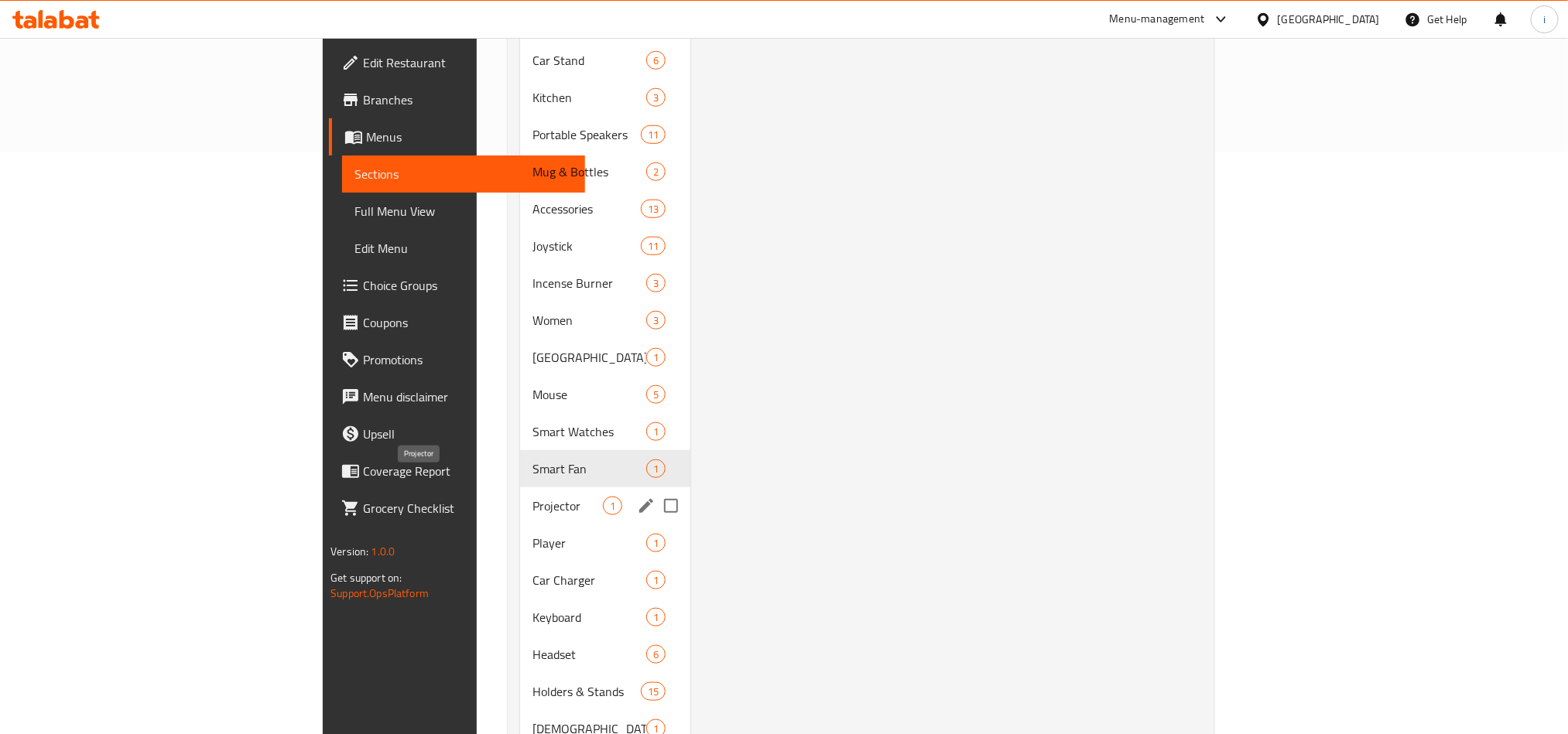
click at [532, 496] on span "Projector" at bounding box center [567, 505] width 70 height 19
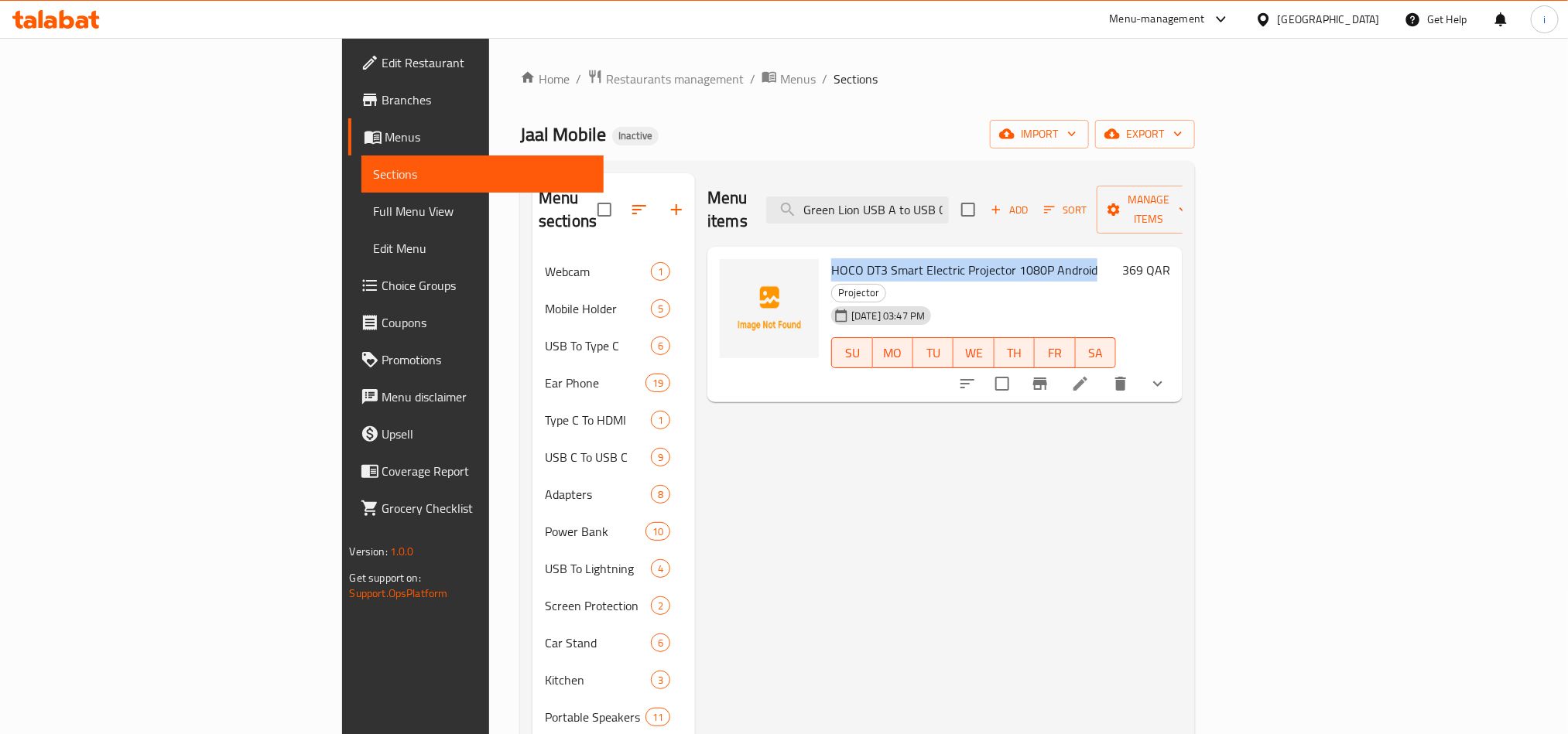
drag, startPoint x: 1005, startPoint y: 246, endPoint x: 747, endPoint y: 238, distance: 258.1
click at [831, 259] on span "HOCO DT3 Smart Electric Projector 1080P Android" at bounding box center [964, 270] width 266 height 23
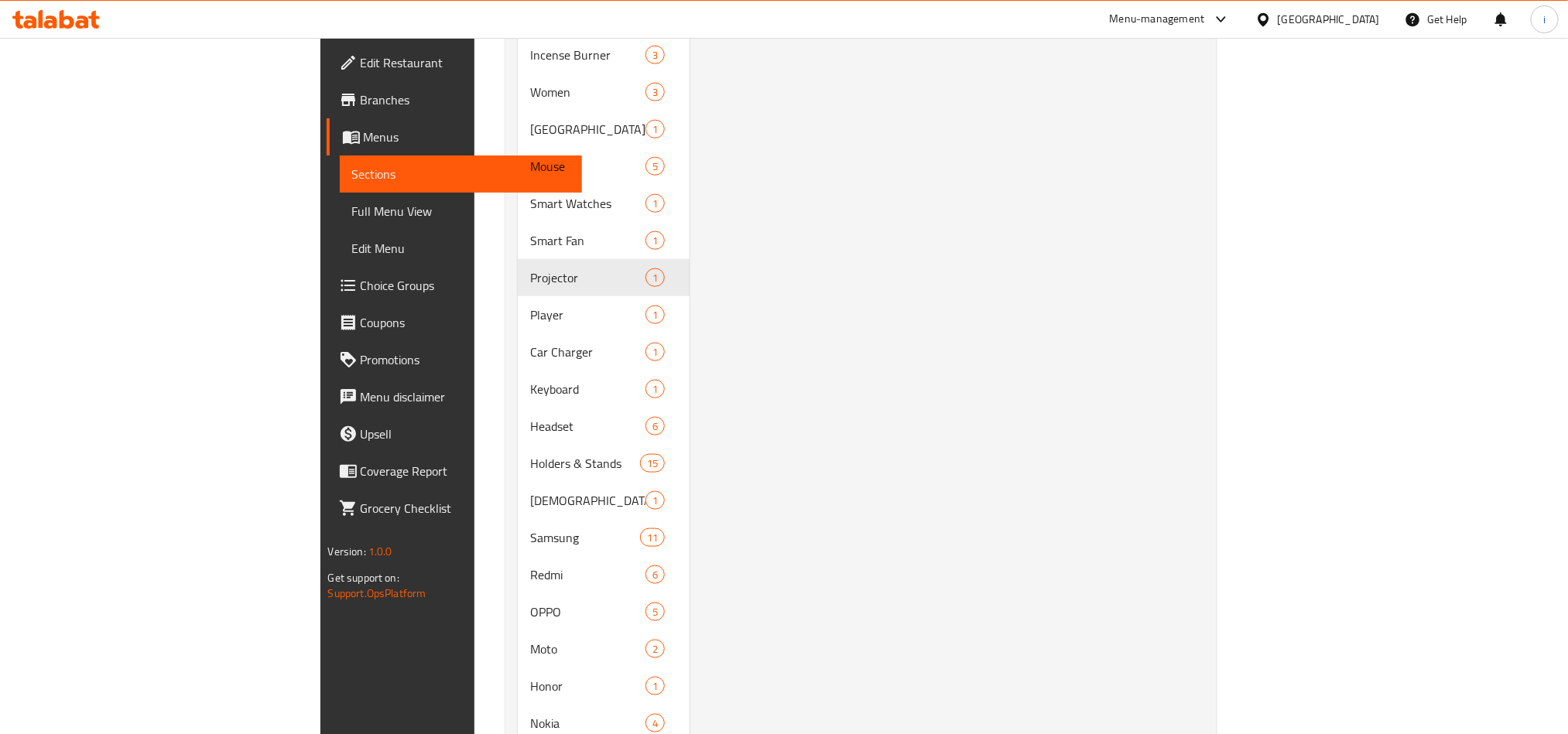
scroll to position [812, 0]
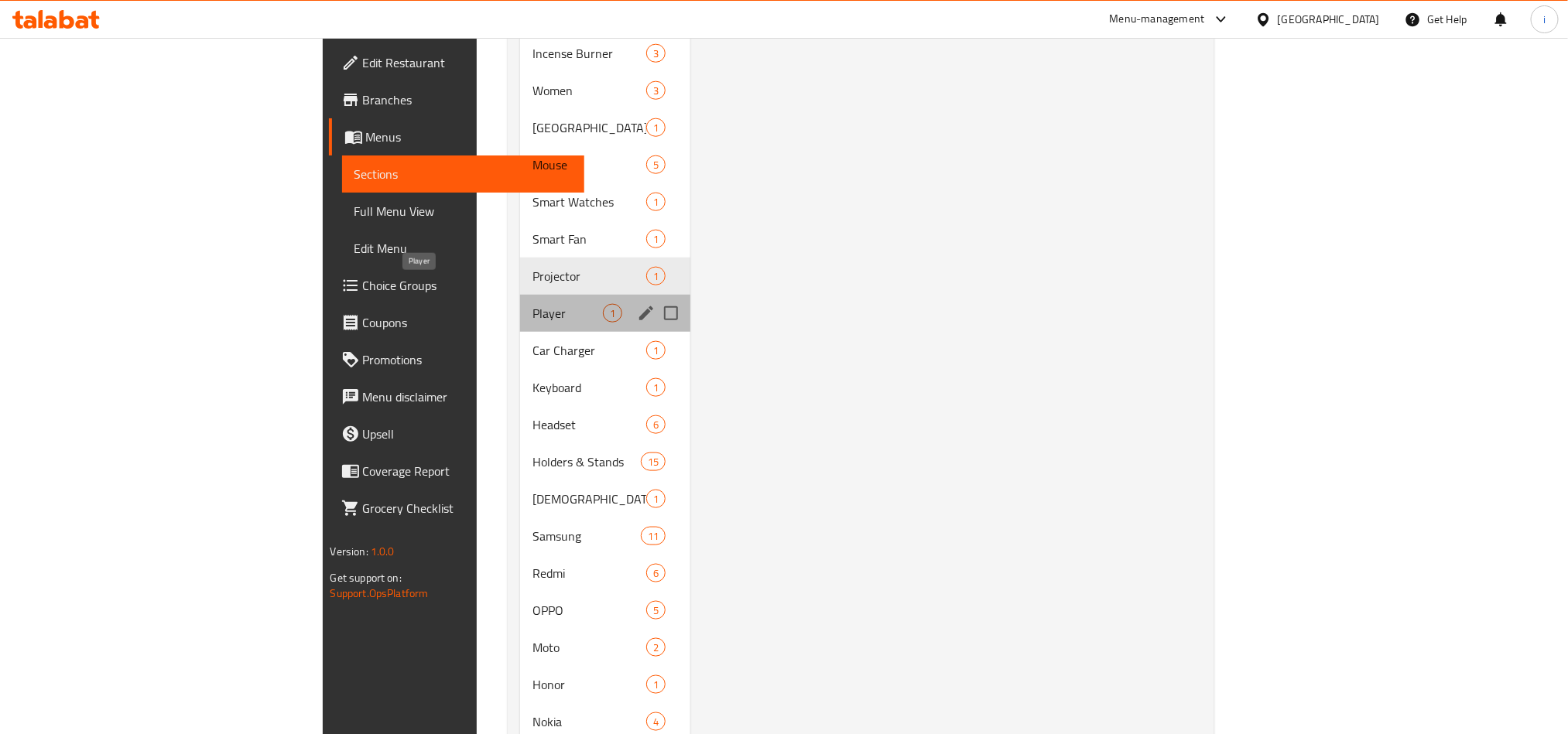
click at [532, 304] on span "Player" at bounding box center [567, 313] width 70 height 19
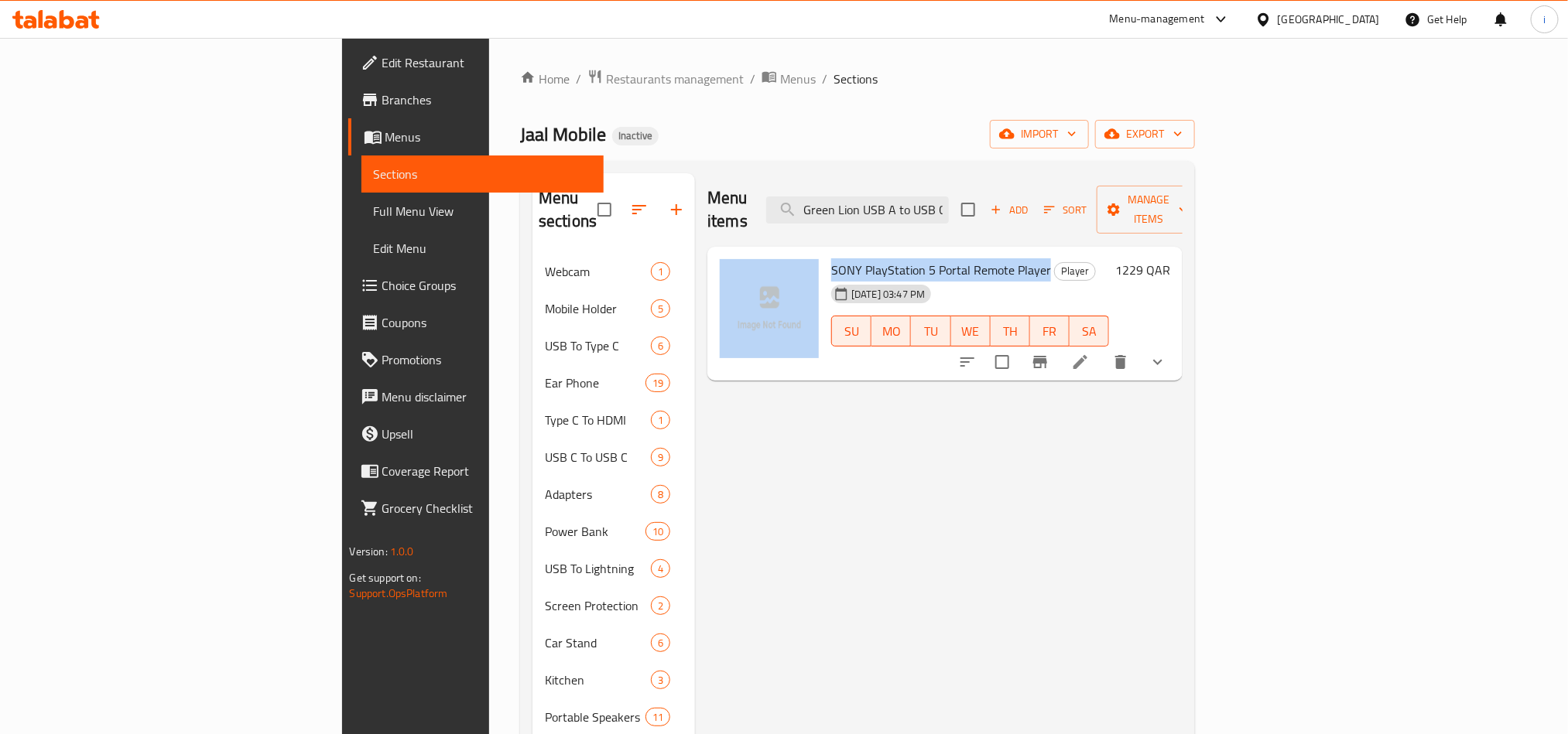
drag, startPoint x: 962, startPoint y: 249, endPoint x: 736, endPoint y: 240, distance: 226.2
click at [736, 253] on div "SONY PlayStation 5 Portal Remote Player Player [DATE] 03:47 PM SU MO TU WE TH F…" at bounding box center [945, 314] width 463 height 122
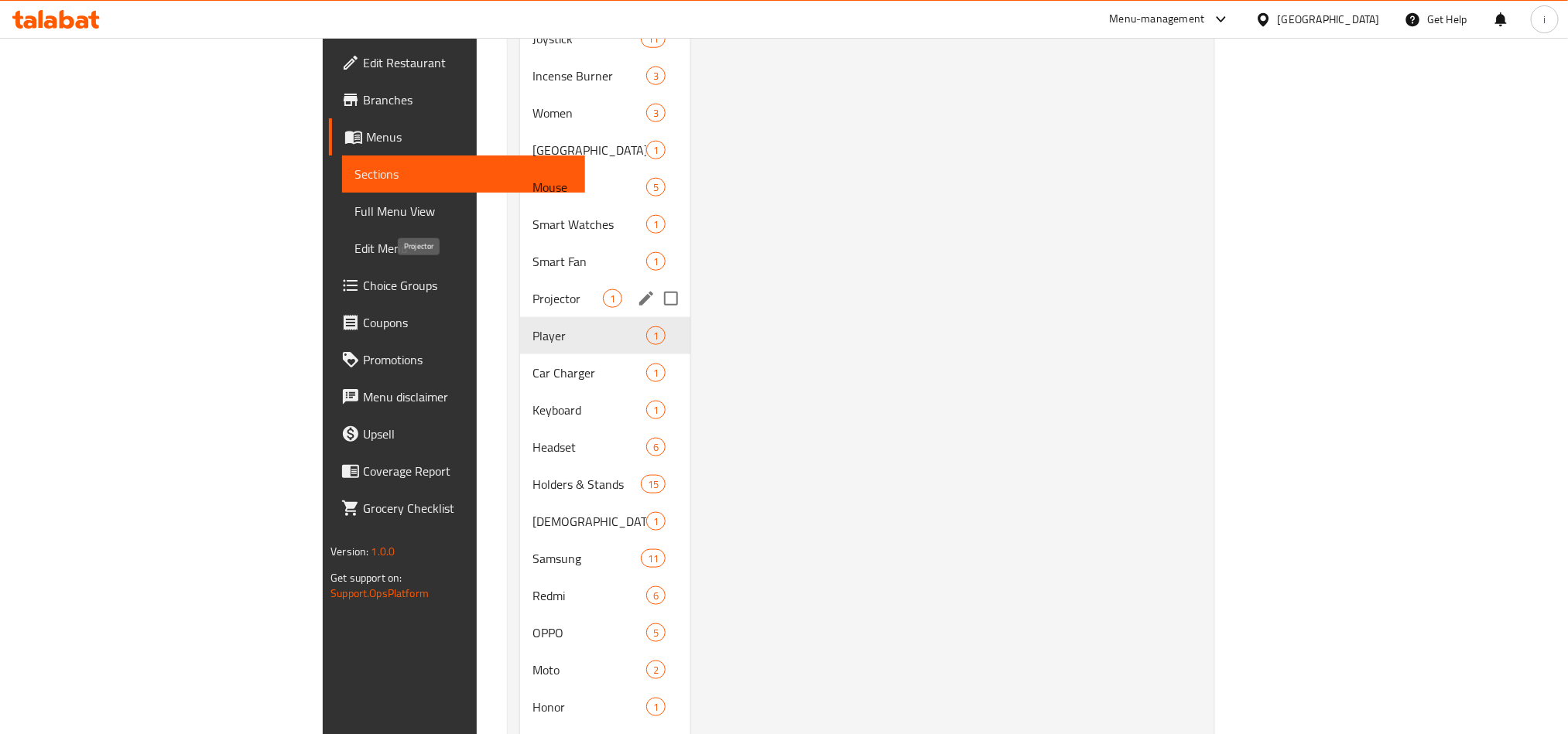
scroll to position [812, 0]
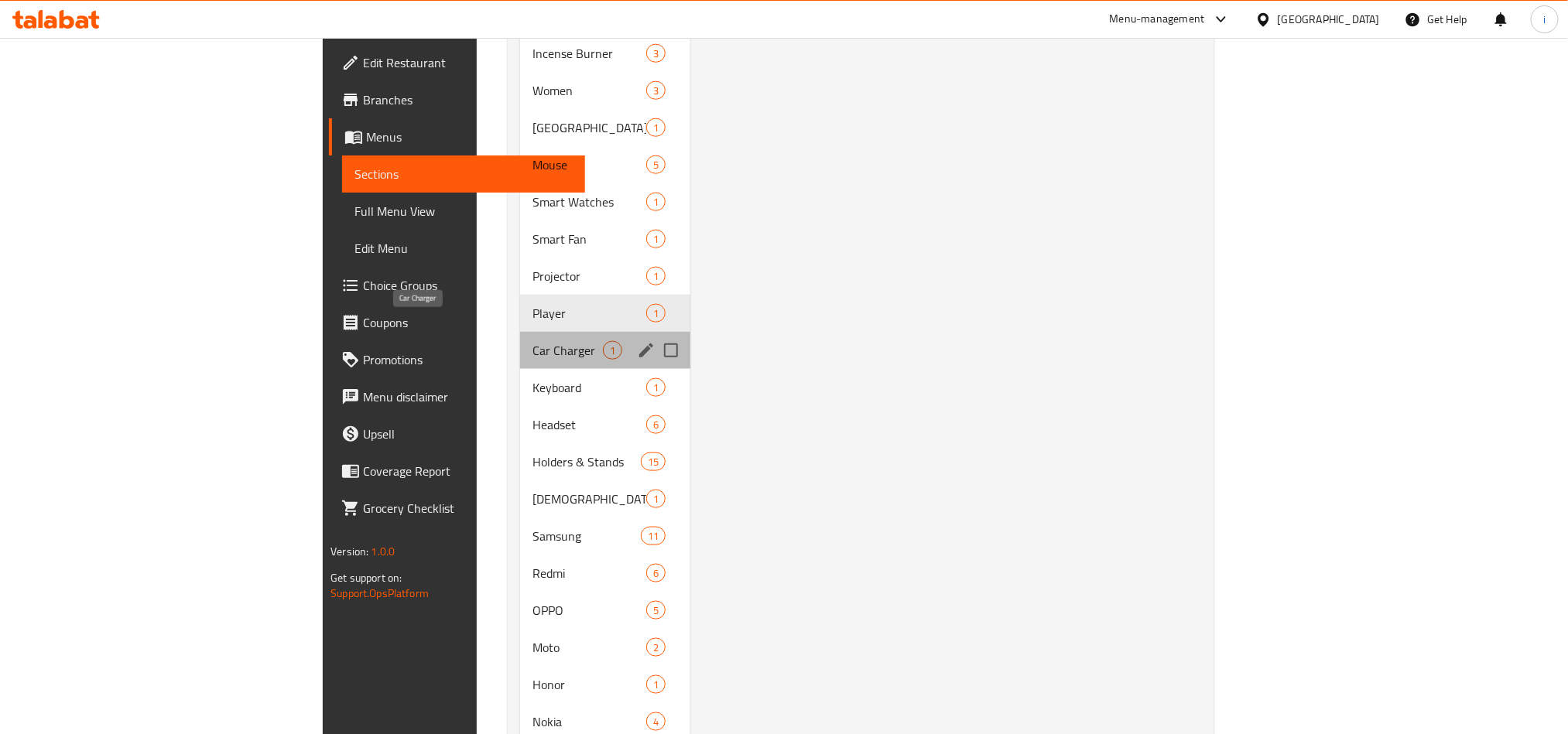
click at [532, 341] on span "Car Charger" at bounding box center [567, 350] width 70 height 19
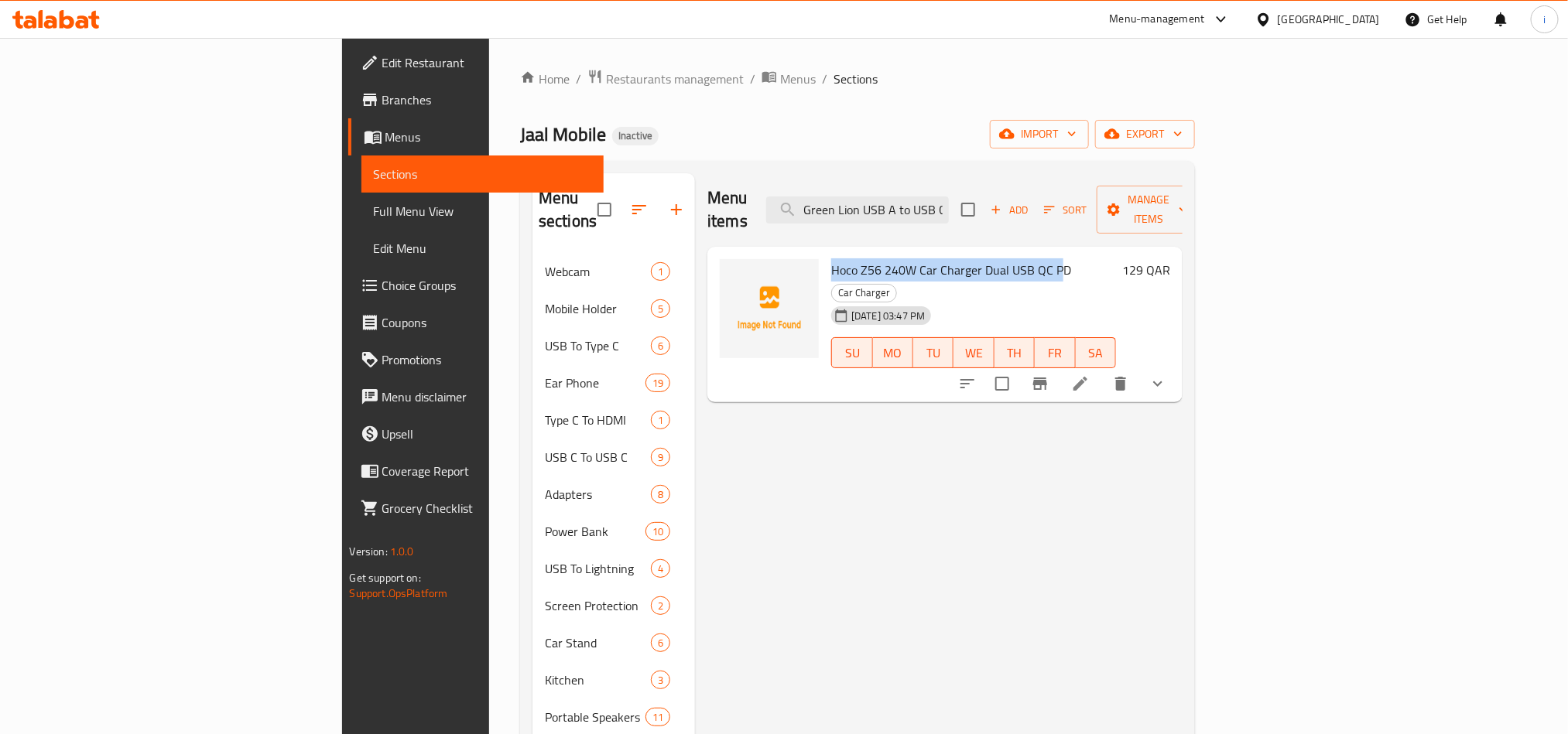
drag, startPoint x: 976, startPoint y: 247, endPoint x: 747, endPoint y: 247, distance: 229.0
click at [831, 259] on span "Hoco Z56 240W Car Charger Dual USB QC PD" at bounding box center [951, 270] width 240 height 23
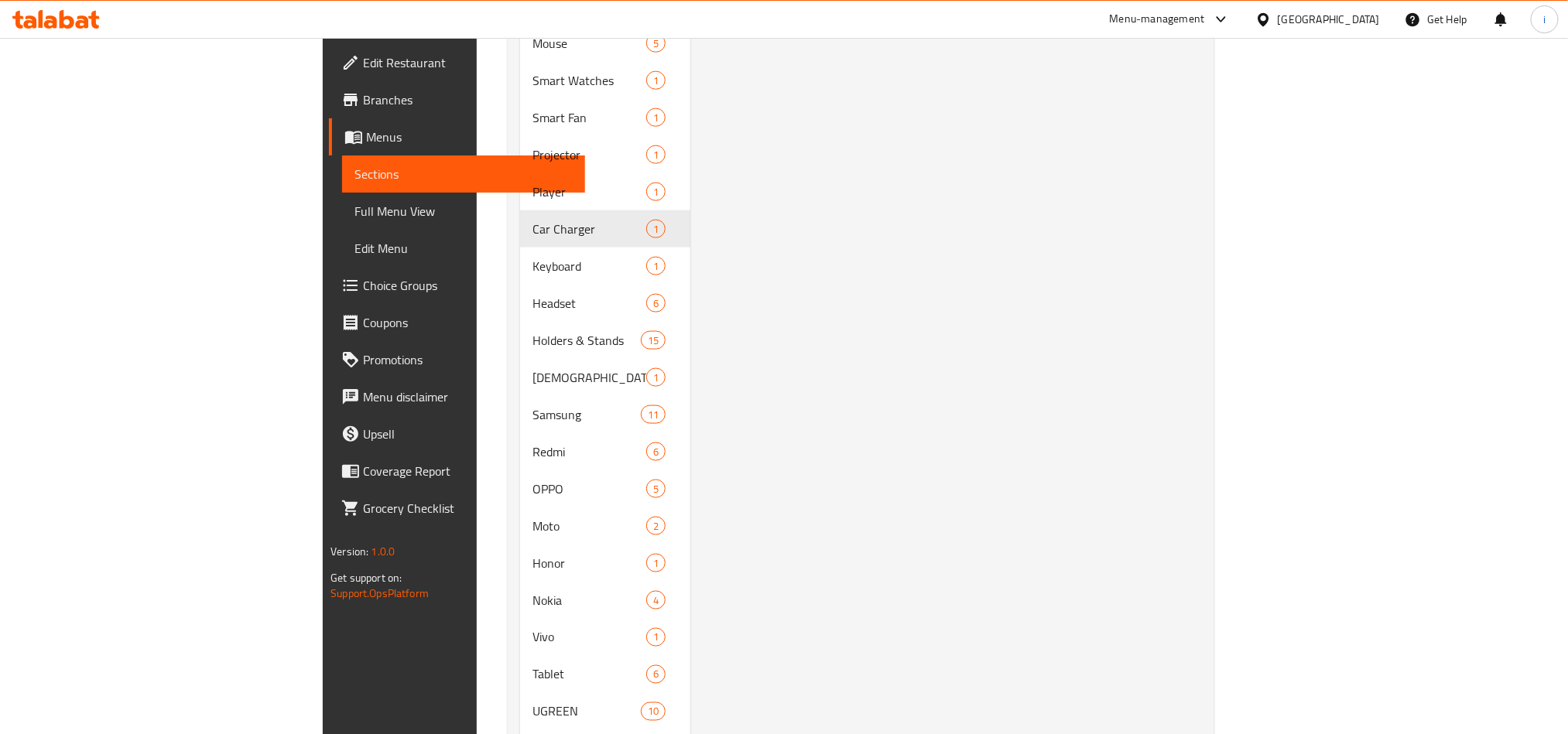
scroll to position [1044, 0]
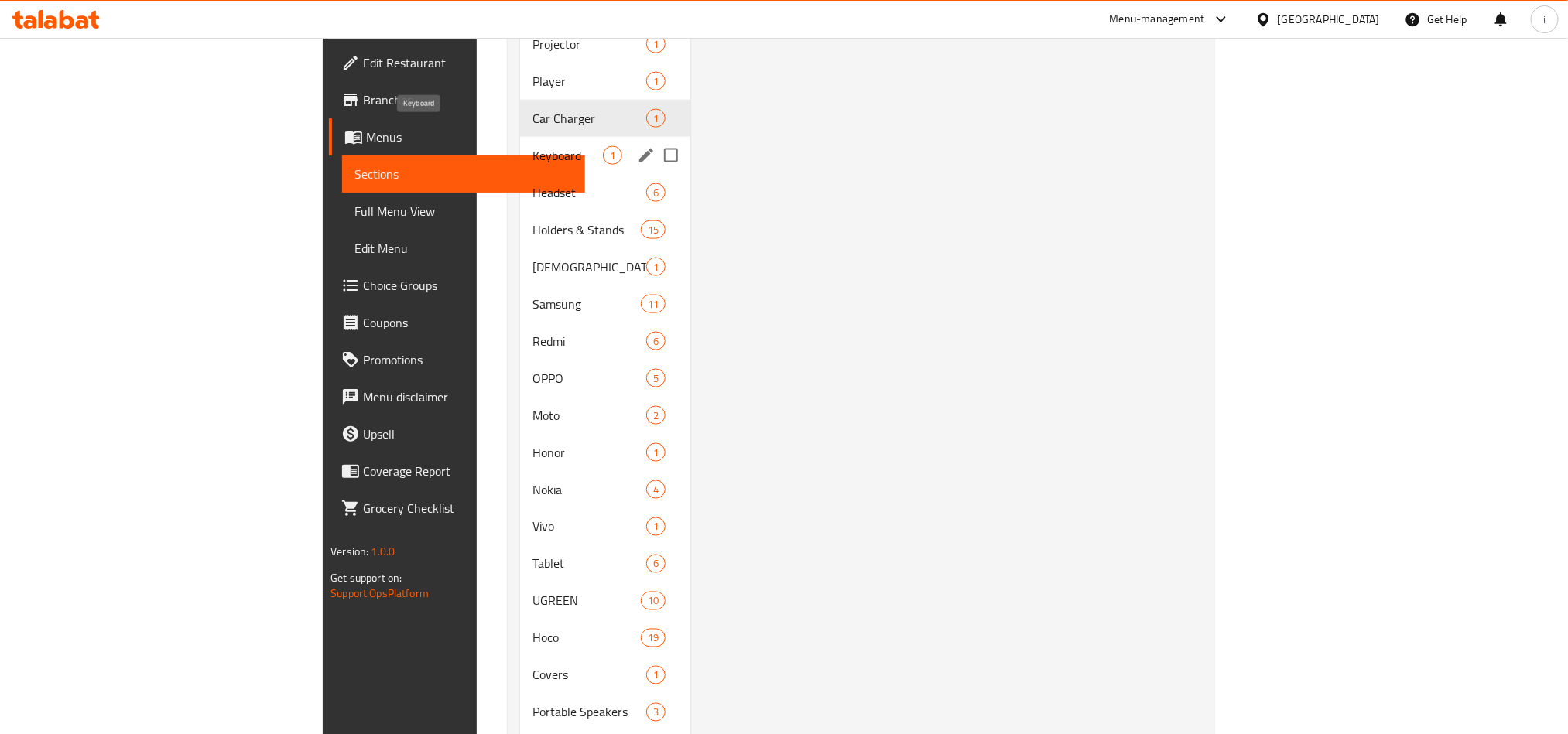
click at [532, 146] on span "Keyboard" at bounding box center [567, 155] width 70 height 19
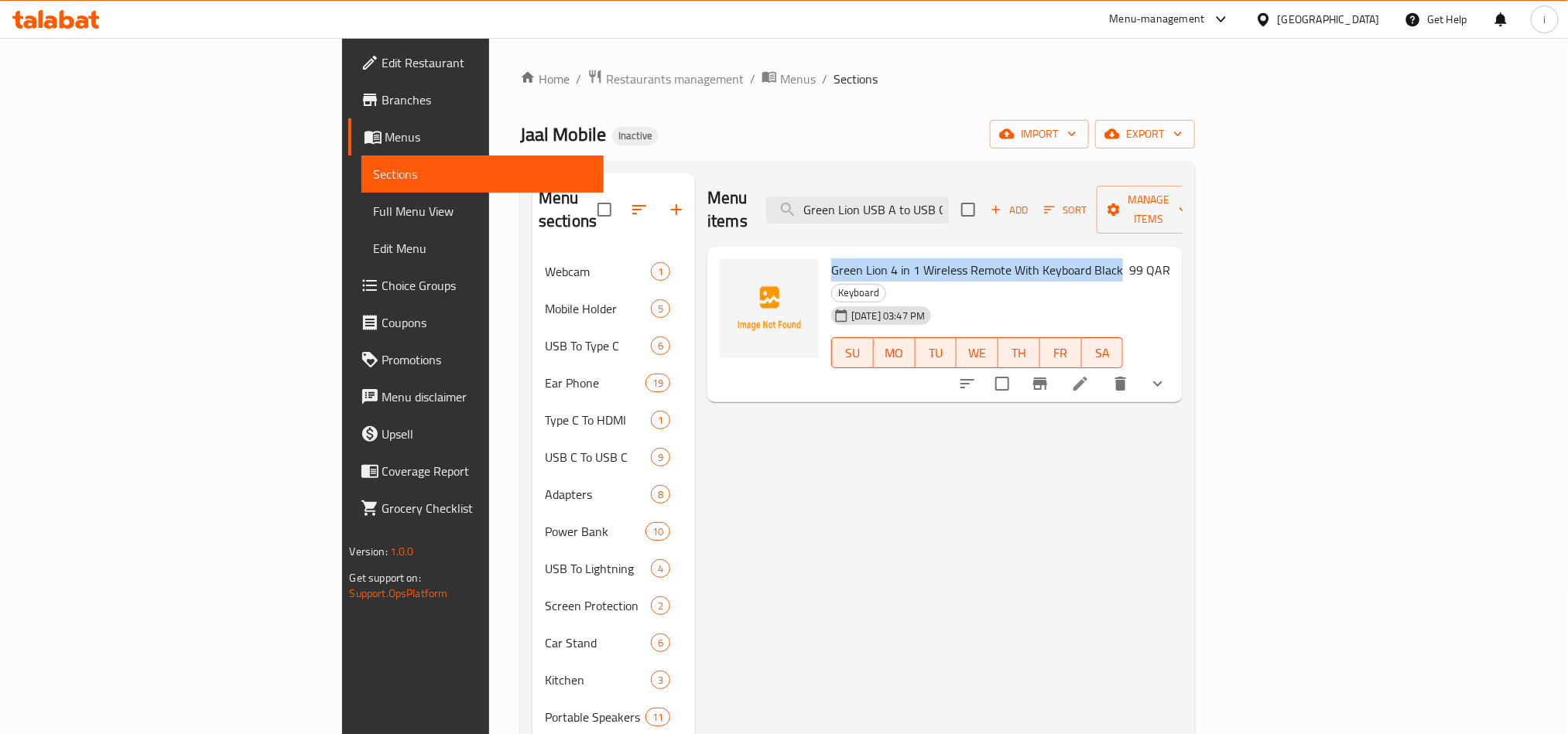
drag, startPoint x: 1033, startPoint y: 244, endPoint x: 746, endPoint y: 230, distance: 287.3
click at [825, 253] on div "Green Lion 4 in 1 Wireless Remote With Keyboard Black Keyboard [DATE] 03:47 PM …" at bounding box center [977, 325] width 304 height 144
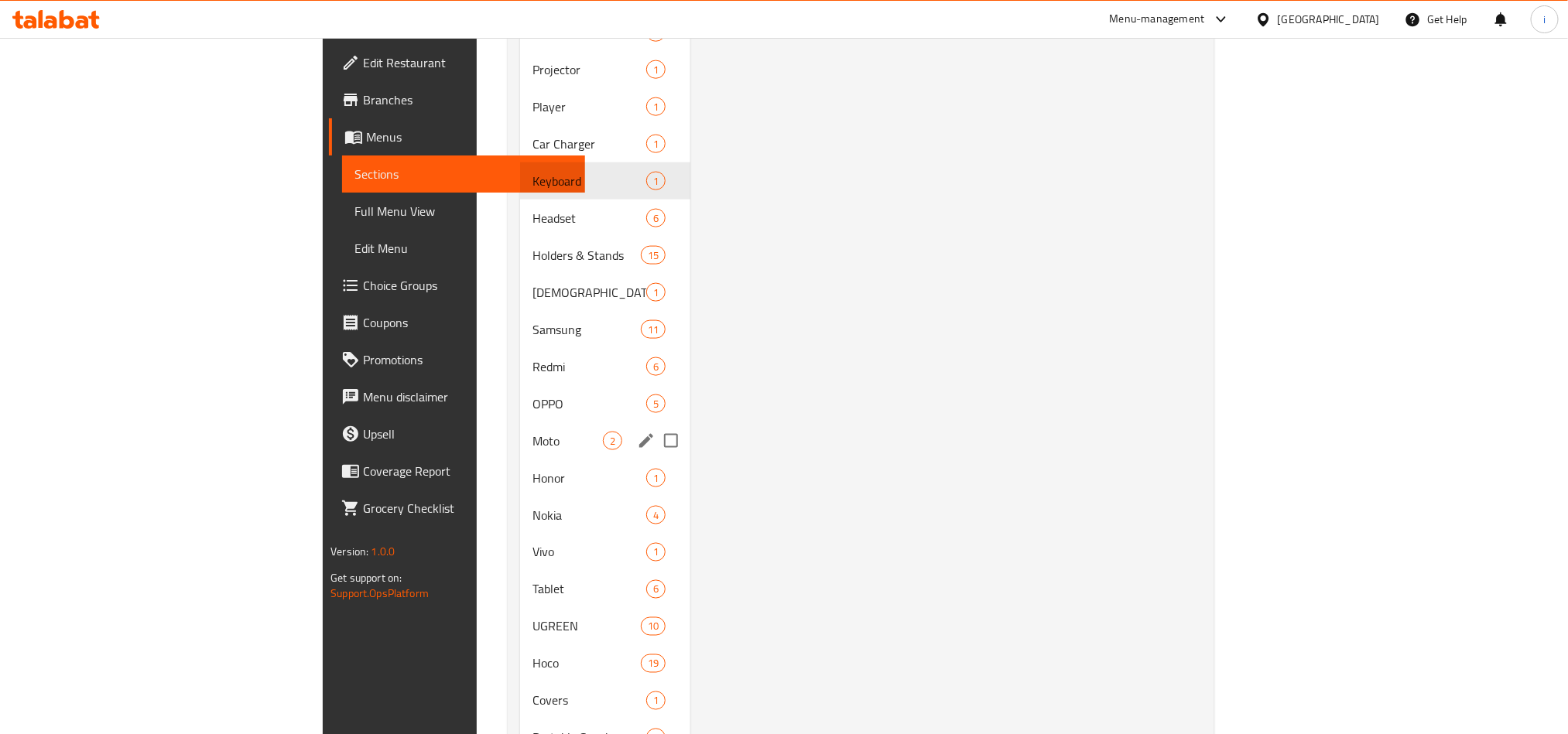
scroll to position [1044, 0]
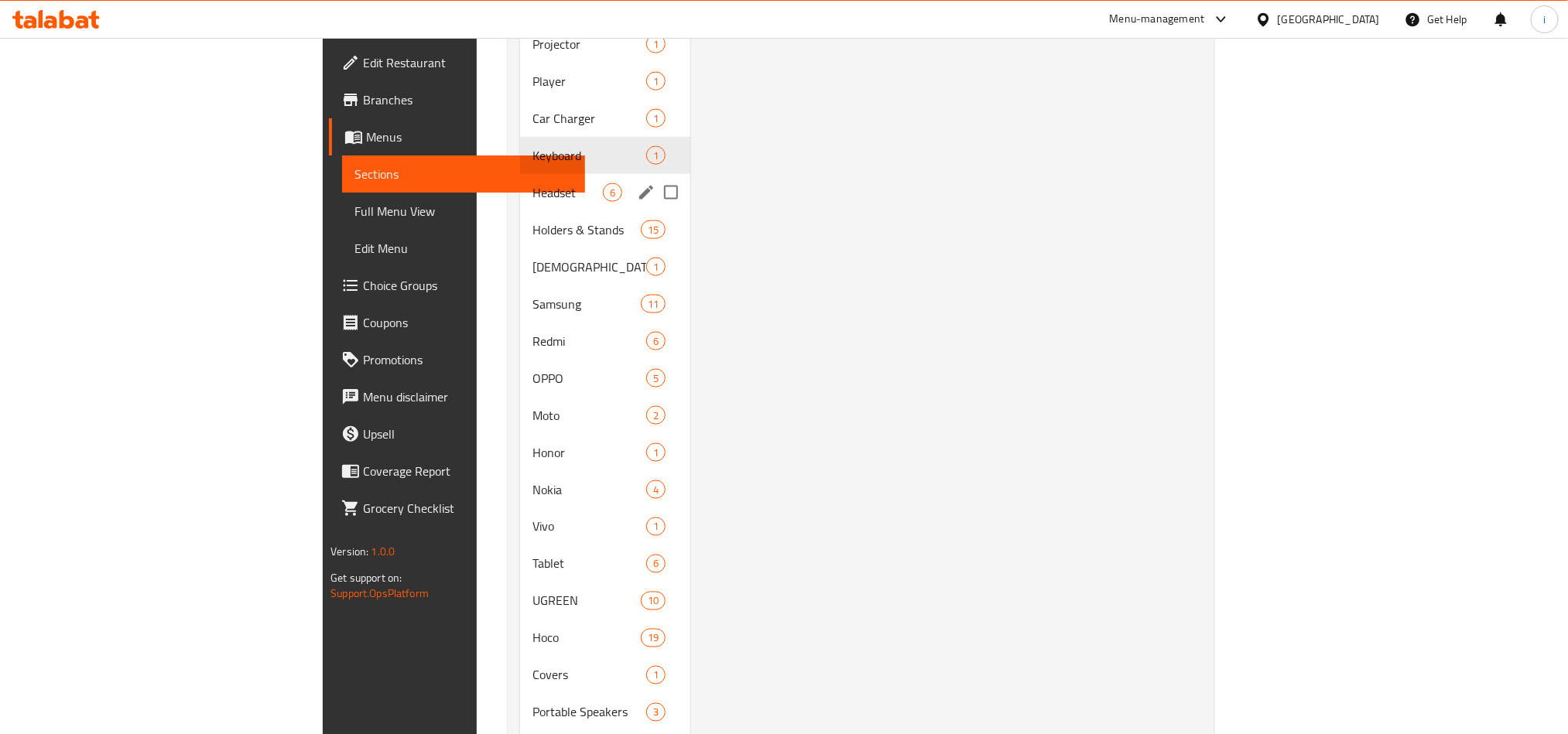
click at [520, 174] on div "Headset 6" at bounding box center [605, 192] width 171 height 37
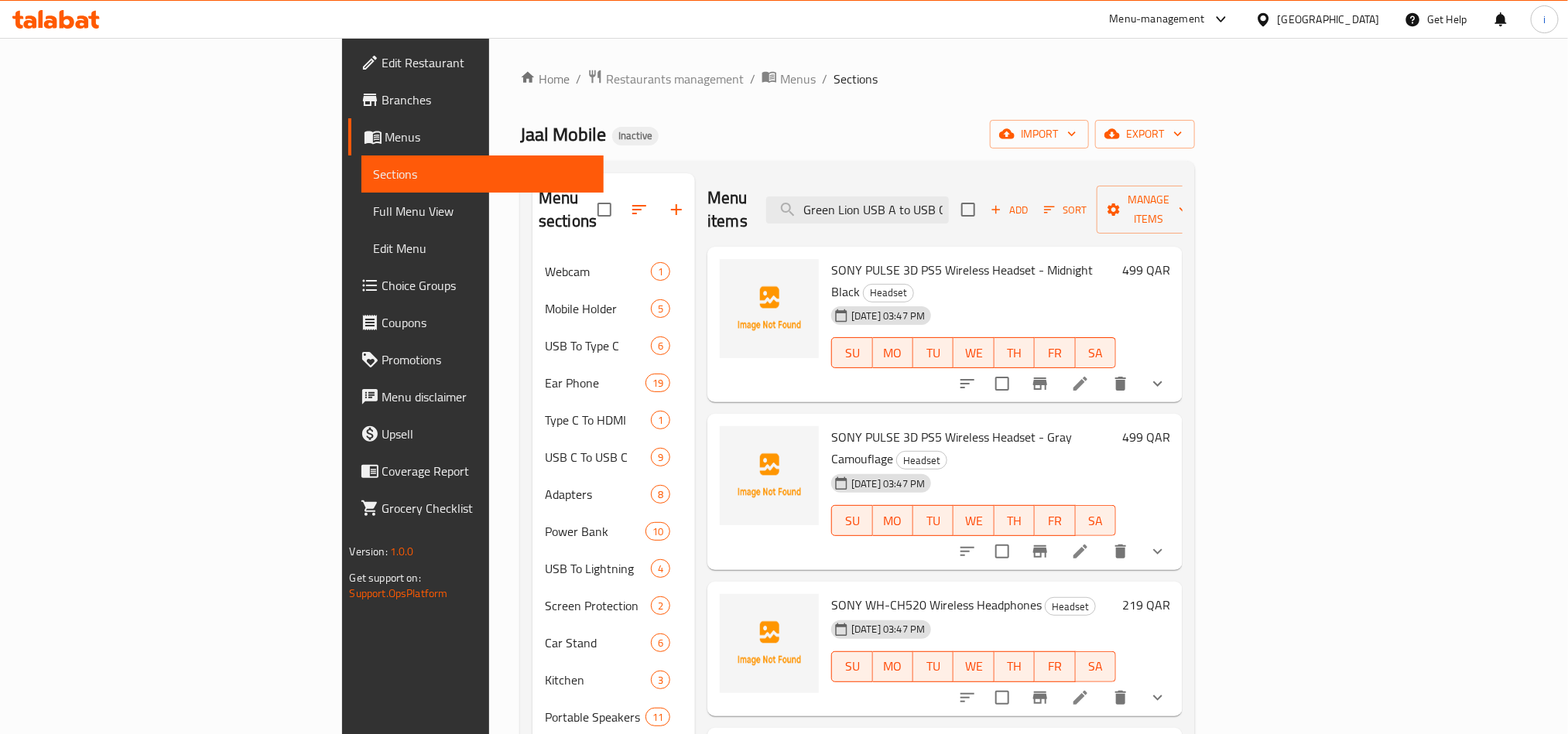
click at [913, 284] on span "Headset" at bounding box center [888, 293] width 49 height 18
drag, startPoint x: 293, startPoint y: 137, endPoint x: 374, endPoint y: 135, distance: 81.0
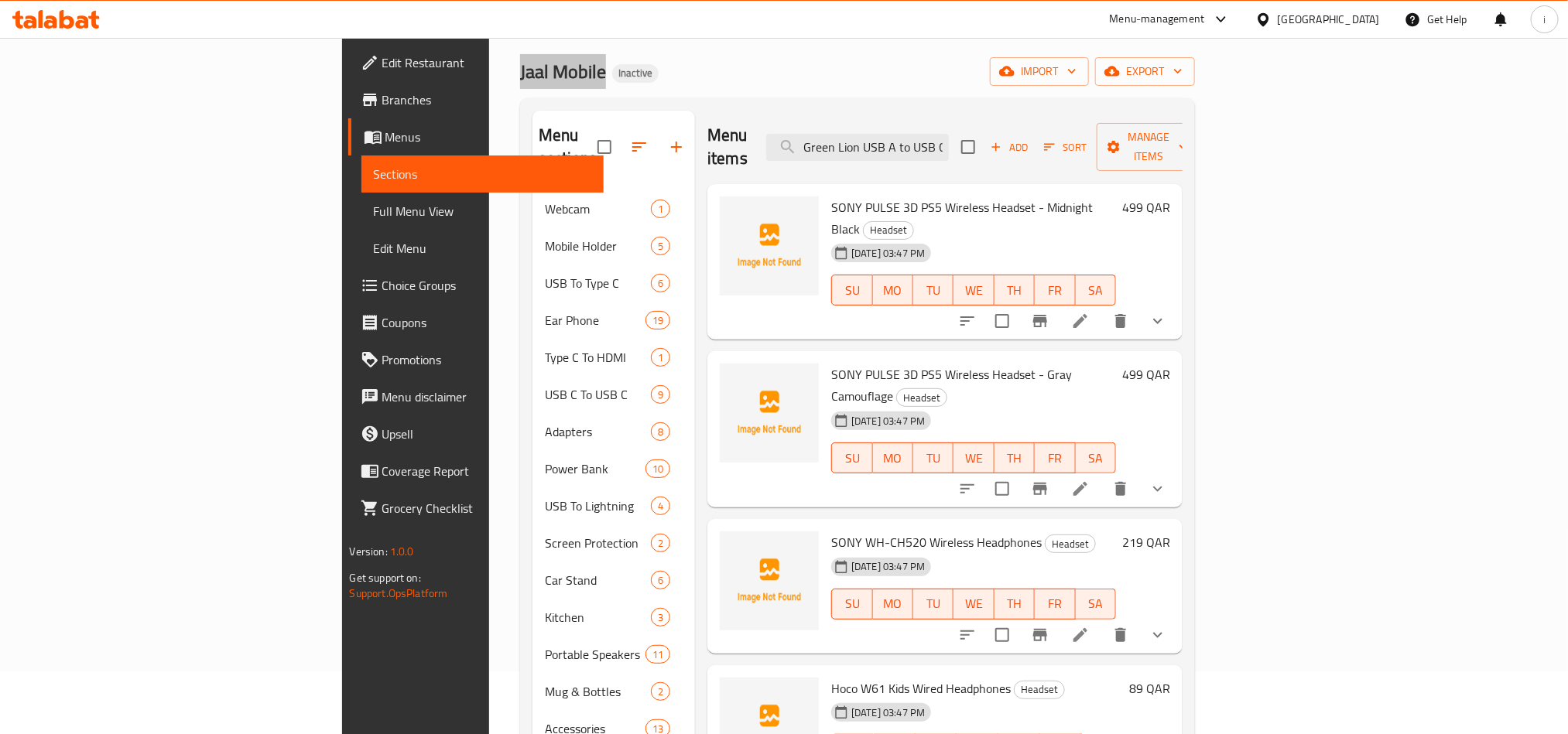
scroll to position [116, 0]
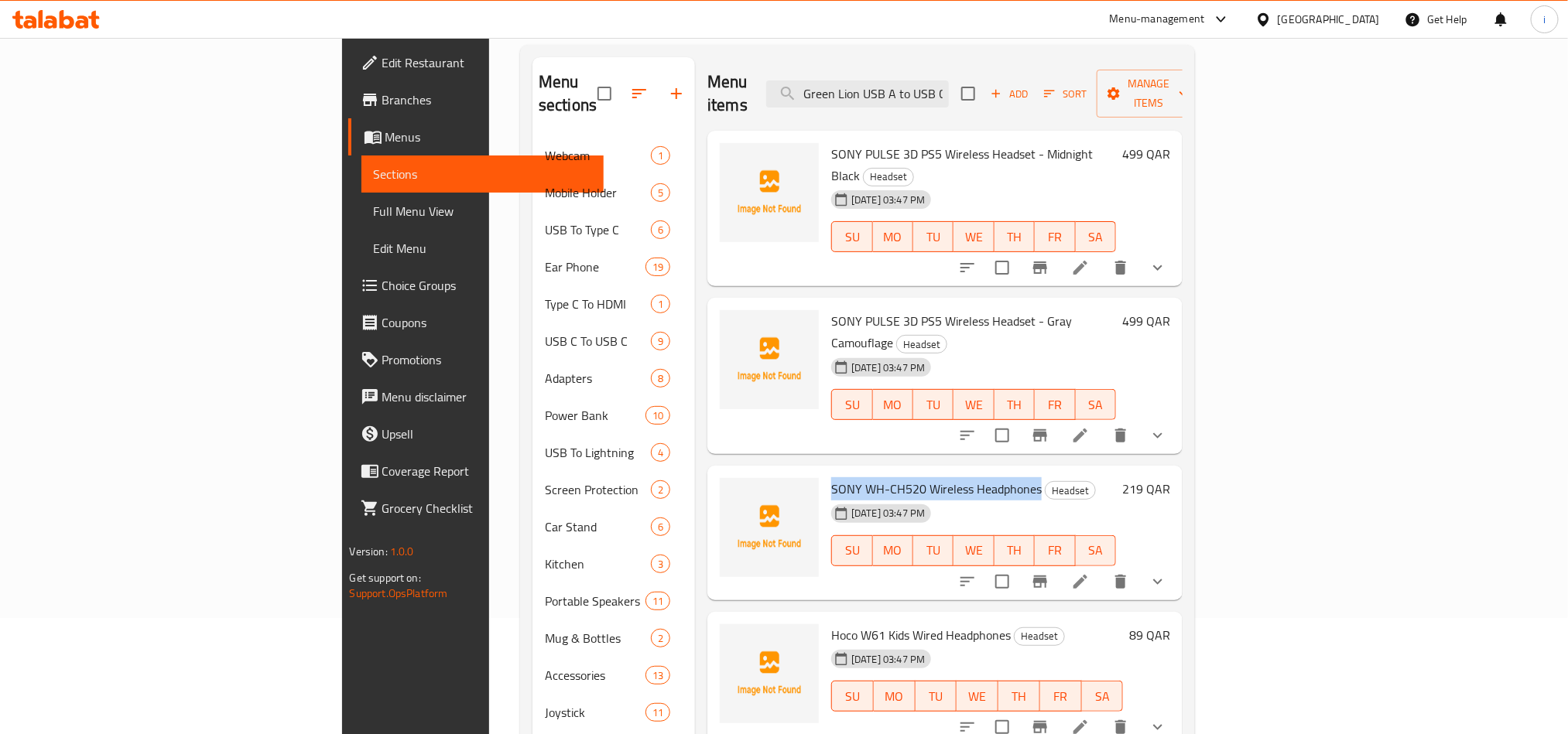
drag, startPoint x: 911, startPoint y: 423, endPoint x: 768, endPoint y: 418, distance: 143.1
click at [831, 477] on span "SONY WH-CH520 Wireless Headphones" at bounding box center [936, 488] width 210 height 23
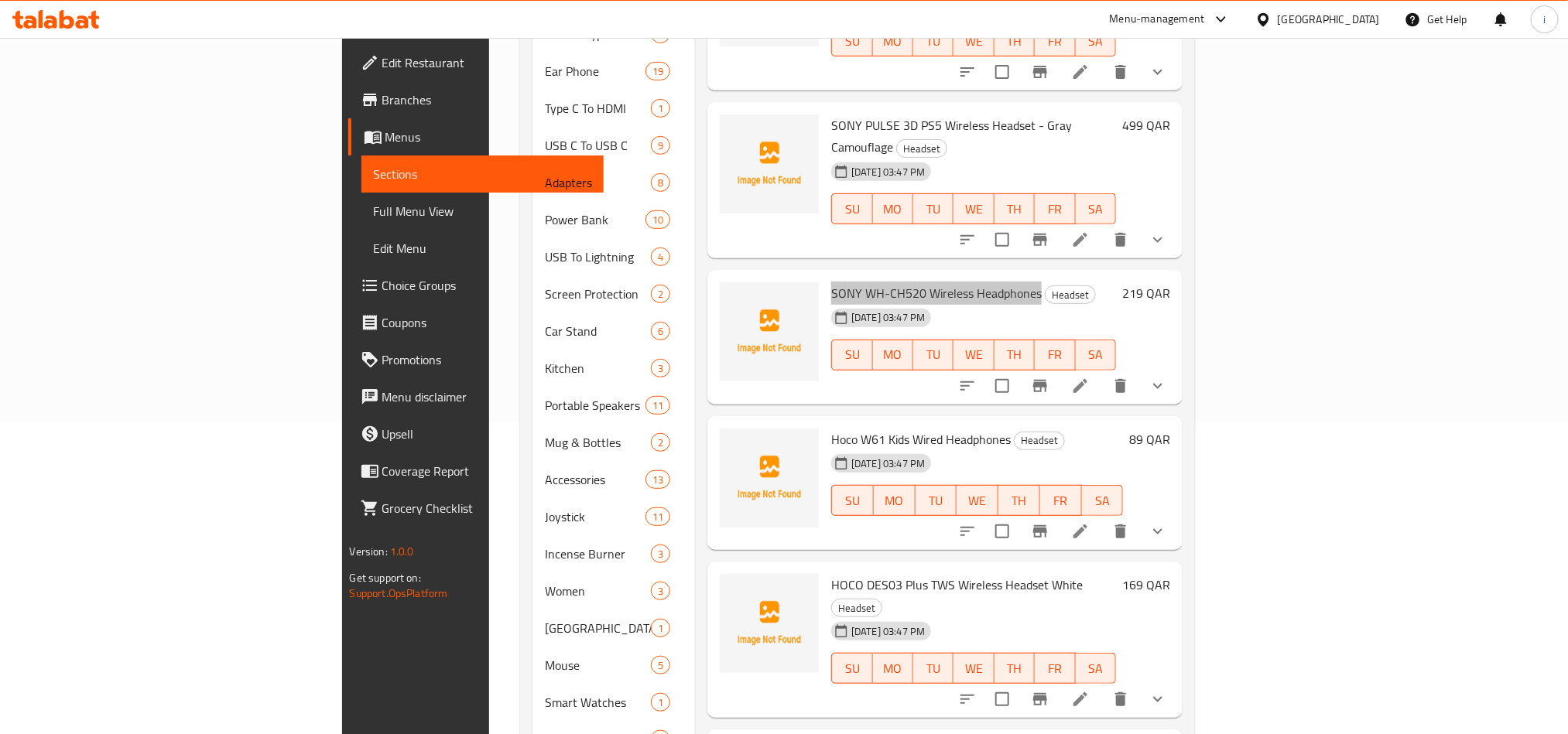
scroll to position [348, 0]
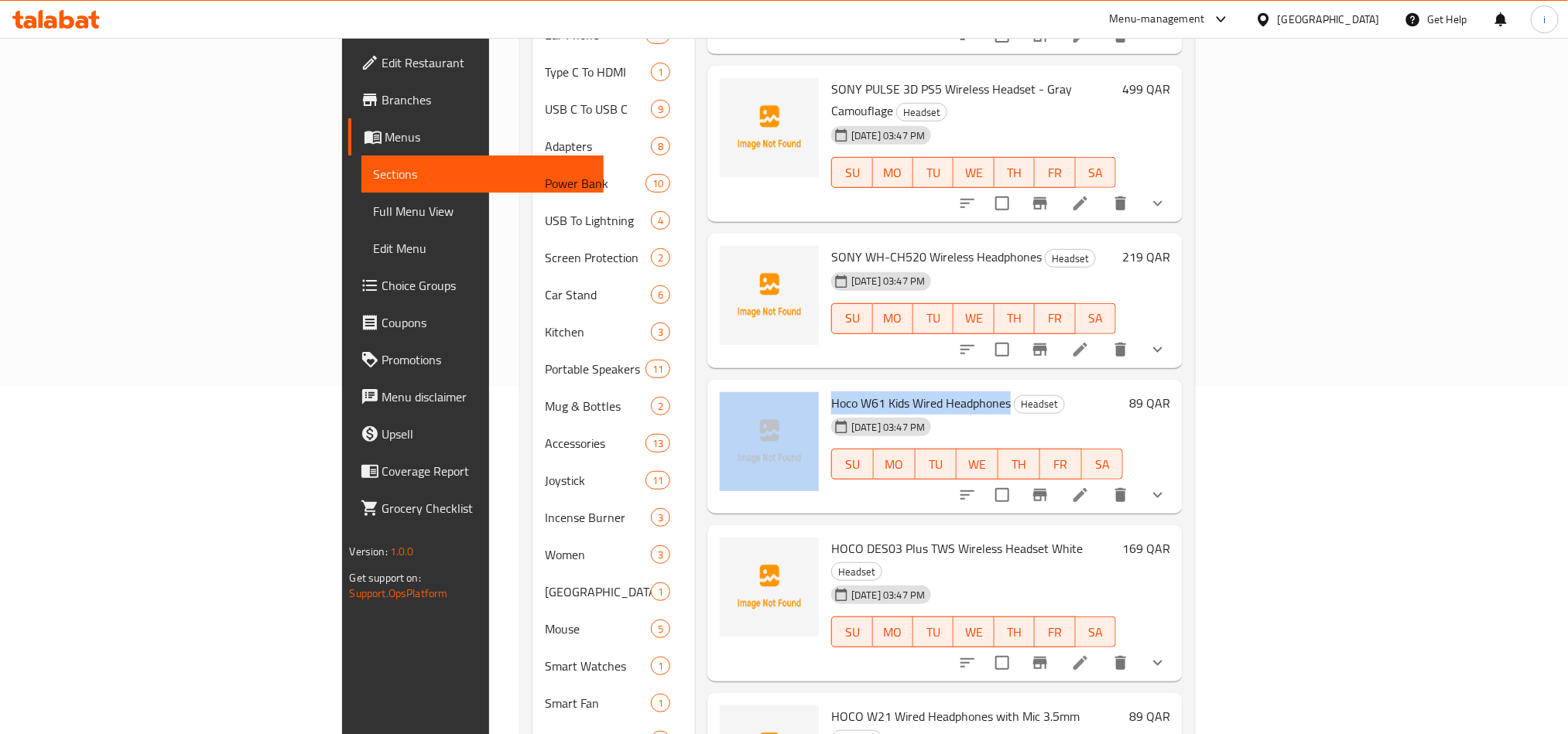
drag, startPoint x: 925, startPoint y: 336, endPoint x: 737, endPoint y: 337, distance: 188.0
click at [737, 386] on div "Hoco W61 Kids Wired Headphones Headset [DATE] 03:47 PM SU MO TU WE TH FR SA 89 …" at bounding box center [945, 447] width 463 height 122
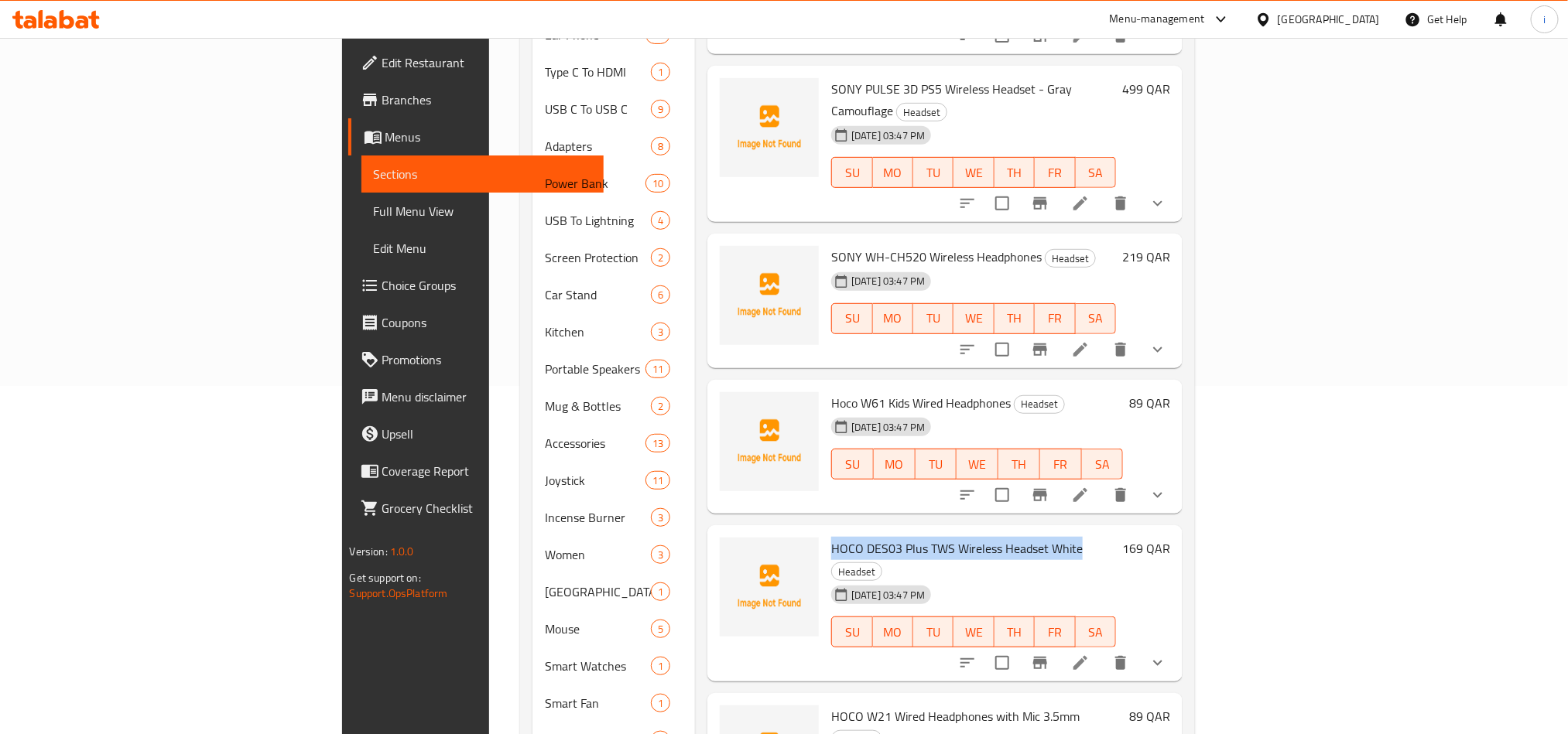
drag, startPoint x: 995, startPoint y: 481, endPoint x: 739, endPoint y: 466, distance: 256.4
click at [825, 531] on div "HOCO DES03 Plus TWS Wireless Headset White Headset [DATE] 03:47 PM SU MO TU WE …" at bounding box center [974, 603] width 298 height 144
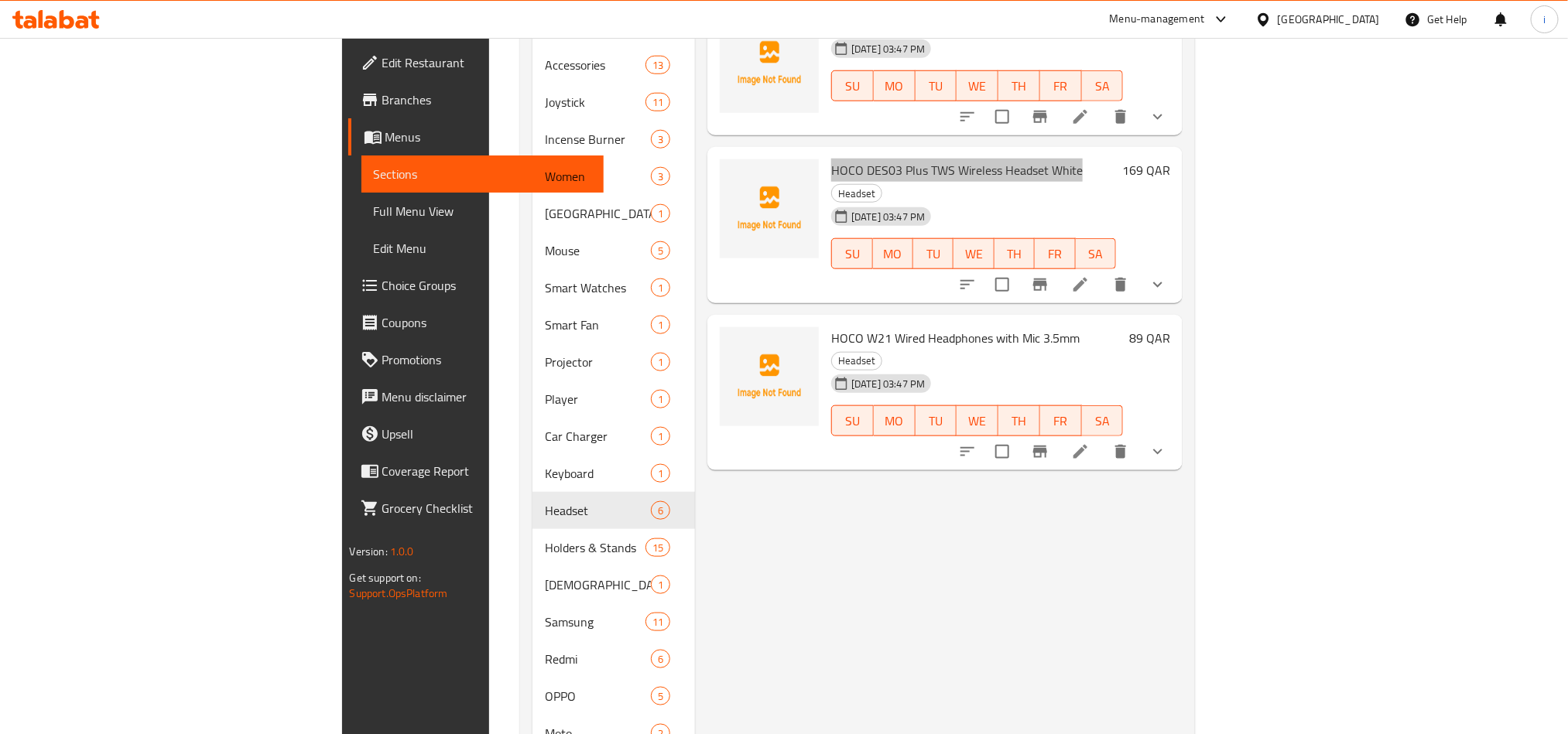
scroll to position [580, 0]
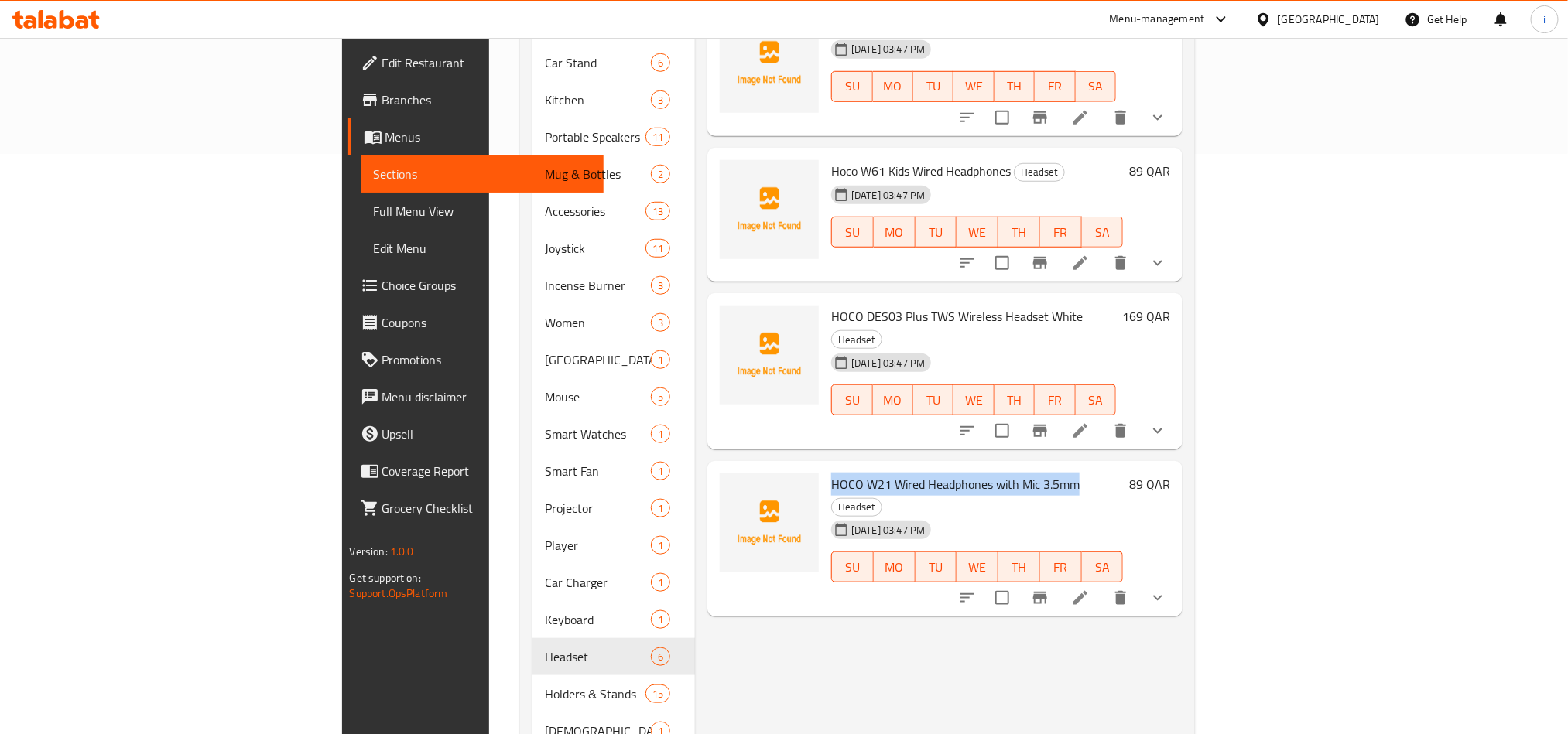
drag, startPoint x: 992, startPoint y: 393, endPoint x: 746, endPoint y: 383, distance: 246.2
click at [825, 467] on div "HOCO W21 Wired Headphones with Mic 3.5mm Headset [DATE] 03:47 PM SU MO TU WE TH…" at bounding box center [977, 539] width 304 height 144
click at [754, 546] on div "Menu items Green Lion USB A to USB C PVC Cable 3M Black Add Sort Manage items S…" at bounding box center [938, 620] width 488 height 2054
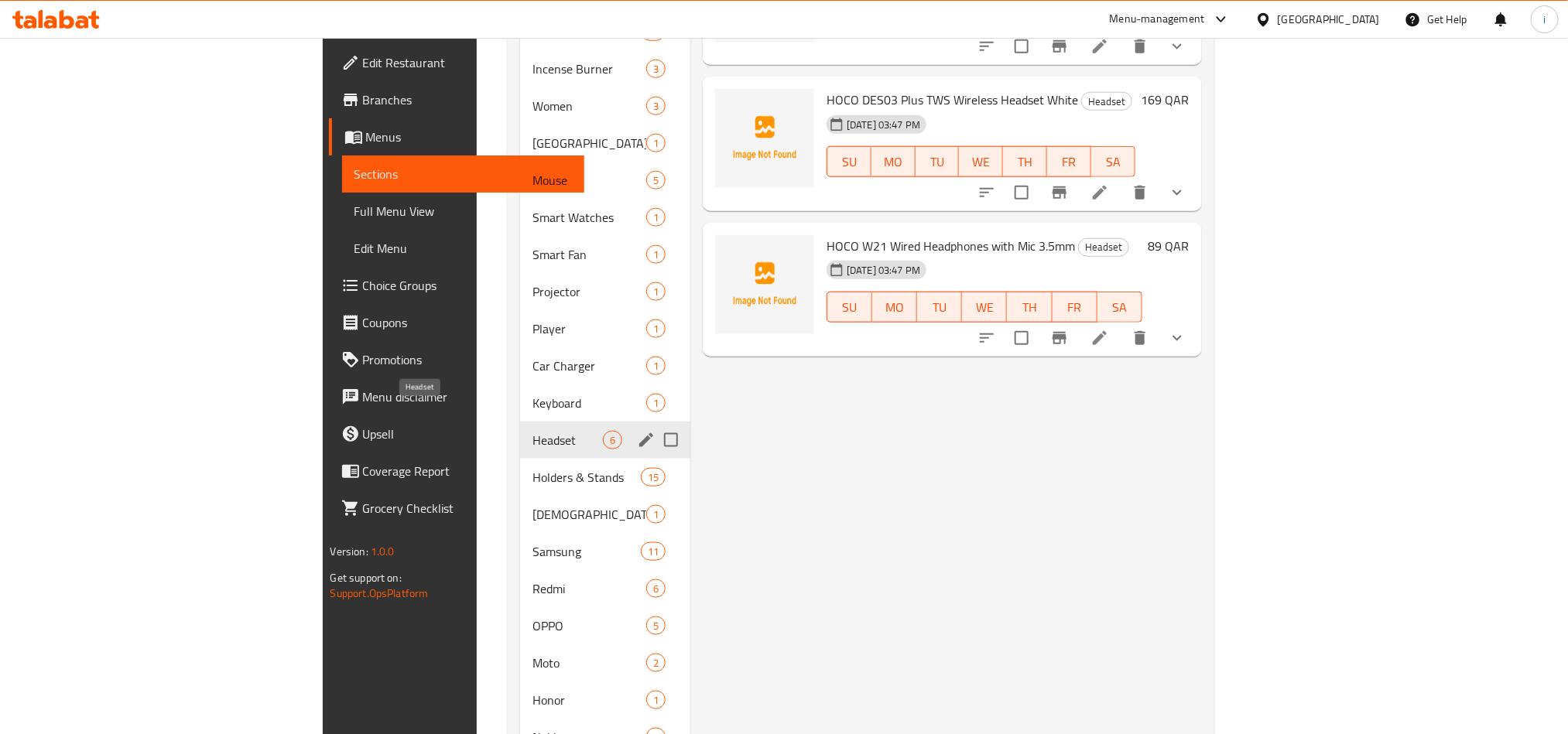
scroll to position [812, 0]
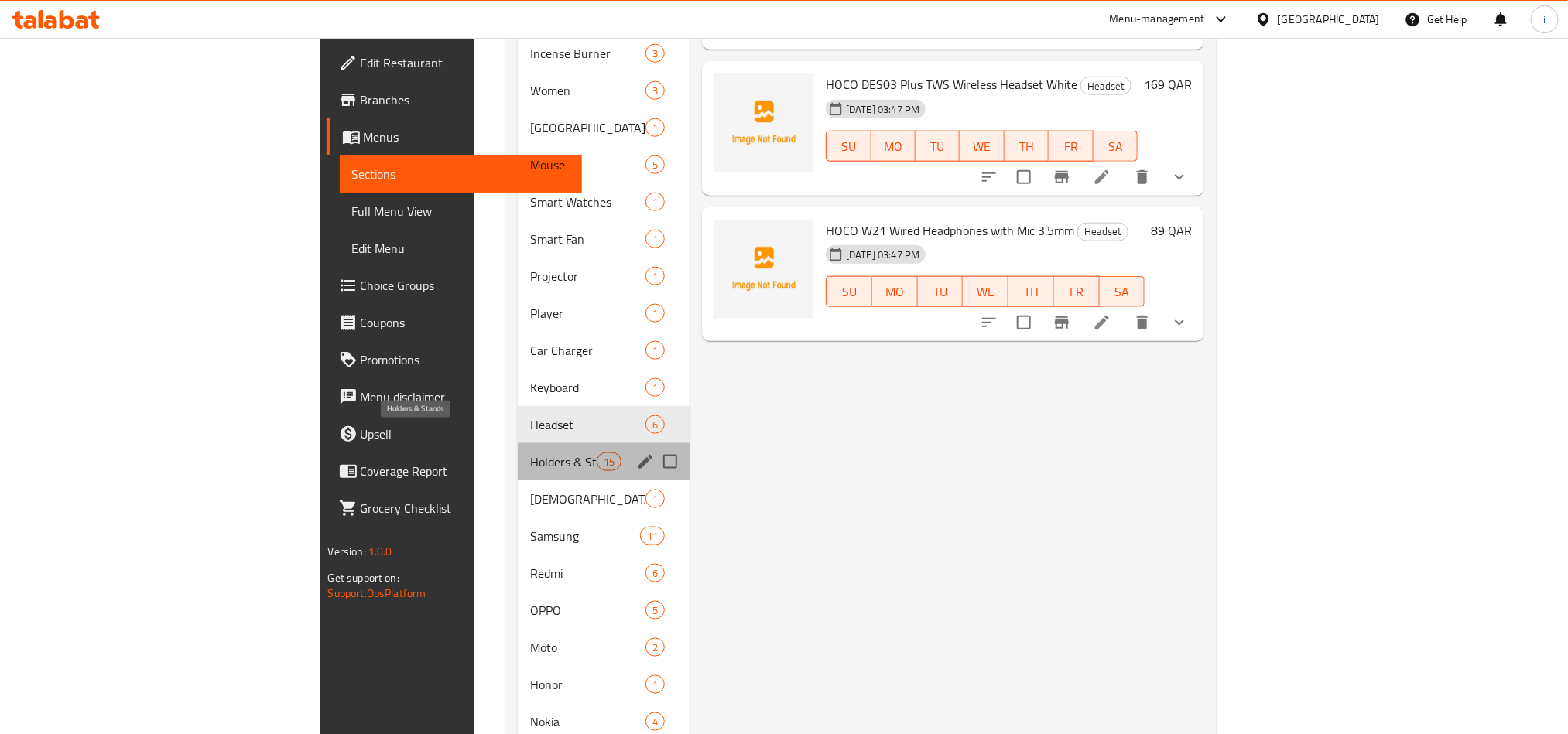
click at [530, 453] on span "Holders & Stands" at bounding box center [563, 462] width 66 height 19
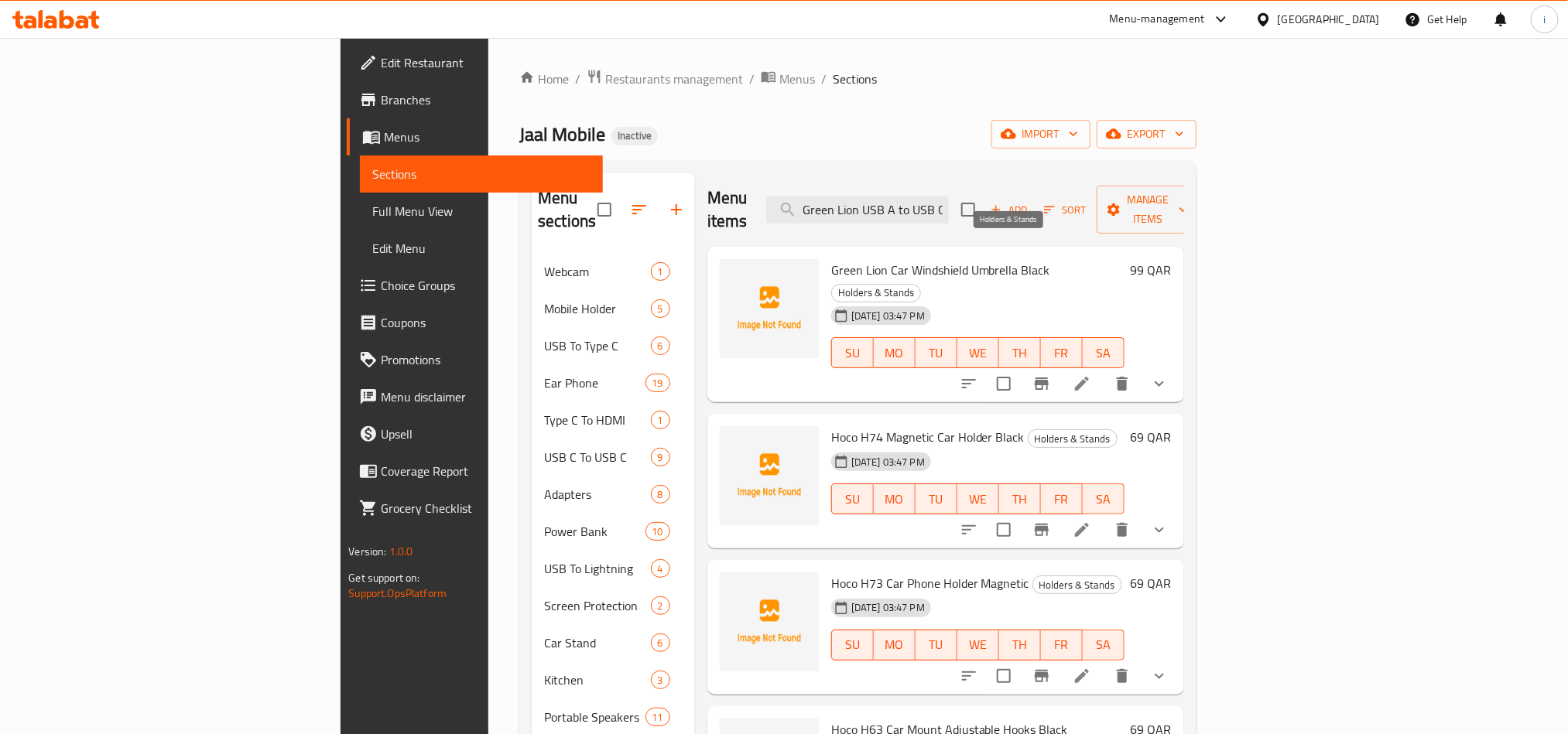
click at [920, 284] on span "Holders & Stands" at bounding box center [876, 293] width 88 height 18
click at [831, 259] on span "Green Lion Car Windshield Umbrella Black" at bounding box center [940, 270] width 219 height 23
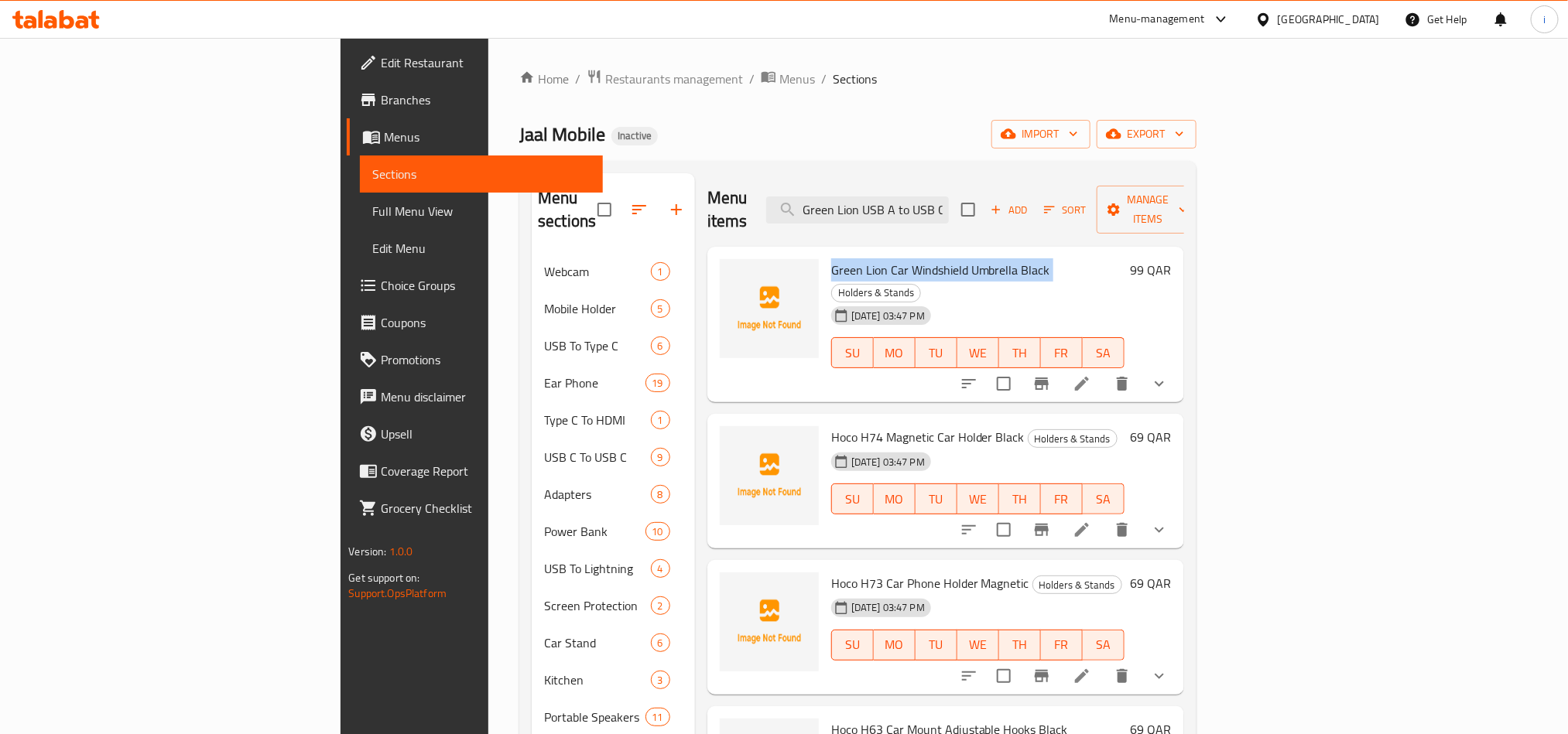
click at [831, 259] on span "Green Lion Car Windshield Umbrella Black" at bounding box center [940, 270] width 219 height 23
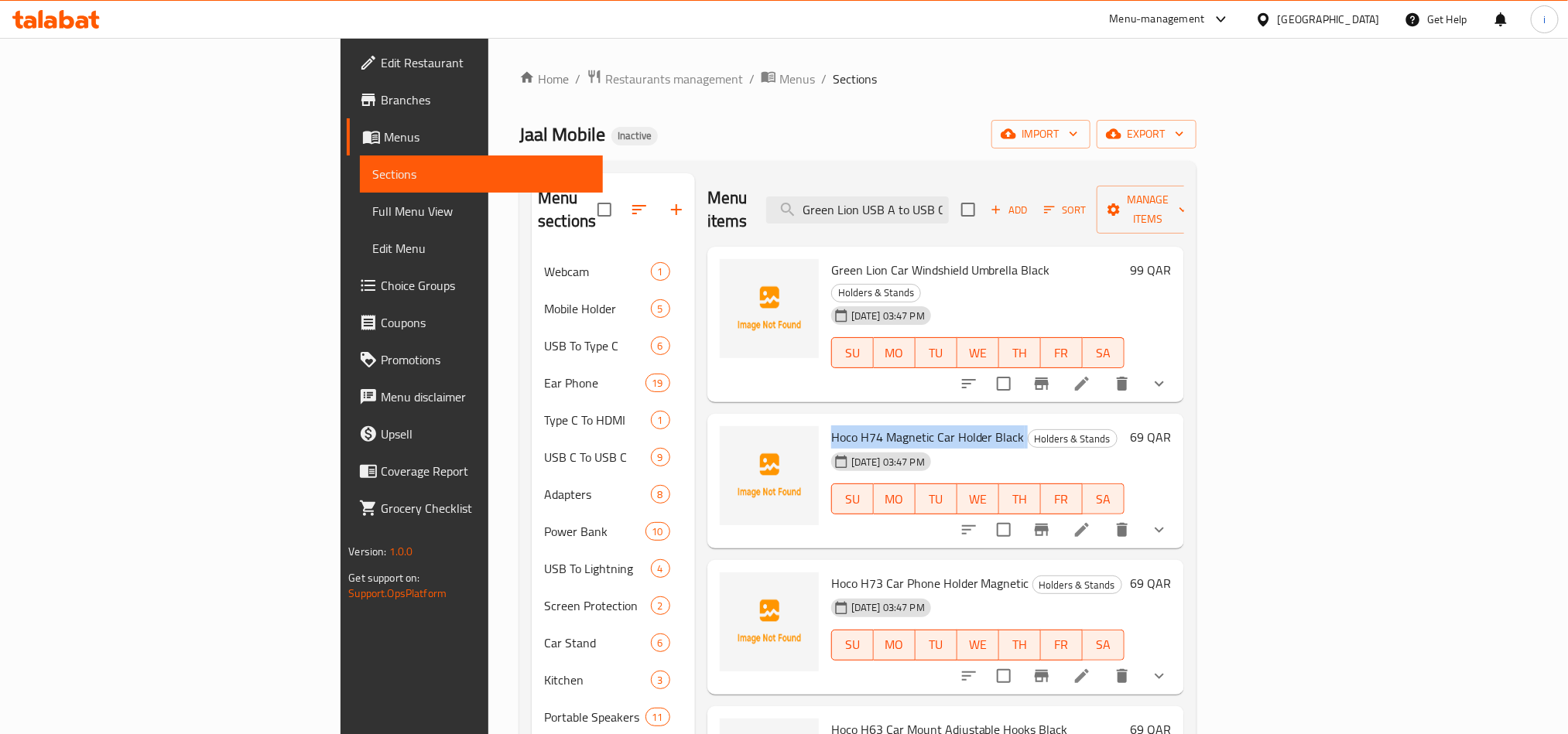
drag, startPoint x: 940, startPoint y: 394, endPoint x: 760, endPoint y: 394, distance: 180.0
click at [831, 426] on h6 "Hoco H74 Magnetic Car Holder Black Holders & Stands" at bounding box center [978, 437] width 294 height 22
click at [882, 425] on span "Hoco H74 Magnetic Car Holder Black" at bounding box center [928, 437] width 193 height 23
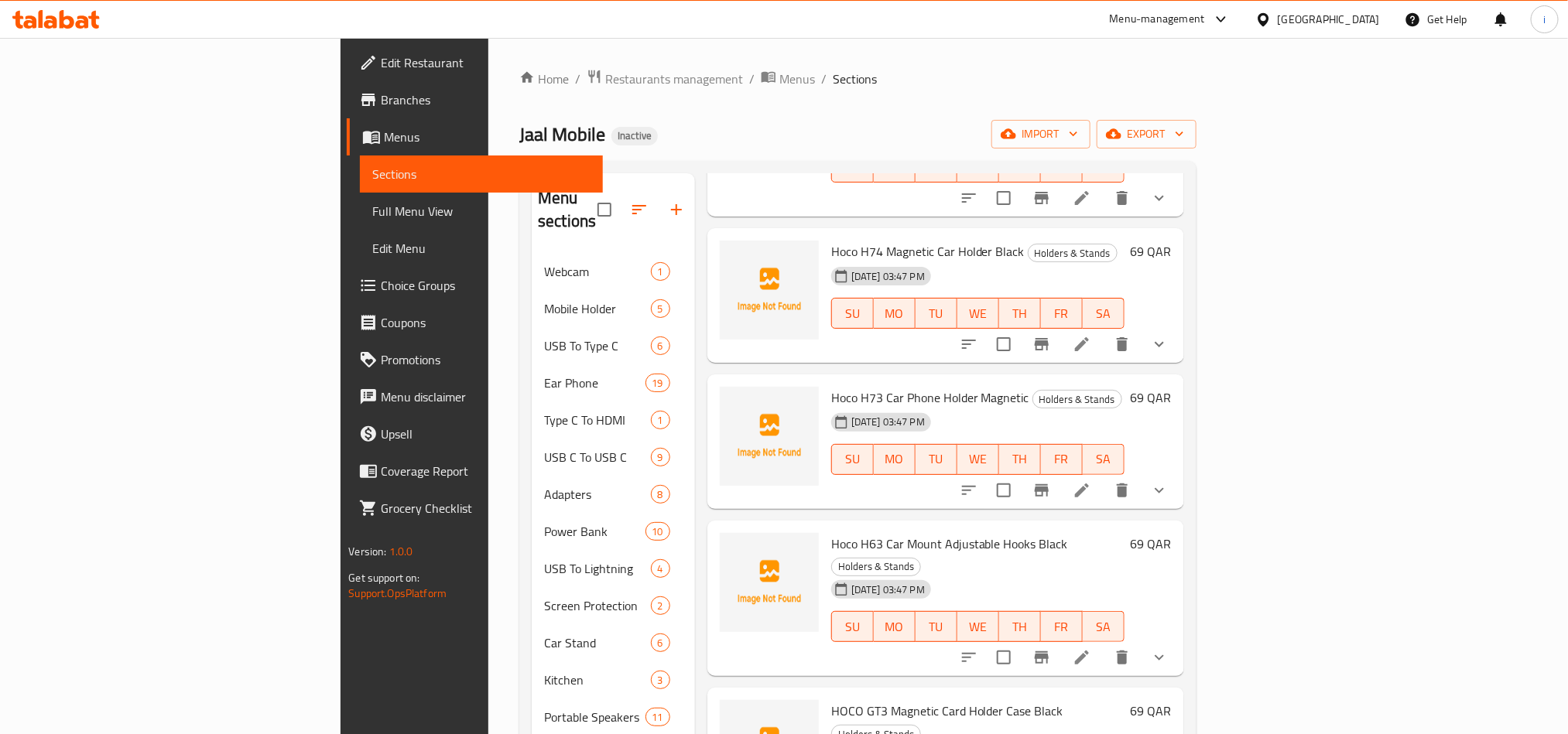
scroll to position [197, 0]
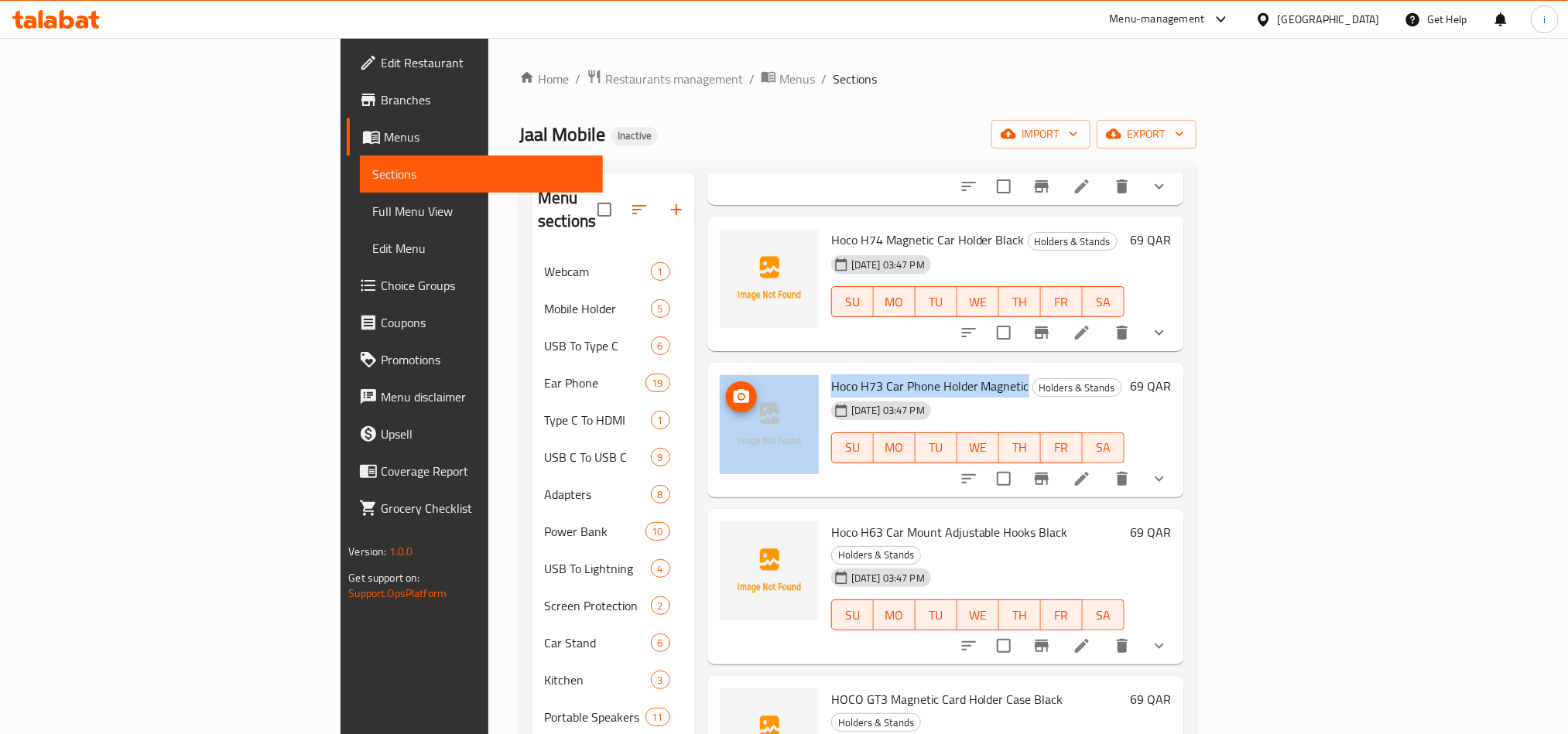
drag, startPoint x: 940, startPoint y: 341, endPoint x: 731, endPoint y: 334, distance: 209.1
click at [731, 369] on div "Hoco H73 Car Phone Holder Magnetic Holders & Stands [DATE] 03:47 PM SU MO TU WE…" at bounding box center [945, 430] width 464 height 122
click at [898, 374] on span "Hoco H73 Car Phone Holder Magnetic" at bounding box center [930, 386] width 198 height 23
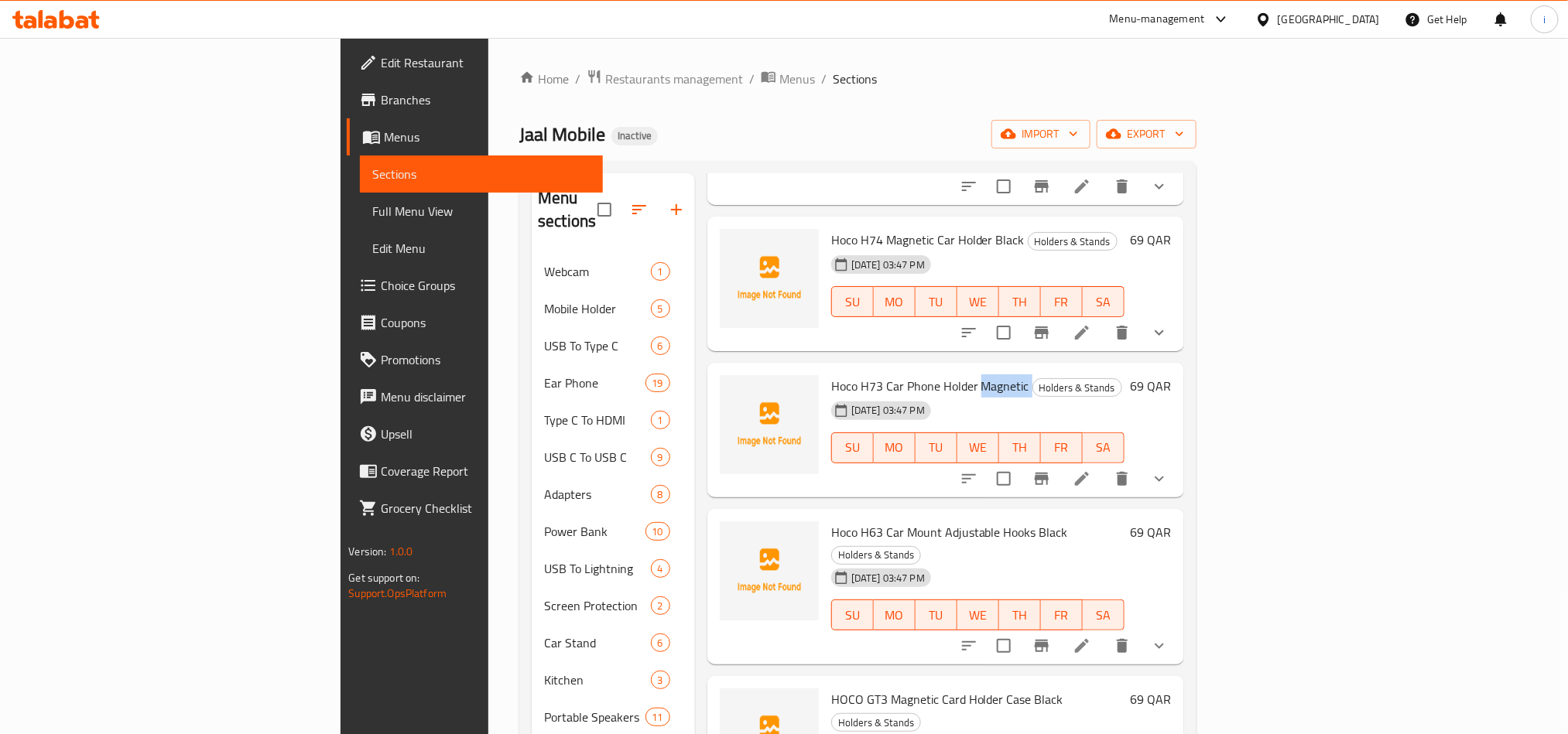
click at [898, 374] on span "Hoco H73 Car Phone Holder Magnetic" at bounding box center [930, 386] width 198 height 23
click at [906, 374] on span "Hoco H73 Car Phone Holder Magnetic" at bounding box center [930, 386] width 198 height 23
drag, startPoint x: 746, startPoint y: 341, endPoint x: 940, endPoint y: 342, distance: 194.0
click at [940, 374] on span "Hoco H73 Car Phone Holder Magnetic" at bounding box center [930, 386] width 198 height 23
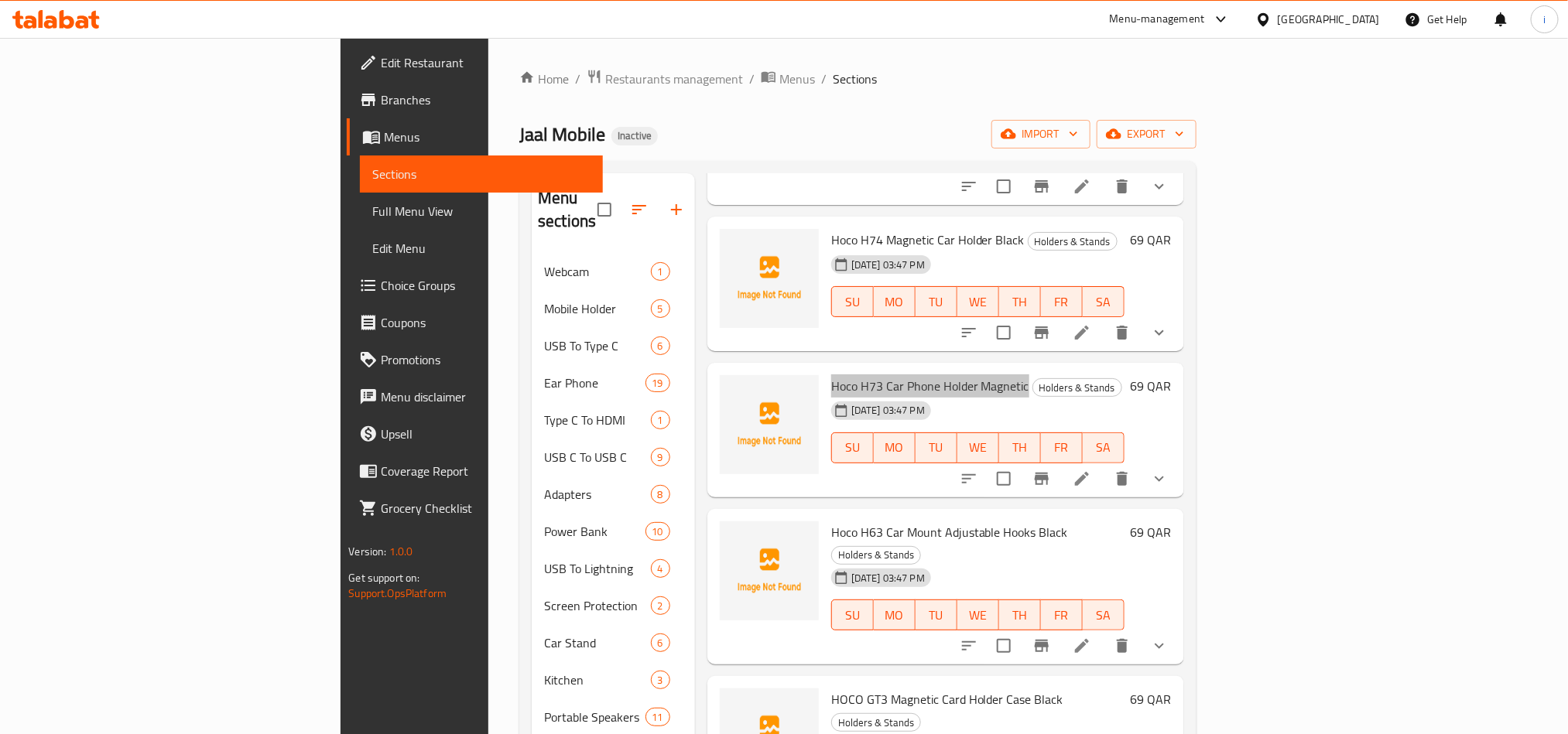
scroll to position [116, 0]
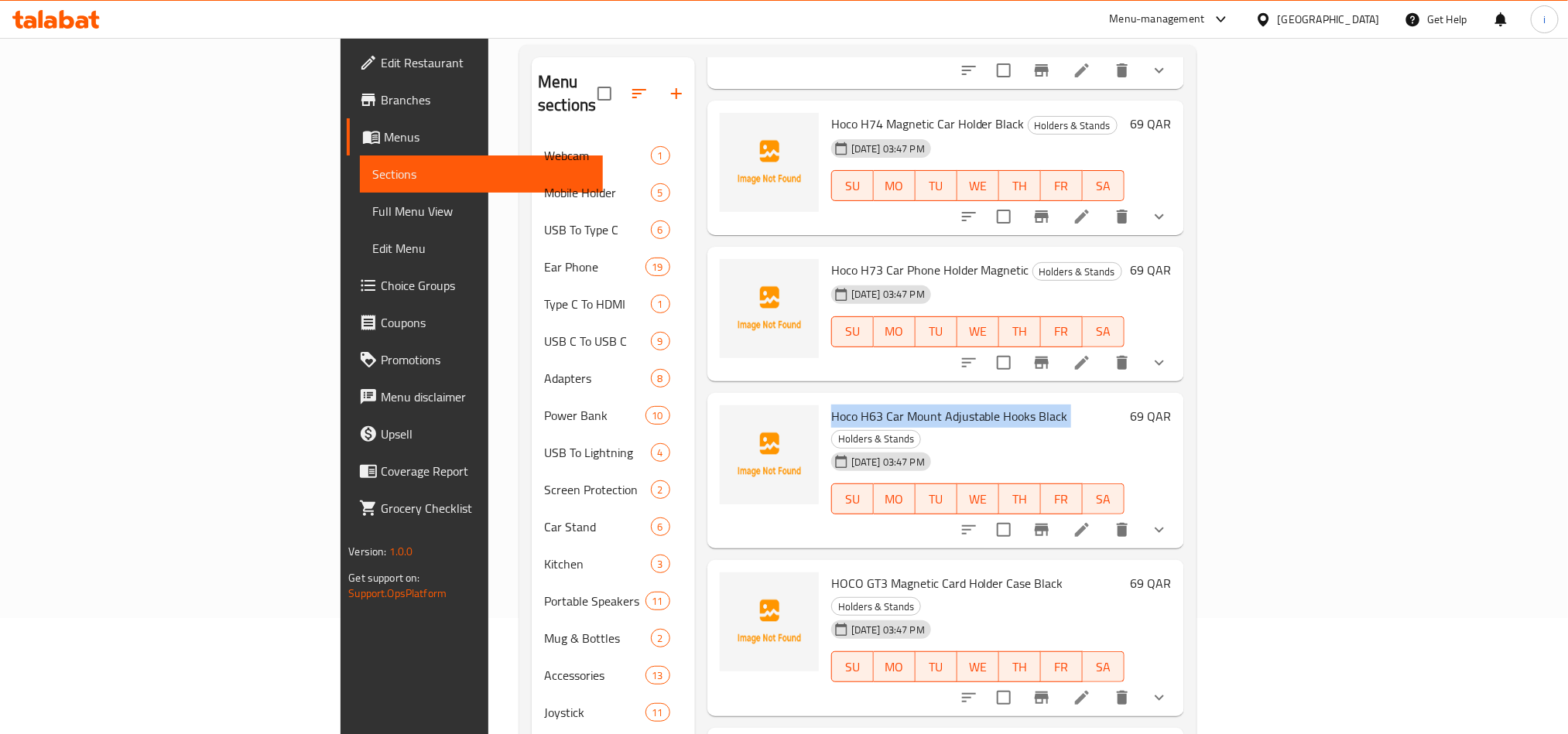
drag, startPoint x: 982, startPoint y: 369, endPoint x: 748, endPoint y: 365, distance: 234.0
click at [831, 405] on h6 "Hoco H63 Car Mount Adjustable Hooks Black Holders & Stands" at bounding box center [978, 427] width 294 height 44
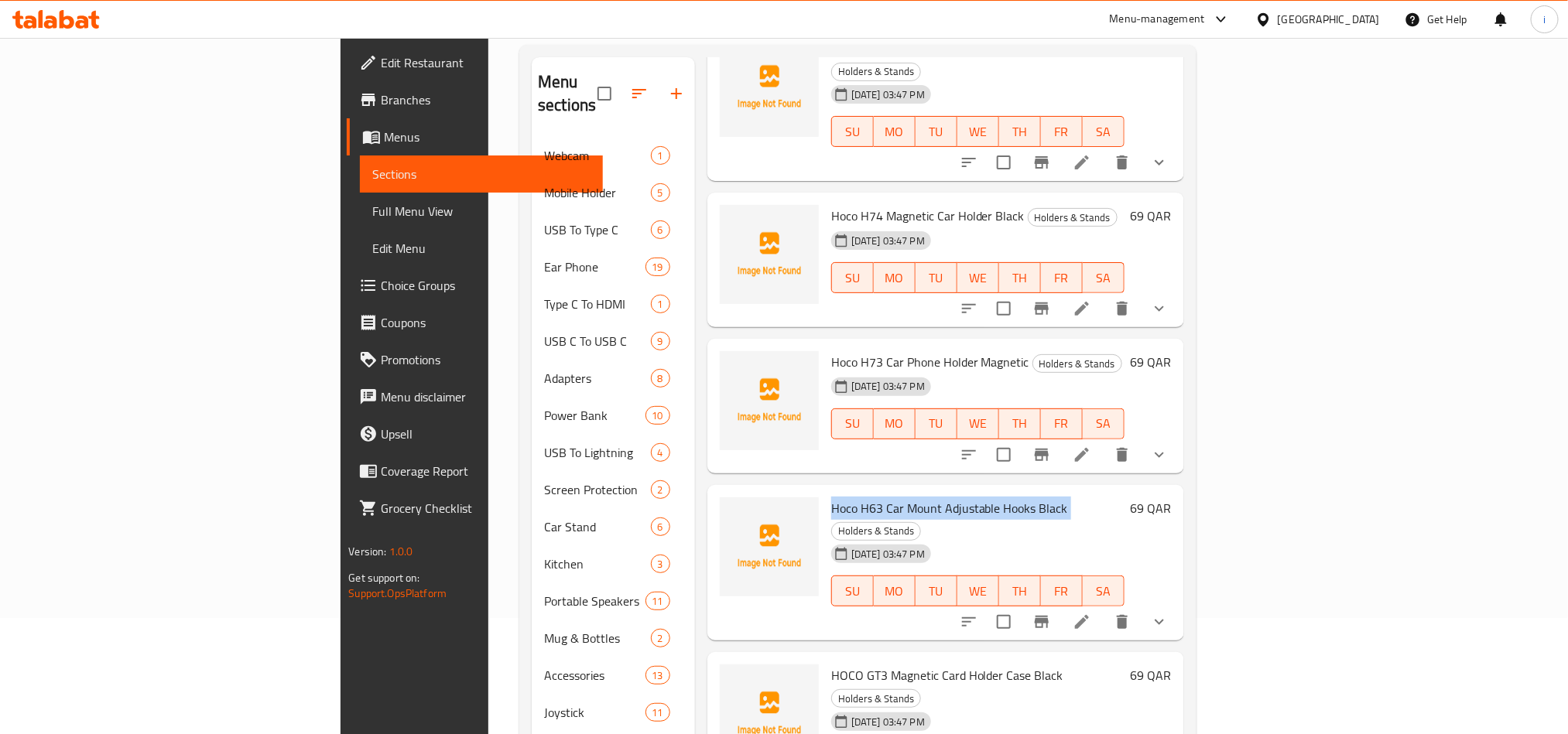
scroll to position [0, 0]
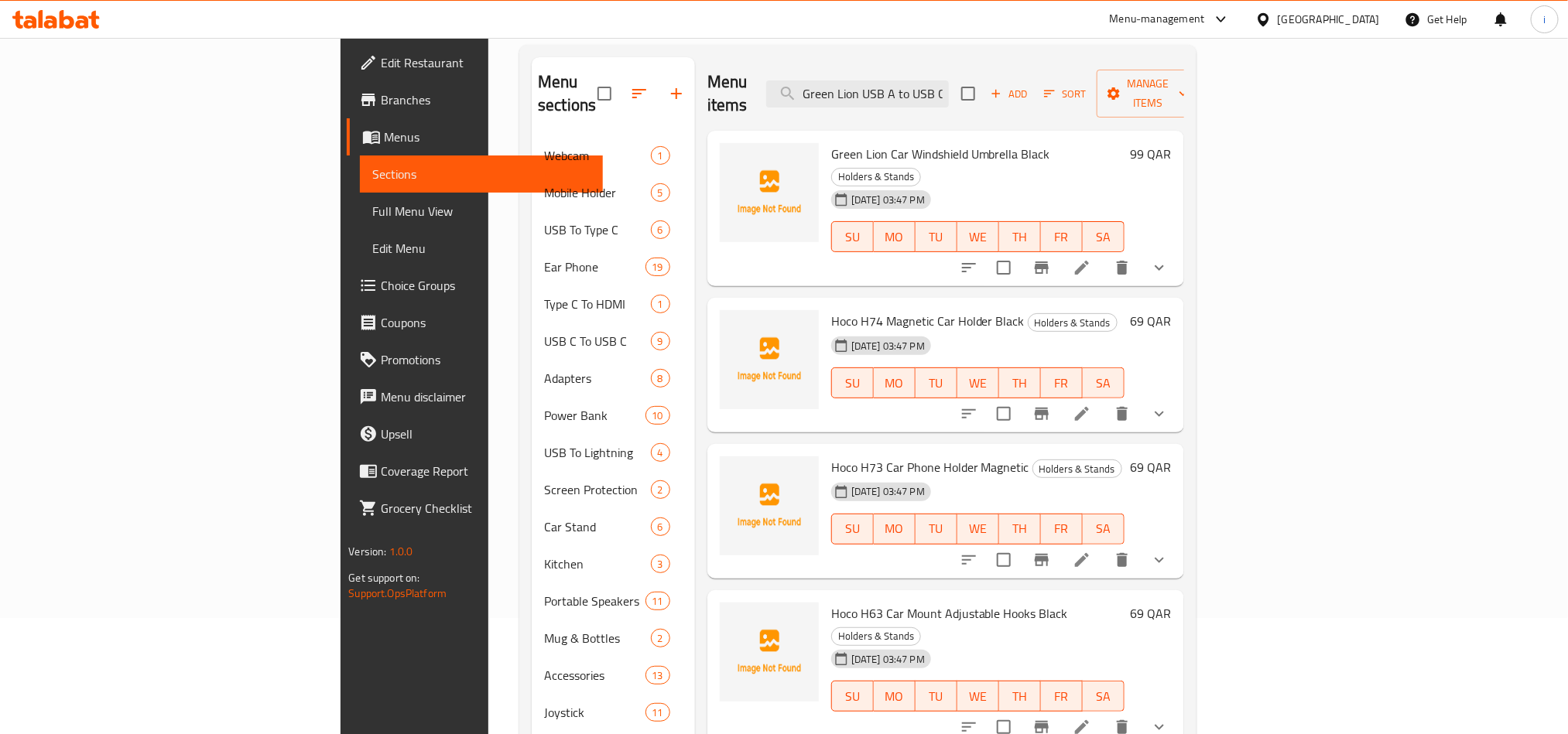
click at [831, 310] on span "Hoco H74 Magnetic Car Holder Black" at bounding box center [928, 321] width 193 height 23
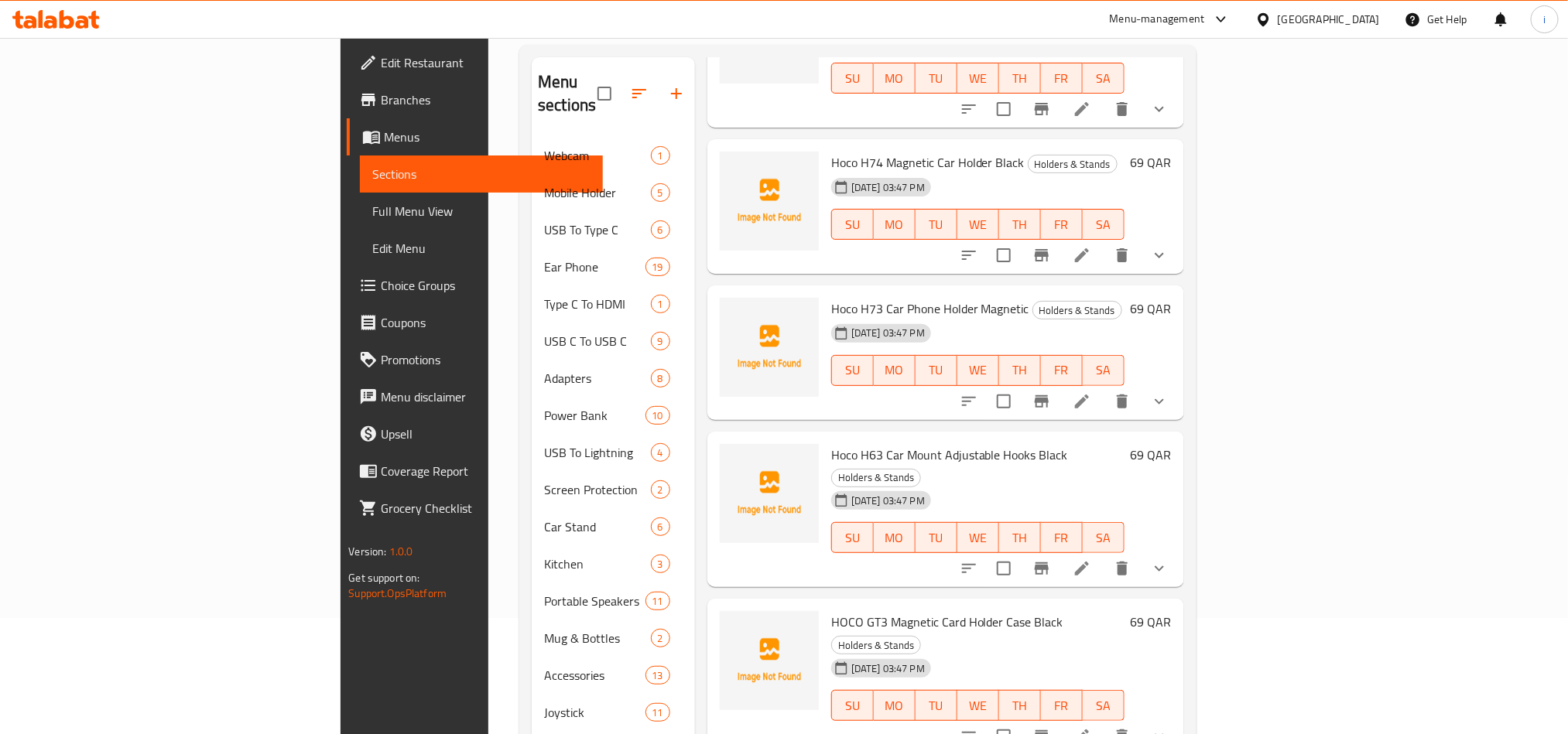
scroll to position [197, 0]
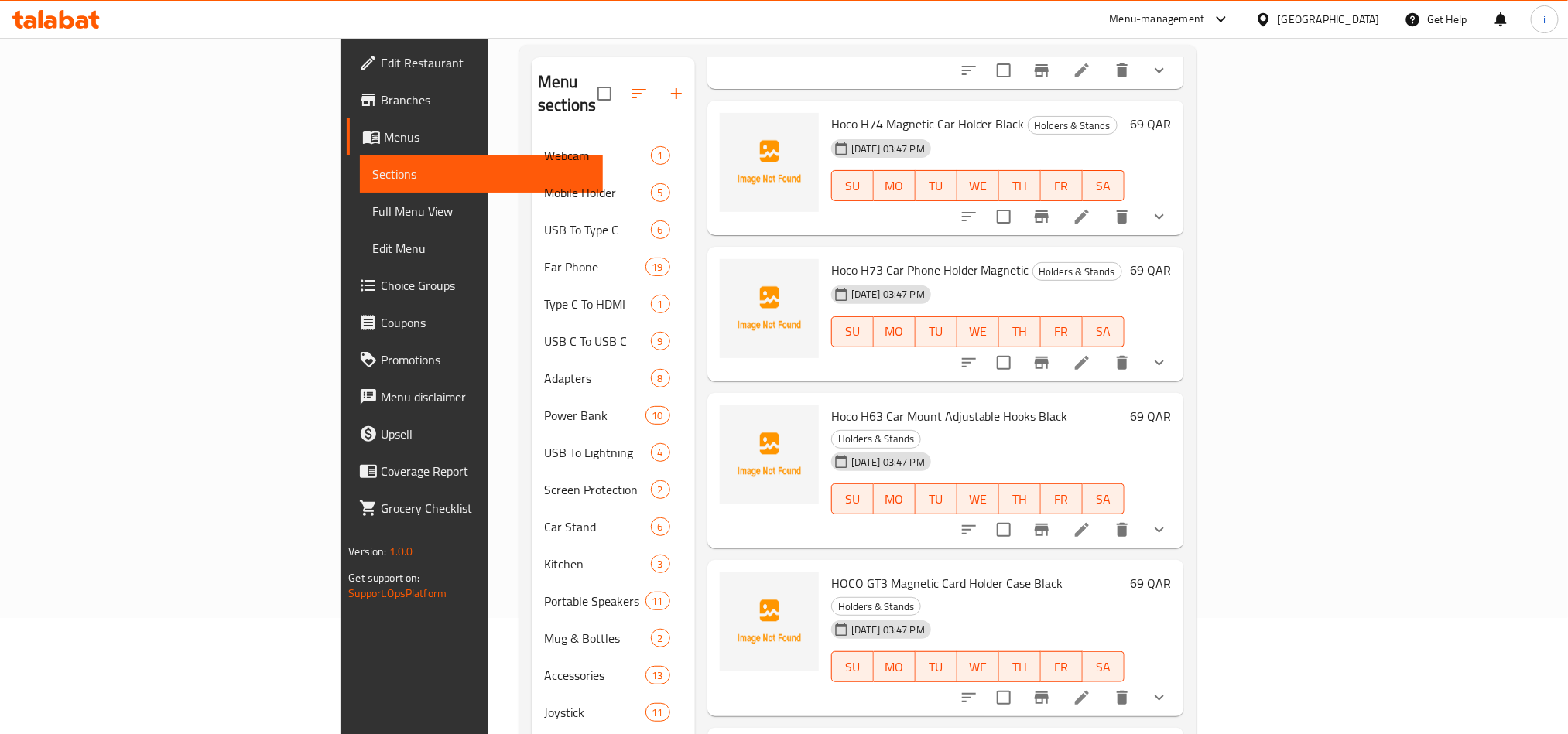
click at [831, 405] on span "Hoco H63 Car Mount Adjustable Hooks Black" at bounding box center [949, 416] width 237 height 23
click at [831, 572] on span "HOCO GT3 Magnetic Card Holder Case Black" at bounding box center [947, 583] width 232 height 23
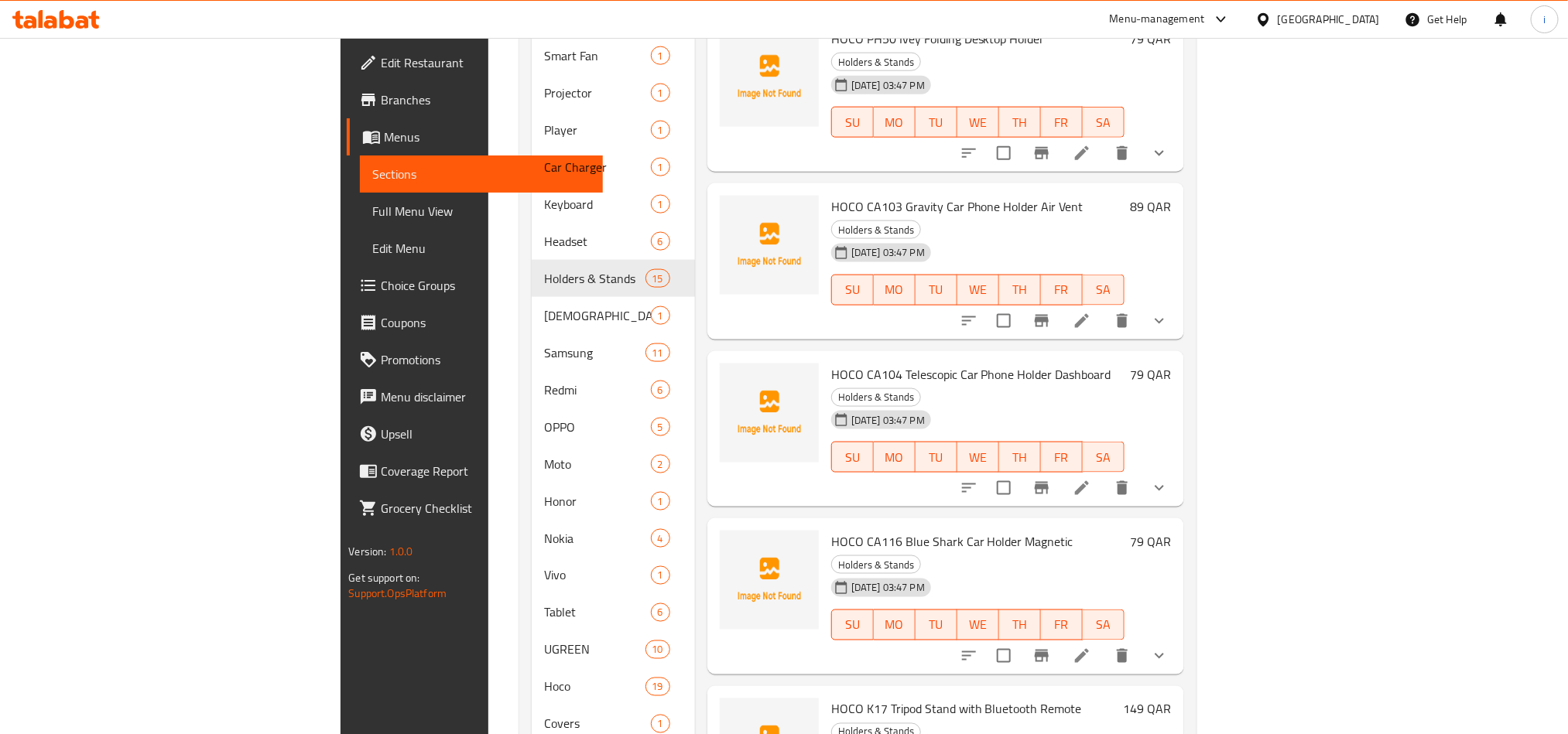
scroll to position [1044, 0]
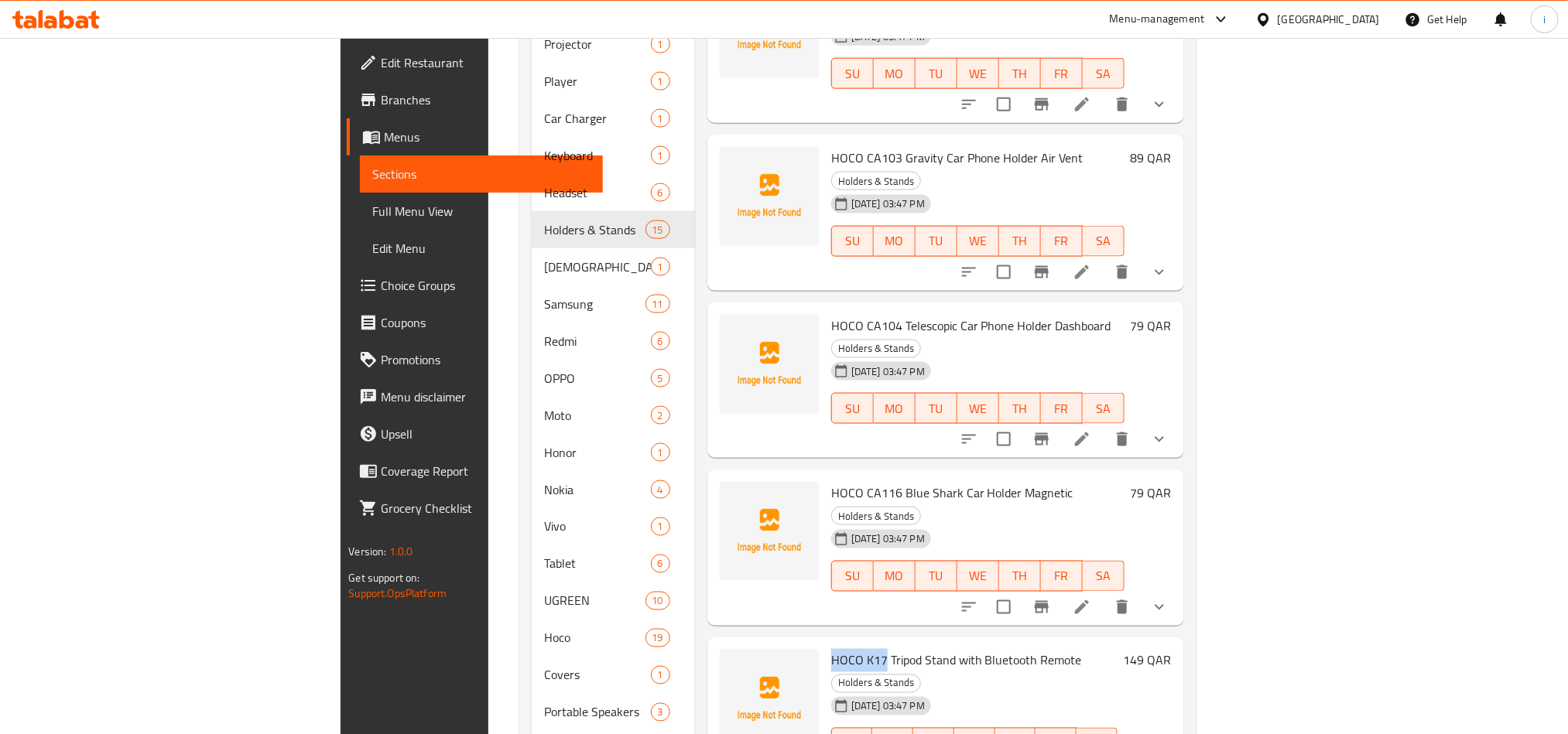
drag, startPoint x: 747, startPoint y: 466, endPoint x: 801, endPoint y: 471, distance: 54.2
click at [831, 649] on span "HOCO K17 Tripod Stand with Bluetooth Remote" at bounding box center [957, 660] width 251 height 23
drag, startPoint x: 1001, startPoint y: 465, endPoint x: 1076, endPoint y: 470, distance: 75.2
click at [920, 675] on span "Holders & Stands" at bounding box center [876, 684] width 88 height 18
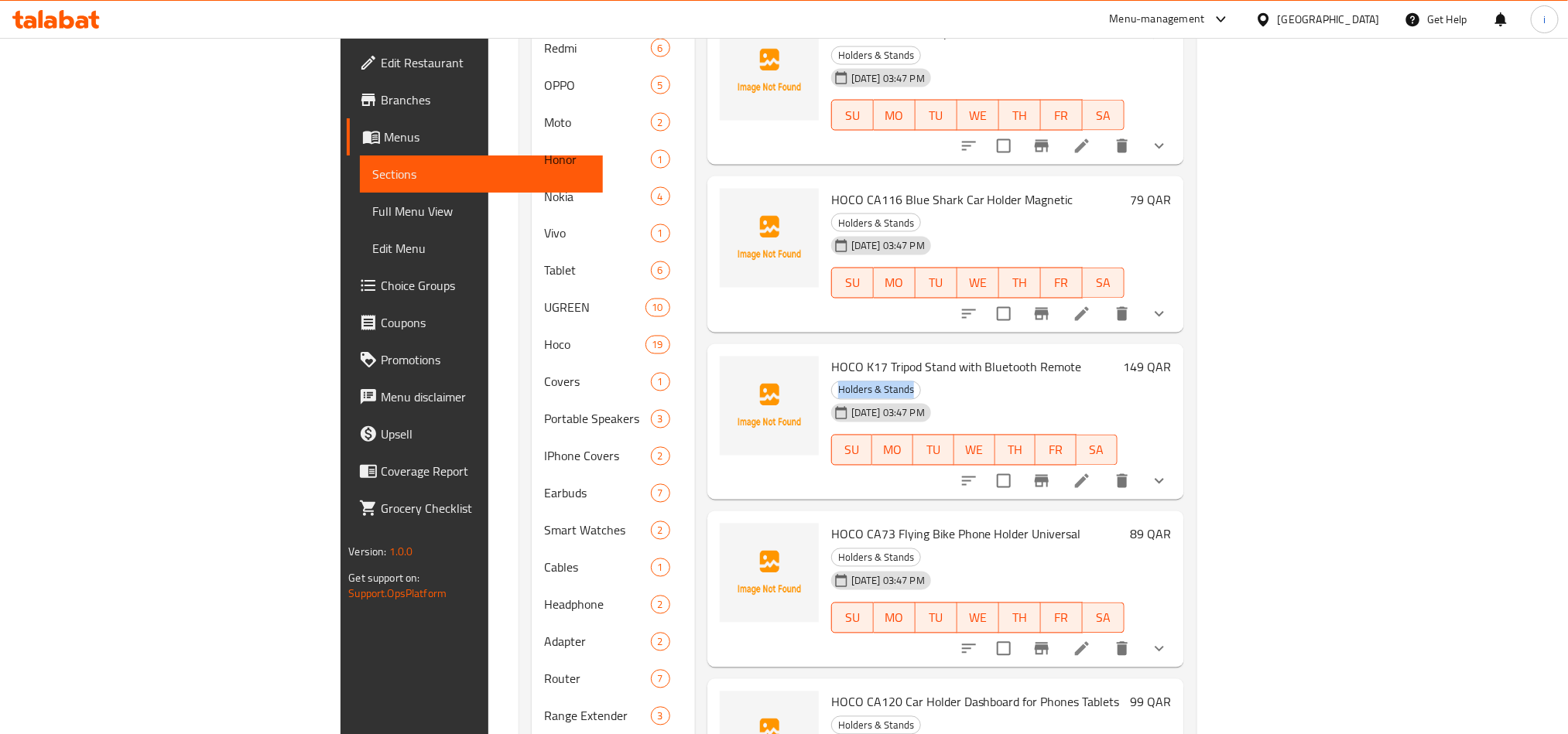
scroll to position [1393, 0]
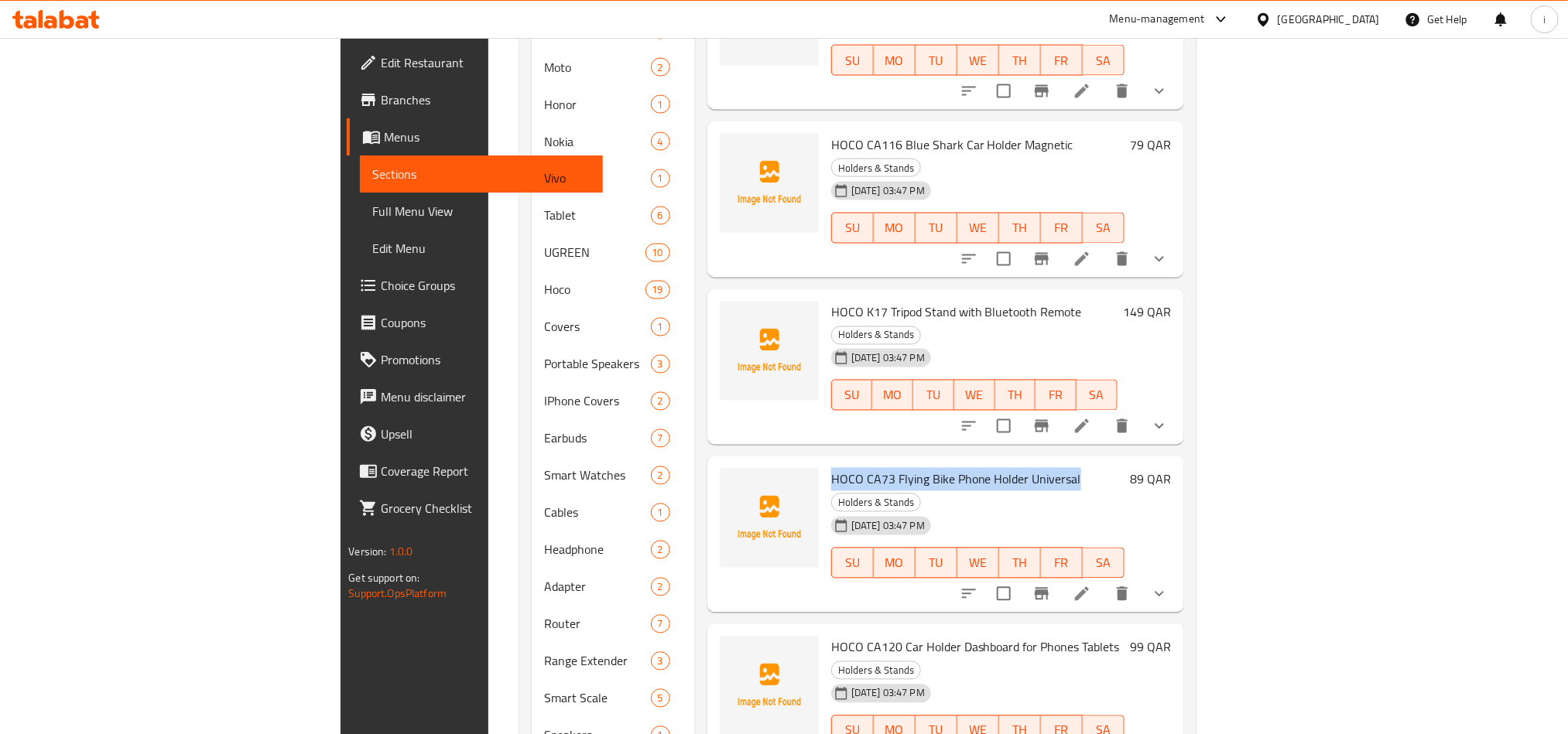
drag, startPoint x: 991, startPoint y: 255, endPoint x: 748, endPoint y: 251, distance: 243.0
click at [831, 469] on h6 "HOCO CA73 Flying Bike Phone Holder Universal Holders & Stands" at bounding box center [978, 491] width 294 height 44
click at [831, 636] on span "HOCO CA120 Car Holder Dashboard for Phones Tablets" at bounding box center [975, 648] width 289 height 23
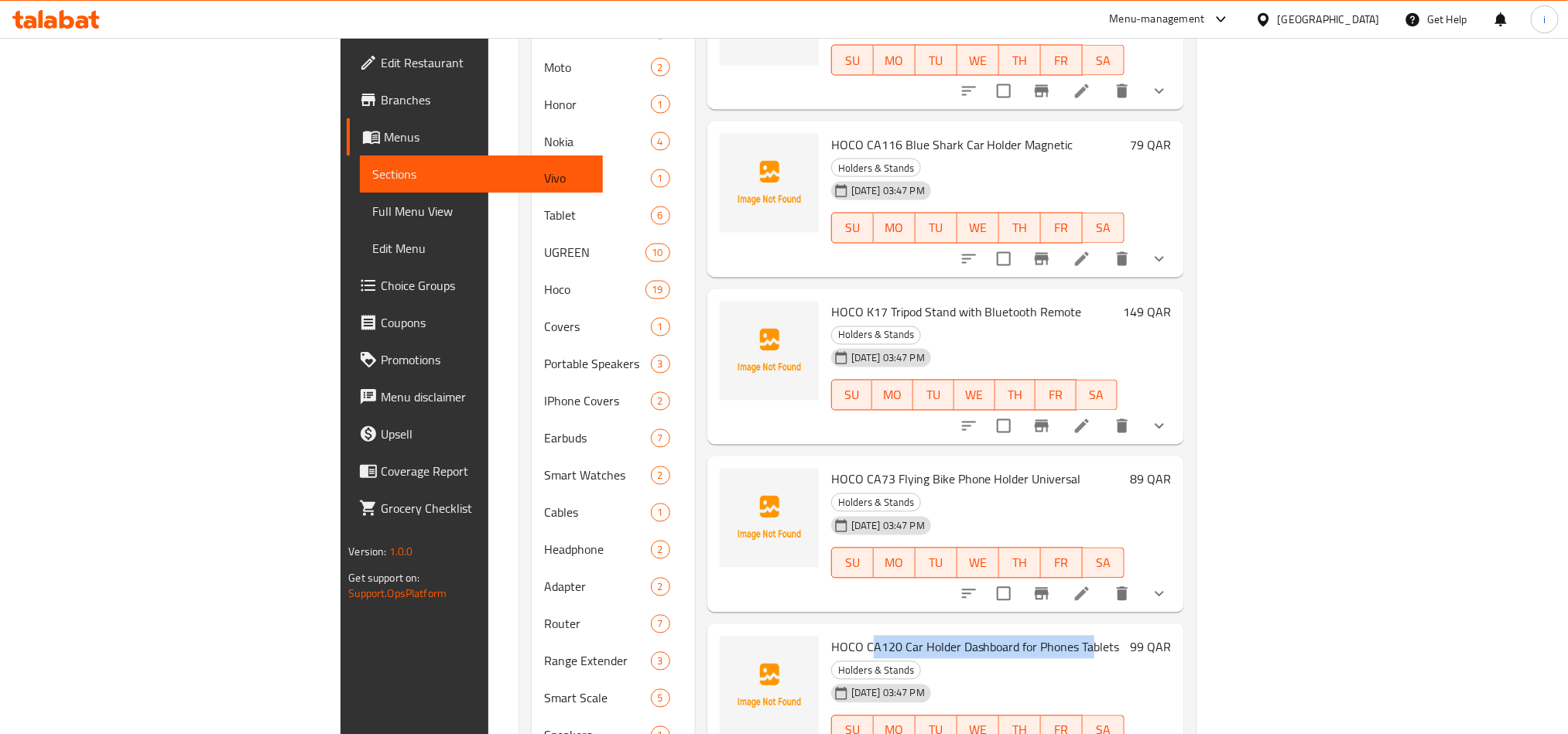
drag, startPoint x: 784, startPoint y: 403, endPoint x: 1004, endPoint y: 400, distance: 220.0
click at [1004, 636] on span "HOCO CA120 Car Holder Dashboard for Phones Tablets" at bounding box center [975, 648] width 289 height 23
drag, startPoint x: 875, startPoint y: 555, endPoint x: 964, endPoint y: 555, distance: 89.0
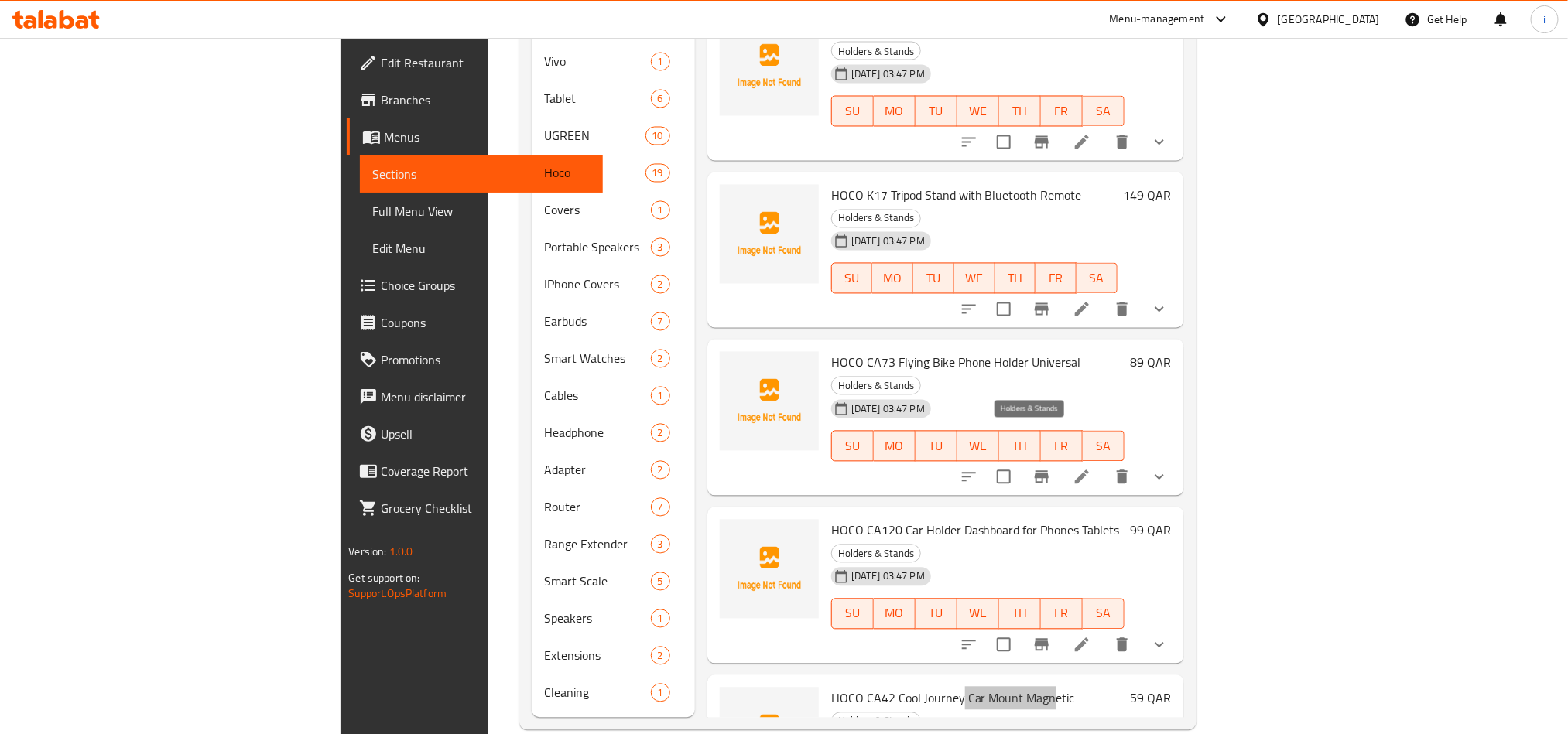
scroll to position [1511, 0]
drag, startPoint x: 953, startPoint y: 583, endPoint x: 1019, endPoint y: 584, distance: 66.0
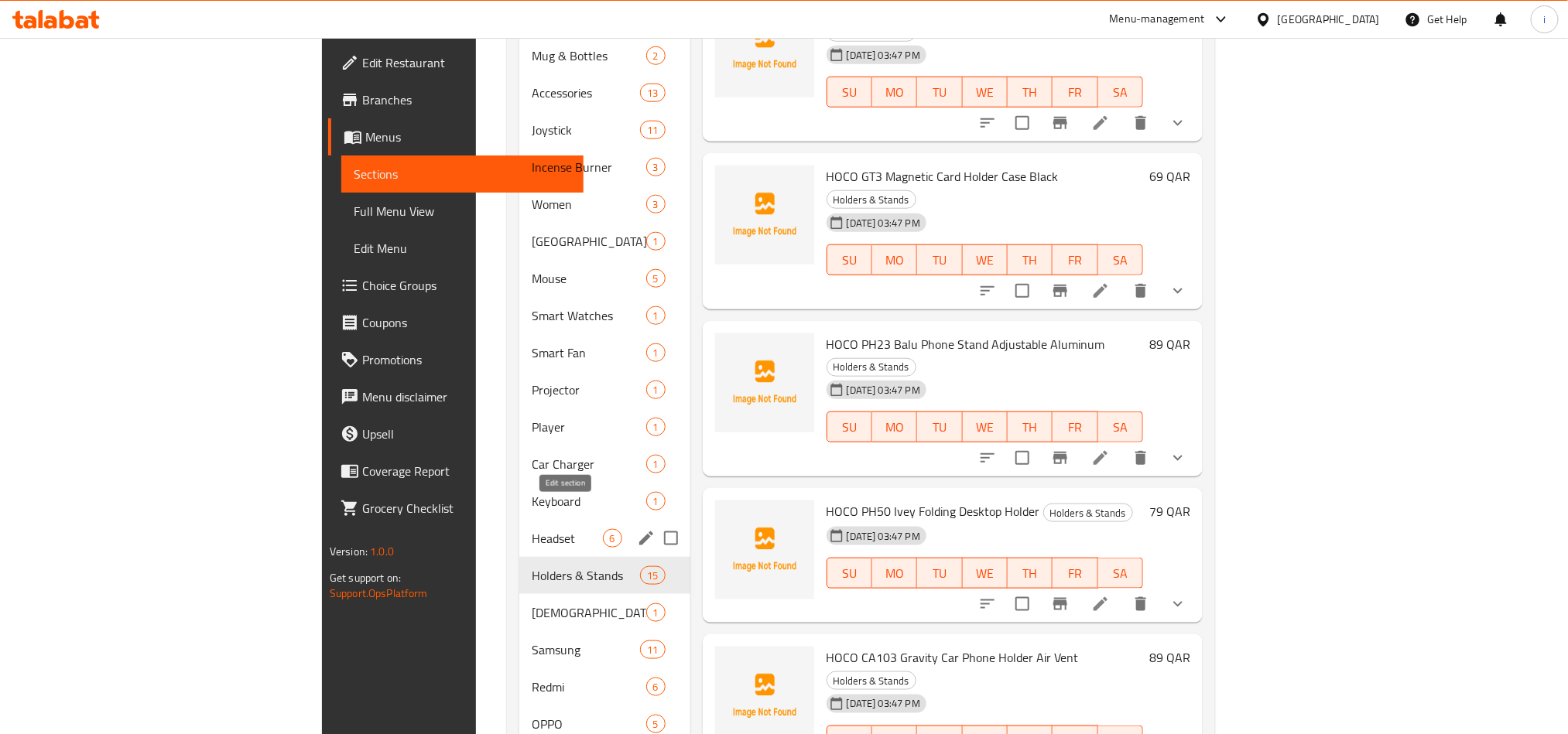
scroll to position [930, 0]
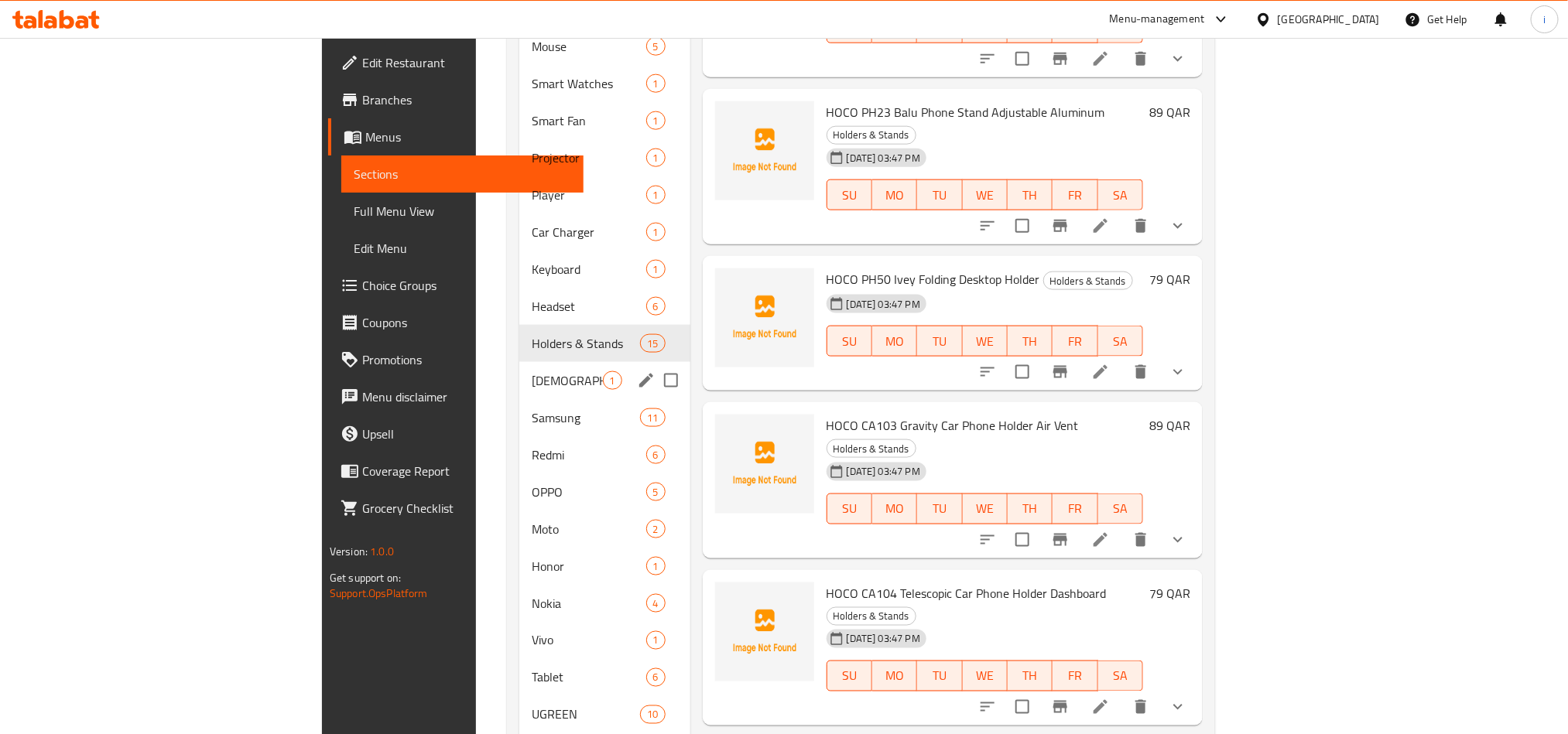
click at [531, 371] on span "[DEMOGRAPHIC_DATA] Speaker" at bounding box center [567, 380] width 71 height 19
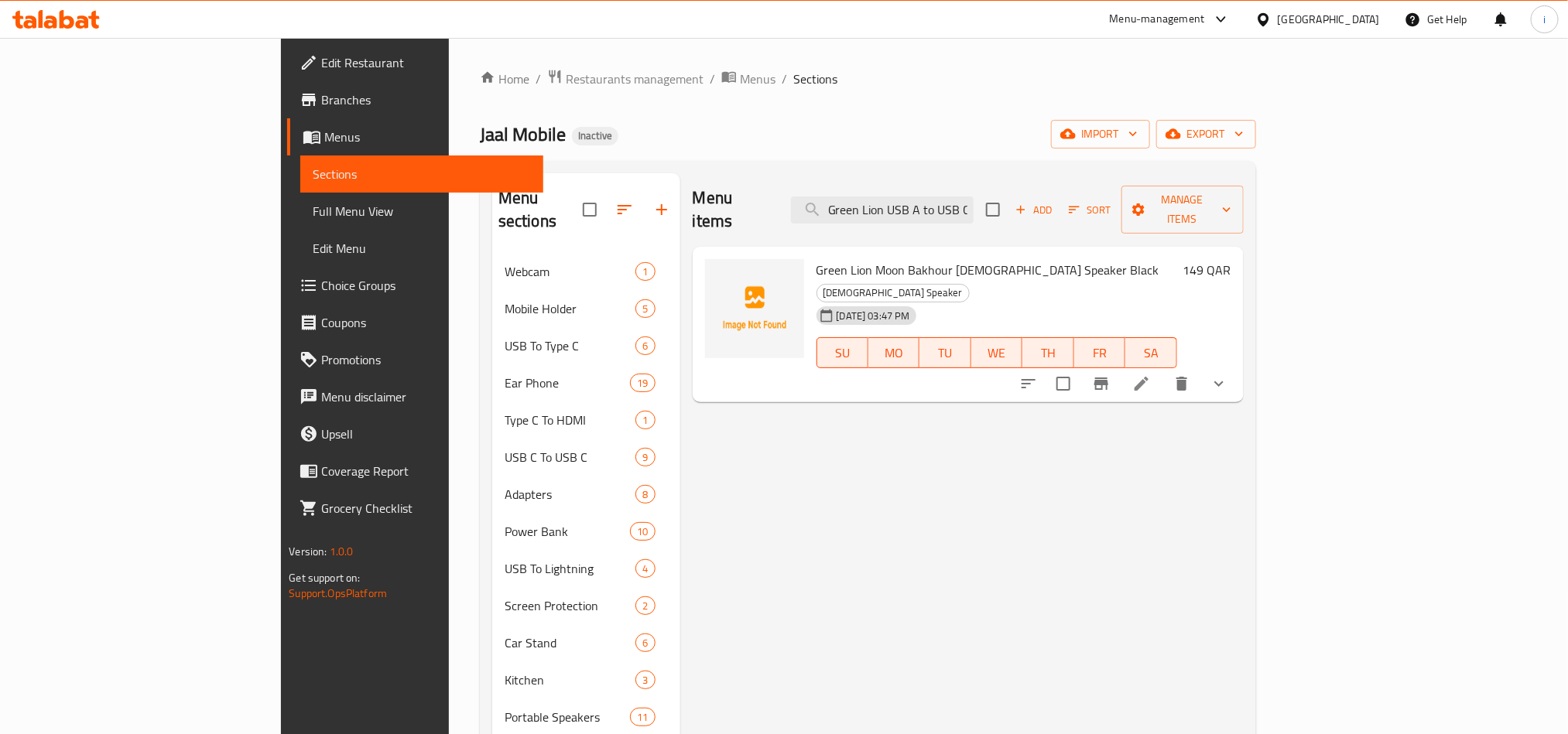
click at [864, 259] on span "Green Lion Moon Bakhour [DEMOGRAPHIC_DATA] Speaker Black" at bounding box center [988, 270] width 343 height 23
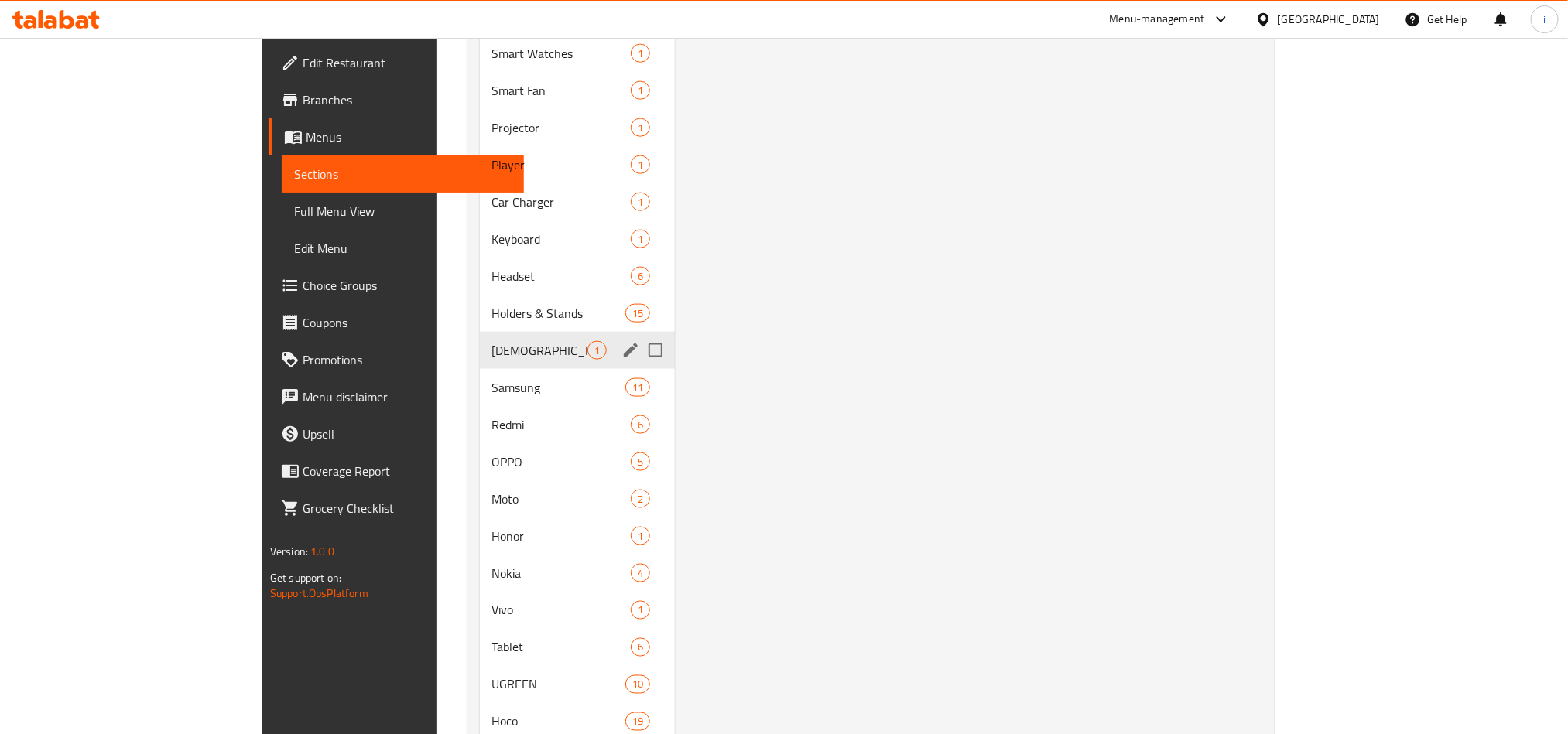
scroll to position [1161, 0]
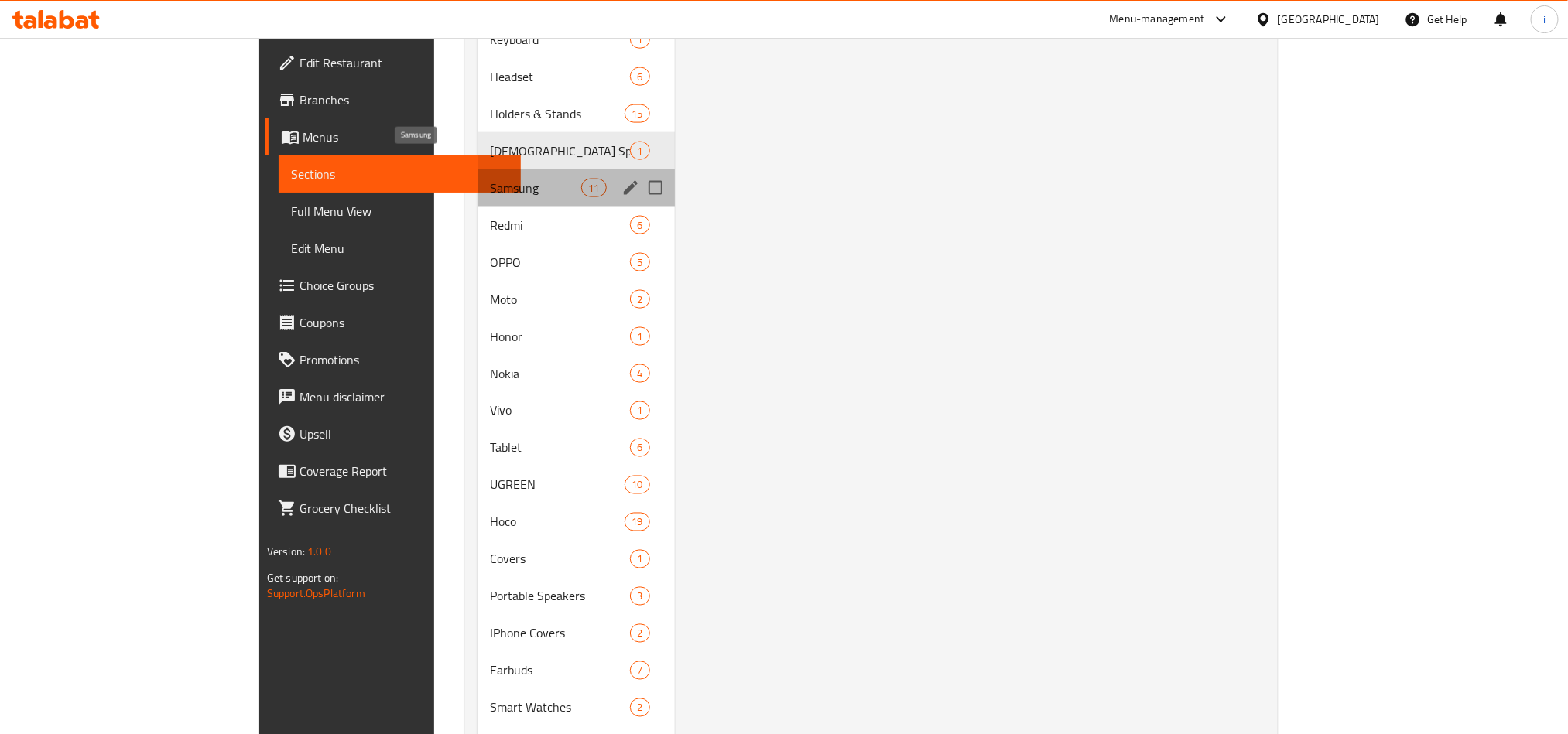
click at [490, 179] on span "Samsung" at bounding box center [535, 188] width 91 height 19
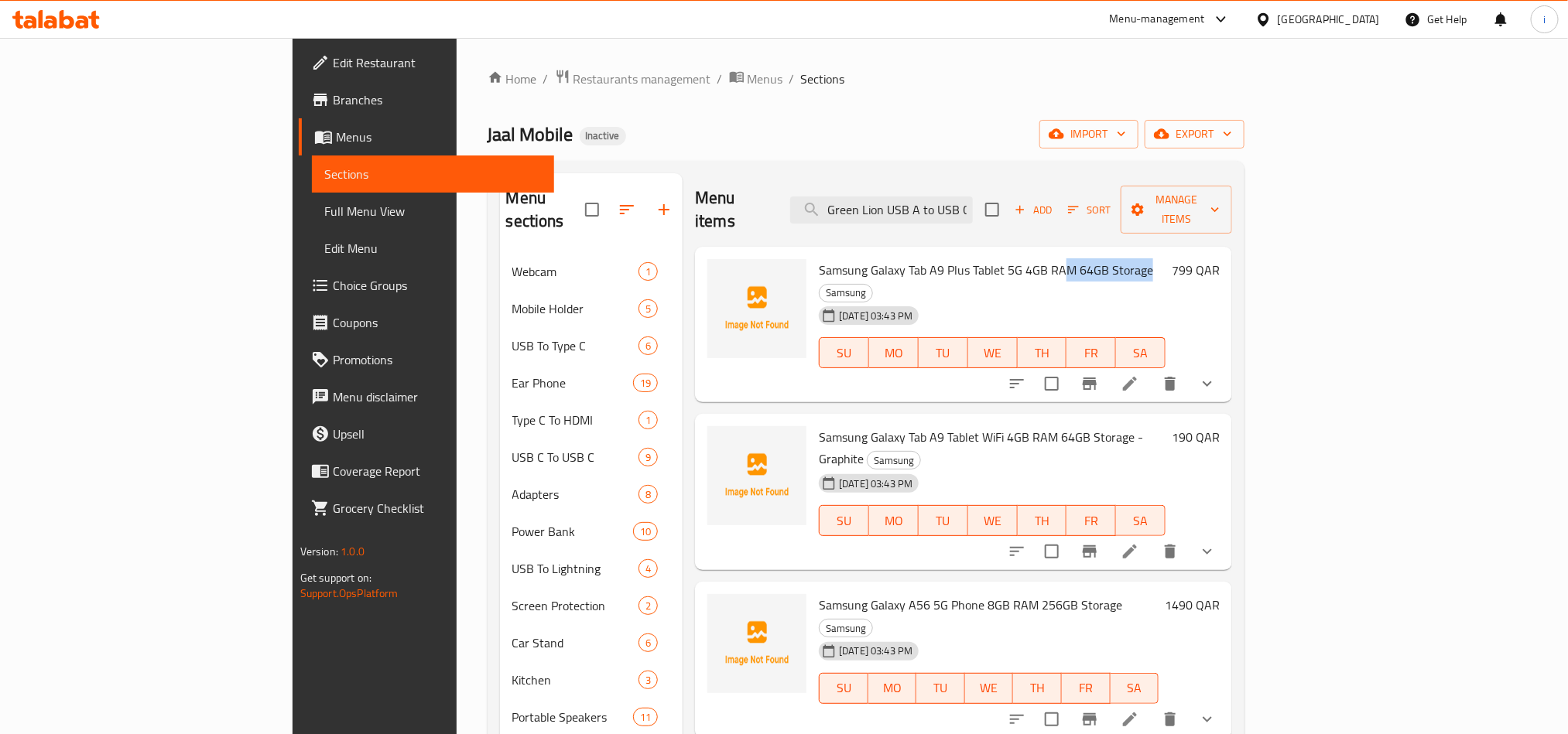
drag, startPoint x: 1073, startPoint y: 249, endPoint x: 989, endPoint y: 249, distance: 84.0
click at [989, 259] on h6 "Samsung Galaxy Tab A9 Plus Tablet 5G 4GB RAM 64GB Storage Samsung" at bounding box center [992, 281] width 347 height 44
click at [989, 259] on span "Samsung Galaxy Tab A9 Plus Tablet 5G 4GB RAM 64GB Storage" at bounding box center [986, 270] width 334 height 23
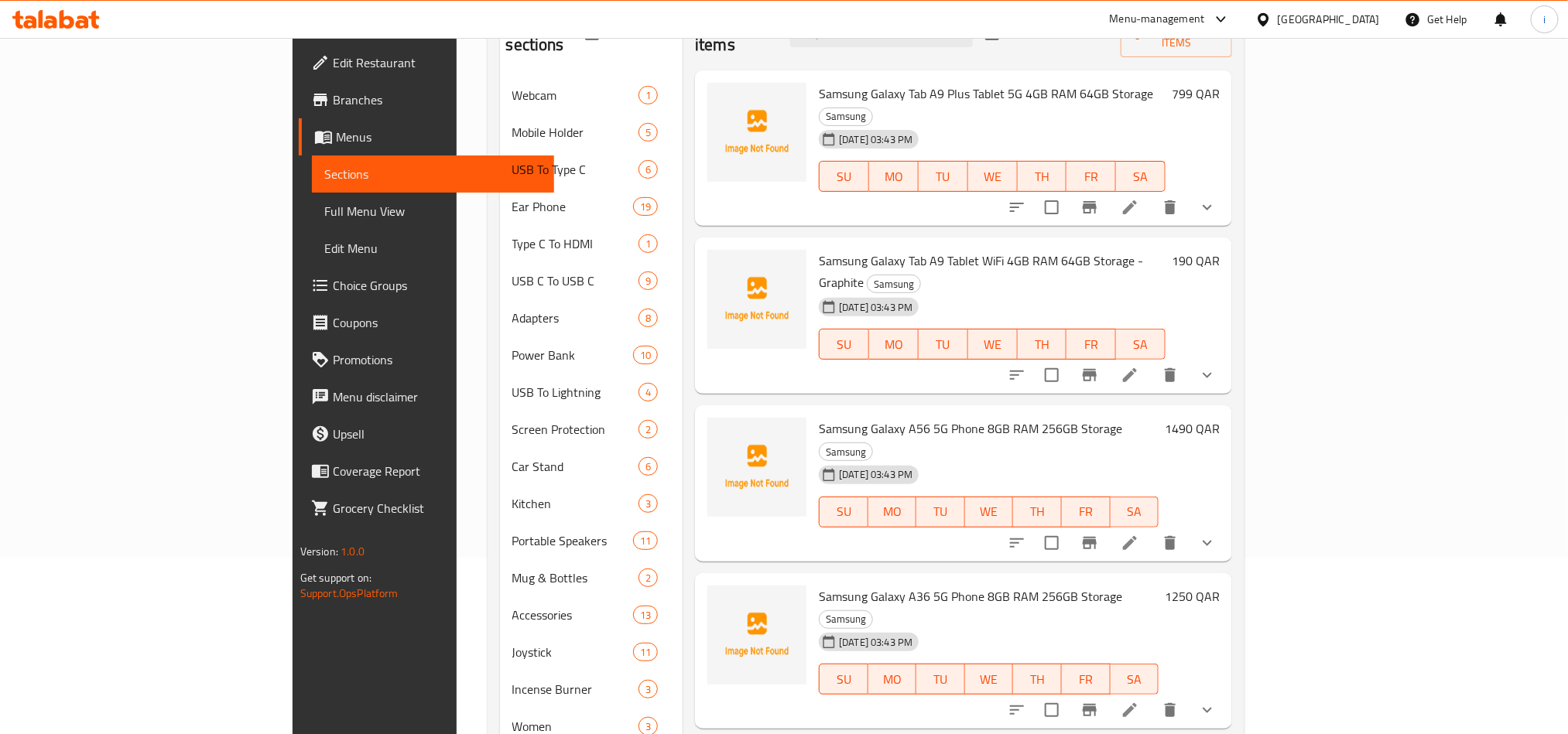
scroll to position [232, 0]
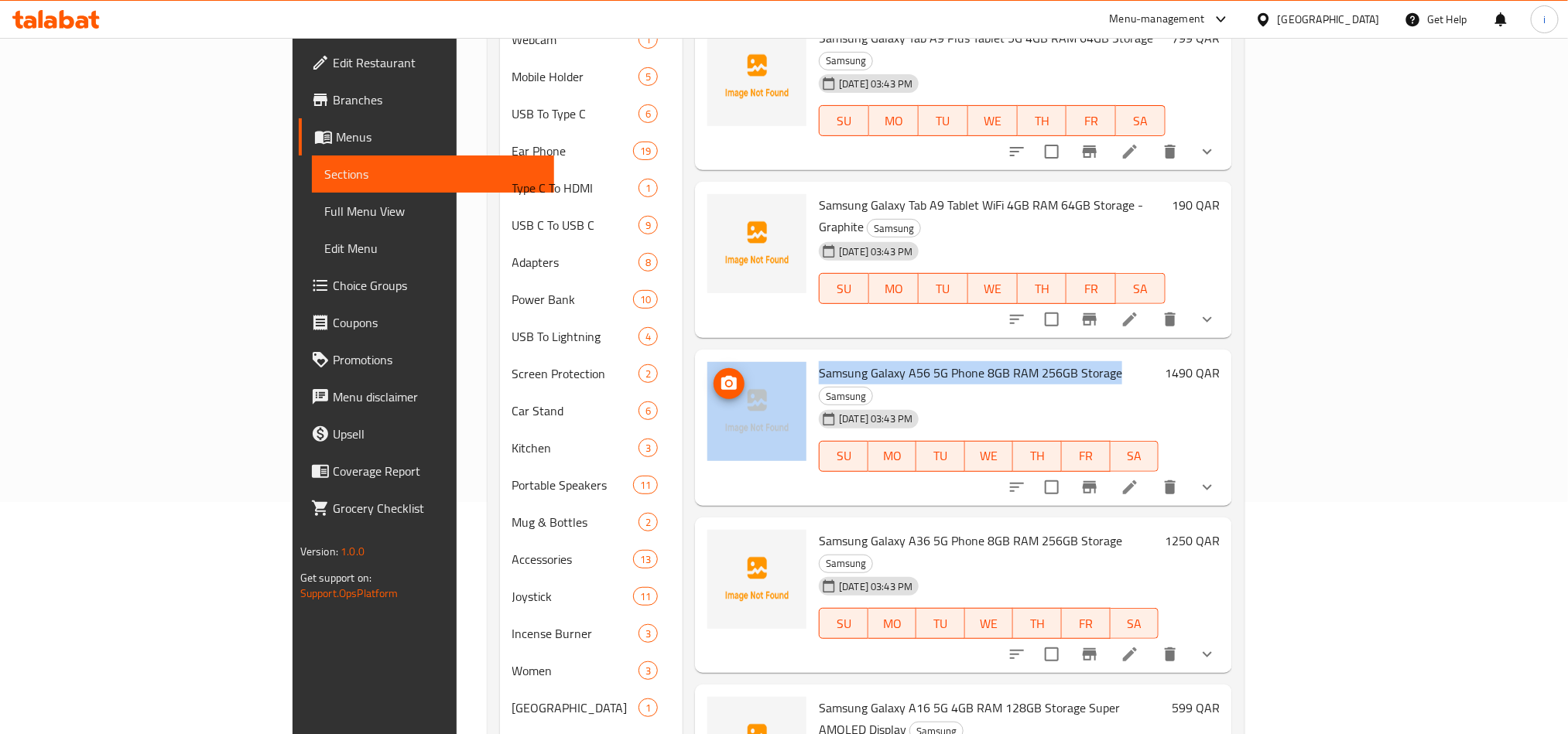
drag, startPoint x: 1043, startPoint y: 309, endPoint x: 727, endPoint y: 299, distance: 316.2
click at [727, 356] on div "Samsung Galaxy A56 5G Phone 8GB RAM 256GB Storage Samsung [DATE] 03:43 PM SU MO…" at bounding box center [963, 428] width 525 height 144
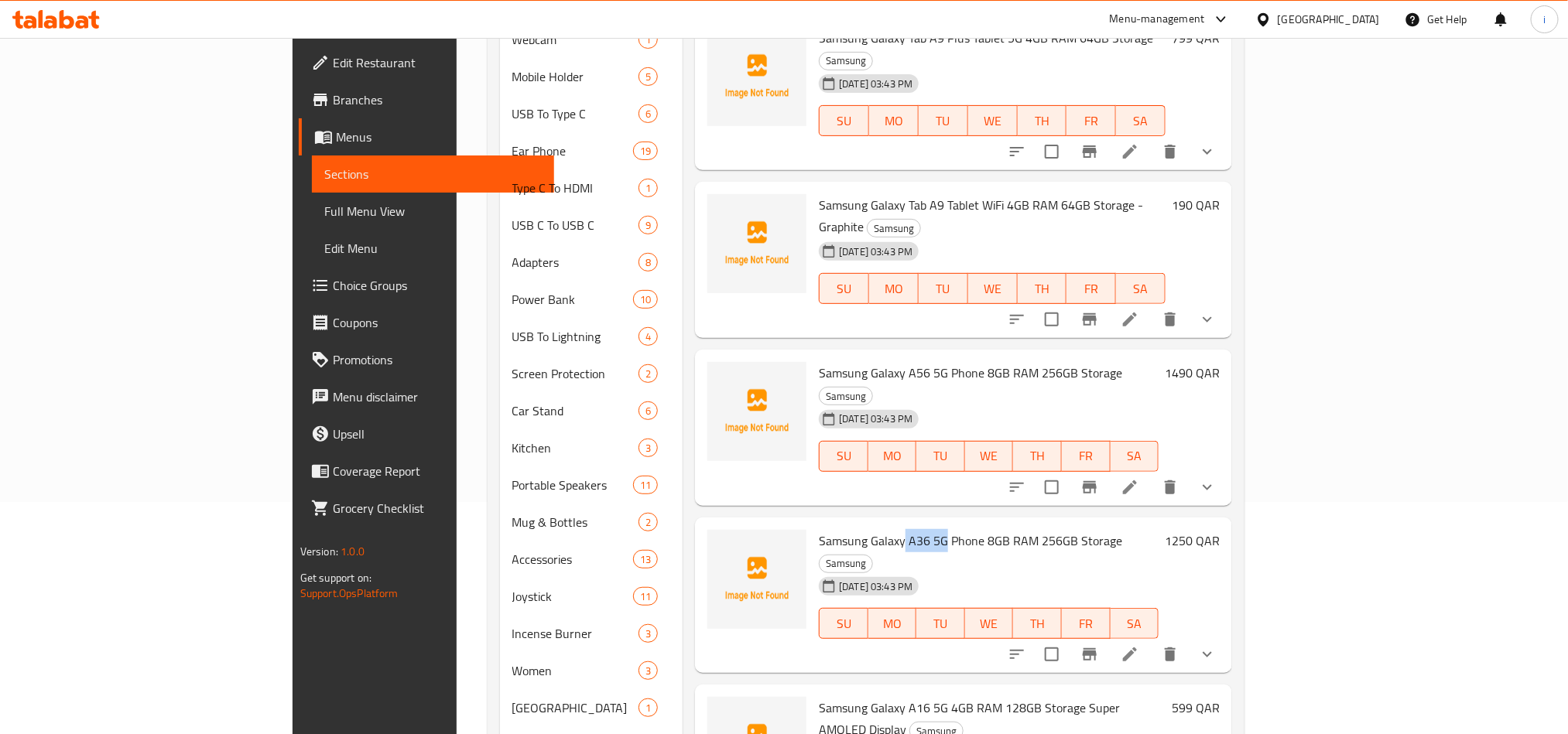
drag, startPoint x: 837, startPoint y: 448, endPoint x: 873, endPoint y: 453, distance: 36.3
click at [873, 529] on span "Samsung Galaxy A36 5G Phone 8GB RAM 256GB Storage" at bounding box center [970, 541] width 303 height 23
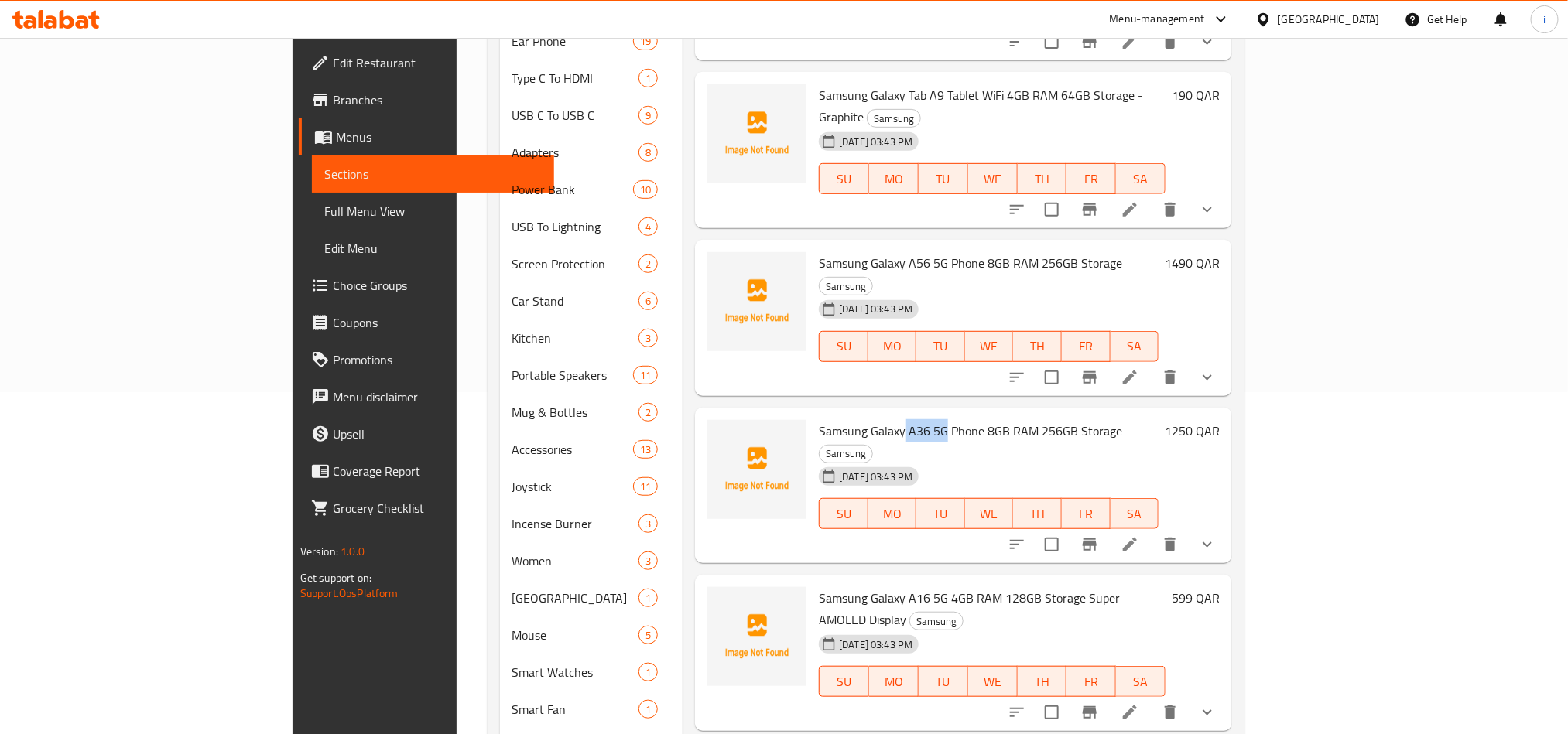
scroll to position [464, 0]
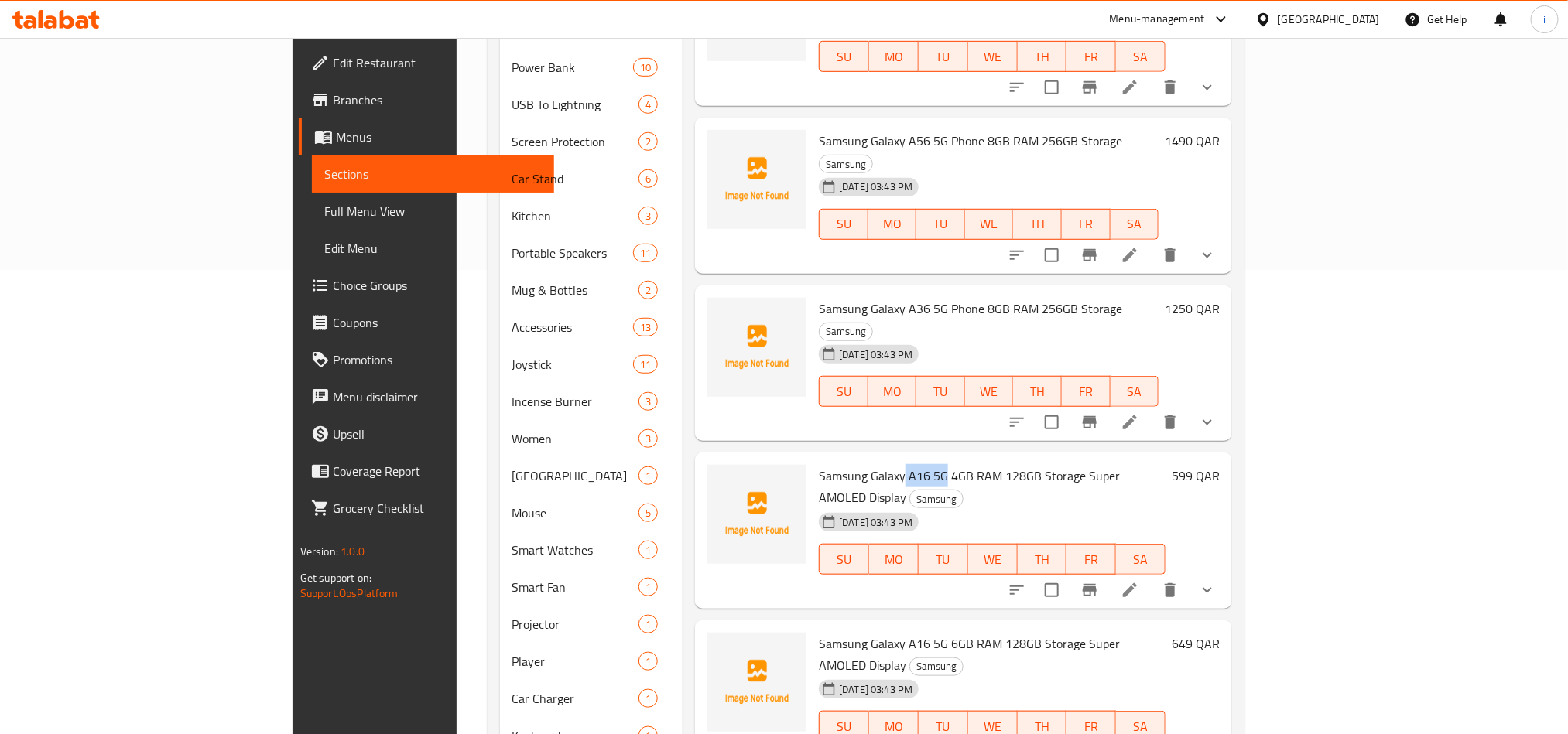
drag, startPoint x: 862, startPoint y: 365, endPoint x: 873, endPoint y: 365, distance: 11.0
click at [873, 464] on span "Samsung Galaxy A16 5G 4GB RAM 128GB Storage Super AMOLED Display" at bounding box center [970, 487] width 301 height 45
click at [1029, 30] on div "Menu-management [GEOGRAPHIC_DATA] Get Help i" at bounding box center [784, 19] width 1568 height 37
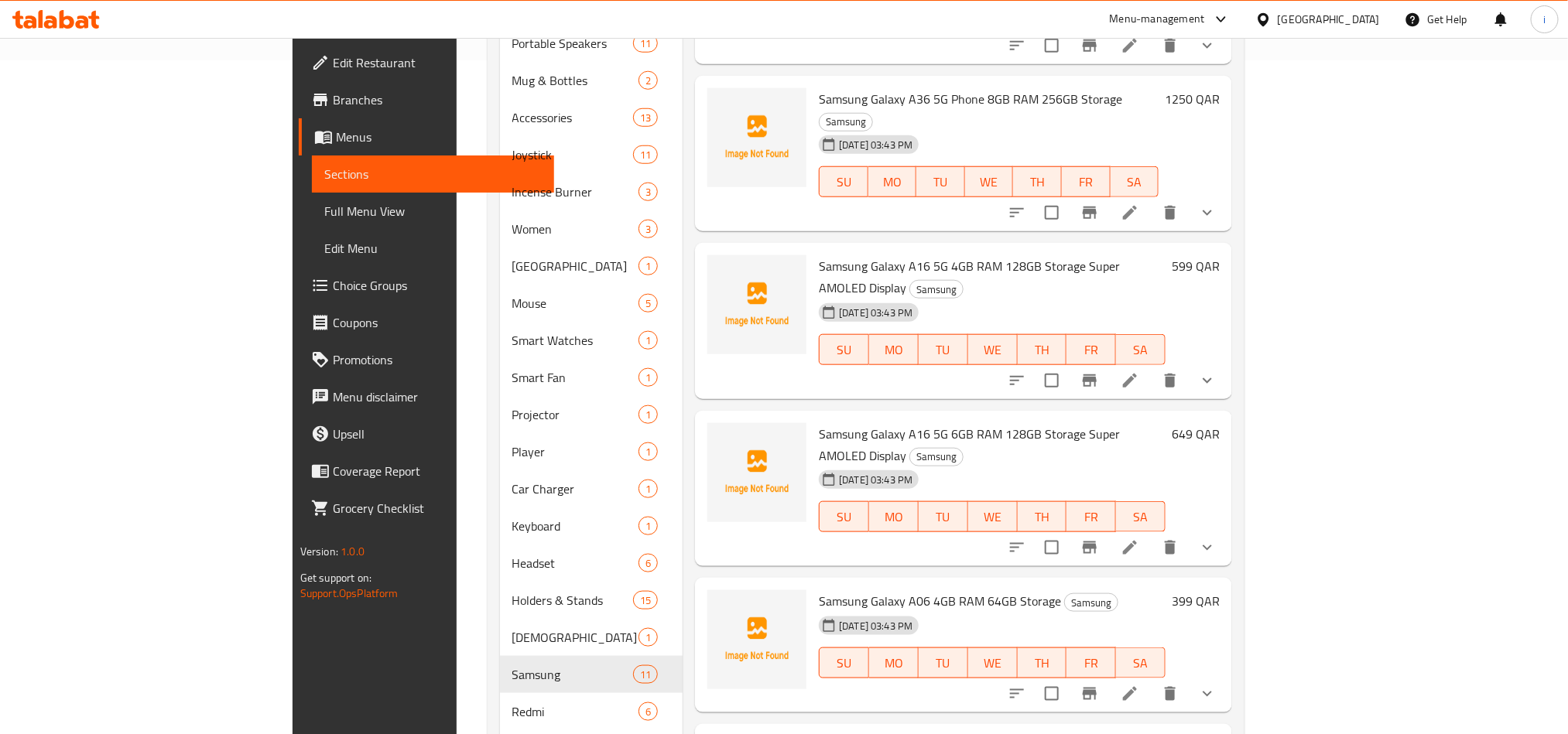
scroll to position [696, 0]
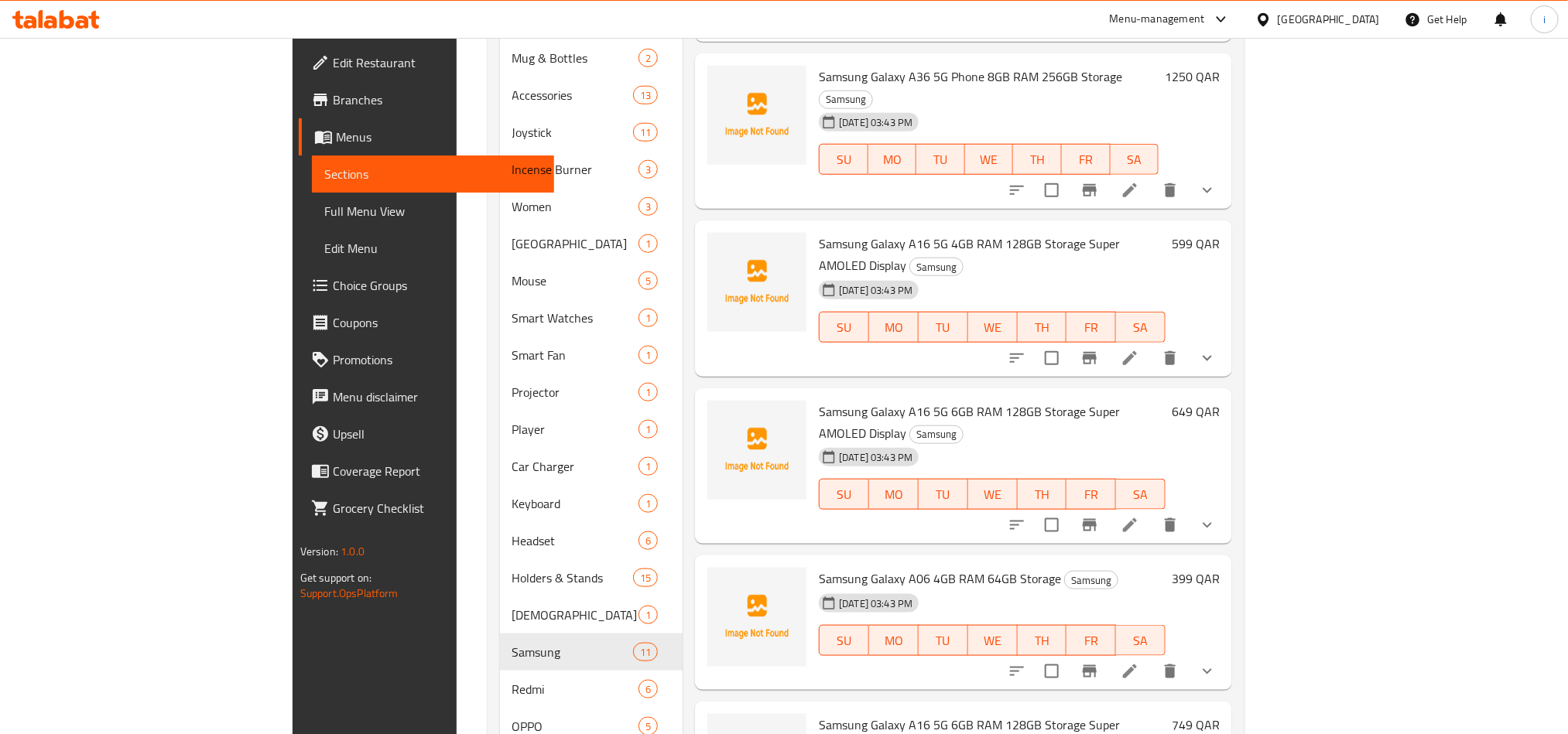
click at [1059, 400] on span "Samsung Galaxy A16 5G 6GB RAM 128GB Storage Super AMOLED Display" at bounding box center [970, 423] width 301 height 45
click at [819, 567] on span "Samsung Galaxy A06 4GB RAM 64GB Storage" at bounding box center [940, 579] width 243 height 23
click at [862, 567] on span "Samsung Galaxy A06 4GB RAM 64GB Storage" at bounding box center [940, 579] width 243 height 23
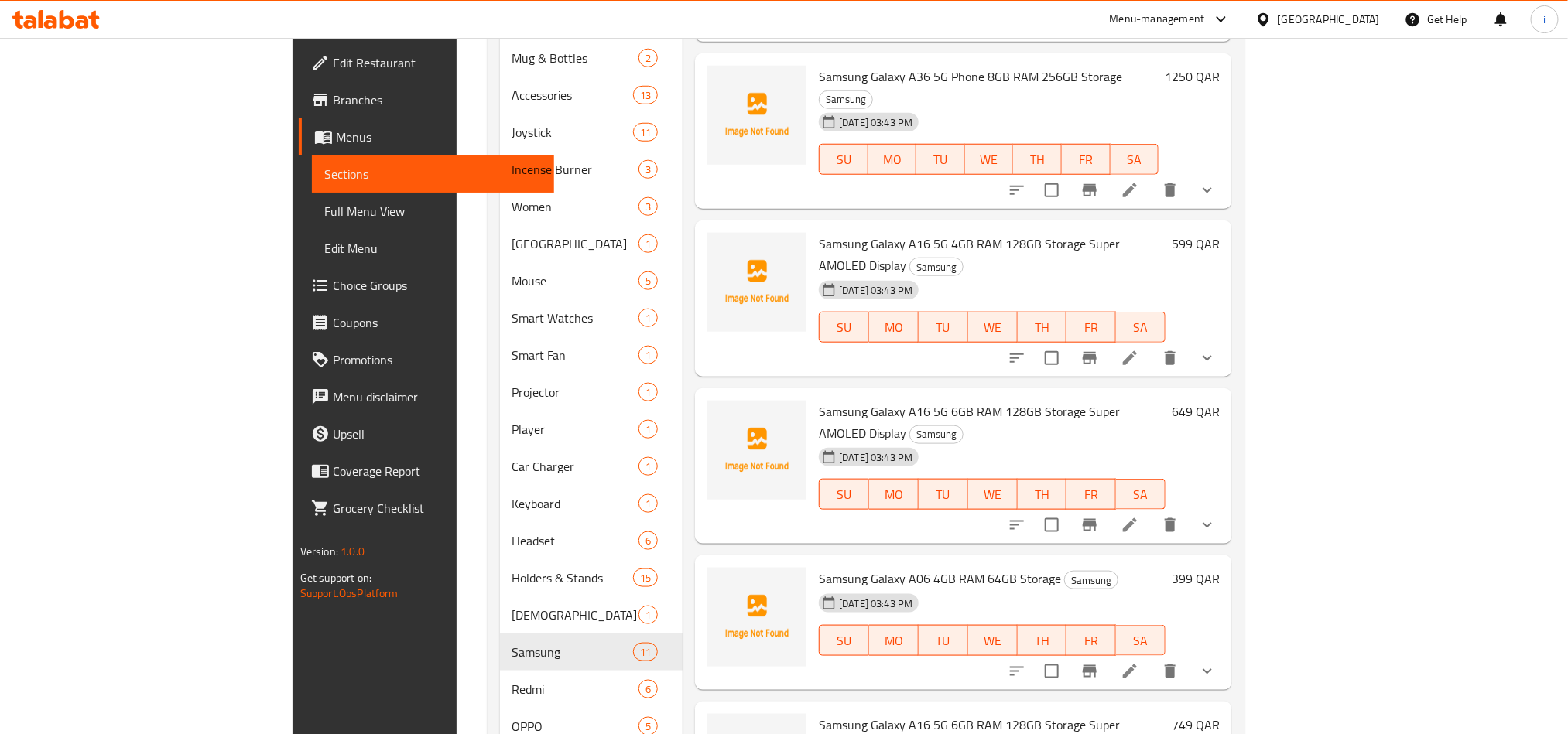
click at [827, 567] on span "Samsung Galaxy A06 4GB RAM 64GB Storage" at bounding box center [940, 579] width 243 height 23
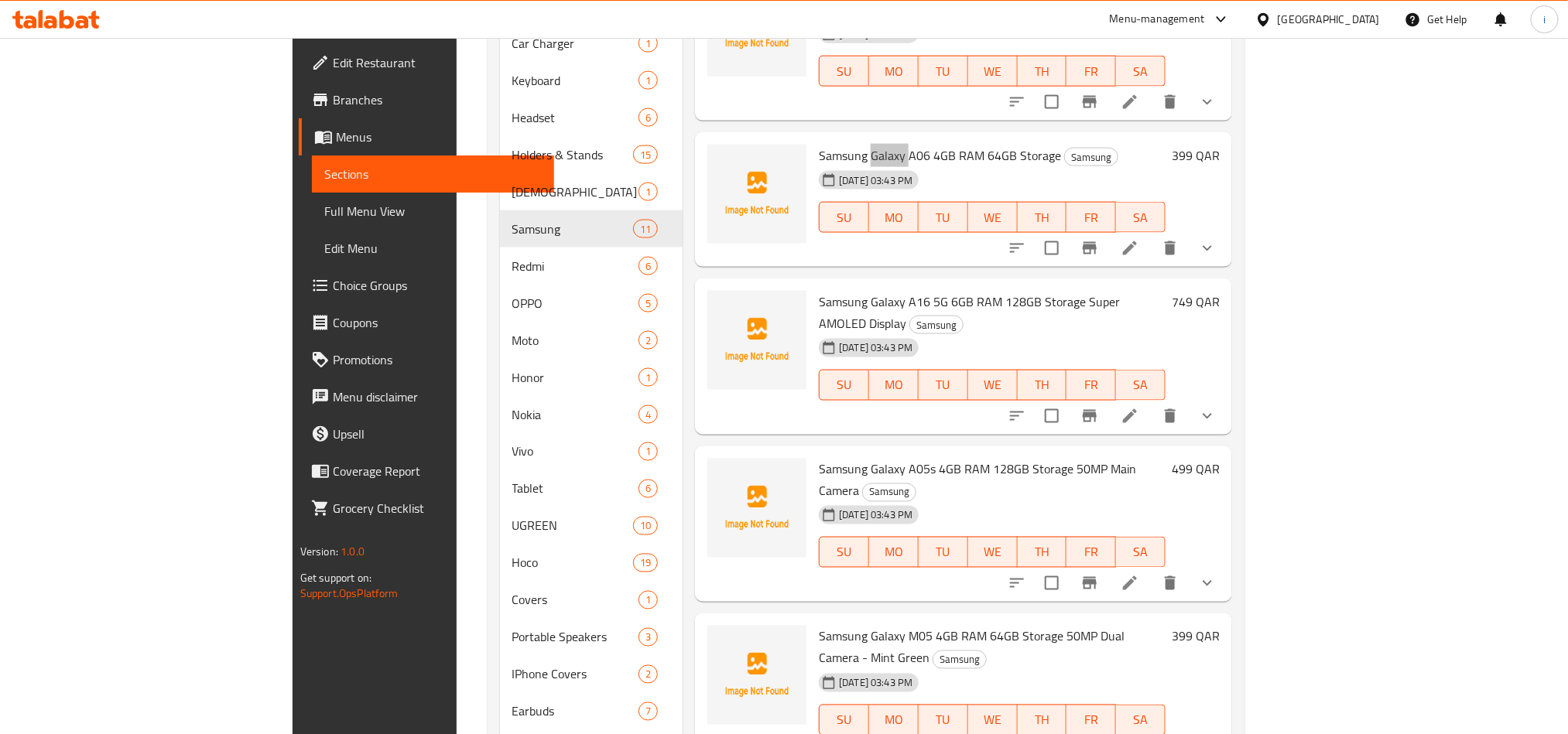
scroll to position [1161, 0]
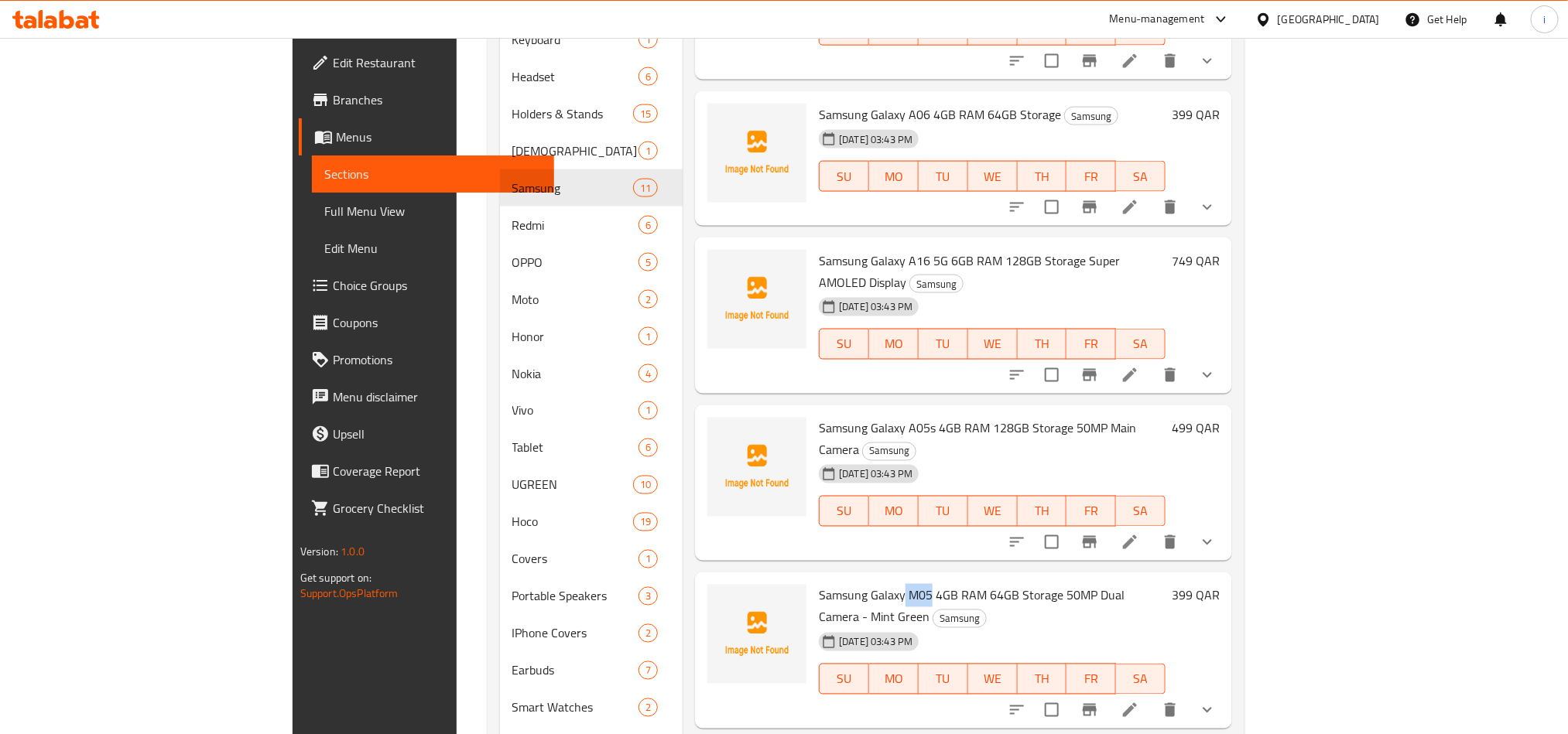
drag, startPoint x: 829, startPoint y: 395, endPoint x: 859, endPoint y: 397, distance: 30.1
click at [859, 584] on span "Samsung Galaxy M05 4GB RAM 64GB Storage 50MP Dual Camera - Mint Green" at bounding box center [972, 607] width 306 height 45
drag, startPoint x: 836, startPoint y: 541, endPoint x: 857, endPoint y: 548, distance: 22.1
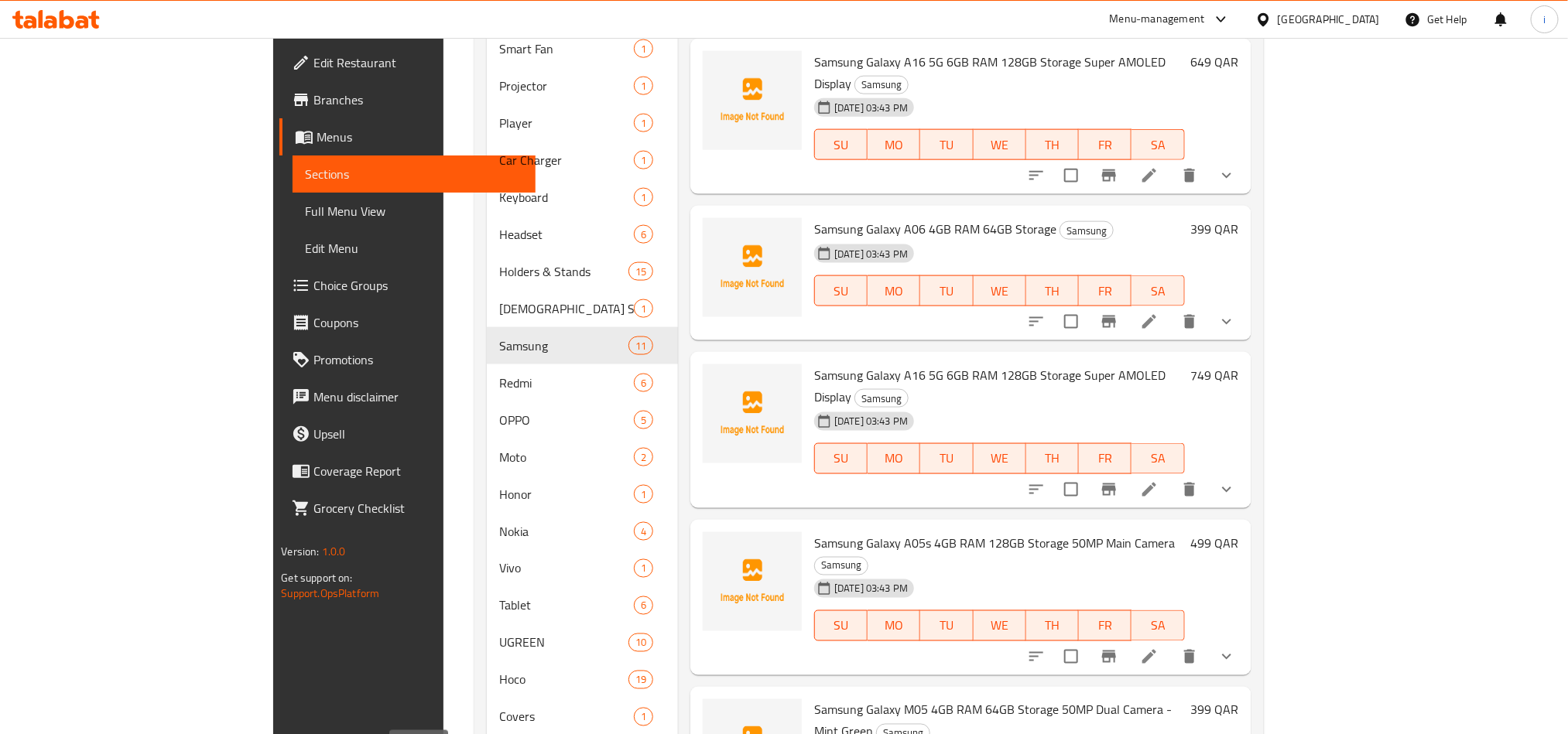
scroll to position [930, 0]
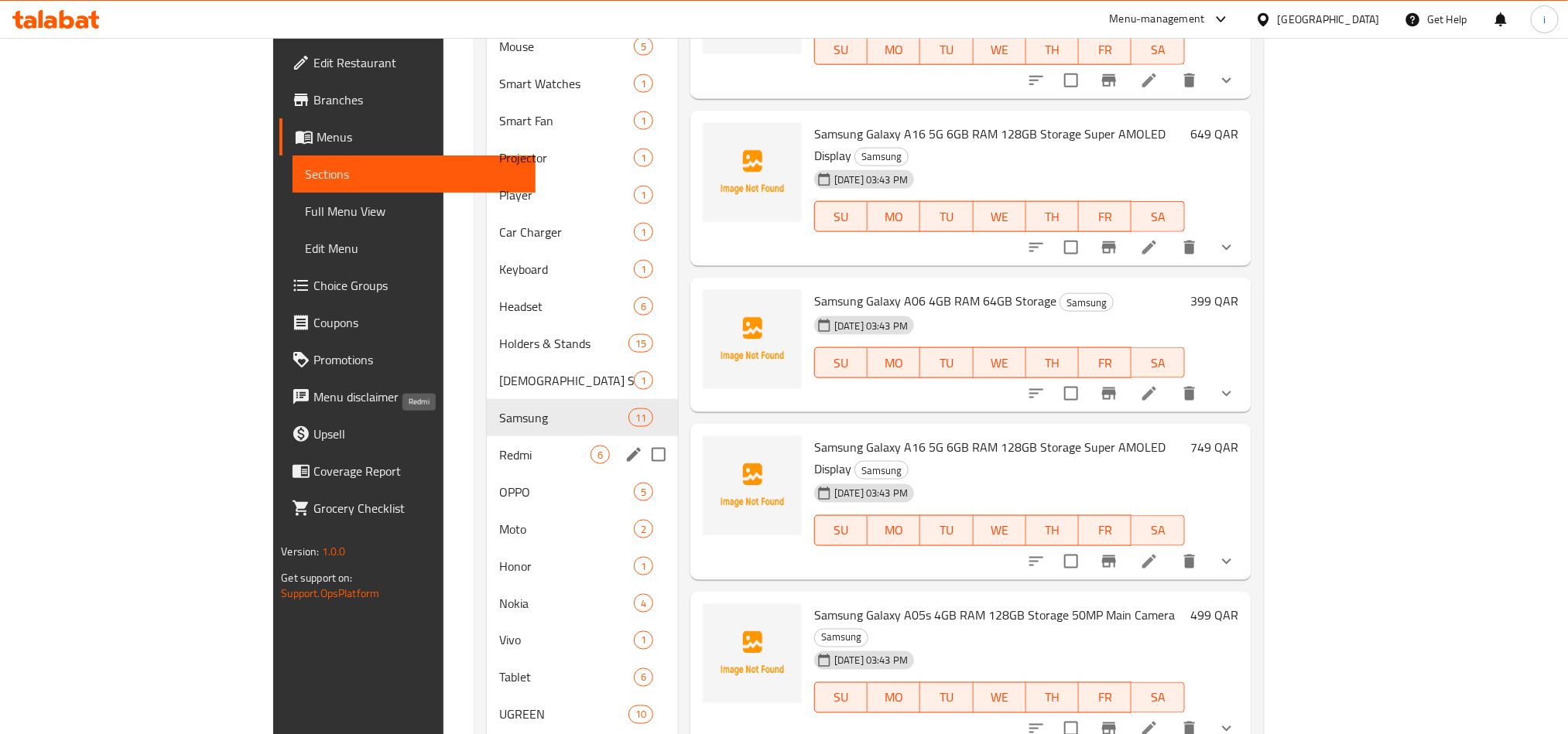
click at [499, 445] on span "Redmi" at bounding box center [544, 454] width 91 height 19
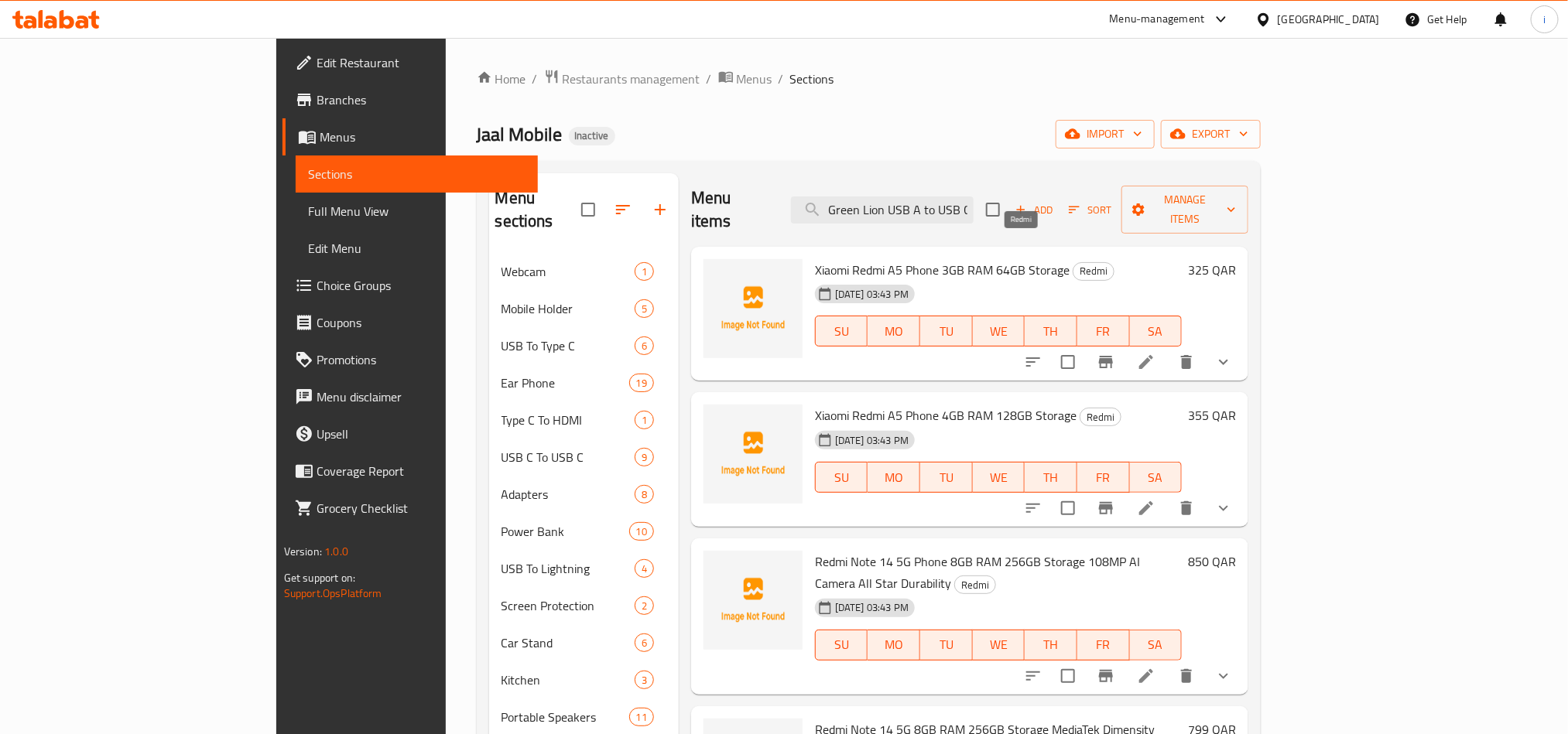
click at [1073, 262] on span "Redmi" at bounding box center [1093, 271] width 40 height 18
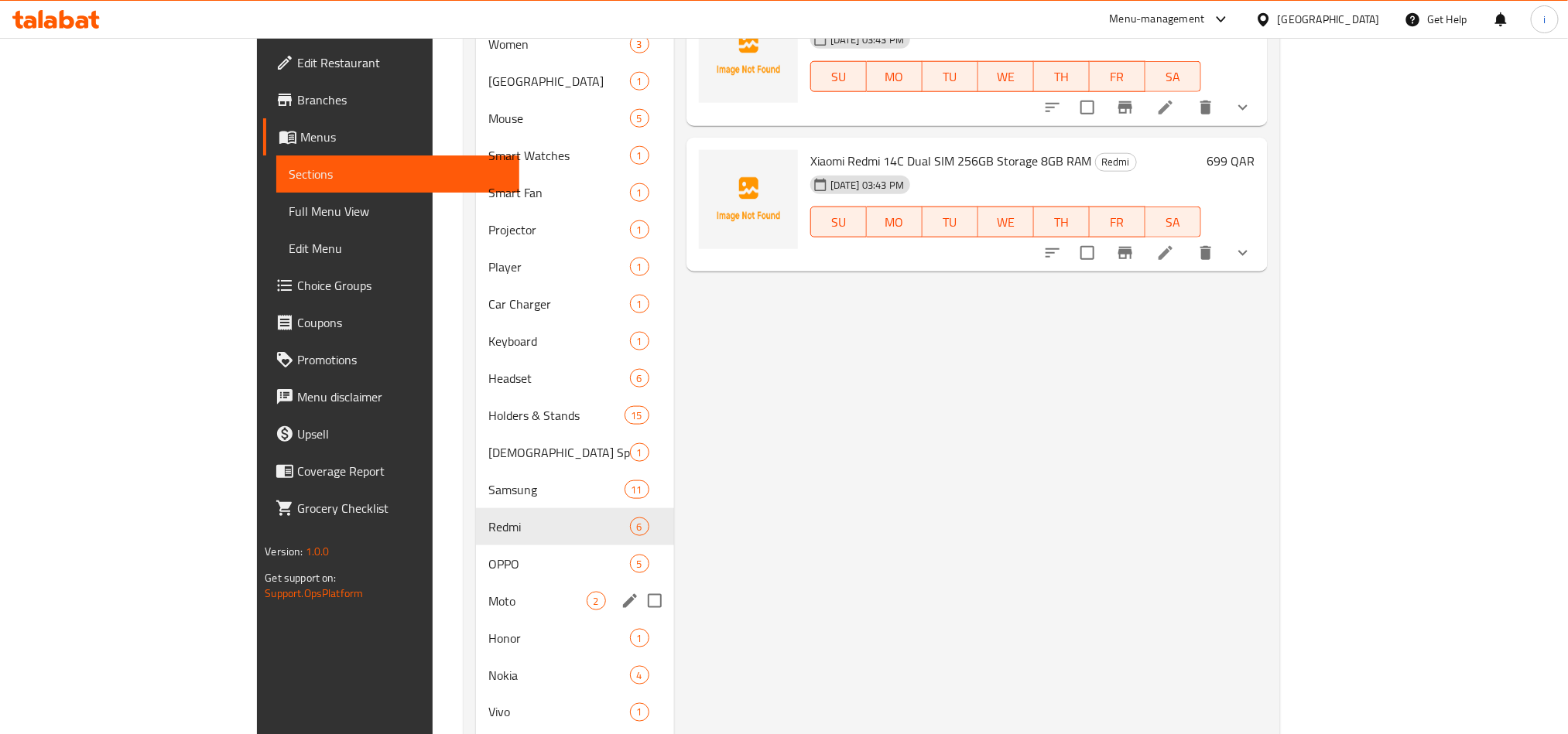
scroll to position [815, 0]
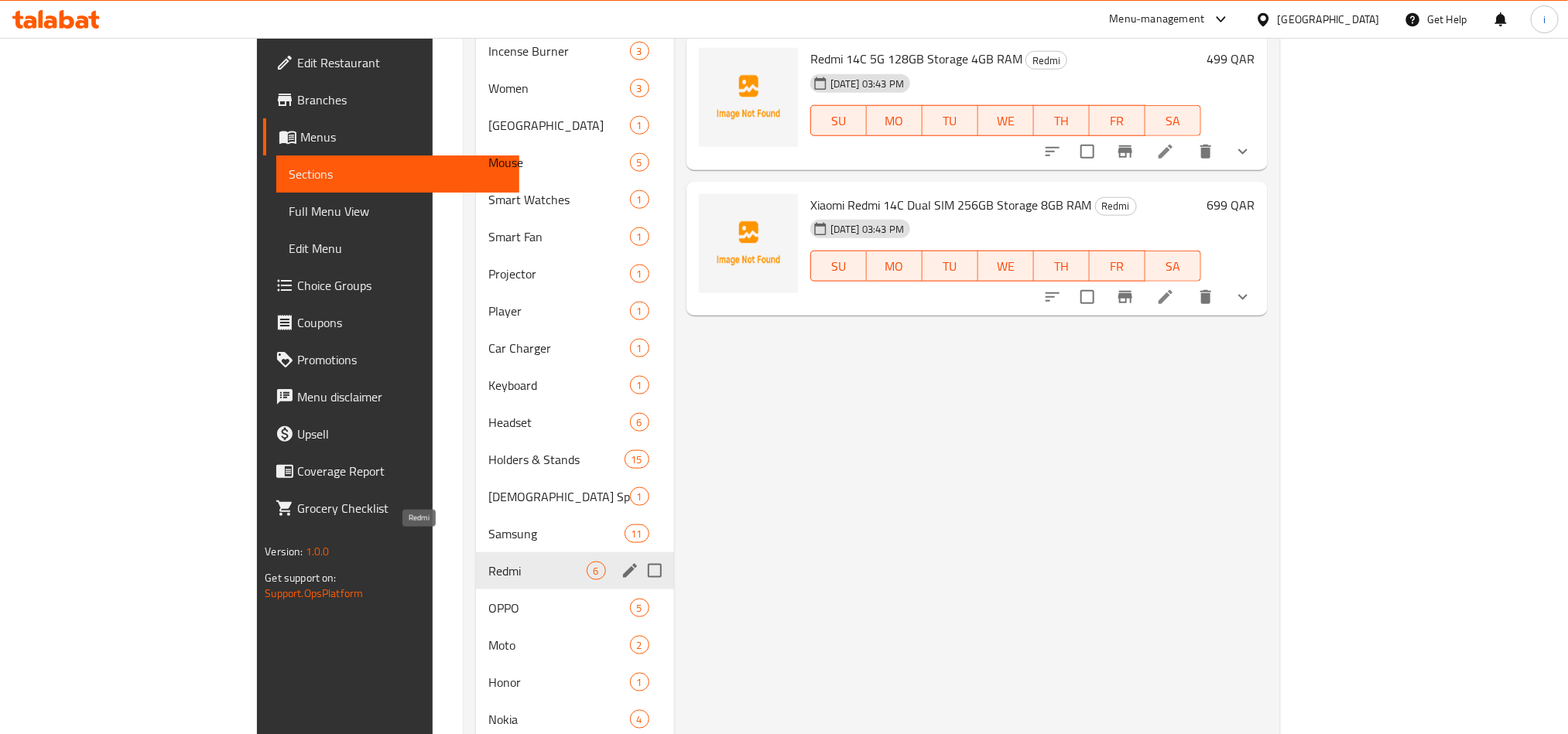
click at [488, 562] on span "Redmi" at bounding box center [537, 571] width 98 height 19
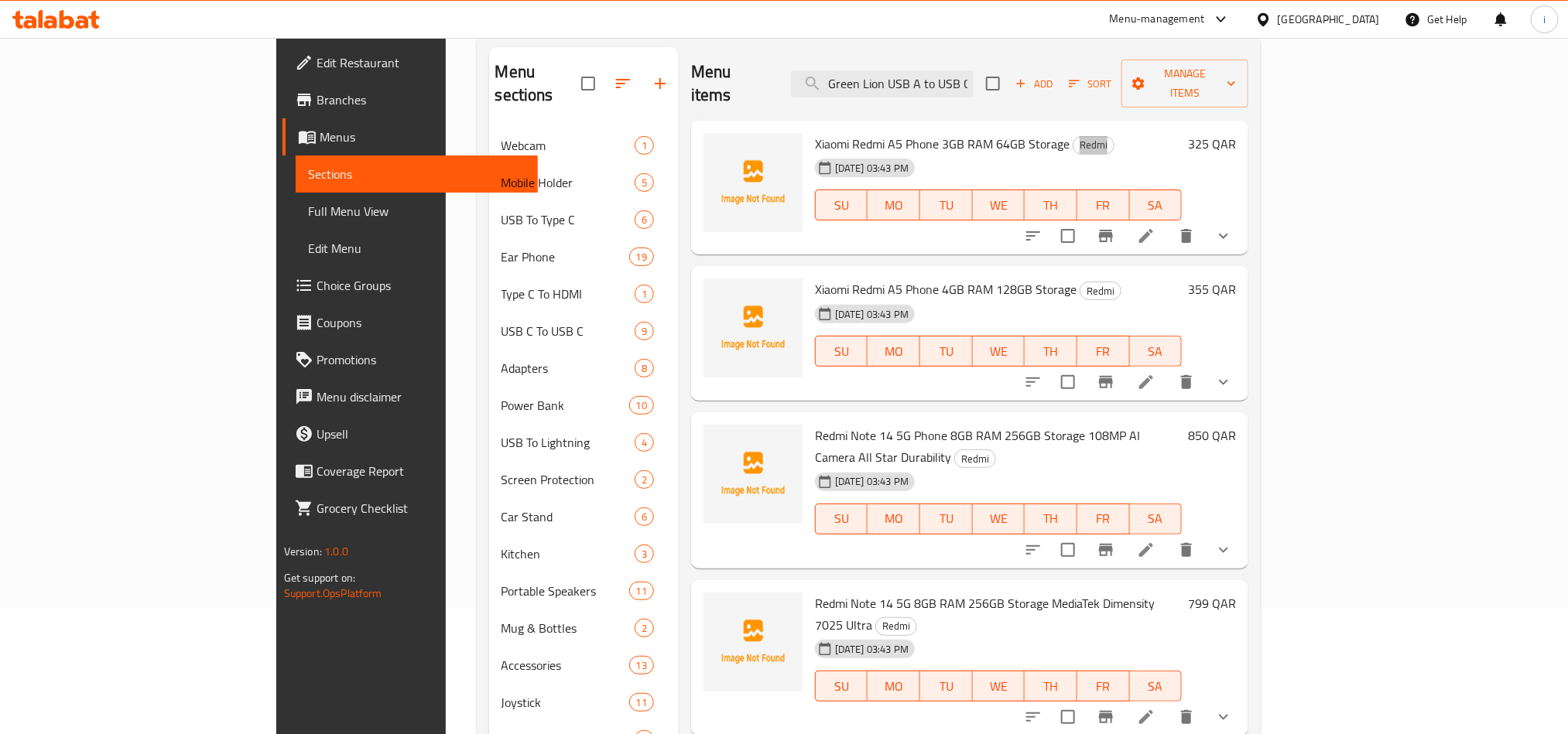
scroll to position [0, 0]
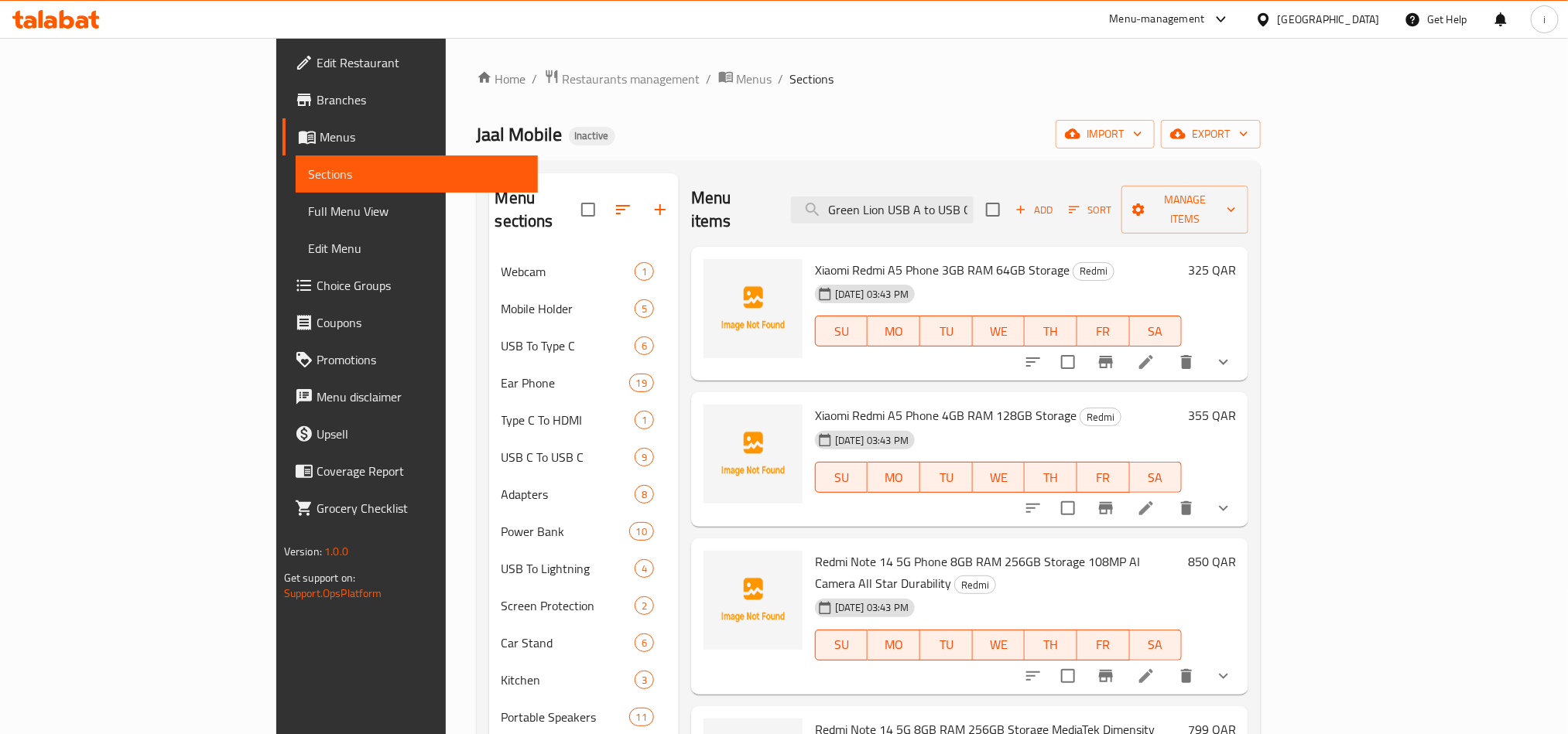
click at [934, 259] on span "Xiaomi Redmi A5 Phone 3GB RAM 64GB Storage" at bounding box center [942, 270] width 255 height 23
drag, startPoint x: 820, startPoint y: 247, endPoint x: 918, endPoint y: 243, distance: 98.1
click at [918, 259] on span "Xiaomi Redmi A5 Phone 3GB RAM 64GB Storage" at bounding box center [942, 270] width 255 height 23
drag, startPoint x: 815, startPoint y: 394, endPoint x: 932, endPoint y: 383, distance: 117.5
click at [932, 404] on span "Xiaomi Redmi A5 Phone 4GB RAM 128GB Storage" at bounding box center [945, 416] width 261 height 23
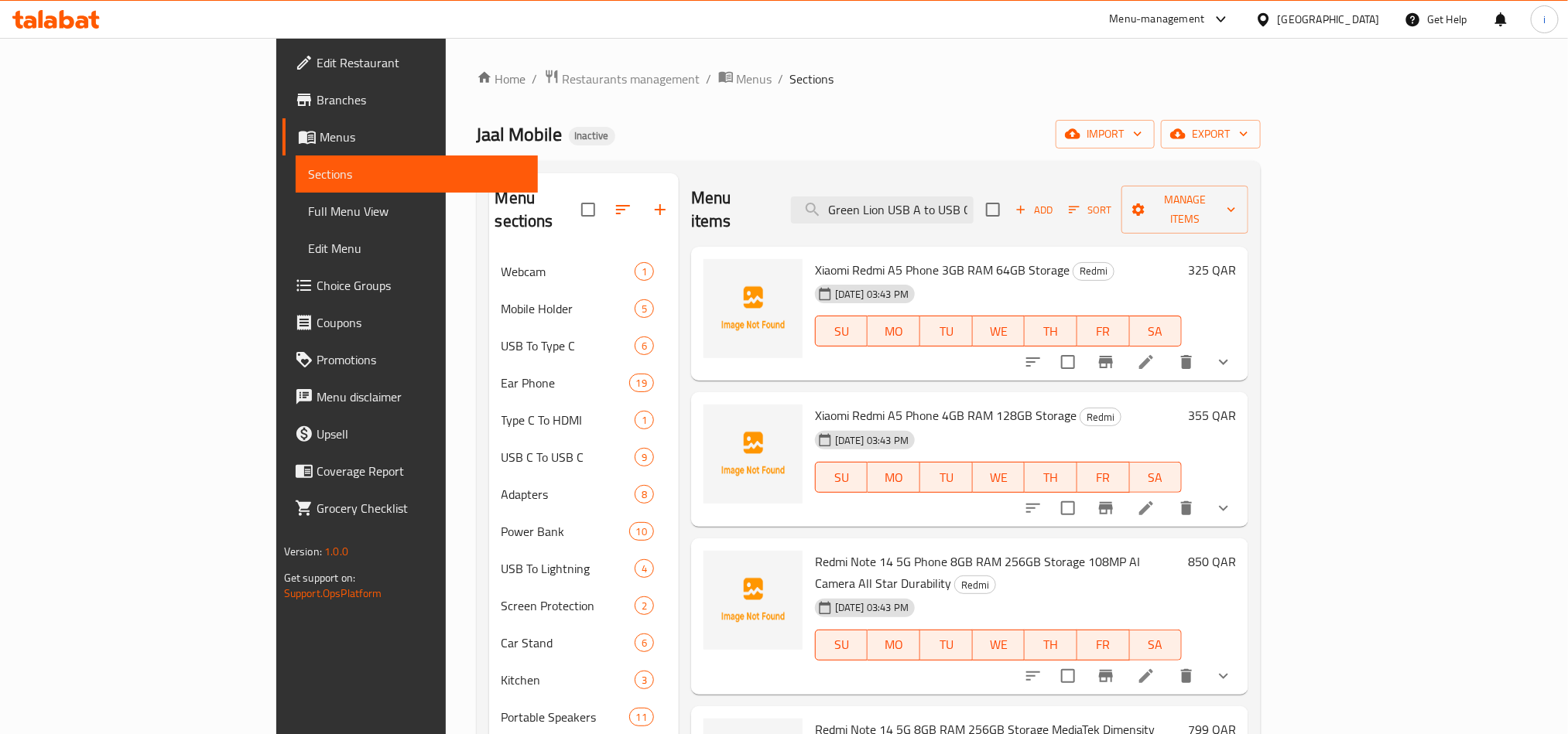
click at [902, 121] on div "Jaal Mobile Inactive import export" at bounding box center [869, 133] width 784 height 28
drag, startPoint x: 746, startPoint y: 249, endPoint x: 999, endPoint y: 253, distance: 253.0
click at [999, 259] on h6 "Xiaomi Redmi A5 Phone 3GB RAM 64GB Storage Redmi" at bounding box center [999, 270] width 367 height 22
click at [1094, 81] on ol "Home / Restaurants management / Menus / Sections" at bounding box center [869, 78] width 784 height 20
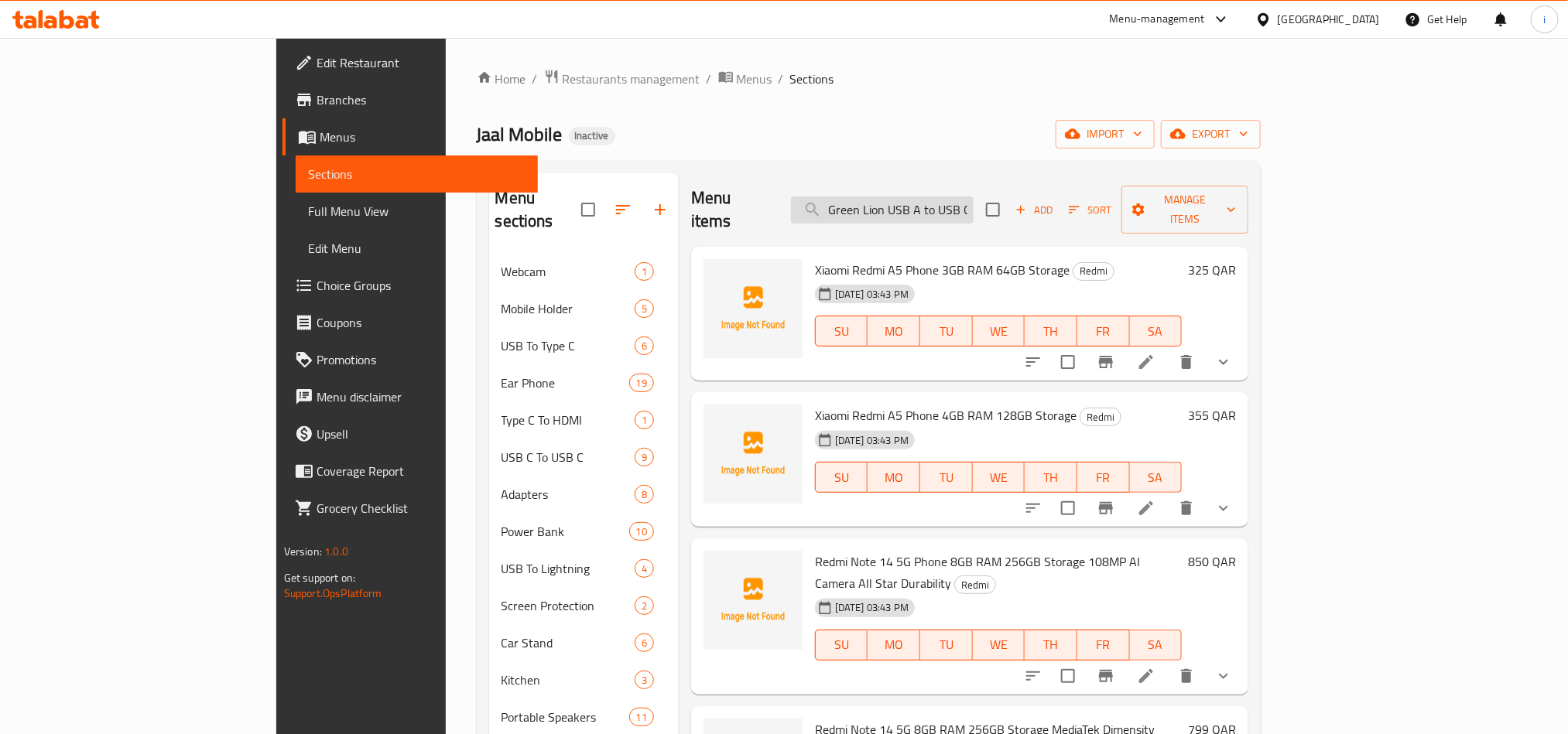
click at [974, 203] on input "Green Lion USB A to USB C PVC Cable 3M Black" at bounding box center [882, 209] width 183 height 27
click at [904, 75] on ol "Home / Restaurants management / Menus / Sections" at bounding box center [869, 78] width 784 height 20
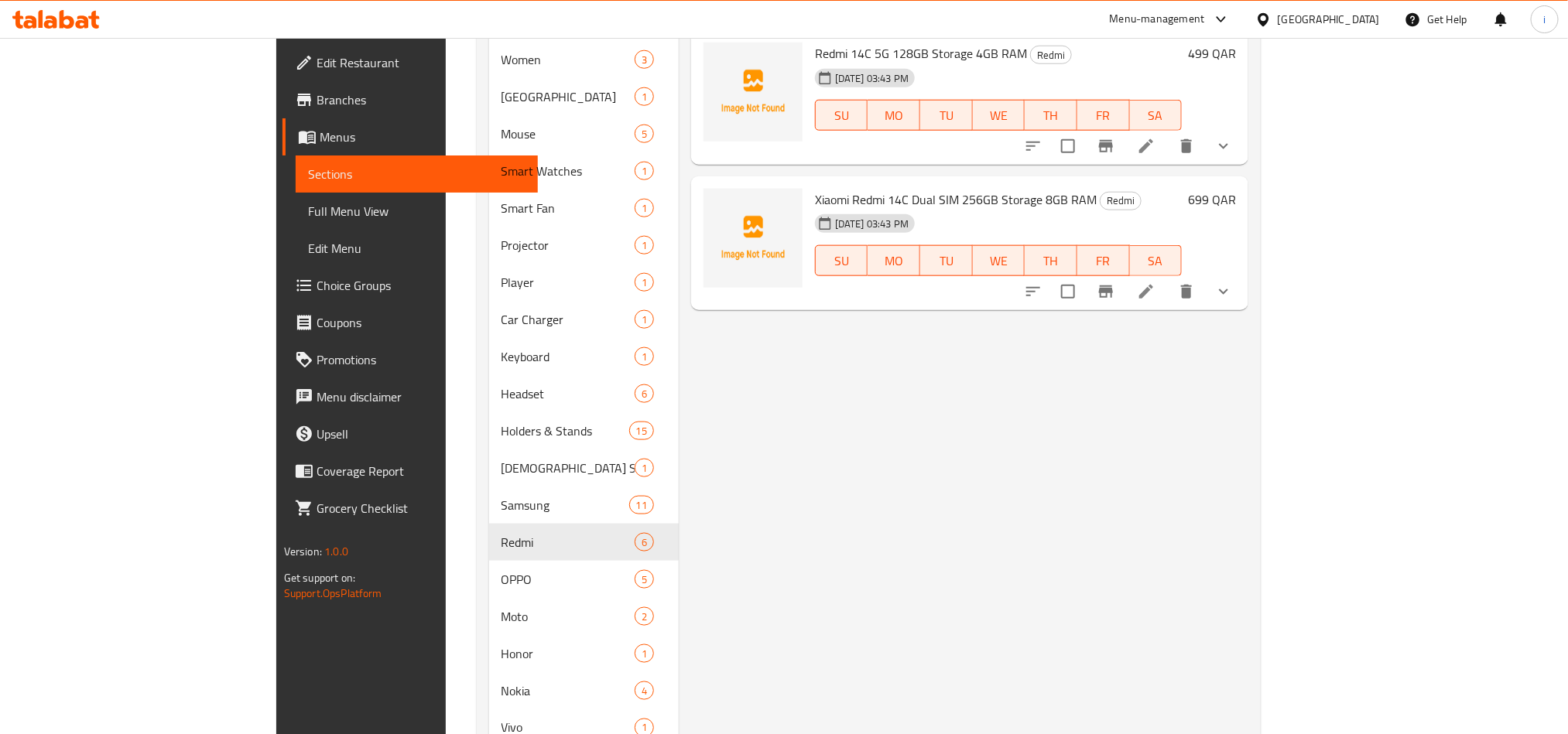
scroll to position [812, 0]
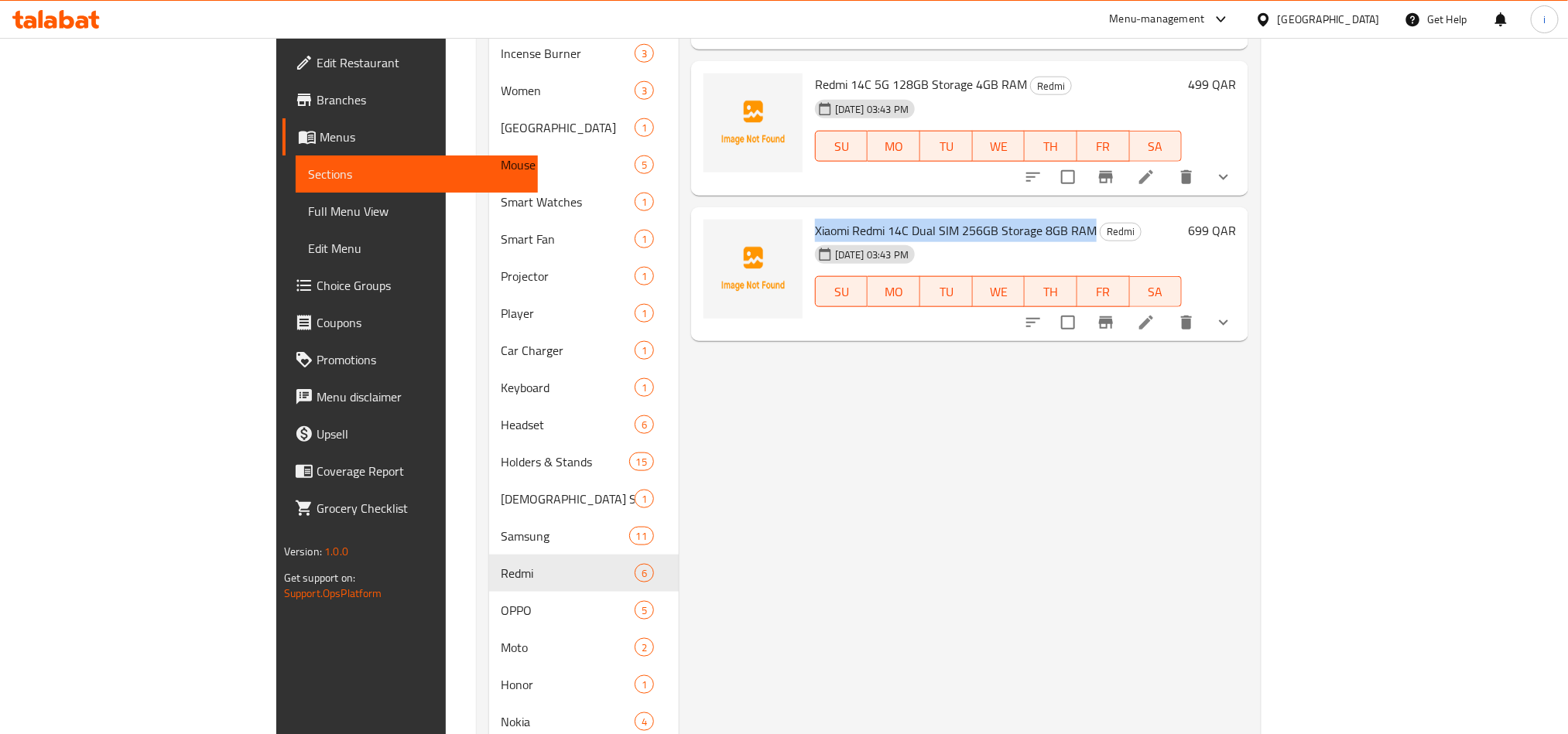
drag, startPoint x: 747, startPoint y: 158, endPoint x: 1021, endPoint y: 154, distance: 274.0
click at [1022, 219] on span "Xiaomi Redmi 14C Dual SIM 256GB Storage 8GB RAM" at bounding box center [956, 230] width 281 height 23
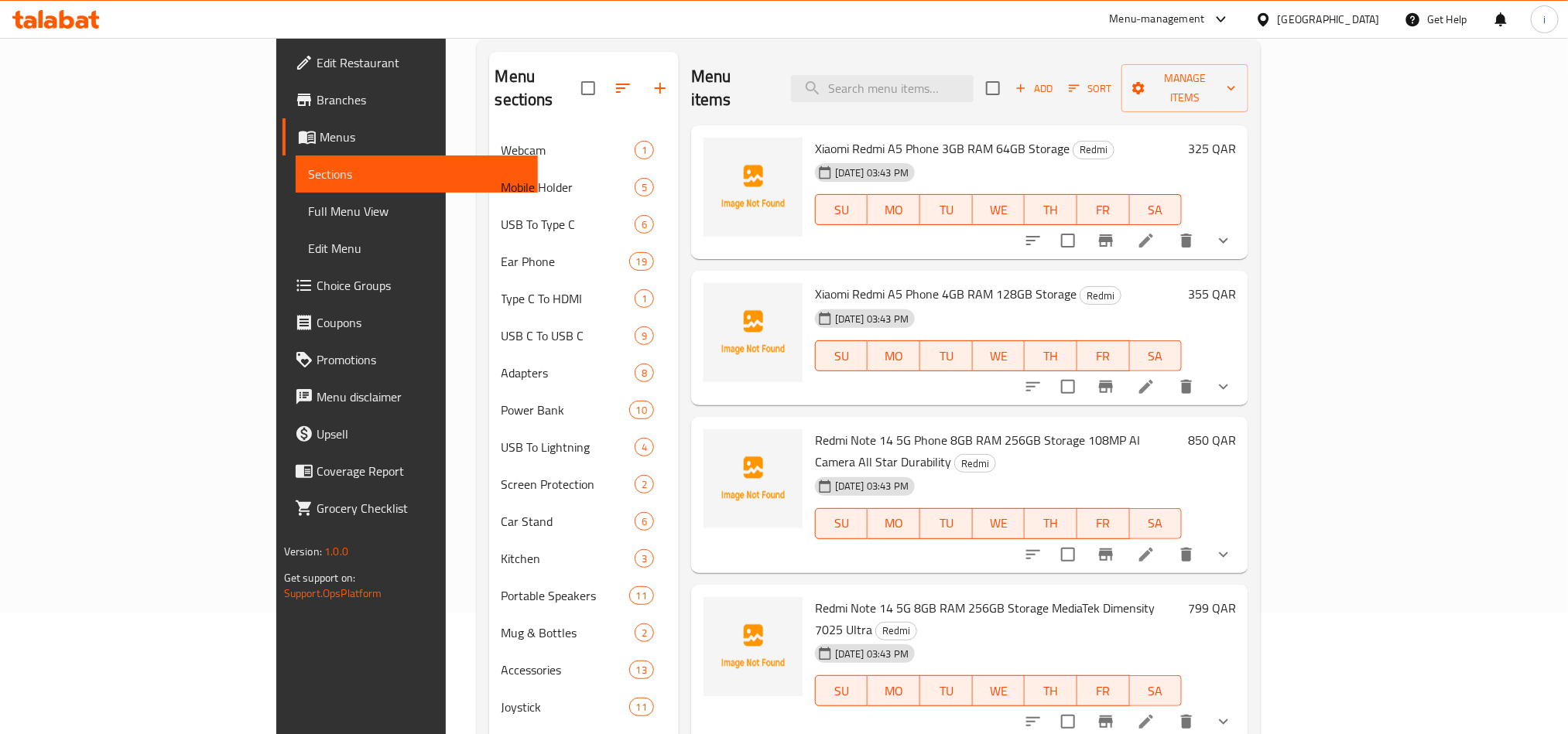
scroll to position [0, 0]
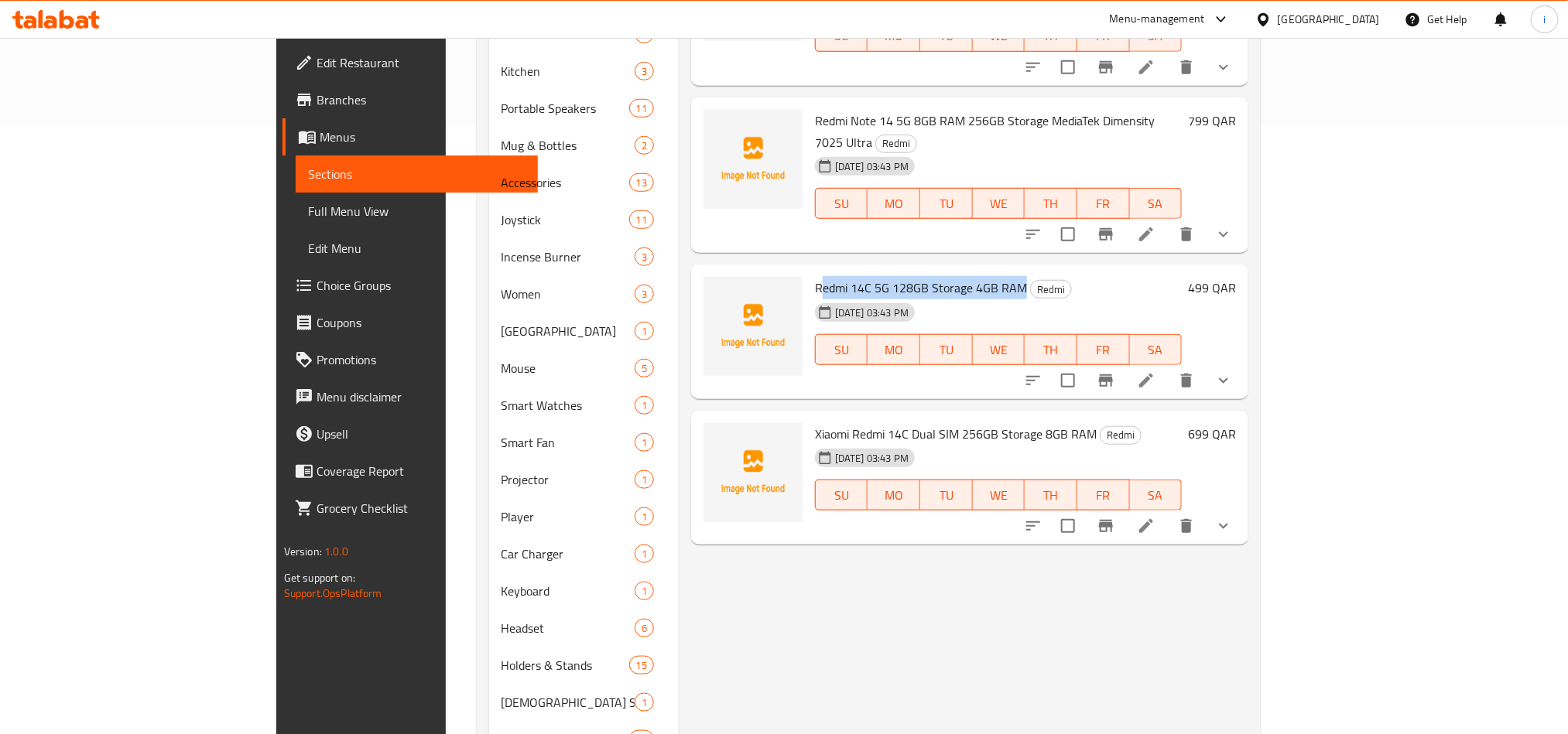
drag, startPoint x: 953, startPoint y: 214, endPoint x: 750, endPoint y: 213, distance: 203.0
click at [815, 276] on span "Redmi 14C 5G 128GB Storage 4GB RAM" at bounding box center [921, 288] width 212 height 23
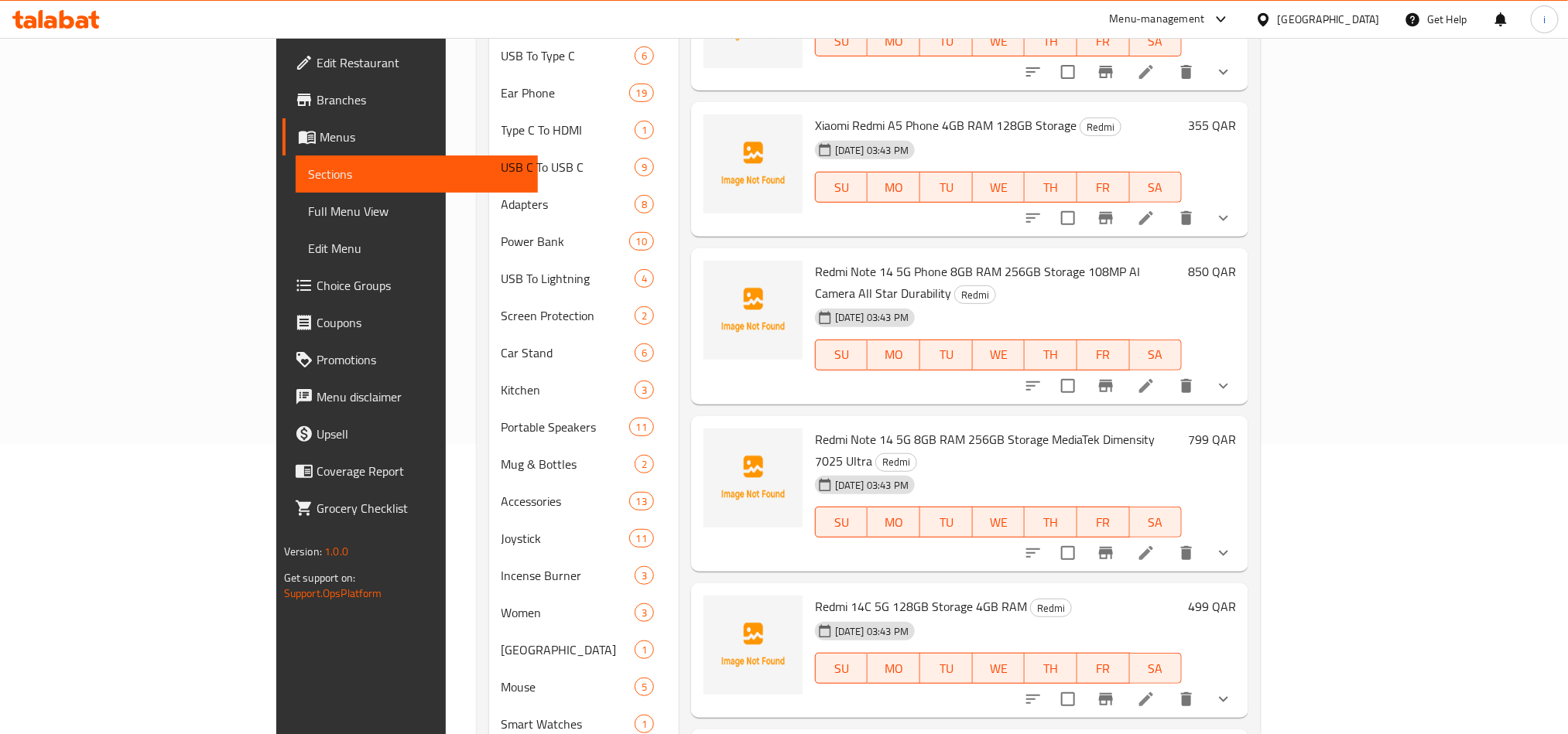
scroll to position [261, 0]
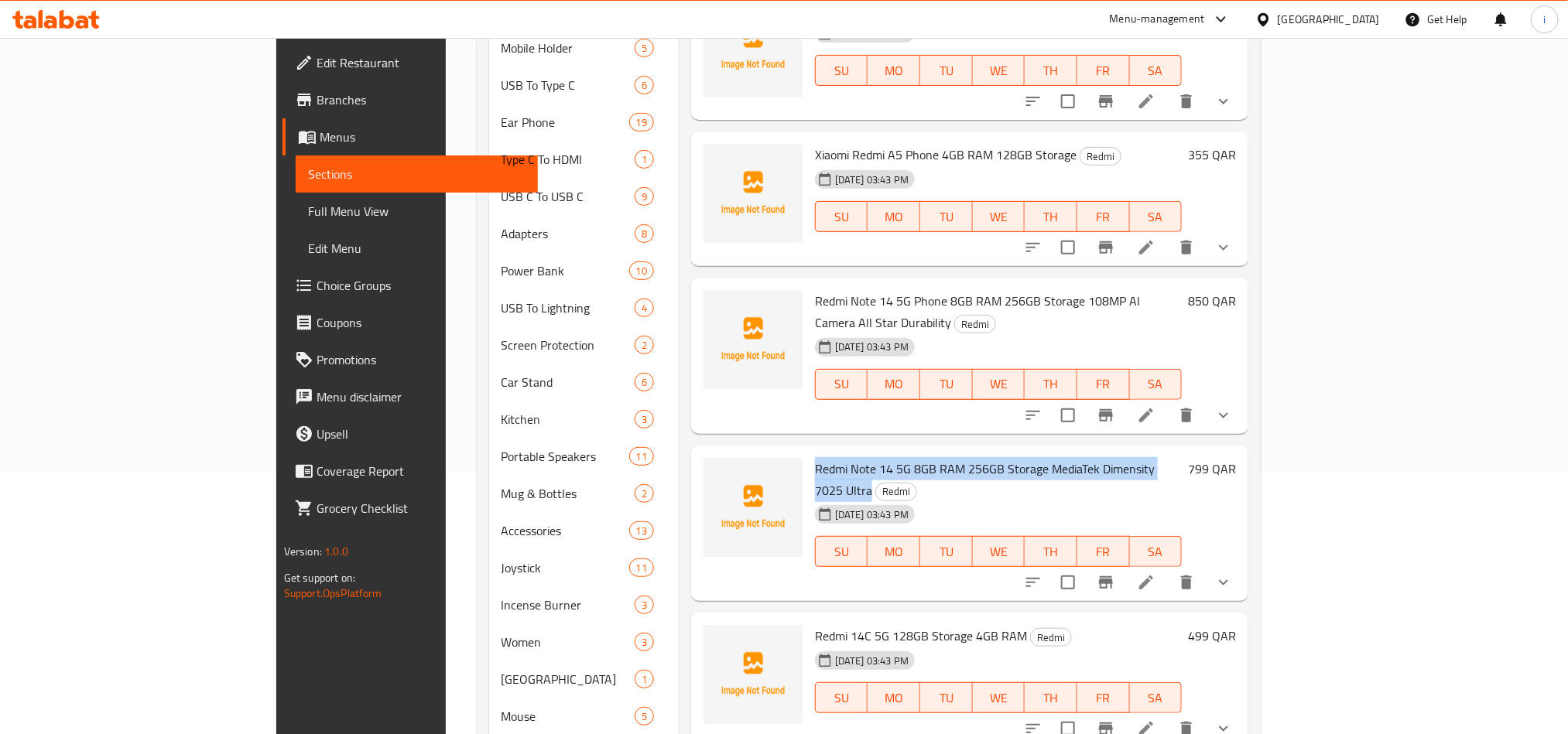
drag, startPoint x: 1143, startPoint y: 424, endPoint x: 746, endPoint y: 411, distance: 397.2
click at [815, 458] on h6 "Redmi Note 14 5G 8GB RAM 256GB Storage MediaTek Dimensity 7025 Ultra Redmi" at bounding box center [999, 480] width 367 height 44
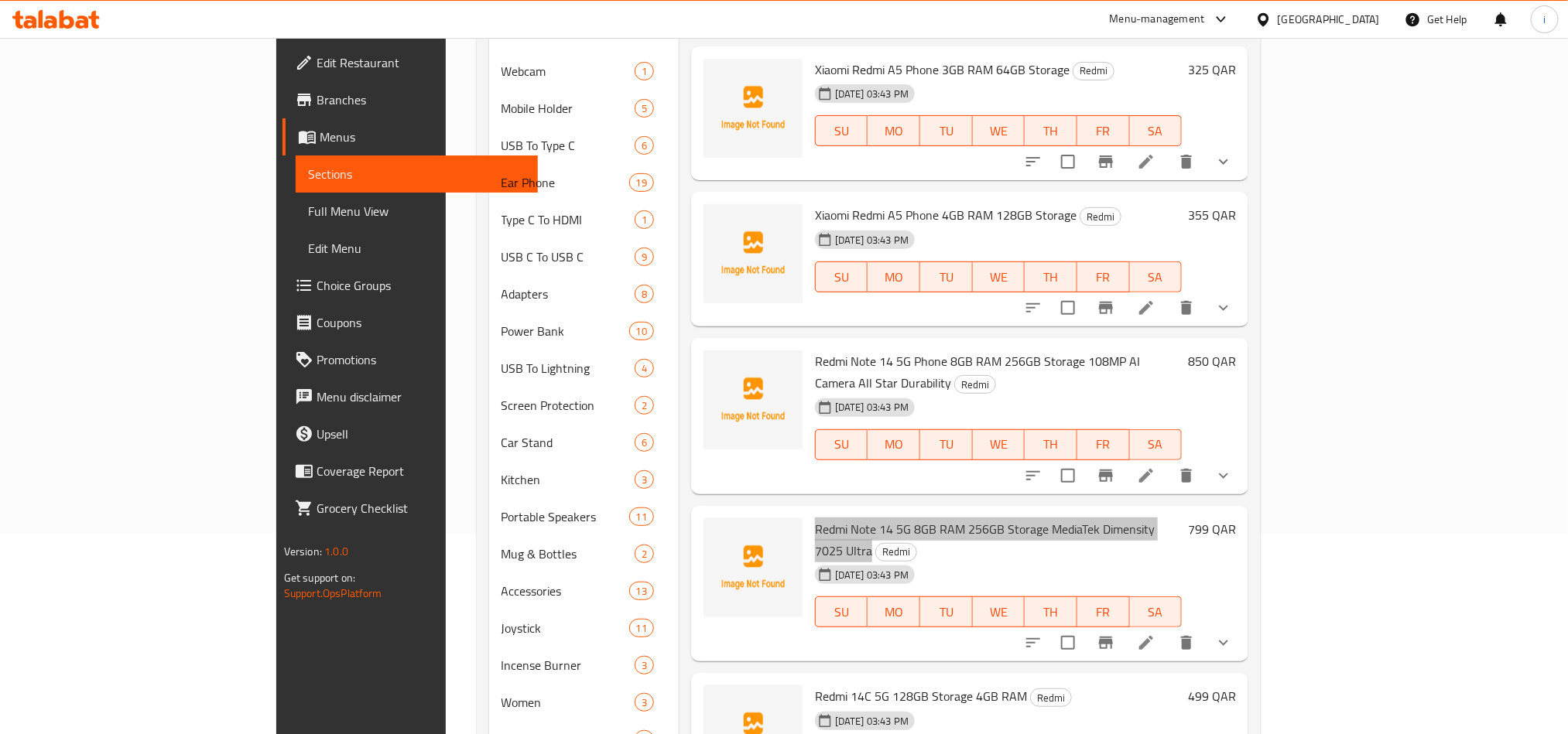
scroll to position [28, 0]
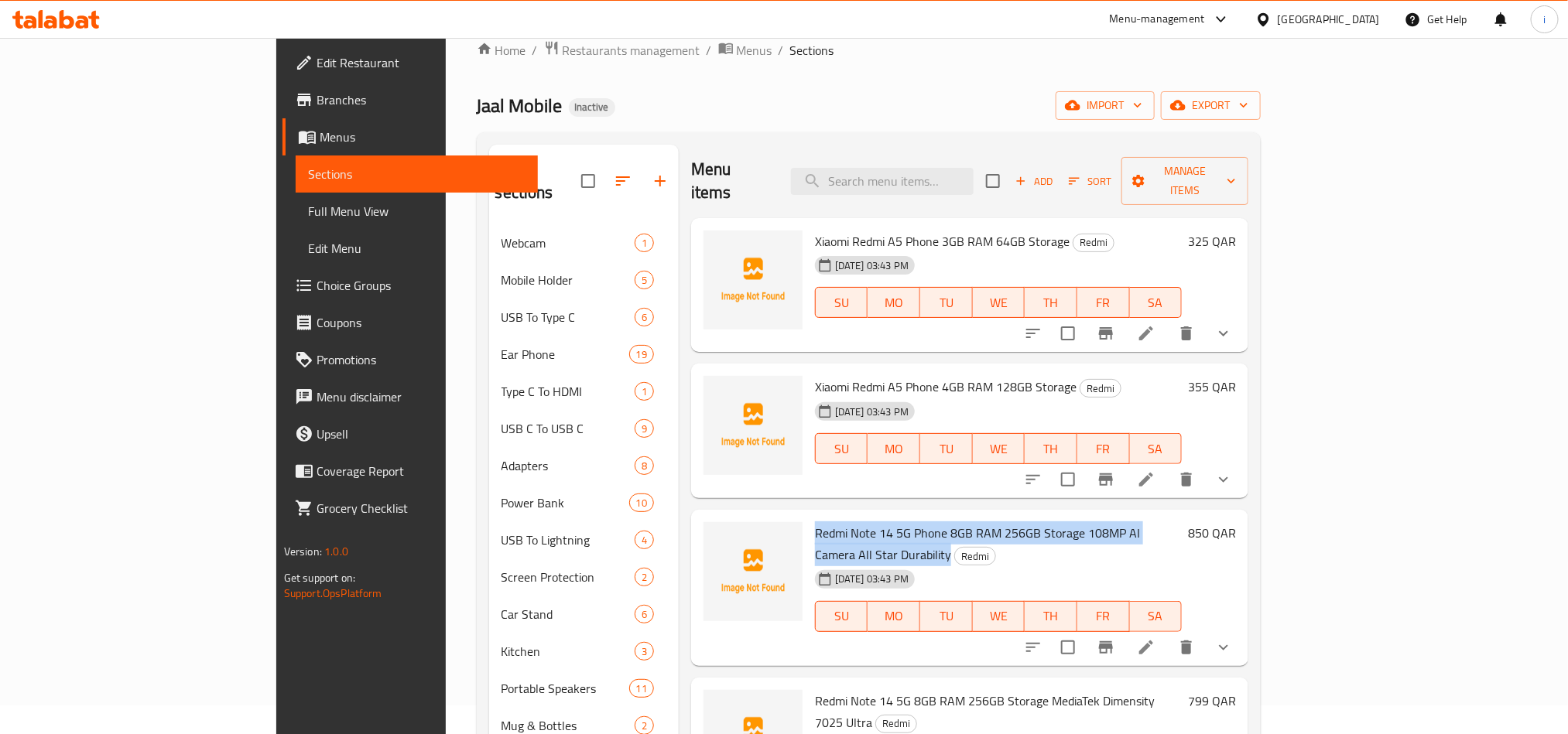
drag, startPoint x: 1198, startPoint y: 507, endPoint x: 746, endPoint y: 490, distance: 452.3
click at [746, 510] on div "Redmi Note 14 5G Phone 8GB RAM 256GB Storage 108MP AI Camera All Star Durabilit…" at bounding box center [970, 588] width 557 height 156
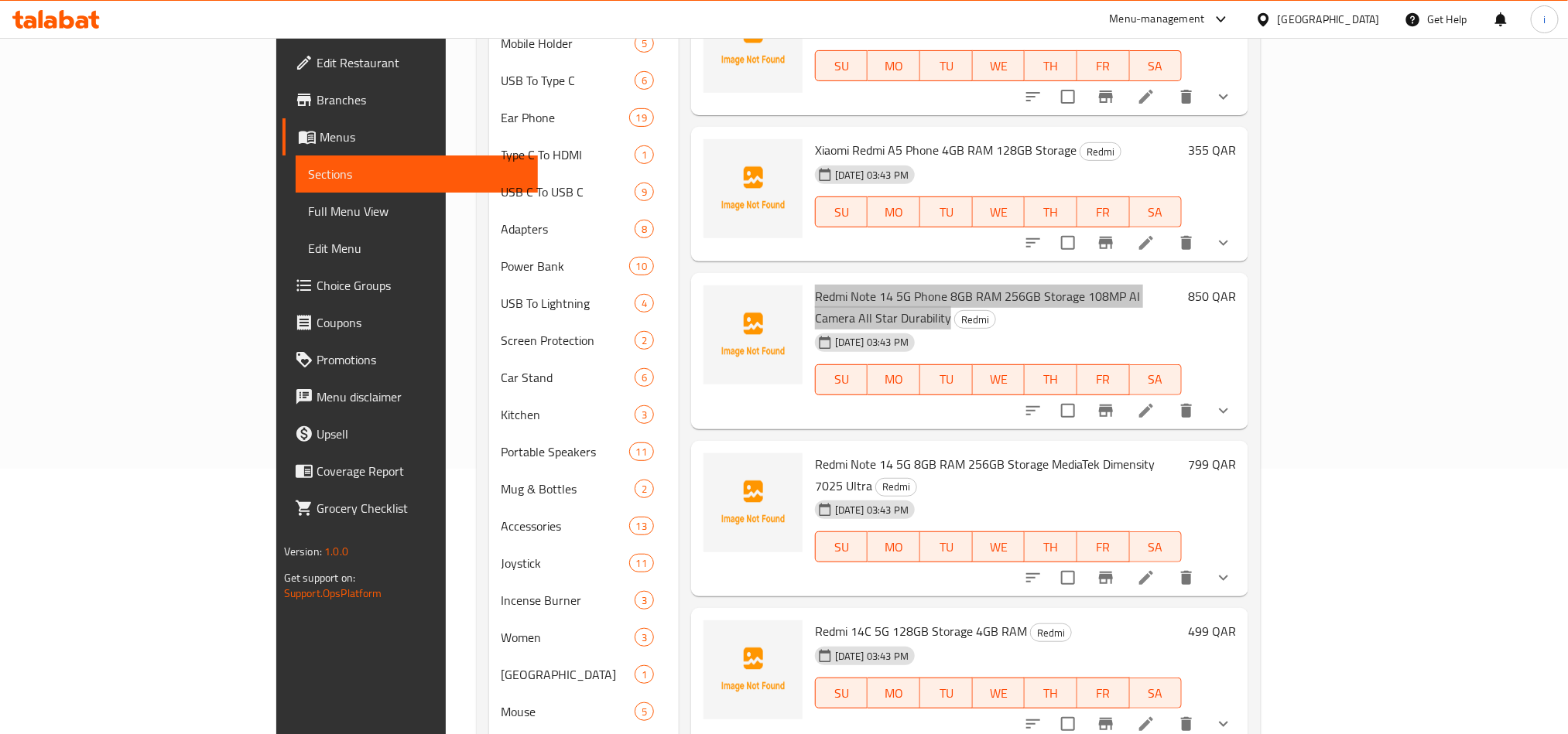
scroll to position [261, 0]
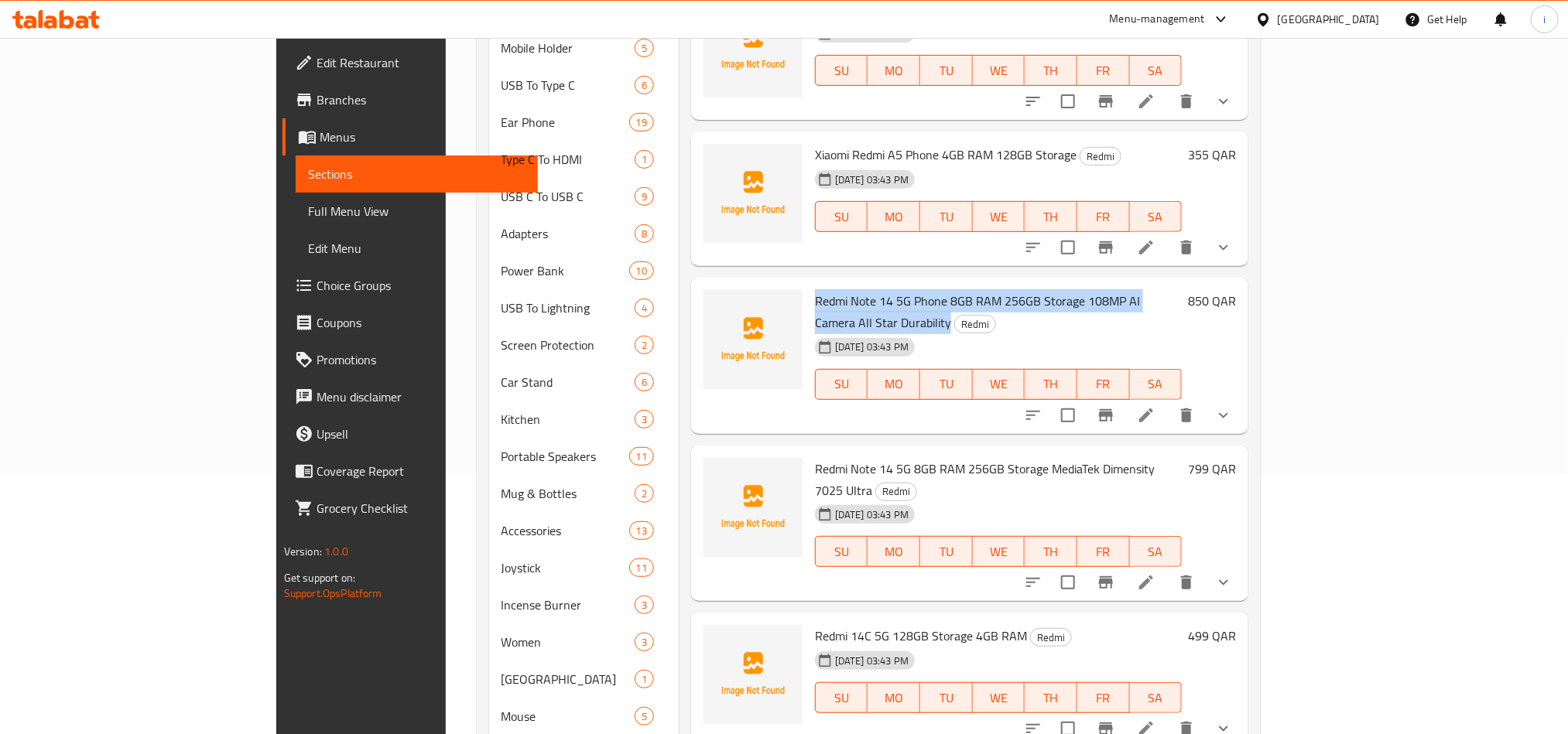
click at [1000, 289] on span "Redmi Note 14 5G Phone 8GB RAM 256GB Storage 108MP AI Camera All Star Durability" at bounding box center [978, 312] width 325 height 45
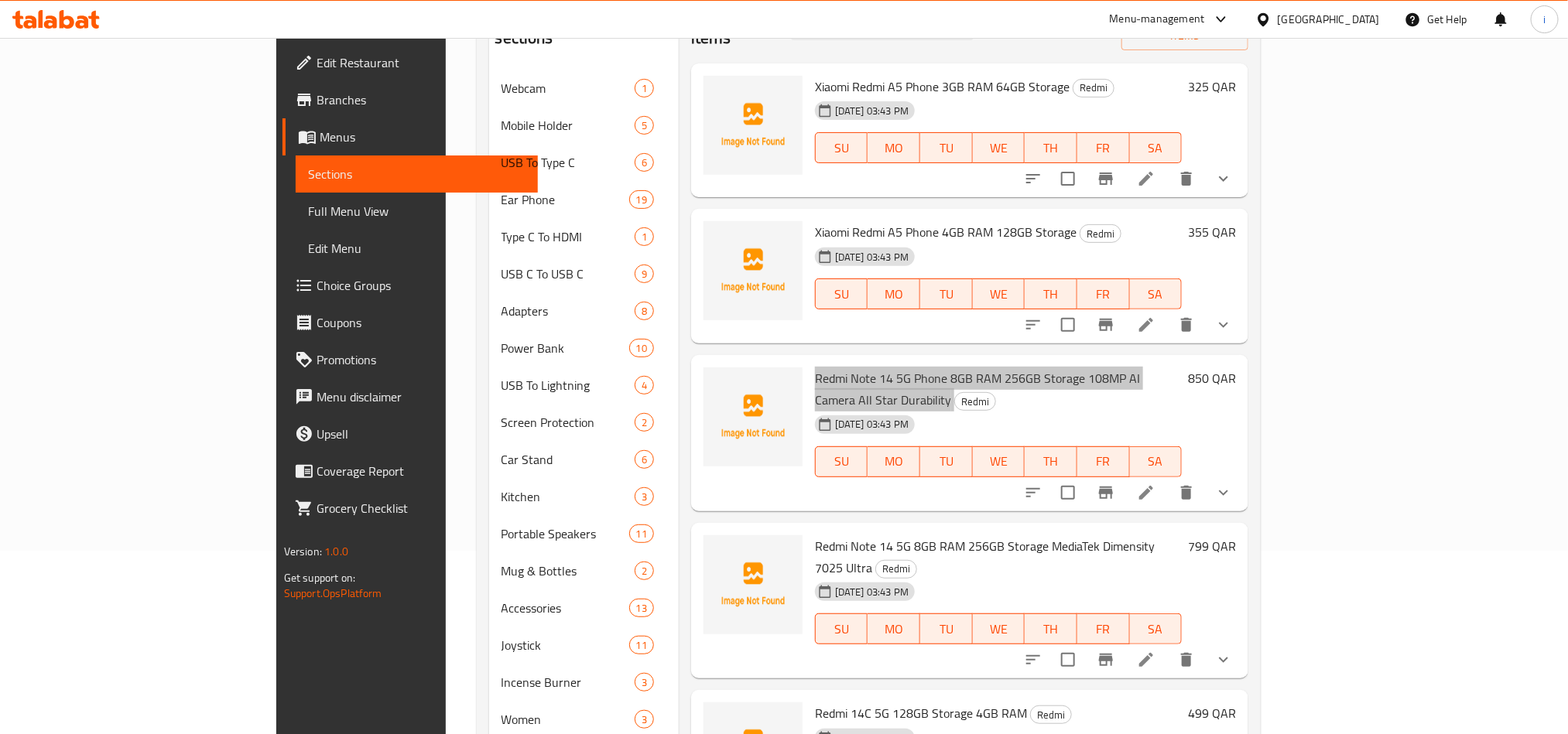
scroll to position [145, 0]
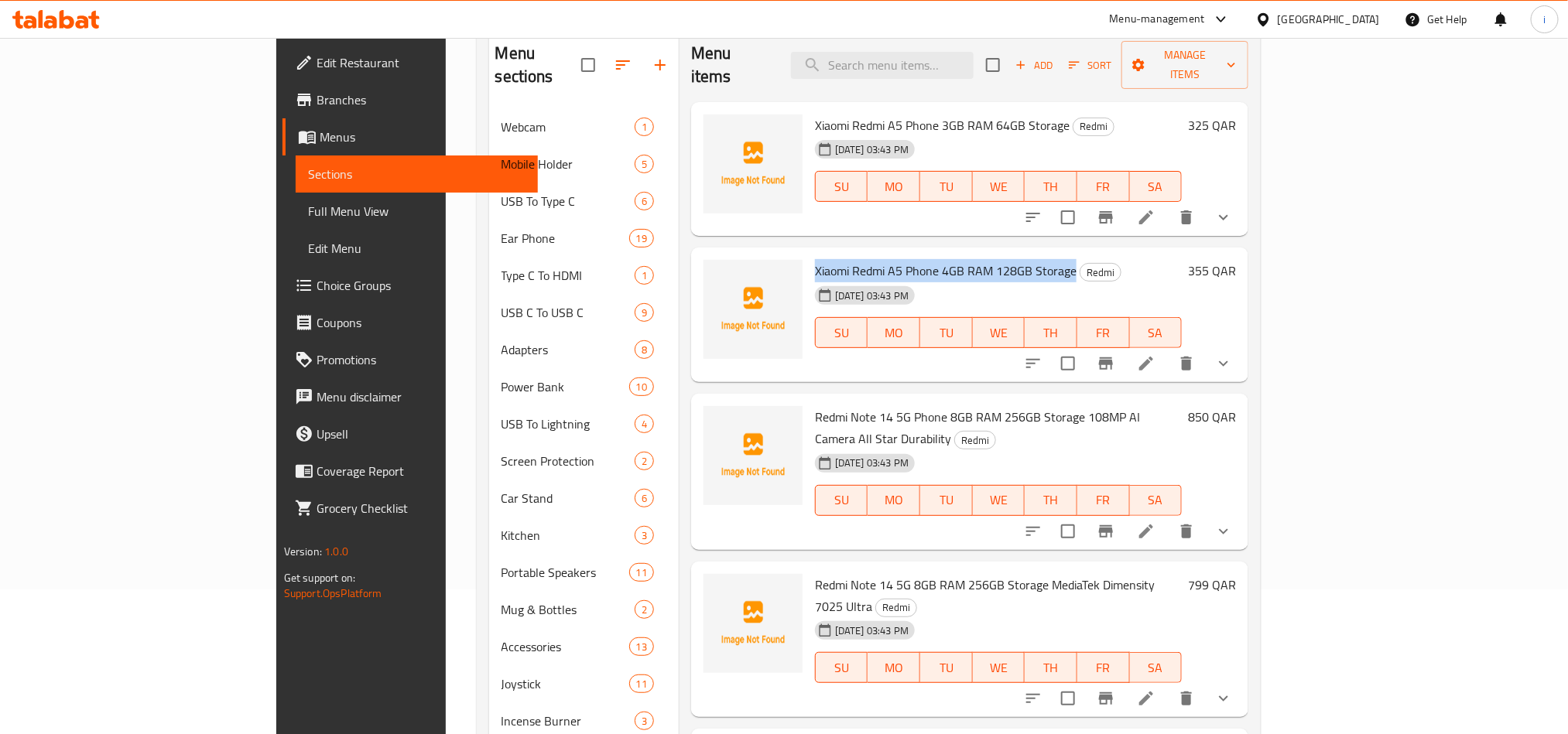
drag, startPoint x: 1003, startPoint y: 243, endPoint x: 742, endPoint y: 242, distance: 261.0
click at [809, 254] on div "Xiaomi Redmi A5 Phone 4GB RAM 128GB Storage Redmi [DATE] 03:43 PM SU MO TU WE T…" at bounding box center [998, 314] width 379 height 122
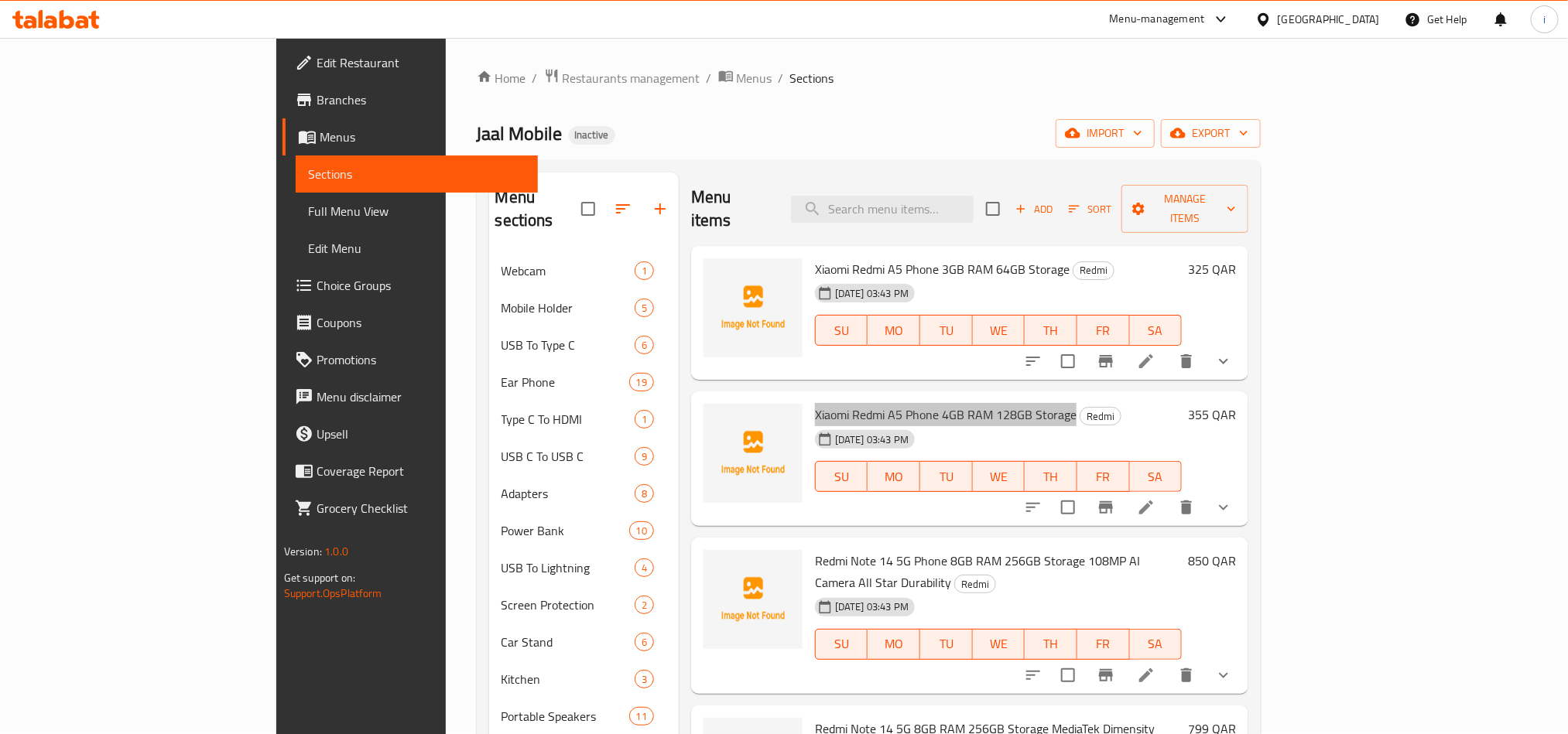
scroll to position [0, 0]
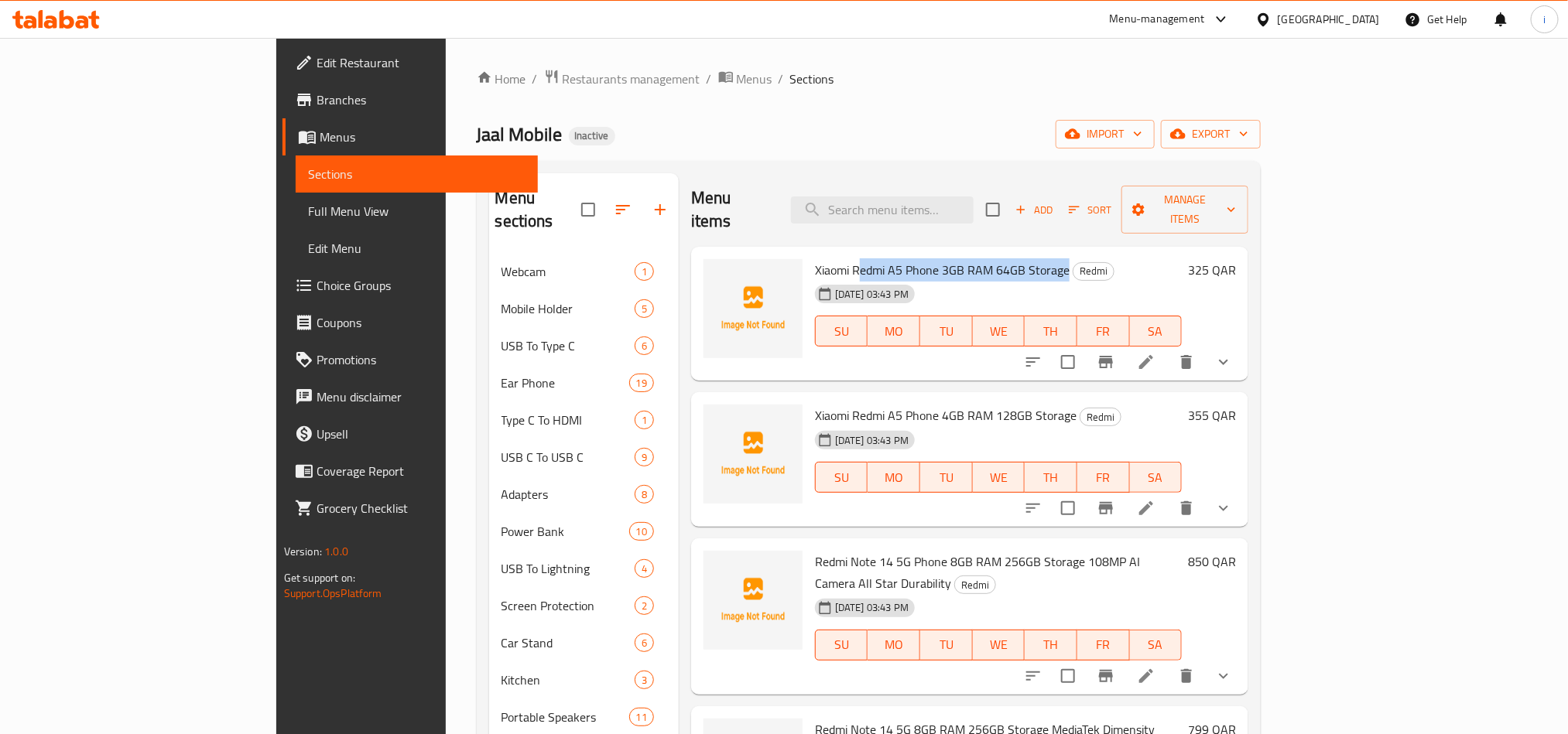
drag, startPoint x: 996, startPoint y: 248, endPoint x: 792, endPoint y: 237, distance: 204.3
click at [815, 259] on span "Xiaomi Redmi A5 Phone 3GB RAM 64GB Storage" at bounding box center [942, 270] width 255 height 23
click at [1149, 28] on div "Menu-management [GEOGRAPHIC_DATA] Get Help i" at bounding box center [784, 19] width 1568 height 37
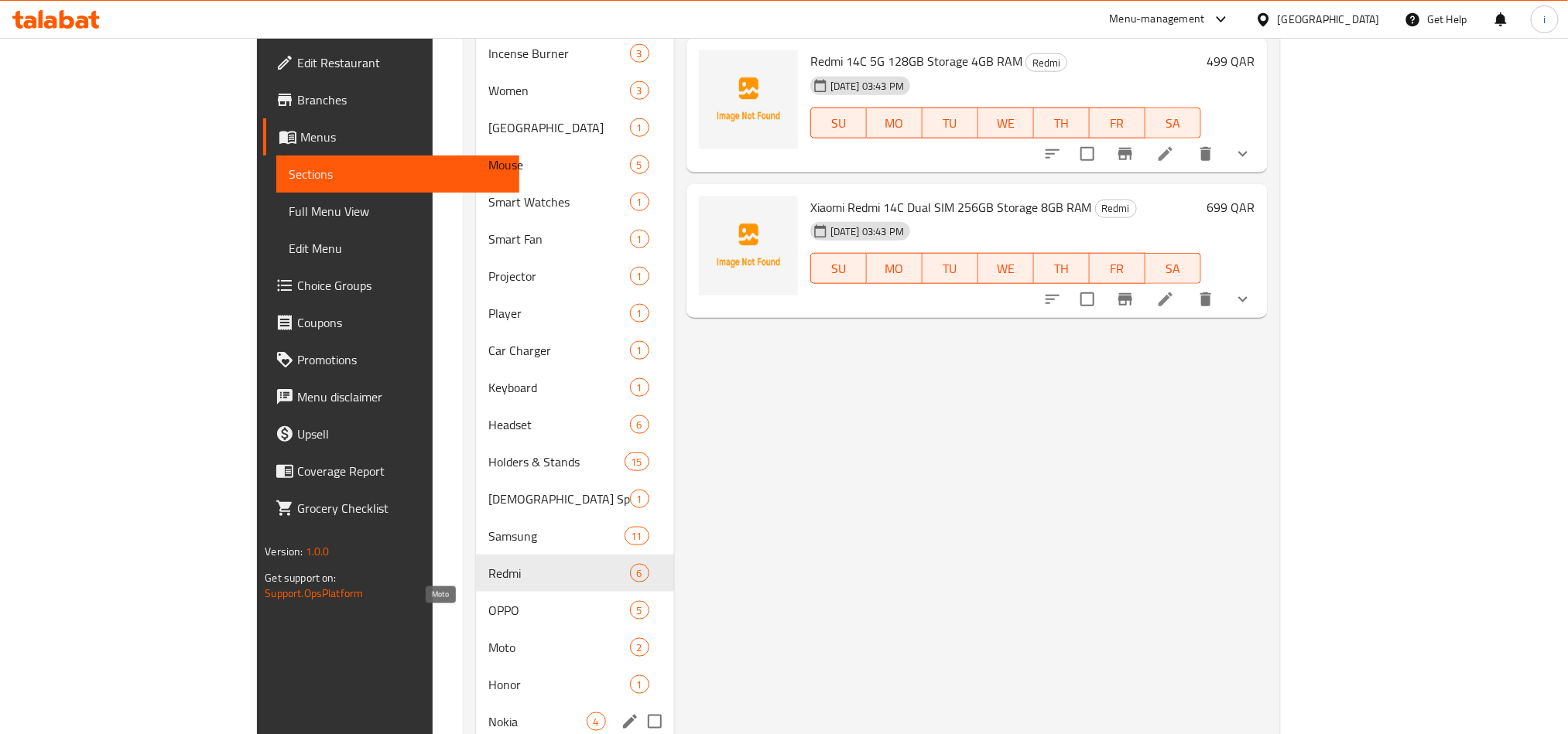
scroll to position [1161, 0]
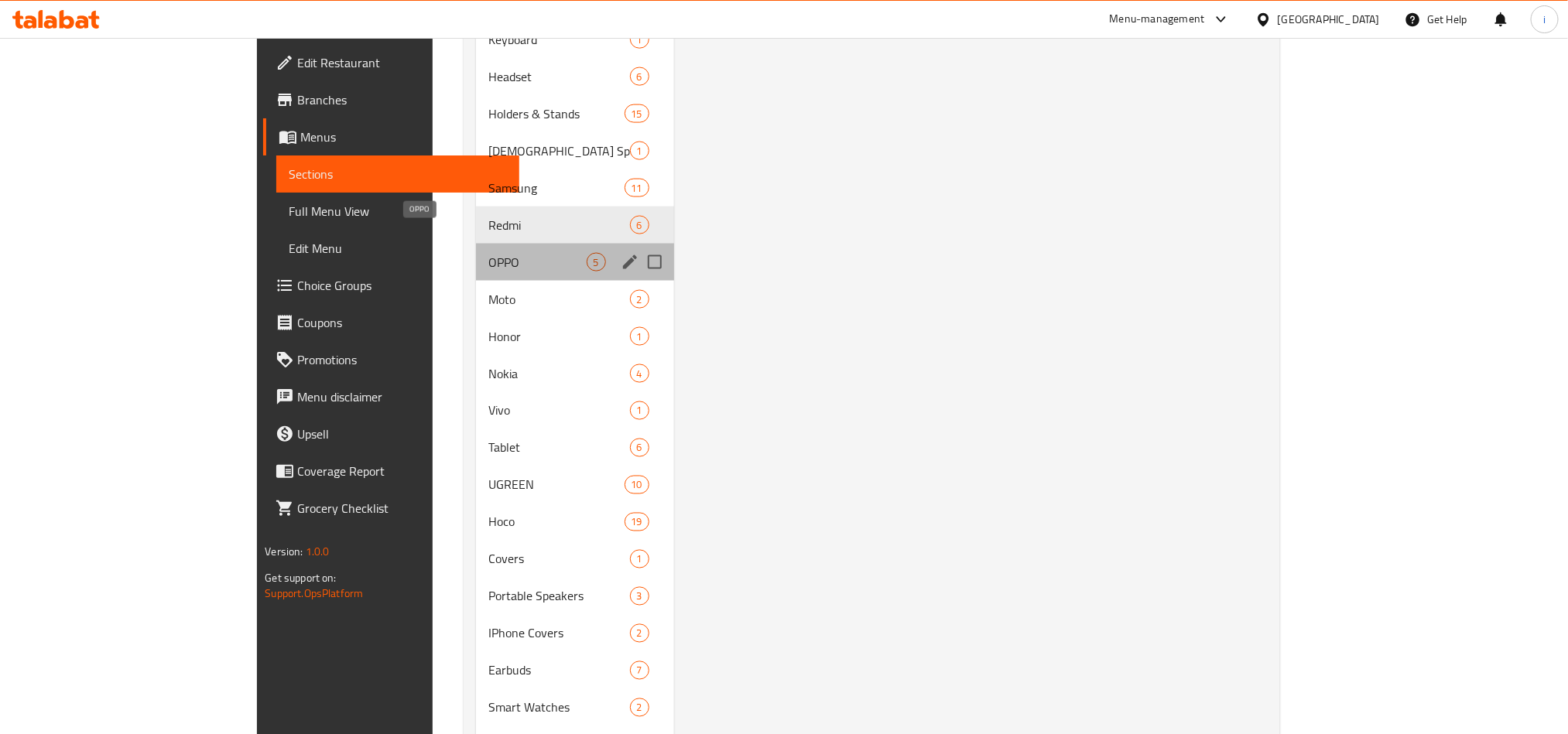
click at [488, 253] on span "OPPO" at bounding box center [537, 262] width 98 height 19
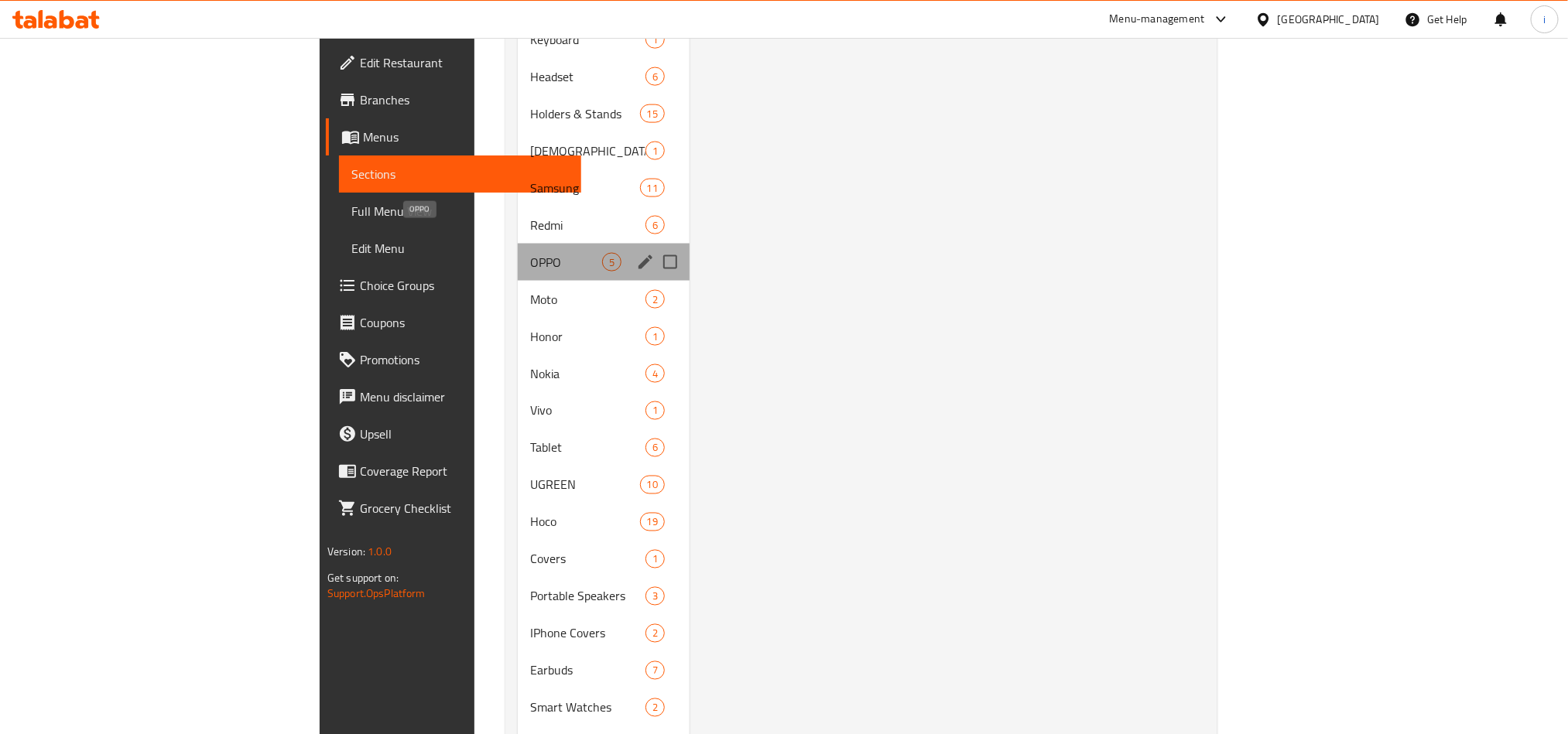
click at [530, 253] on span "OPPO" at bounding box center [566, 262] width 72 height 19
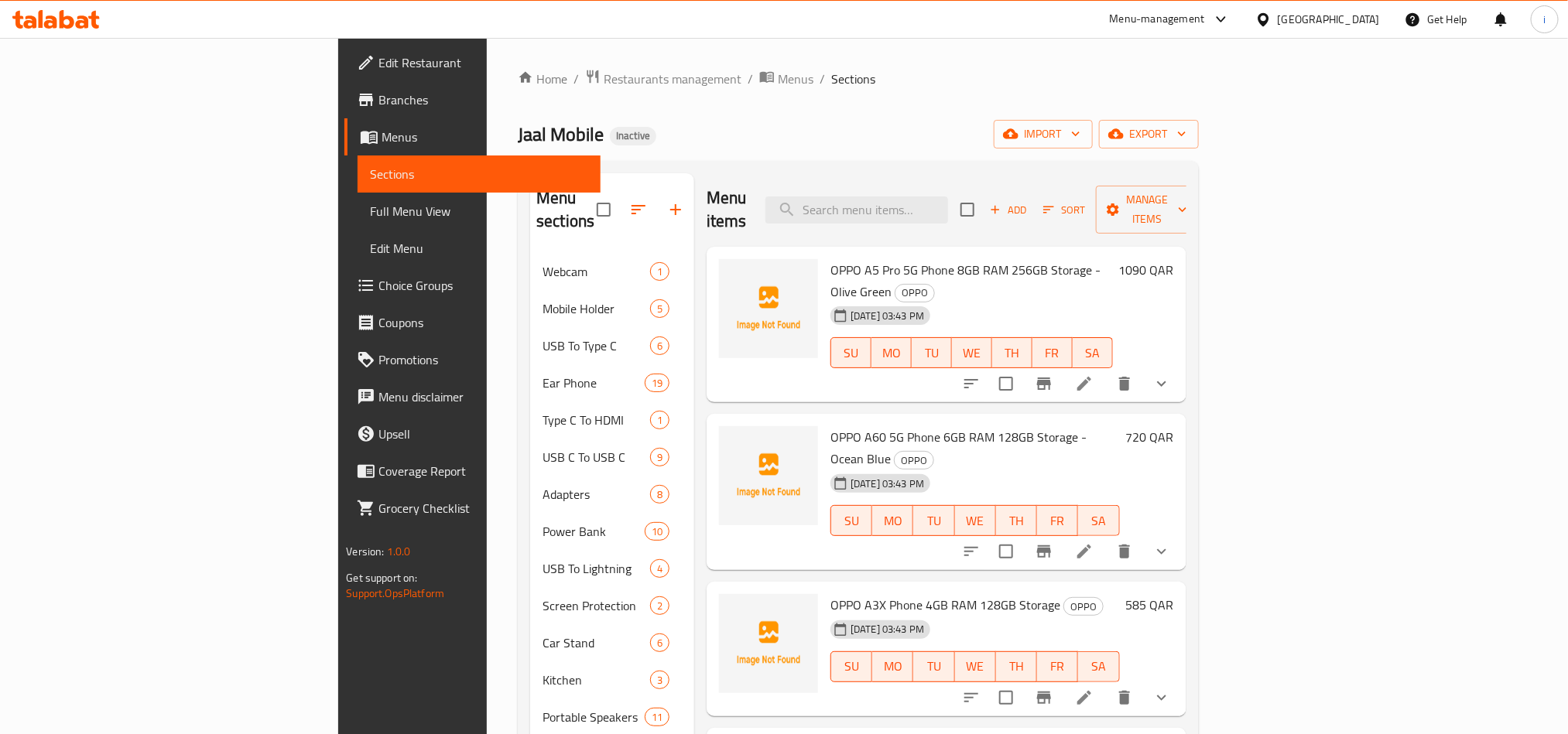
click at [978, 120] on div "Jaal Mobile Inactive import export" at bounding box center [857, 133] width 680 height 28
drag, startPoint x: 1011, startPoint y: 395, endPoint x: 1052, endPoint y: 390, distance: 41.3
click at [1052, 425] on span "OPPO A60 5G Phone 6GB RAM 128GB Storage - Ocean Blue" at bounding box center [958, 448] width 256 height 45
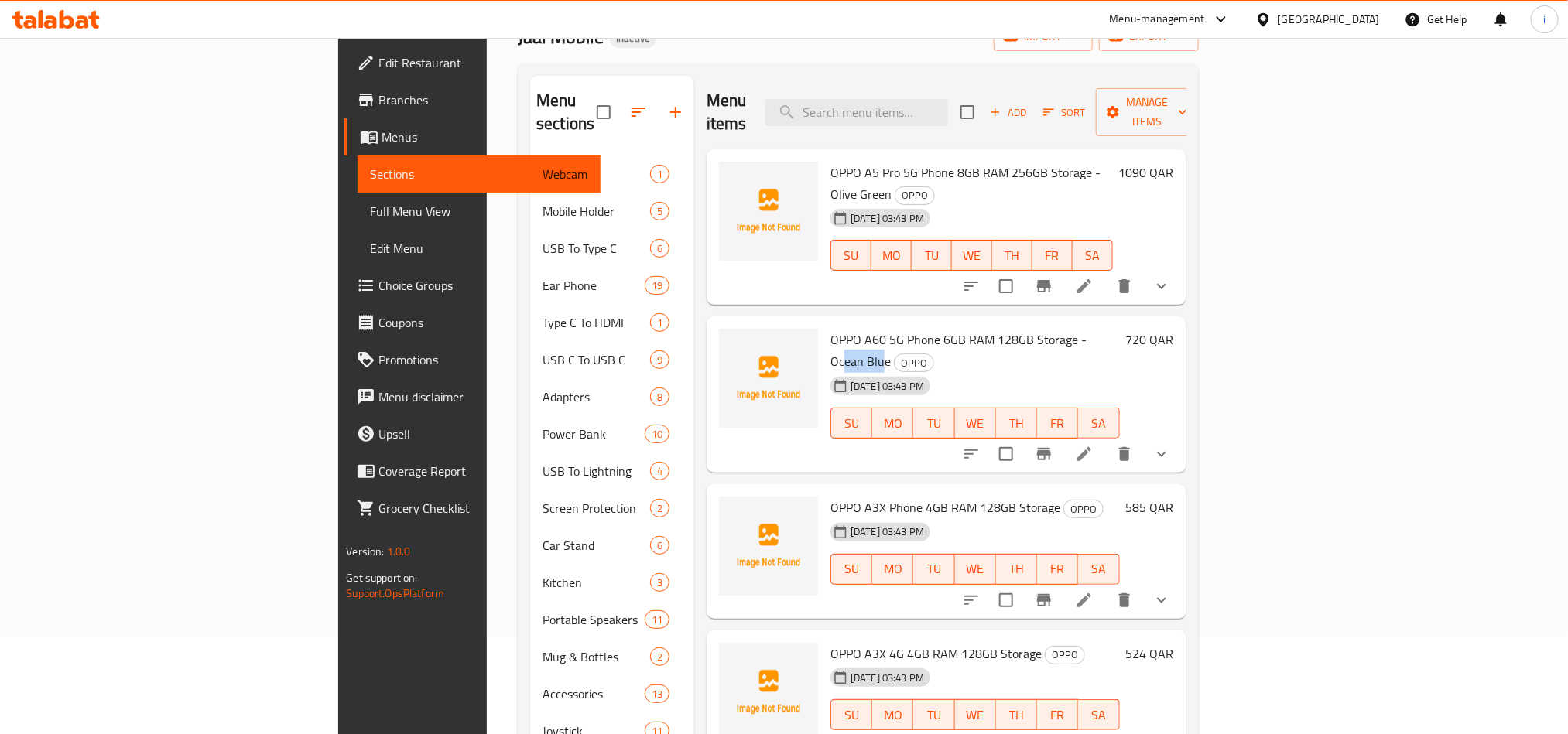
scroll to position [232, 0]
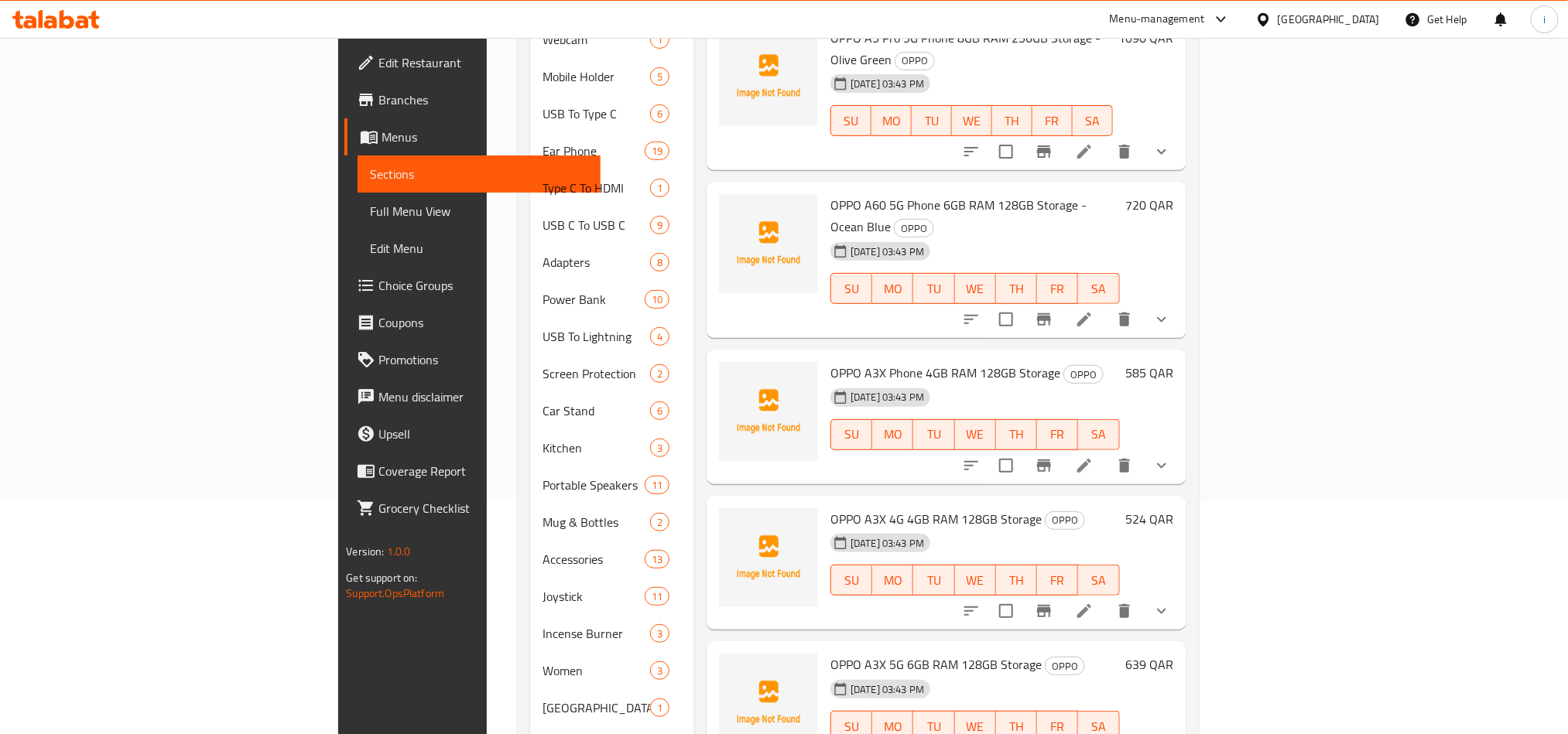
click at [881, 361] on span "OPPO A3X Phone 4GB RAM 128GB Storage" at bounding box center [945, 373] width 230 height 23
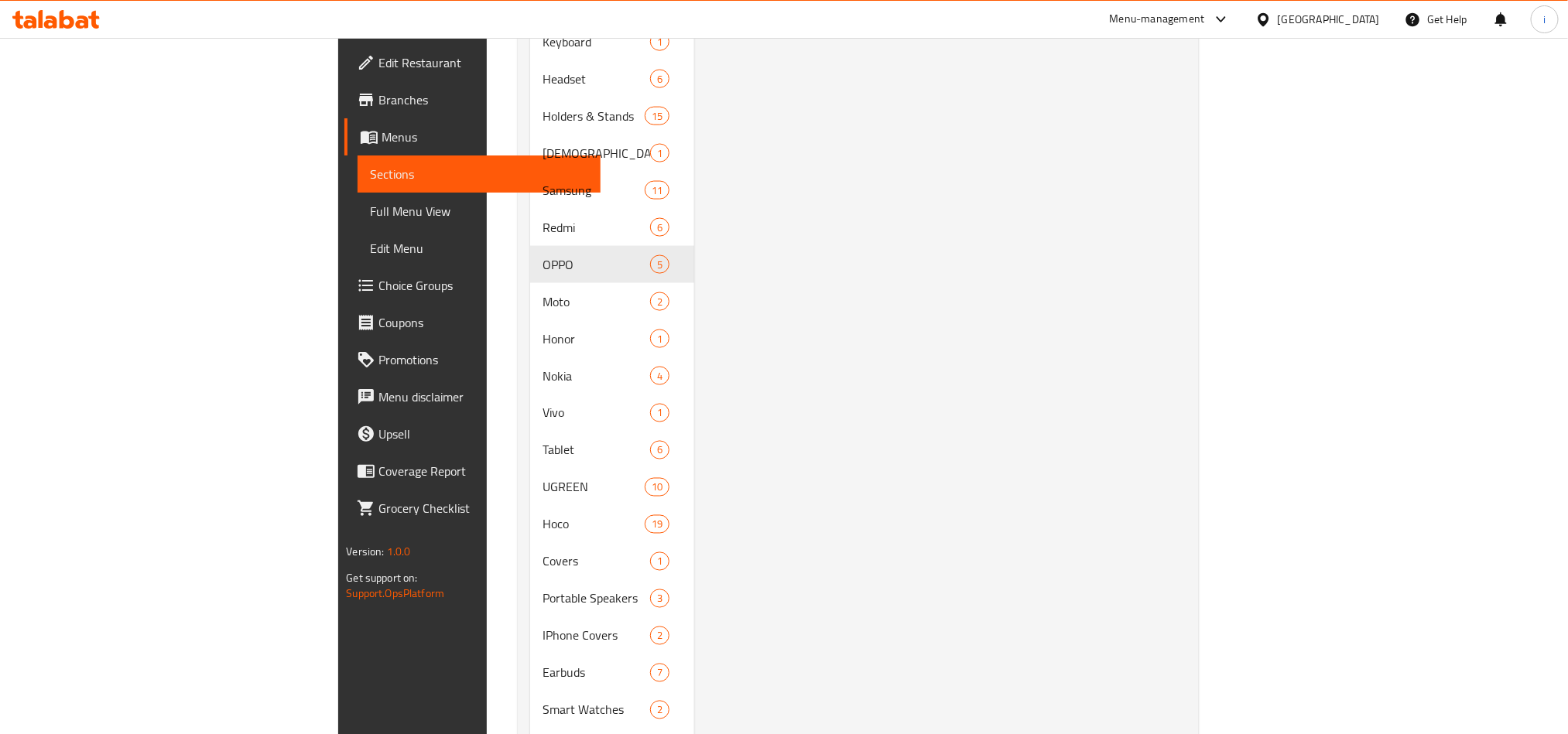
scroll to position [1161, 0]
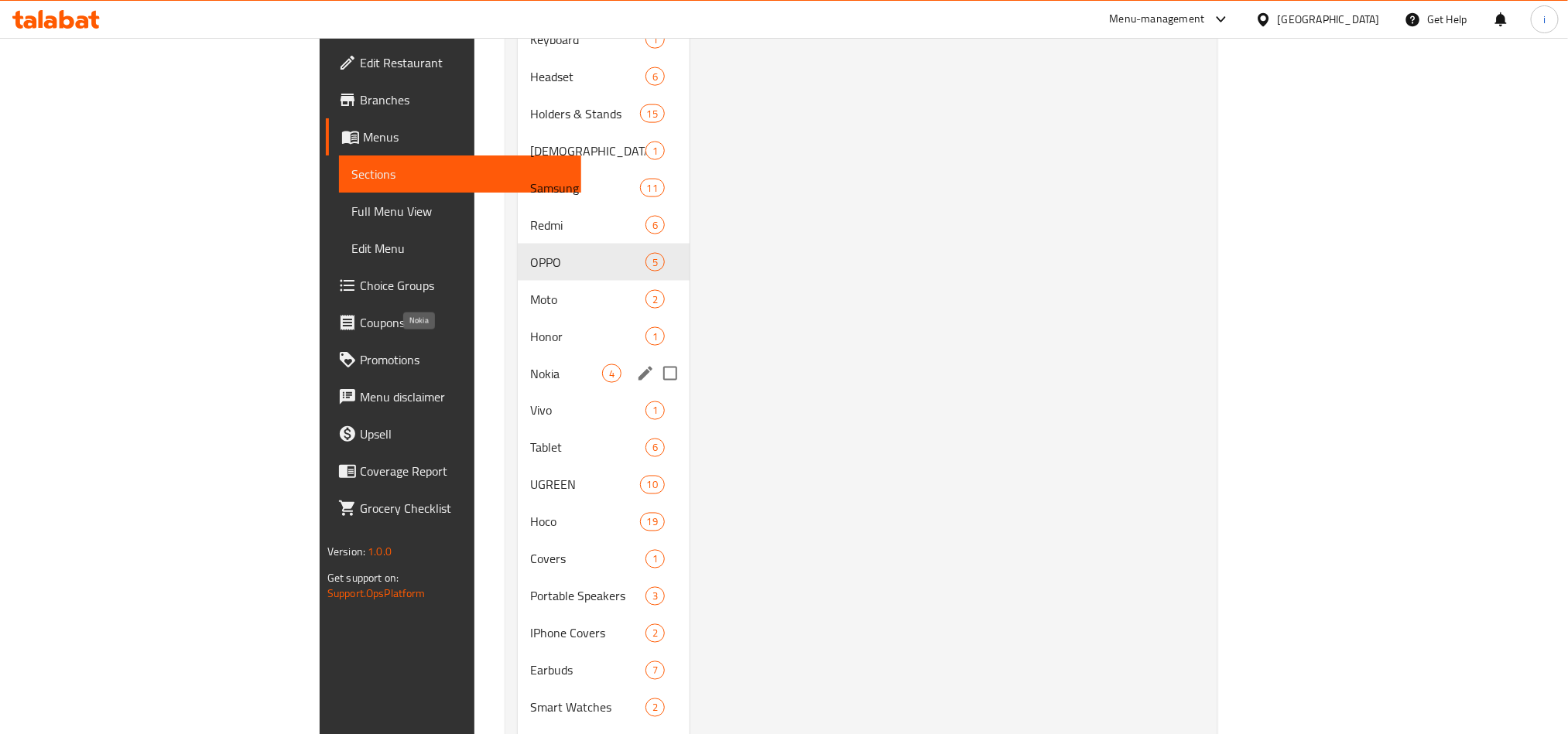
click at [530, 365] on span "Nokia" at bounding box center [566, 373] width 72 height 19
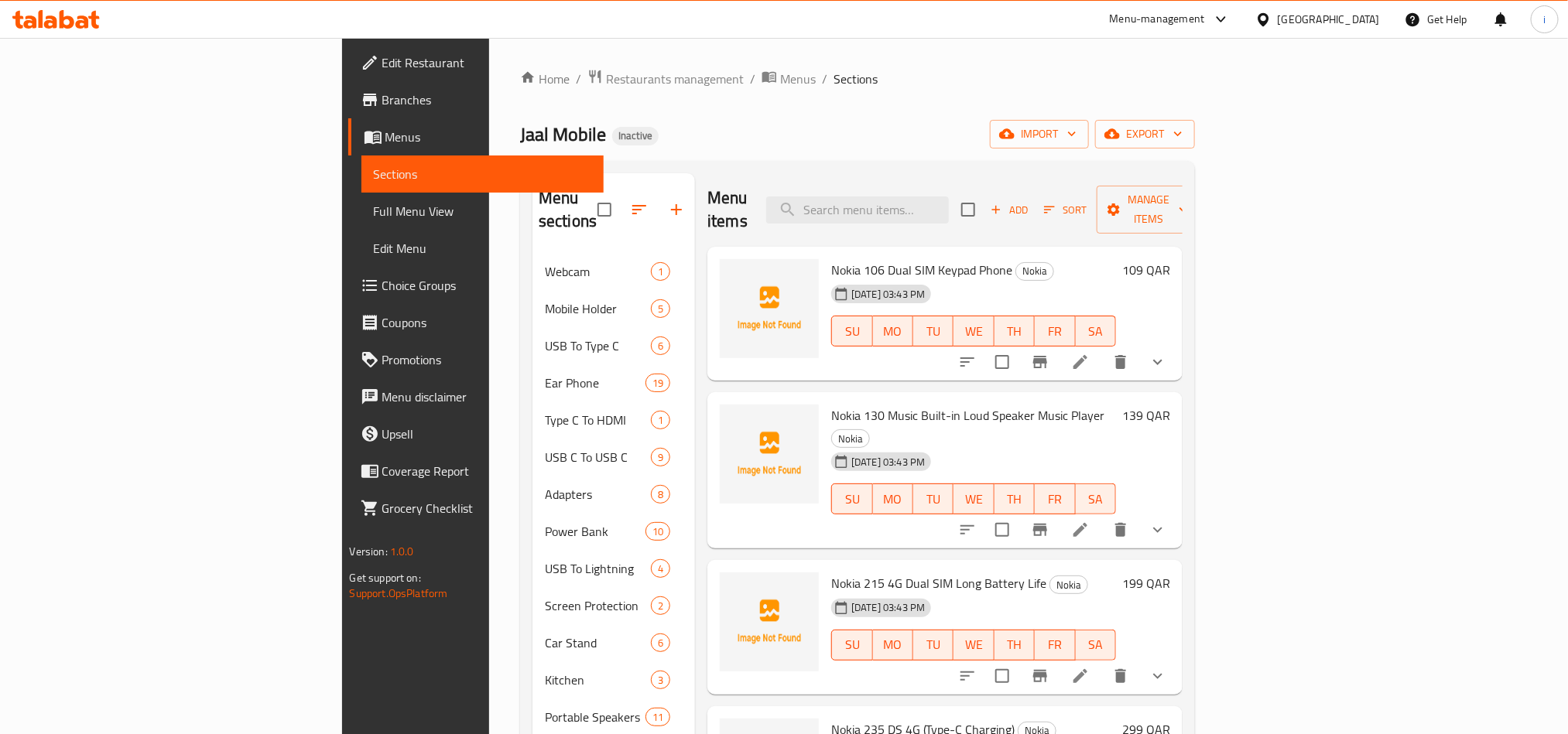
click at [882, 404] on span "Nokia 130 Music Built-in Loud Speaker Music Player" at bounding box center [968, 416] width 273 height 23
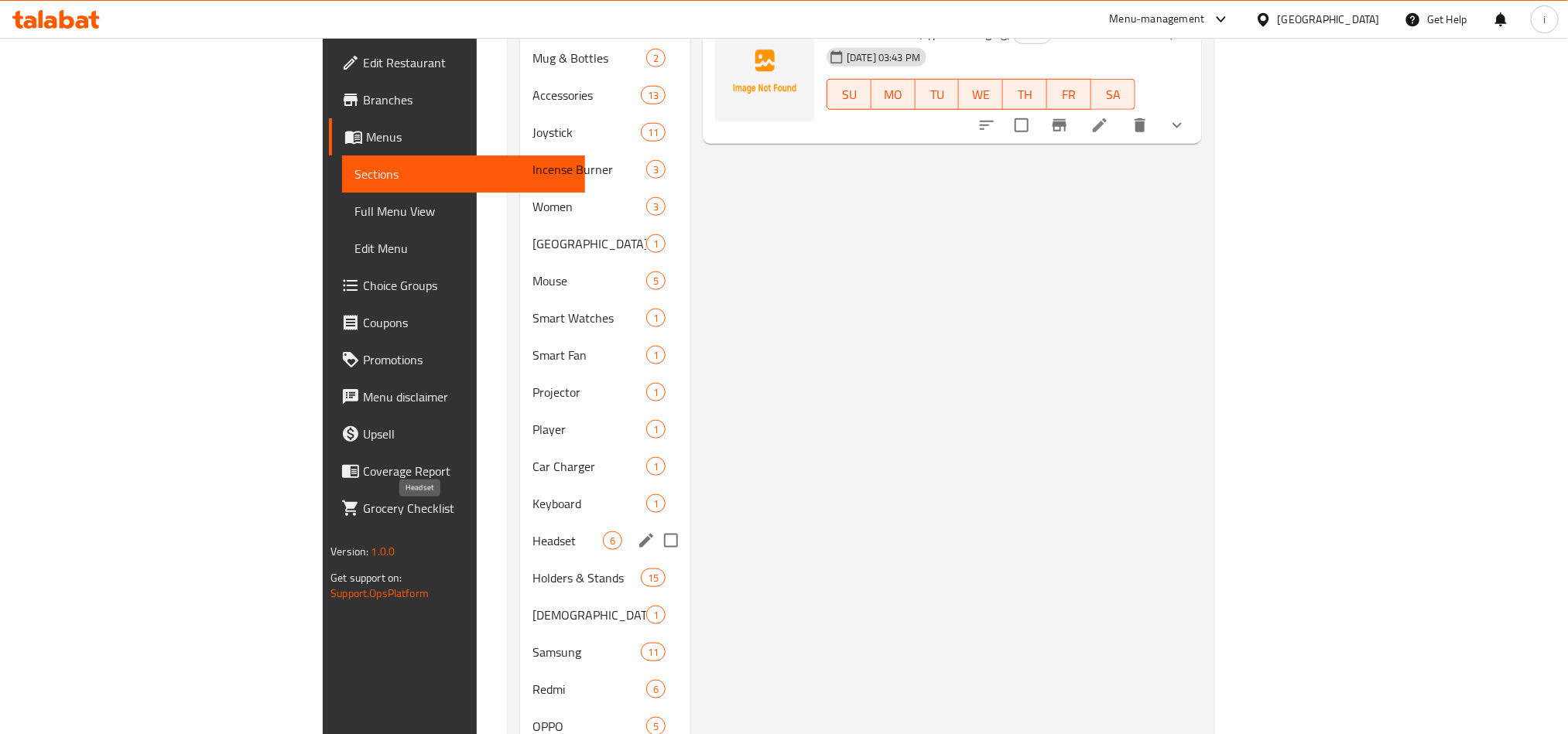
scroll to position [928, 0]
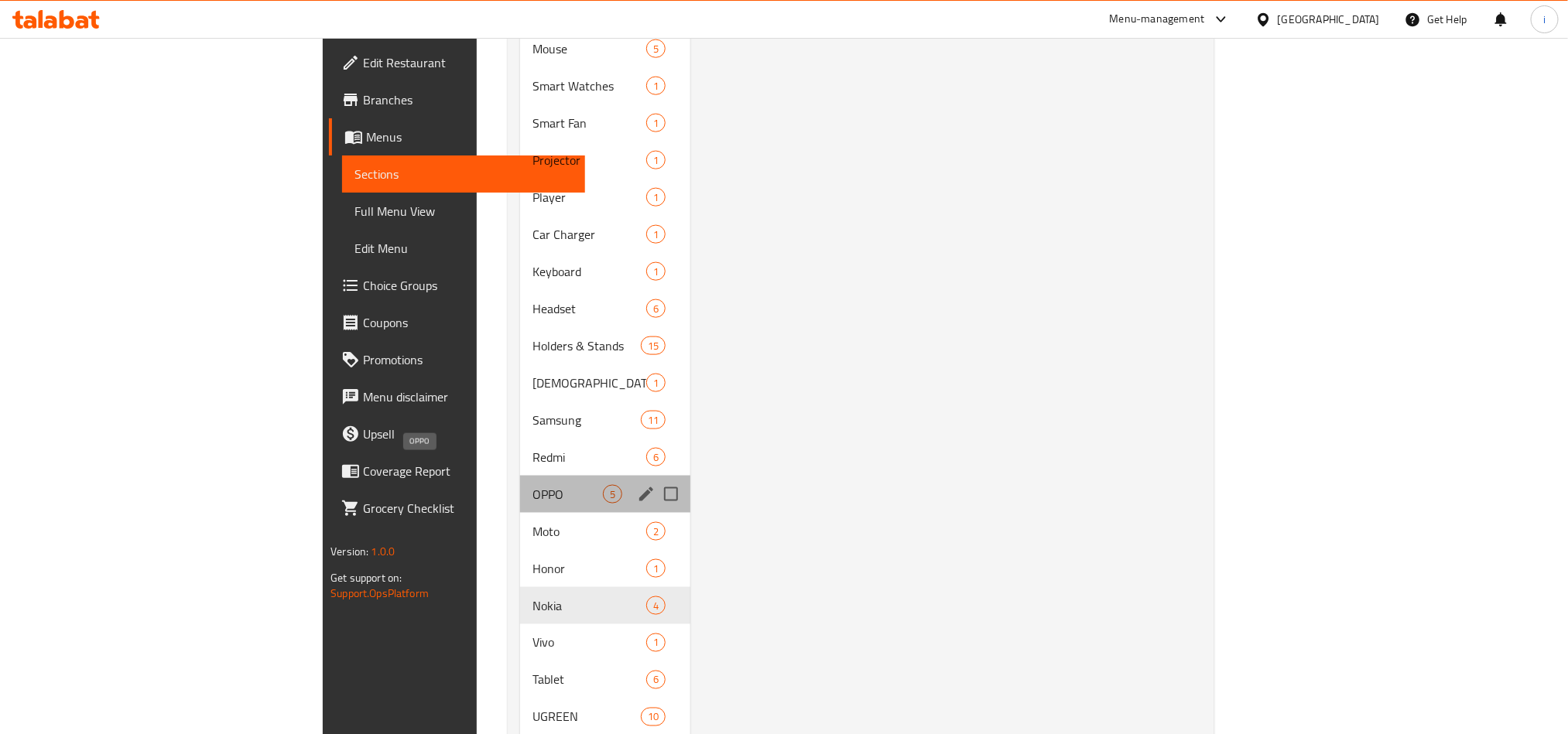
click at [532, 485] on span "OPPO" at bounding box center [567, 494] width 70 height 19
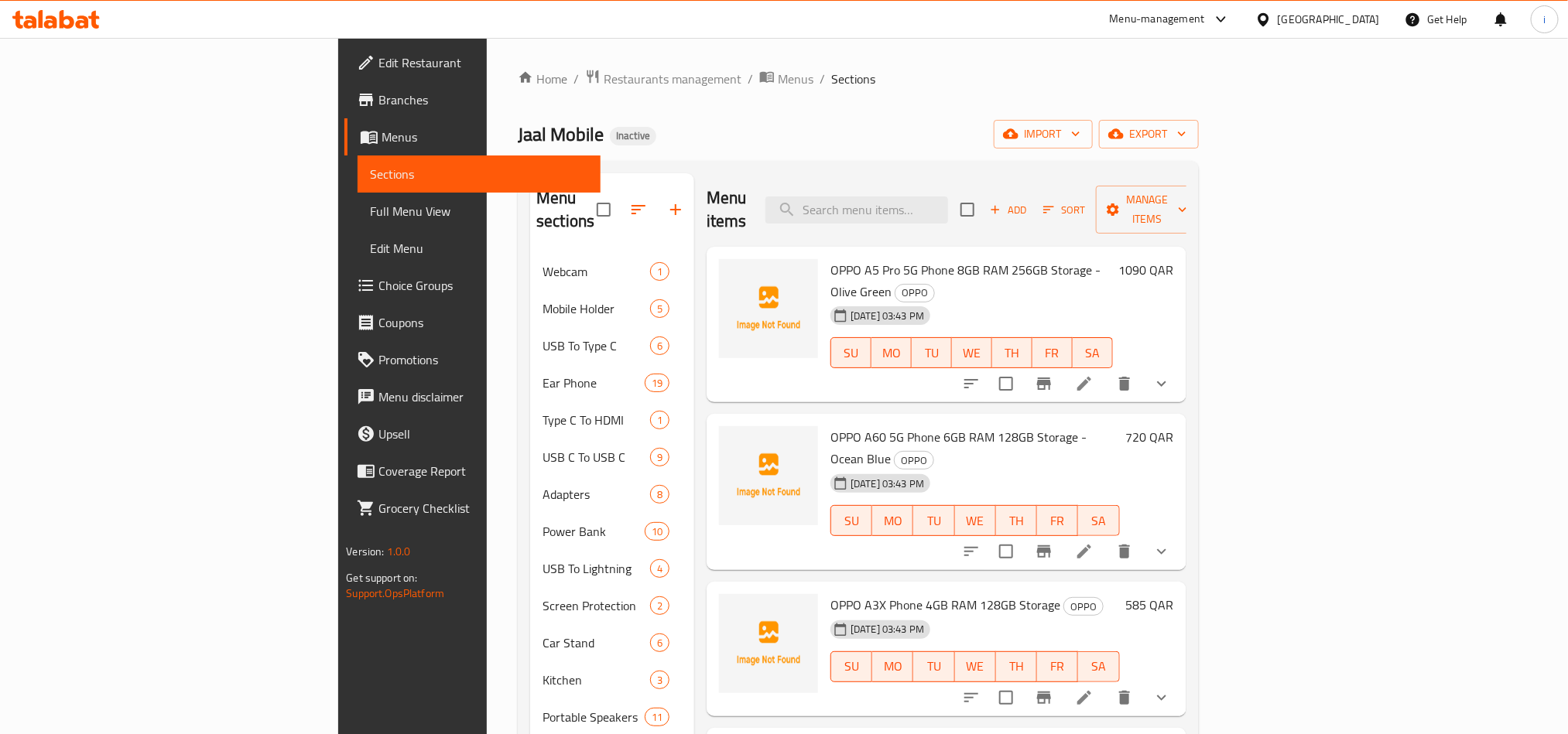
click at [830, 259] on span "OPPO A5 Pro 5G Phone 8GB RAM 256GB Storage - Olive Green" at bounding box center [966, 281] width 270 height 45
drag, startPoint x: 744, startPoint y: 246, endPoint x: 1069, endPoint y: 253, distance: 325.1
click at [1069, 253] on div "OPPO A5 Pro 5G Phone 8GB RAM 256GB Storage - [PERSON_NAME] OPPO [DATE] 03:43 PM…" at bounding box center [971, 325] width 295 height 144
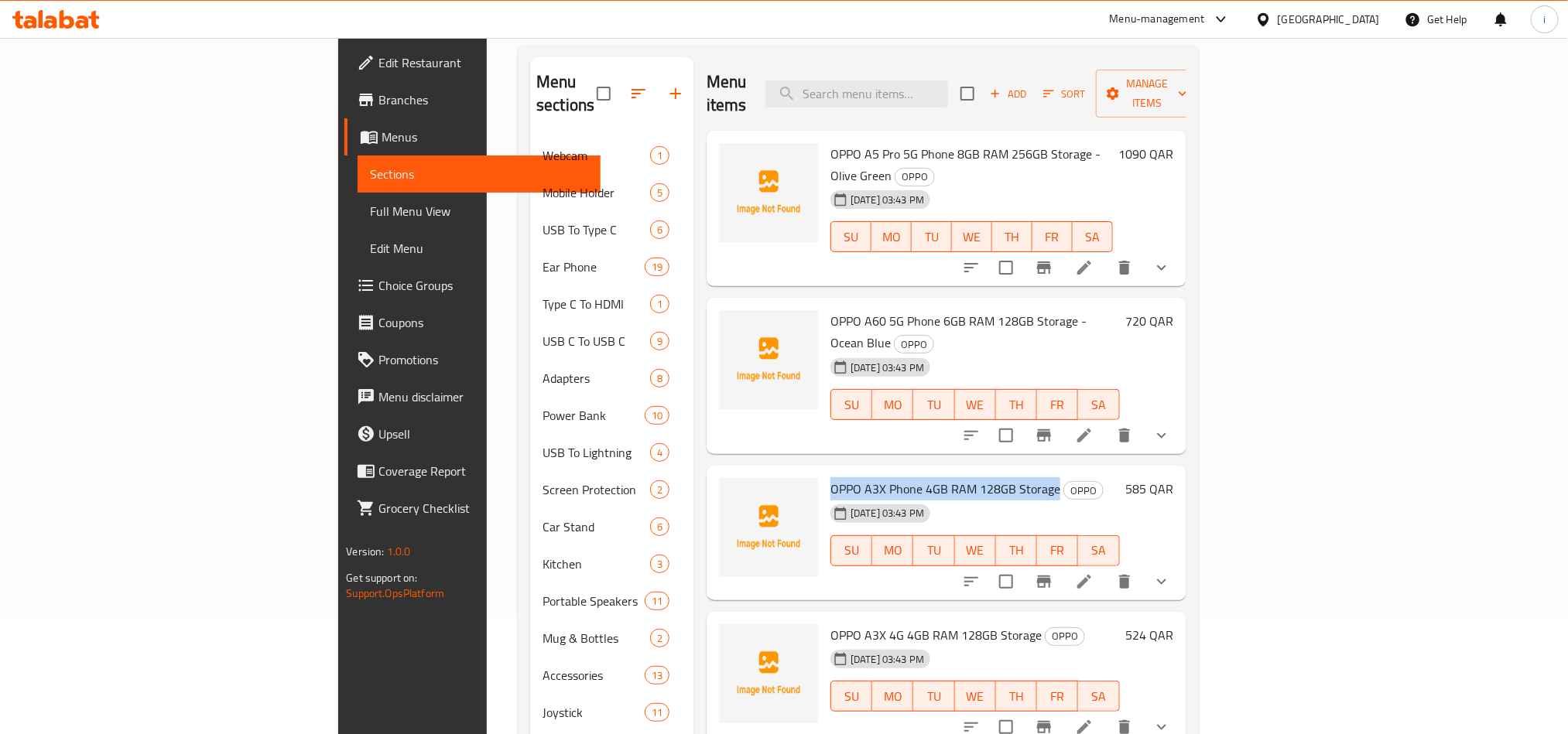
drag, startPoint x: 970, startPoint y: 424, endPoint x: 746, endPoint y: 425, distance: 224.0
click at [830, 477] on span "OPPO A3X Phone 4GB RAM 128GB Storage" at bounding box center [945, 488] width 230 height 23
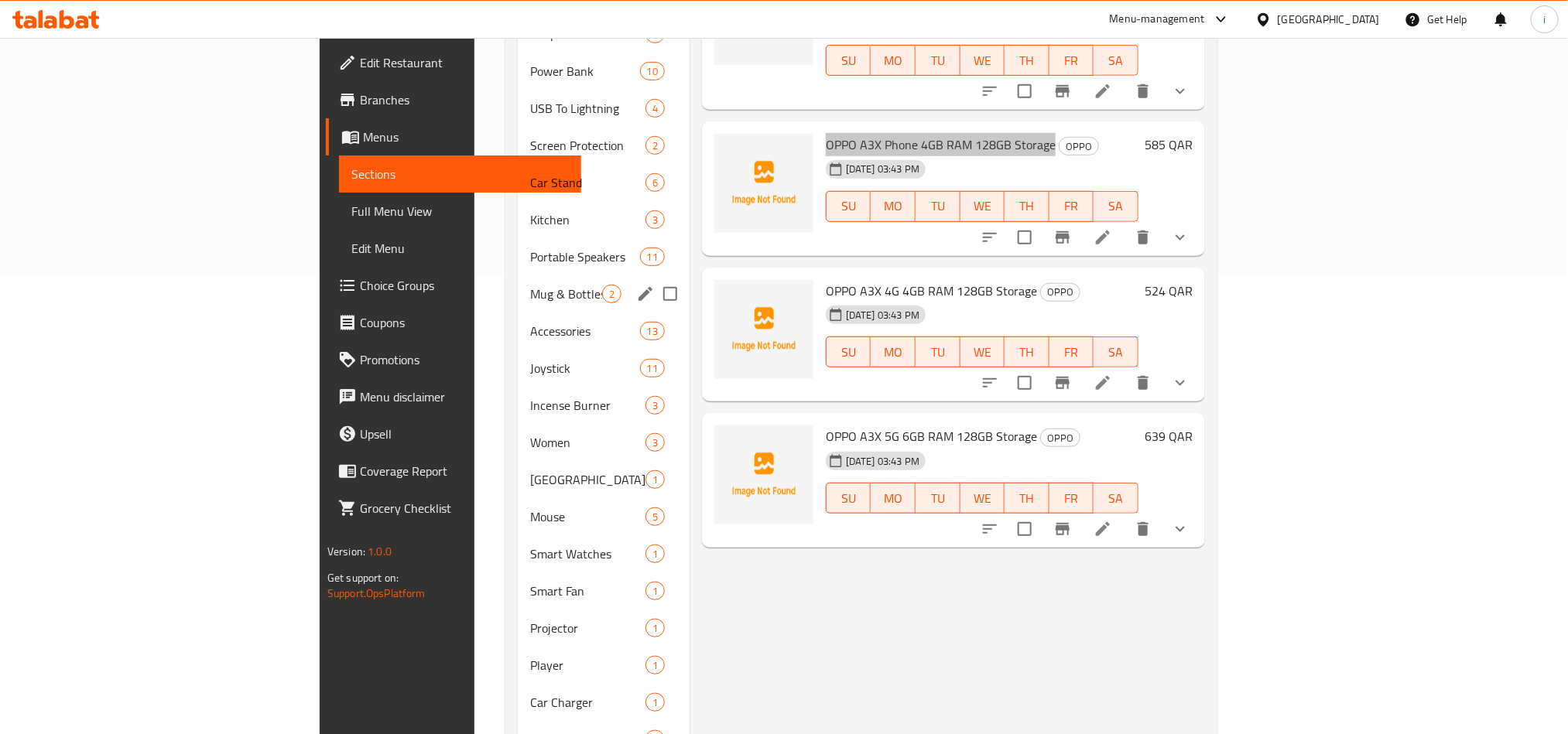
scroll to position [464, 0]
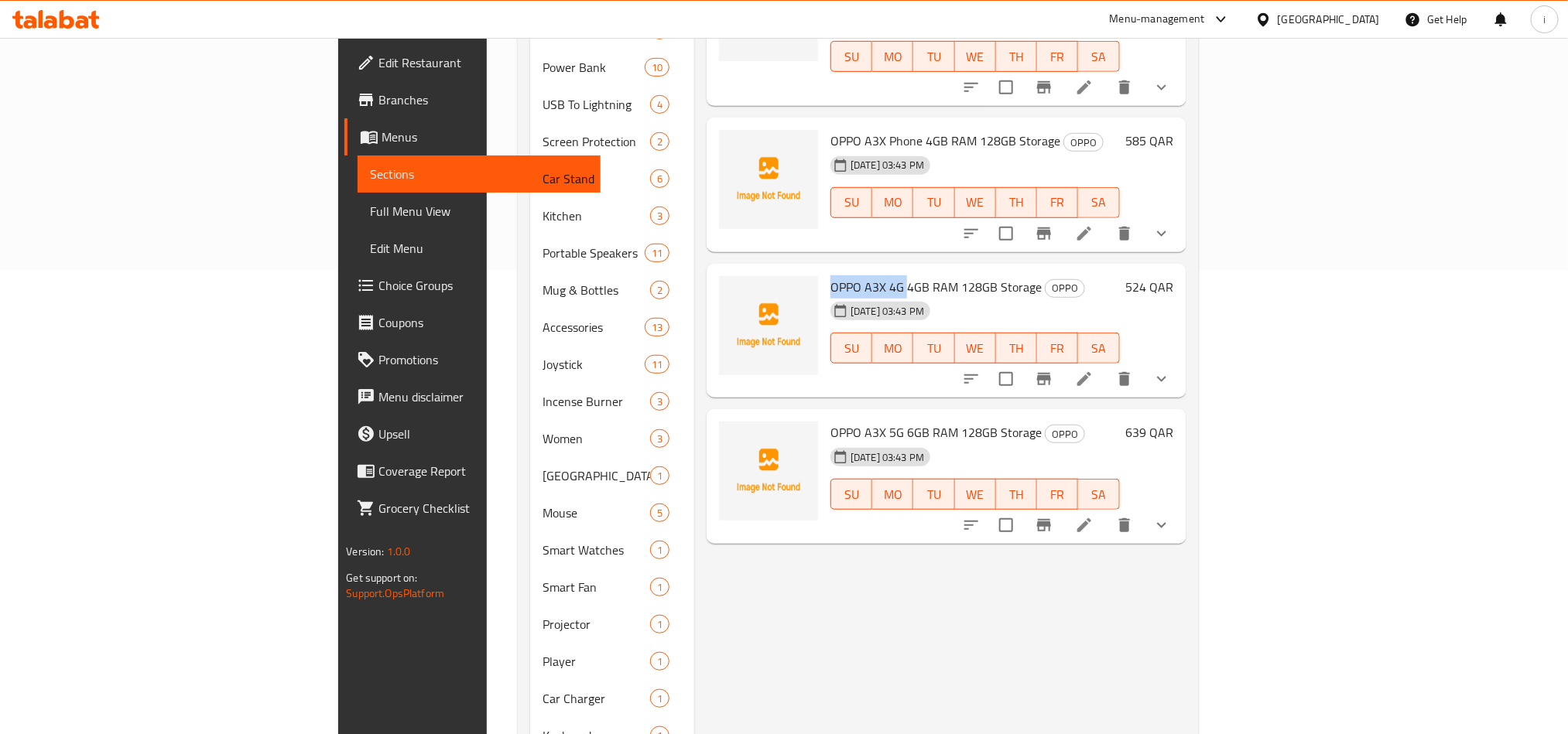
drag, startPoint x: 748, startPoint y: 218, endPoint x: 820, endPoint y: 221, distance: 72.1
click at [830, 276] on span "OPPO A3X 4G 4GB RAM 128GB Storage" at bounding box center [936, 287] width 211 height 23
click at [929, 525] on div "Menu items Add Sort Manage items OPPO A5 Pro 5G Phone 8GB RAM 256GB Storage - […" at bounding box center [940, 736] width 492 height 2054
drag, startPoint x: 743, startPoint y: 363, endPoint x: 950, endPoint y: 363, distance: 207.0
click at [950, 416] on div "OPPO A3X 5G 6GB RAM 128GB Storage OPPO [DATE] 03:43 PM SU MO TU WE TH FR SA" at bounding box center [974, 476] width 302 height 122
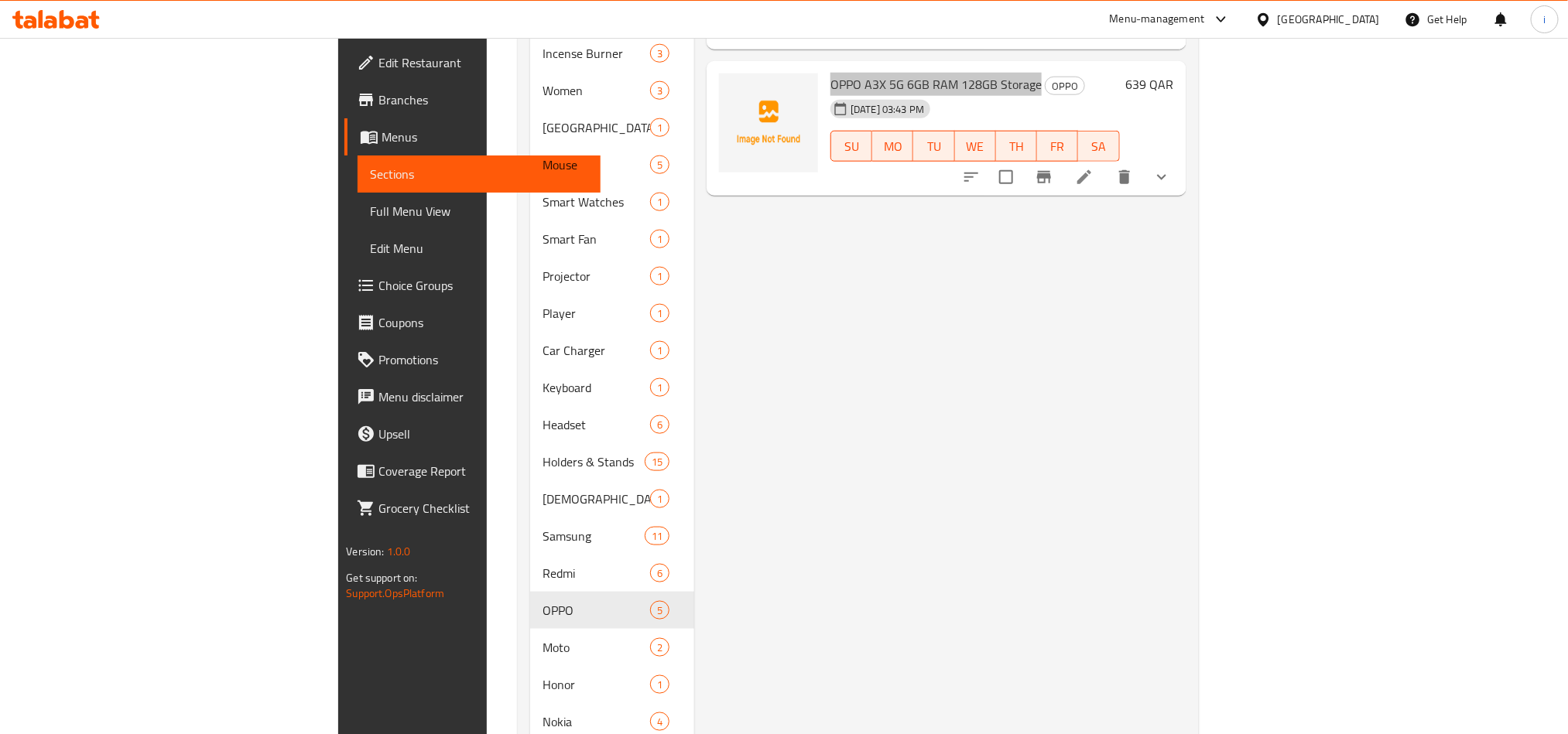
scroll to position [1161, 0]
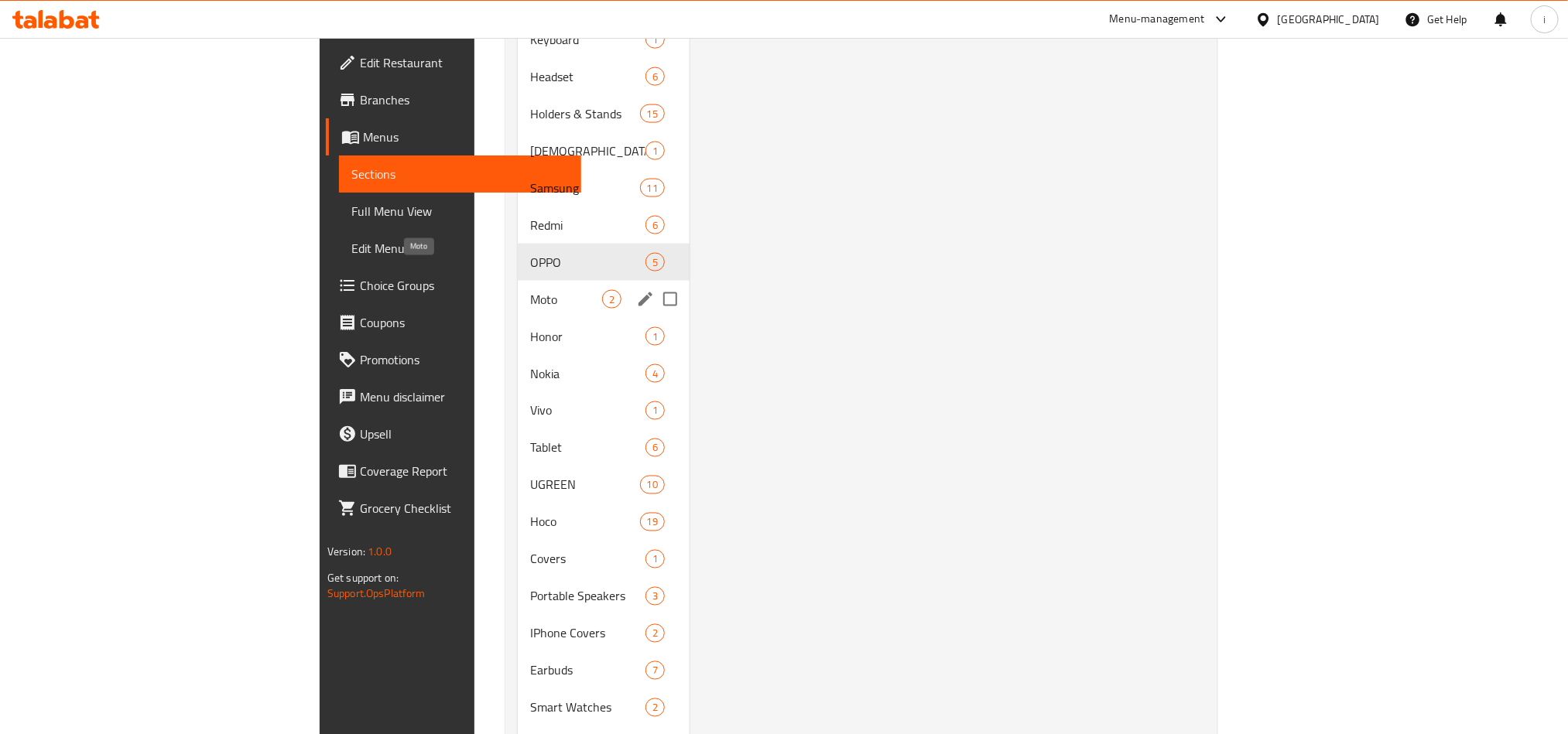
click at [530, 290] on span "Moto" at bounding box center [566, 299] width 72 height 19
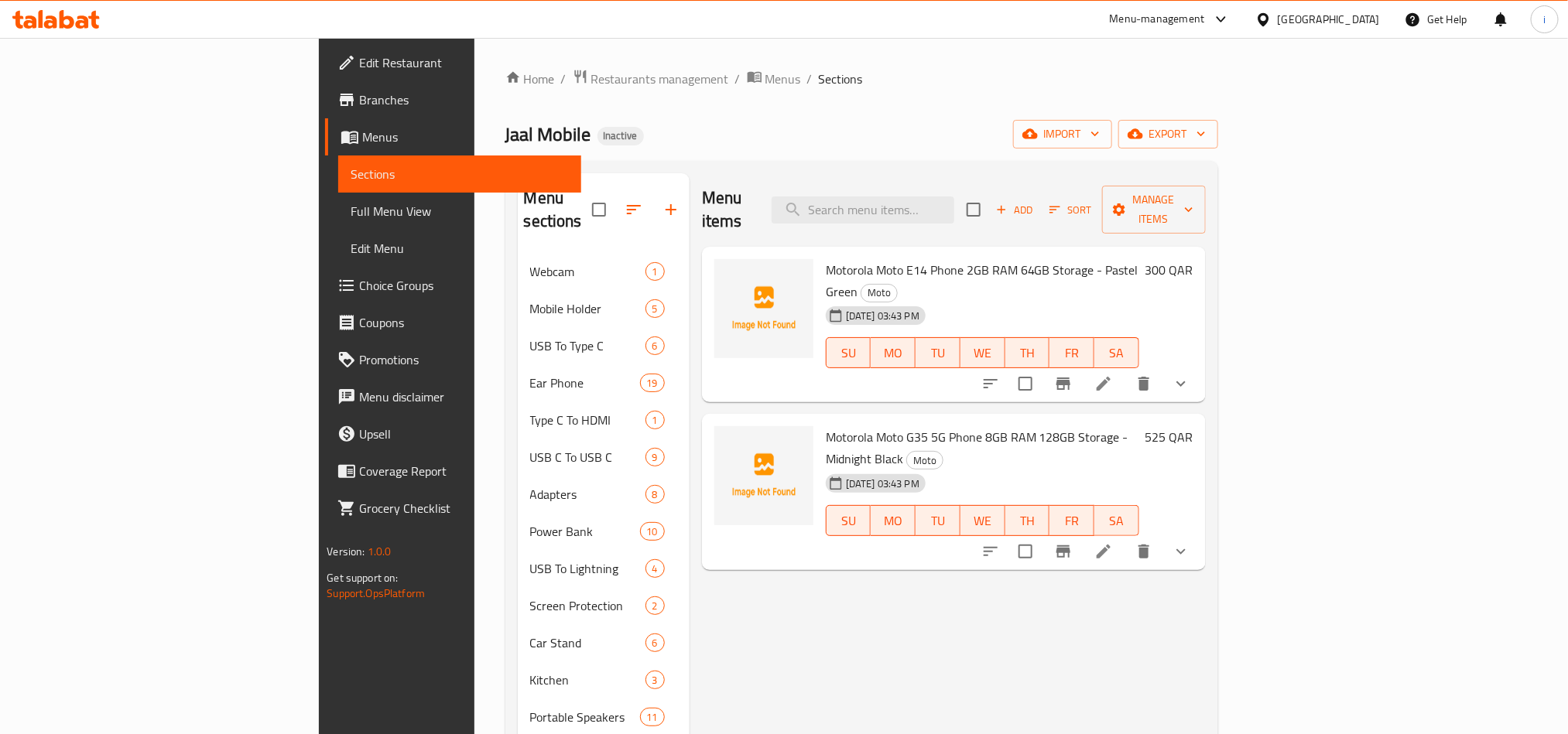
click at [826, 259] on span "Motorola Moto E14 Phone 2GB RAM 64GB Storage - Pastel Green" at bounding box center [982, 281] width 313 height 45
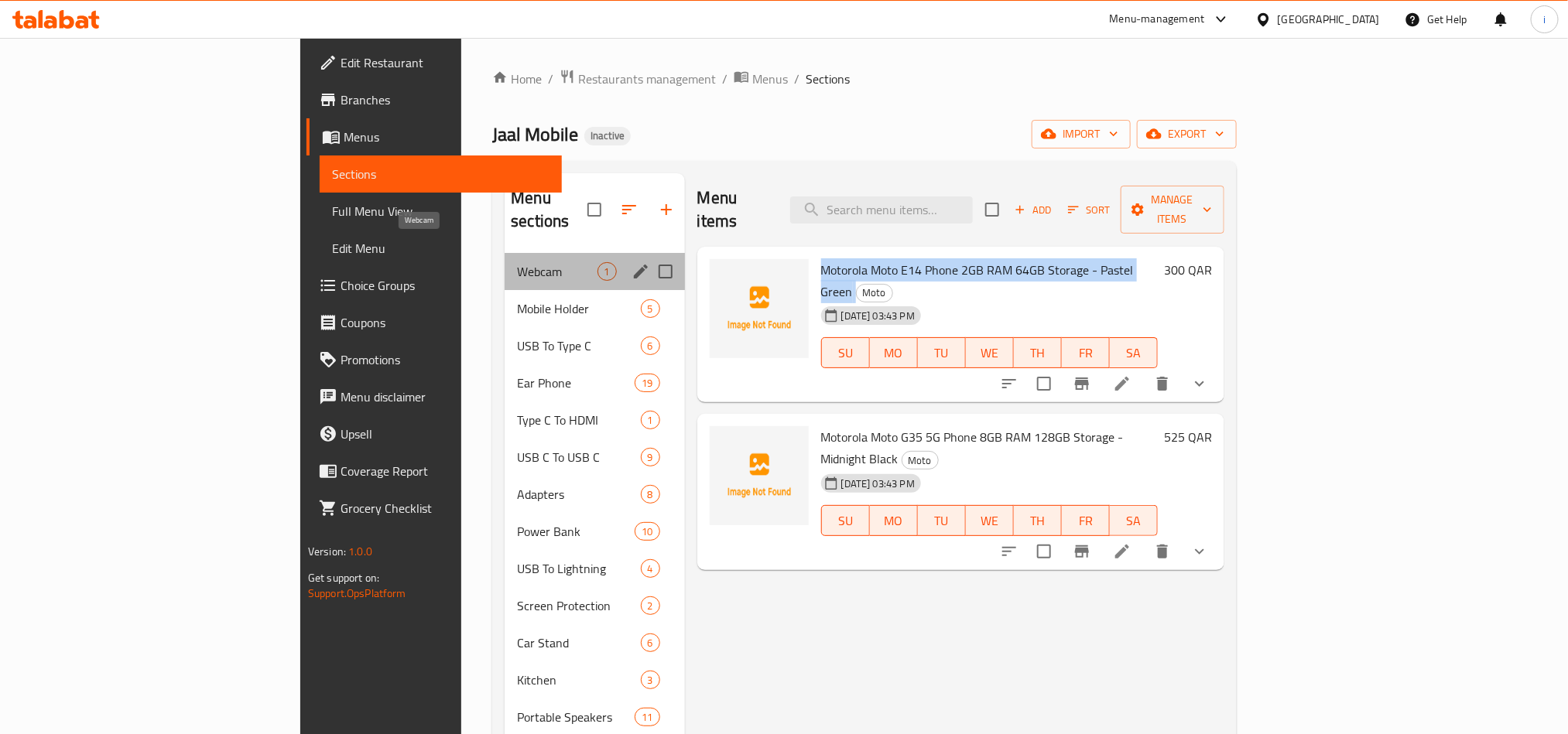
click at [517, 262] on span "Webcam" at bounding box center [556, 271] width 80 height 19
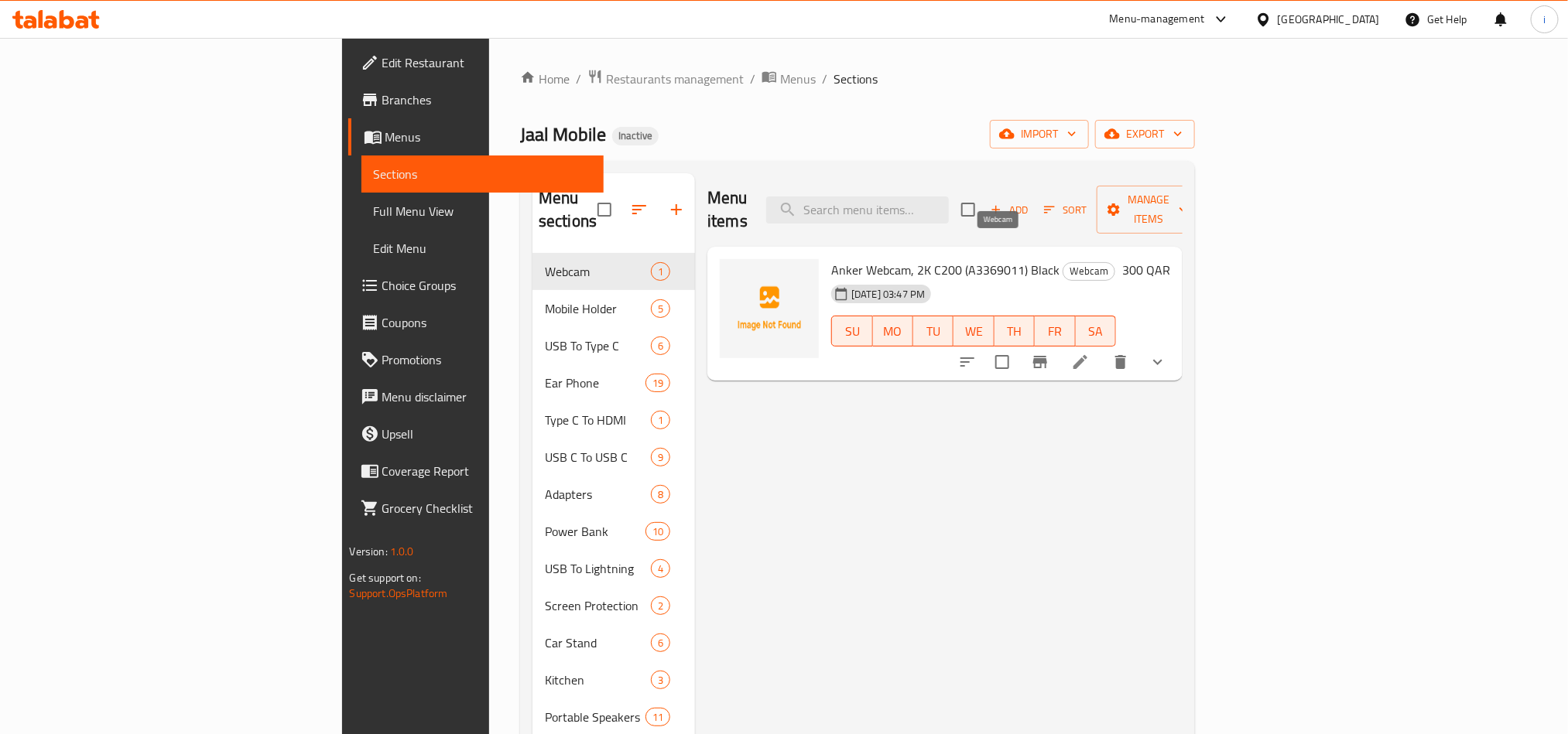
click at [1063, 262] on span "Webcam" at bounding box center [1088, 271] width 51 height 18
click at [630, 200] on icon "button" at bounding box center [639, 209] width 19 height 19
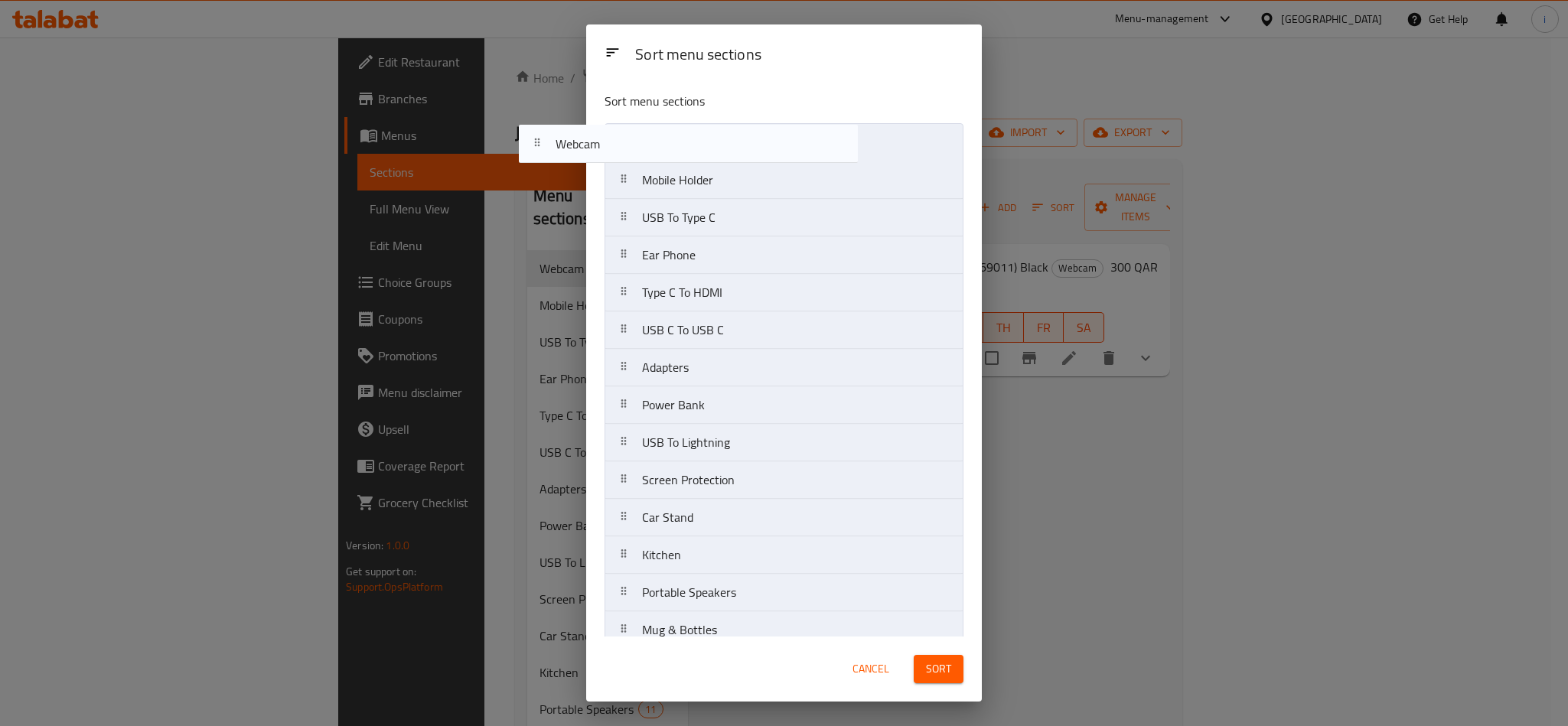
drag, startPoint x: 705, startPoint y: 145, endPoint x: 607, endPoint y: 146, distance: 98.0
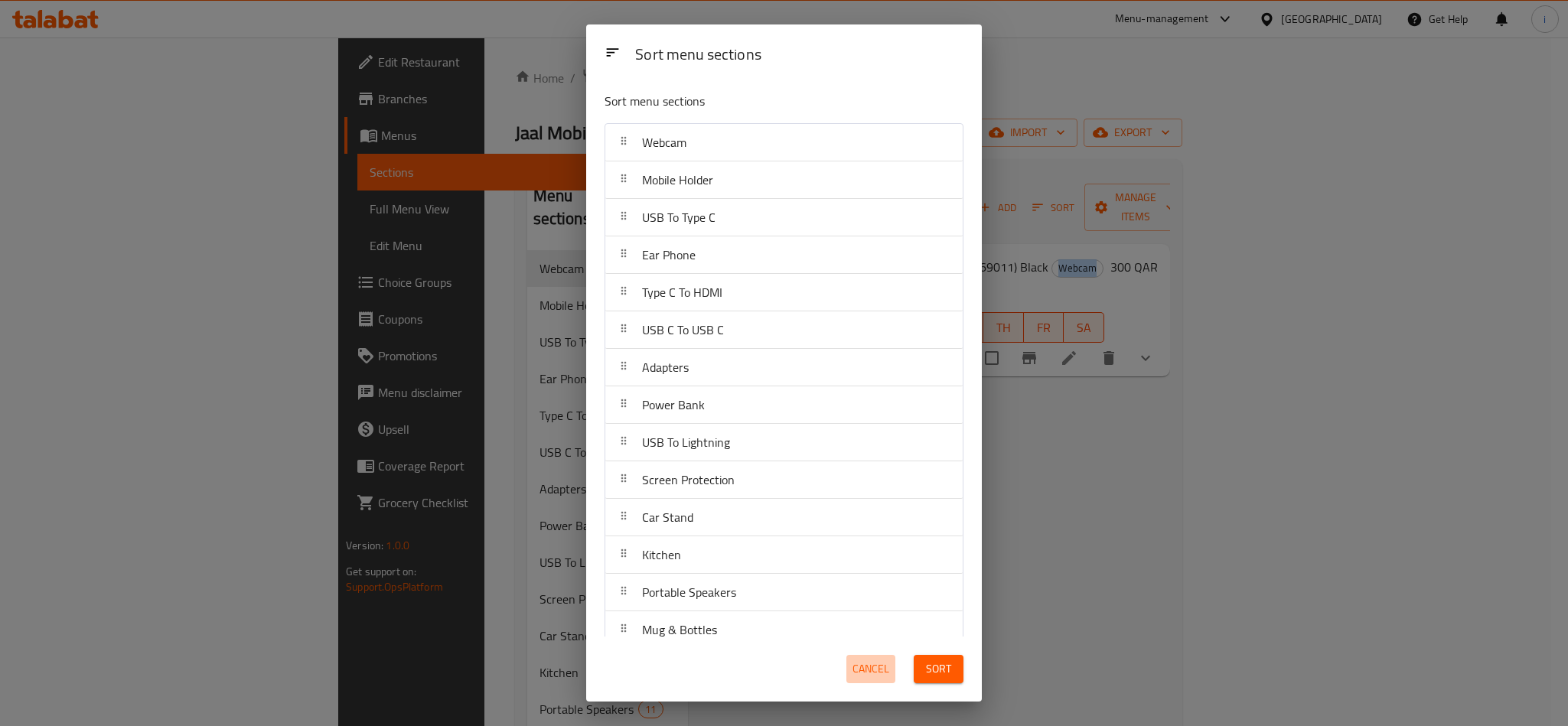
click at [871, 662] on span "Cancel" at bounding box center [871, 669] width 37 height 19
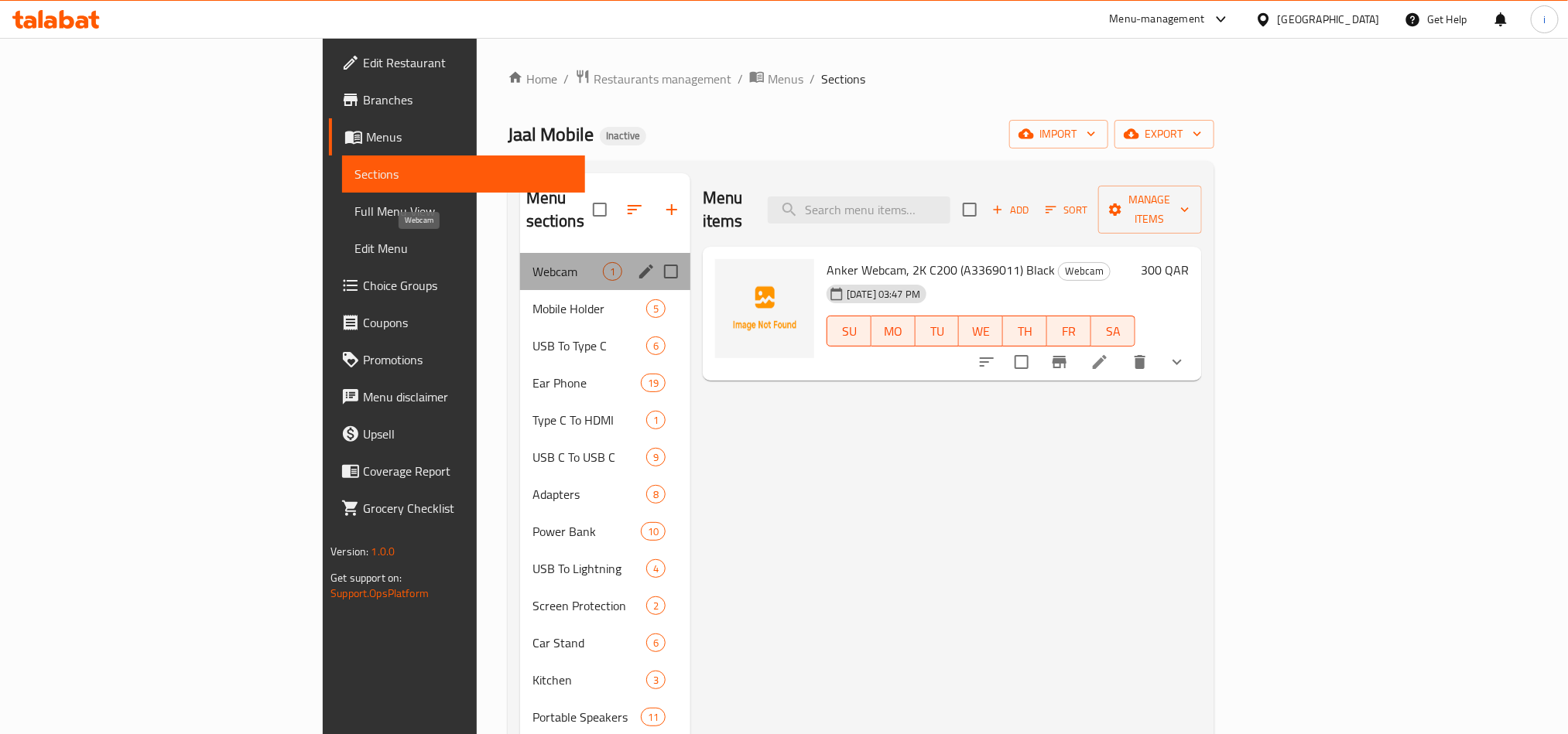
click at [532, 262] on span "Webcam" at bounding box center [567, 271] width 70 height 19
click at [532, 299] on span "Mobile Holder" at bounding box center [567, 308] width 70 height 19
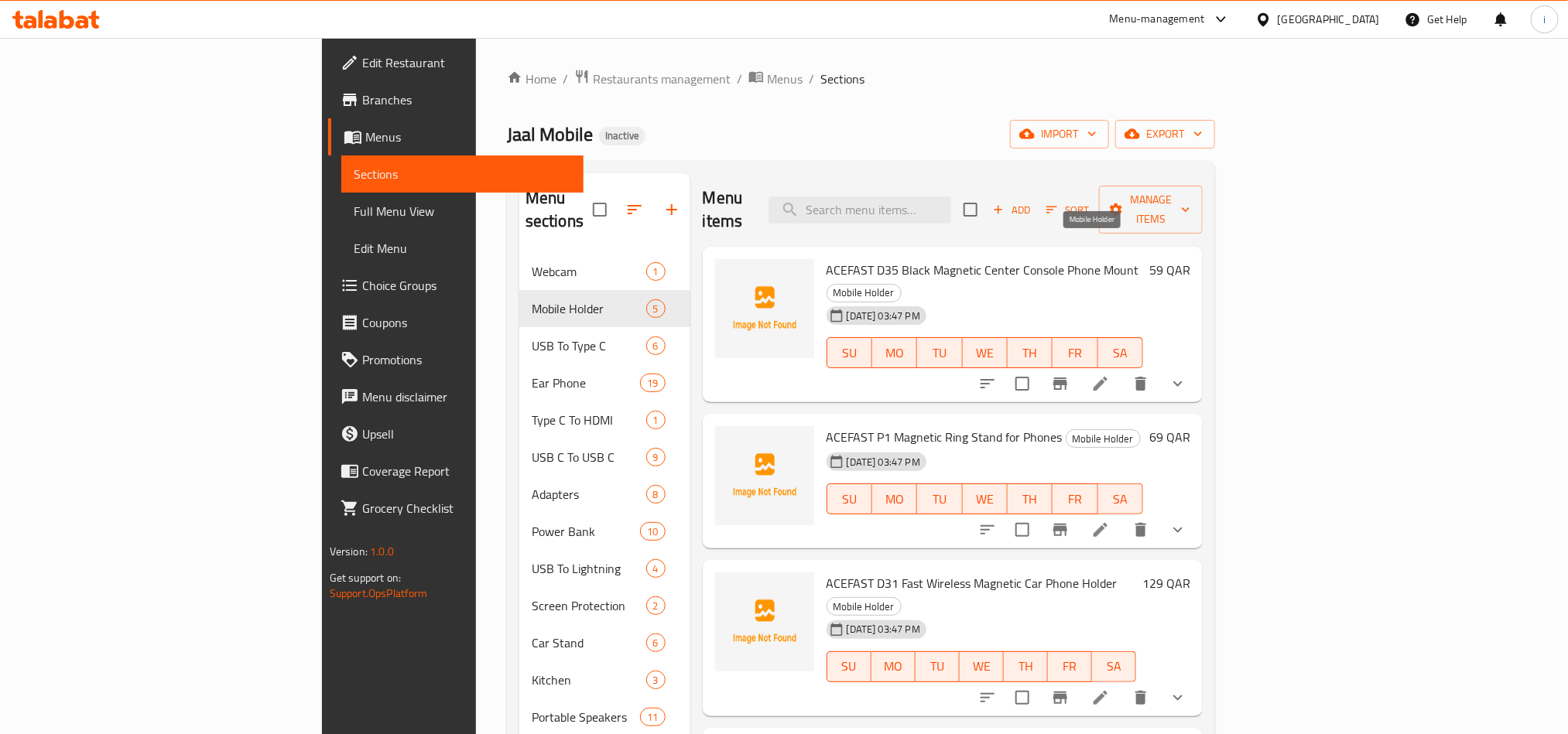
click at [901, 284] on span "Mobile Holder" at bounding box center [864, 293] width 74 height 18
click at [1050, 259] on span "ACEFAST D35 Black Magnetic Center Console Phone Mount" at bounding box center [983, 270] width 313 height 23
click at [1024, 259] on span "ACEFAST D35 Black Magnetic Center Console Phone Mount" at bounding box center [983, 270] width 313 height 23
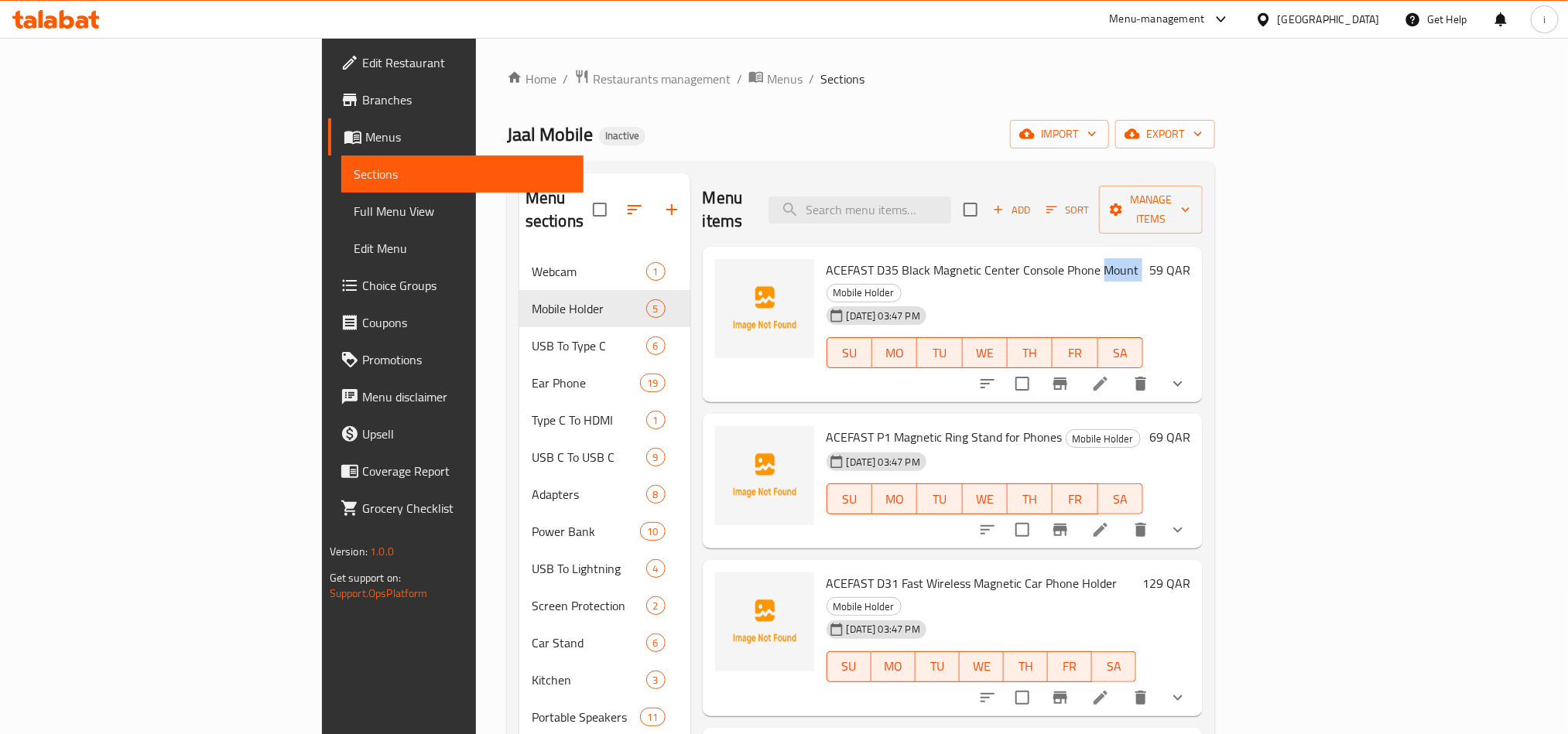
click at [1024, 259] on span "ACEFAST D35 Black Magnetic Center Console Phone Mount" at bounding box center [983, 270] width 313 height 23
click at [869, 425] on span "ACEFAST P1 Magnetic Ring Stand for Phones" at bounding box center [945, 437] width 236 height 23
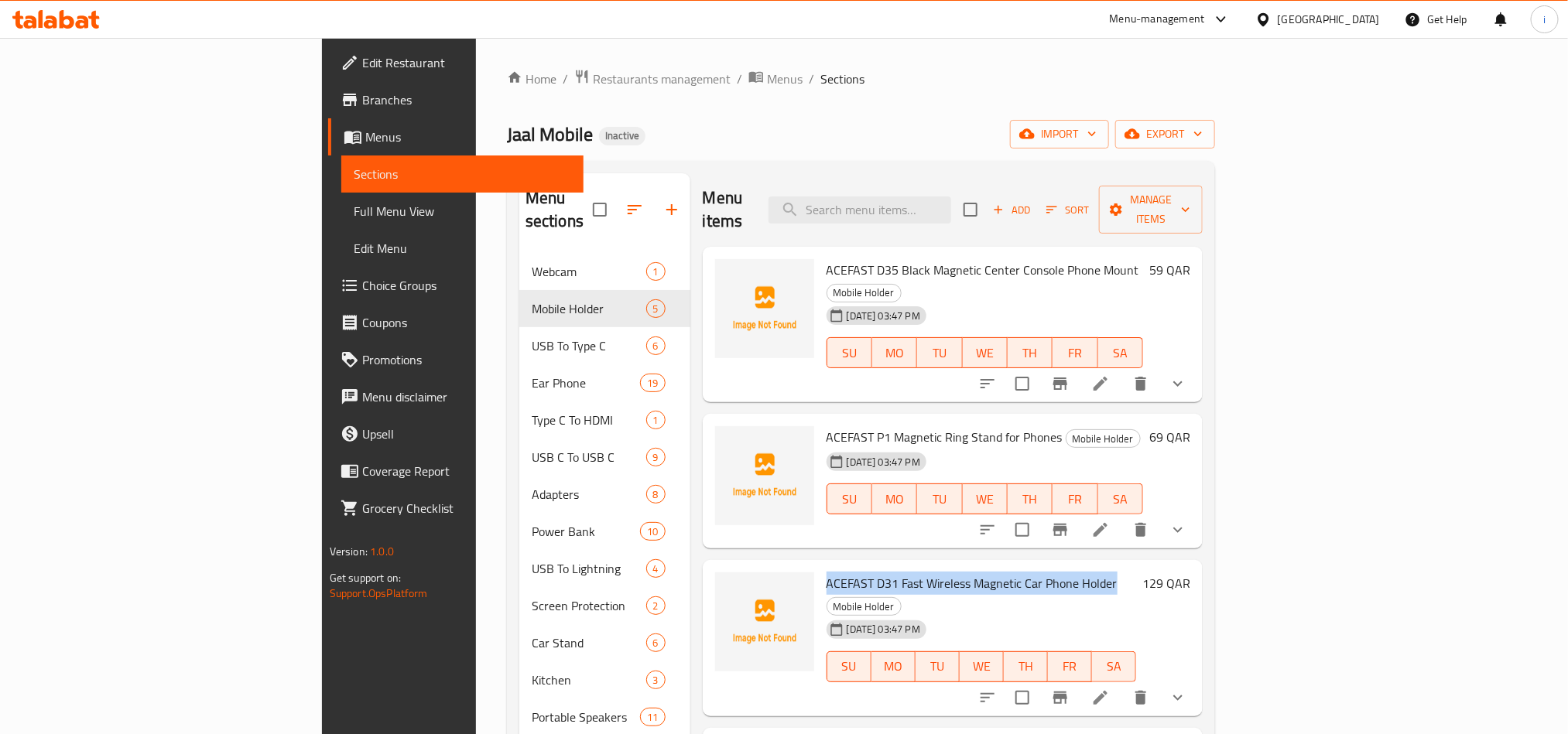
drag, startPoint x: 1033, startPoint y: 538, endPoint x: 759, endPoint y: 528, distance: 274.2
click at [826, 572] on span "ACEFAST D31 Fast Wireless Magnetic Car Phone Holder" at bounding box center [972, 583] width 291 height 23
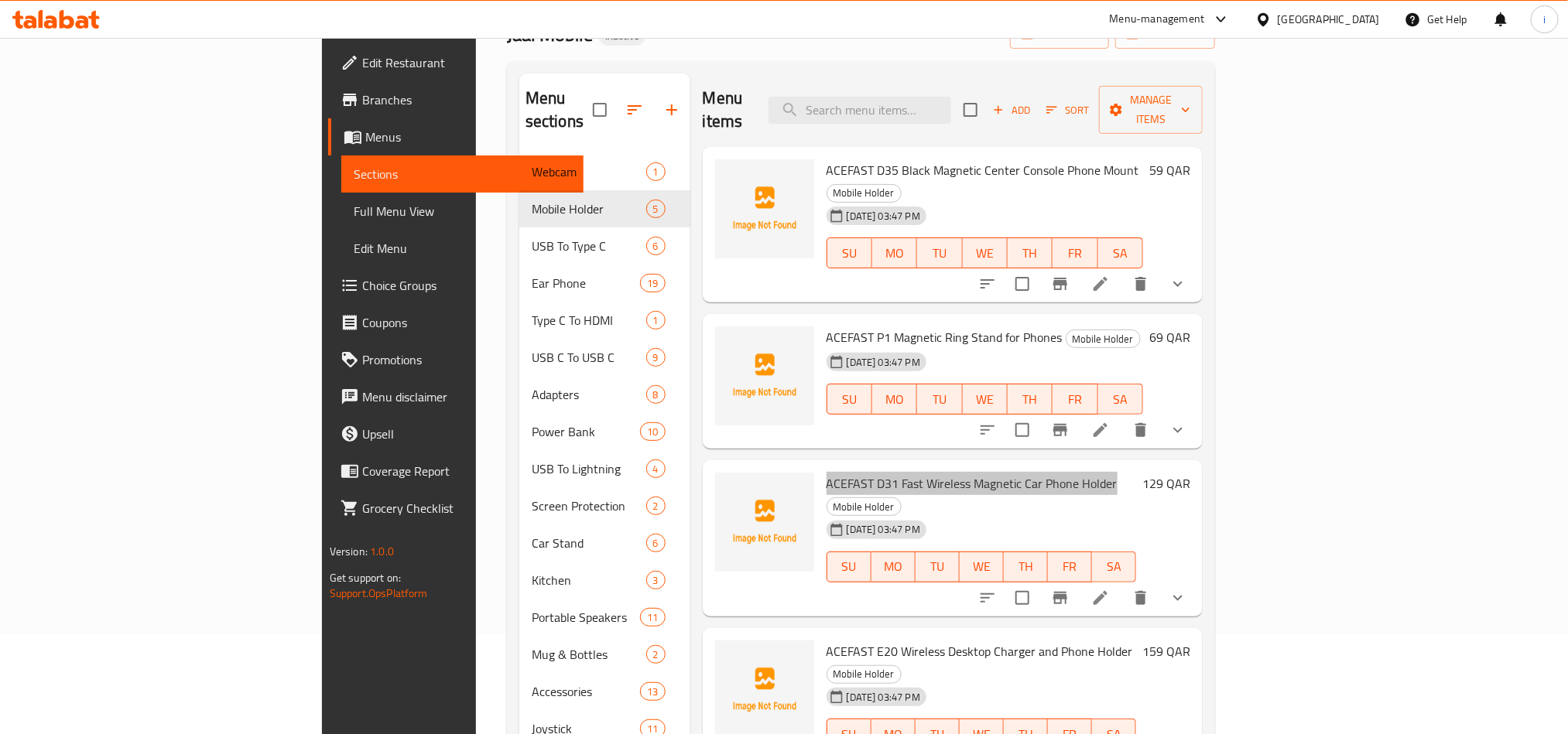
scroll to position [348, 0]
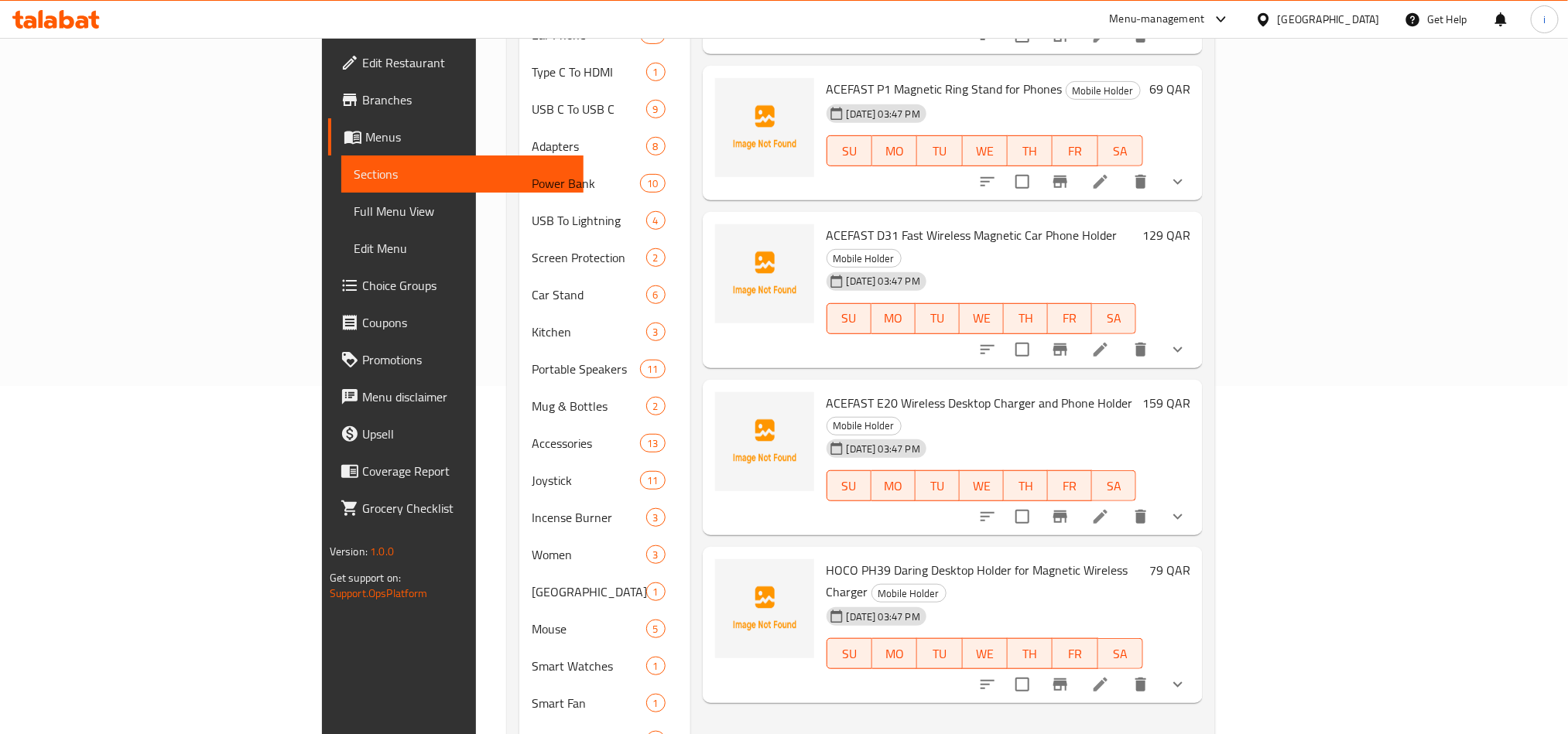
click at [1047, 392] on h6 "ACEFAST E20 Wireless Desktop Charger and Phone Holder Mobile Holder" at bounding box center [981, 414] width 310 height 44
drag, startPoint x: 1047, startPoint y: 334, endPoint x: 753, endPoint y: 327, distance: 294.1
click at [826, 391] on span "ACEFAST E20 Wireless Desktop Charger and Phone Holder" at bounding box center [979, 403] width 306 height 23
drag, startPoint x: 1084, startPoint y: 483, endPoint x: 1041, endPoint y: 487, distance: 43.2
click at [1041, 559] on span "HOCO PH39 Daring Desktop Holder for Magnetic Wireless Charger" at bounding box center [977, 581] width 302 height 45
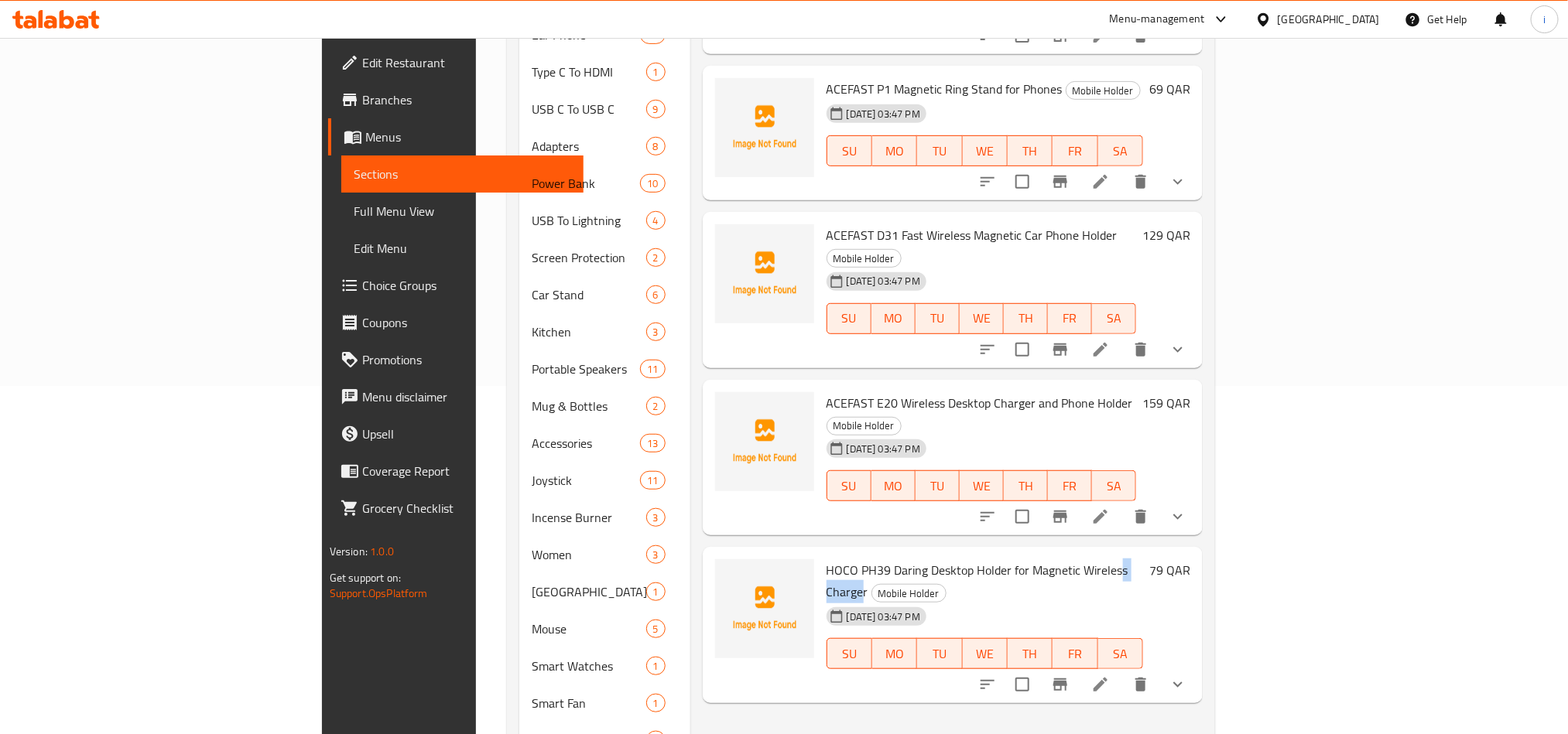
click at [1041, 559] on span "HOCO PH39 Daring Desktop Holder for Magnetic Wireless Charger" at bounding box center [977, 581] width 302 height 45
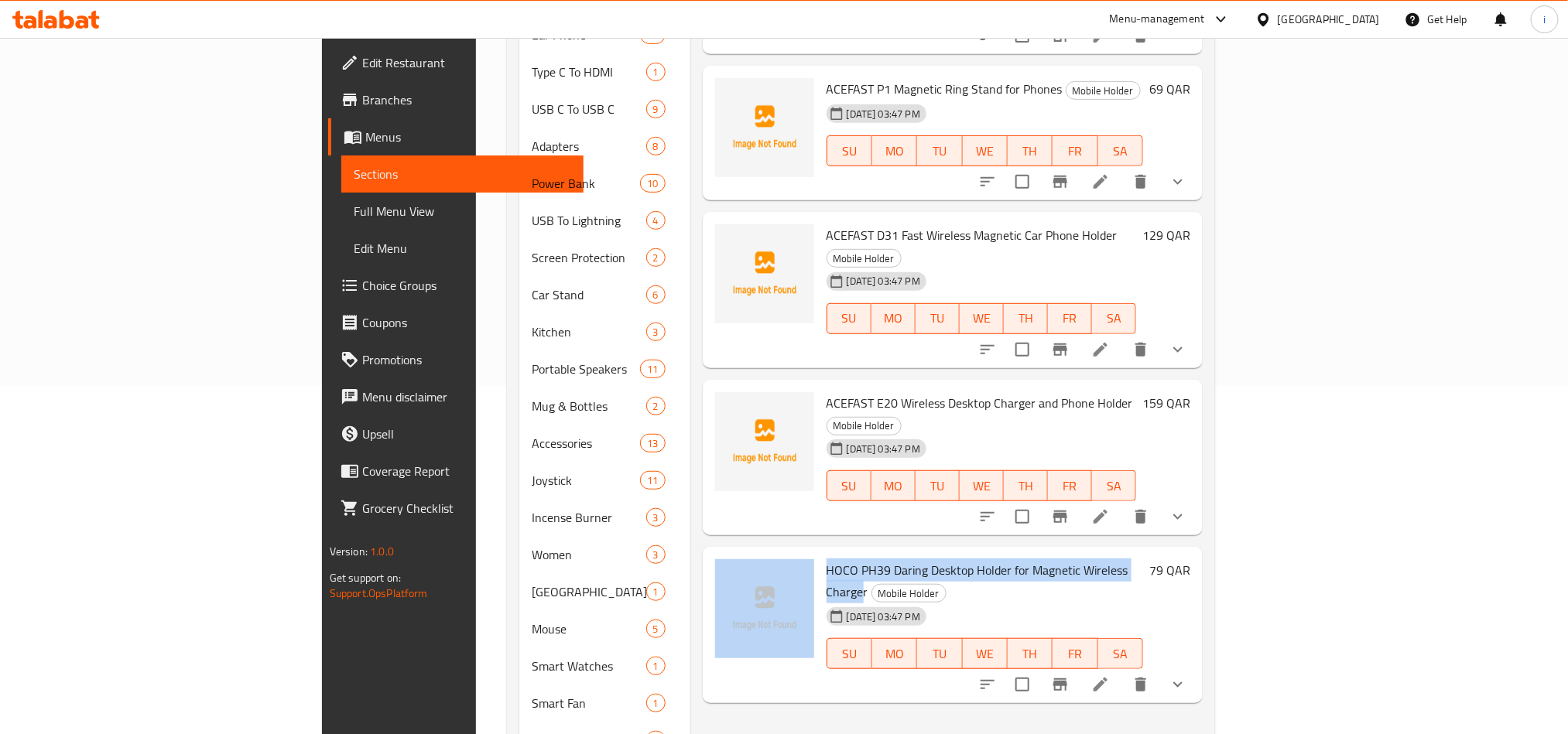
drag, startPoint x: 1085, startPoint y: 480, endPoint x: 736, endPoint y: 478, distance: 349.0
click at [736, 553] on div "HOCO PH39 Daring Desktop Holder for Magnetic Wireless Charger Mobile Holder [DA…" at bounding box center [953, 625] width 488 height 144
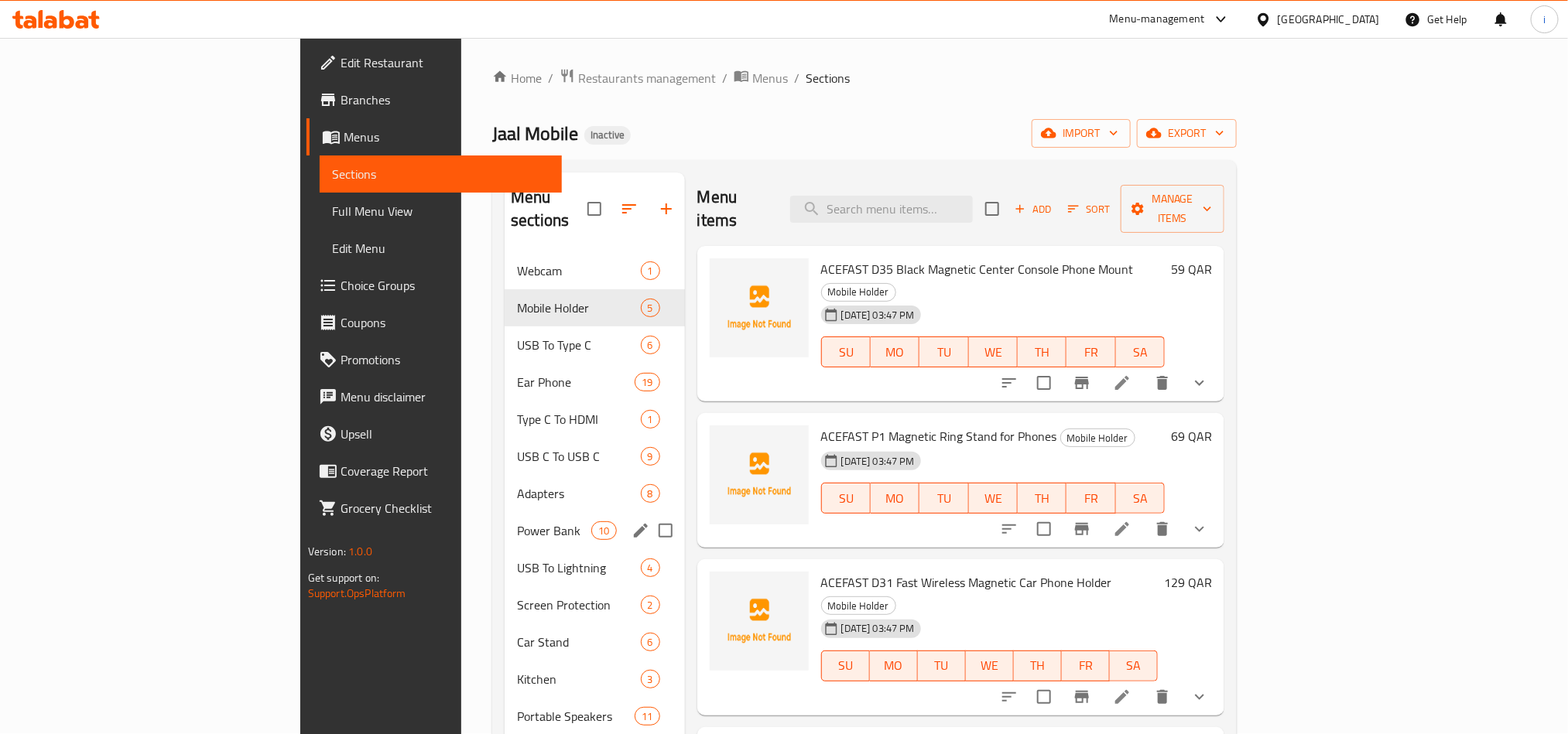
scroll to position [0, 0]
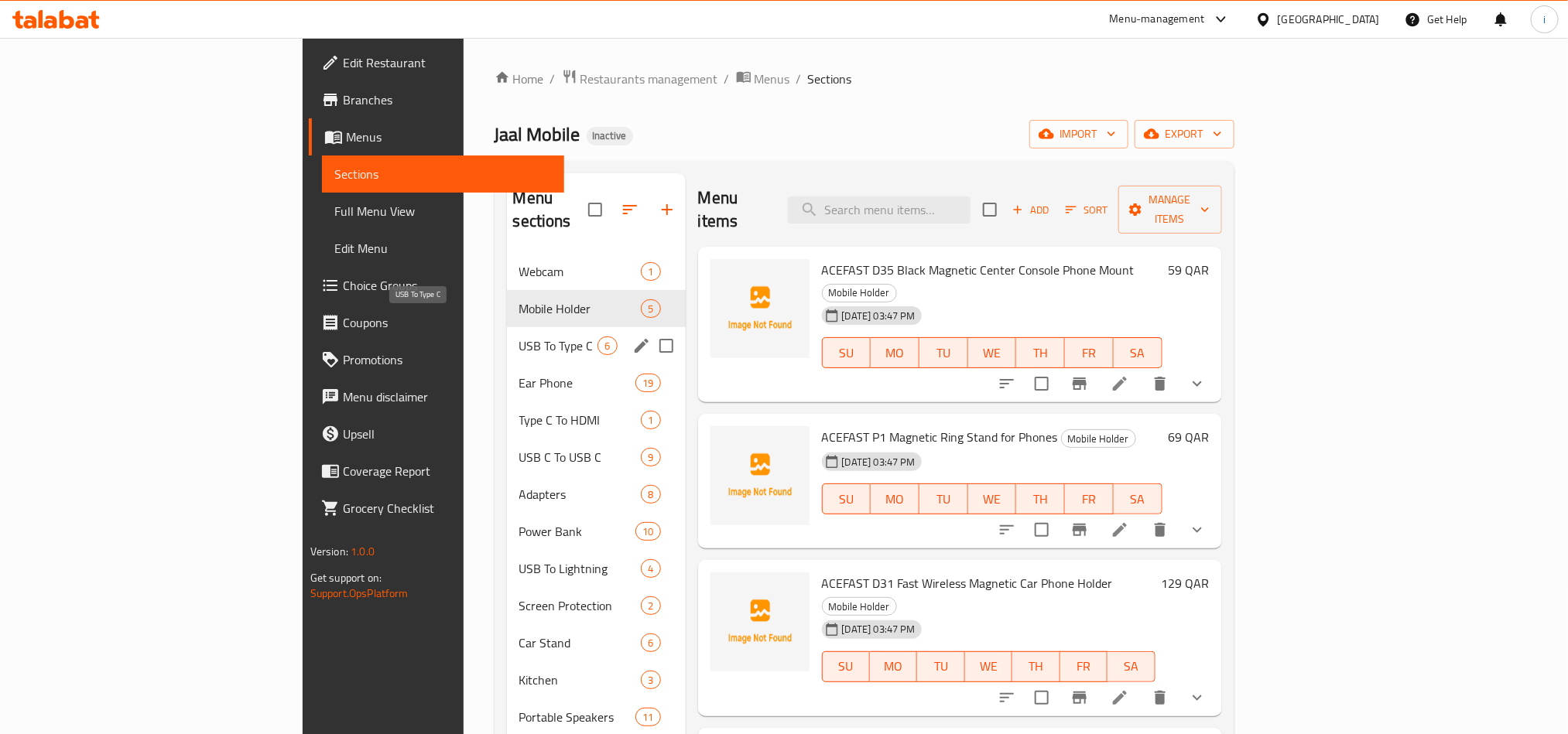
click at [519, 336] on span "USB To Type C" at bounding box center [559, 345] width 79 height 19
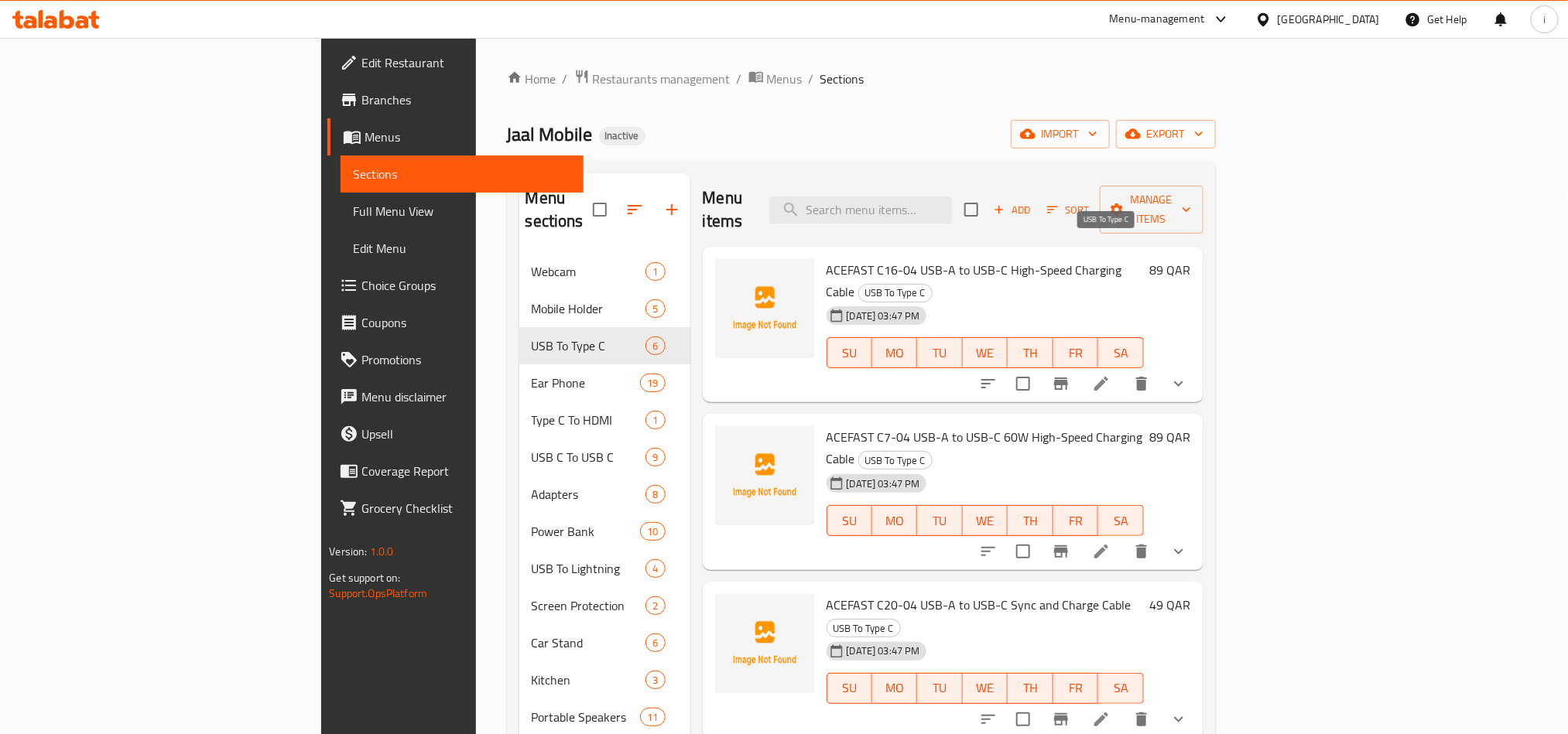
click at [932, 284] on span "USB To Type C" at bounding box center [895, 293] width 73 height 18
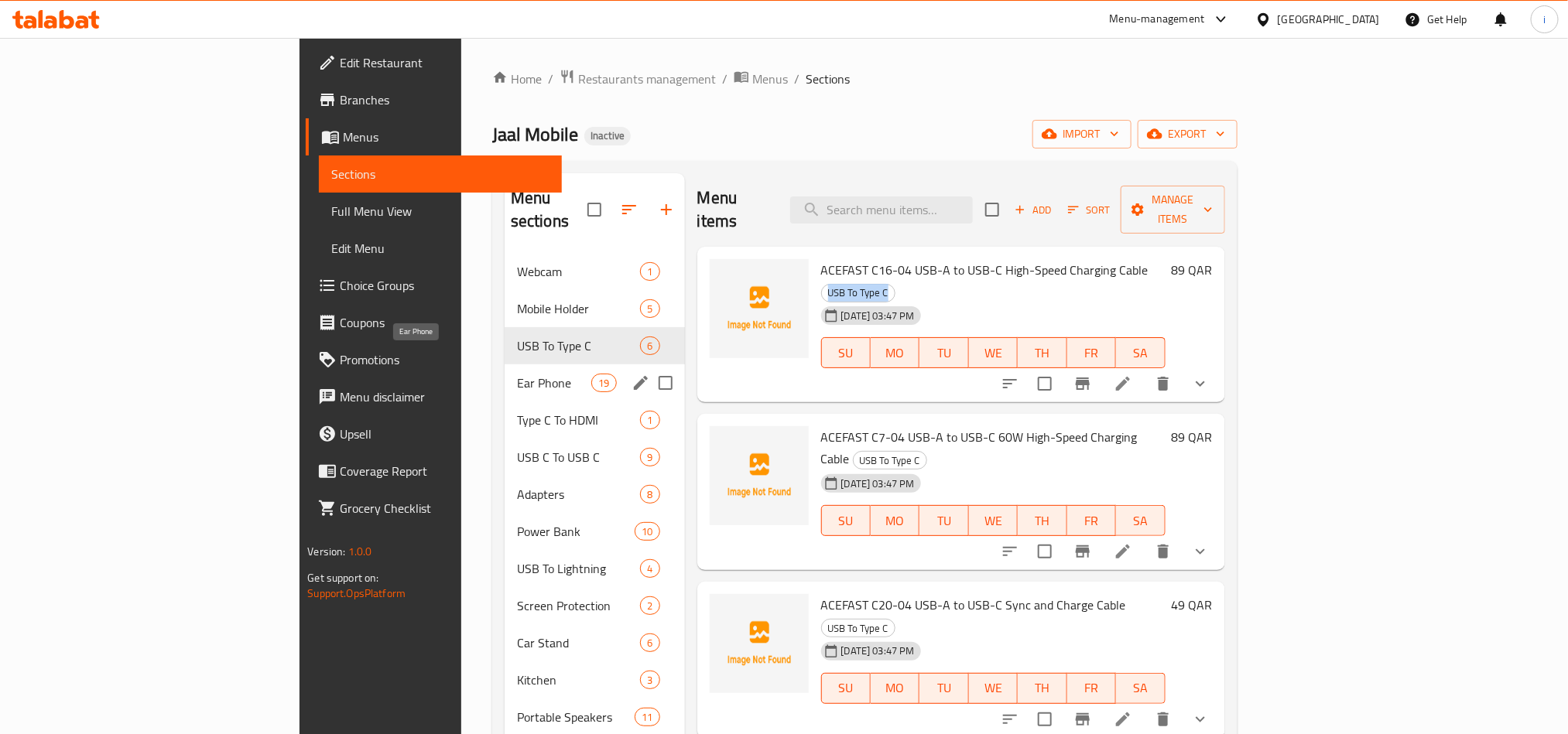
click at [517, 373] on span "Ear Phone" at bounding box center [554, 382] width 74 height 19
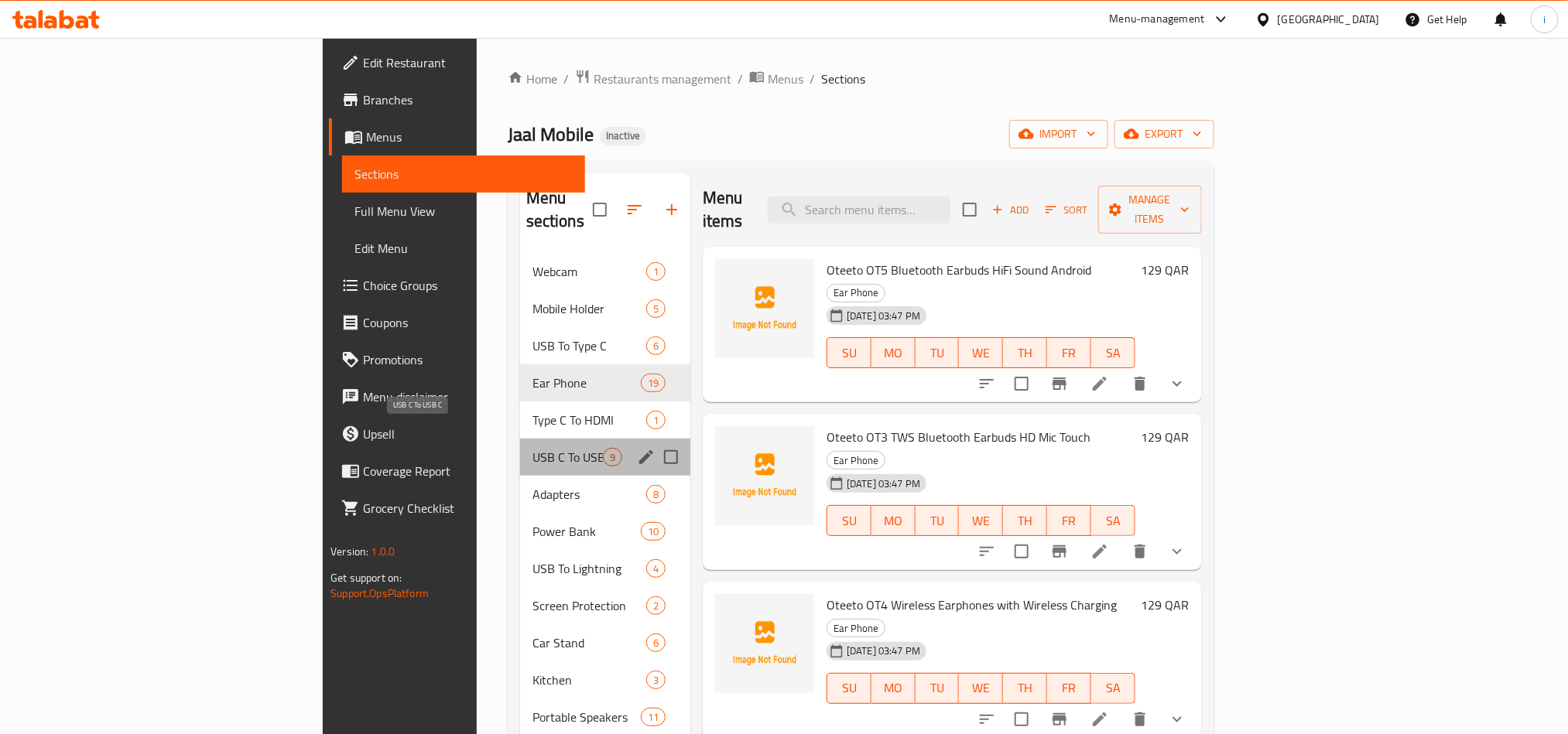
click at [532, 448] on span "USB C To USB C" at bounding box center [567, 457] width 70 height 19
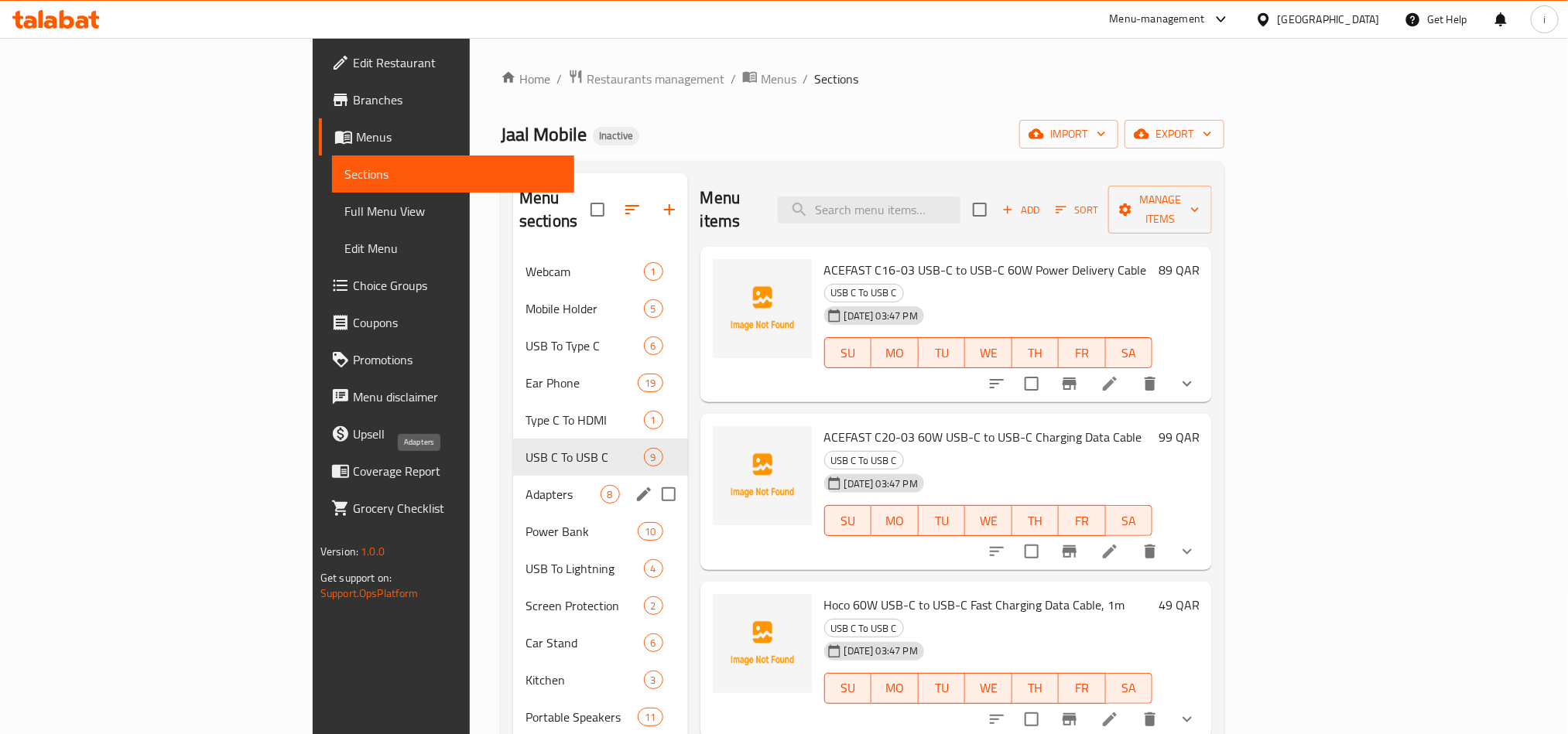
drag, startPoint x: 370, startPoint y: 464, endPoint x: 412, endPoint y: 476, distance: 43.7
click at [526, 485] on span "Adapters" at bounding box center [563, 494] width 75 height 19
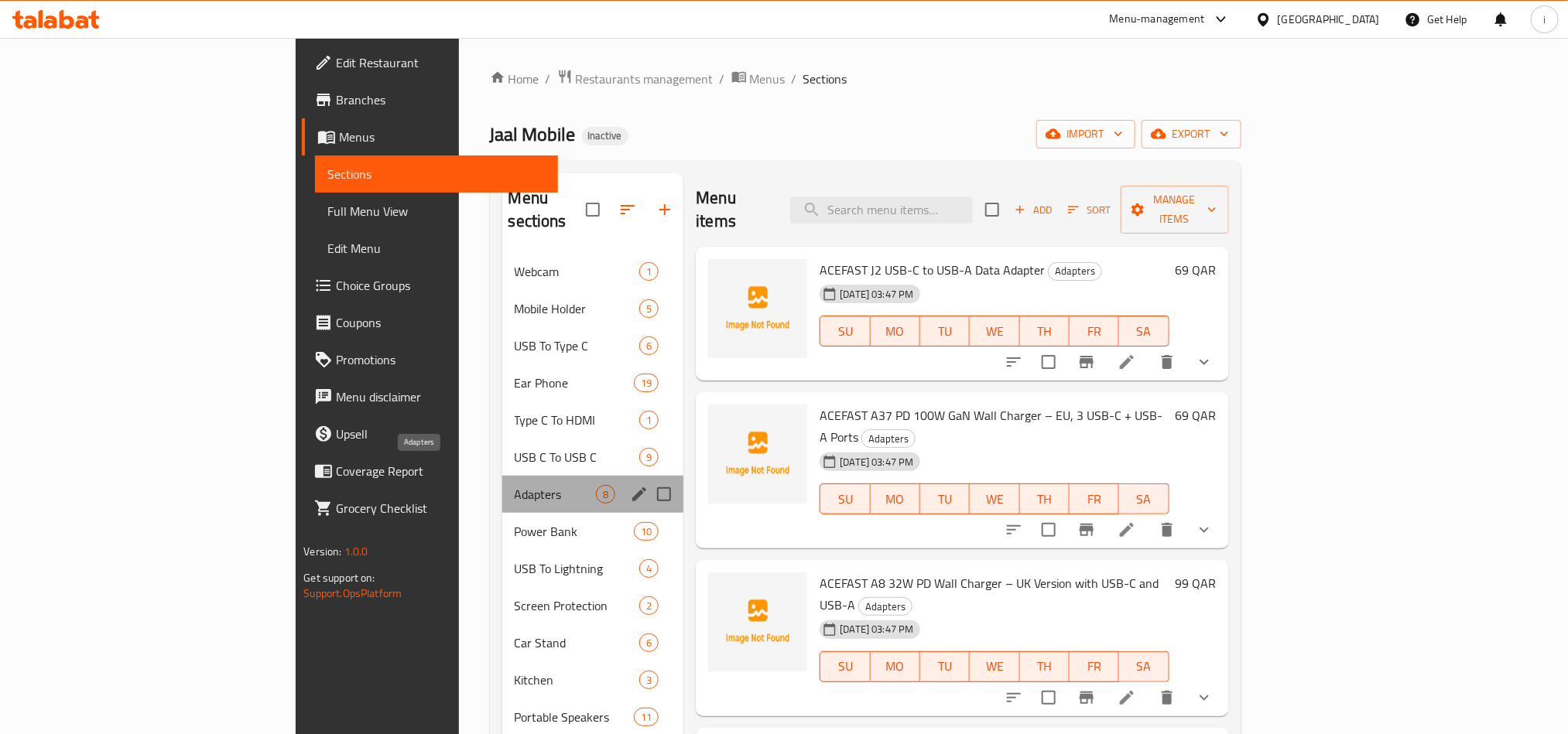
click at [514, 485] on span "Adapters" at bounding box center [555, 494] width 82 height 19
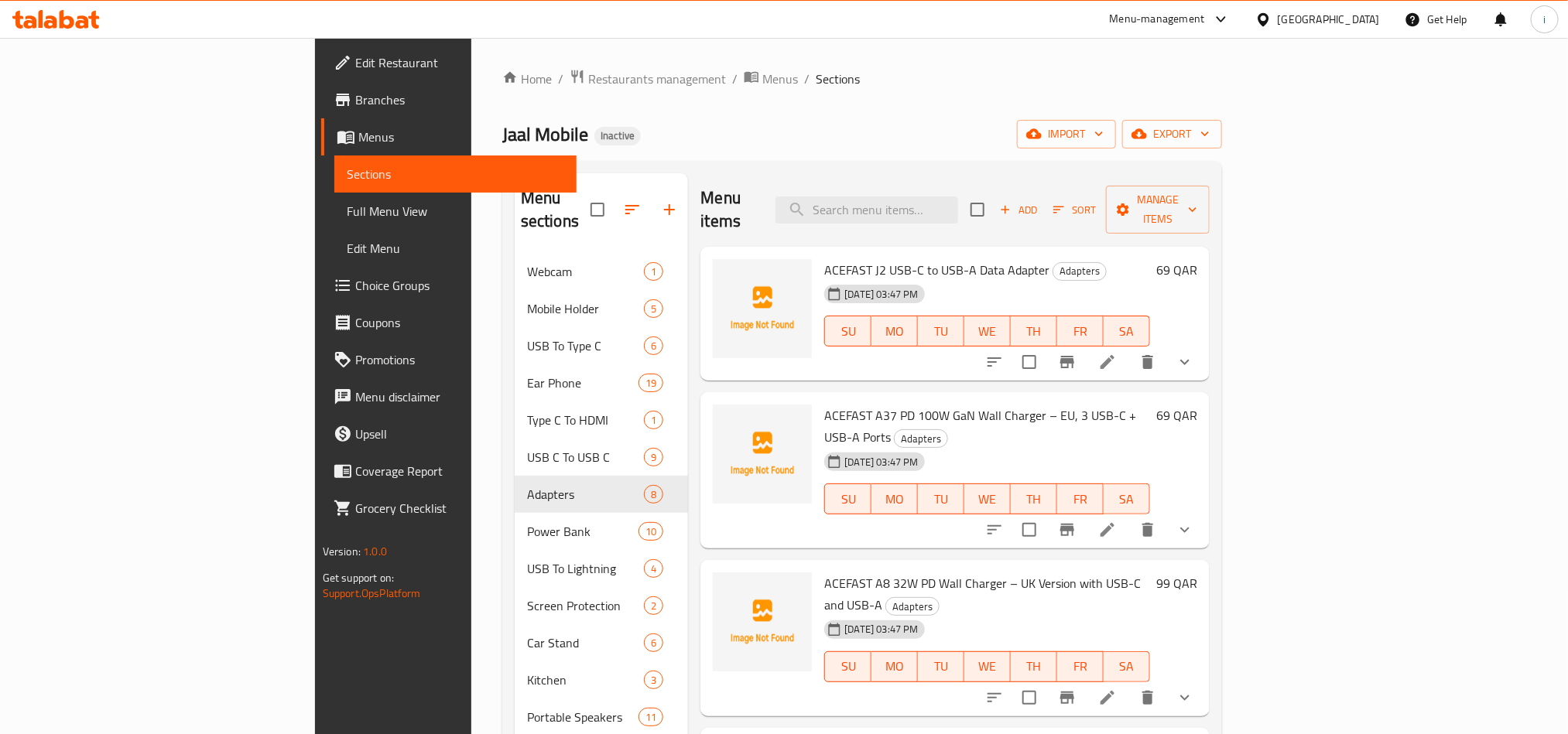
click at [892, 259] on span "ACEFAST J2 USB-C to USB-A Data Adapter" at bounding box center [936, 270] width 225 height 23
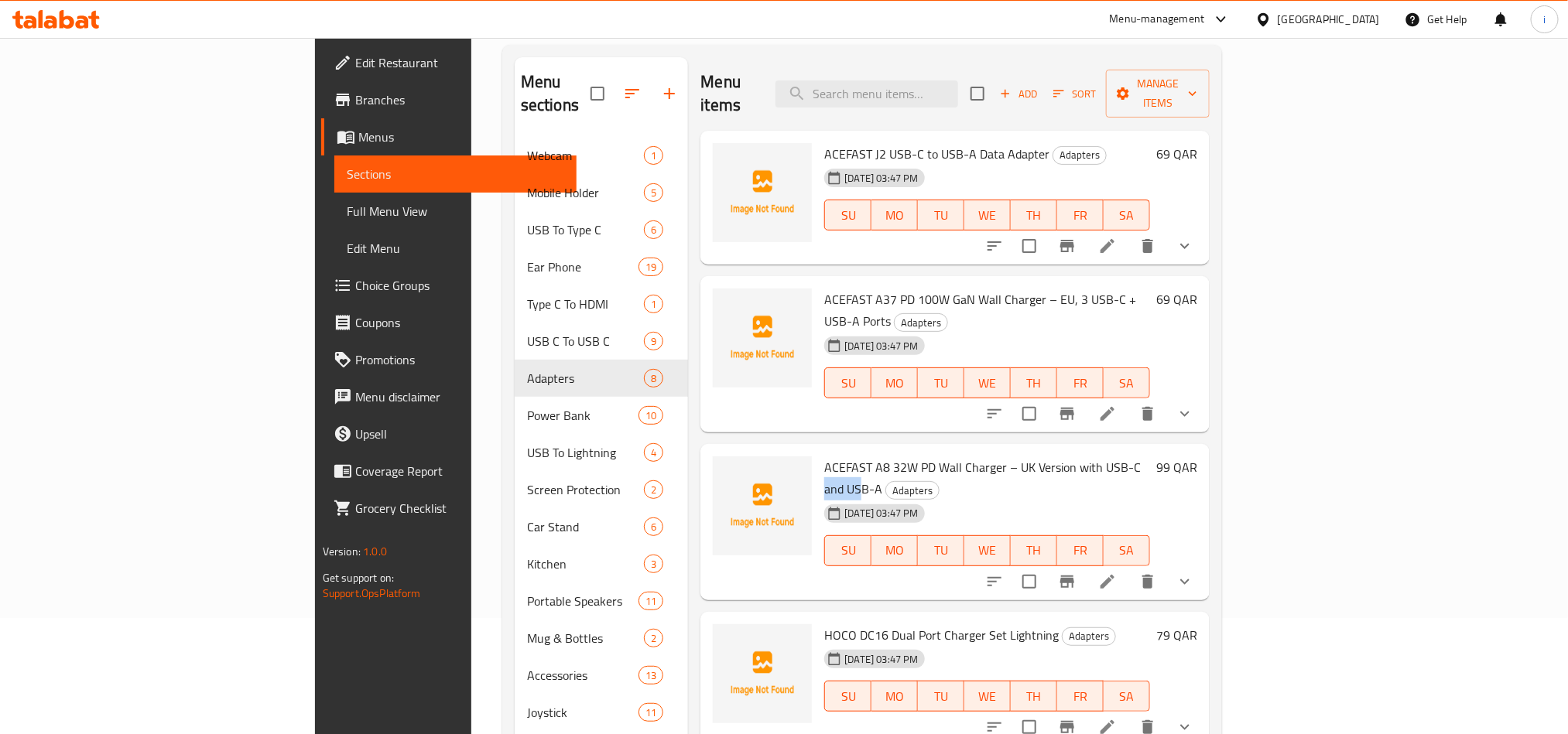
drag, startPoint x: 1056, startPoint y: 416, endPoint x: 1097, endPoint y: 420, distance: 41.2
click at [1097, 456] on span "ACEFAST A8 32W PD Wall Charger – UK Version with USB-C and USB-A" at bounding box center [982, 479] width 316 height 45
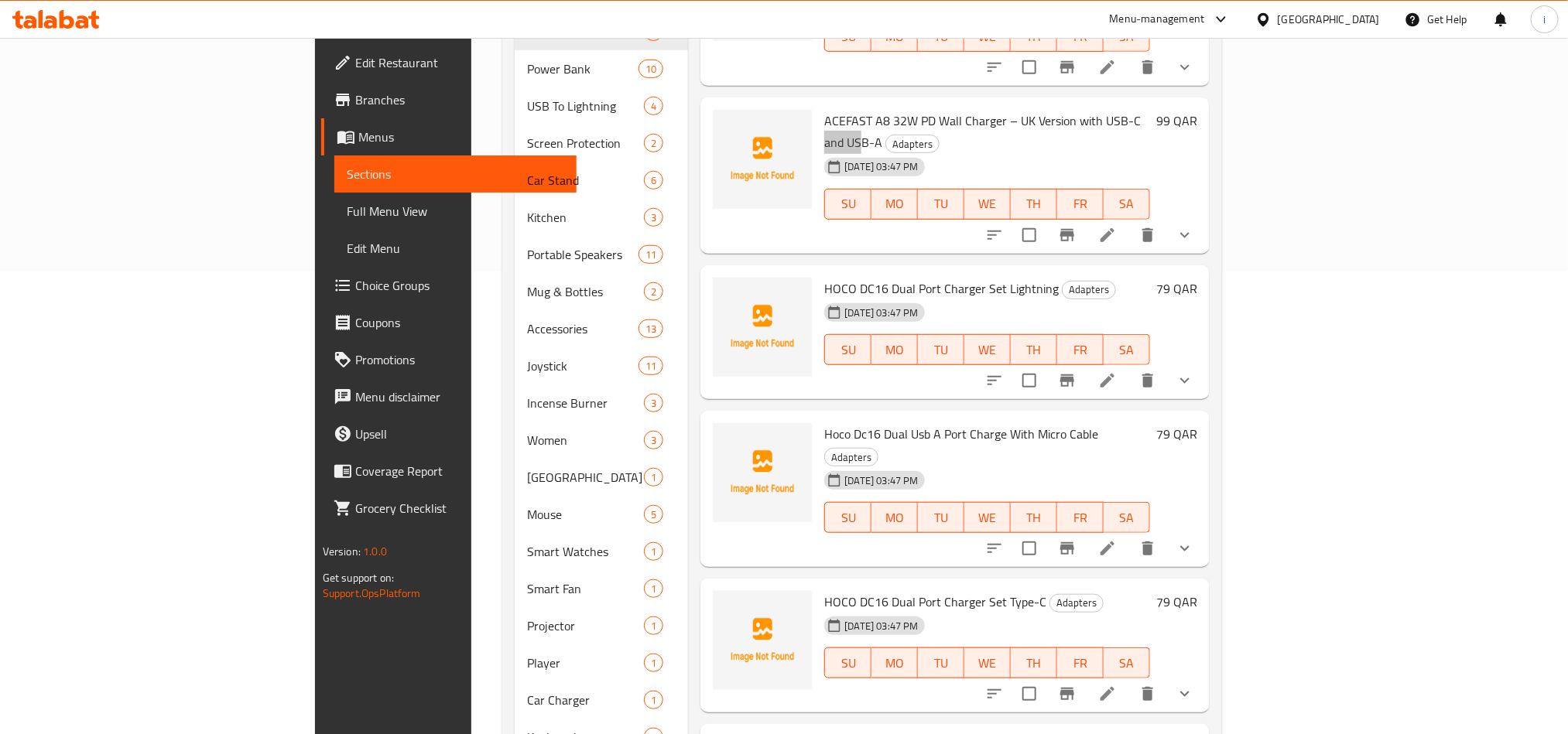
scroll to position [464, 0]
drag, startPoint x: 909, startPoint y: 219, endPoint x: 976, endPoint y: 224, distance: 67.2
click at [976, 276] on h6 "HOCO DC16 Dual Port Charger Set Lightning Adapters" at bounding box center [987, 287] width 326 height 22
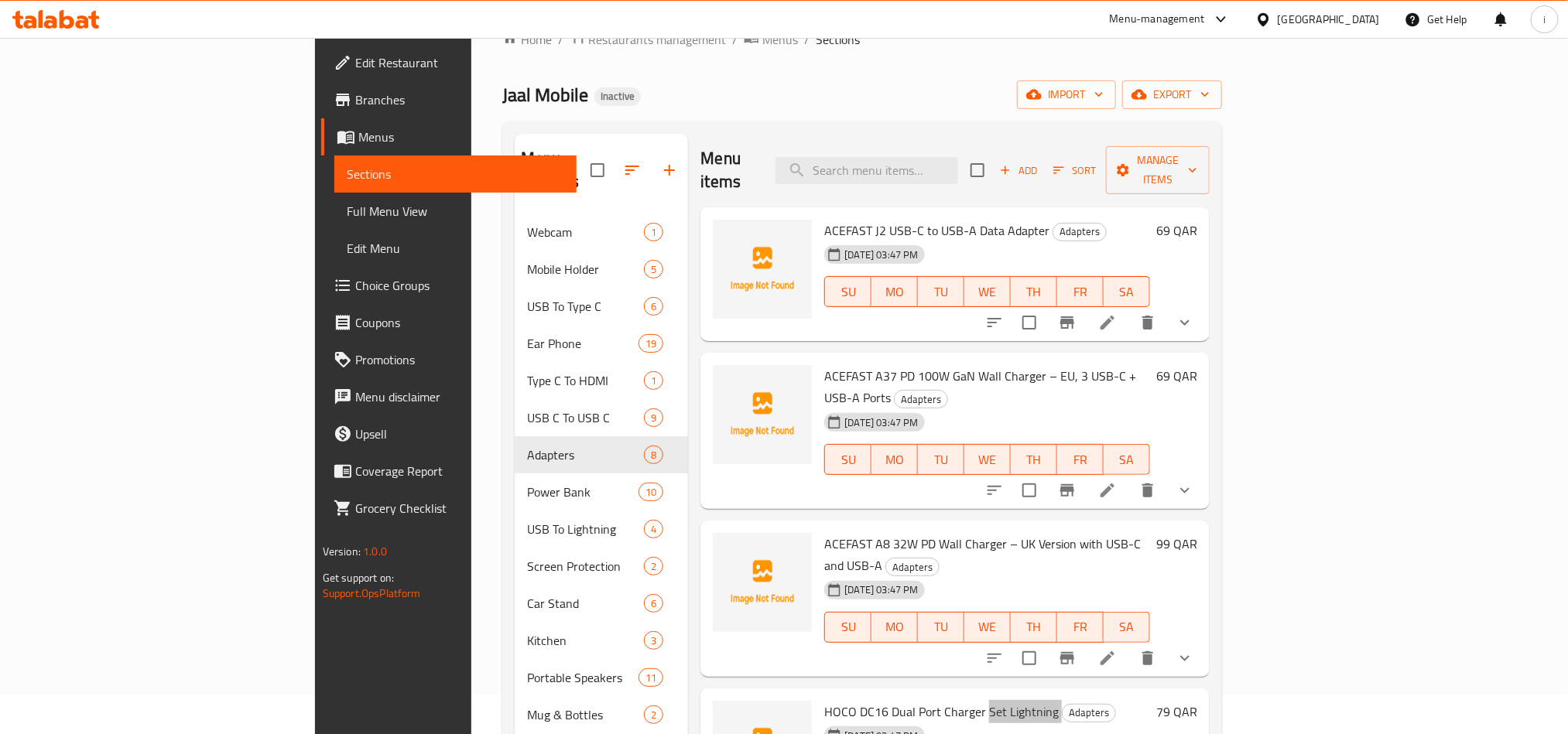
scroll to position [0, 0]
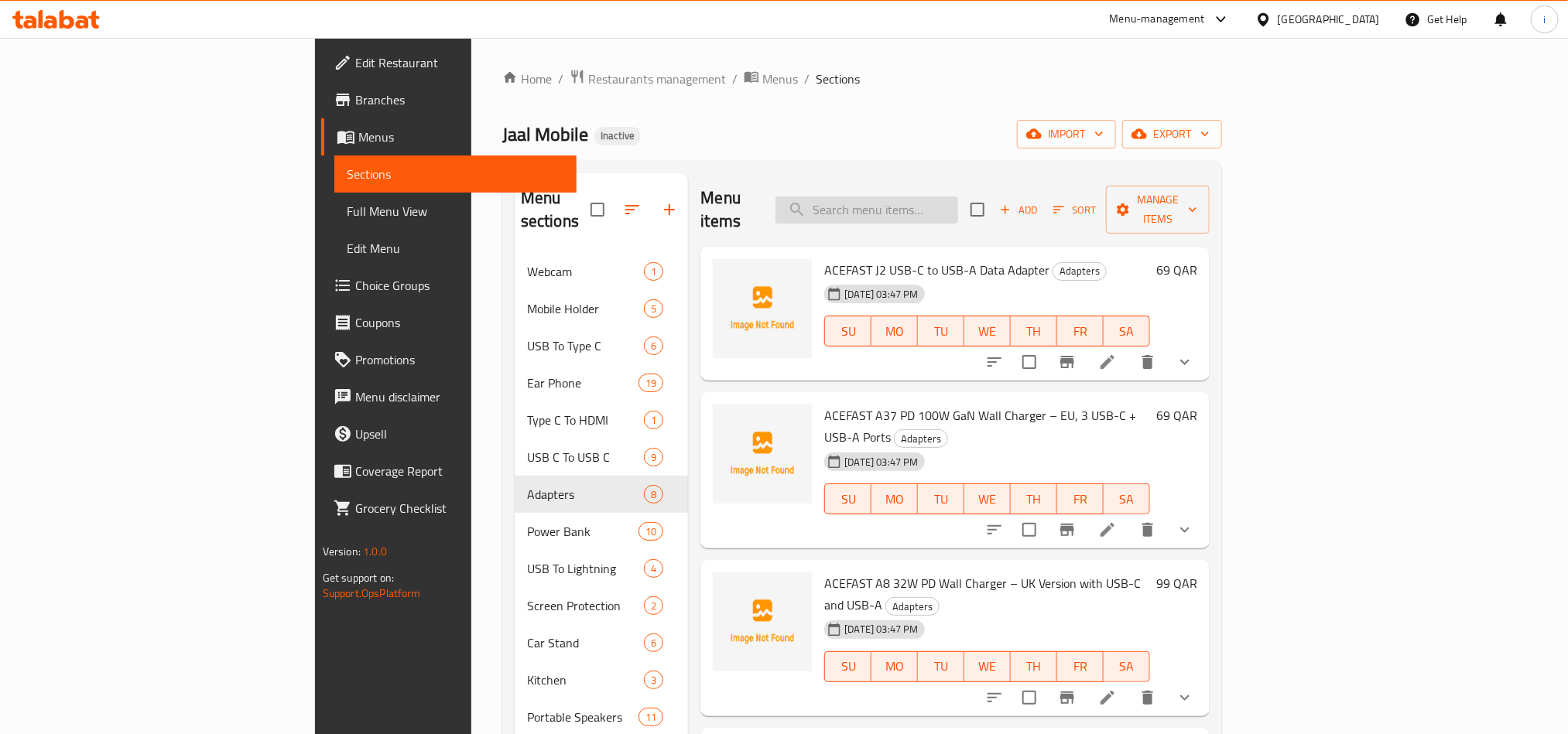
click at [958, 197] on input "search" at bounding box center [867, 209] width 183 height 27
paste input "Samsung Travel Adapter 45W with USB C Cable"
type input "Samsung Travel Adapter 45W with USB C Cable"
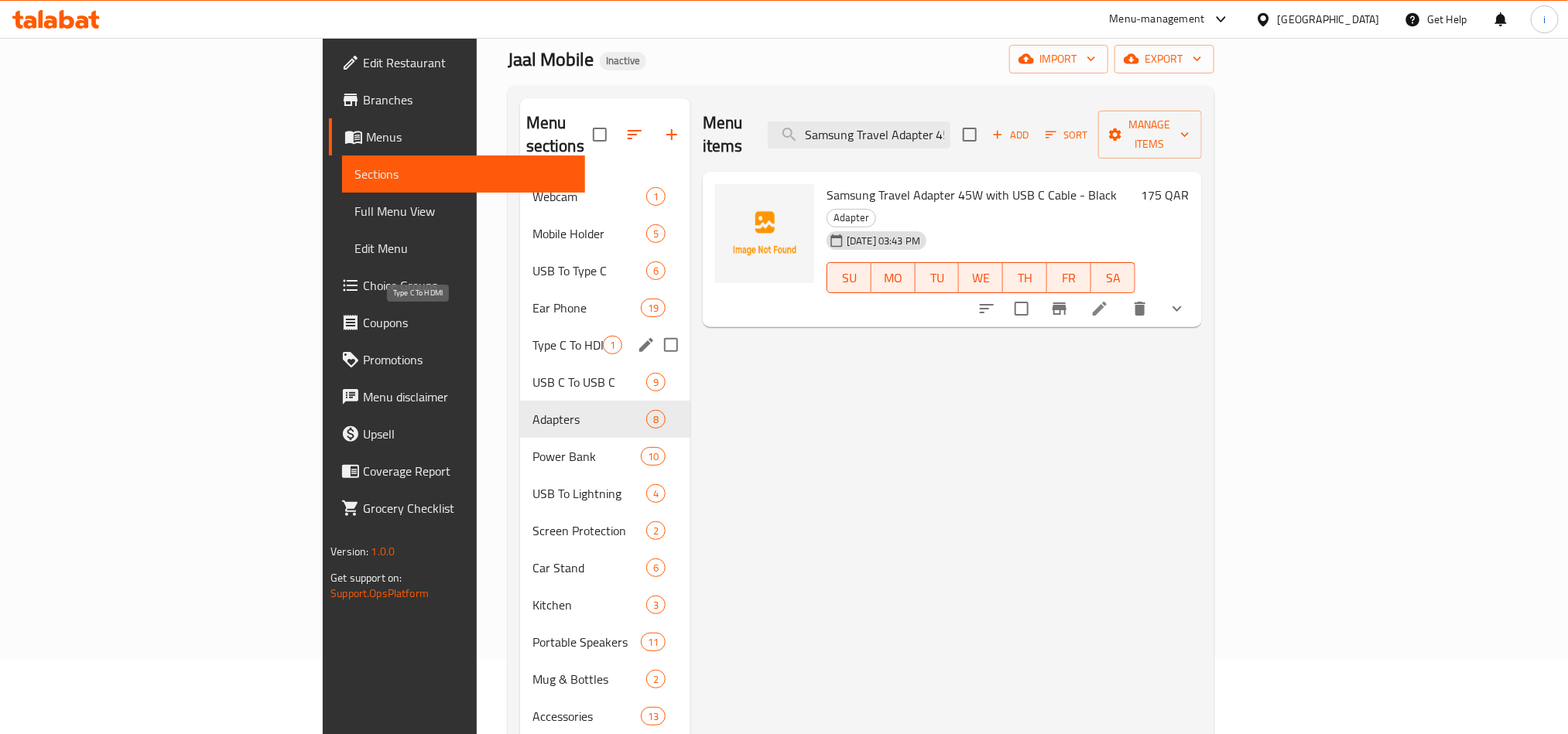
scroll to position [232, 0]
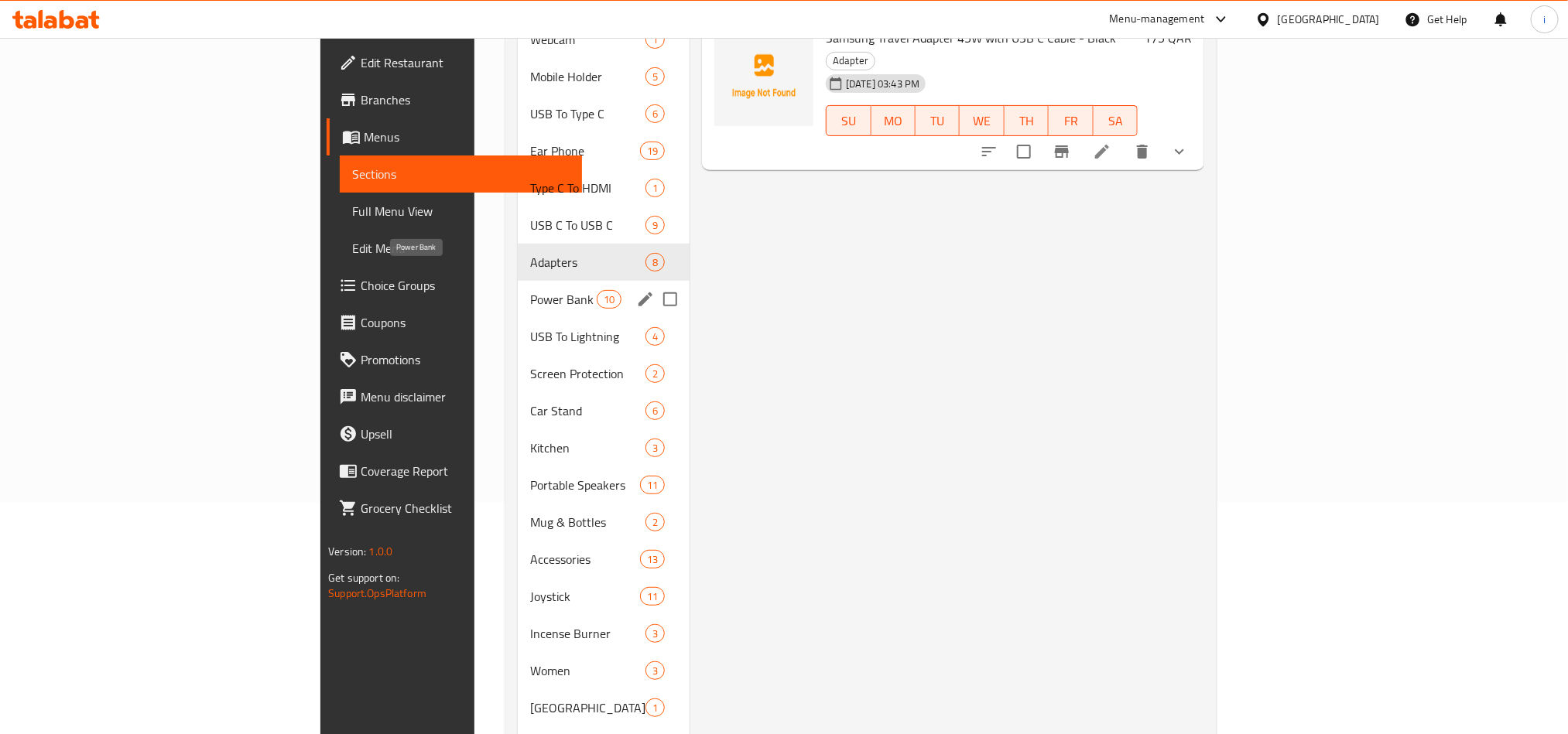
click at [530, 290] on span "Power Bank" at bounding box center [563, 299] width 66 height 19
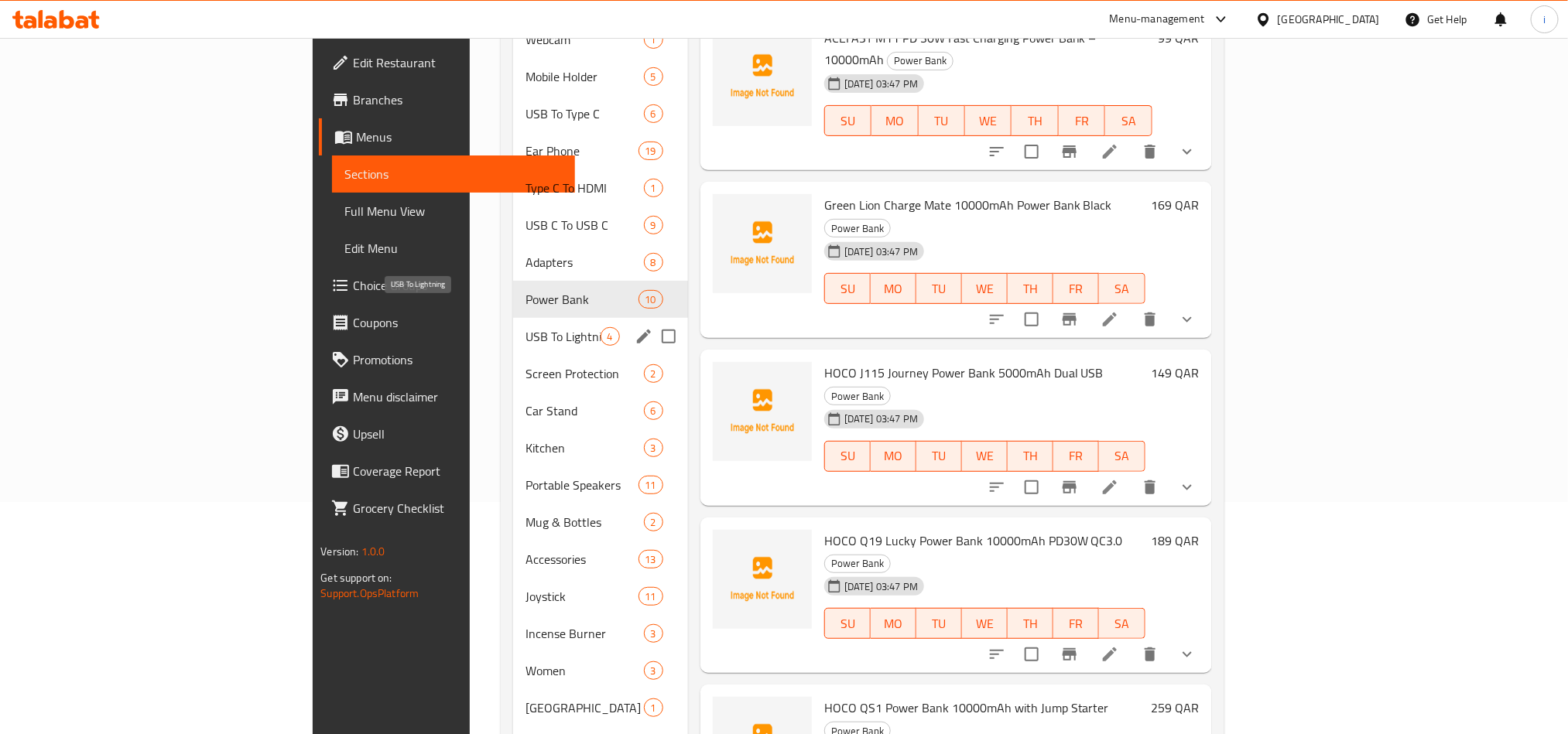
click at [526, 327] on span "USB To Lightning" at bounding box center [563, 336] width 74 height 19
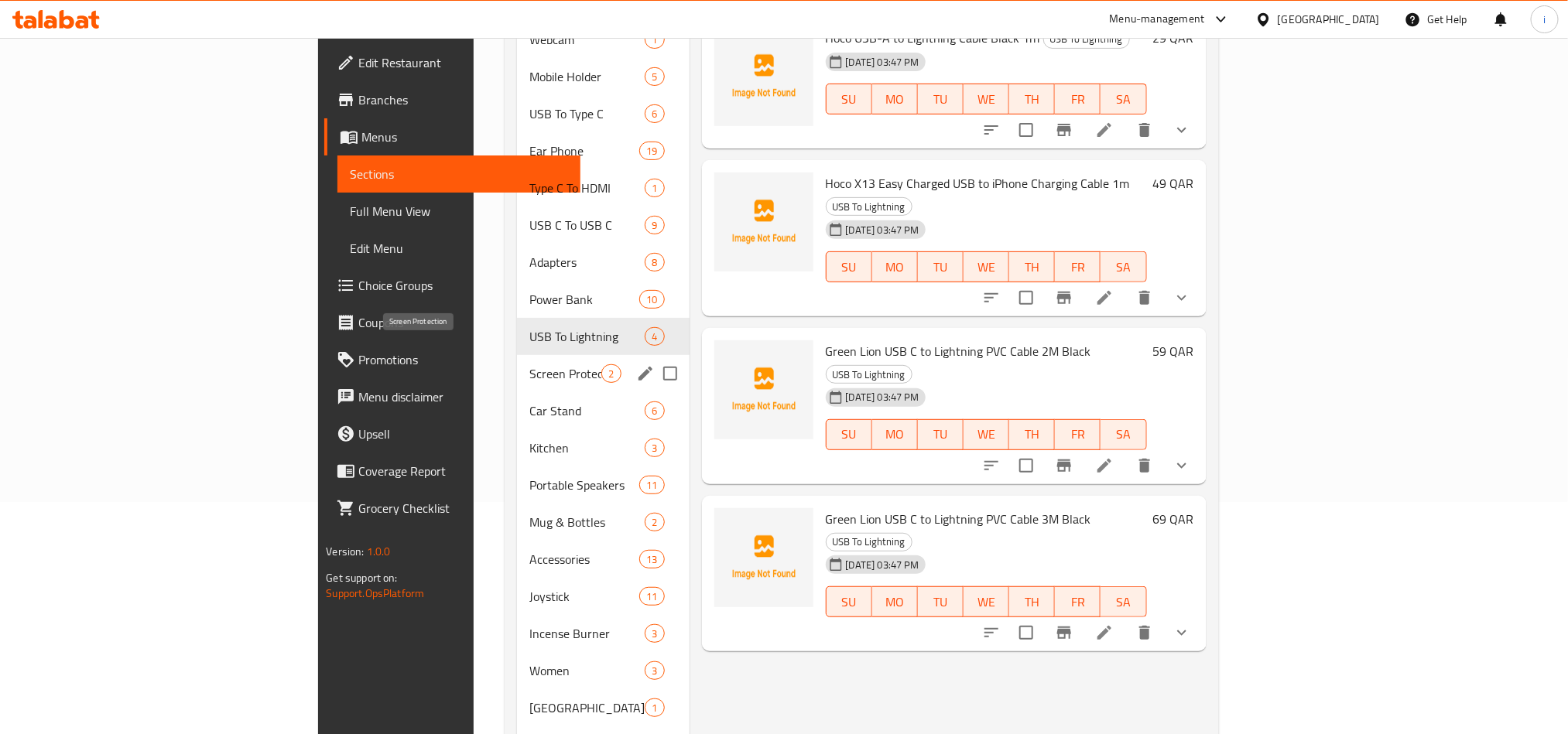
click at [530, 365] on span "Screen Protection" at bounding box center [566, 373] width 73 height 19
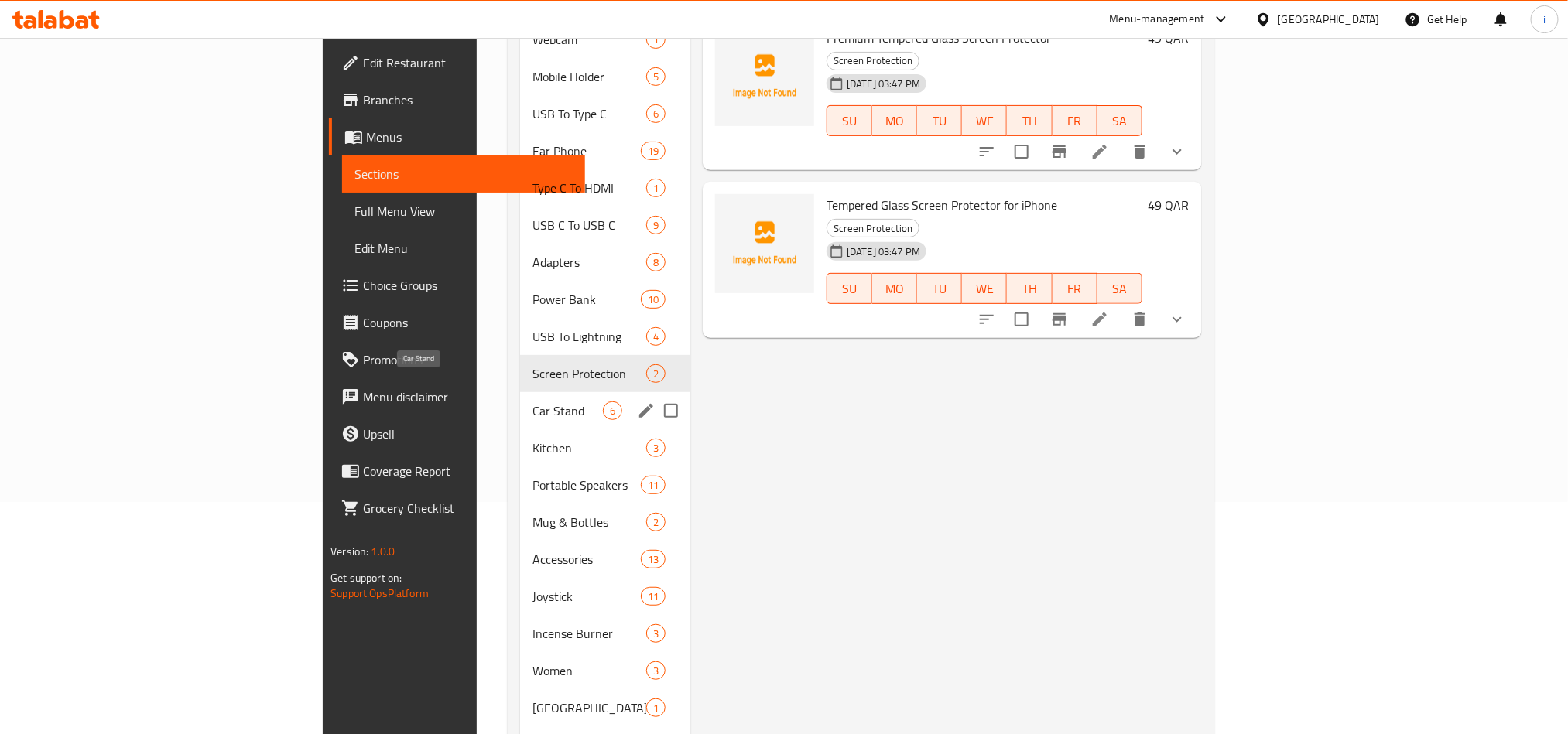
click at [532, 402] on span "Car Stand" at bounding box center [567, 411] width 70 height 19
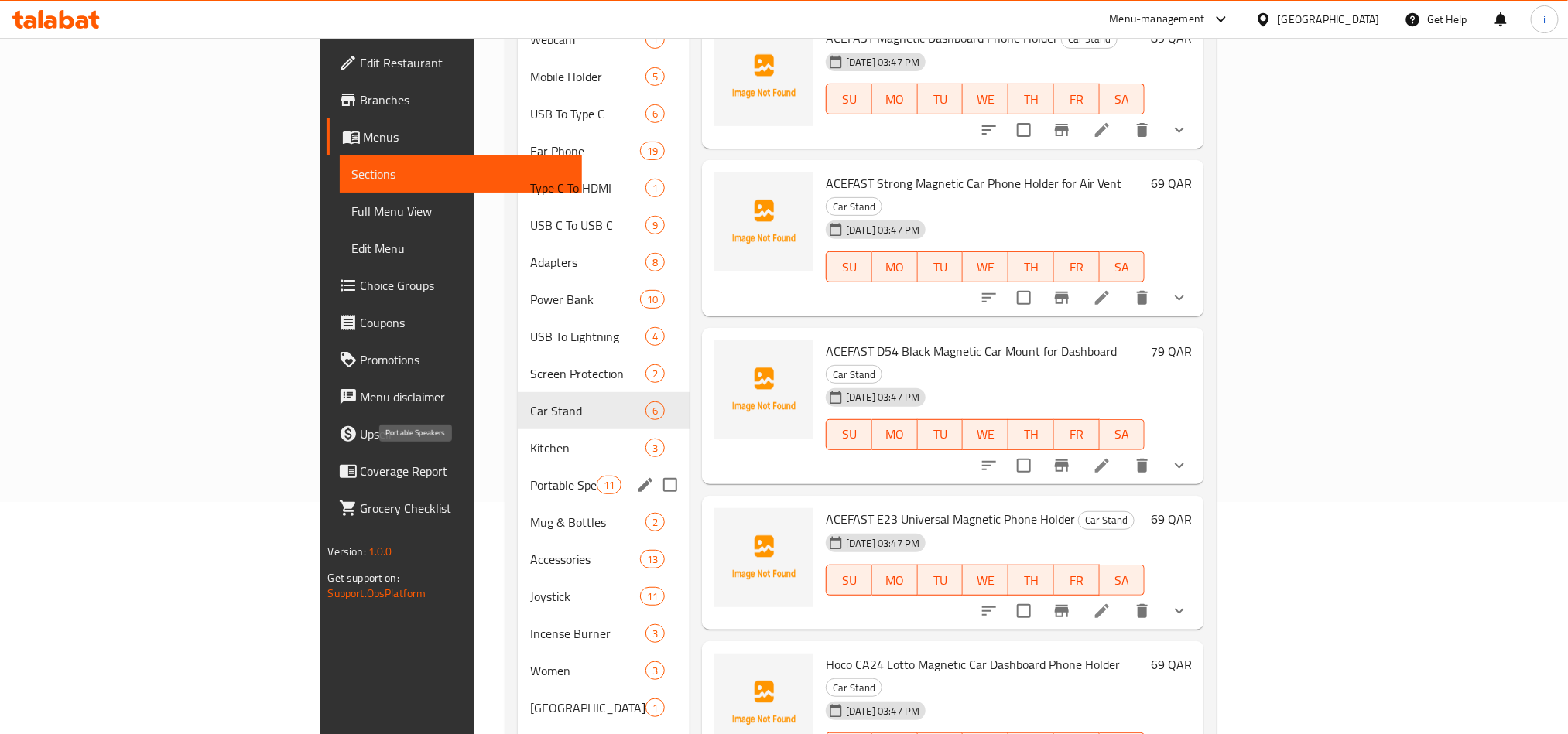
click at [530, 476] on span "Portable Speakers" at bounding box center [563, 485] width 66 height 19
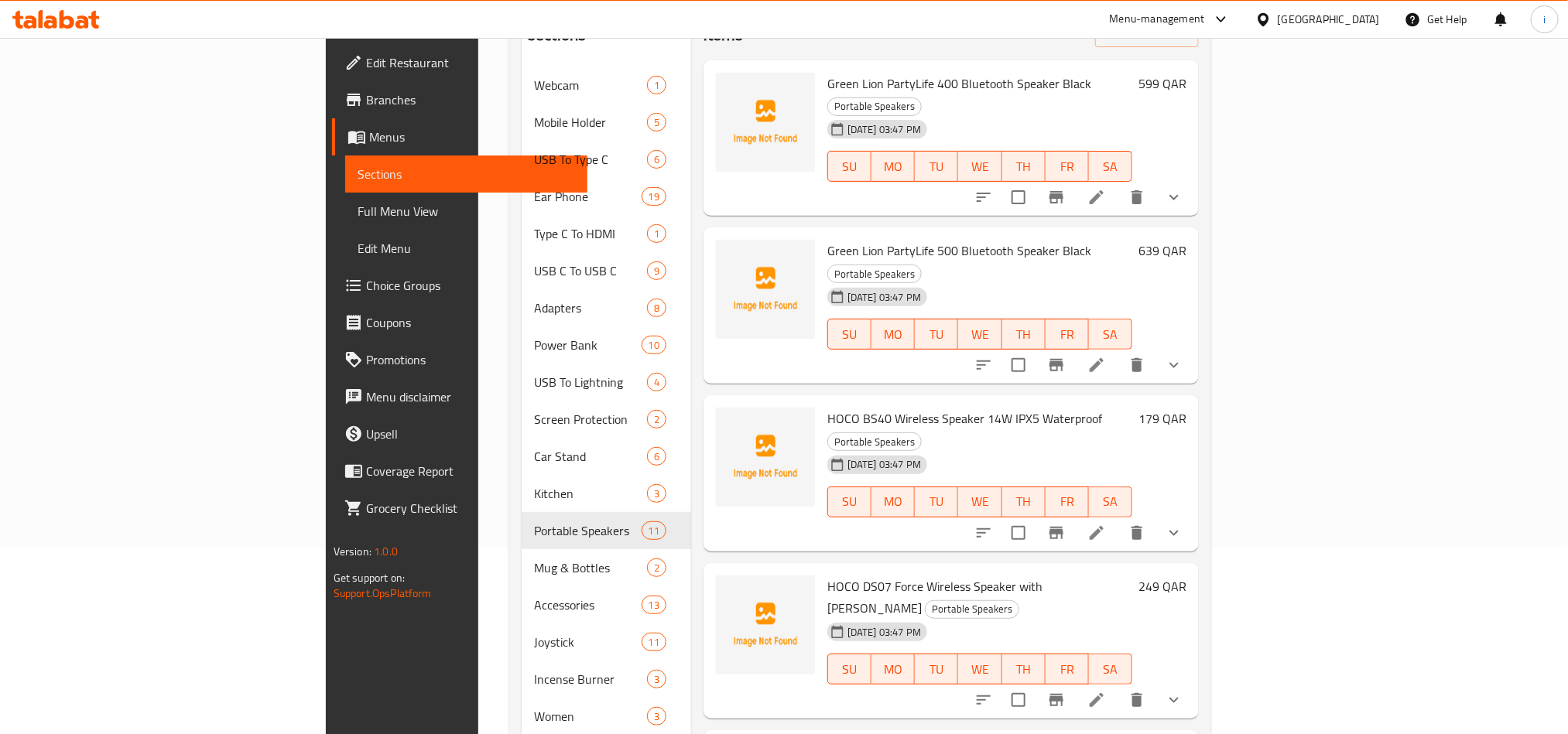
scroll to position [464, 0]
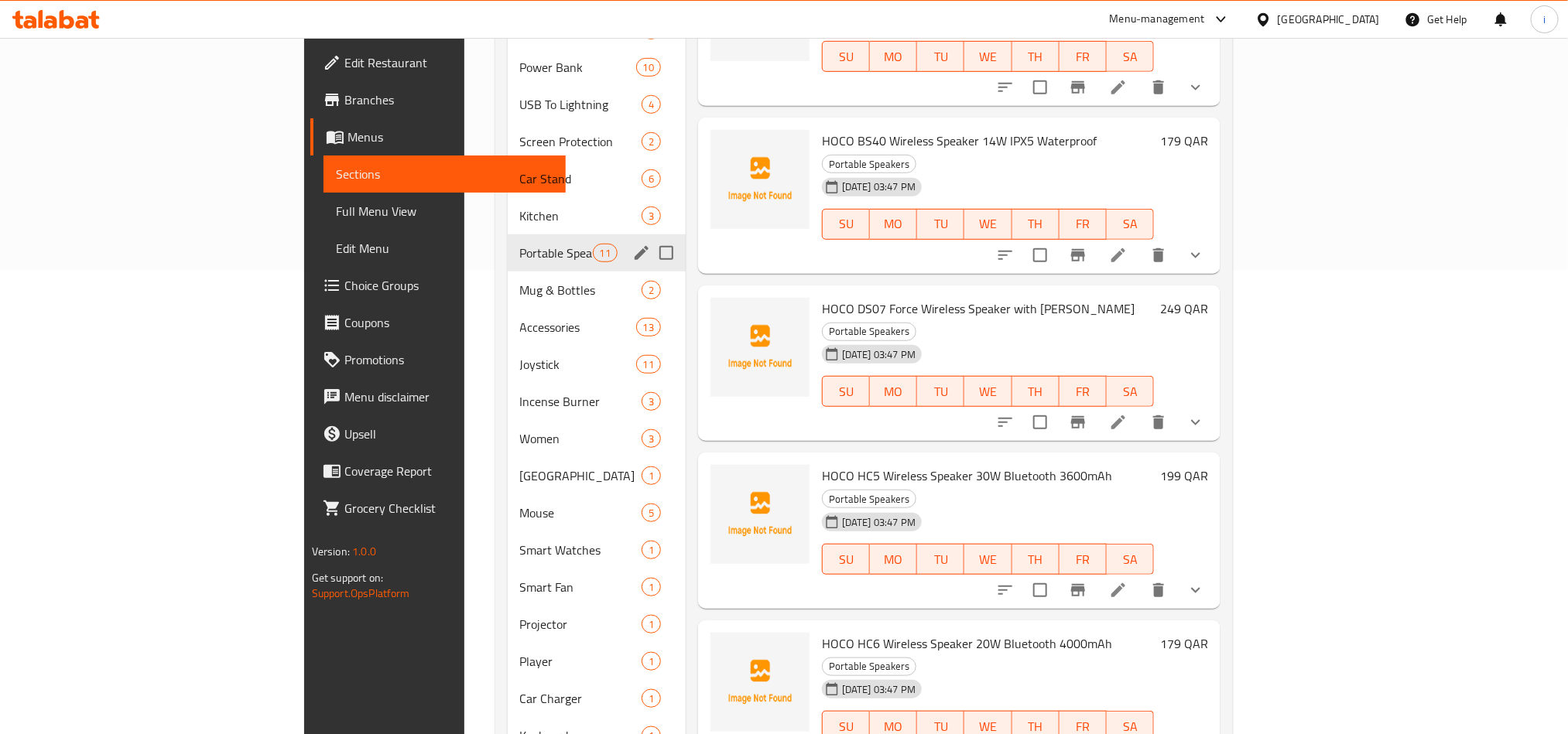
click at [520, 243] on span "Portable Speakers" at bounding box center [556, 252] width 73 height 19
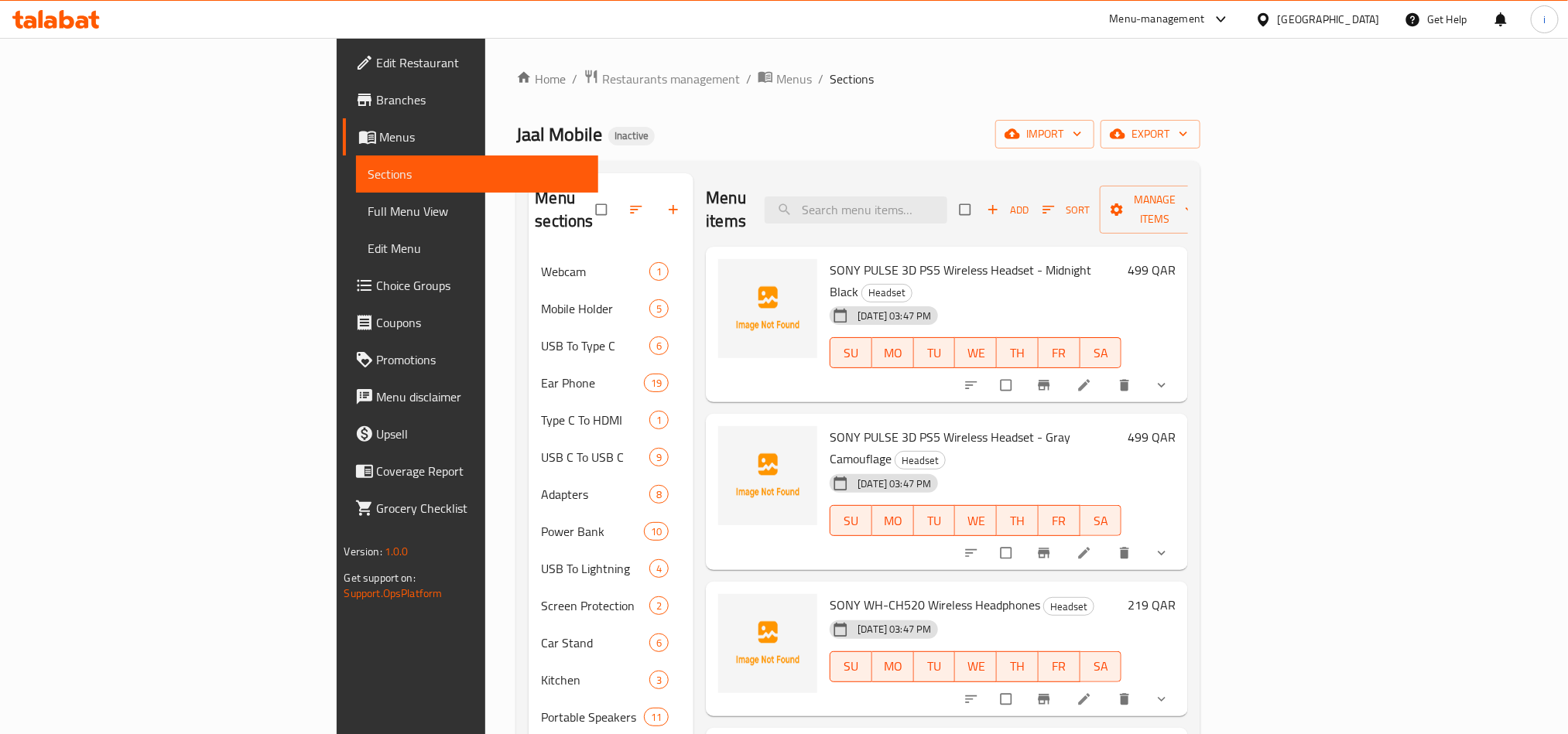
click at [377, 91] on span "Branches" at bounding box center [481, 99] width 209 height 19
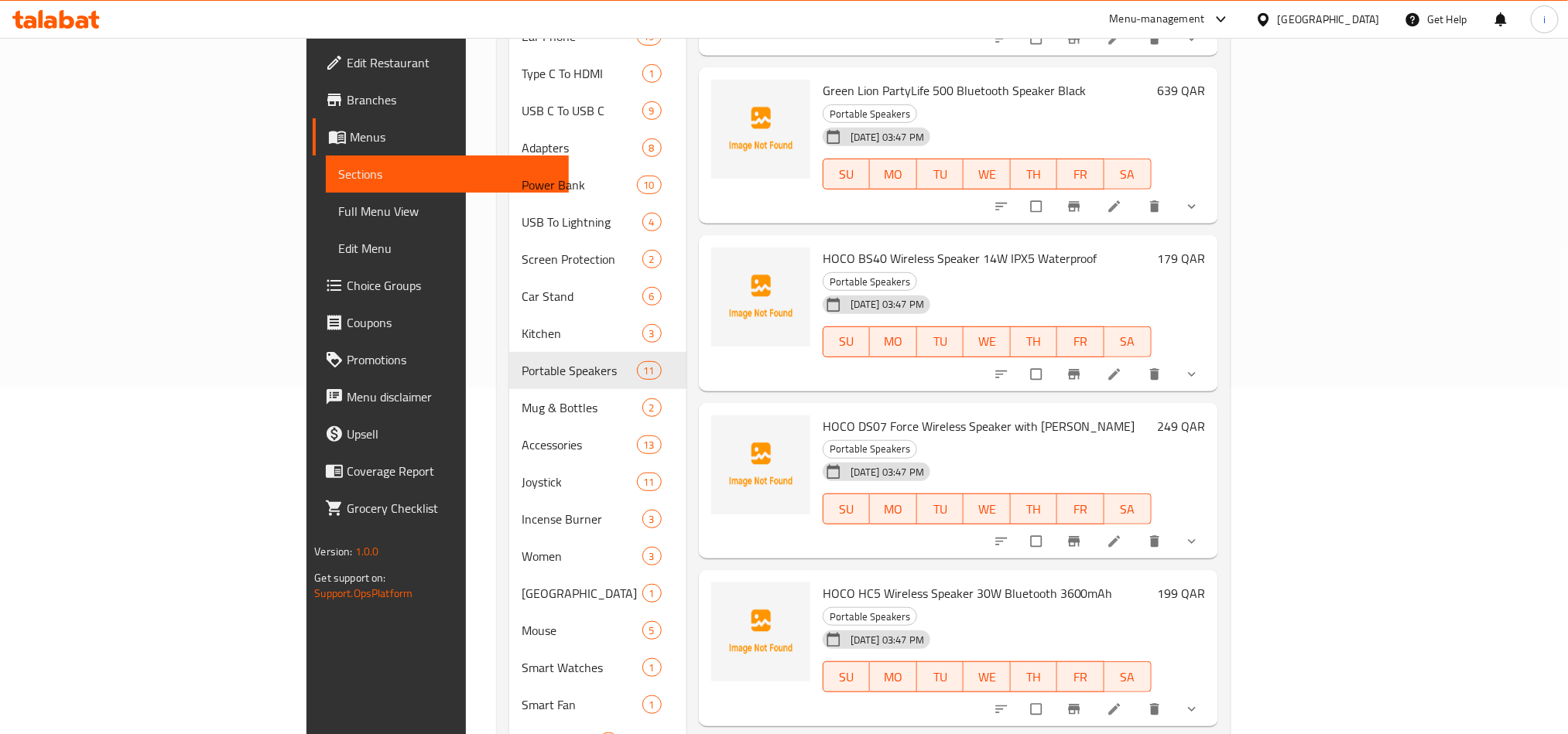
scroll to position [348, 0]
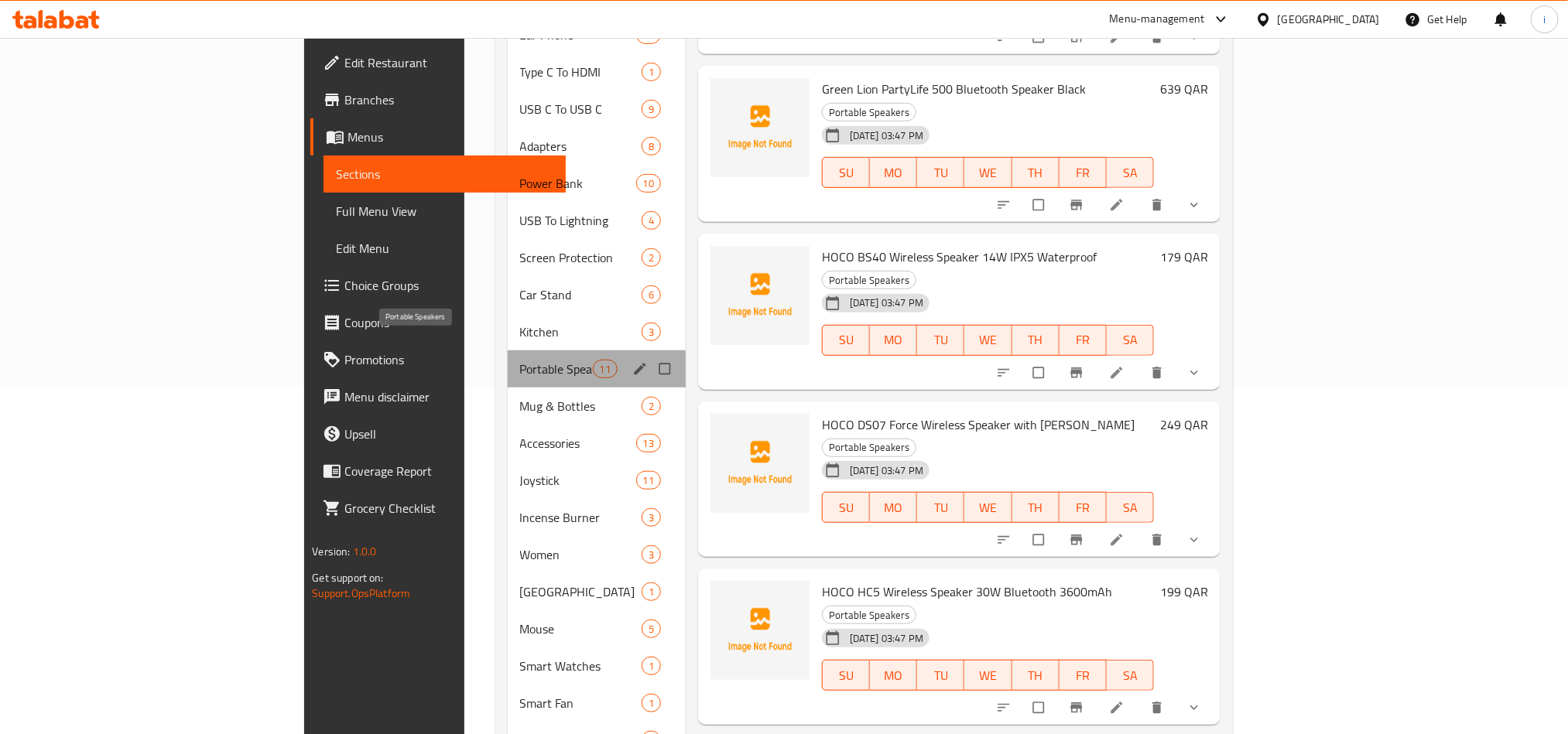
click at [520, 360] on span "Portable Speakers" at bounding box center [556, 369] width 73 height 19
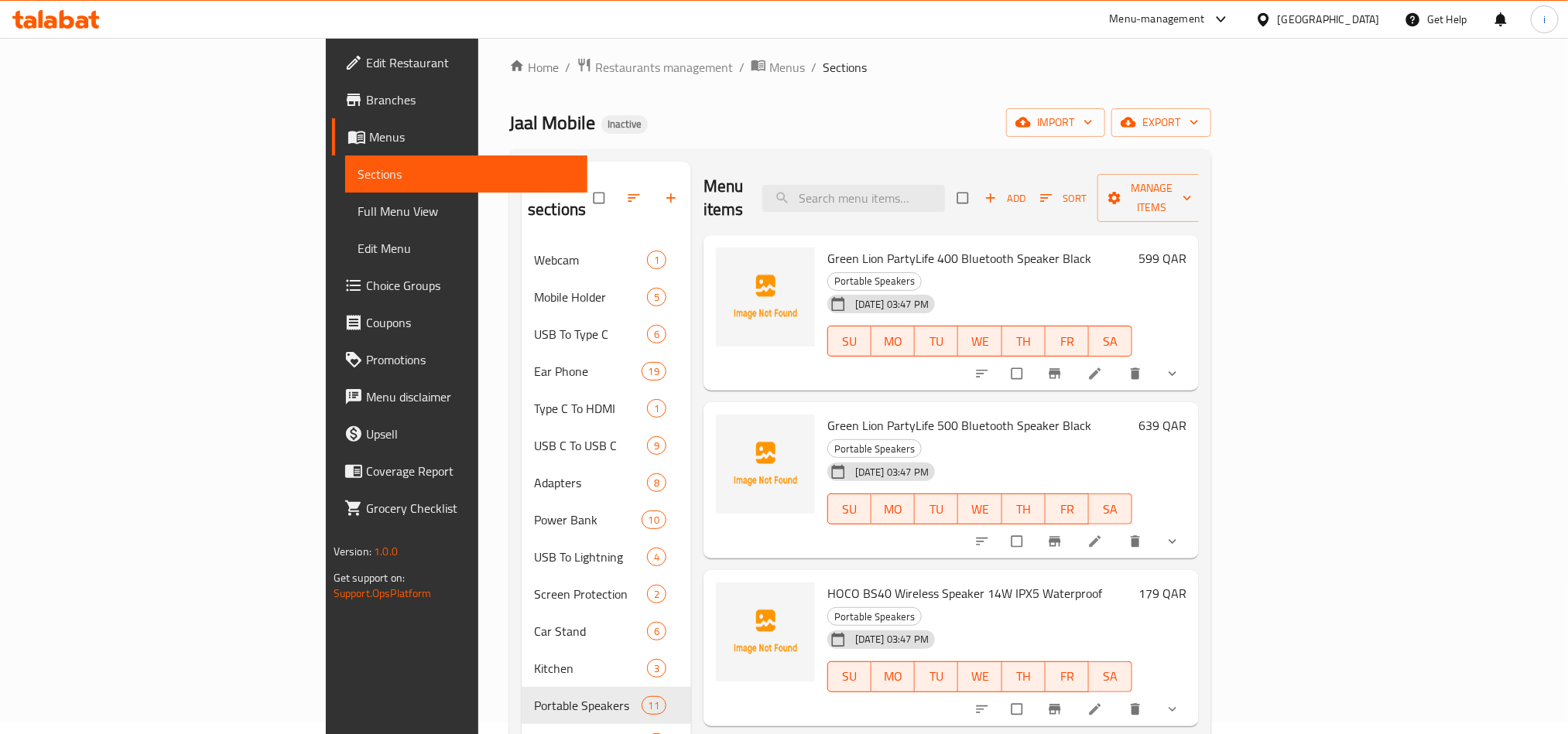
scroll to position [0, 0]
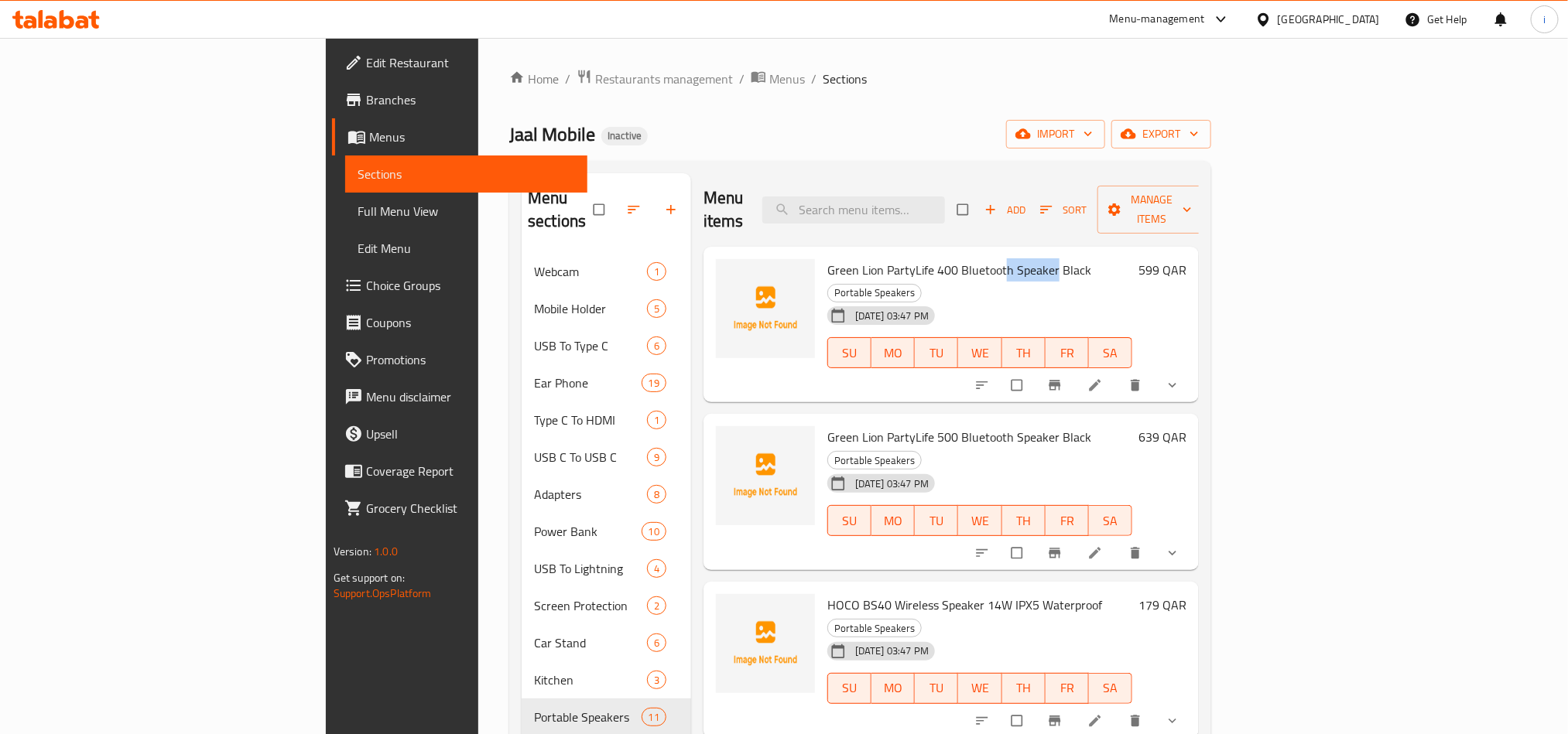
drag, startPoint x: 922, startPoint y: 251, endPoint x: 973, endPoint y: 251, distance: 51.0
click at [973, 259] on span "Green Lion PartyLife 400 Bluetooth Speaker Black" at bounding box center [959, 270] width 264 height 23
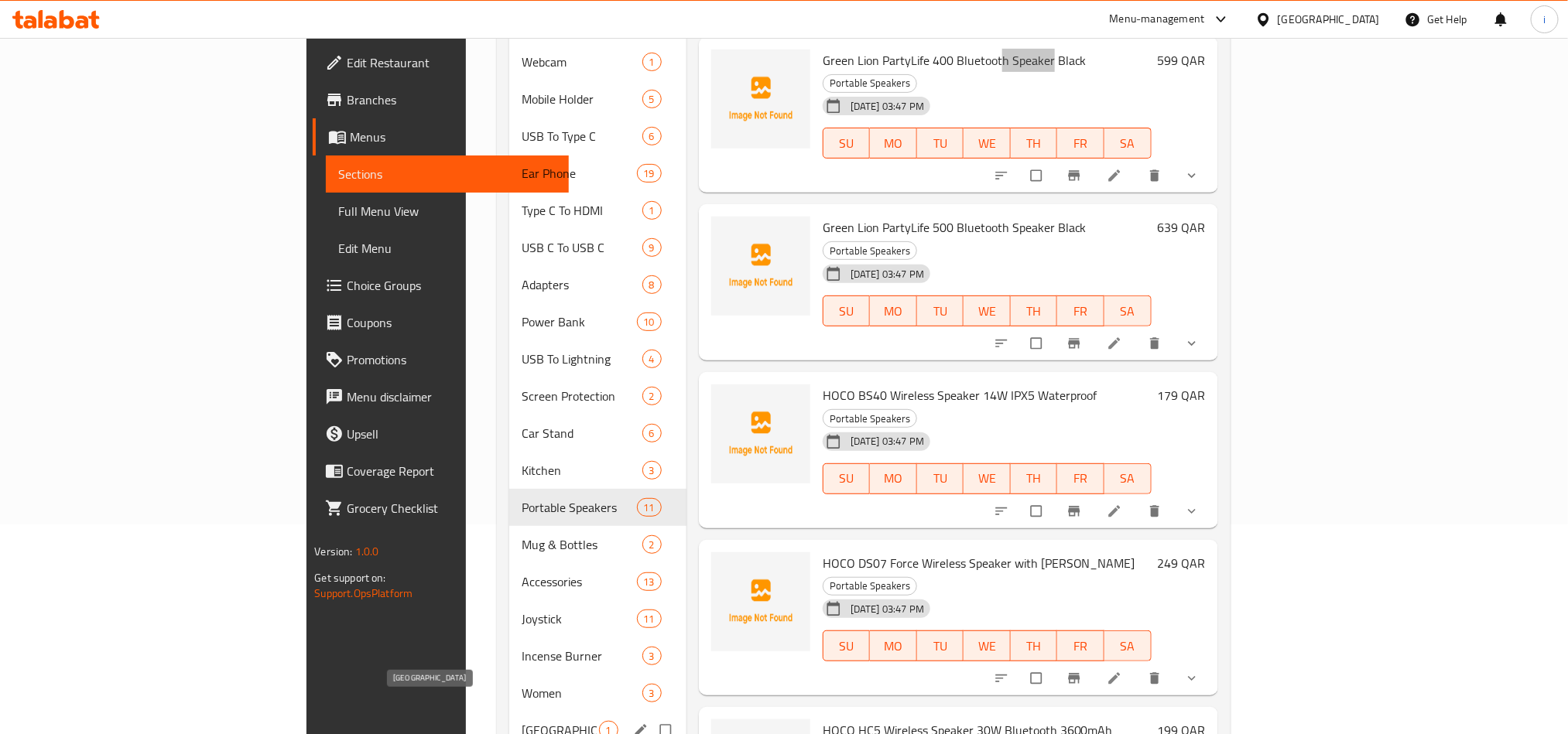
scroll to position [348, 0]
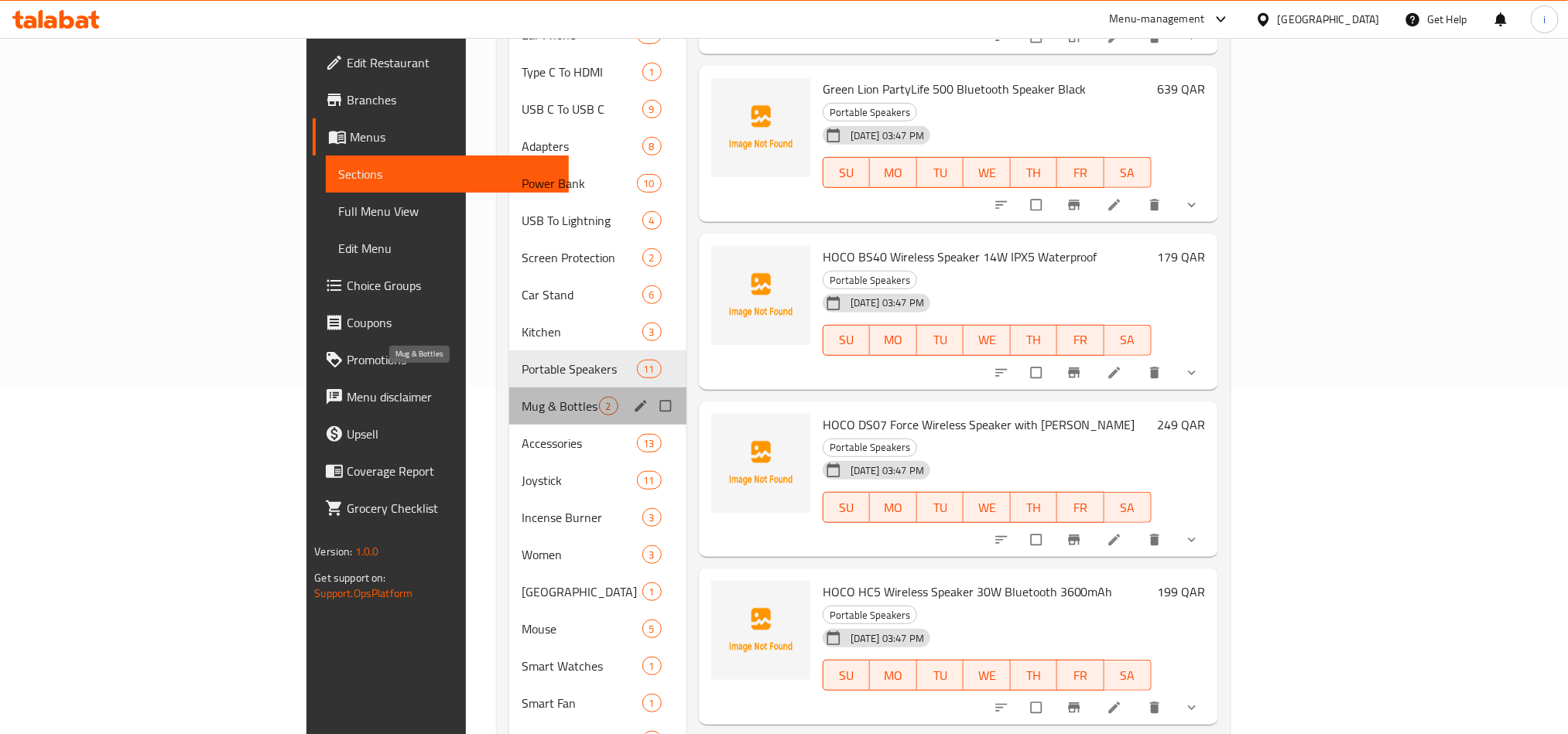
click at [522, 397] on span "Mug & Bottles" at bounding box center [560, 406] width 78 height 19
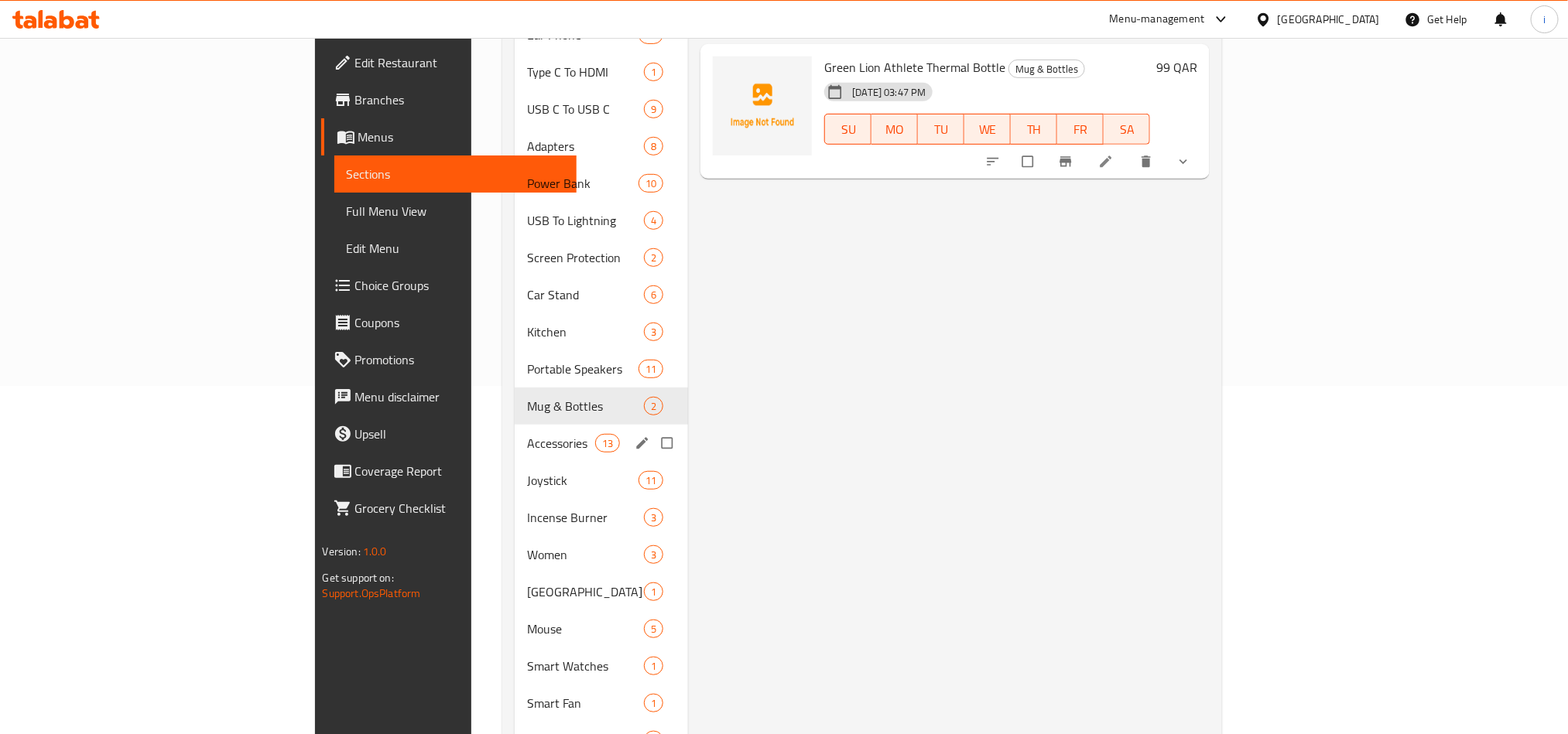
drag, startPoint x: 366, startPoint y: 428, endPoint x: 387, endPoint y: 421, distance: 22.1
click at [527, 434] on span "Accessories" at bounding box center [561, 443] width 68 height 19
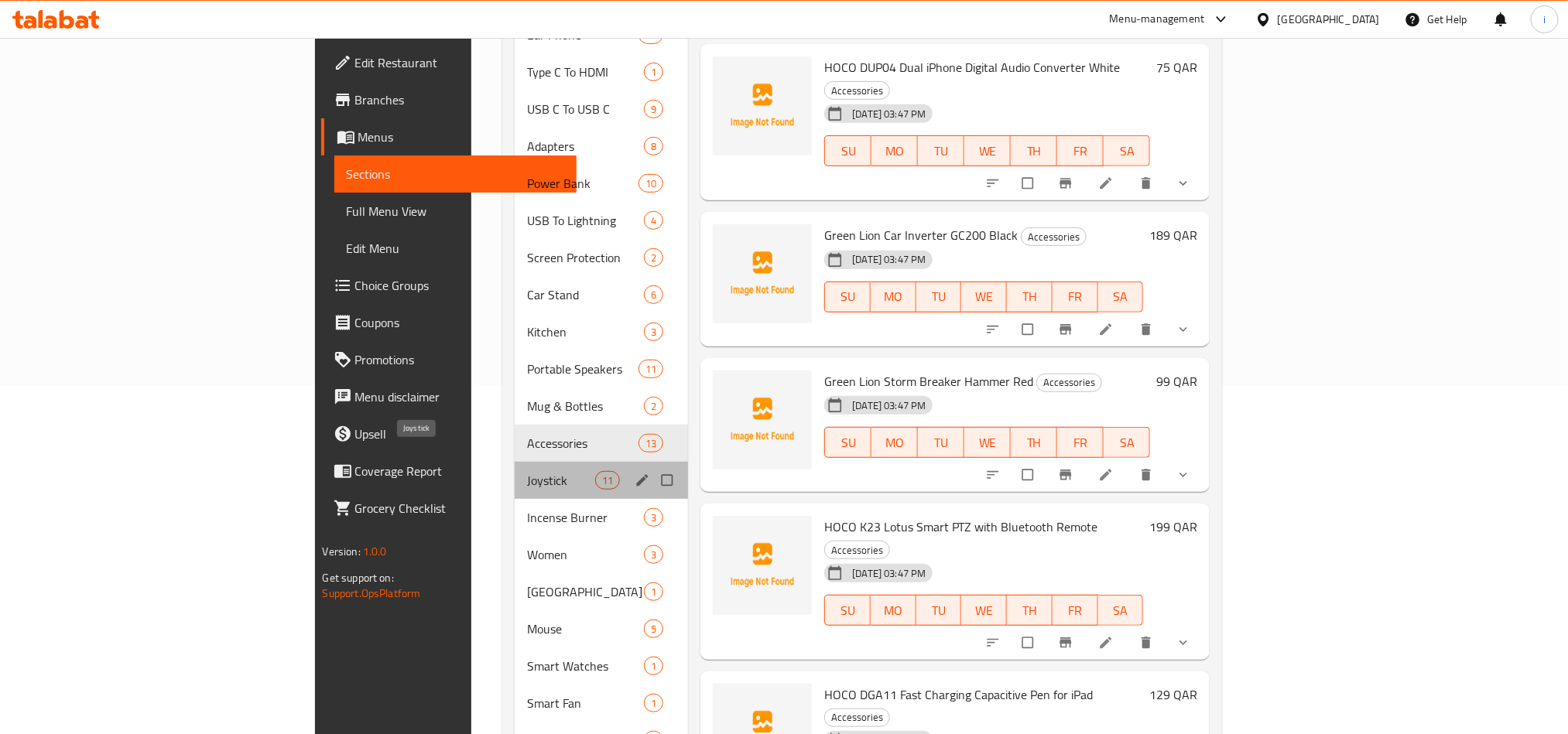
click at [527, 471] on span "Joystick" at bounding box center [561, 480] width 68 height 19
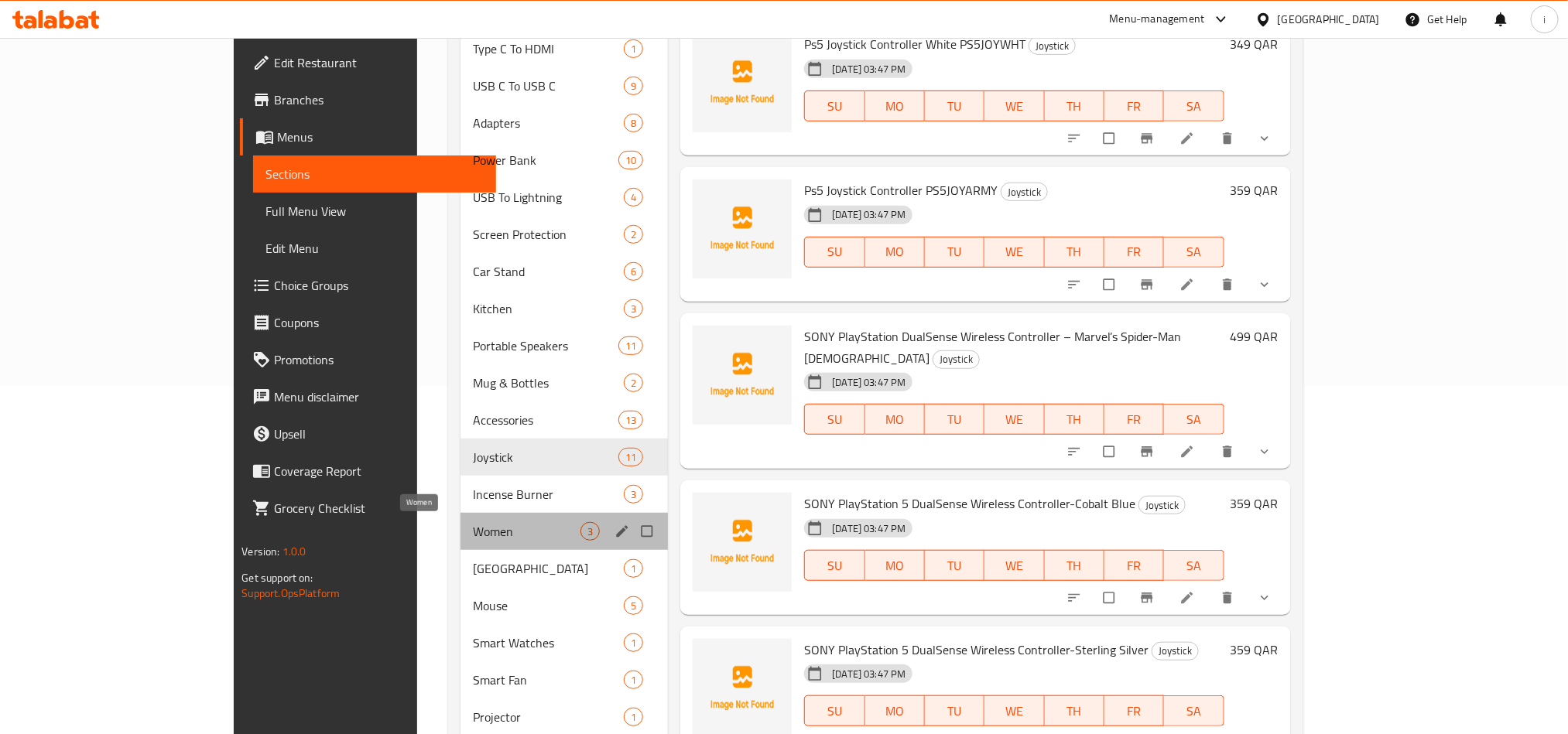
click at [473, 525] on span "Women" at bounding box center [526, 531] width 108 height 19
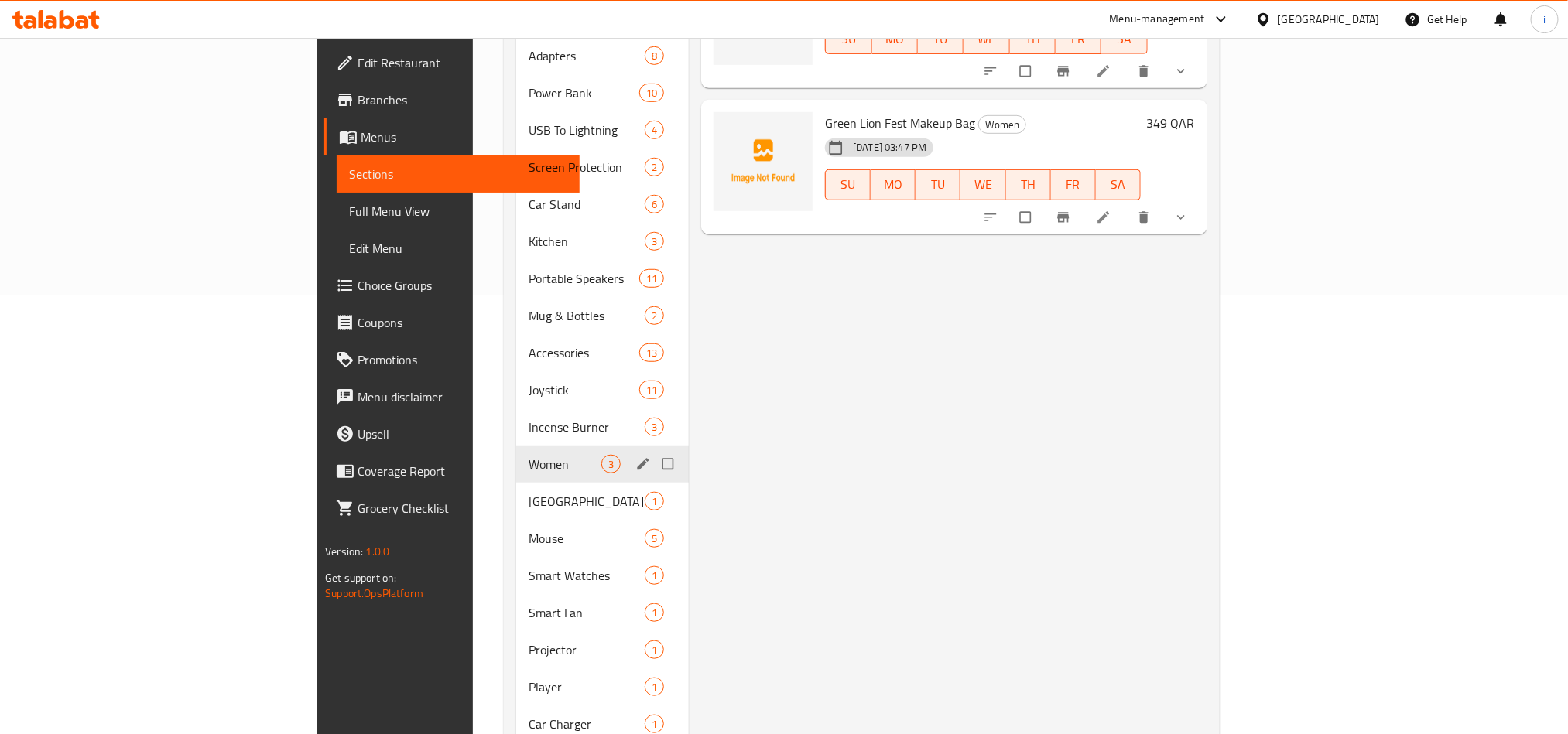
scroll to position [580, 0]
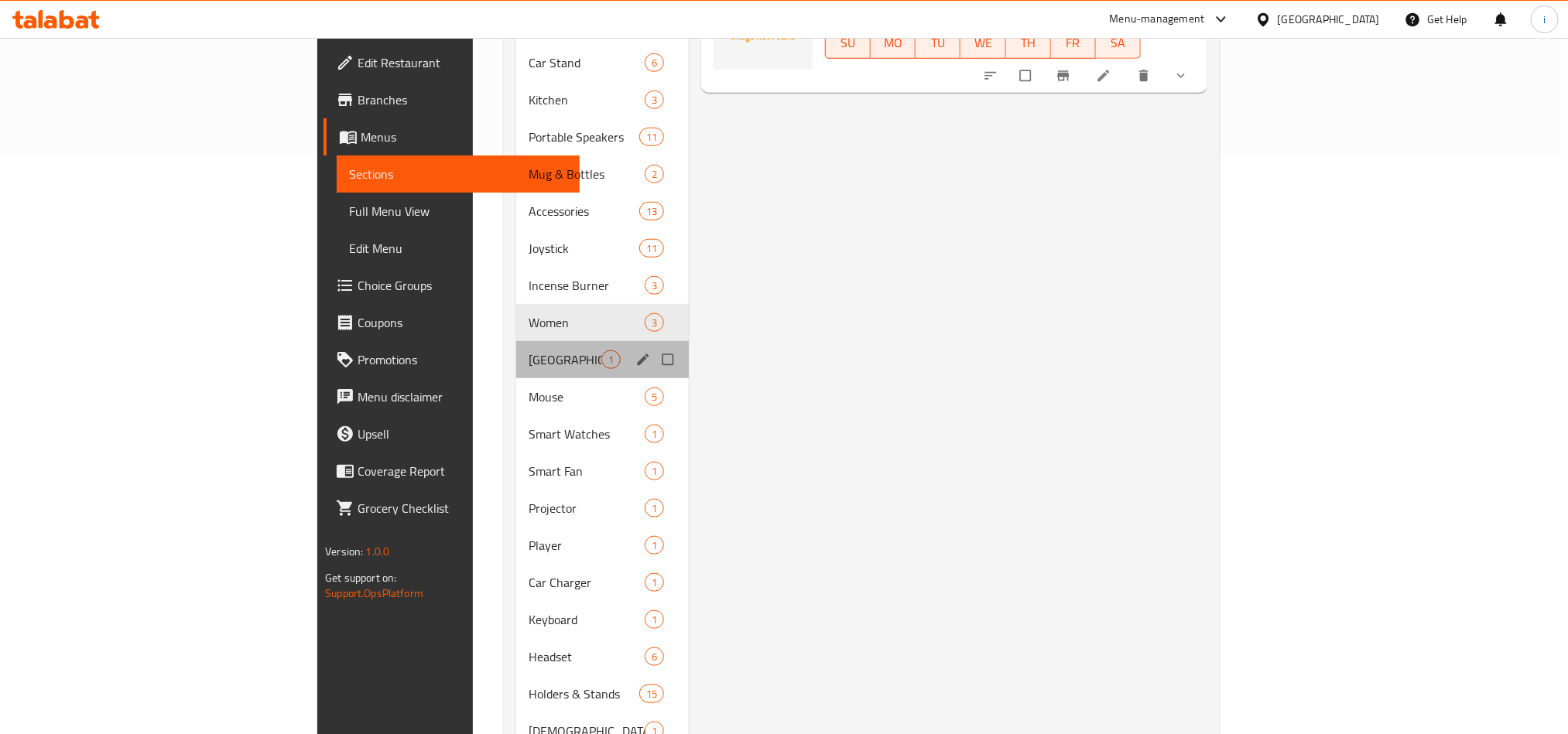
click at [516, 351] on div "Docking Station 1" at bounding box center [602, 360] width 172 height 37
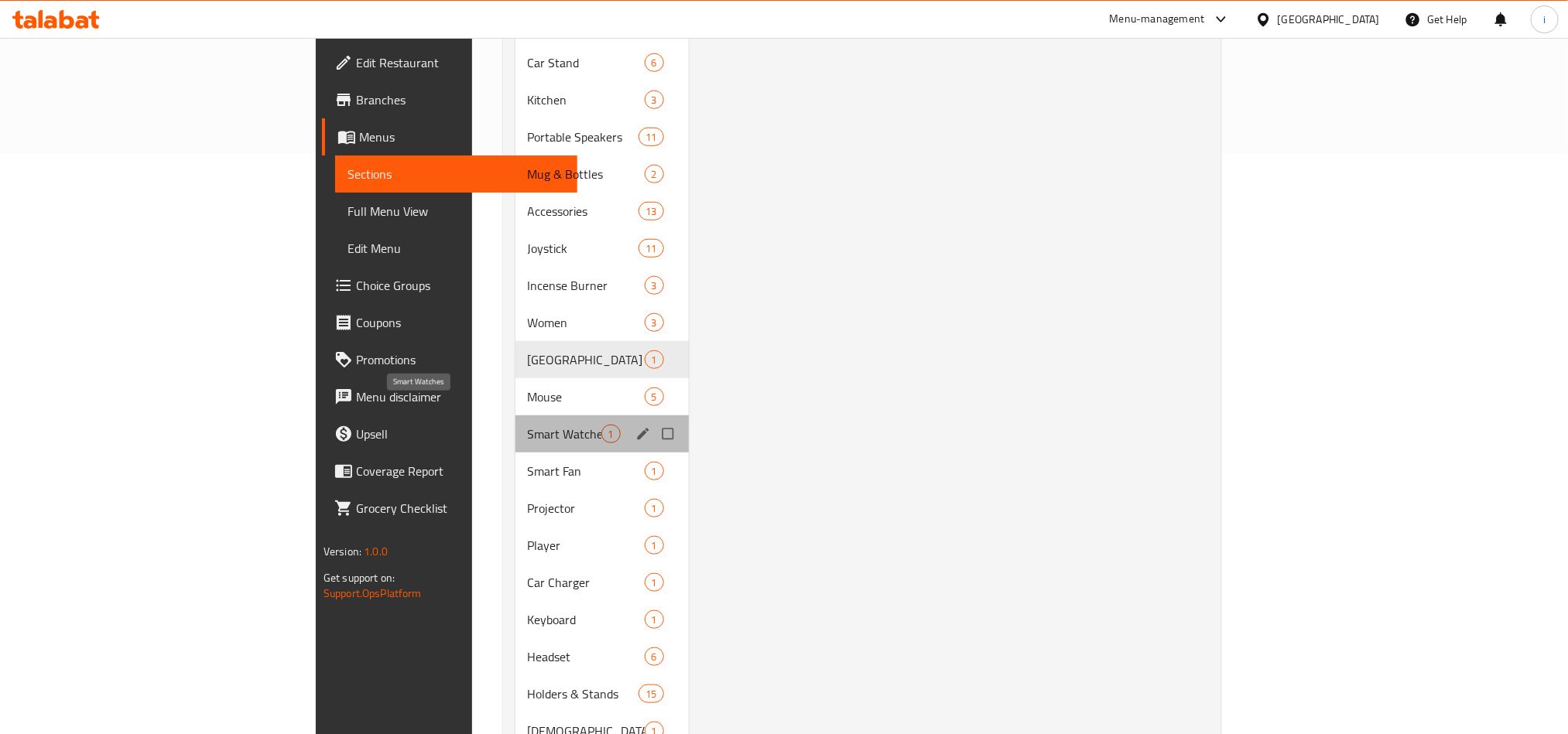
click at [528, 424] on span "Smart Watches" at bounding box center [564, 433] width 74 height 19
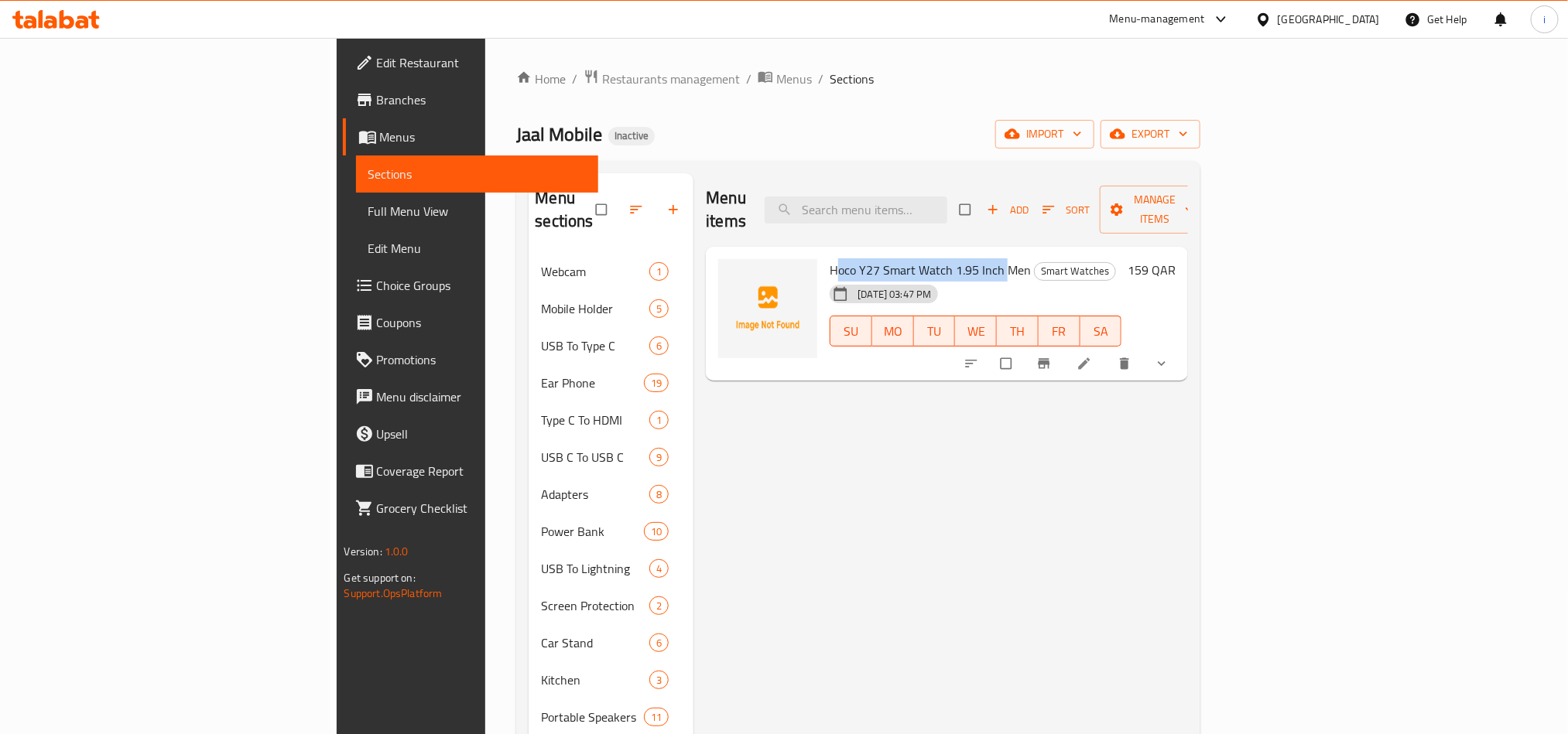
drag, startPoint x: 755, startPoint y: 244, endPoint x: 924, endPoint y: 249, distance: 169.1
click at [924, 259] on span "Hoco Y27 Smart Watch 1.95 Inch Men" at bounding box center [930, 270] width 201 height 23
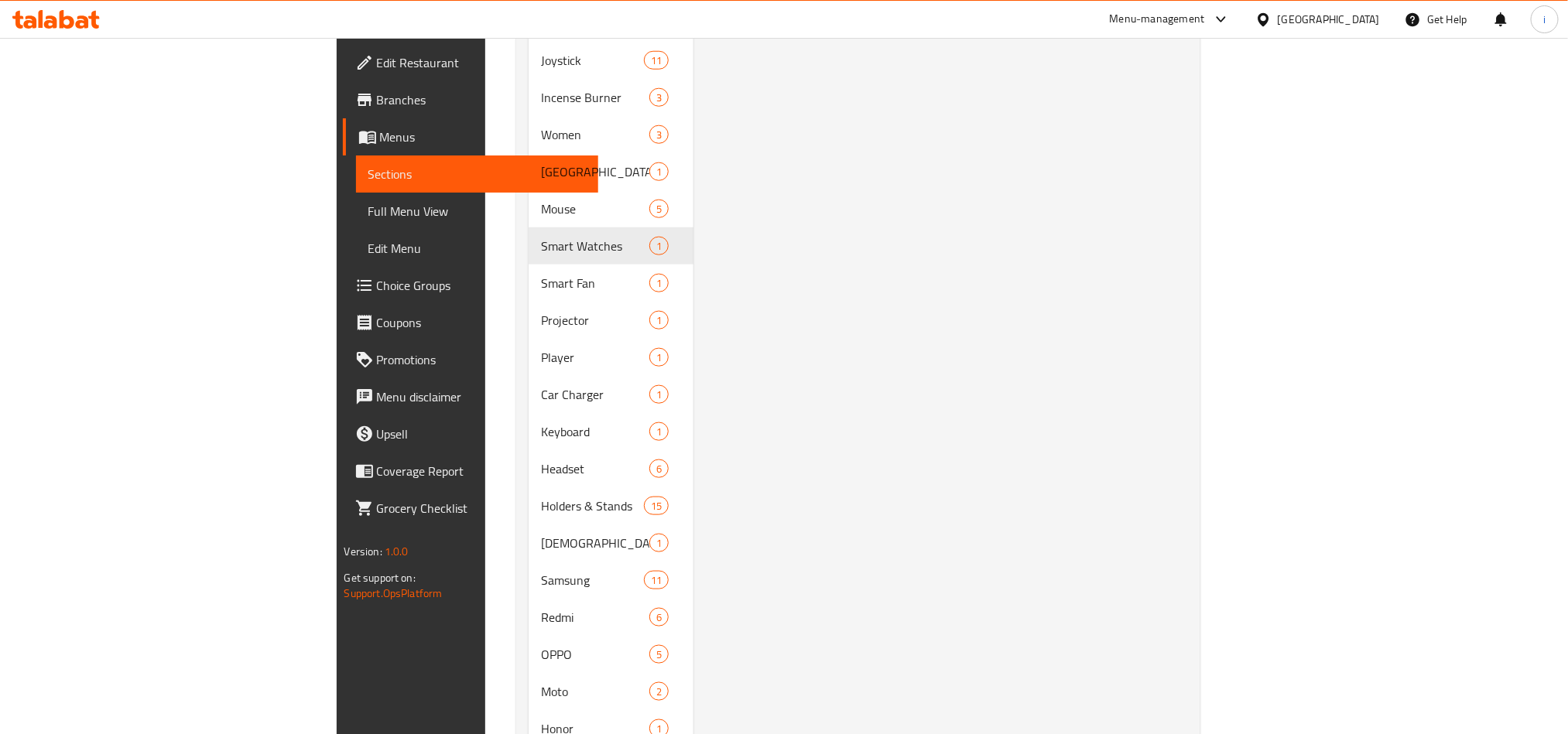
scroll to position [696, 0]
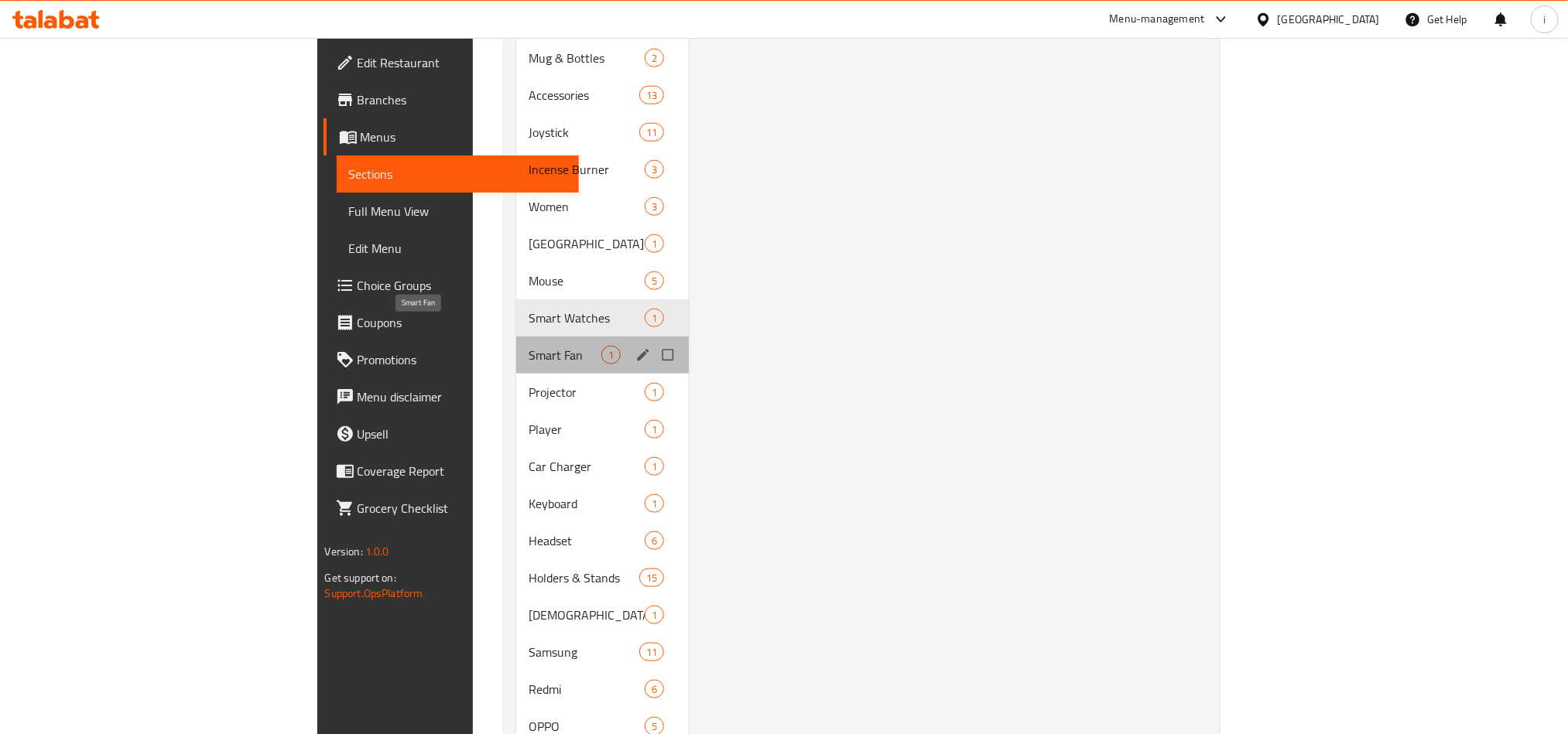
click at [529, 346] on span "Smart Fan" at bounding box center [565, 355] width 73 height 19
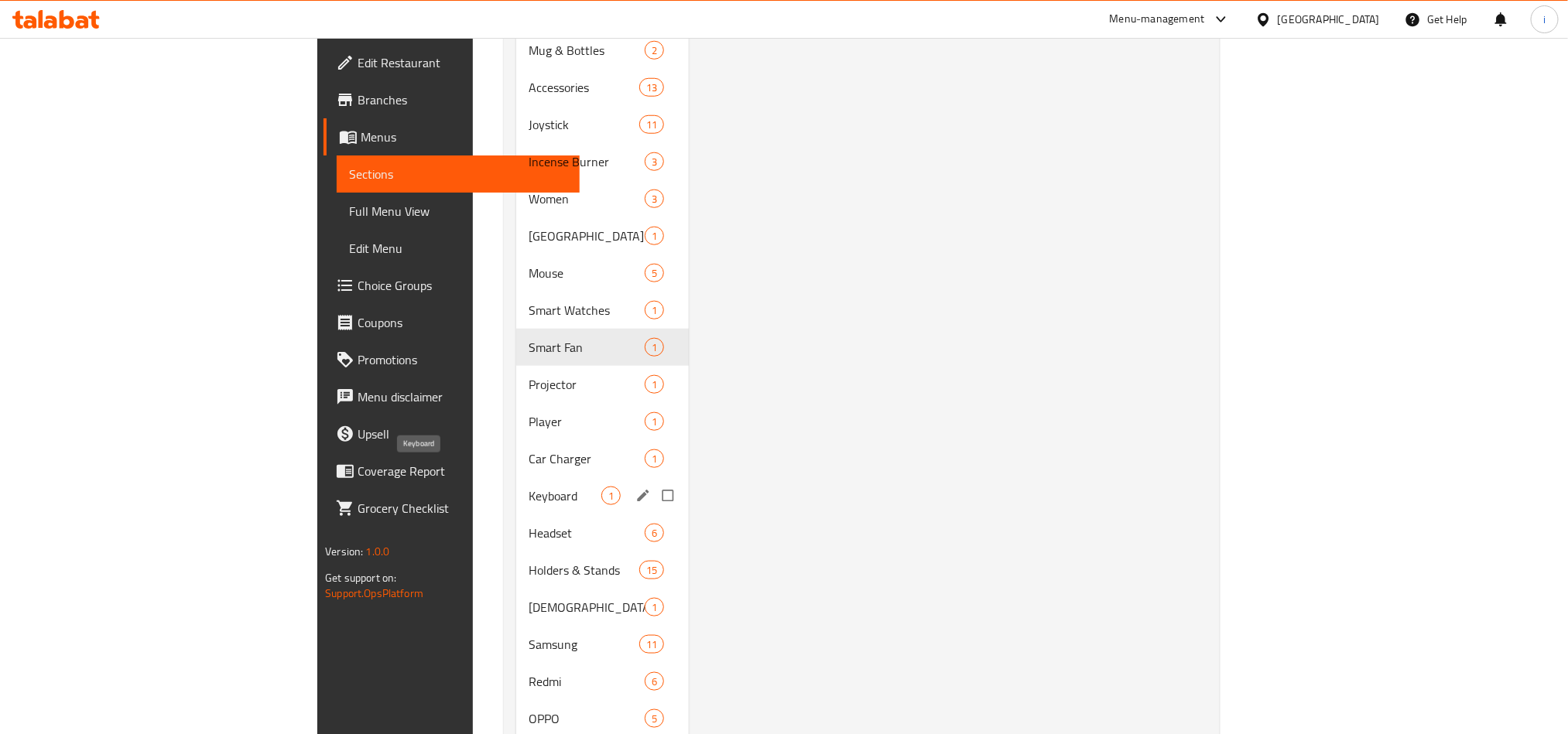
scroll to position [580, 0]
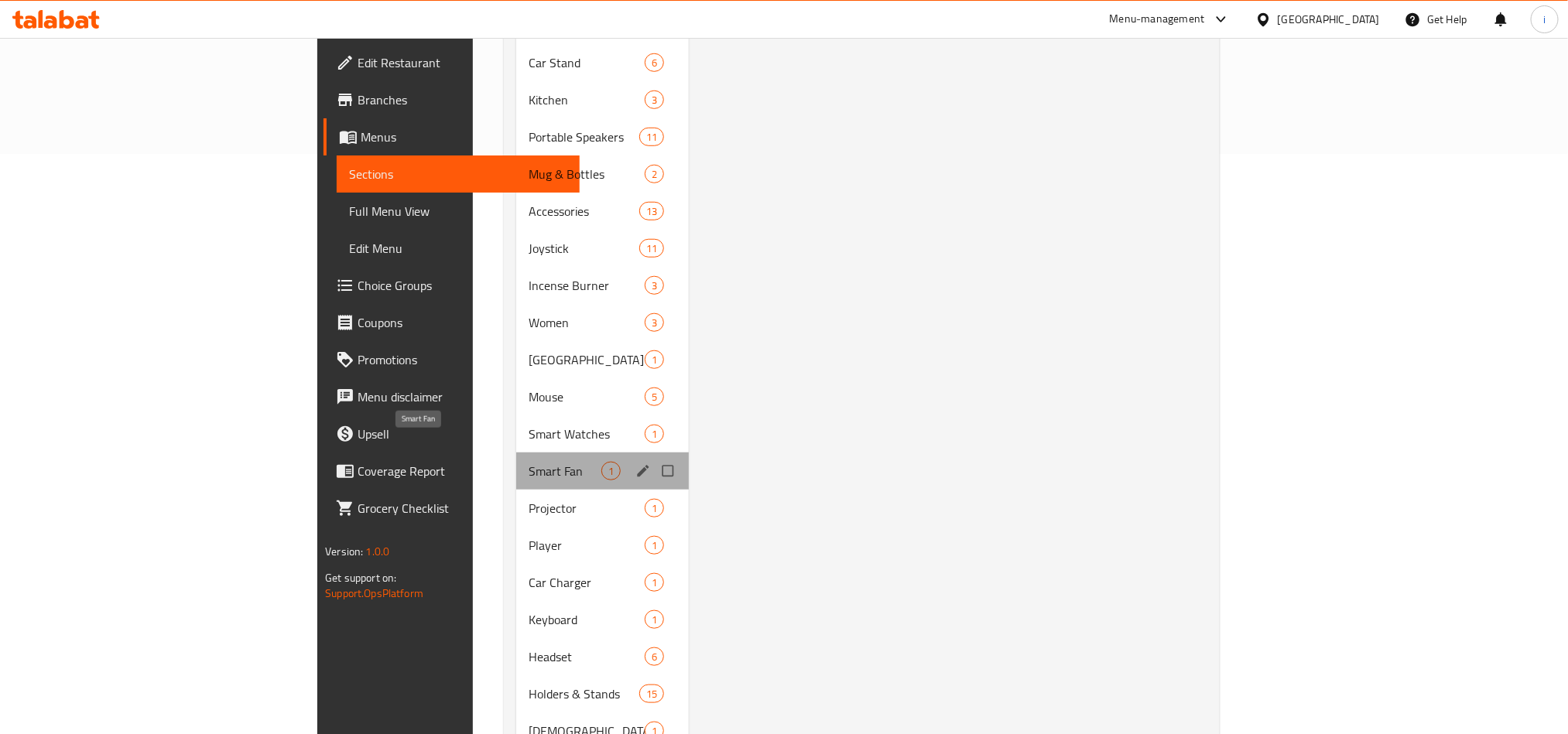
click at [529, 462] on span "Smart Fan" at bounding box center [565, 470] width 73 height 19
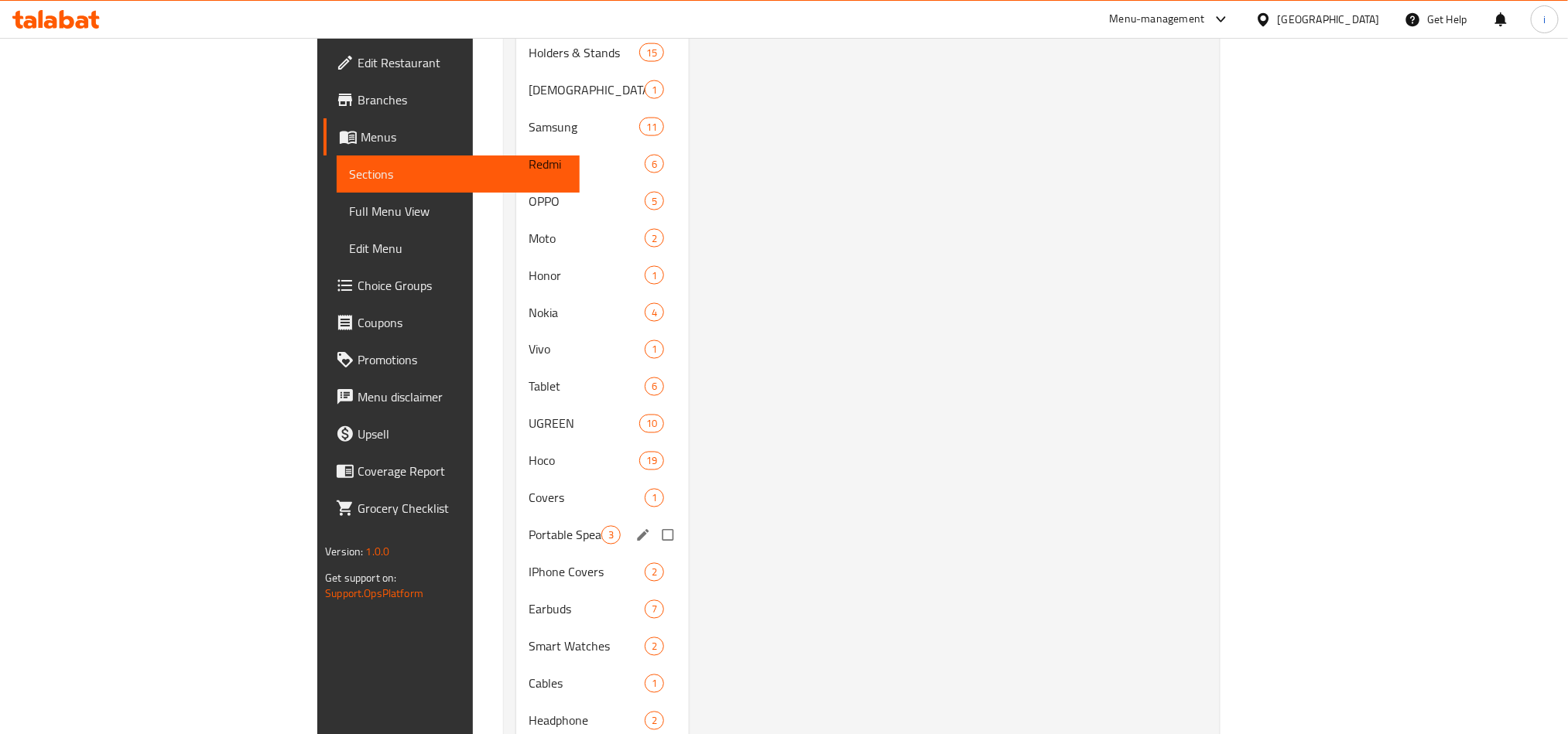
scroll to position [1276, 0]
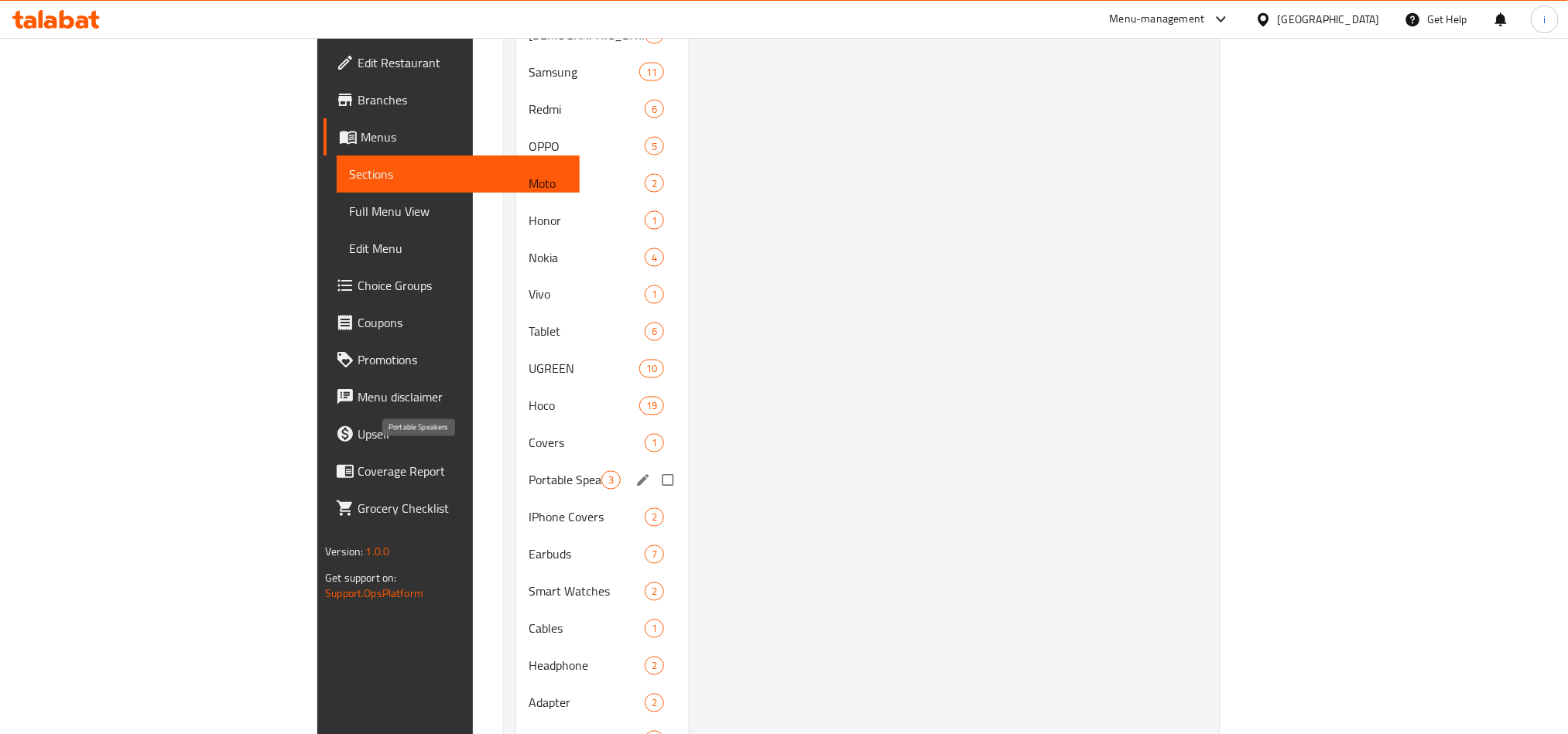
click at [529, 471] on span "Portable Speakers" at bounding box center [565, 480] width 73 height 19
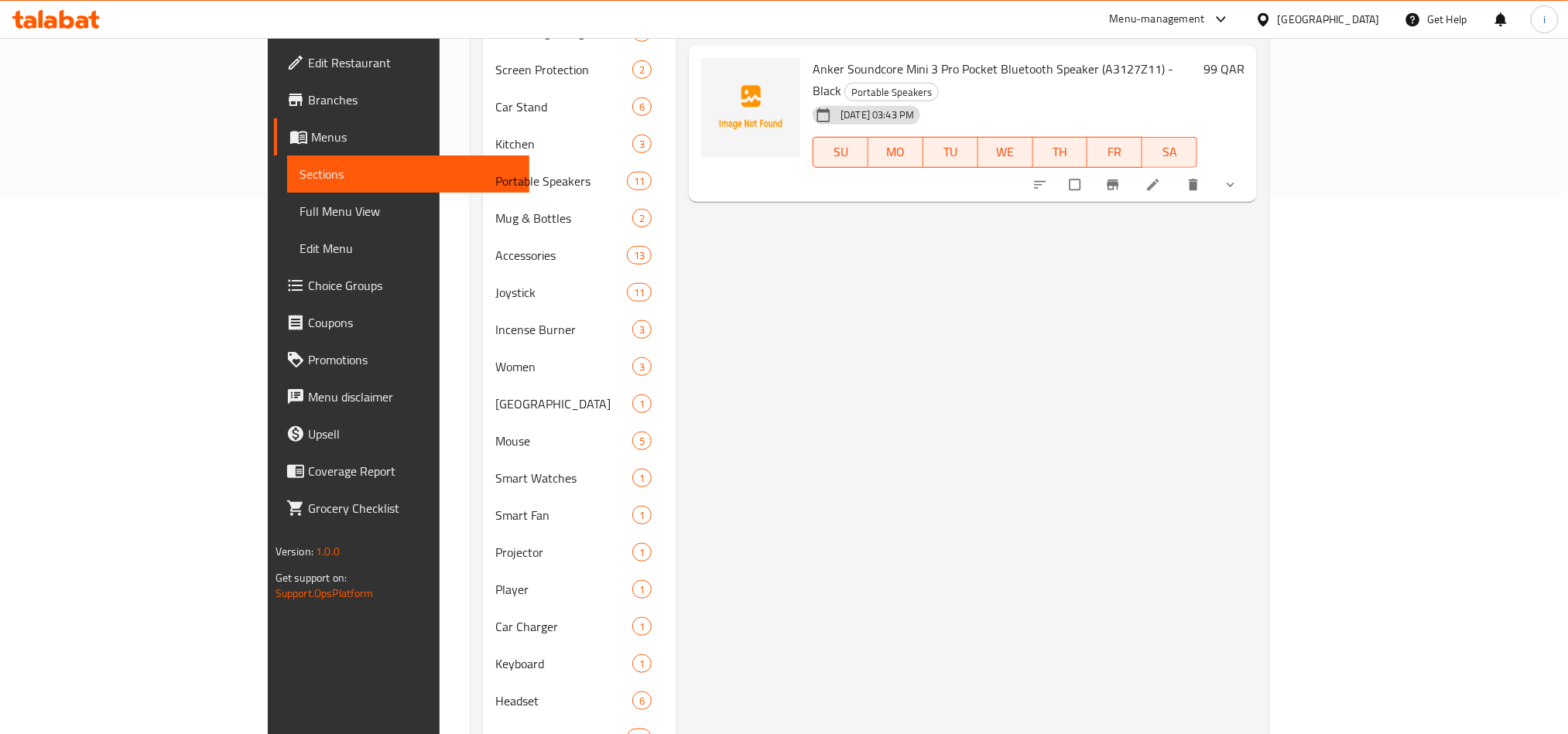
scroll to position [464, 0]
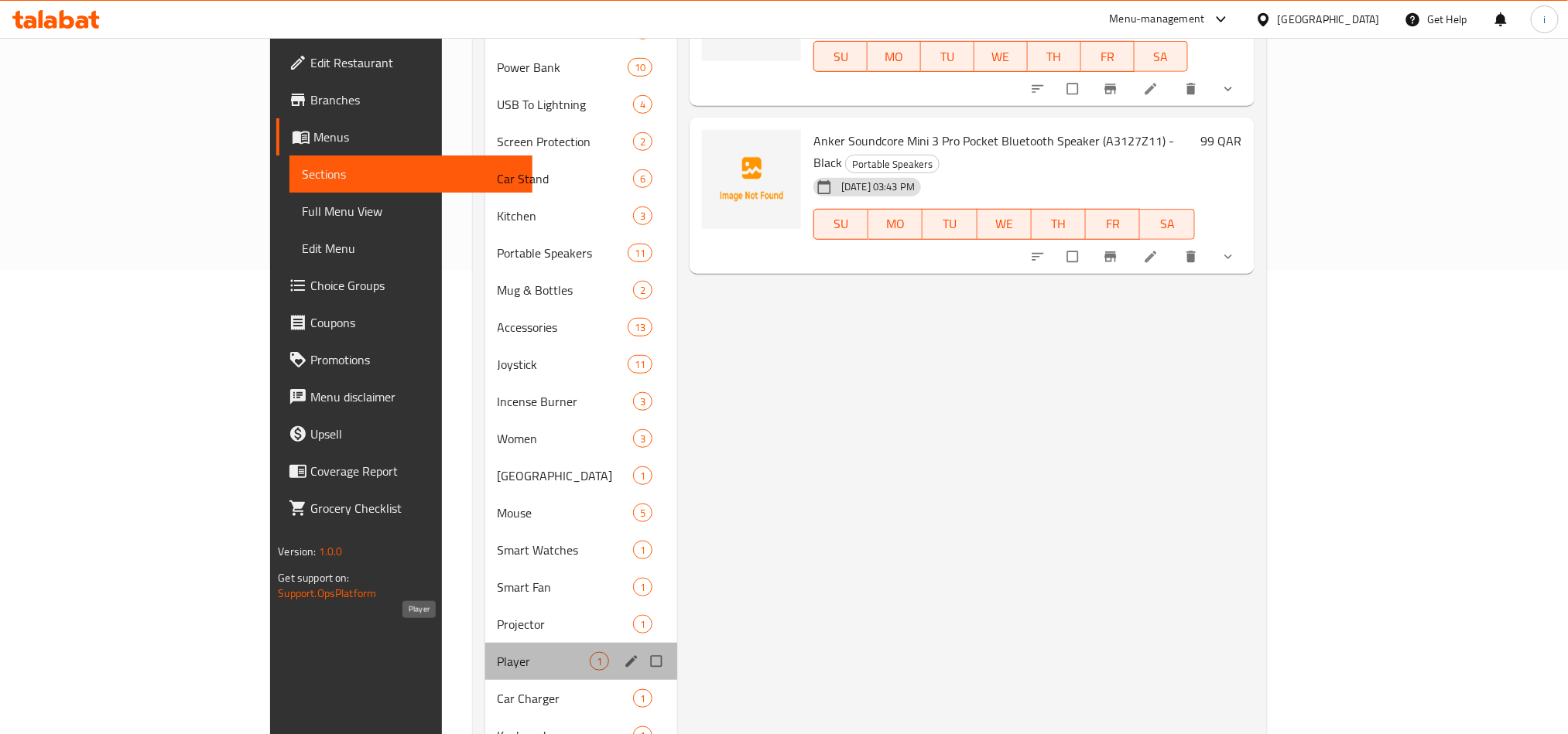
click at [497, 652] on span "Player" at bounding box center [543, 661] width 92 height 19
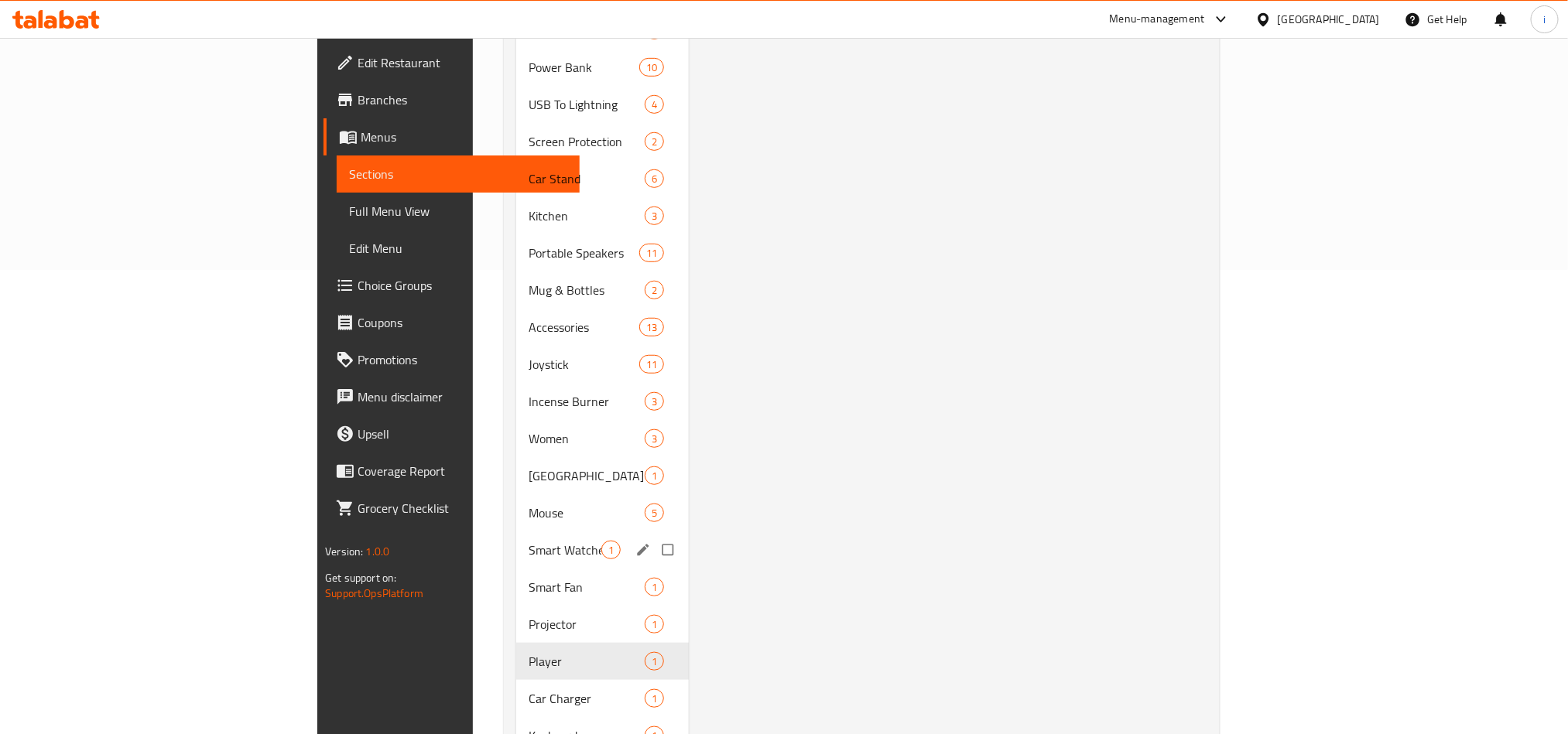
scroll to position [696, 0]
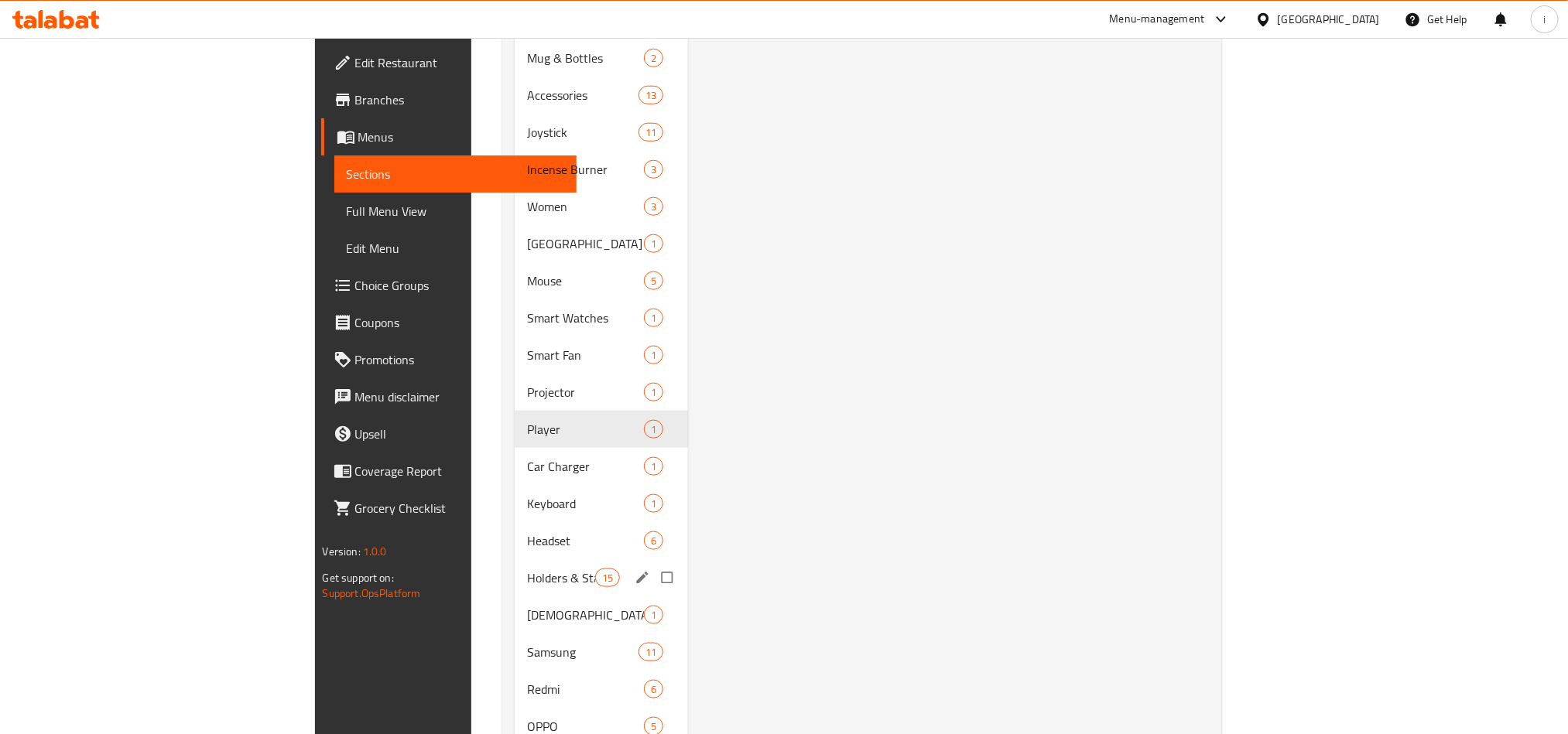
drag, startPoint x: 390, startPoint y: 518, endPoint x: 268, endPoint y: 525, distance: 122.2
click at [527, 531] on span "Headset" at bounding box center [585, 540] width 117 height 19
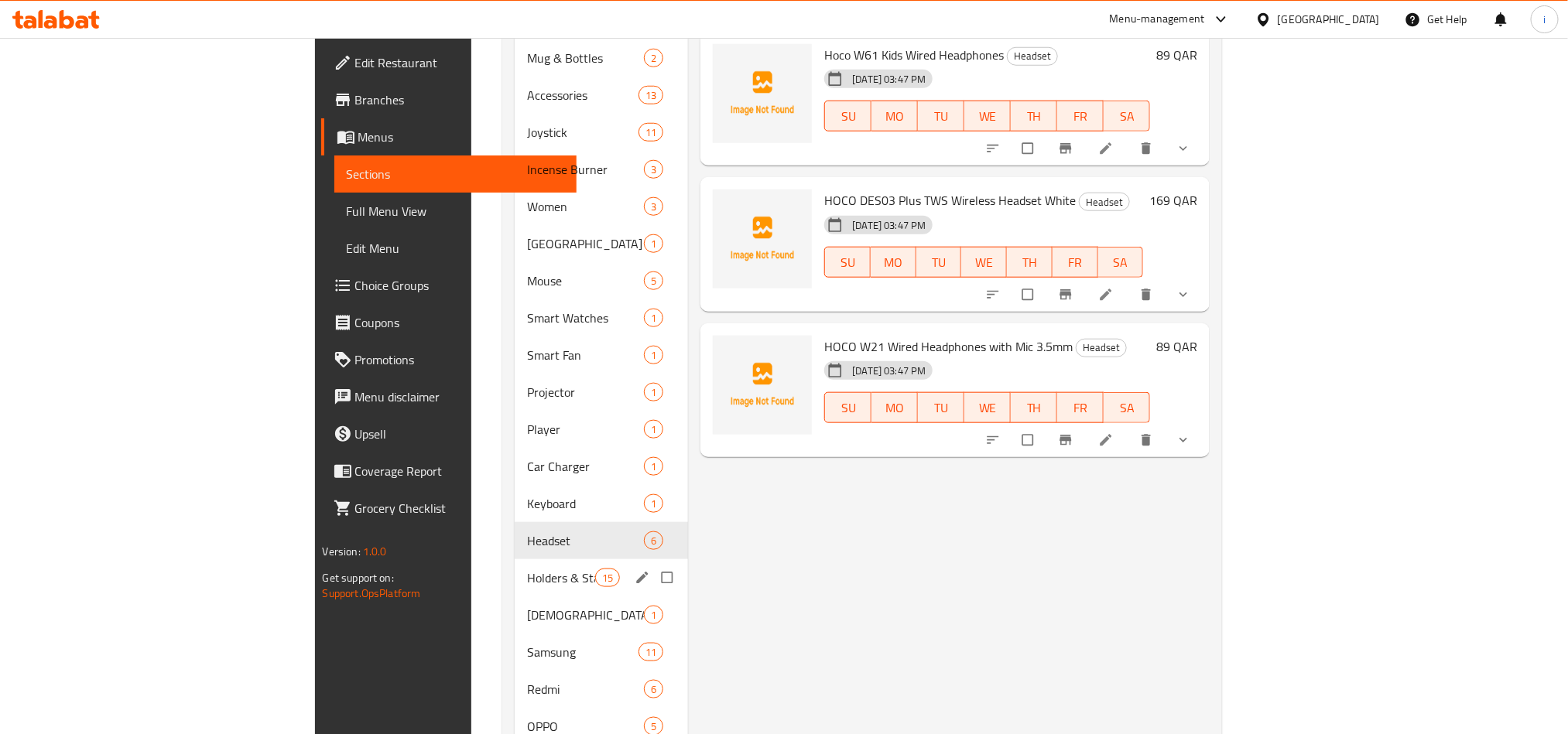
click at [527, 568] on span "Holders & Stands" at bounding box center [561, 577] width 68 height 19
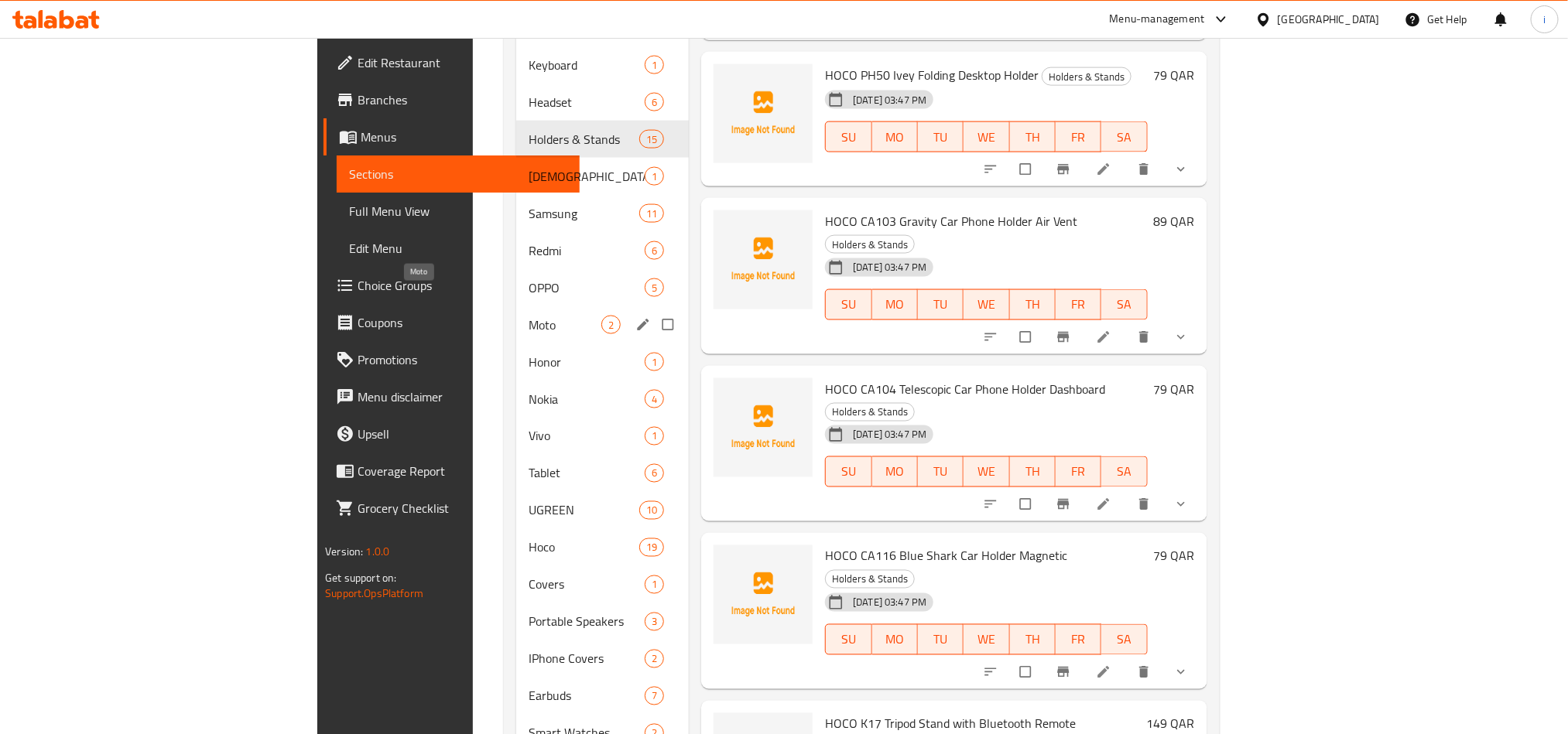
scroll to position [1161, 0]
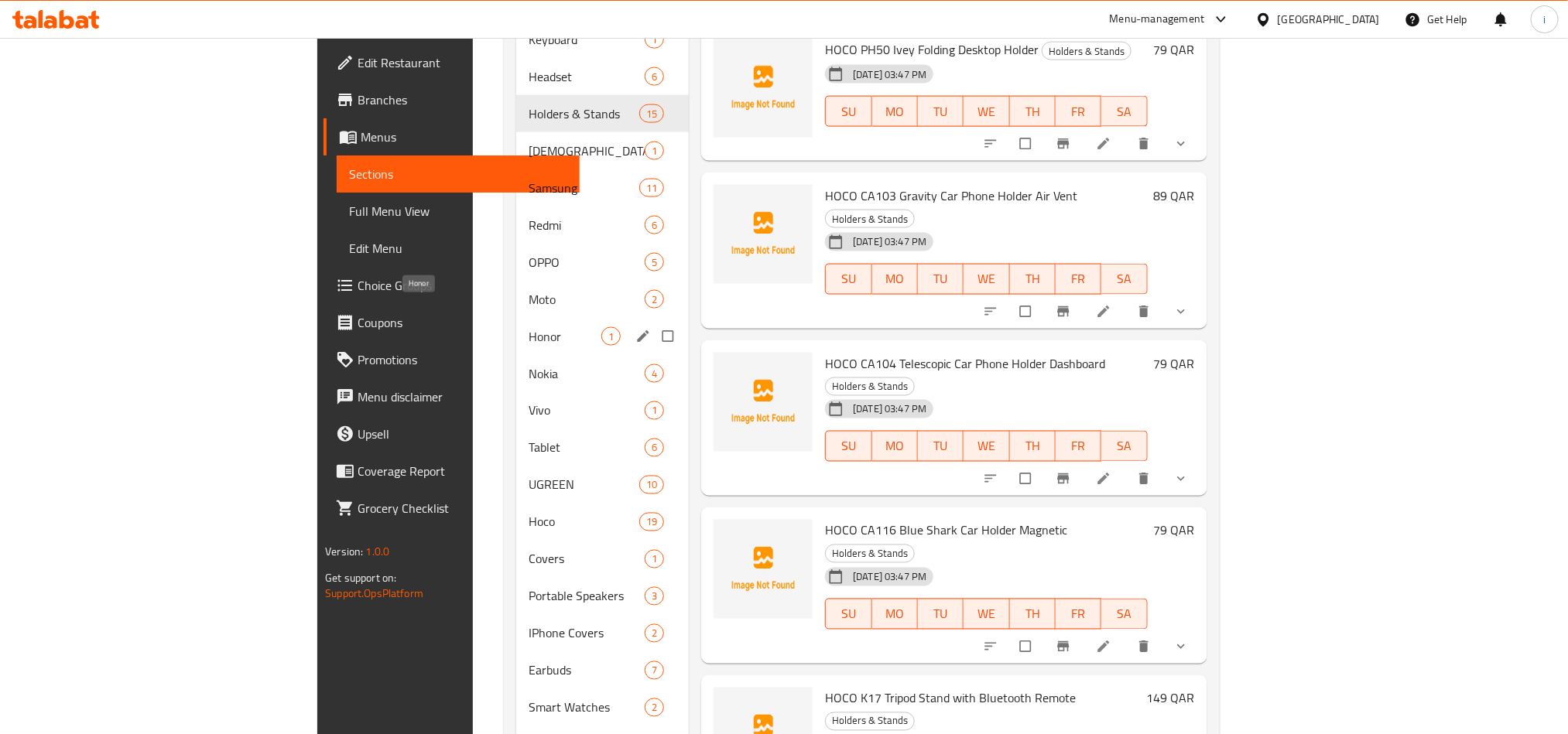
drag, startPoint x: 351, startPoint y: 305, endPoint x: 397, endPoint y: 344, distance: 60.3
click at [529, 327] on span "Honor" at bounding box center [565, 336] width 73 height 19
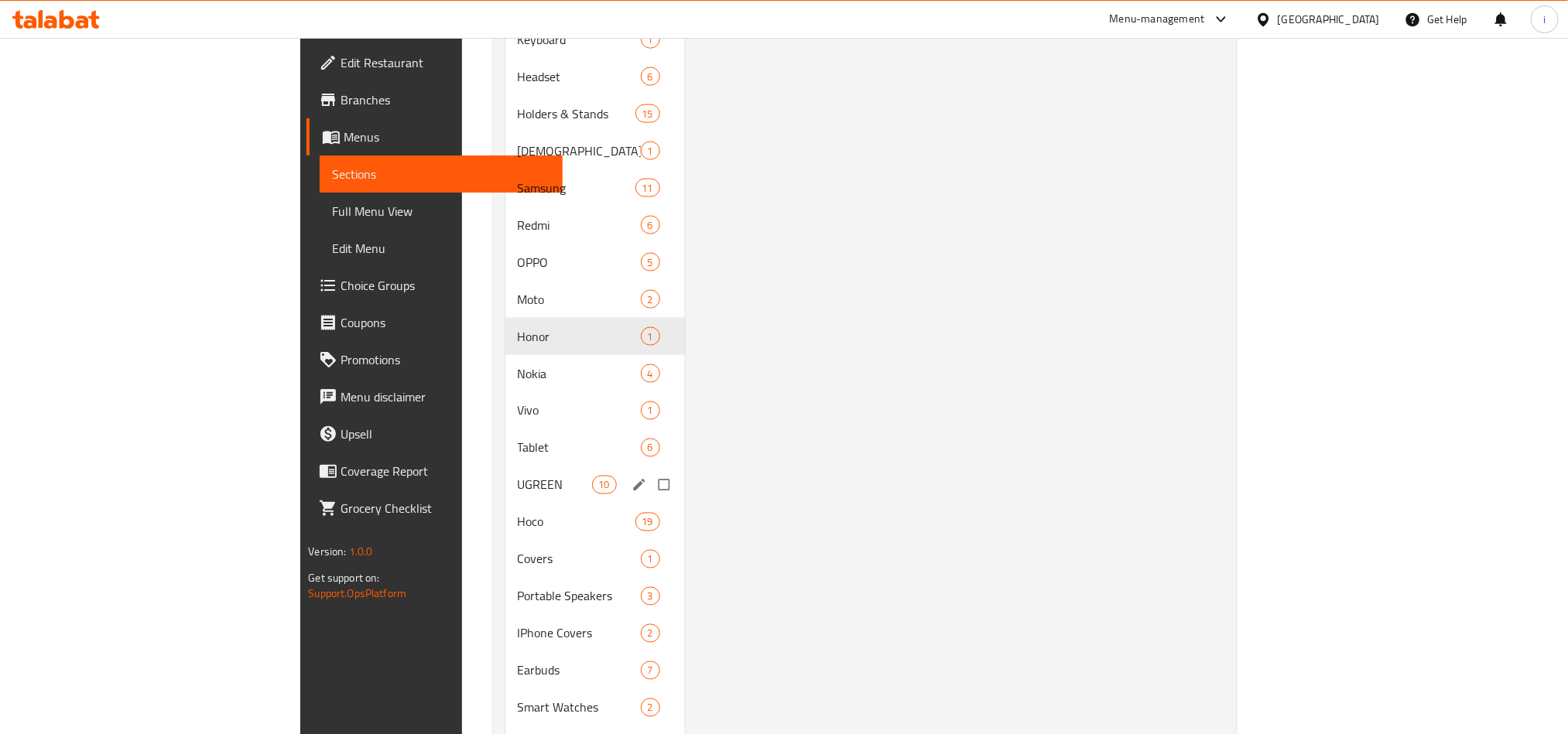
click at [518, 476] on span "UGREEN" at bounding box center [555, 485] width 74 height 19
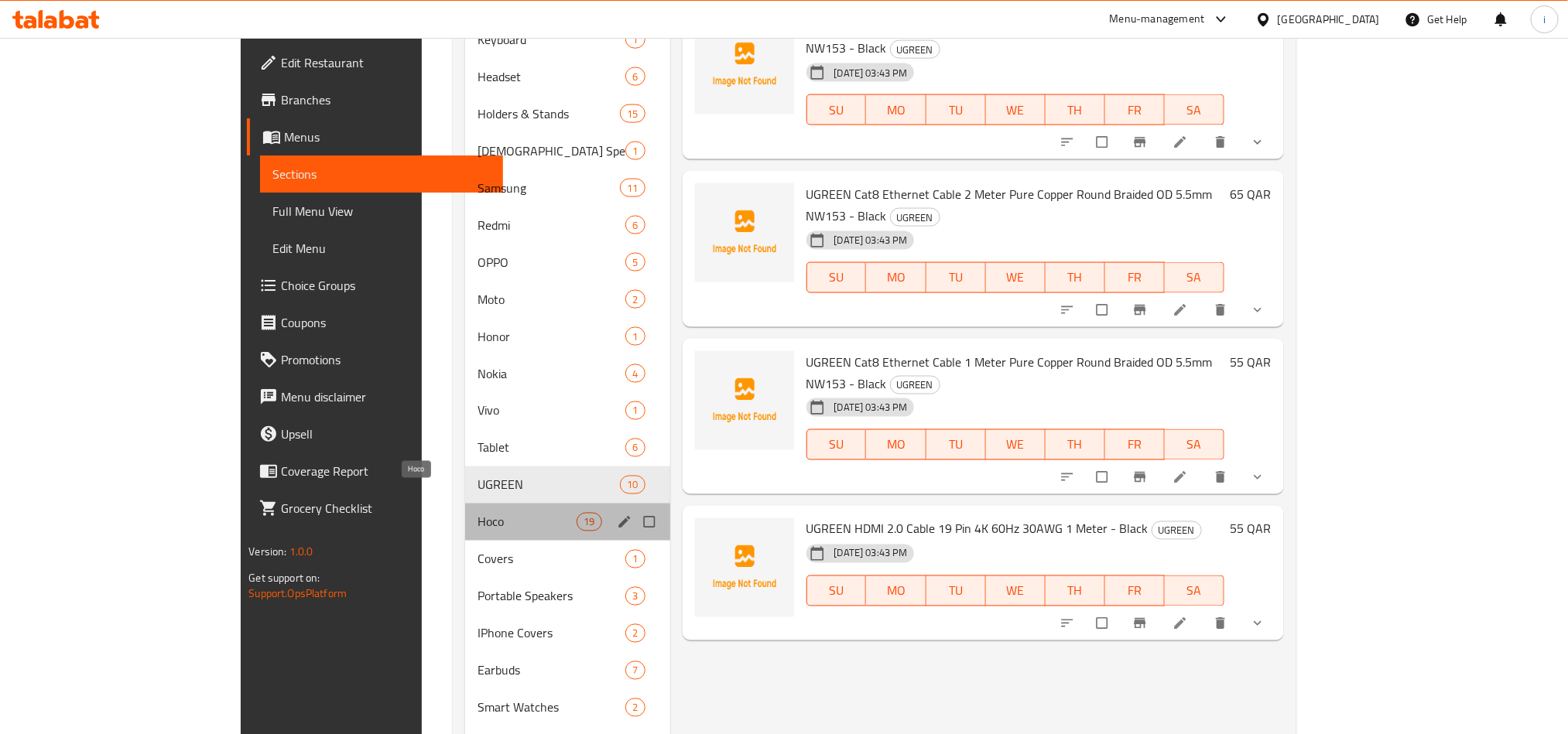
click at [477, 513] on span "Hoco" at bounding box center [526, 522] width 99 height 19
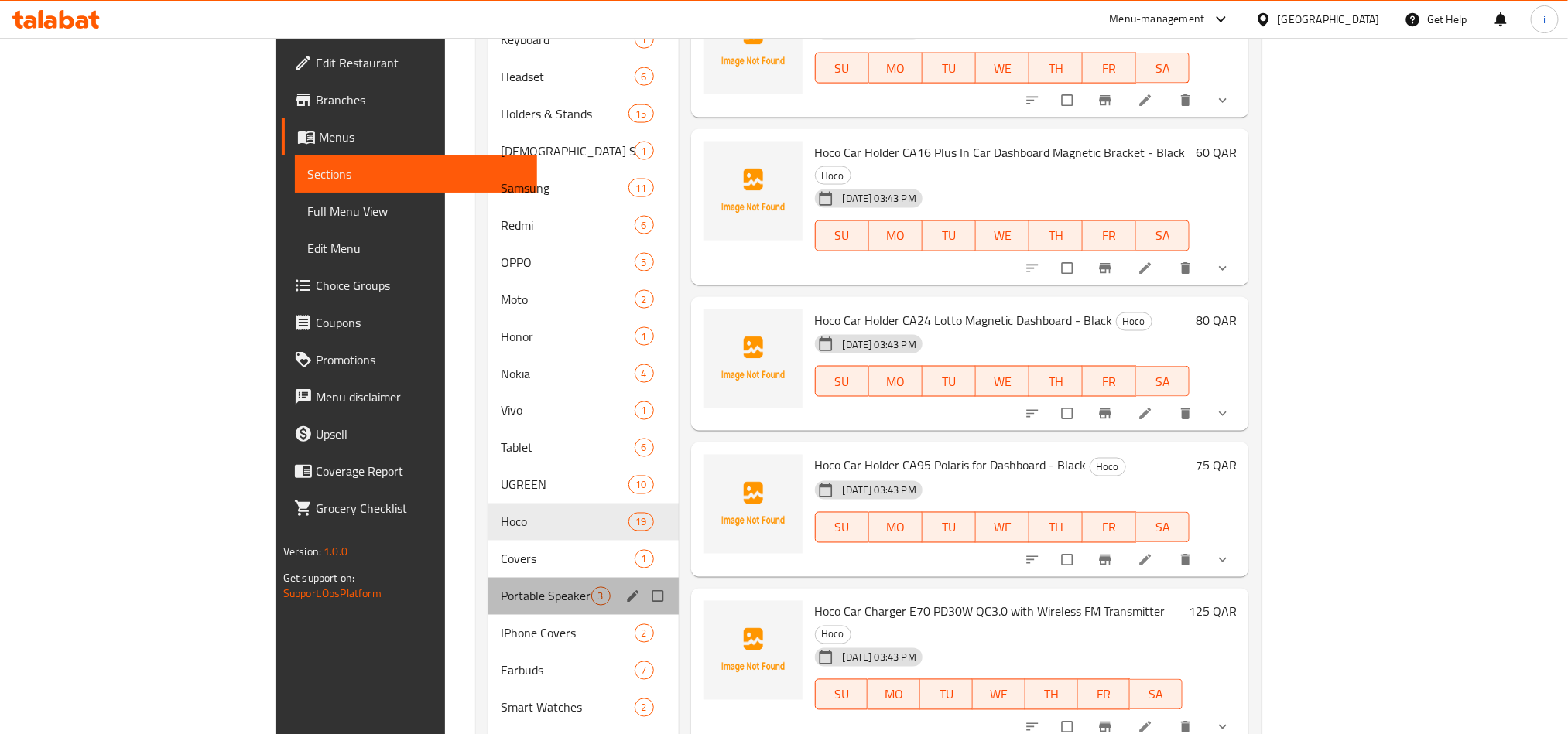
click at [488, 583] on div "Portable Speakers 3" at bounding box center [583, 597] width 190 height 37
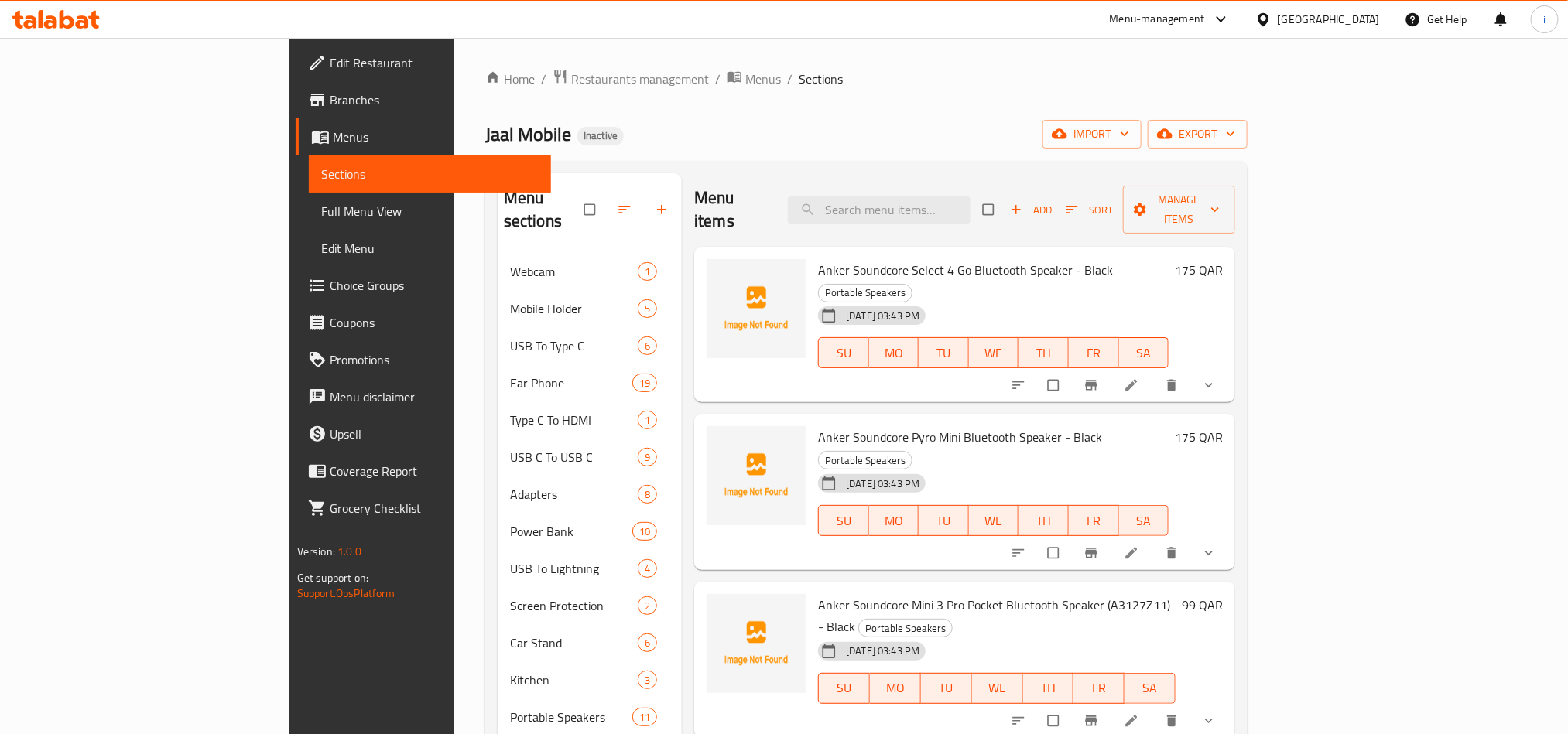
click at [902, 468] on div "[DATE] 03:43 PM" at bounding box center [857, 483] width 91 height 31
click at [920, 420] on div "Anker Soundcore Pyro Mini Bluetooth Speaker - Black Portable Speakers 08-09-202…" at bounding box center [993, 492] width 363 height 144
click at [920, 425] on span "Anker Soundcore Pyro Mini Bluetooth Speaker - Black" at bounding box center [960, 437] width 284 height 23
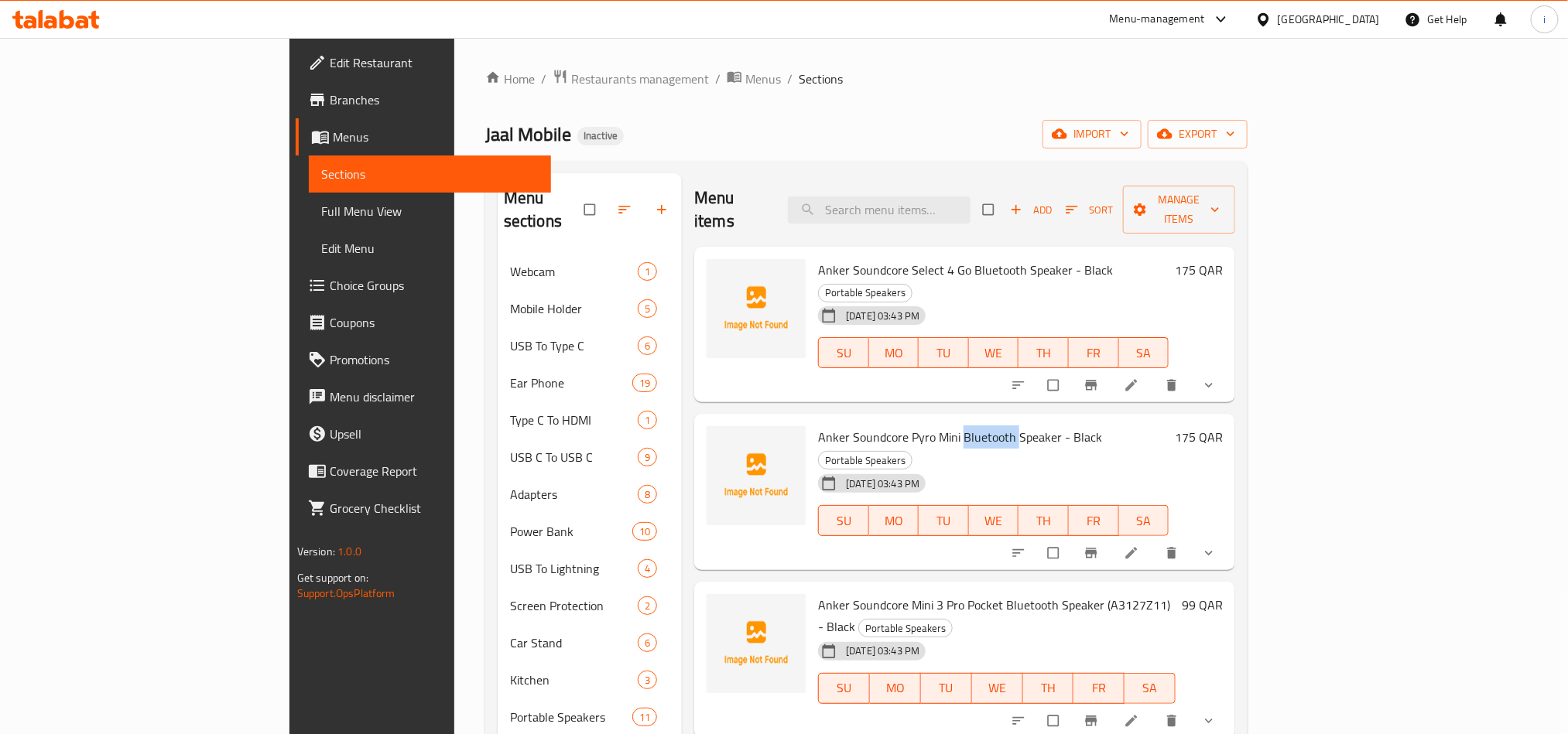
click at [920, 425] on span "Anker Soundcore Pyro Mini Bluetooth Speaker - Black" at bounding box center [960, 437] width 284 height 23
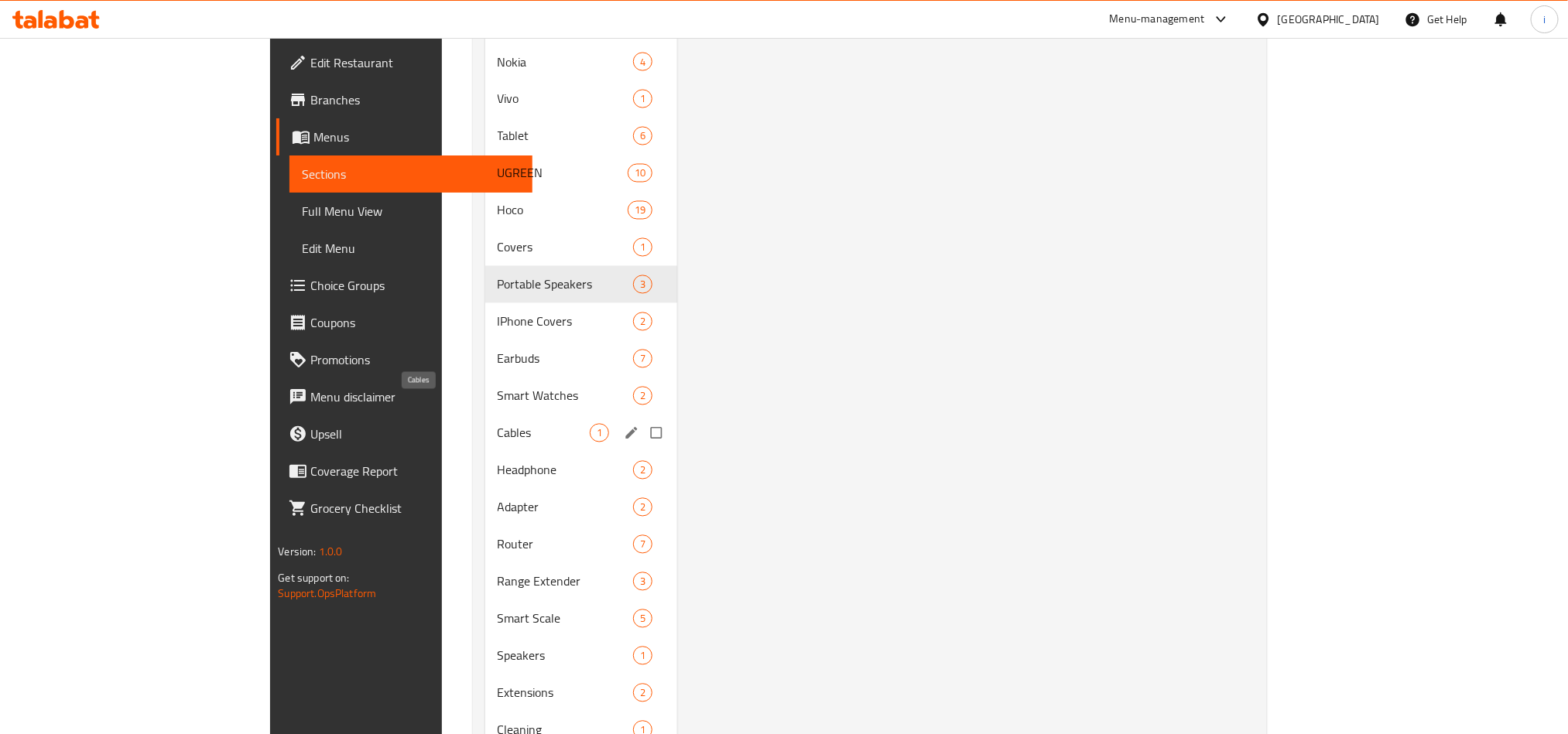
scroll to position [1508, 0]
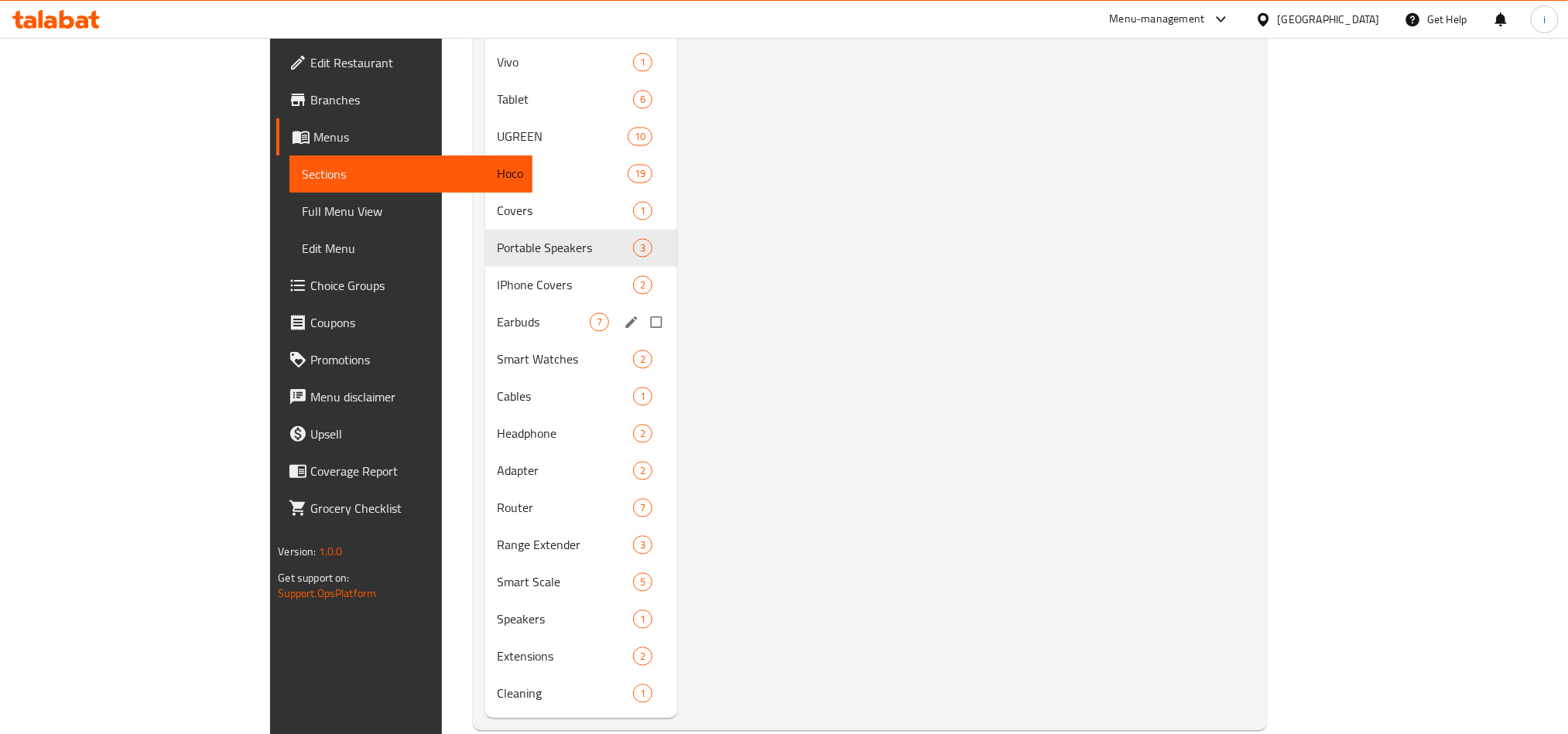
click at [497, 314] on span "Earbuds" at bounding box center [543, 323] width 92 height 19
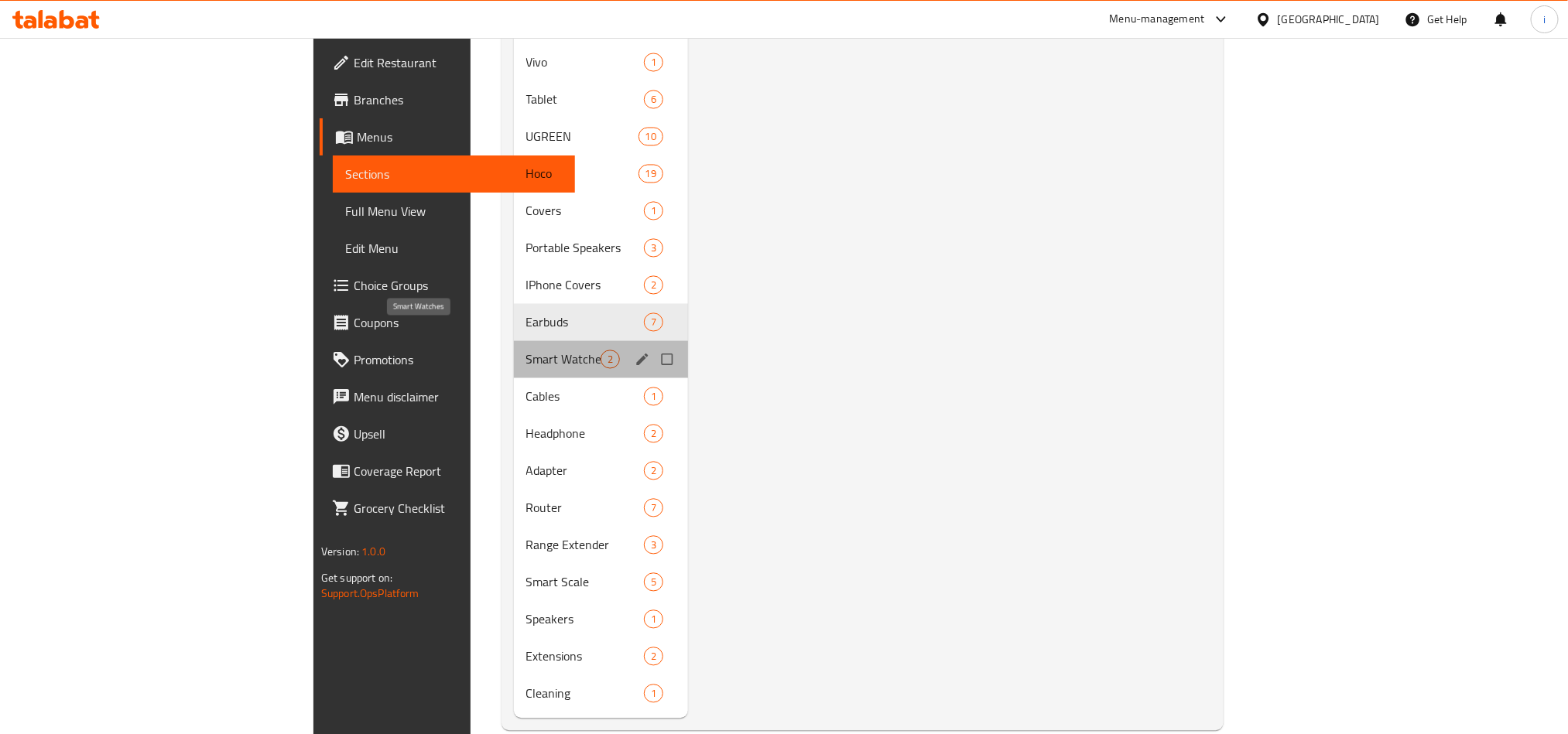
click at [526, 351] on span "Smart Watches" at bounding box center [564, 360] width 74 height 19
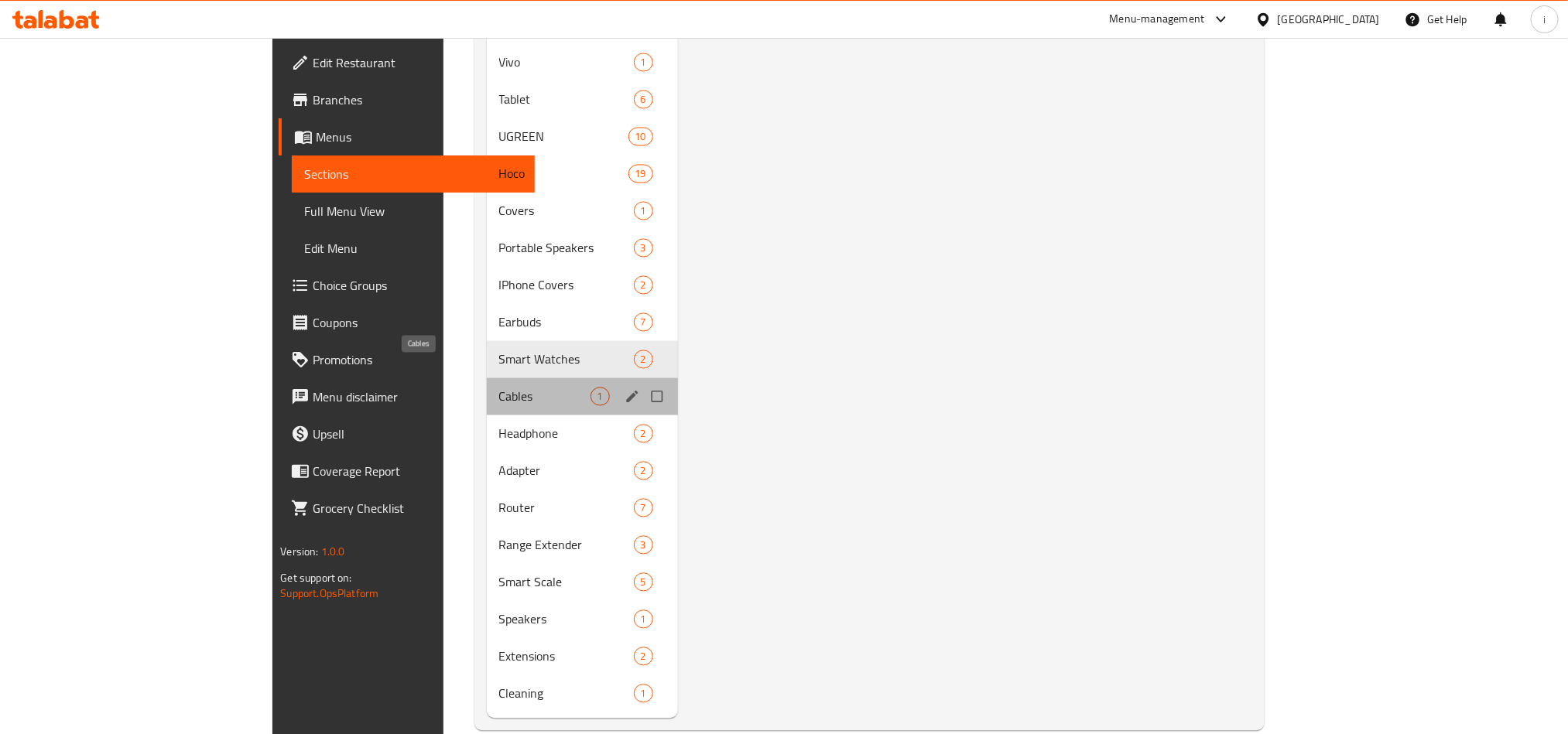
click at [499, 387] on span "Cables" at bounding box center [544, 396] width 91 height 19
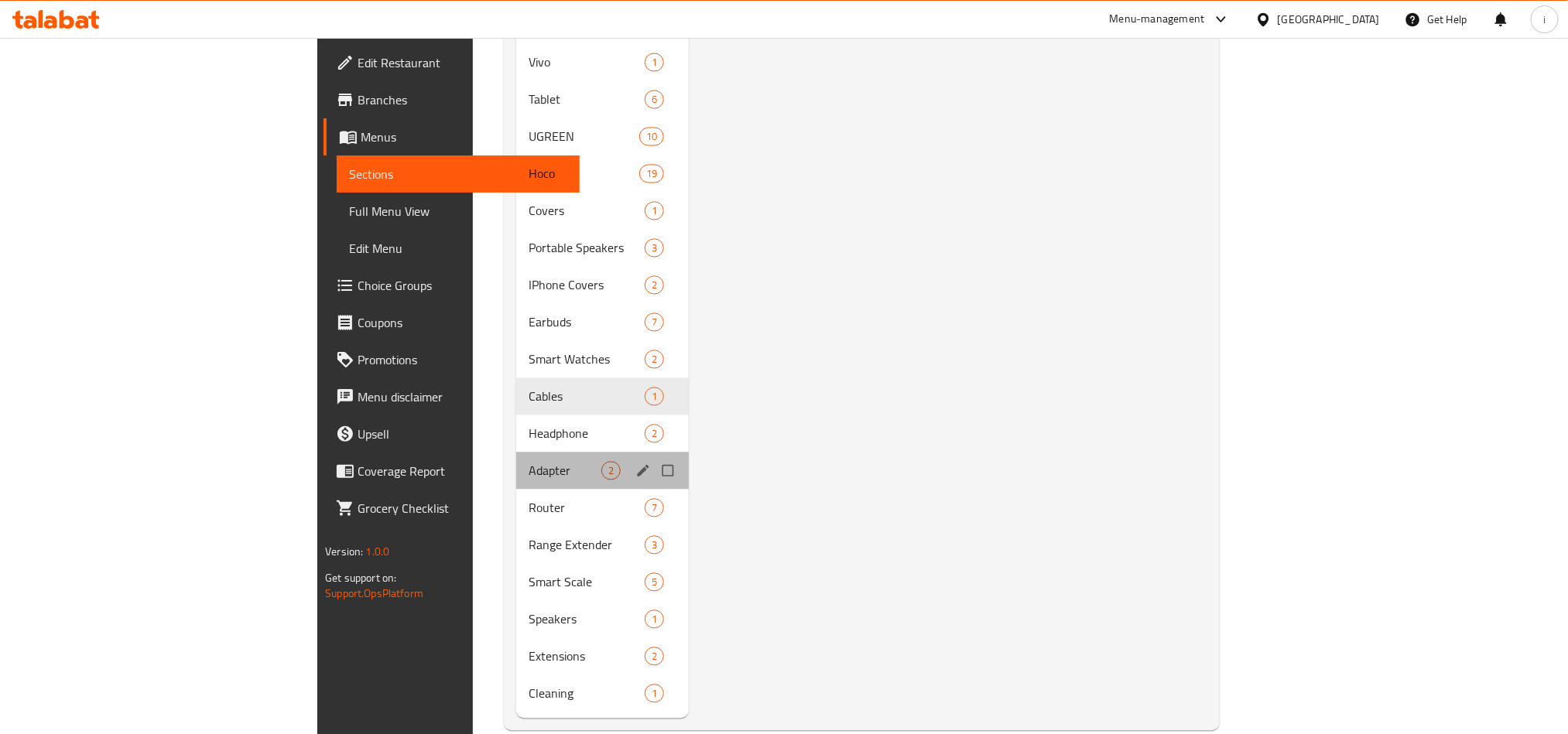
drag, startPoint x: 344, startPoint y: 445, endPoint x: 302, endPoint y: 445, distance: 42.0
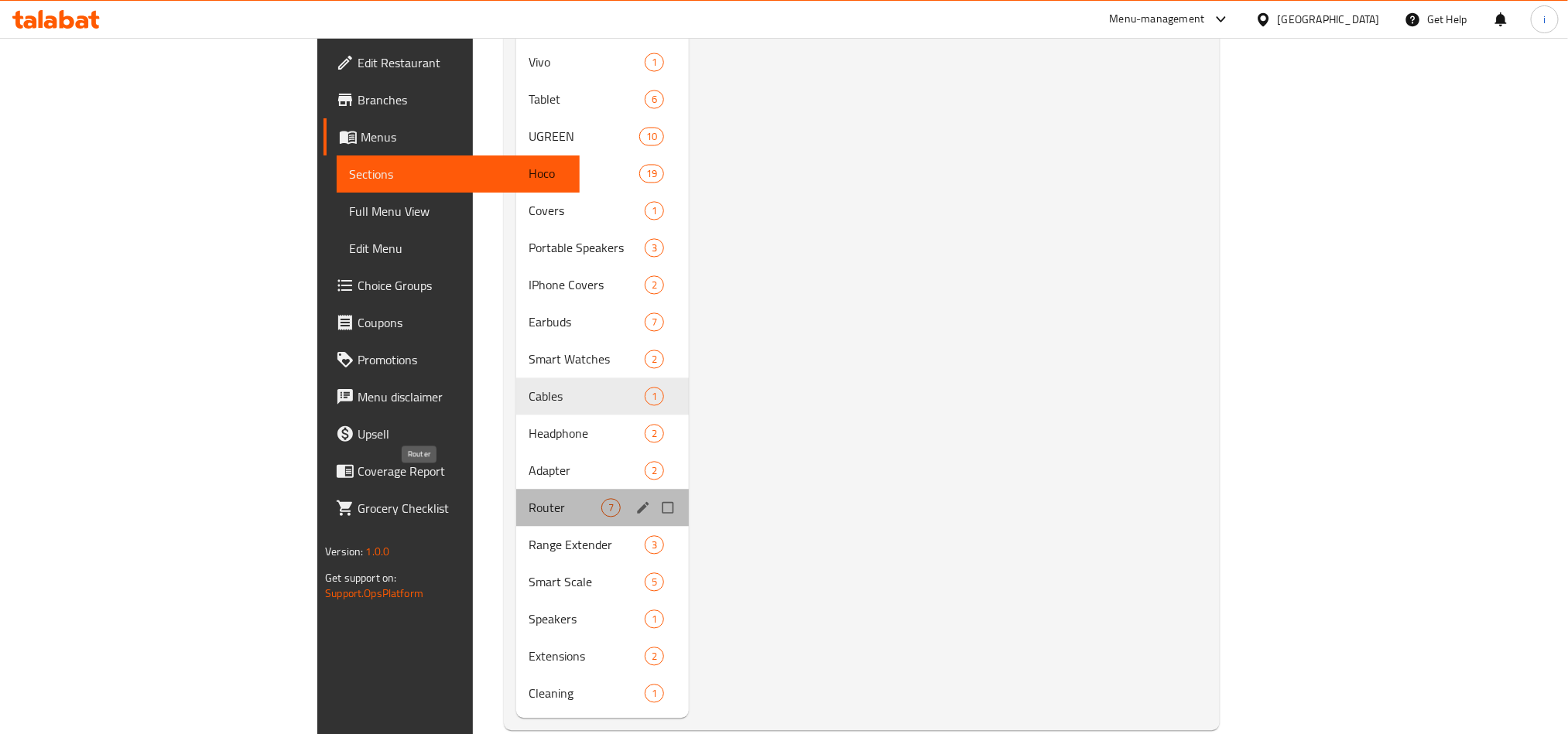
click at [529, 499] on span "Router" at bounding box center [565, 508] width 73 height 19
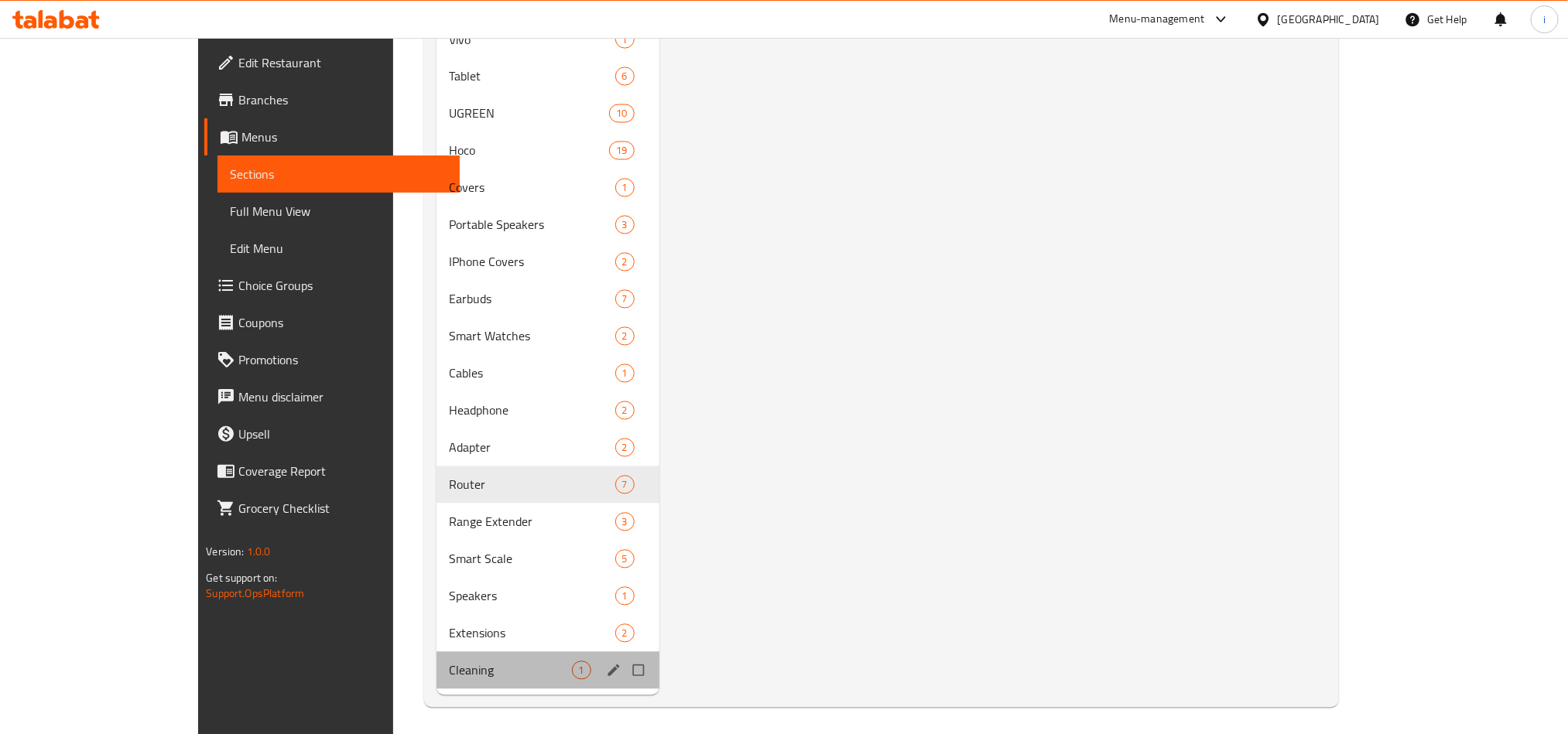
click at [437, 680] on div "Cleaning 1" at bounding box center [547, 671] width 222 height 37
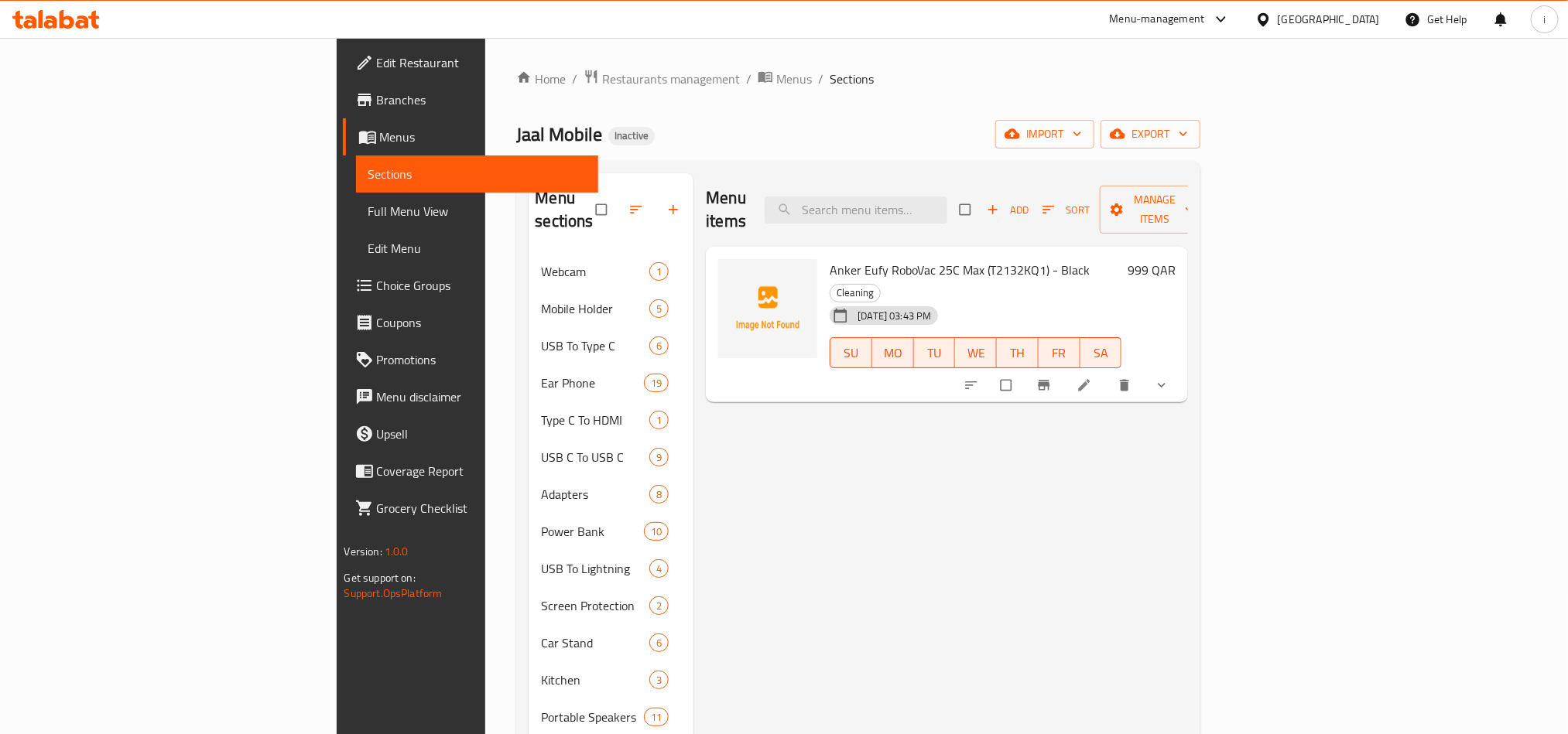
click at [873, 259] on span "Anker Eufy RoboVac 25C Max (T2132KQ1) - Black" at bounding box center [960, 270] width 260 height 23
copy h6 "Anker Eufy RoboVac 25C Max (T2132KQ1) - Black"
drag, startPoint x: 0, startPoint y: 167, endPoint x: -9, endPoint y: 145, distance: 23.8
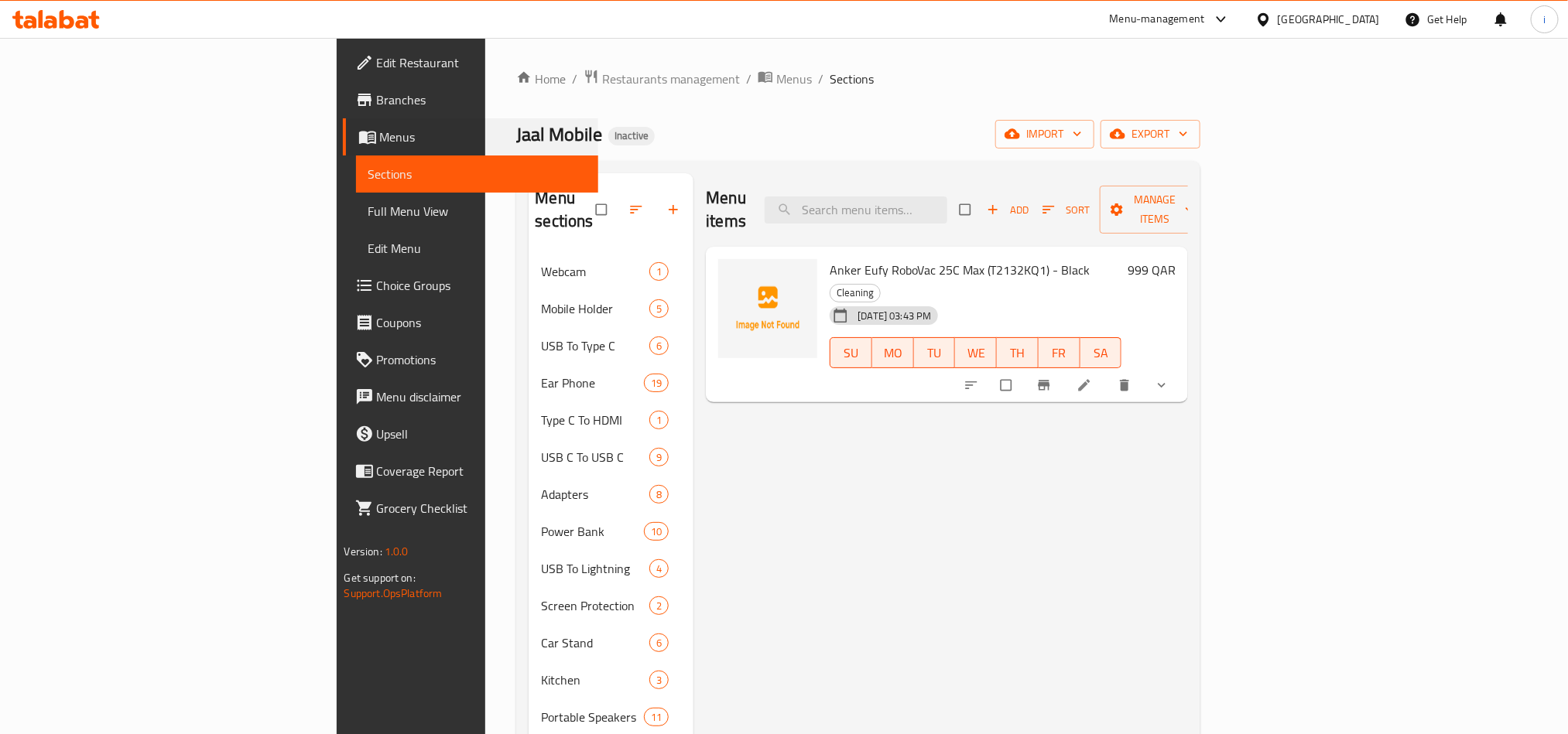
click at [0, 145] on html "​ Menu-management Qatar Get Help i Edit Restaurant Branches Menus Sections Full…" at bounding box center [784, 367] width 1568 height 734
click at [880, 284] on span "Cleaning" at bounding box center [855, 293] width 49 height 18
copy span "Cleaning"
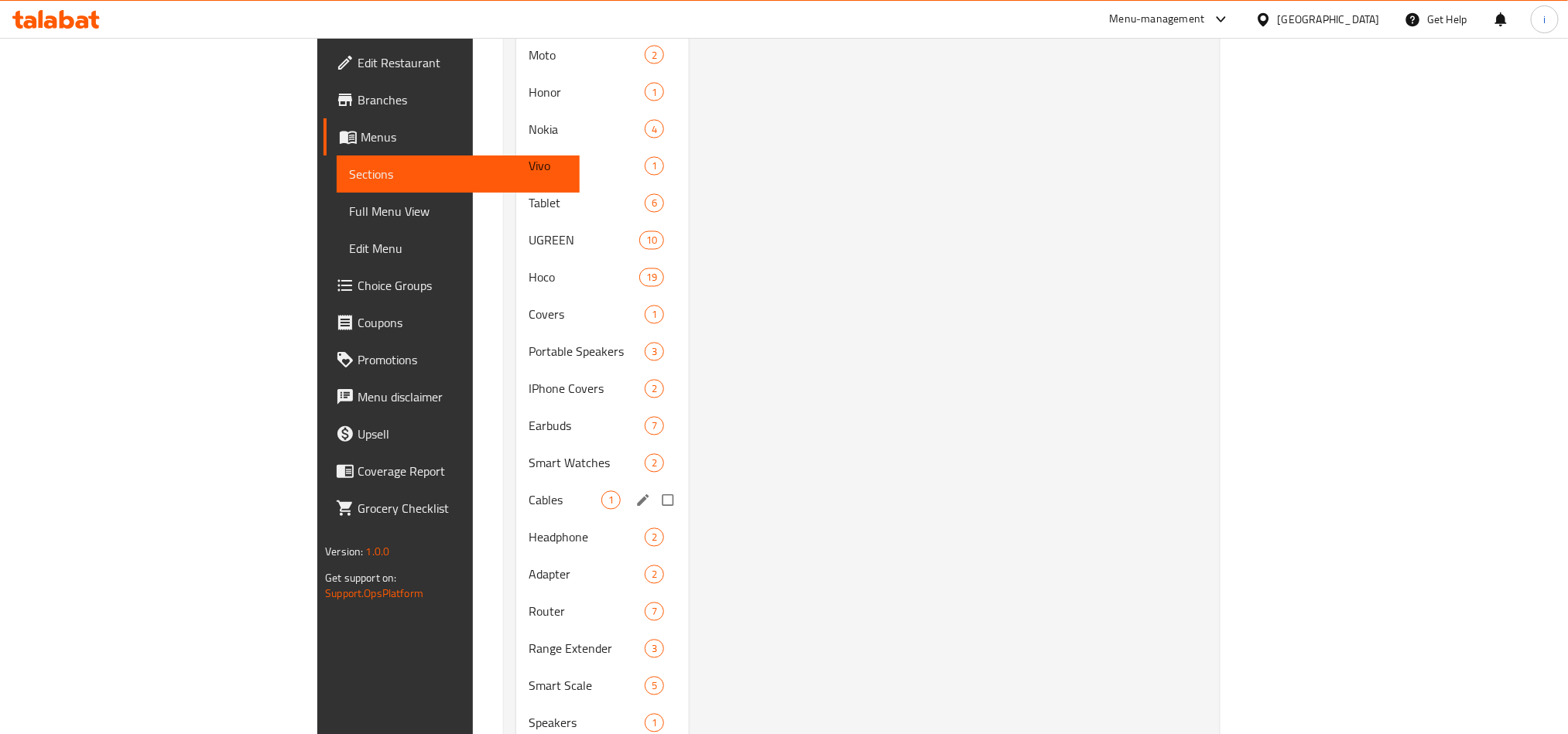
scroll to position [1511, 0]
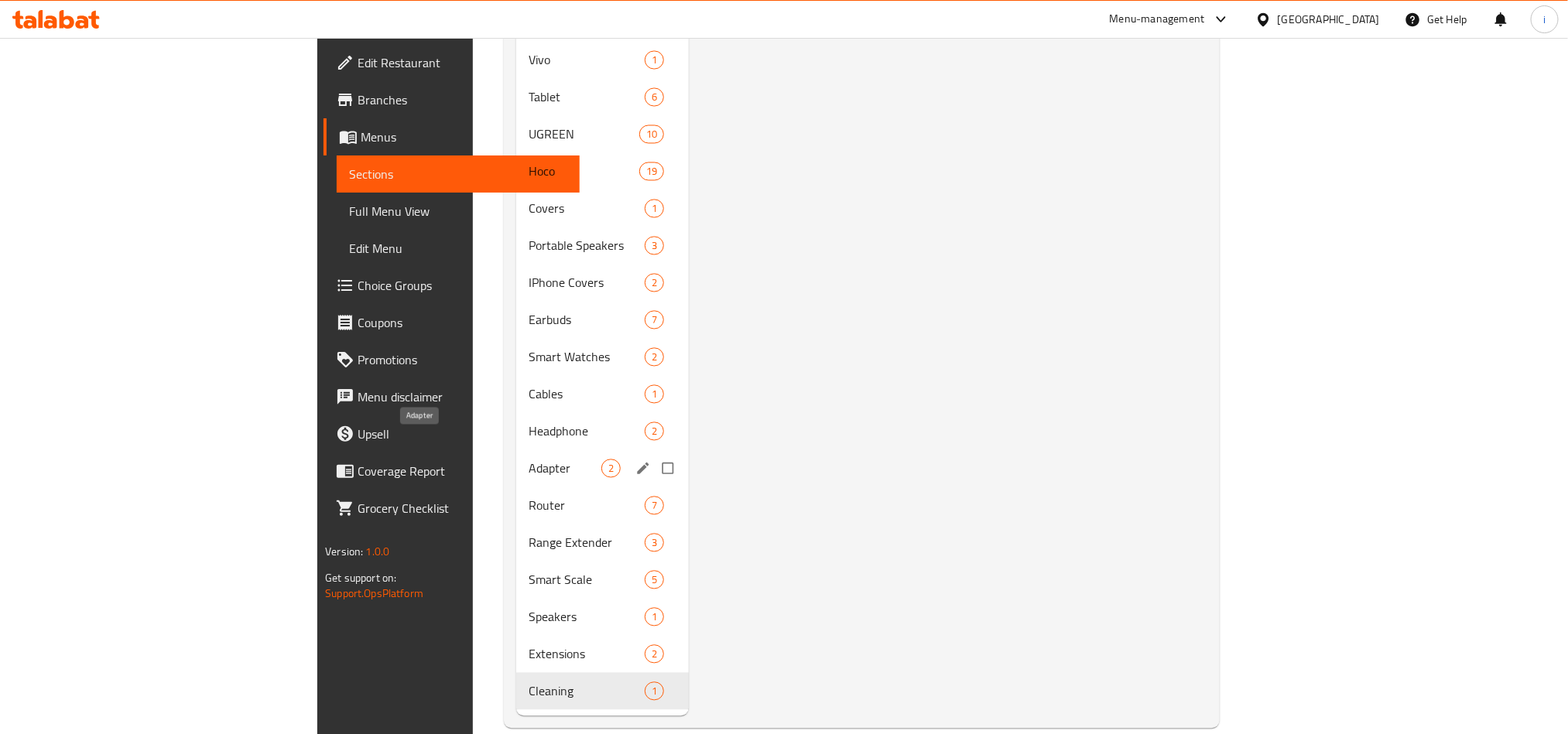
click at [529, 459] on span "Adapter" at bounding box center [565, 468] width 73 height 19
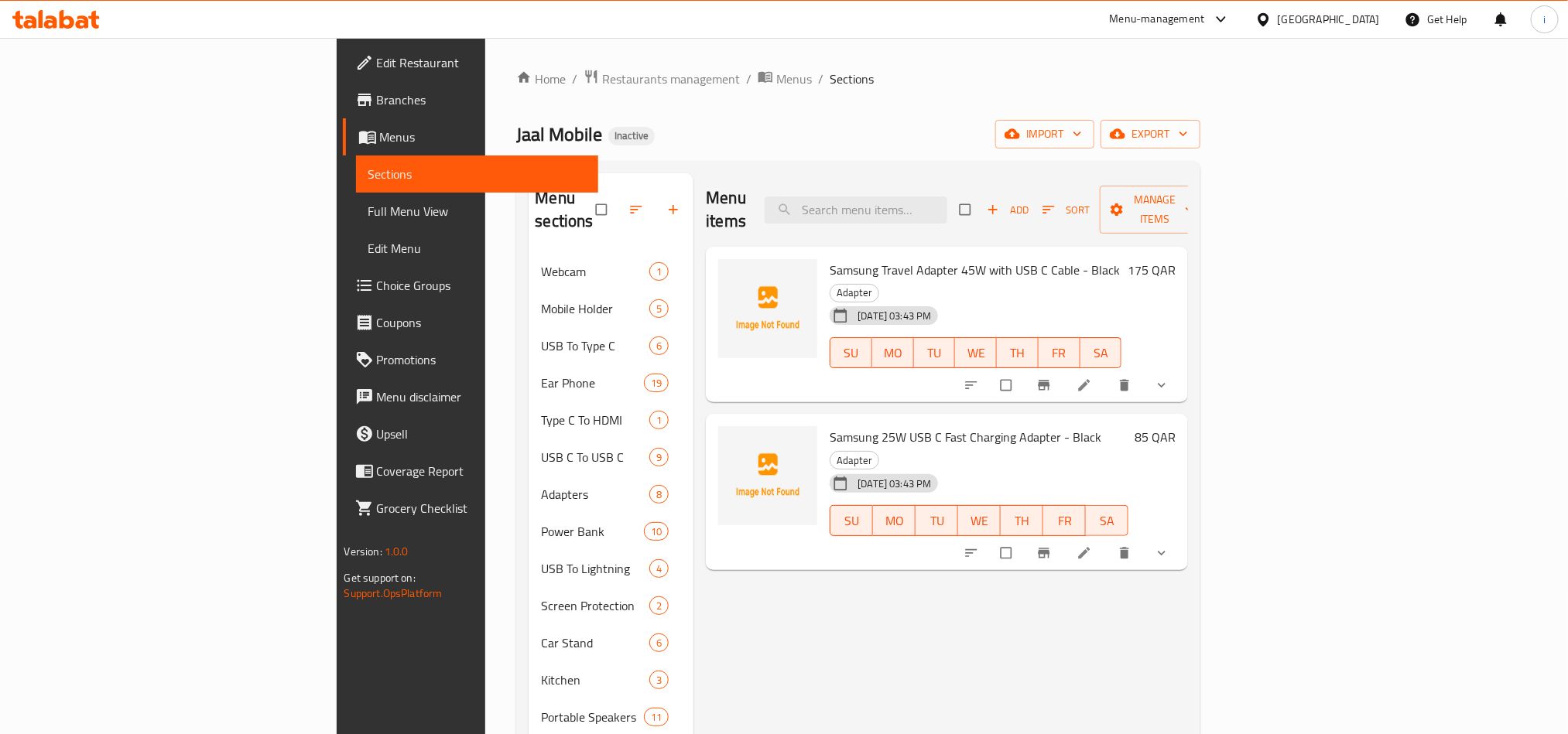
click at [843, 259] on span "Samsung Travel Adapter 45W with USB C Cable - Black" at bounding box center [974, 270] width 290 height 23
copy h6 "Samsung Travel Adapter 45W with USB C Cable - Black"
click at [878, 284] on span "Adapter" at bounding box center [854, 293] width 48 height 18
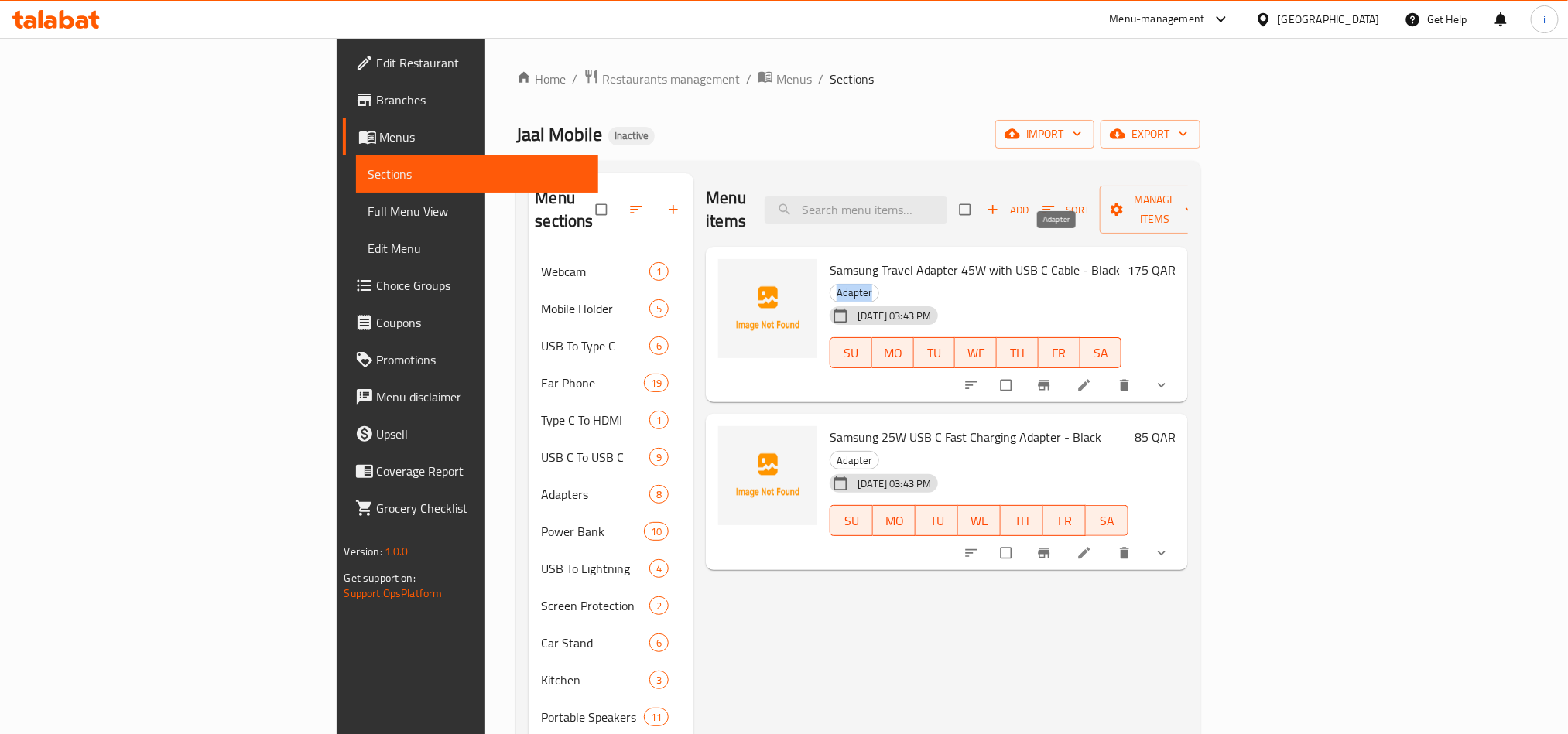
click at [878, 284] on span "Adapter" at bounding box center [854, 293] width 48 height 18
click at [947, 200] on input "search" at bounding box center [856, 209] width 183 height 27
paste input "Oteeto OT5 Bluetooth Earbuds HiFi Sound Android"
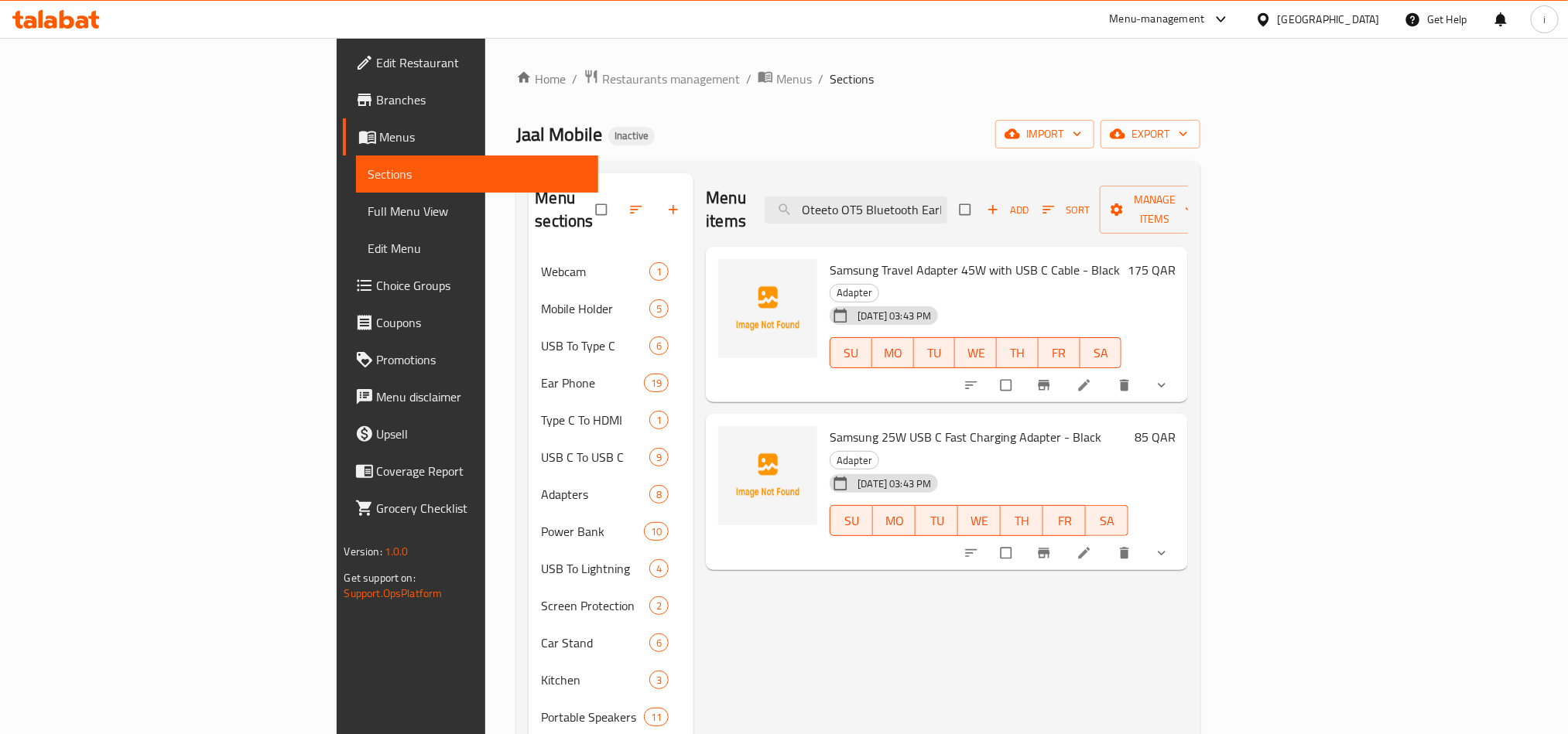
scroll to position [0, 123]
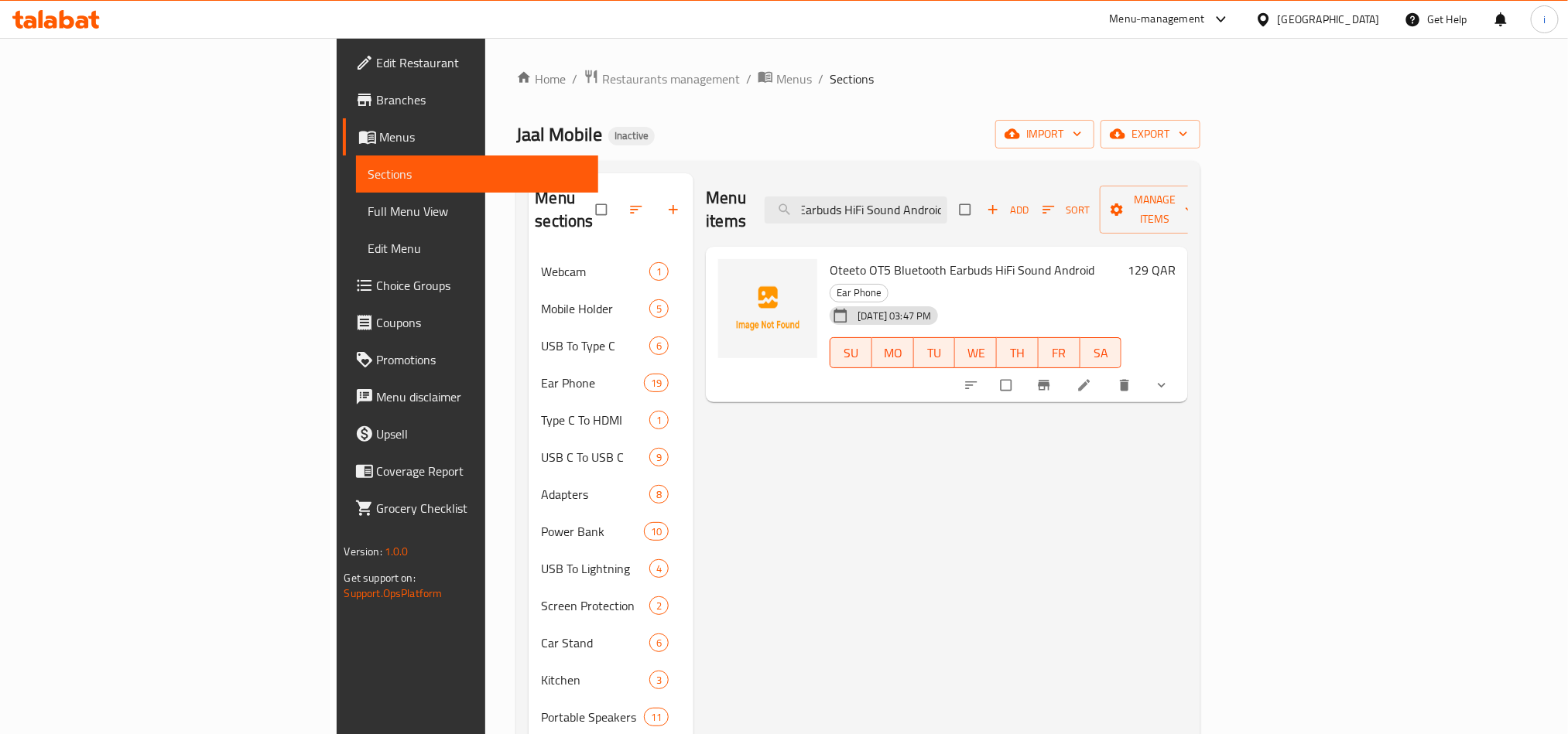
type input "Oteeto OT5 Bluetooth Earbuds HiFi Sound Android"
click at [369, 202] on span "Full Menu View" at bounding box center [477, 211] width 218 height 19
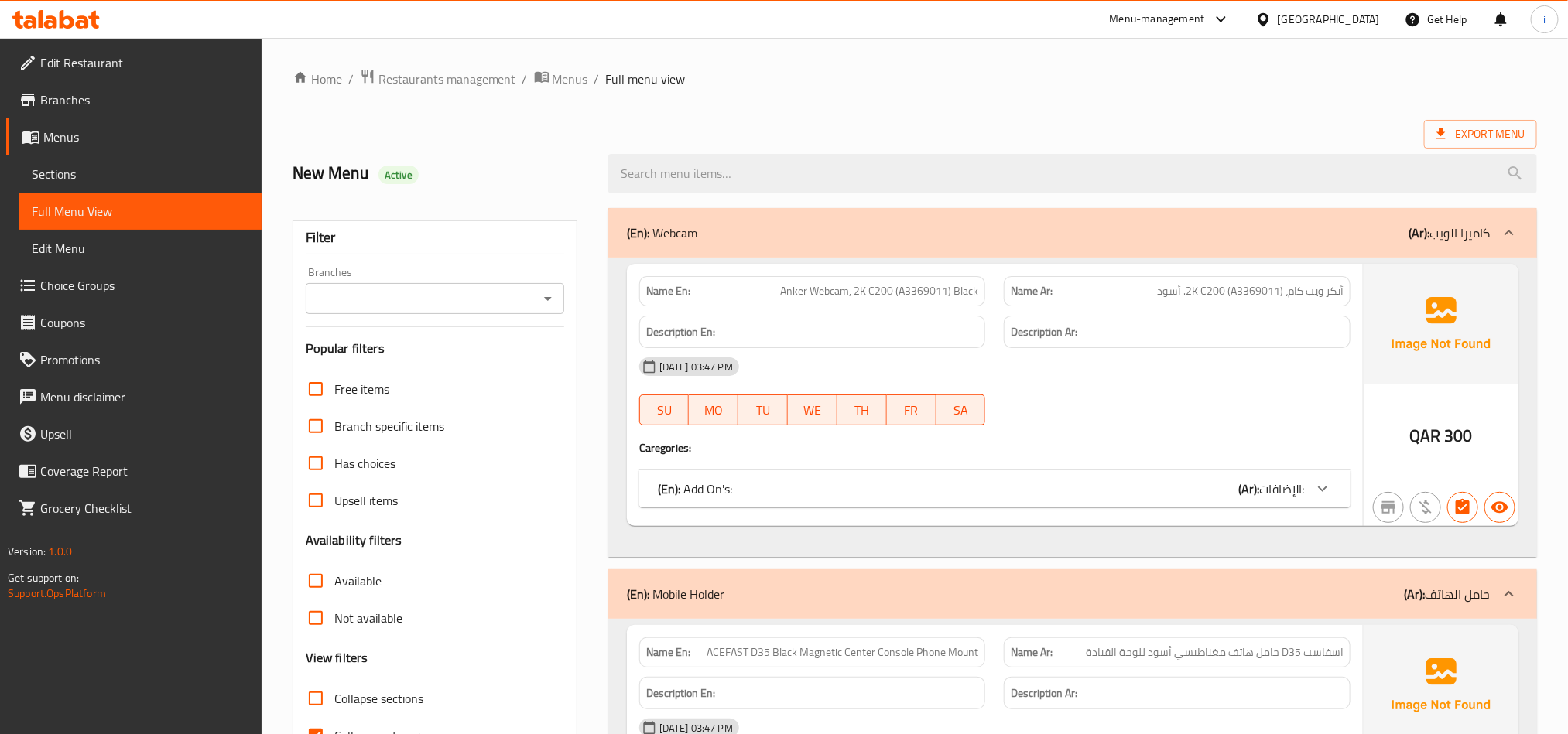
click at [613, 489] on div "Name En: Anker Webcam, 2K C200 (A3369011) Black Name Ar: أنكر ويب كام، 2K C200 …" at bounding box center [1072, 407] width 928 height 299
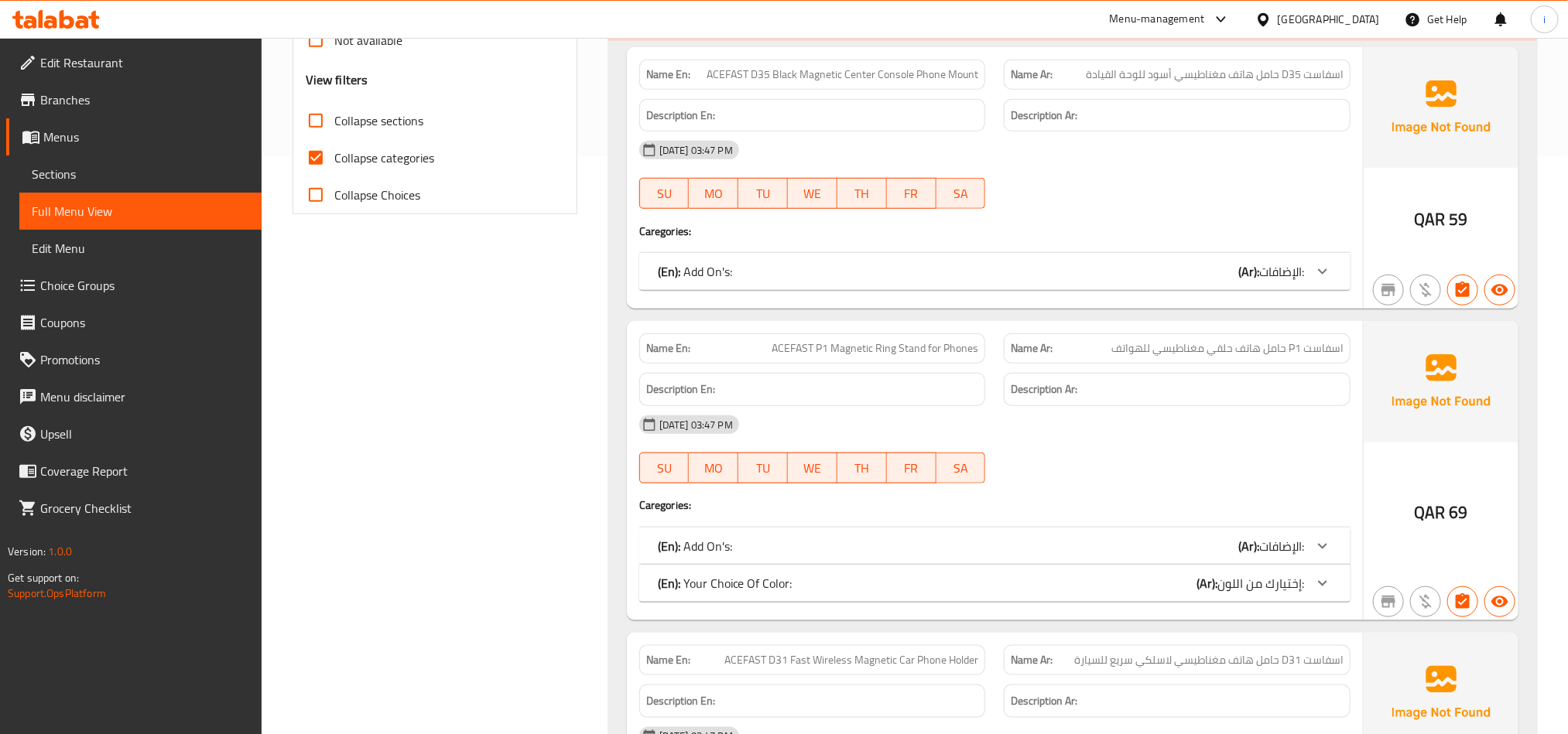
scroll to position [348, 0]
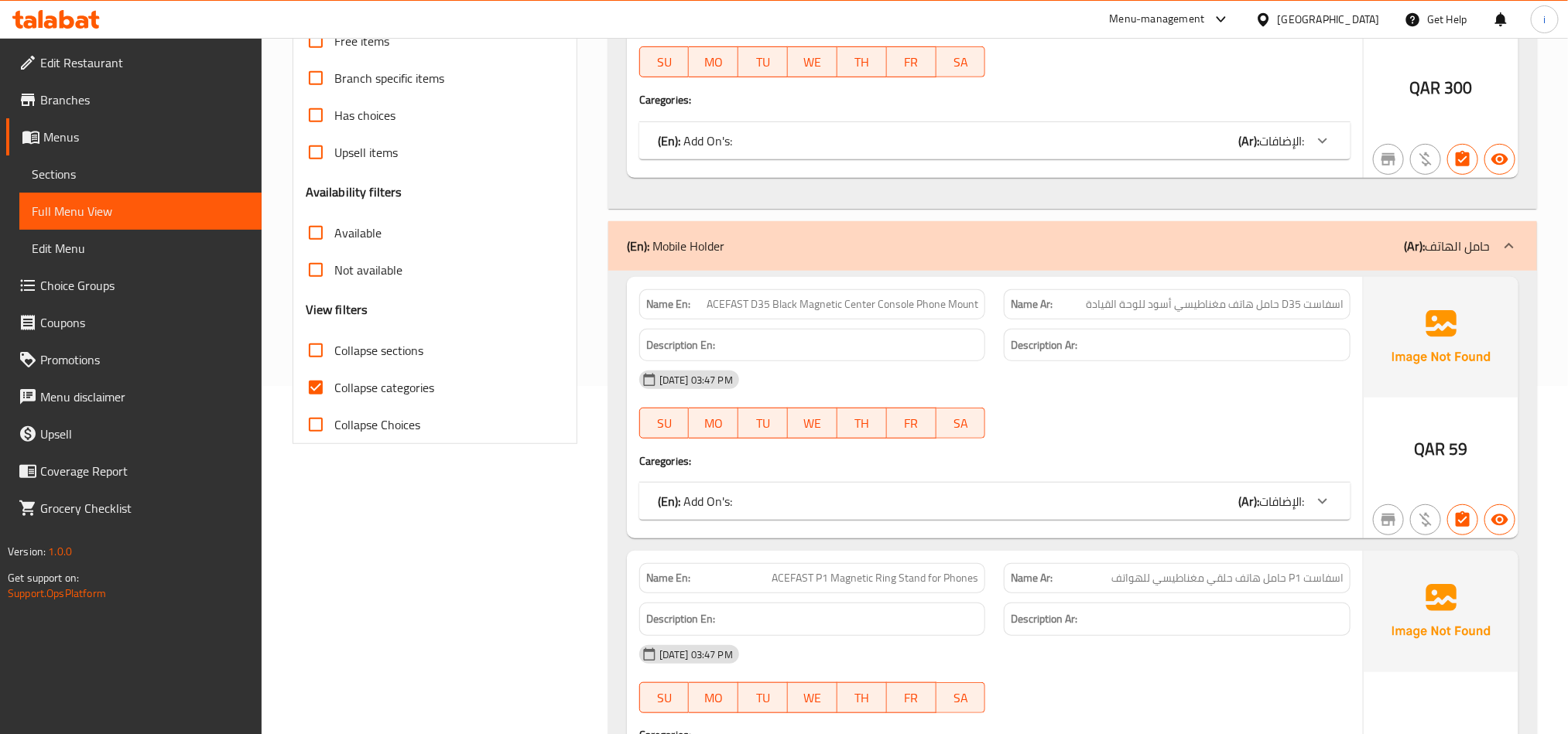
click at [365, 393] on span "Collapse categories" at bounding box center [383, 387] width 99 height 19
click at [334, 393] on input "Collapse categories" at bounding box center [316, 388] width 37 height 37
checkbox input "false"
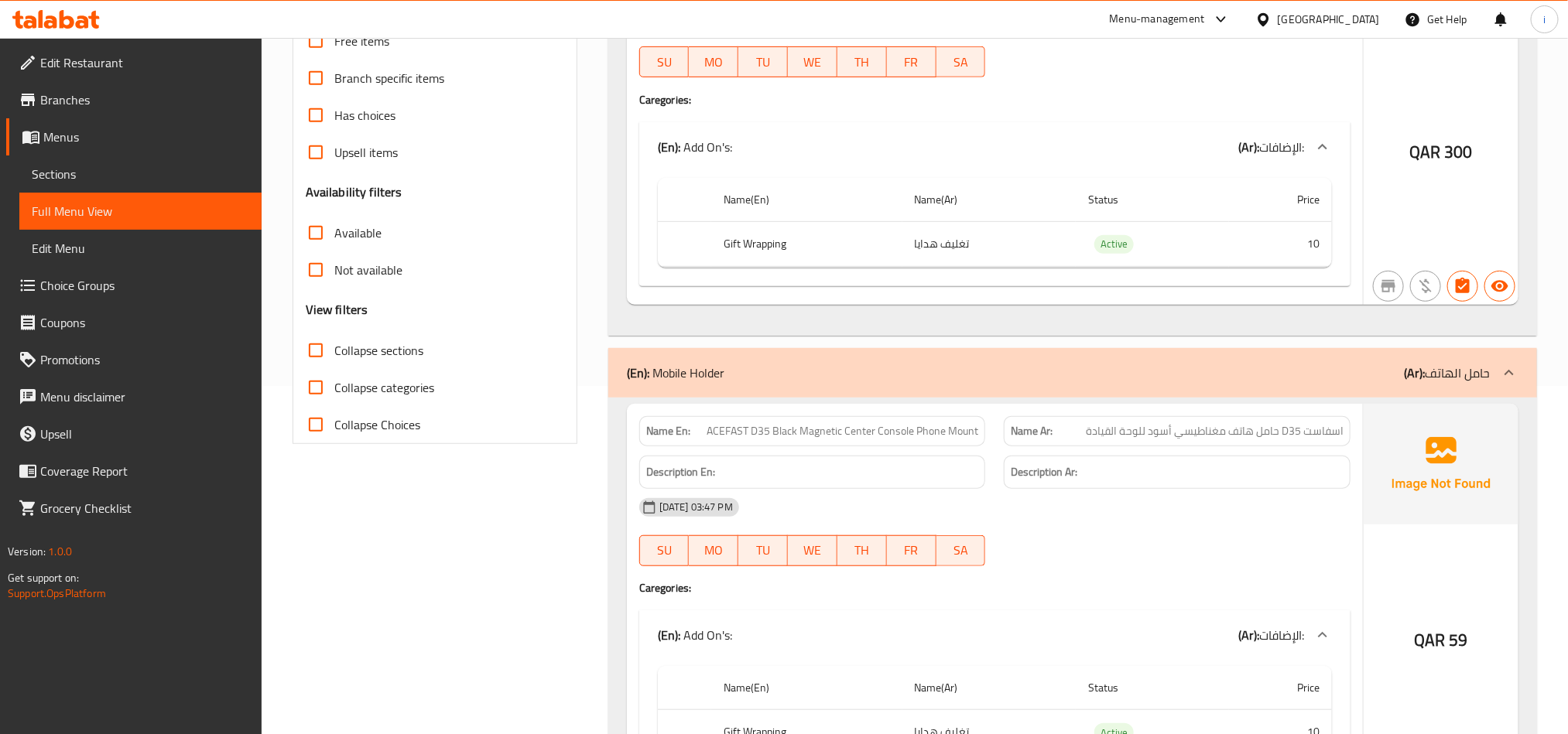
click at [367, 355] on span "Collapse sections" at bounding box center [378, 350] width 89 height 19
click at [334, 355] on input "Collapse sections" at bounding box center [316, 351] width 37 height 37
checkbox input "true"
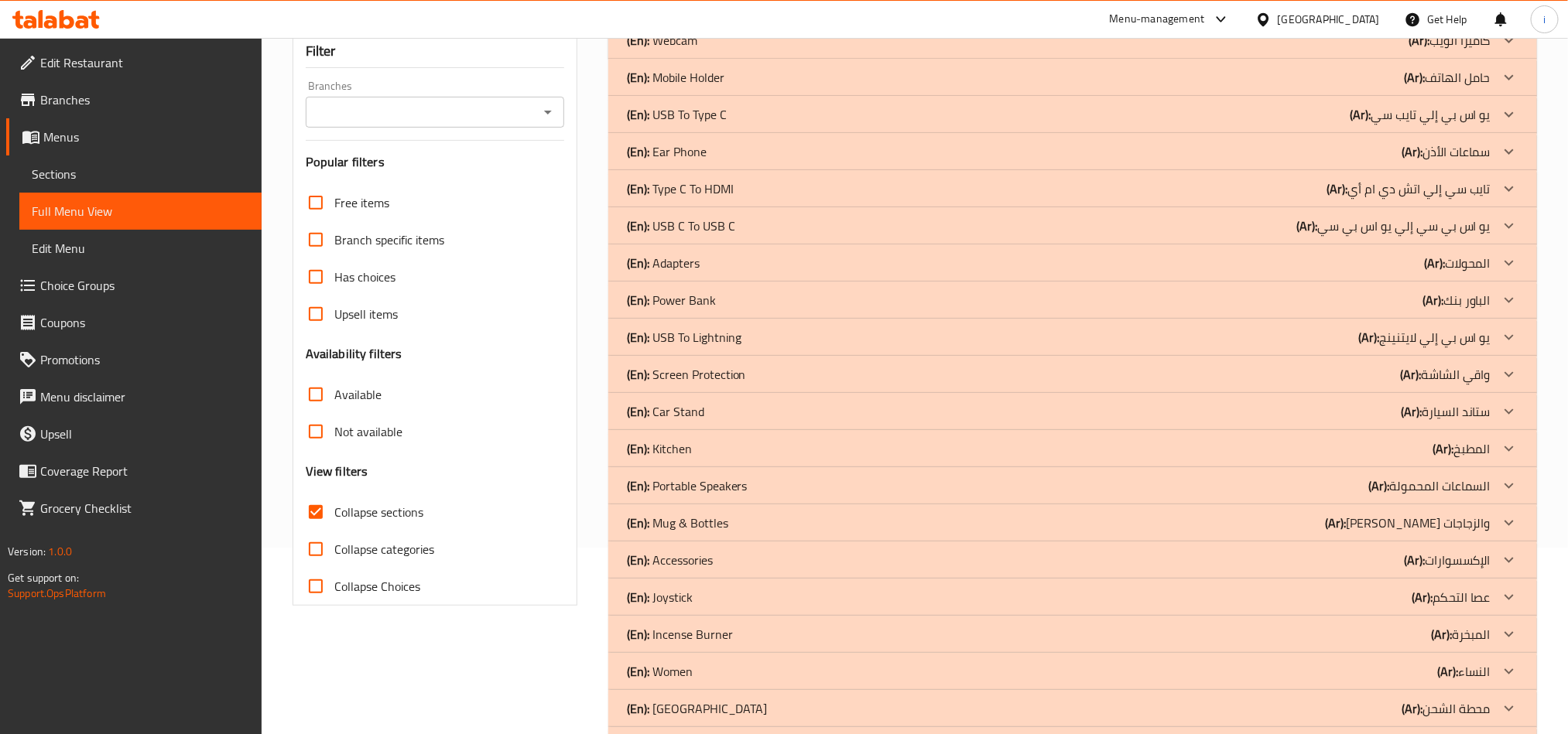
scroll to position [0, 0]
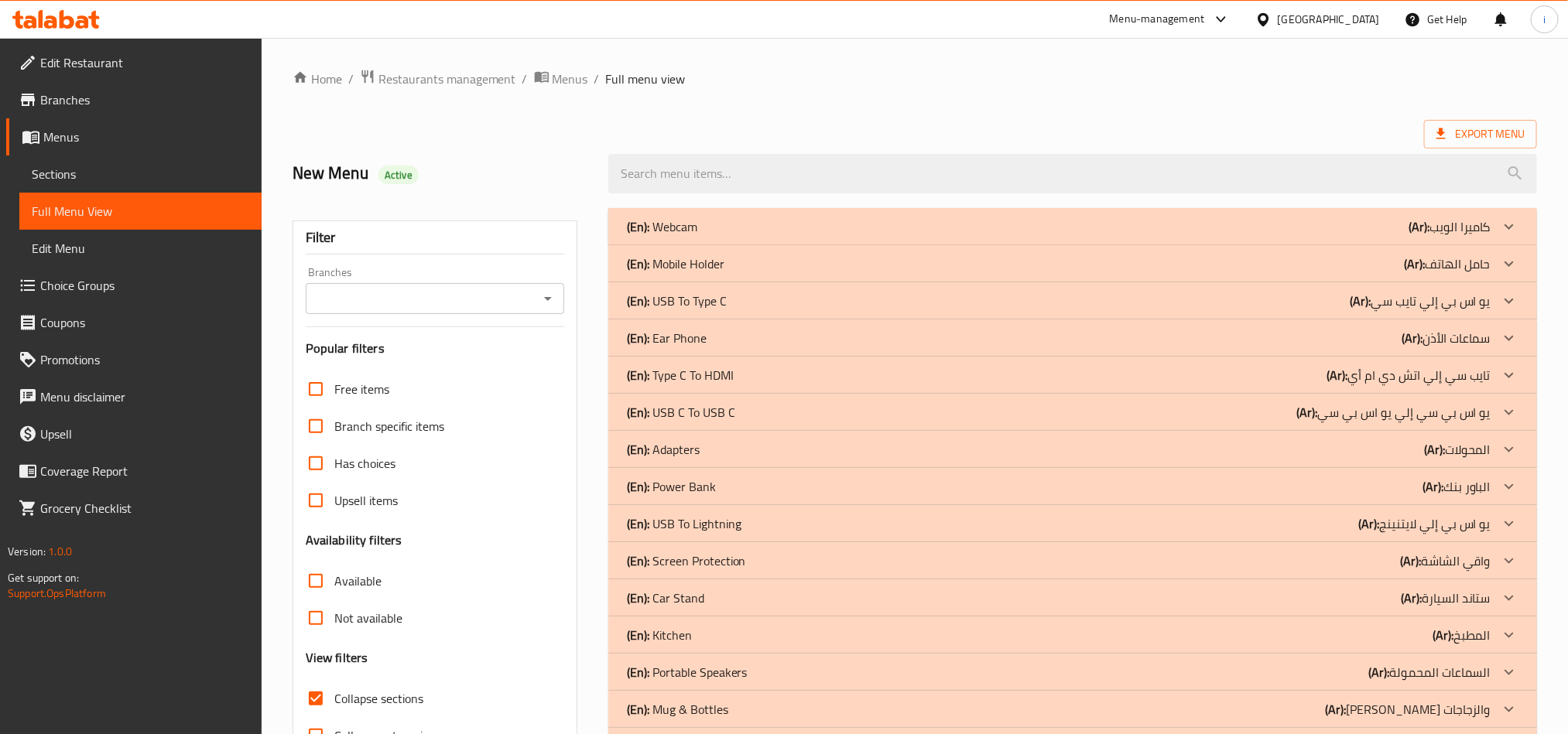
drag, startPoint x: 715, startPoint y: 336, endPoint x: 1128, endPoint y: 328, distance: 413.1
click at [715, 336] on div "(En): Ear Phone (Ar): سماعات الأذن" at bounding box center [1059, 338] width 864 height 19
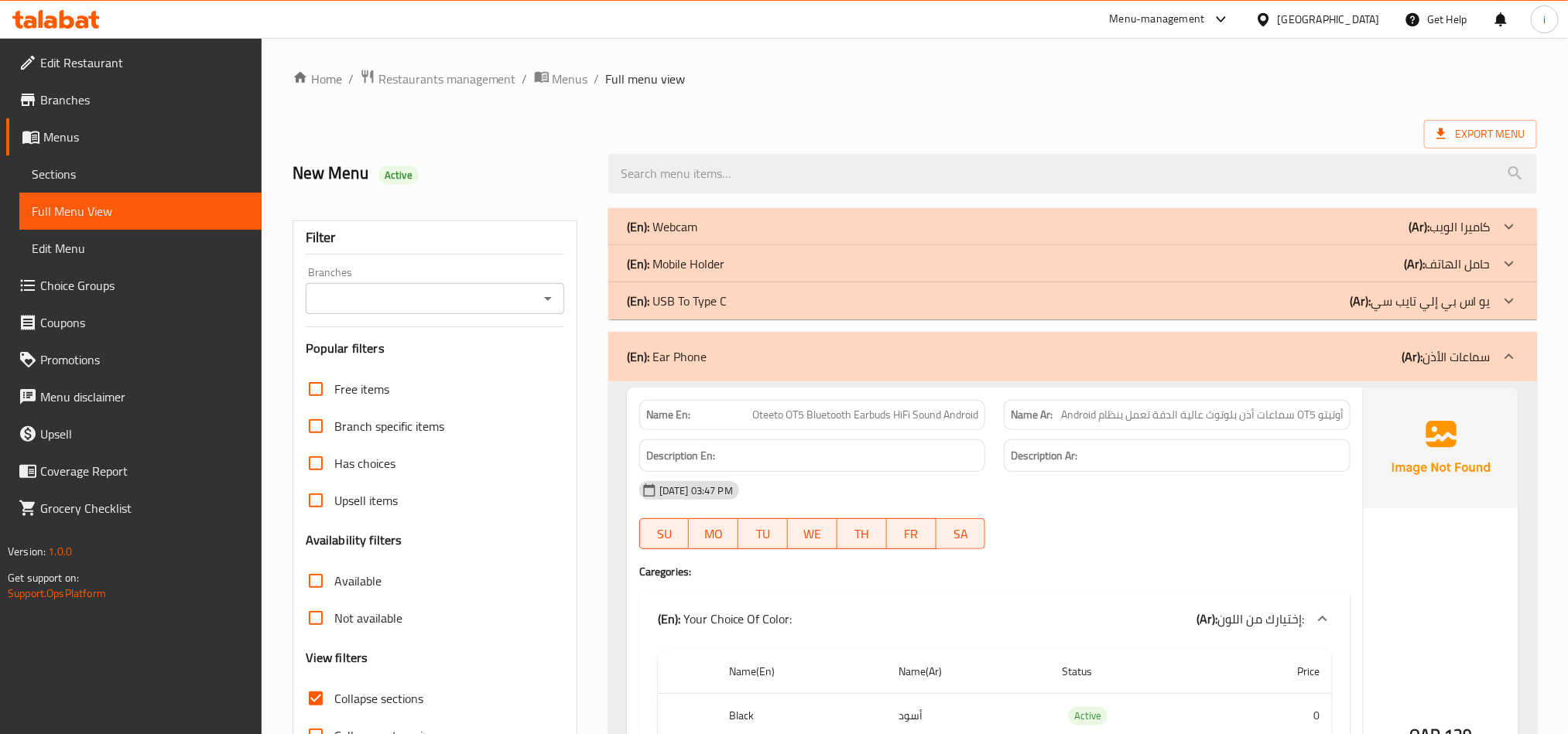
scroll to position [348, 0]
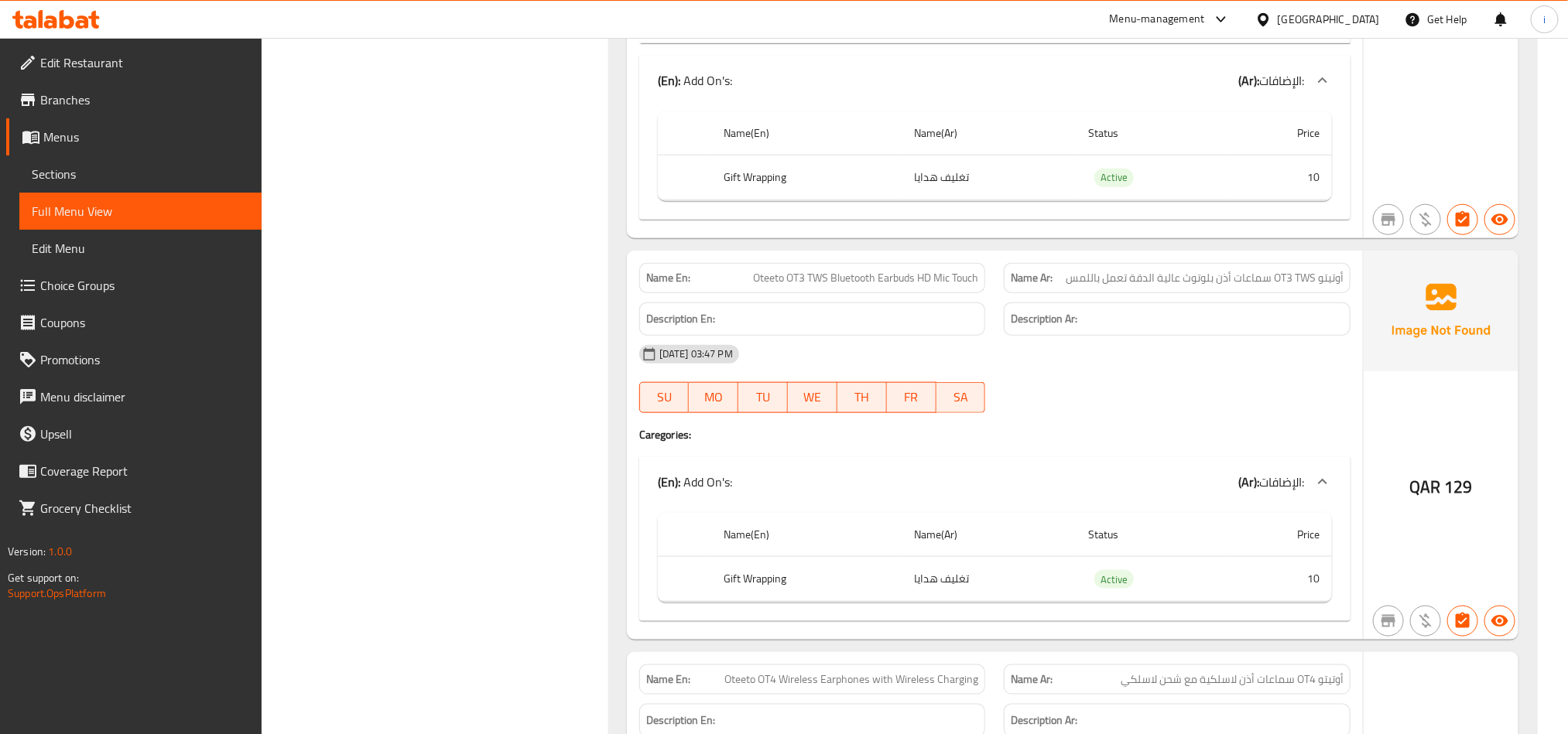
scroll to position [928, 0]
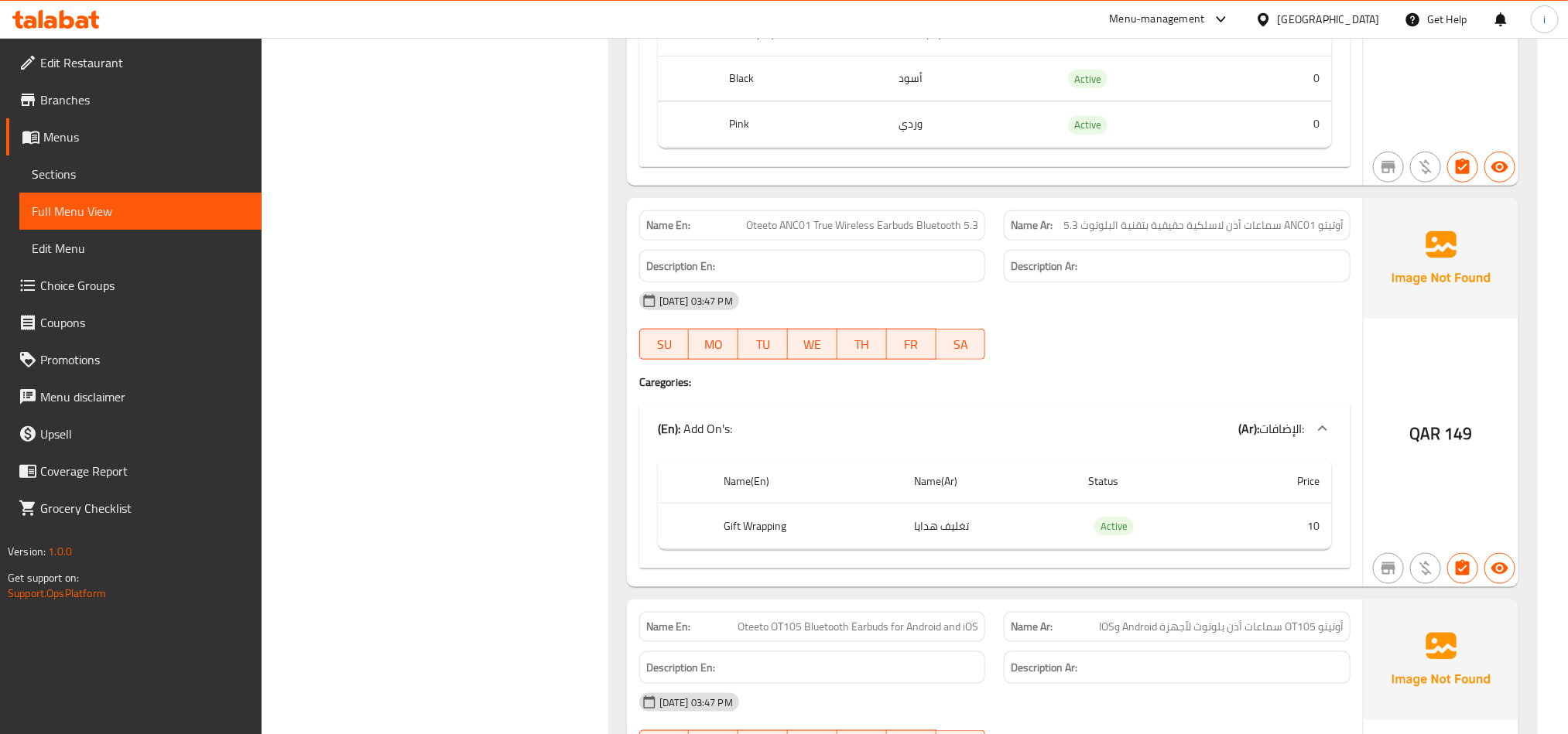
scroll to position [4191, 0]
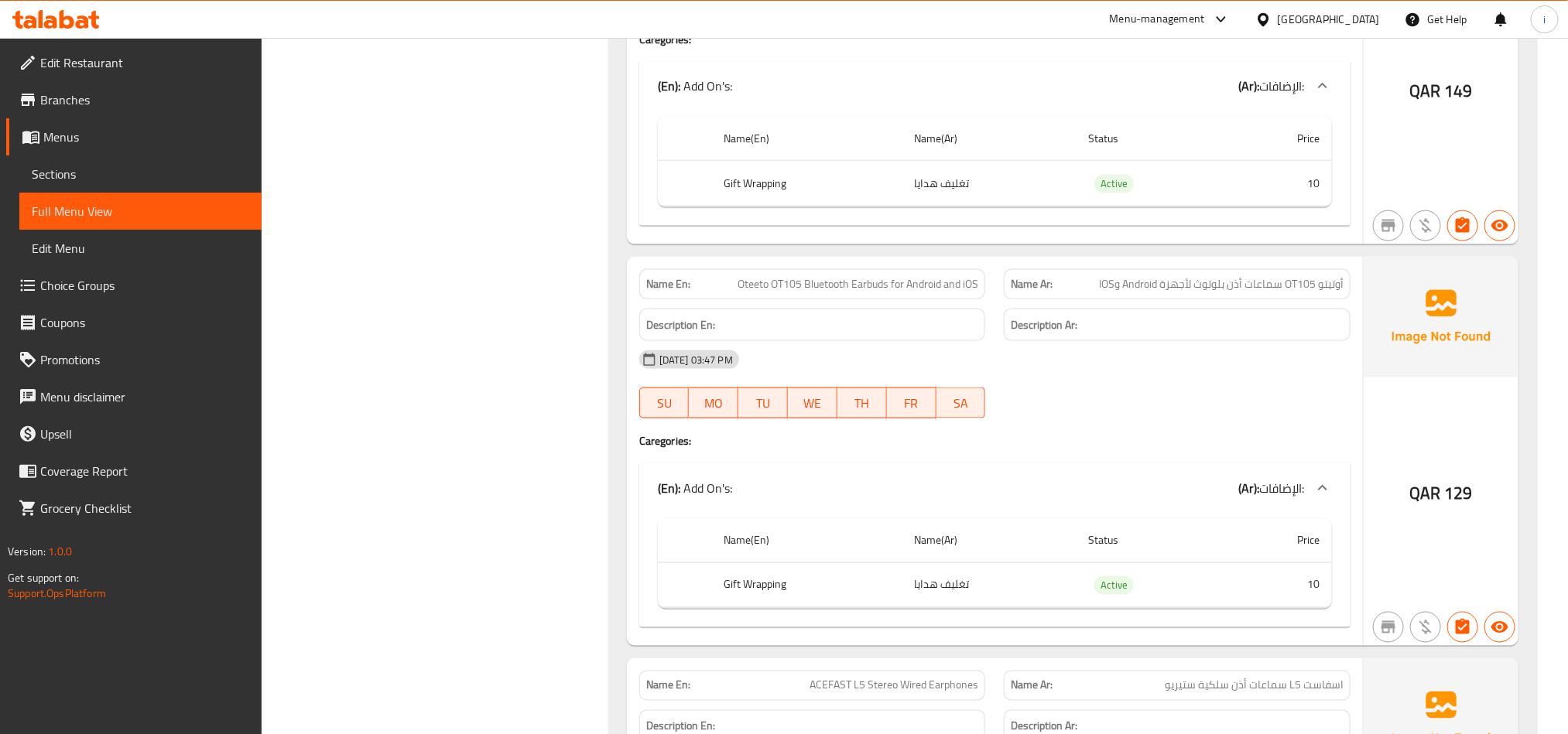
drag, startPoint x: 839, startPoint y: 614, endPoint x: 978, endPoint y: 614, distance: 139.0
click at [978, 489] on tr "Gift Wrapping تغليف هدايا Active 10" at bounding box center [995, 585] width 674 height 45
click at [978, 489] on td "تغليف هدايا" at bounding box center [989, 585] width 173 height 45
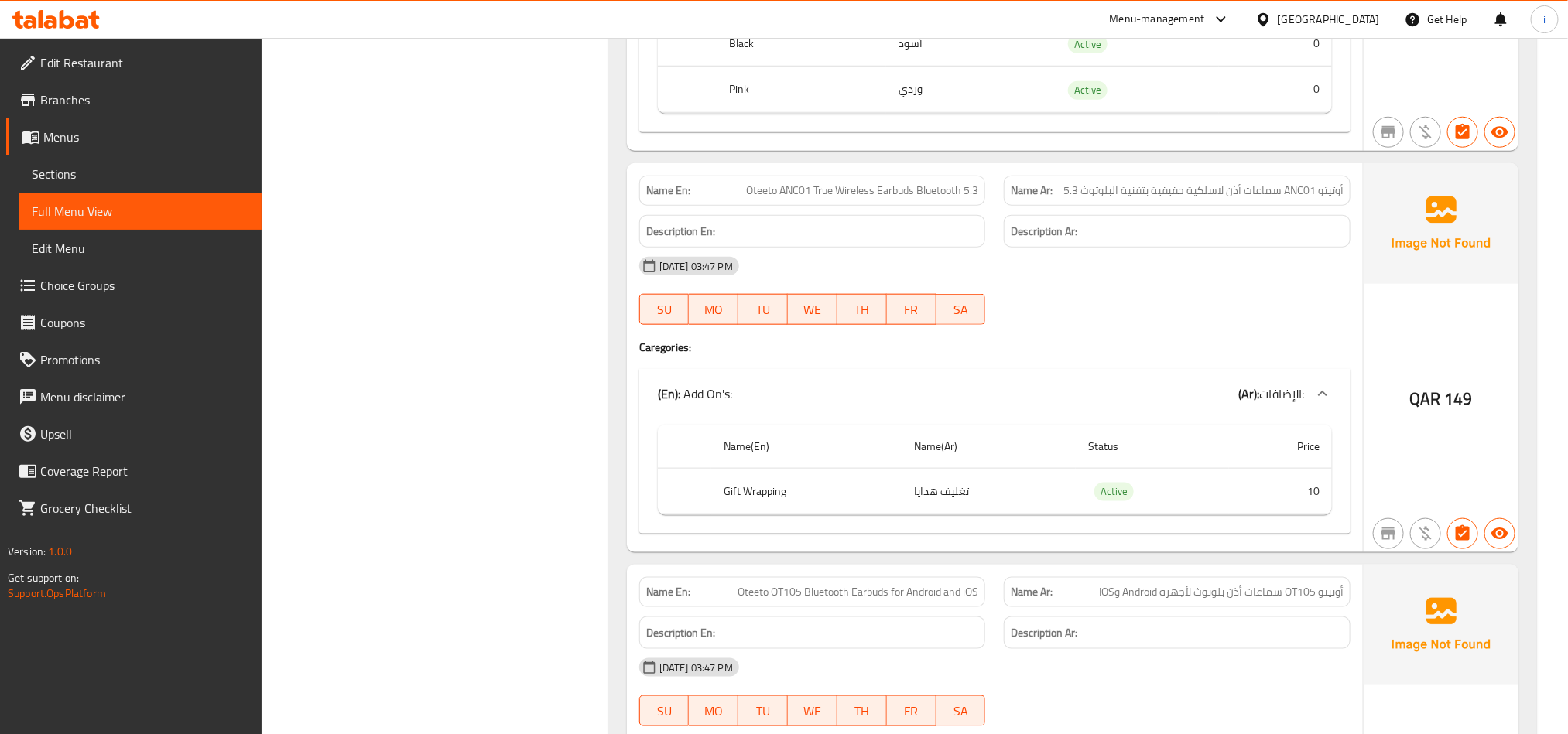
scroll to position [3844, 0]
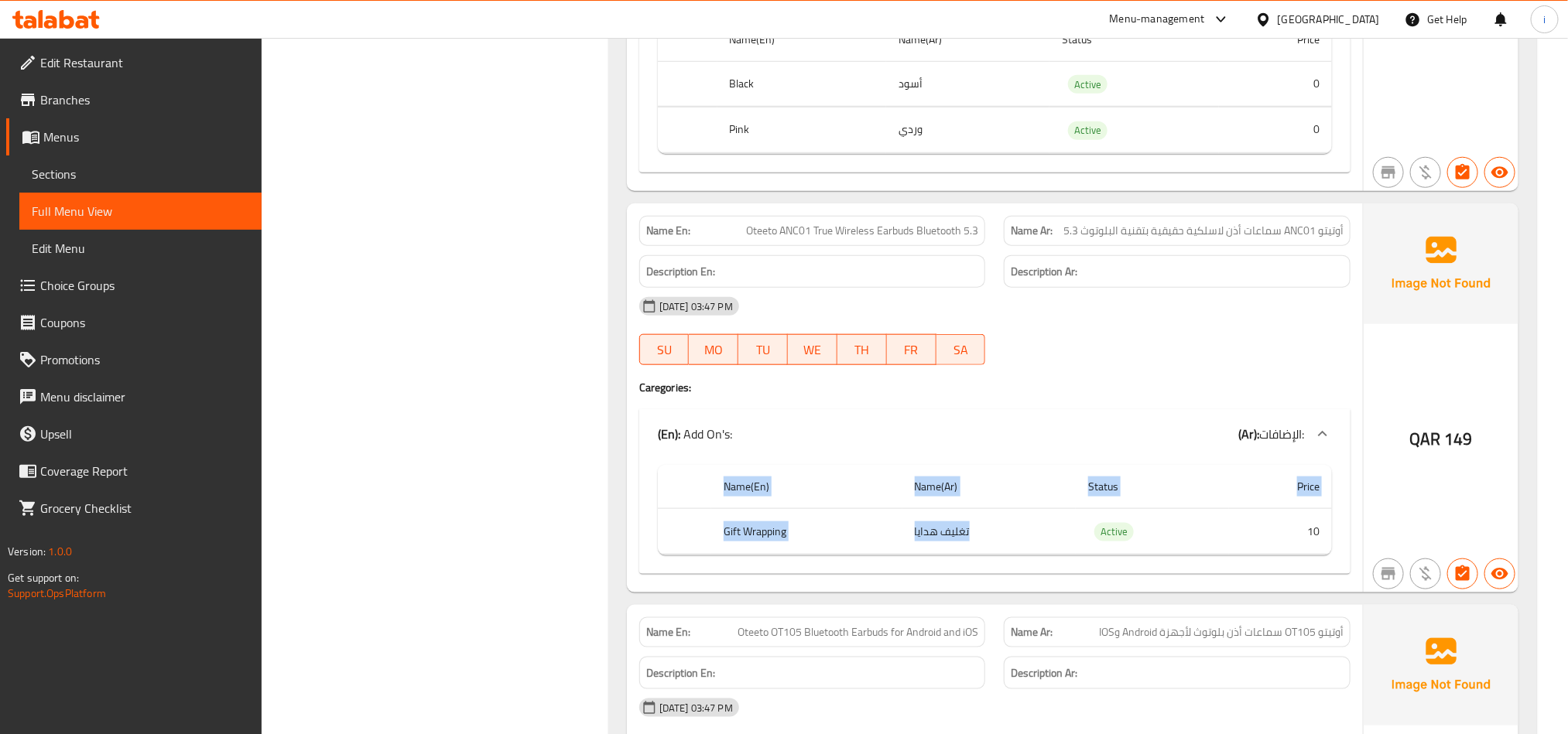
drag, startPoint x: 909, startPoint y: 549, endPoint x: 1184, endPoint y: 576, distance: 276.3
click at [1056, 489] on tbody "Gift Wrapping تغليف هدايا Active 10" at bounding box center [995, 532] width 674 height 46
click at [1056, 489] on td "choices table" at bounding box center [995, 554] width 674 height 1
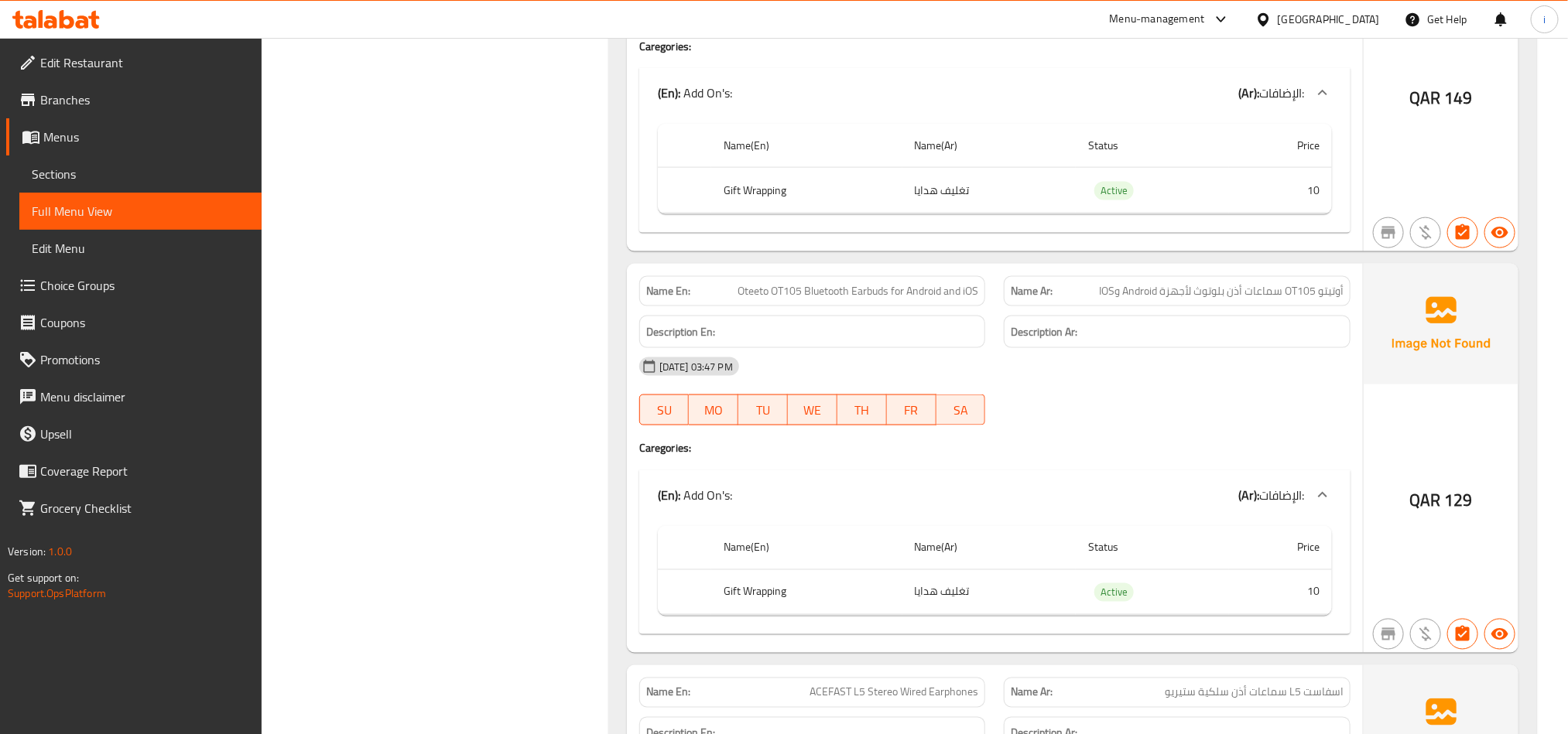
scroll to position [4191, 0]
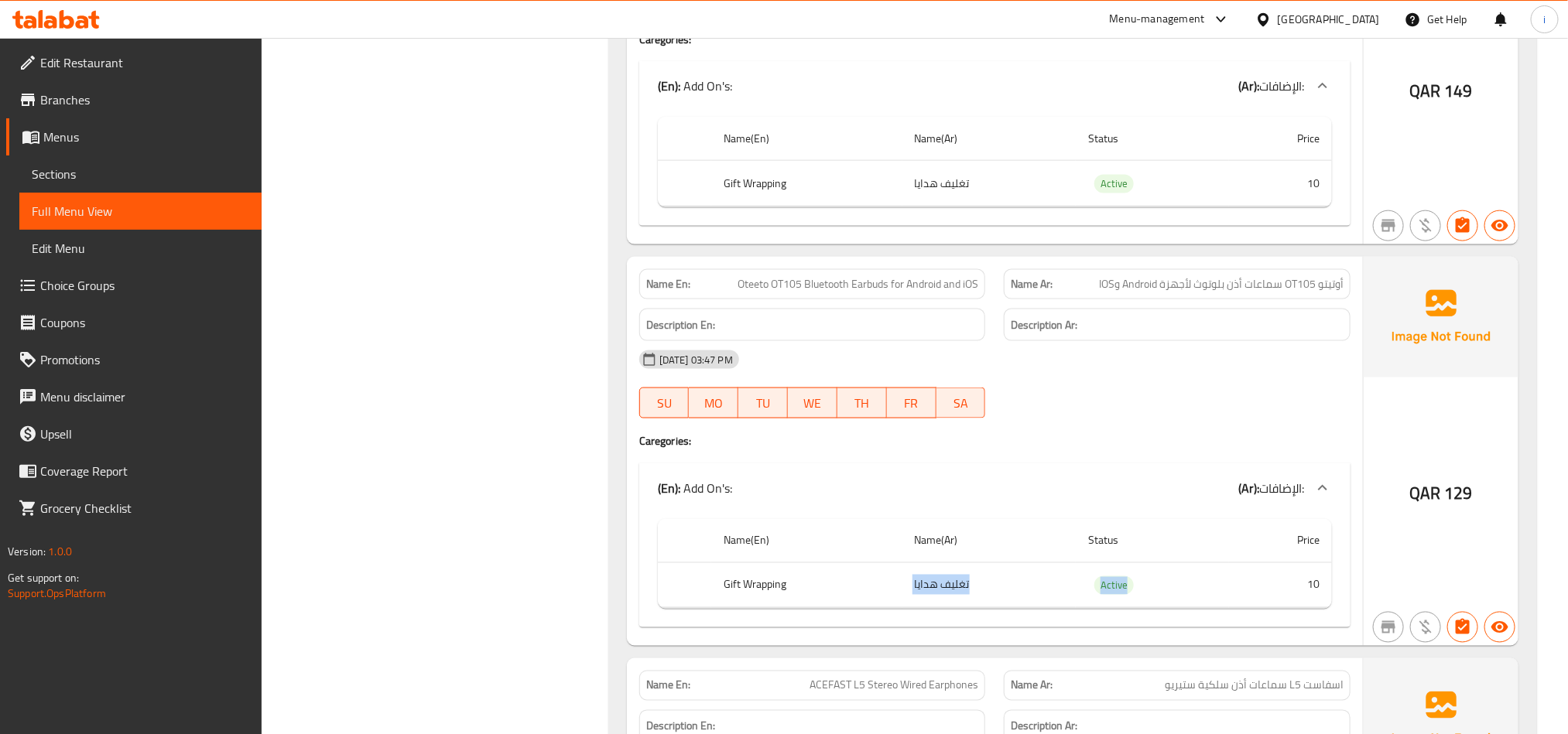
drag, startPoint x: 1015, startPoint y: 618, endPoint x: 1126, endPoint y: 624, distance: 111.2
click at [1056, 489] on tr "Gift Wrapping تغليف هدايا Active 10" at bounding box center [995, 585] width 674 height 45
click at [1042, 489] on th "Name(Ar)" at bounding box center [989, 541] width 173 height 44
